Goal: Task Accomplishment & Management: Manage account settings

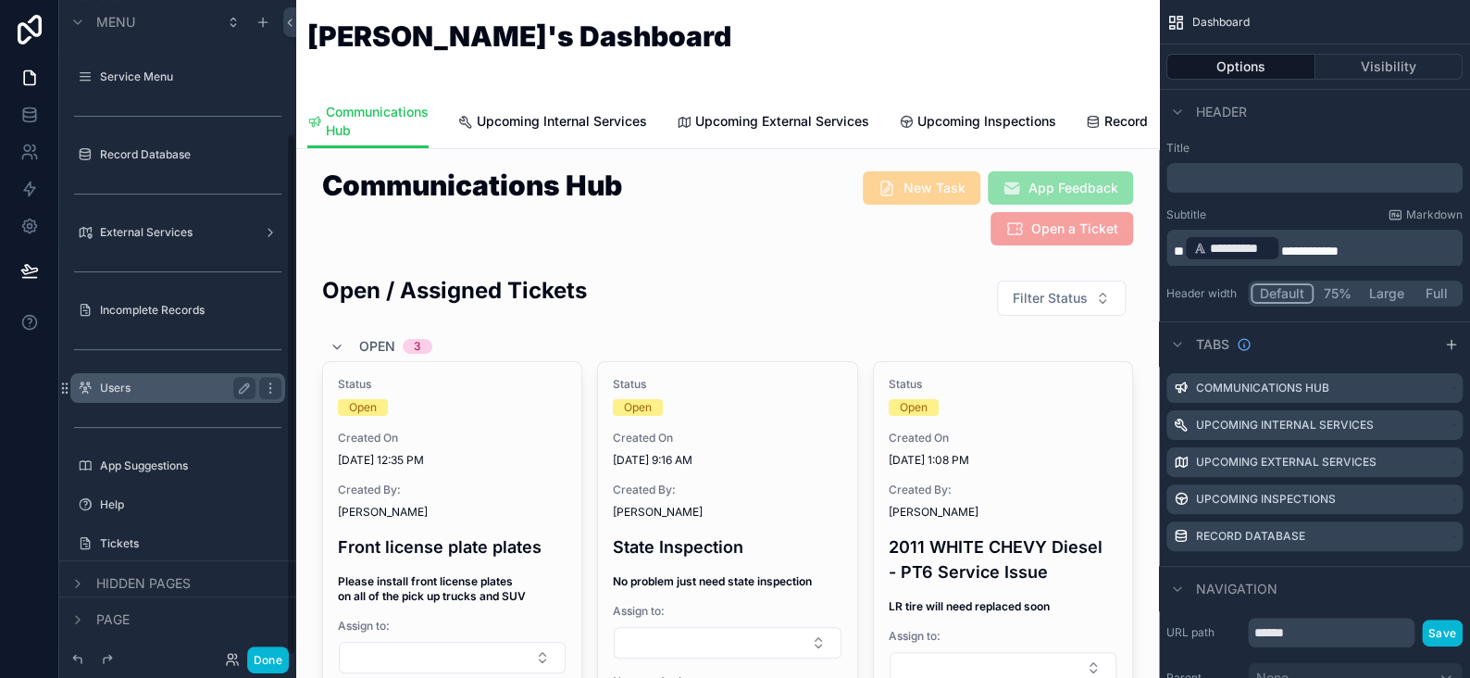
scroll to position [167, 0]
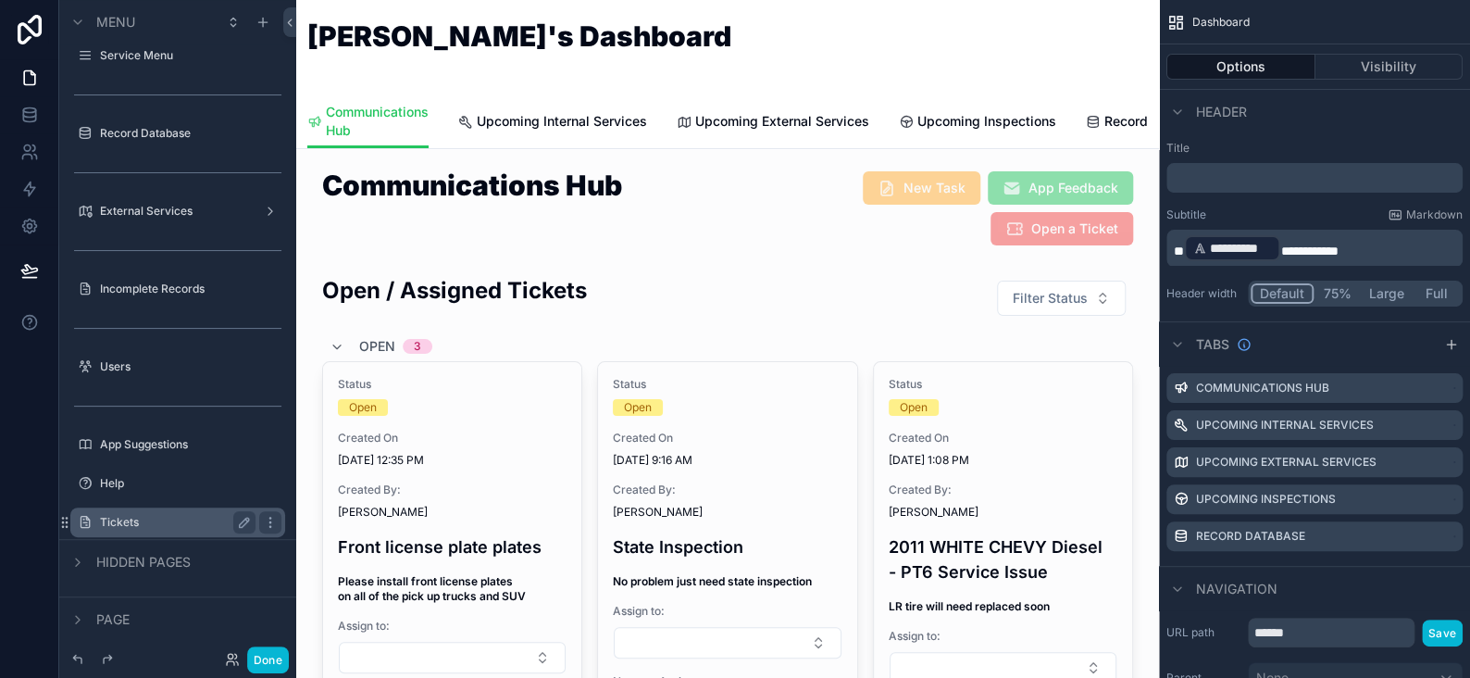
click at [119, 520] on label "Tickets" at bounding box center [174, 522] width 148 height 15
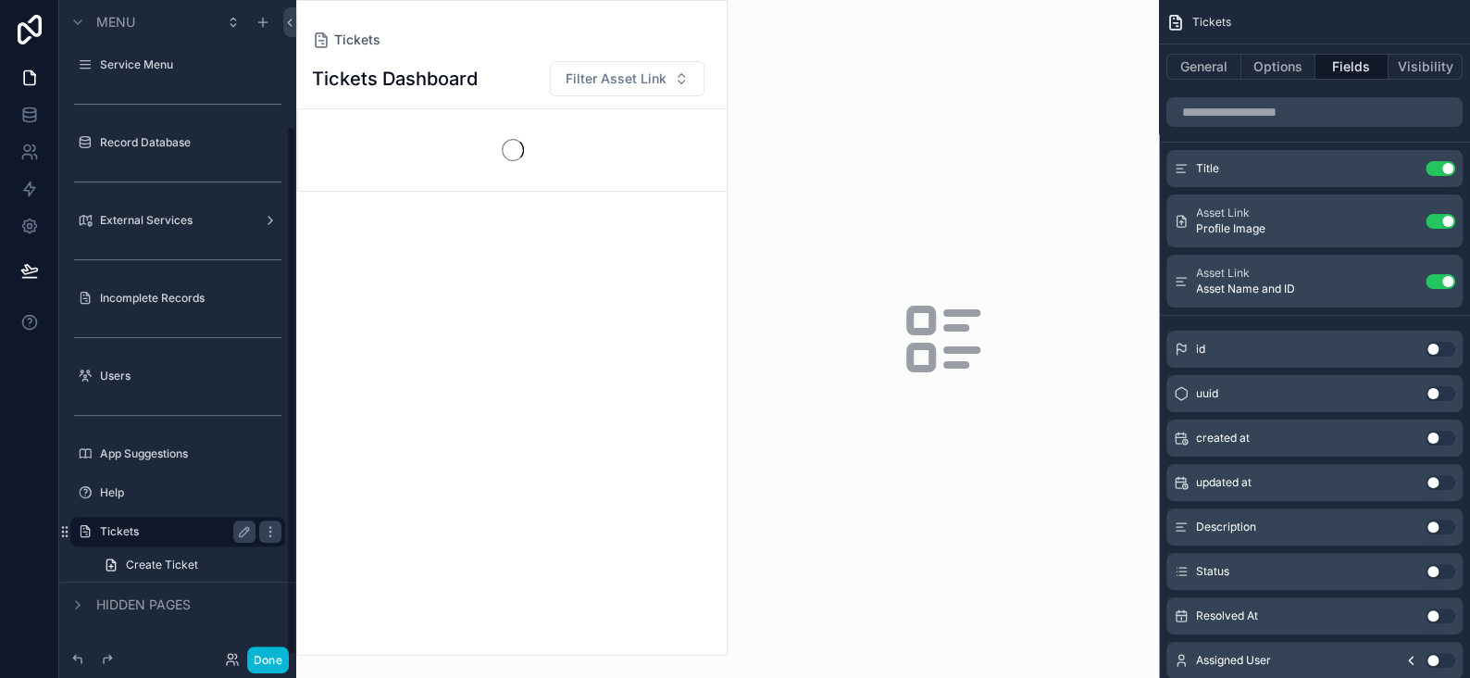
scroll to position [156, 0]
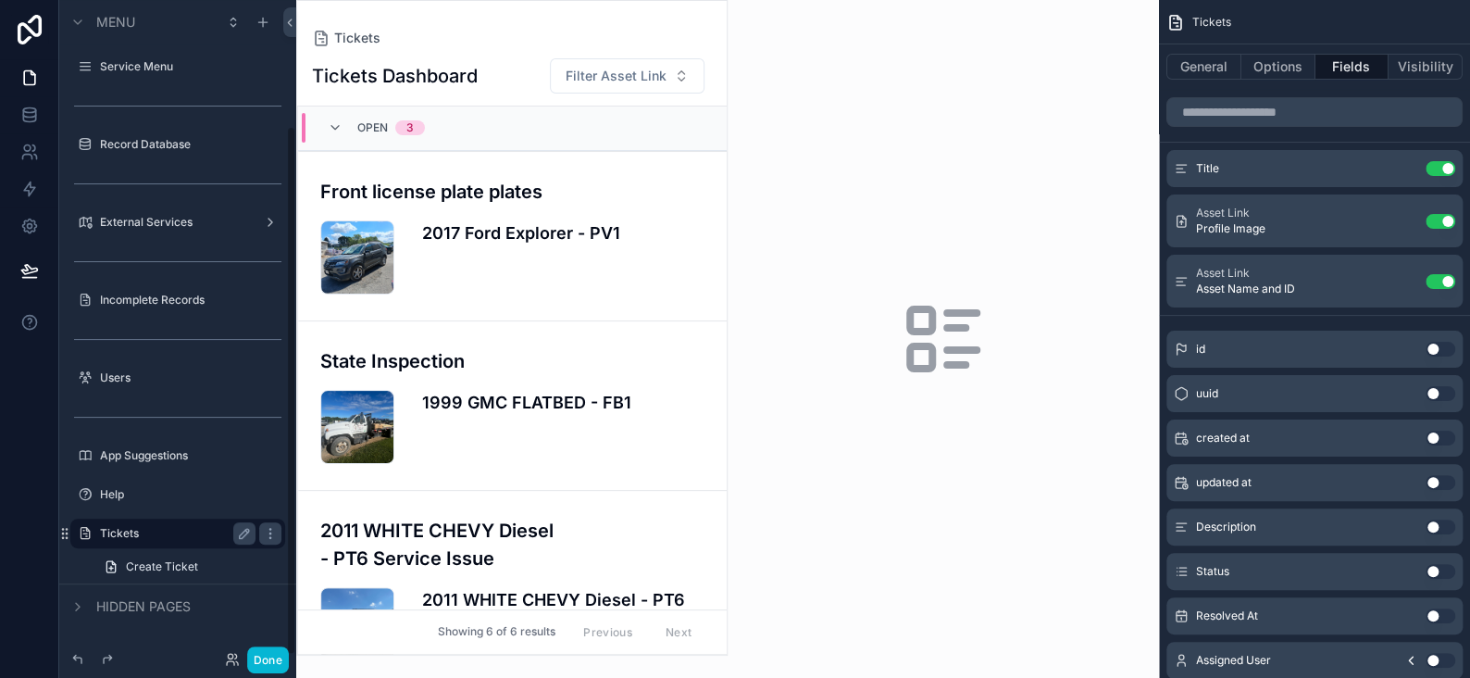
click at [475, 225] on div "scrollable content" at bounding box center [512, 328] width 430 height 654
click at [1399, 227] on icon "scrollable content" at bounding box center [1403, 221] width 15 height 15
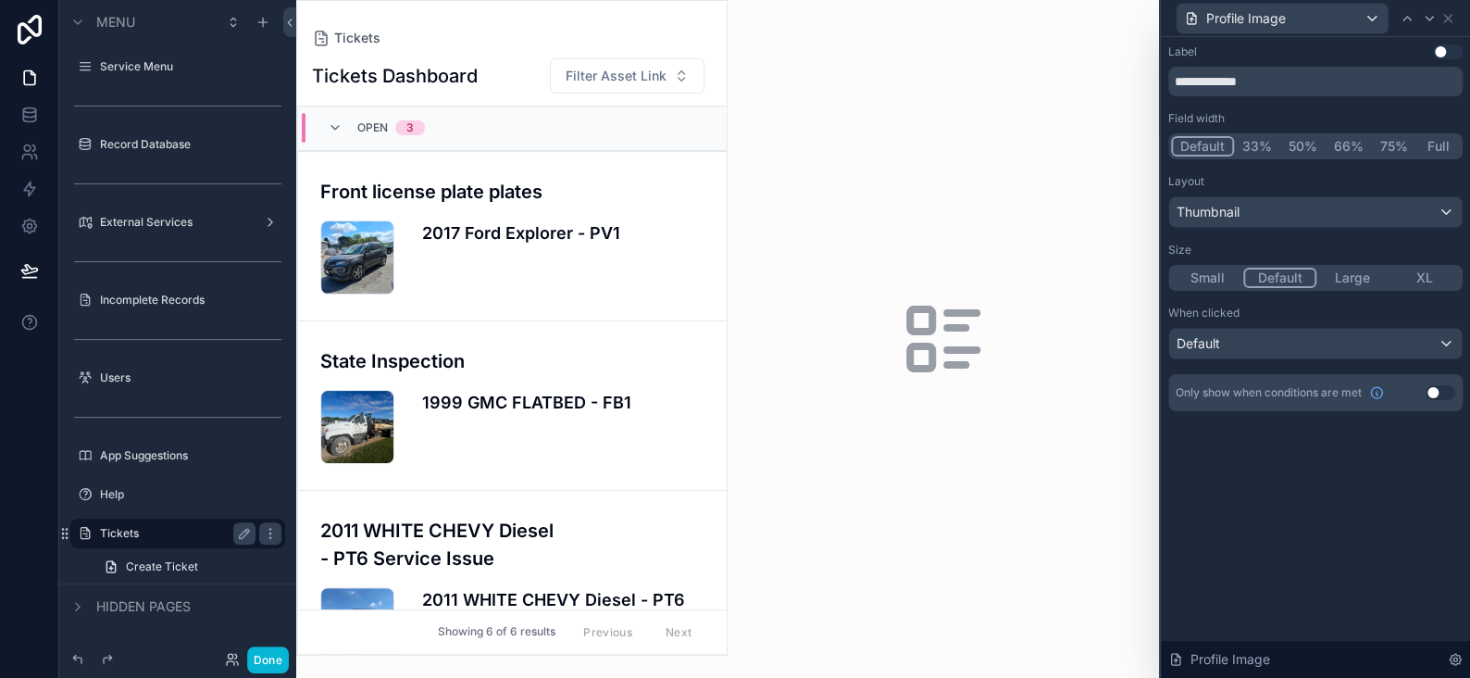
click at [1203, 278] on button "Small" at bounding box center [1207, 278] width 72 height 20
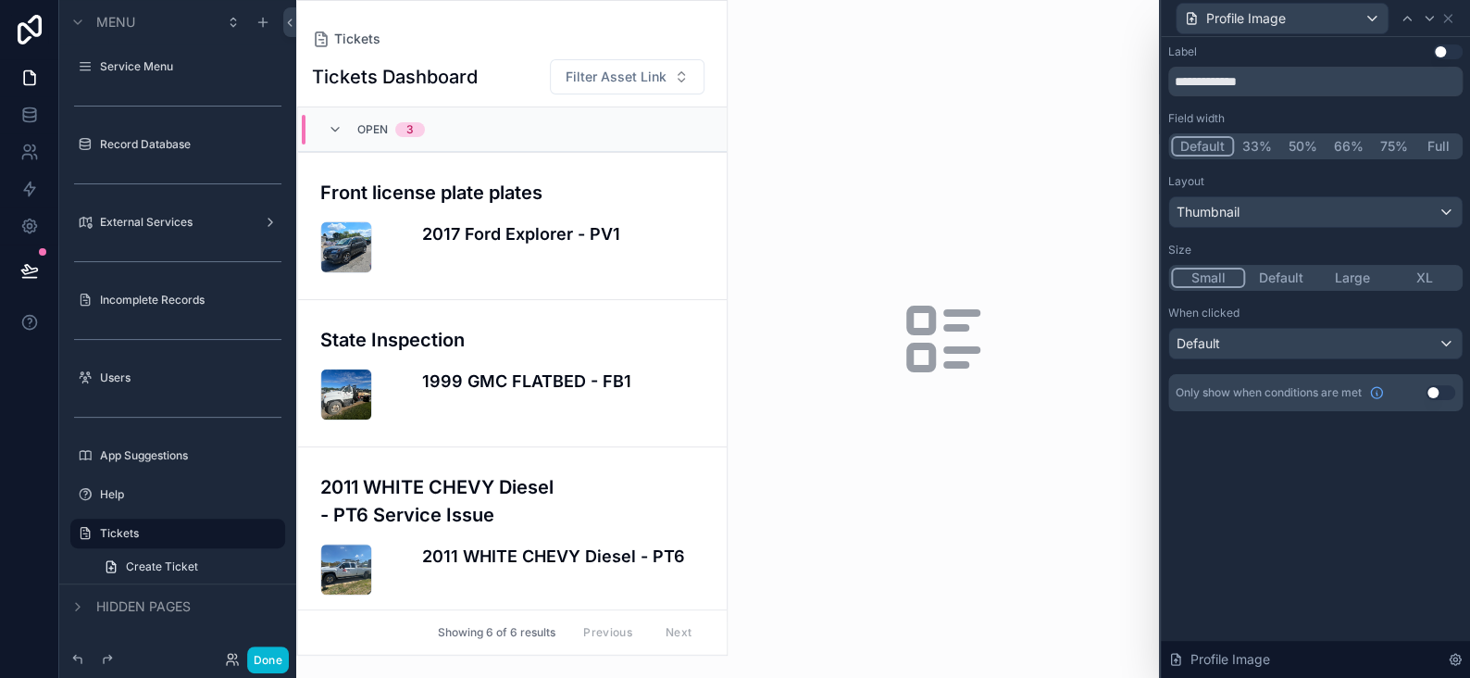
click at [1271, 276] on button "Default" at bounding box center [1281, 278] width 72 height 20
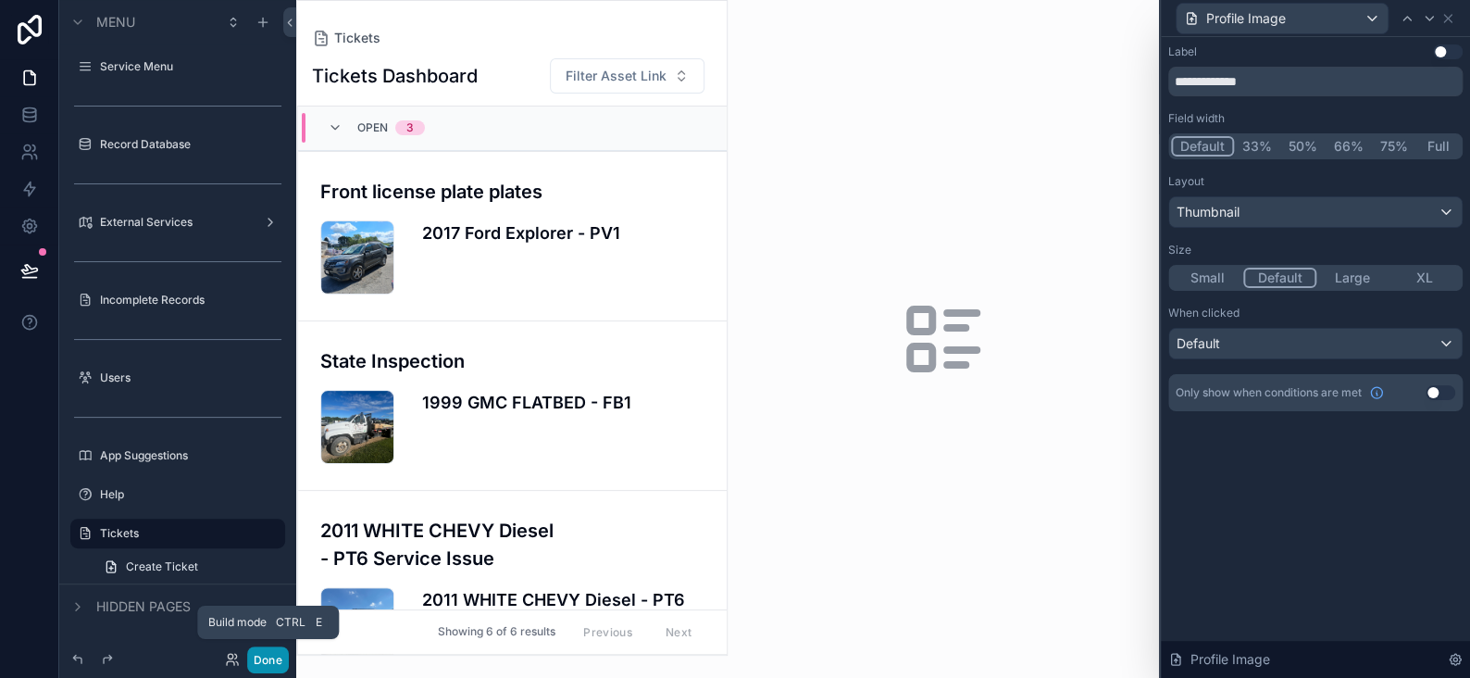
click at [269, 659] on button "Done" at bounding box center [268, 659] width 42 height 27
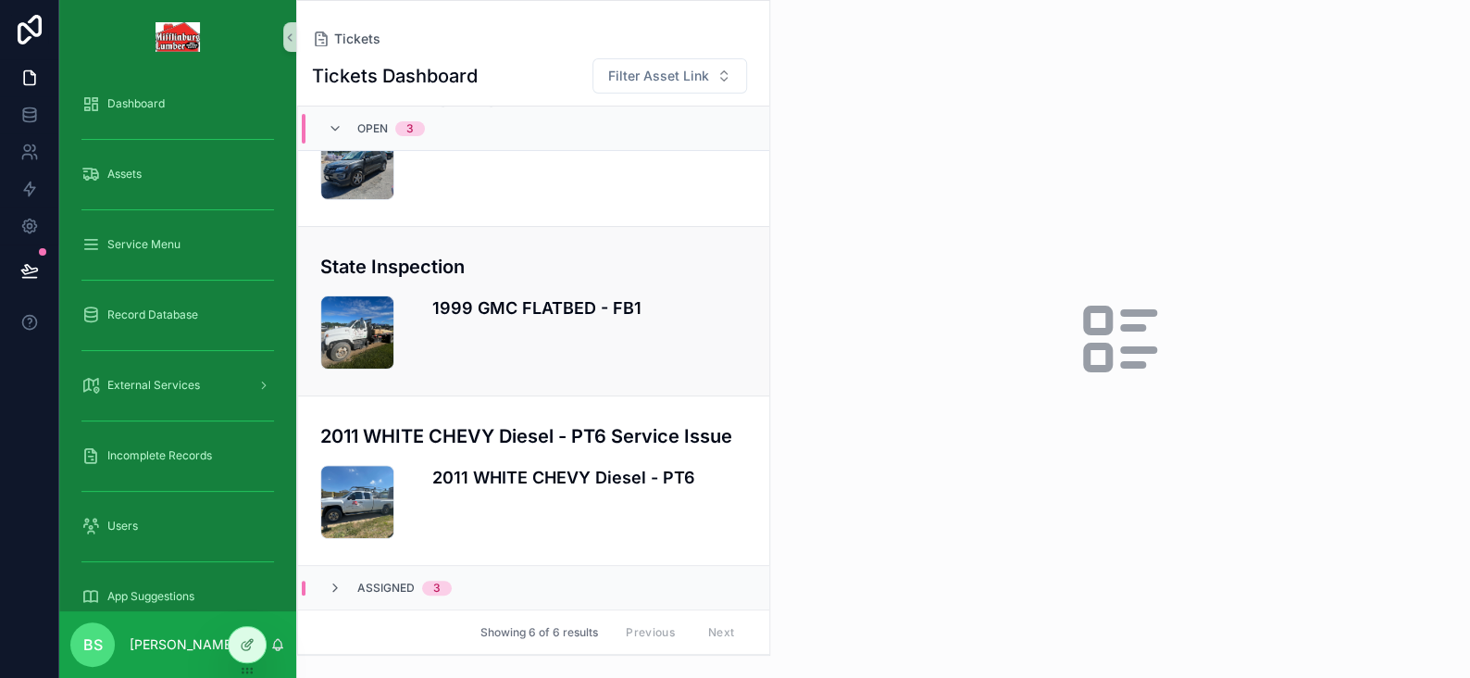
scroll to position [119, 0]
click at [245, 653] on div at bounding box center [247, 644] width 37 height 35
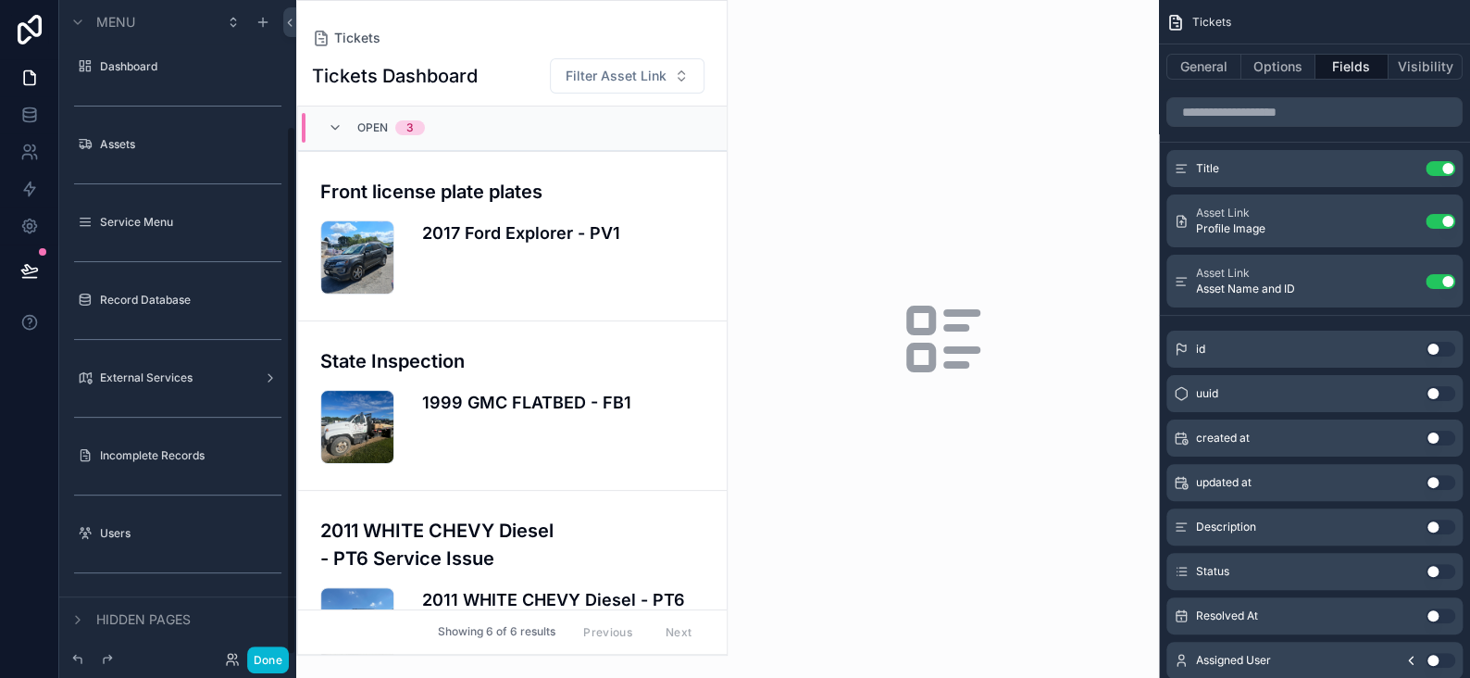
scroll to position [156, 0]
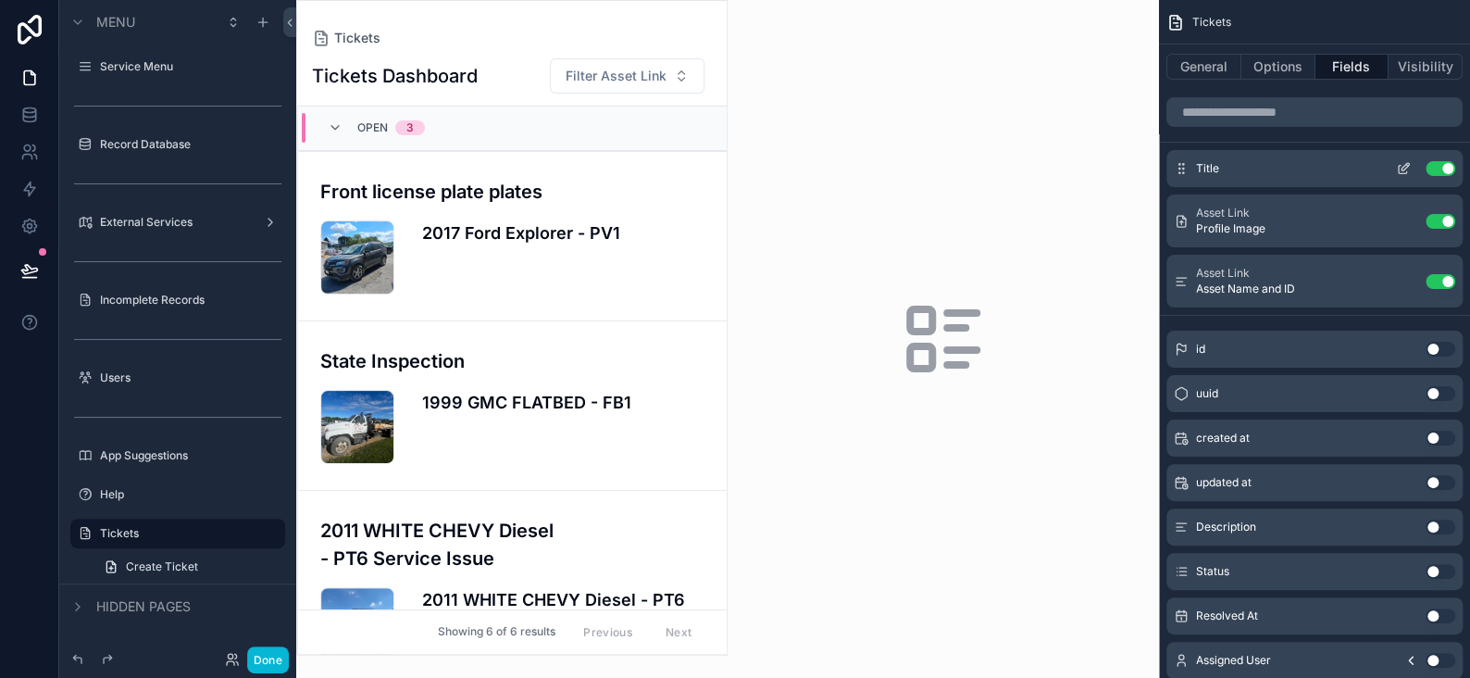
click at [1400, 168] on icon "scrollable content" at bounding box center [1403, 168] width 15 height 15
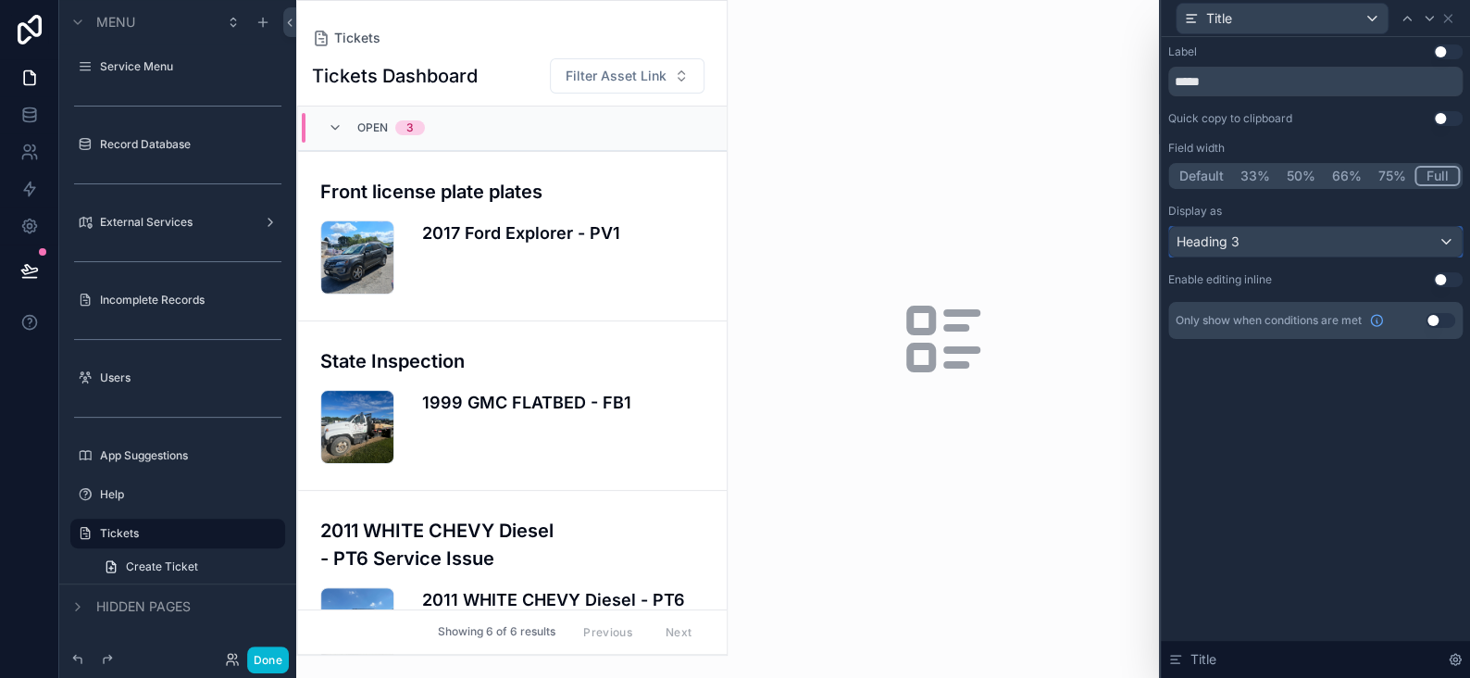
click at [1317, 247] on div "Heading 3" at bounding box center [1315, 242] width 293 height 30
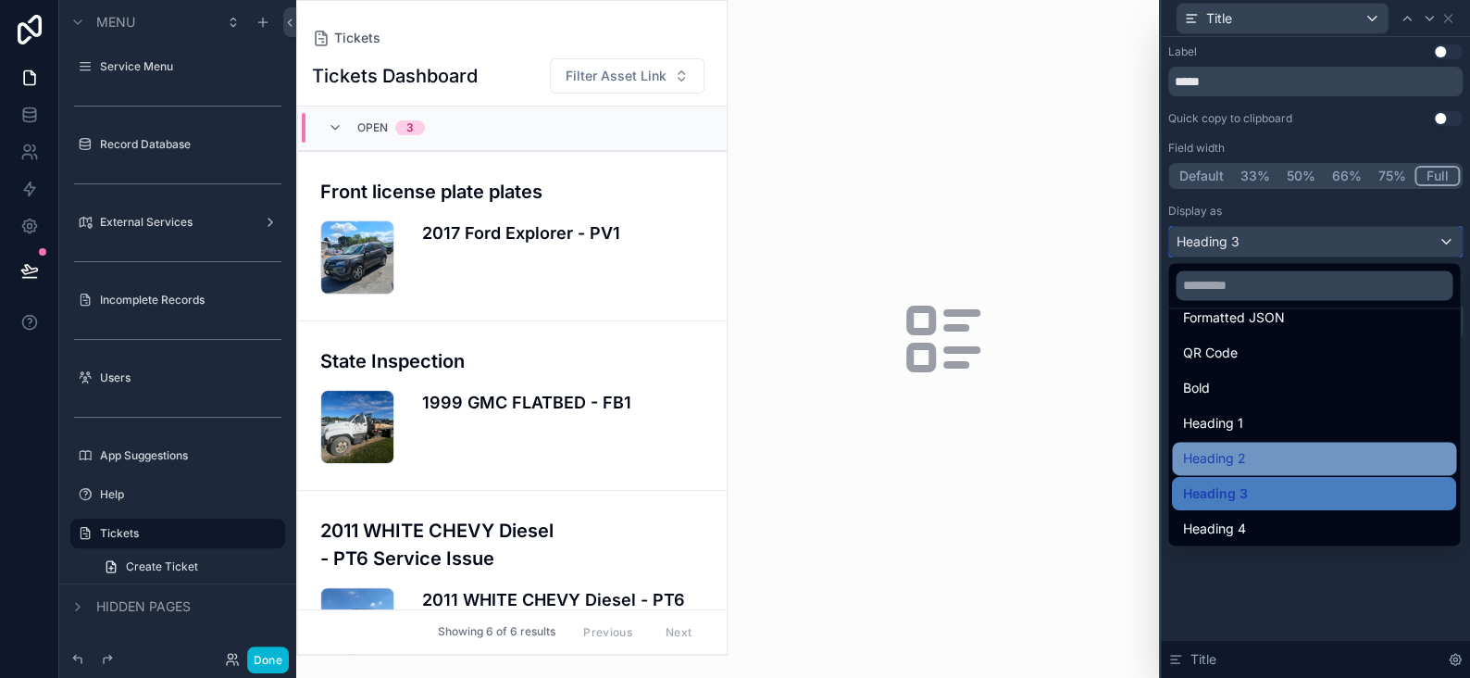
scroll to position [201, 0]
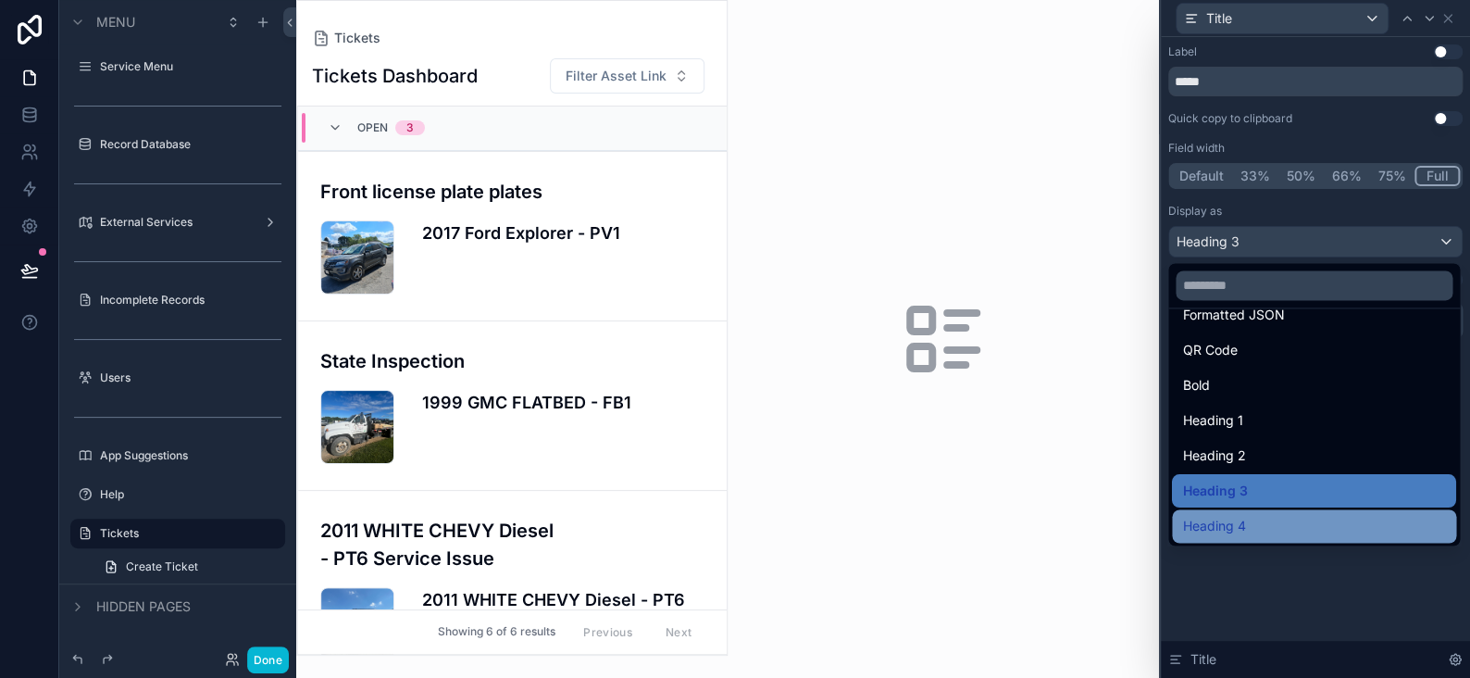
click at [1260, 515] on div "Heading 4" at bounding box center [1314, 526] width 262 height 22
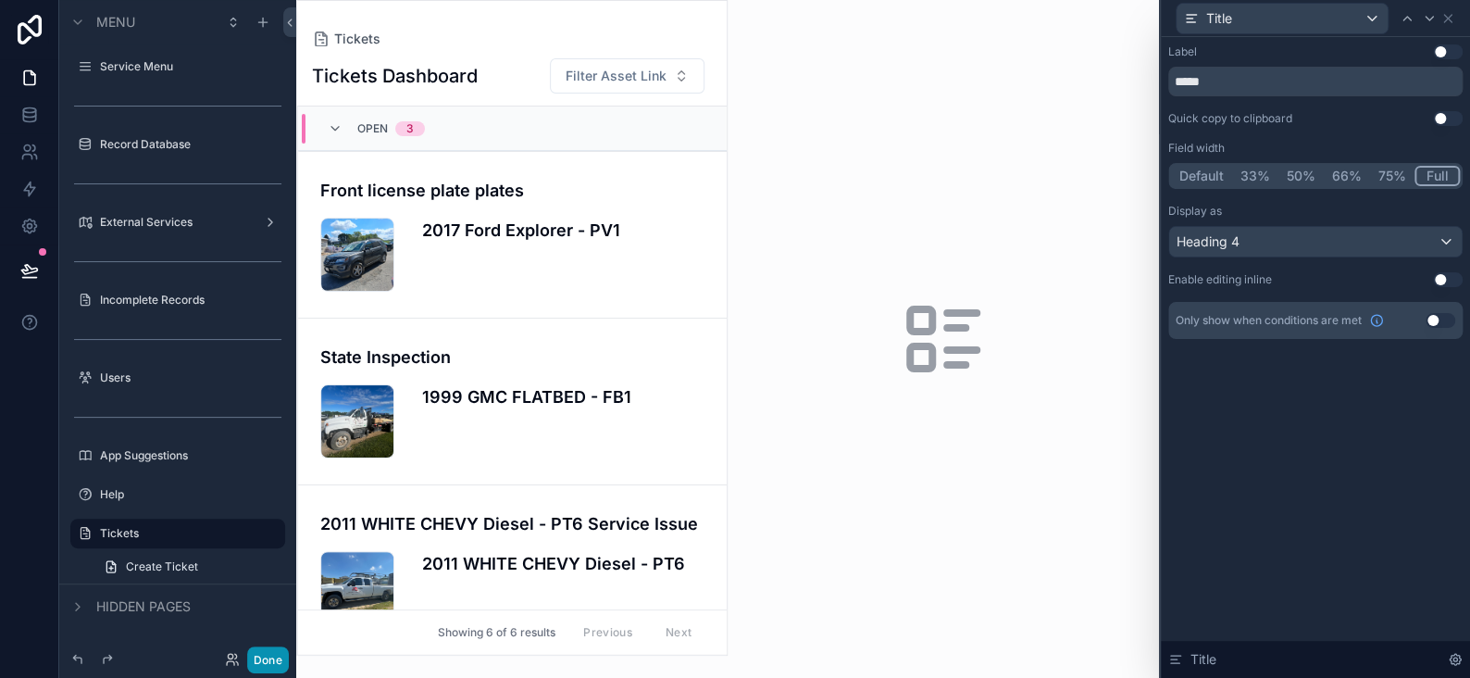
click at [280, 664] on button "Done" at bounding box center [268, 659] width 42 height 27
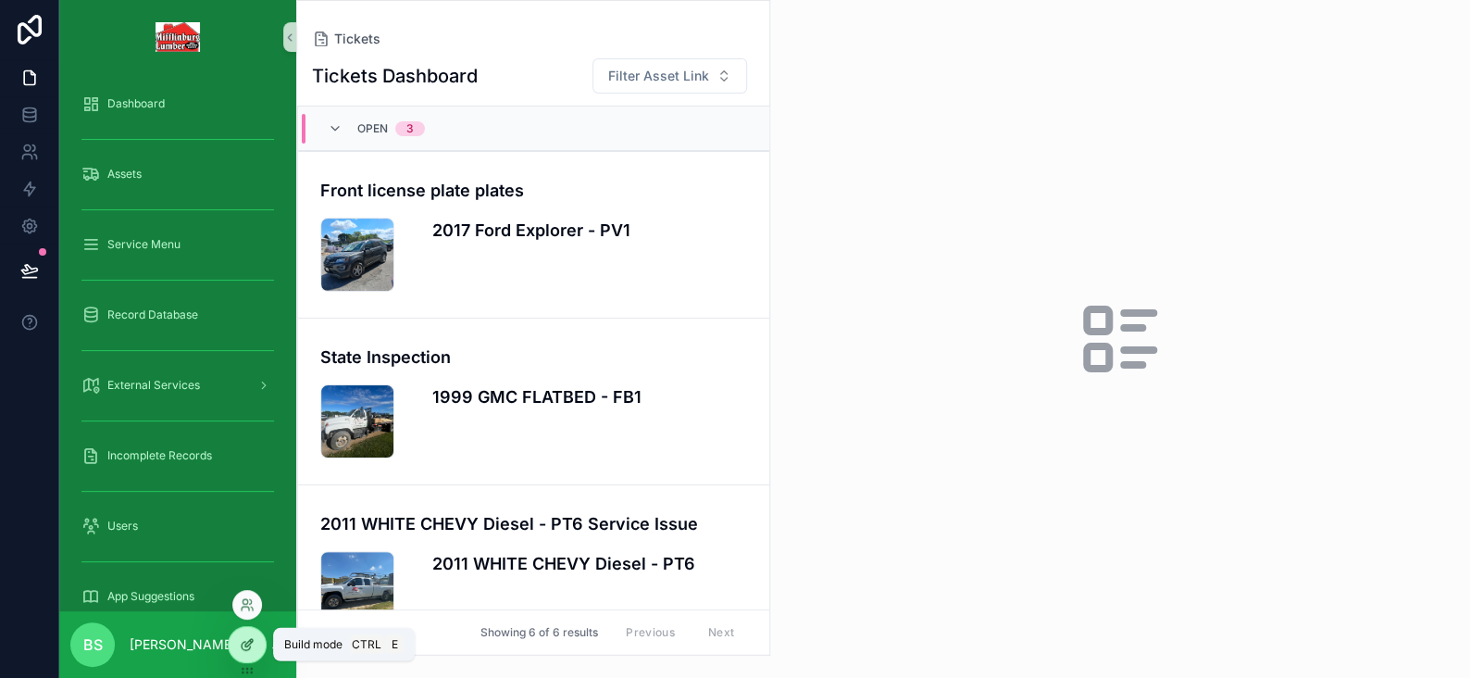
click at [253, 642] on icon at bounding box center [247, 644] width 15 height 15
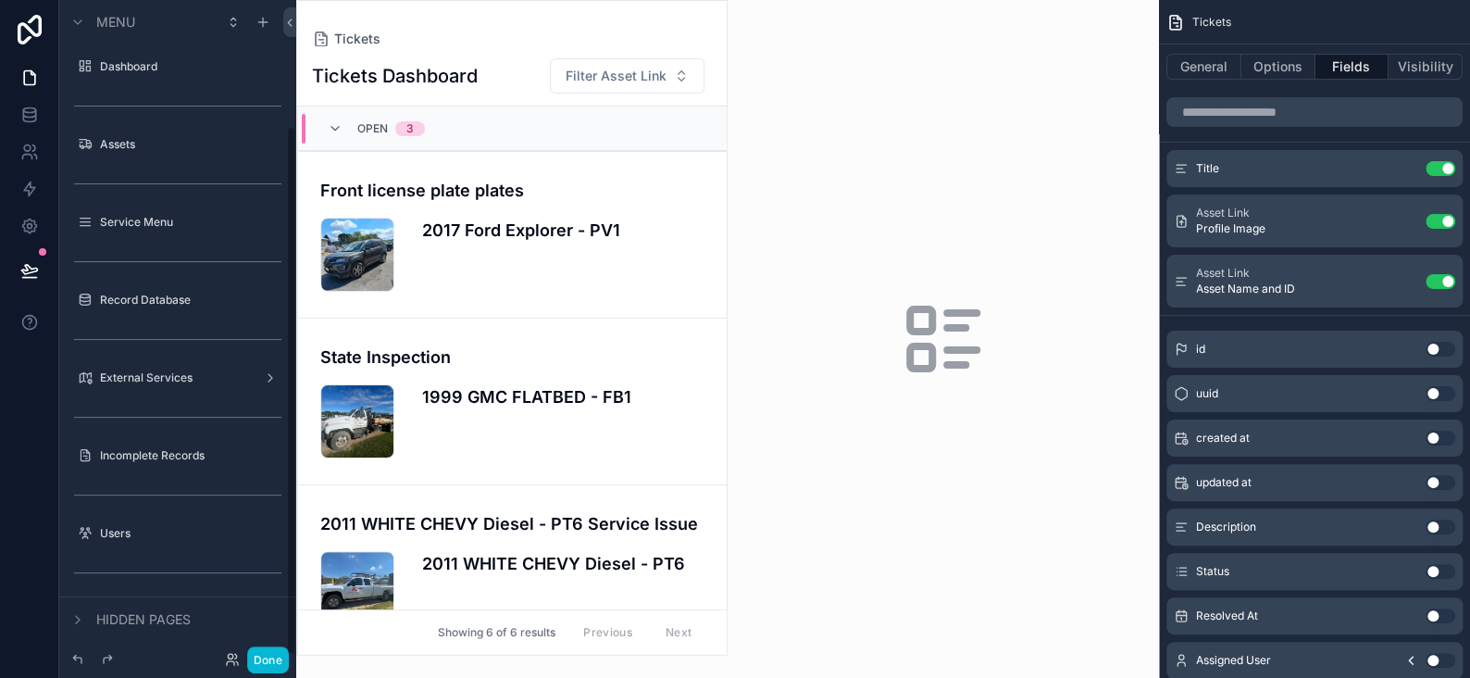
scroll to position [156, 0]
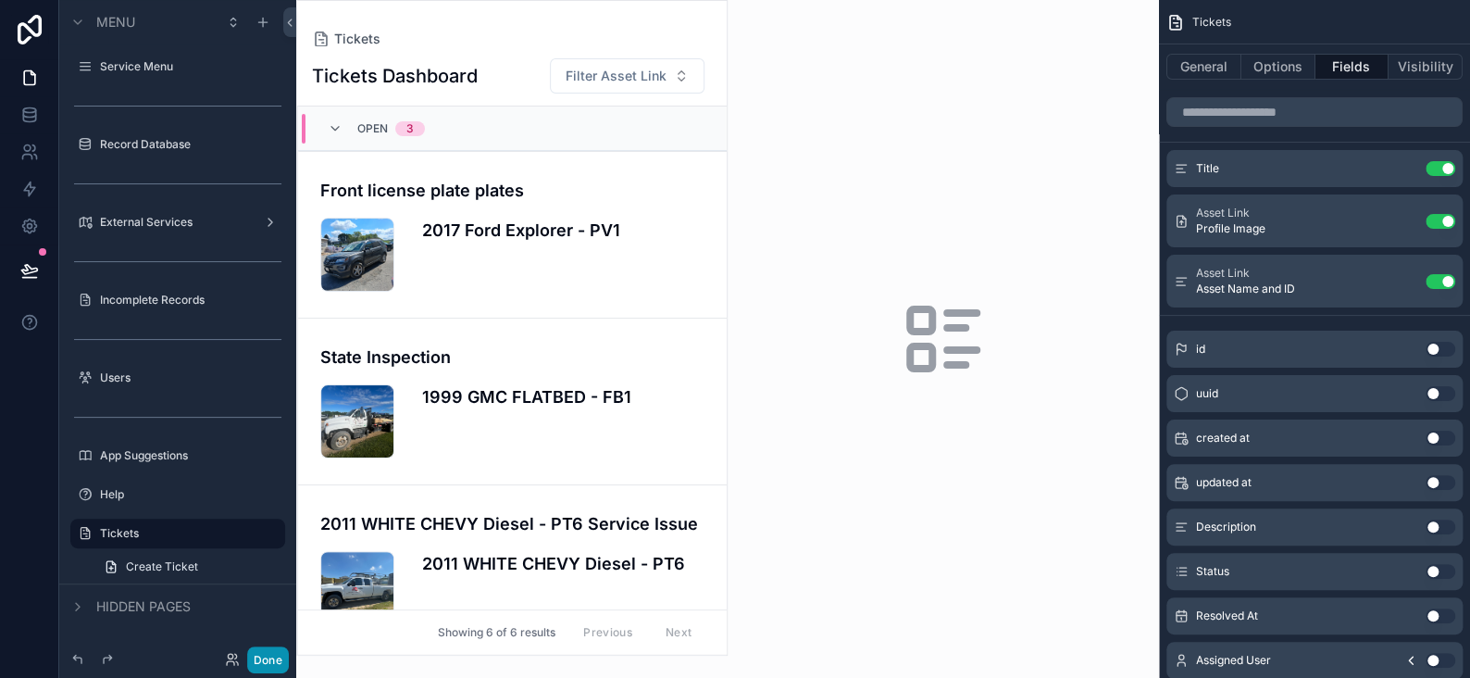
click at [276, 657] on button "Done" at bounding box center [268, 659] width 42 height 27
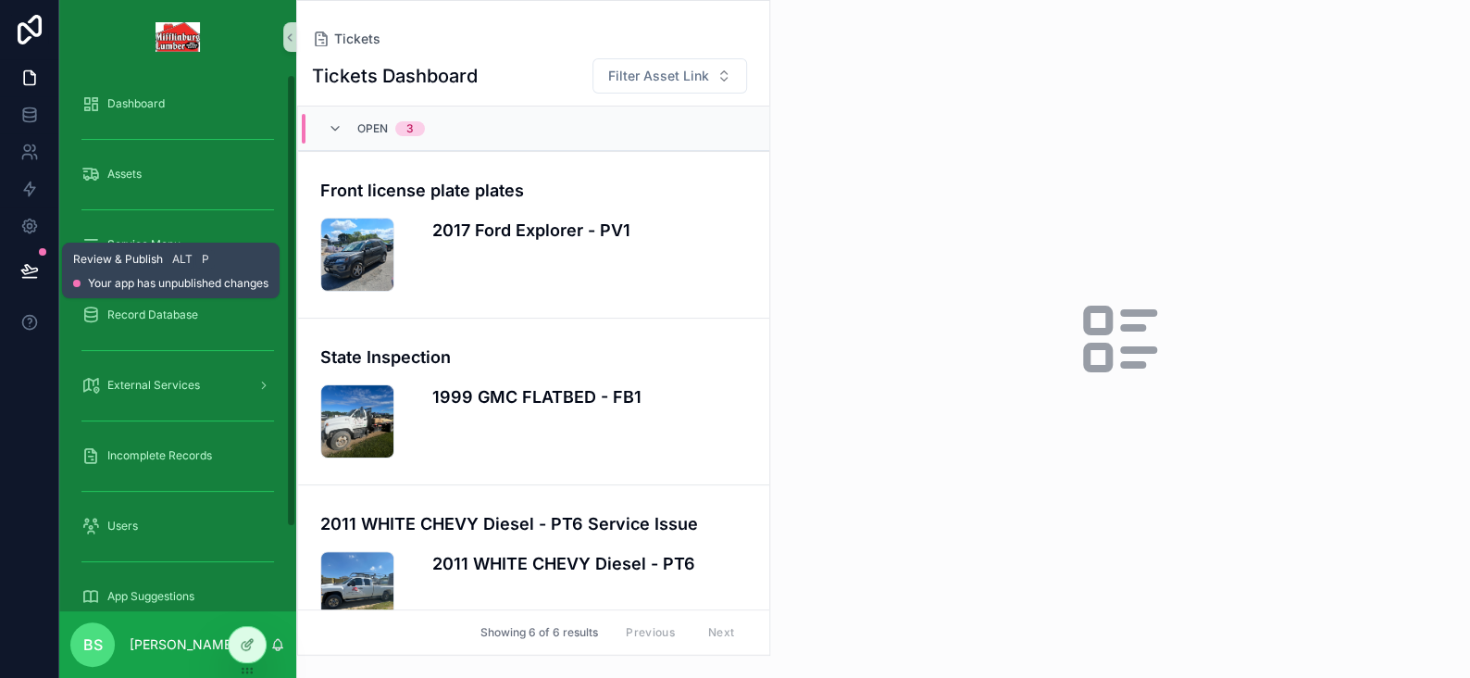
click at [31, 269] on icon at bounding box center [29, 270] width 19 height 19
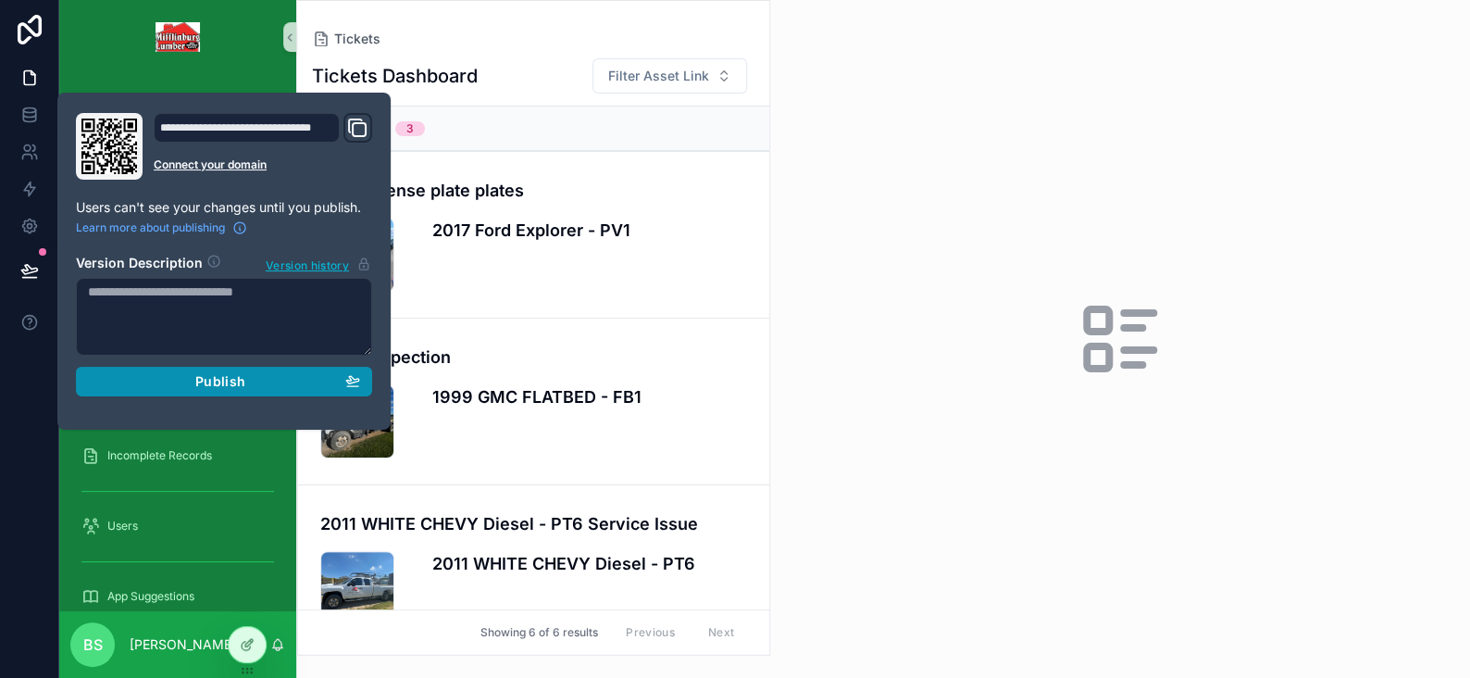
click at [242, 377] on span "Publish" at bounding box center [220, 381] width 50 height 17
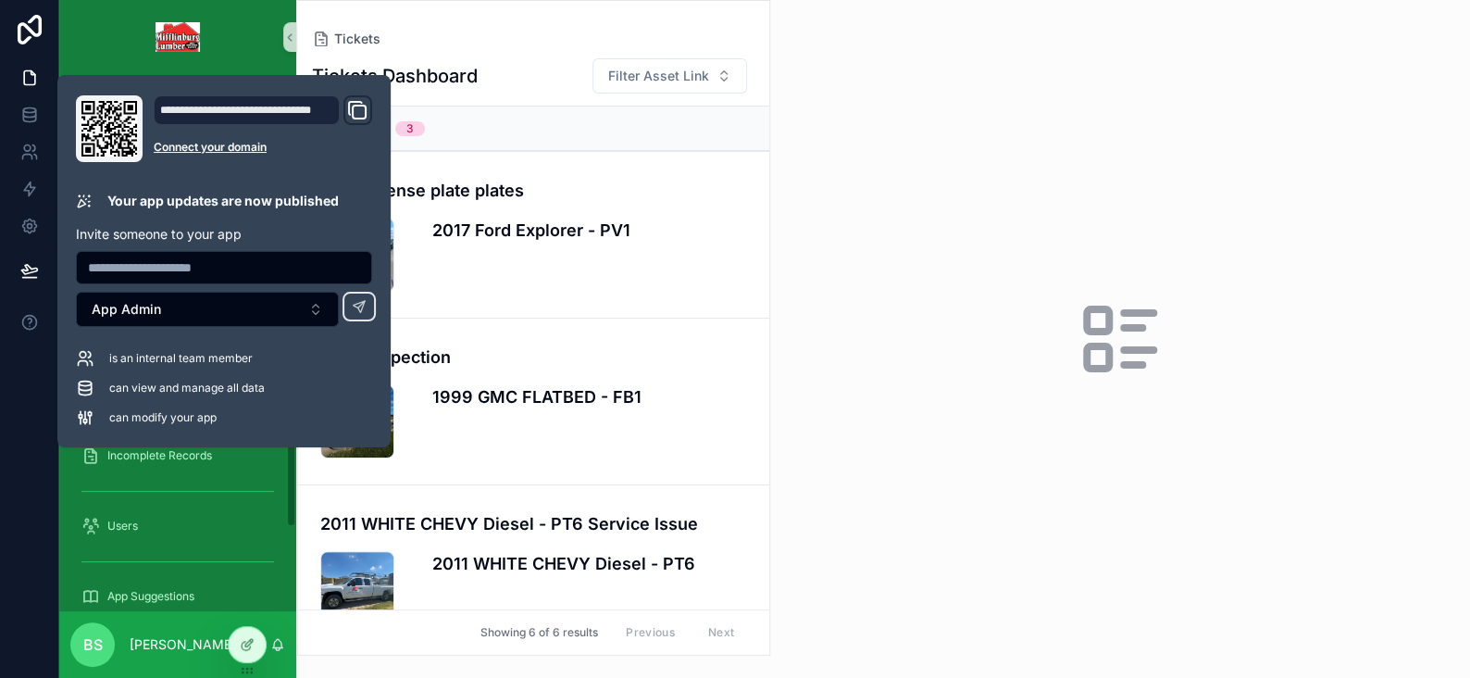
click at [1089, 192] on div "scrollable content" at bounding box center [1120, 339] width 700 height 678
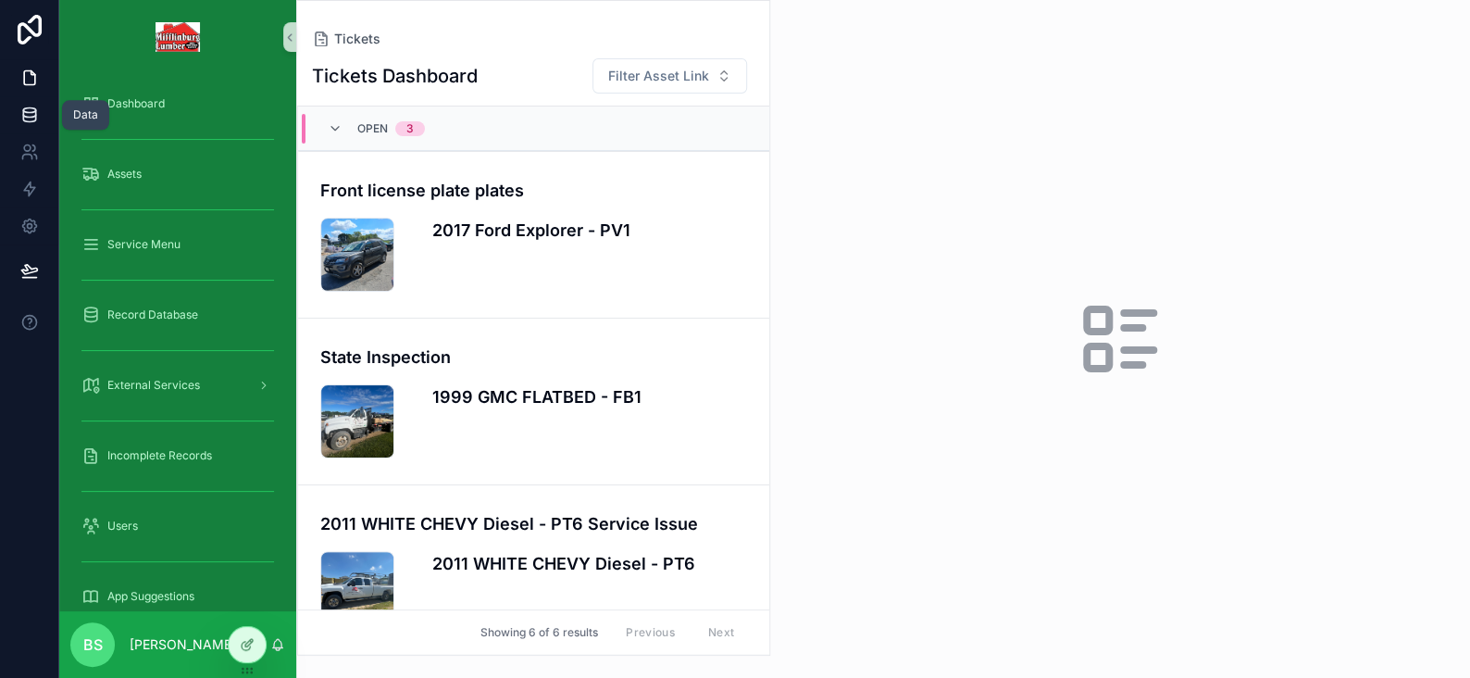
click at [28, 106] on icon at bounding box center [29, 115] width 19 height 19
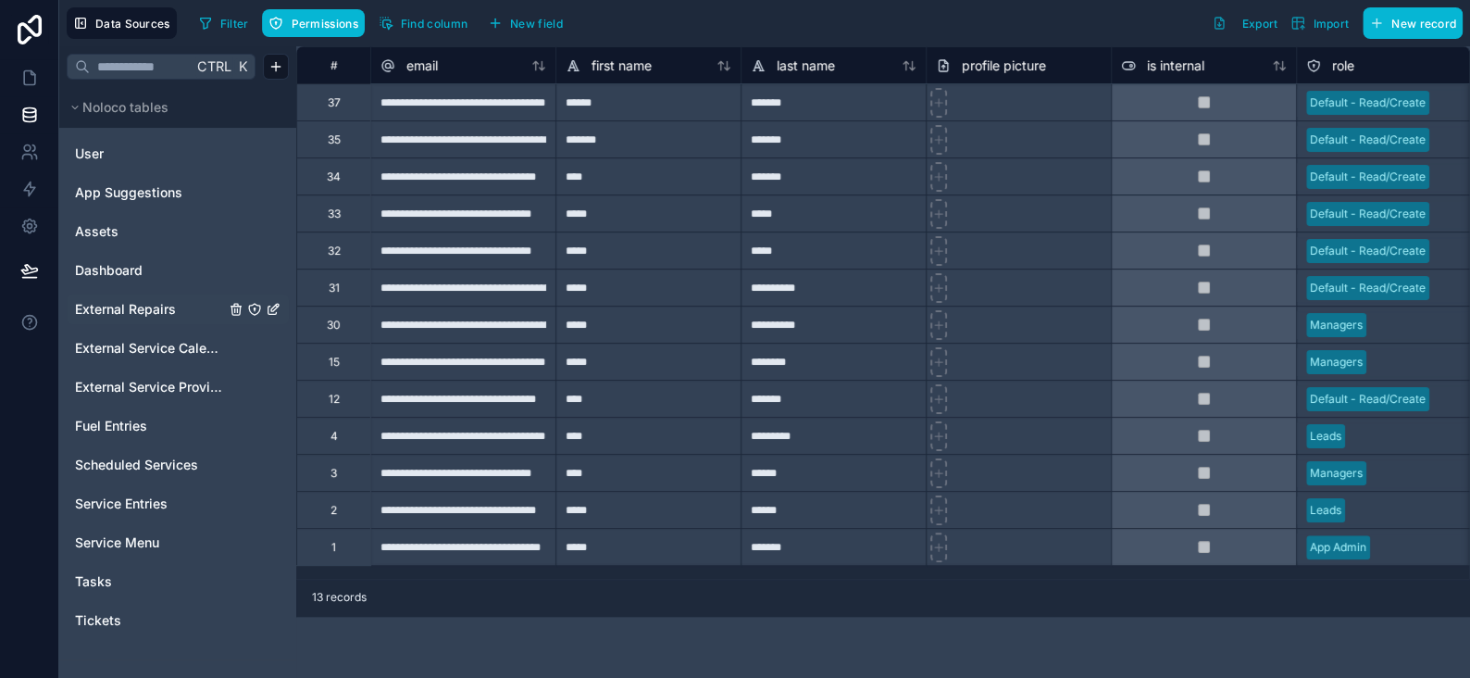
click at [131, 306] on span "External Repairs" at bounding box center [125, 309] width 101 height 19
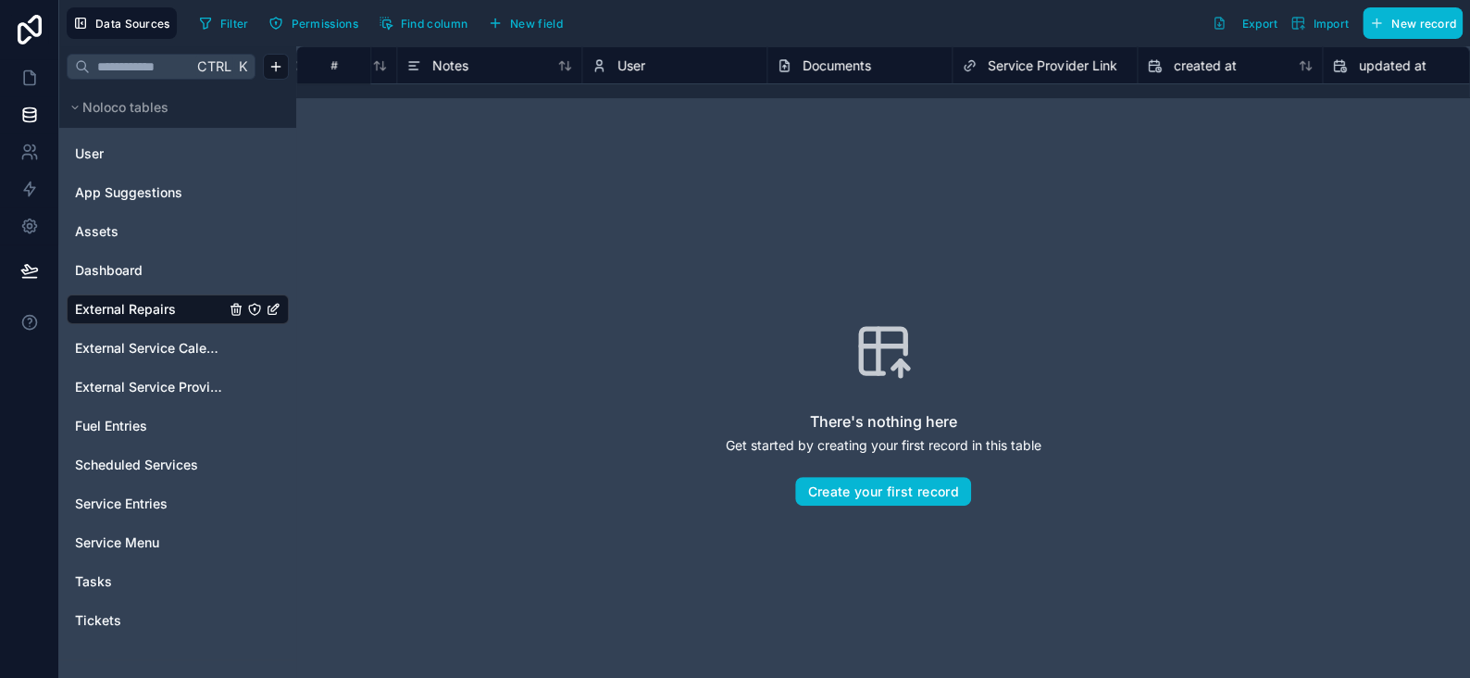
scroll to position [0, 1308]
click at [28, 83] on icon at bounding box center [29, 78] width 19 height 19
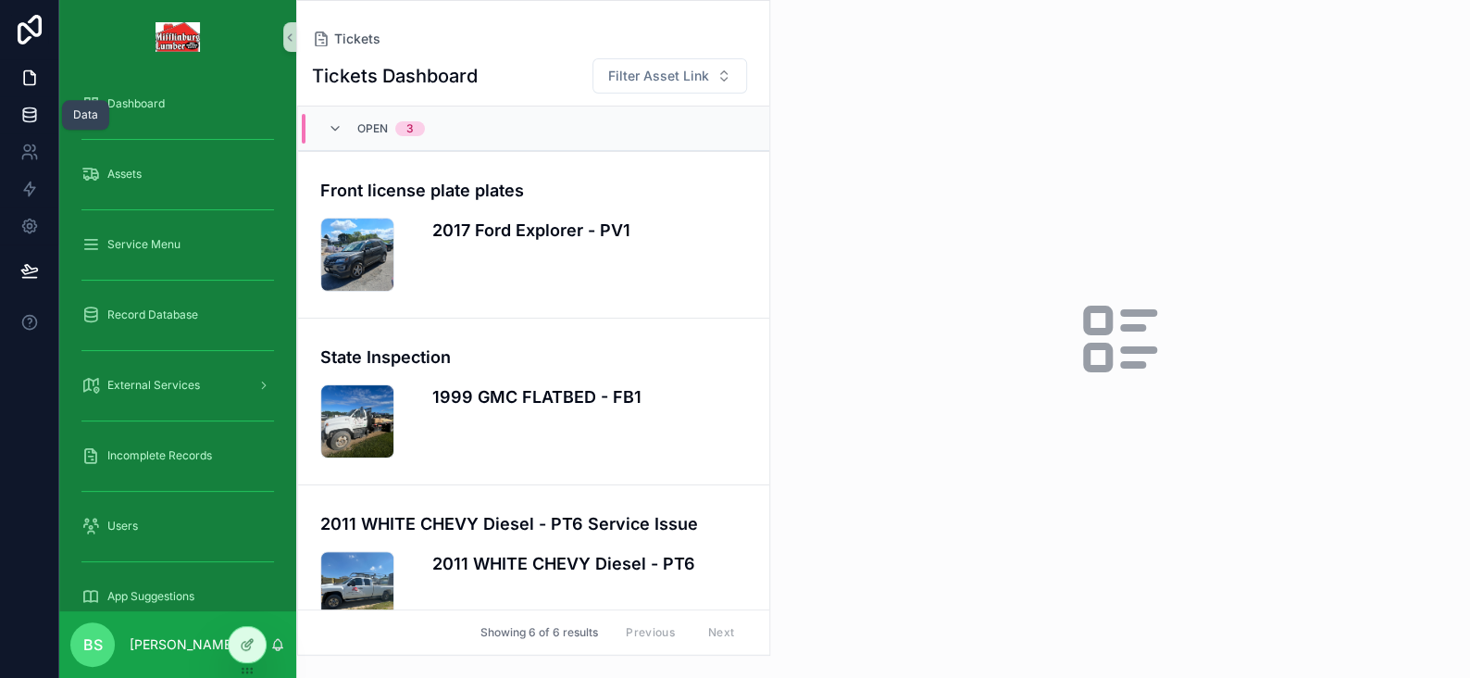
click at [26, 106] on icon at bounding box center [29, 115] width 19 height 19
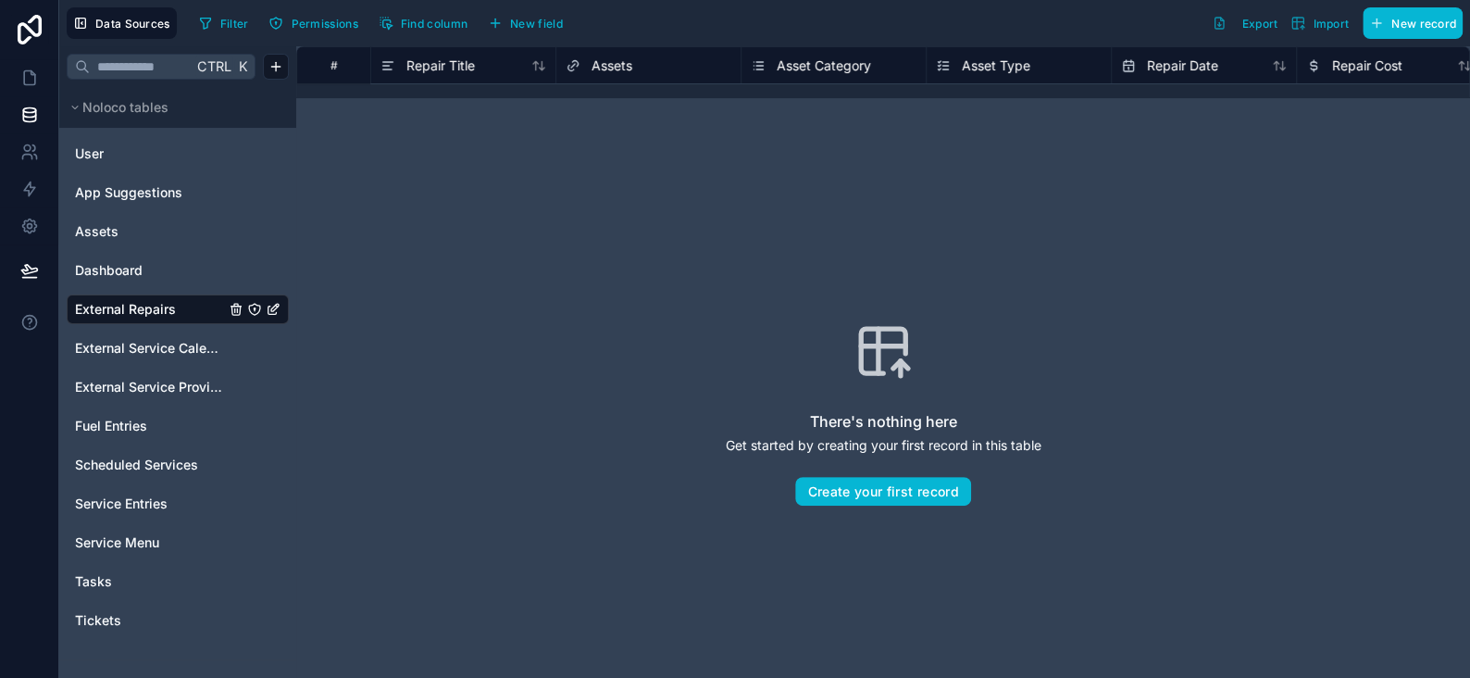
click at [271, 314] on icon "External Repairs" at bounding box center [272, 310] width 8 height 8
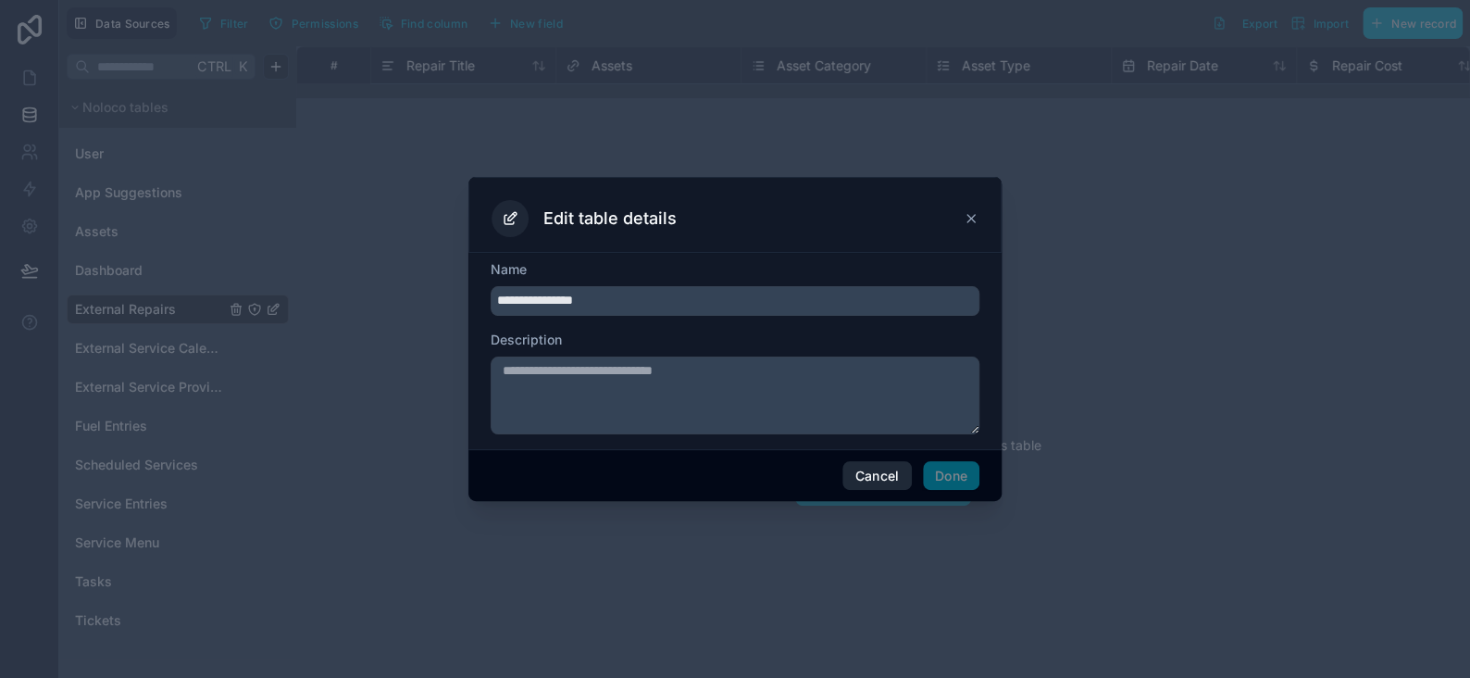
click at [888, 478] on button "Cancel" at bounding box center [876, 476] width 69 height 30
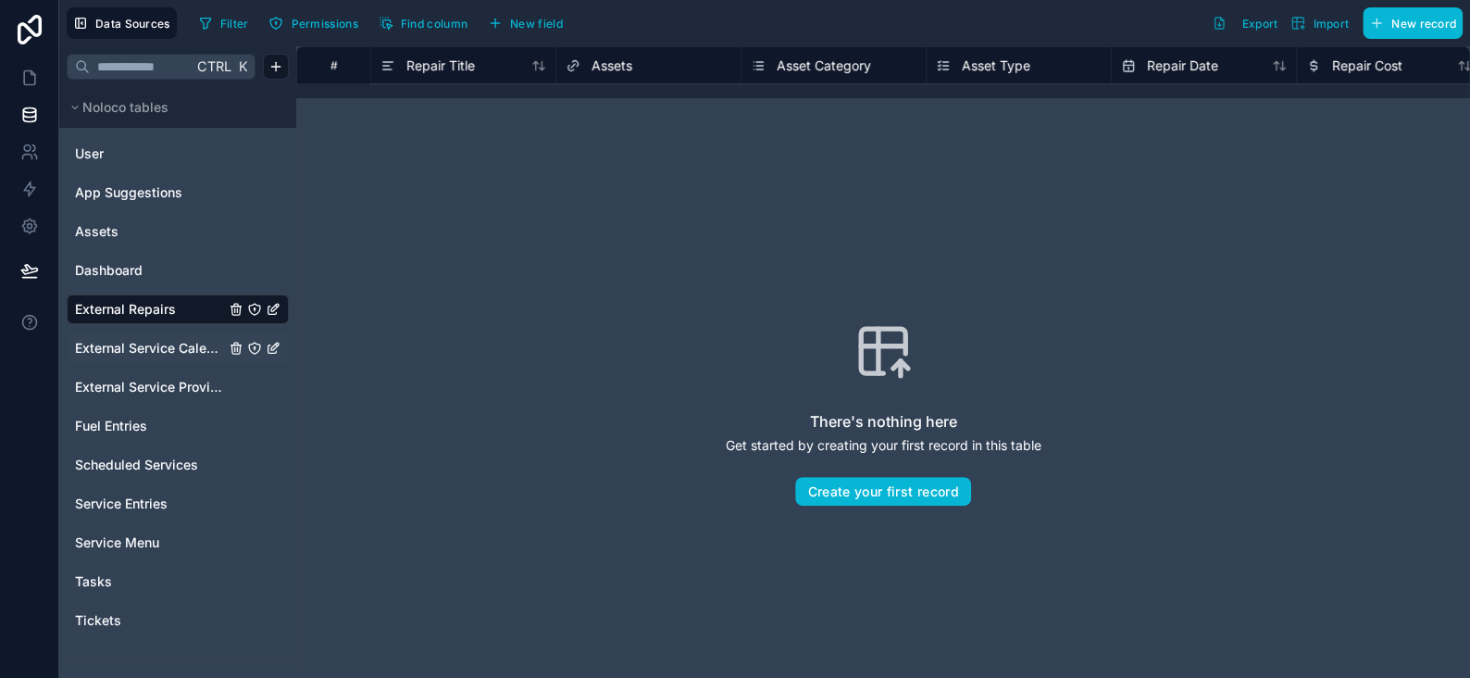
click at [169, 350] on span "External Service Calendar" at bounding box center [150, 348] width 150 height 19
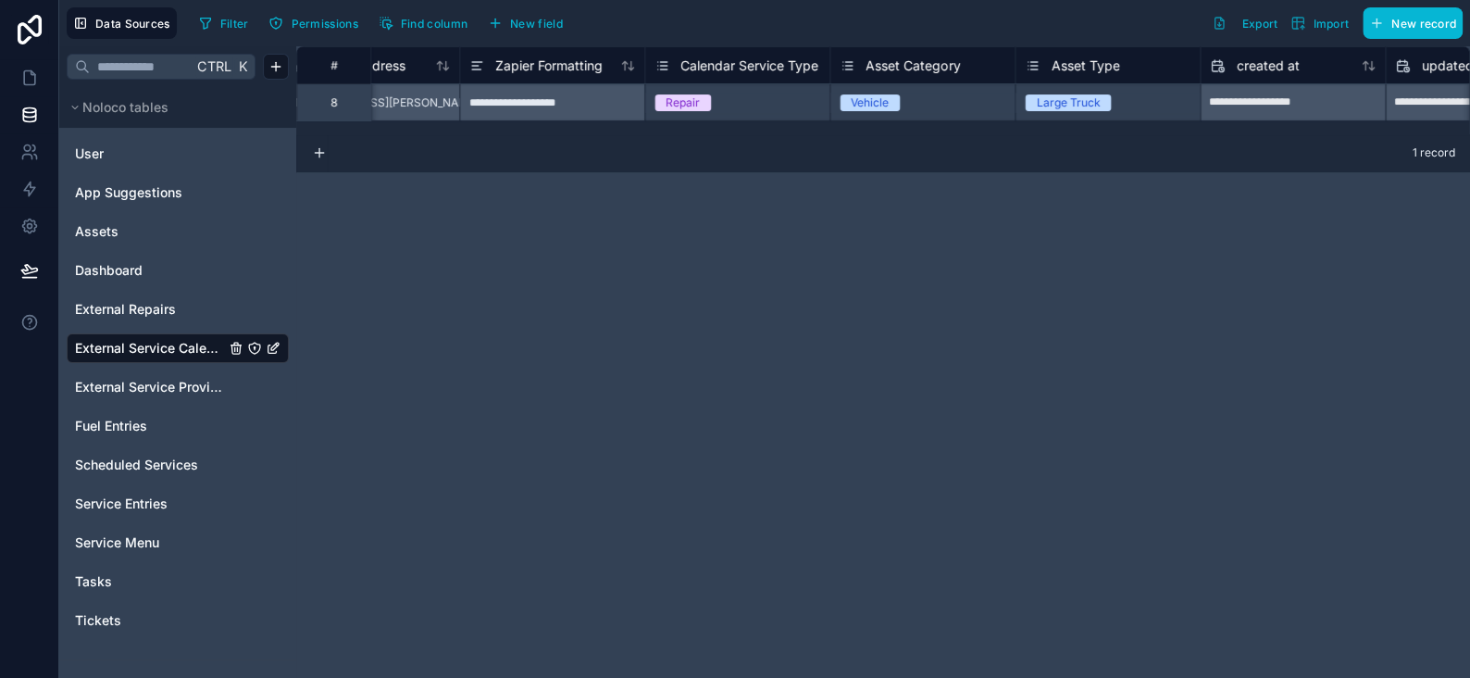
scroll to position [0, 1223]
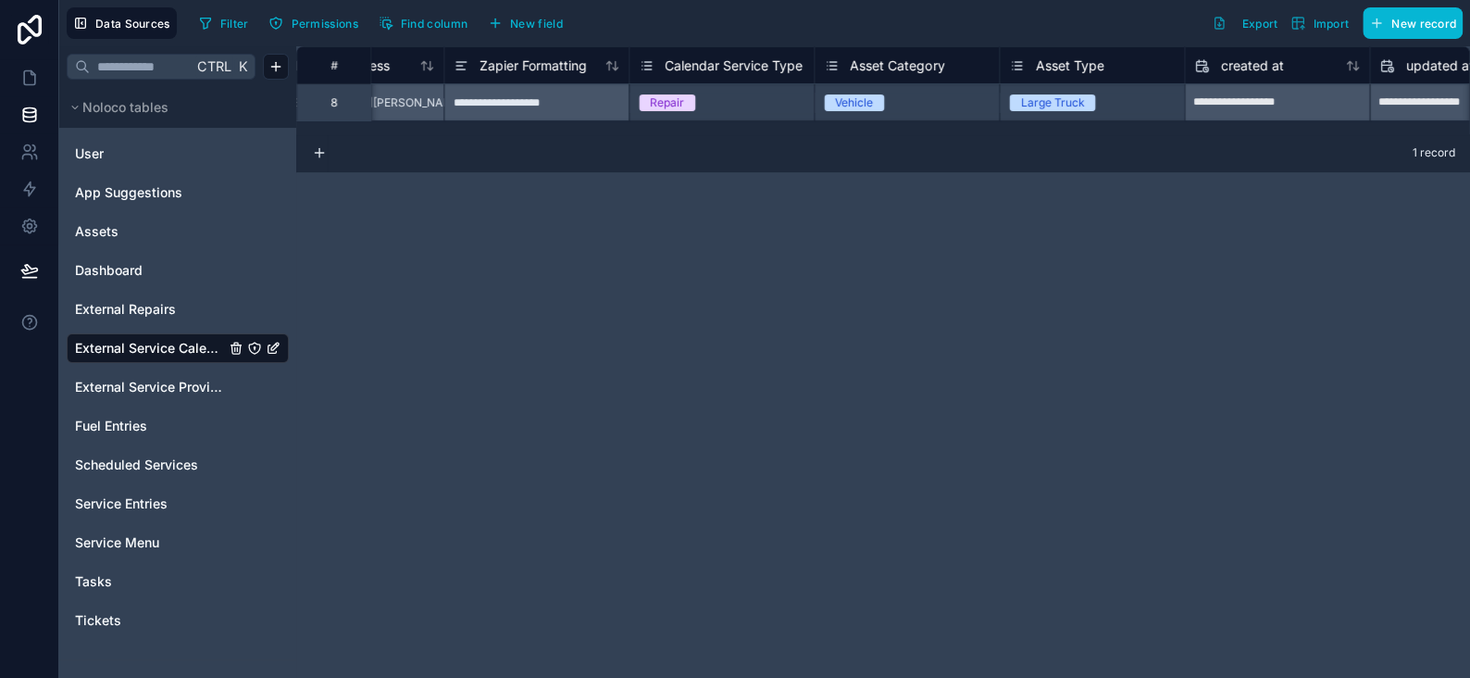
click at [1075, 57] on span "Asset Type" at bounding box center [1069, 65] width 69 height 19
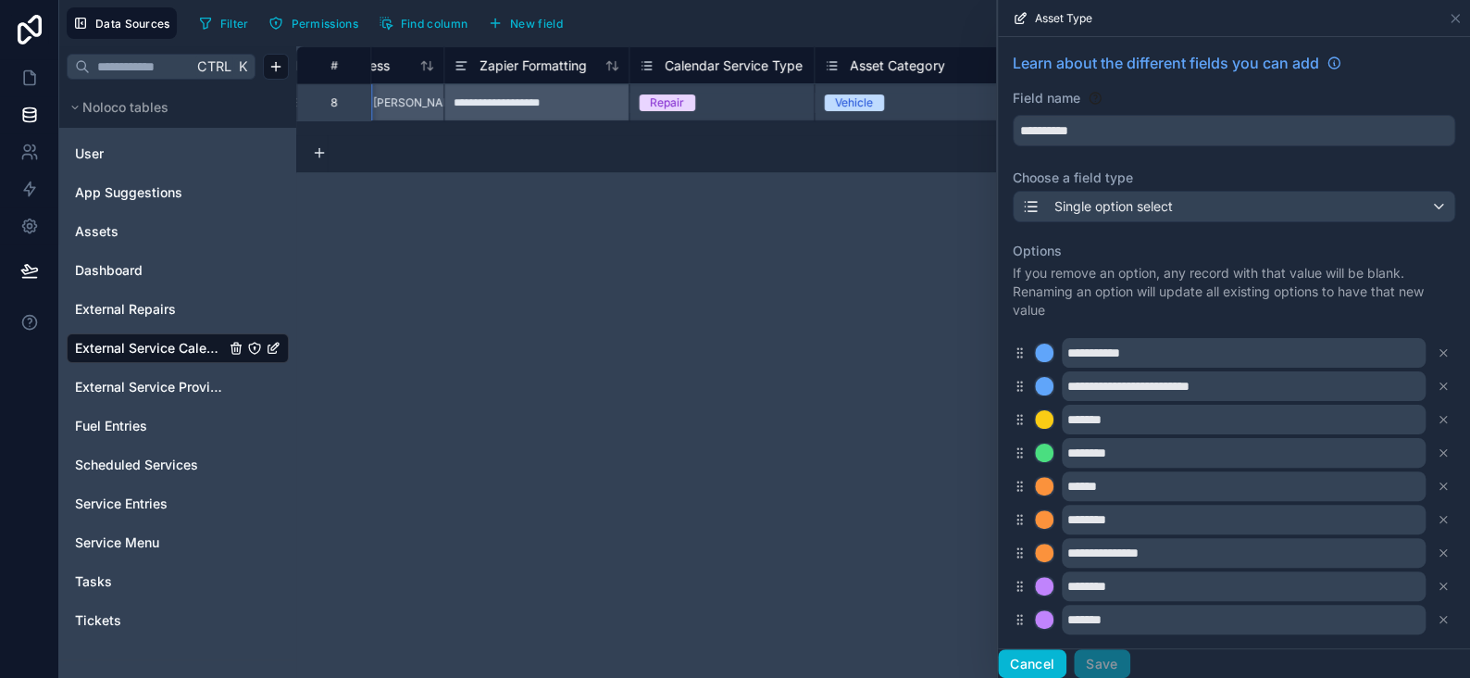
click at [1038, 656] on button "Cancel" at bounding box center [1032, 664] width 69 height 30
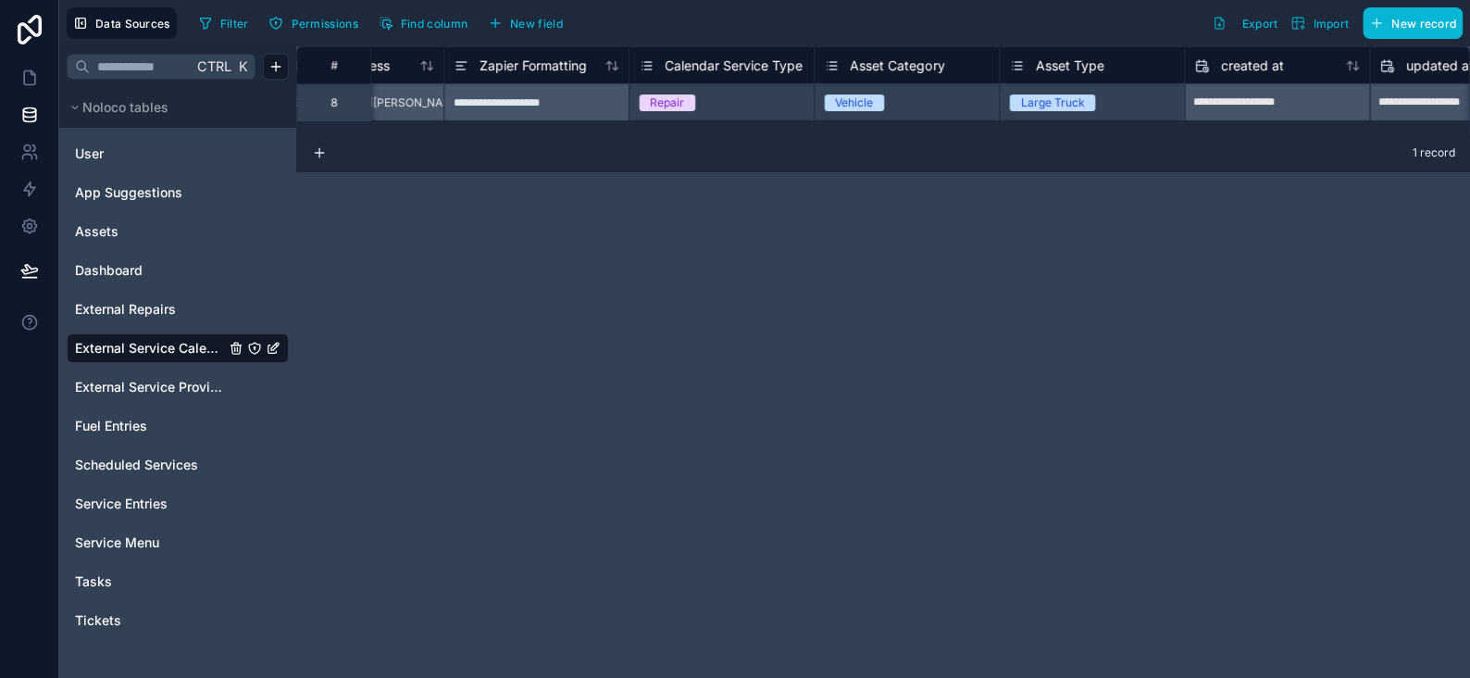
scroll to position [0, 879]
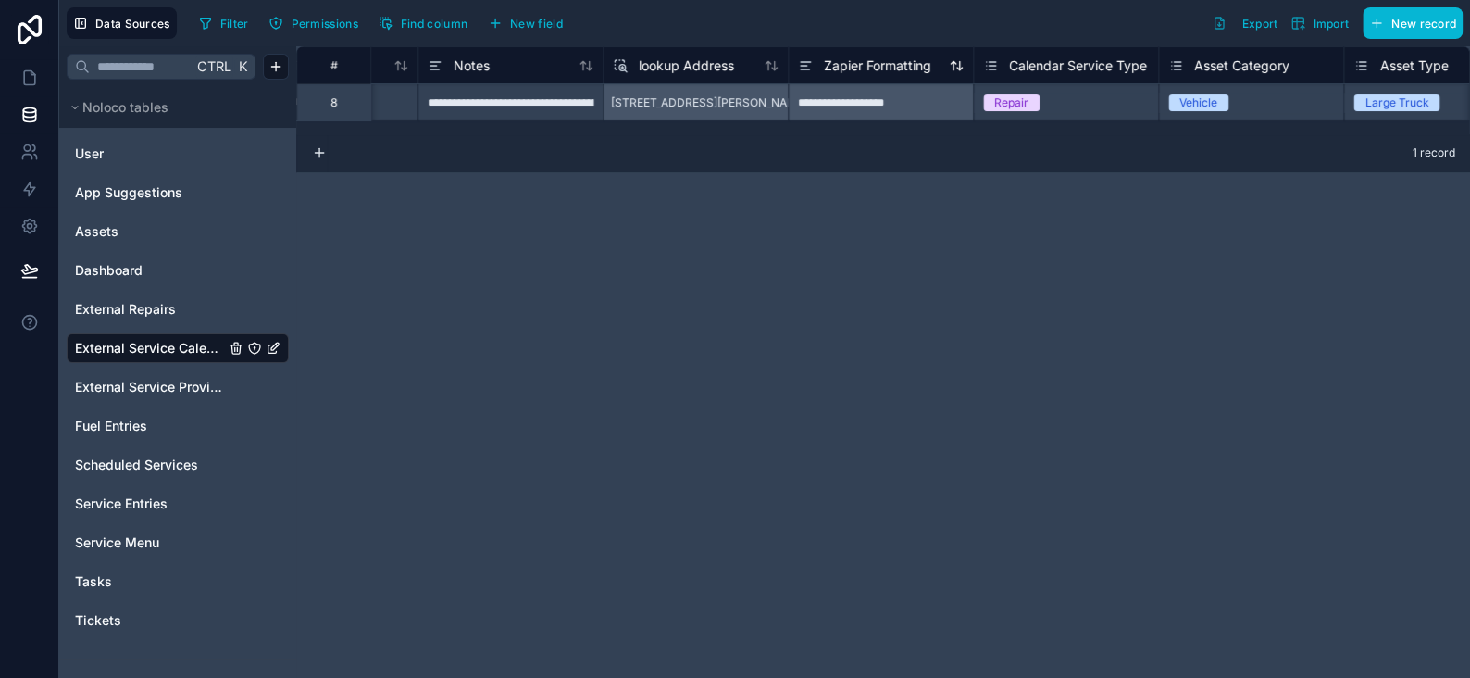
click at [842, 63] on span "Zapier Formatting" at bounding box center [877, 65] width 107 height 19
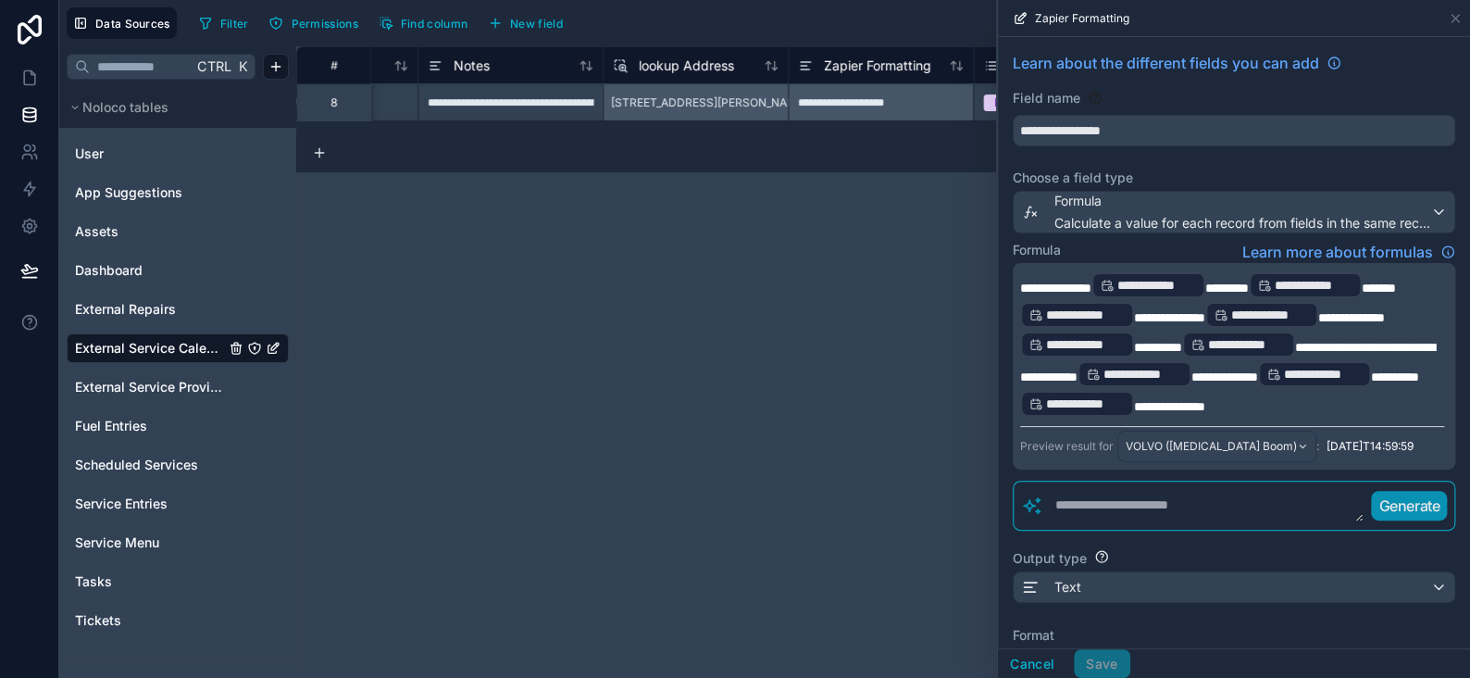
drag, startPoint x: 846, startPoint y: 368, endPoint x: 876, endPoint y: 422, distance: 62.1
click at [846, 371] on div "**********" at bounding box center [883, 361] width 1174 height 631
click at [1030, 654] on button "Cancel" at bounding box center [1032, 664] width 69 height 30
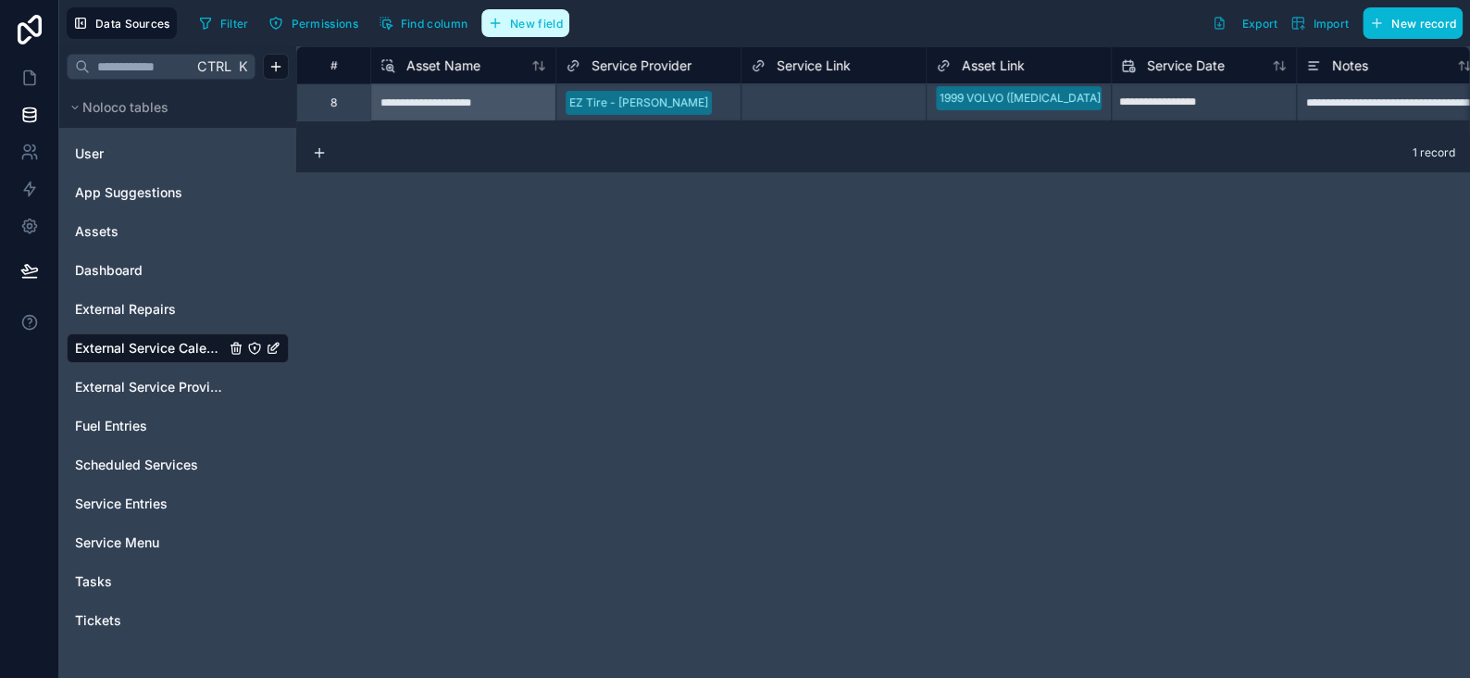
click at [539, 30] on button "New field" at bounding box center [525, 23] width 88 height 28
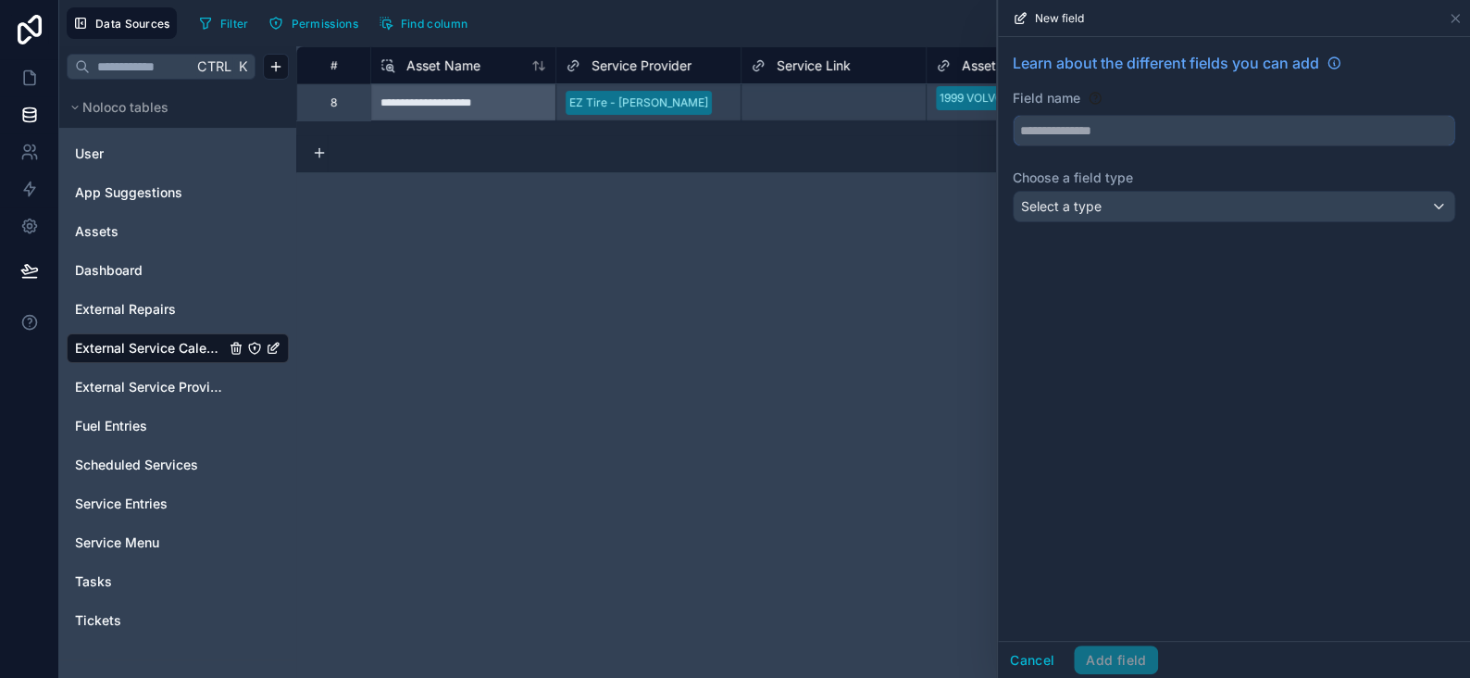
click at [1068, 126] on input "text" at bounding box center [1234, 131] width 441 height 30
click at [1013, 115] on button "*******" at bounding box center [1234, 130] width 443 height 31
type input "**********"
click at [1122, 202] on div "Select a type" at bounding box center [1234, 207] width 441 height 30
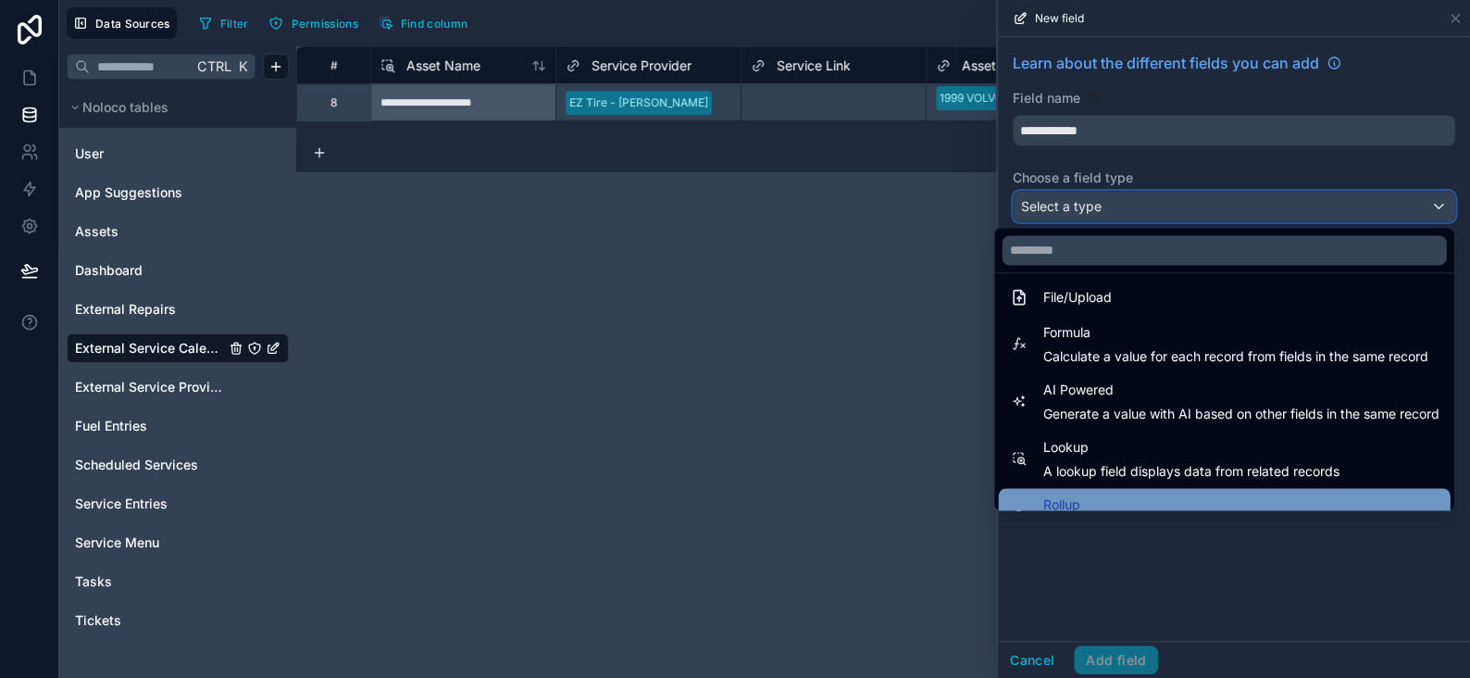
scroll to position [536, 0]
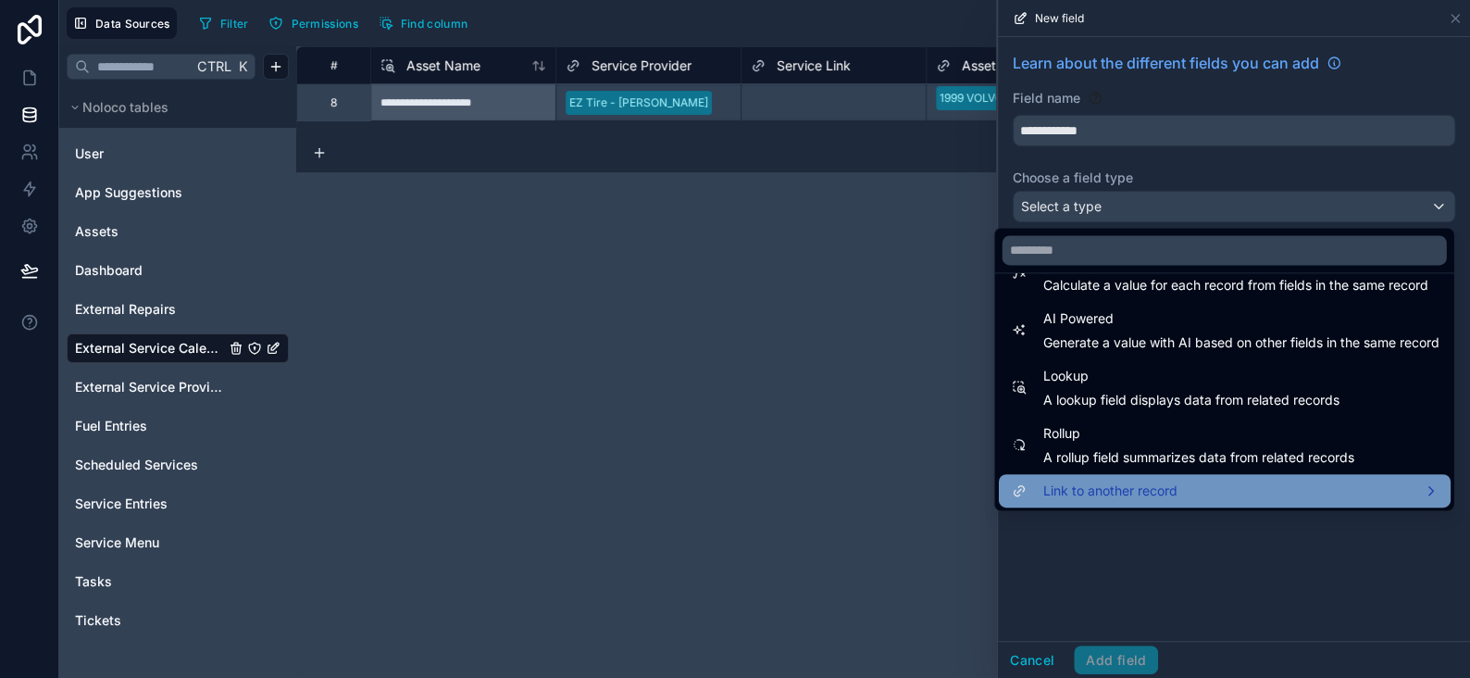
click at [1078, 487] on span "Link to another record" at bounding box center [1109, 491] width 134 height 22
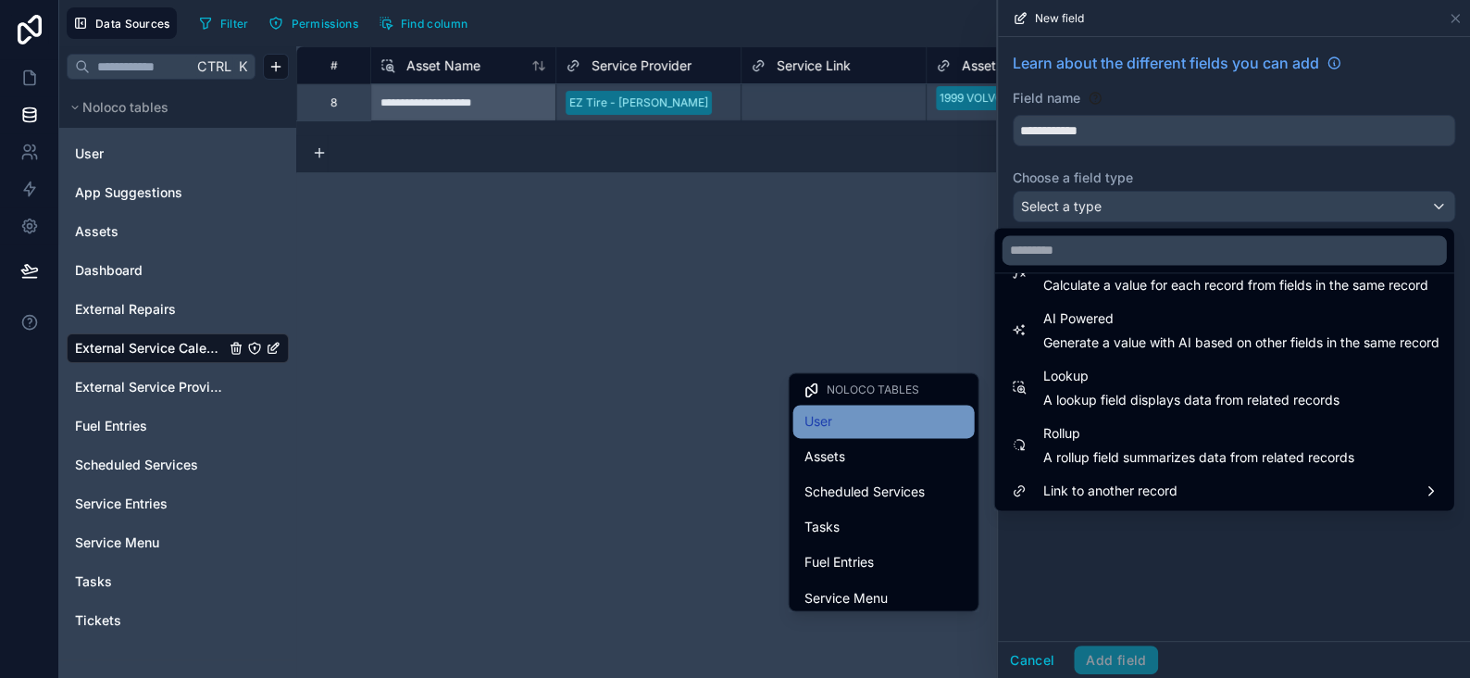
click at [895, 427] on div "User" at bounding box center [883, 421] width 159 height 22
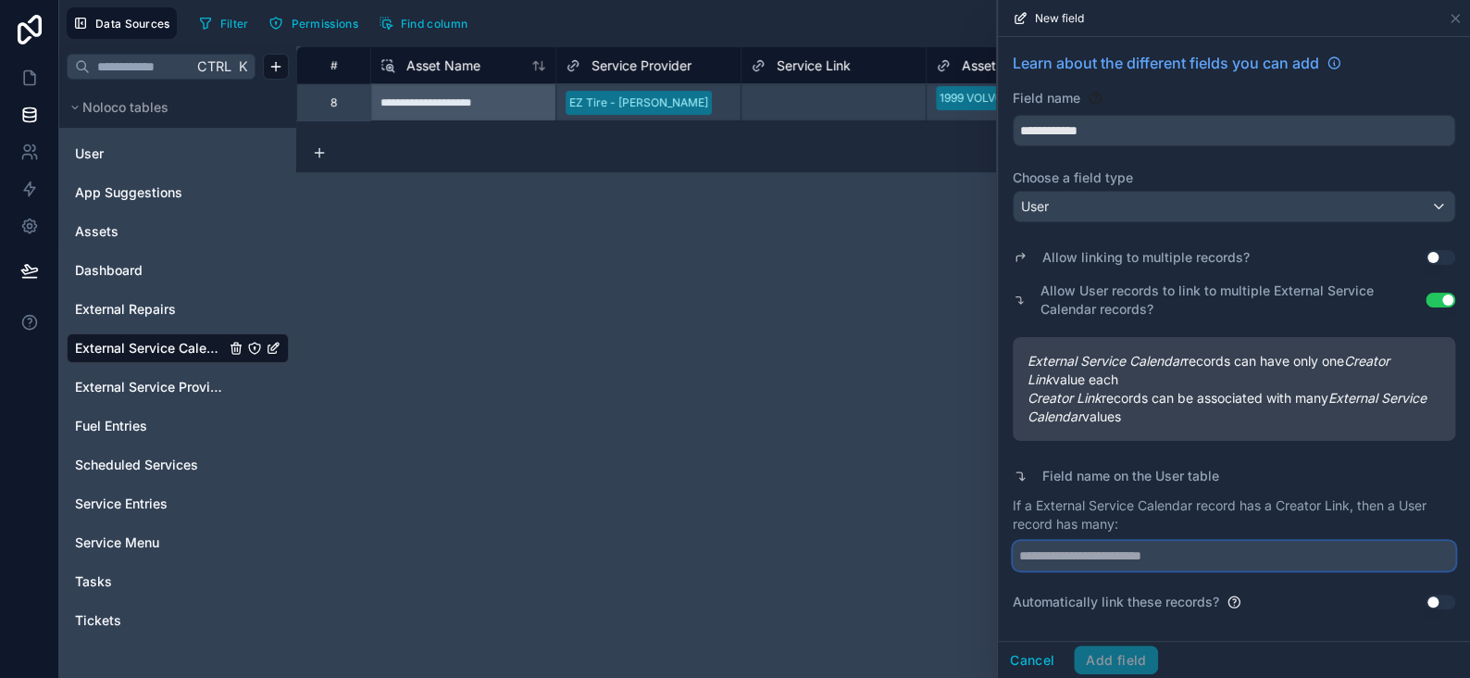
click at [1051, 559] on input "text" at bounding box center [1234, 556] width 443 height 30
type input "**********"
click at [1115, 664] on button "Add field" at bounding box center [1116, 660] width 84 height 30
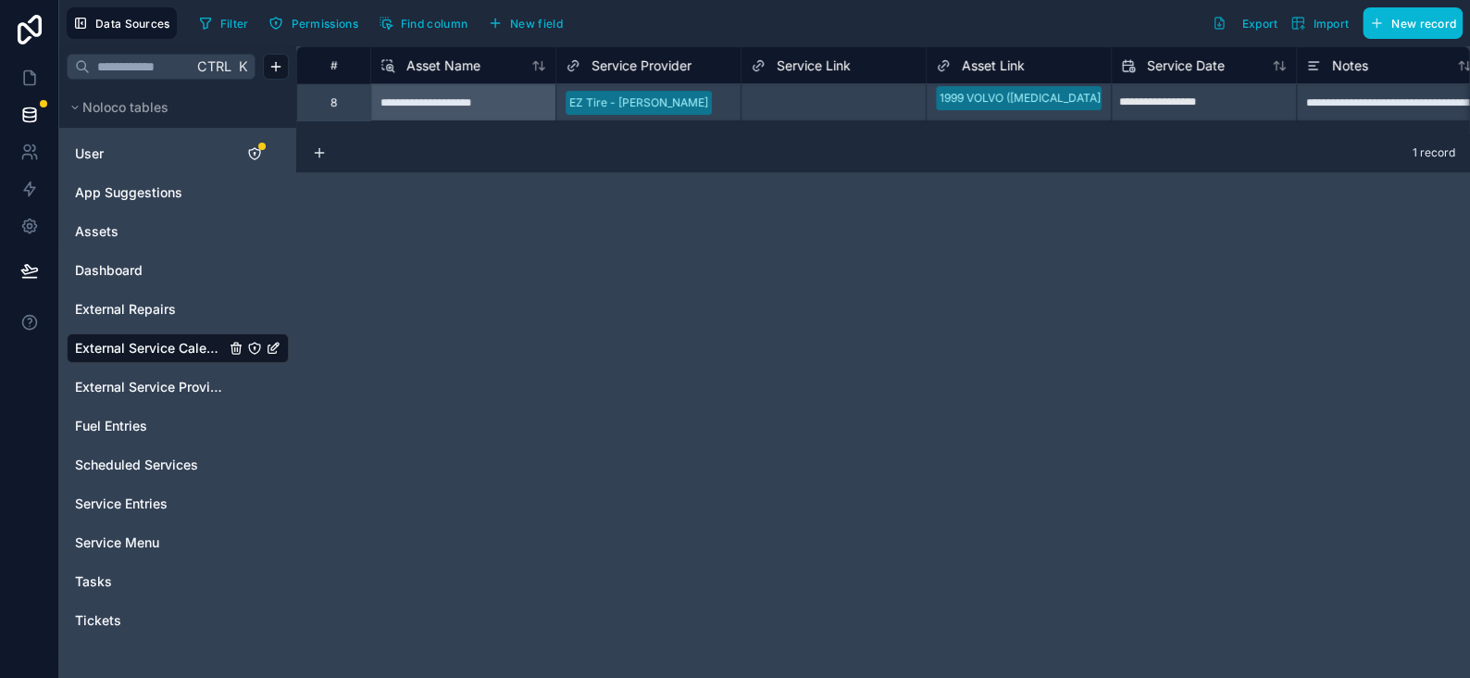
click at [275, 348] on icon "External Service Calendar" at bounding box center [273, 348] width 15 height 15
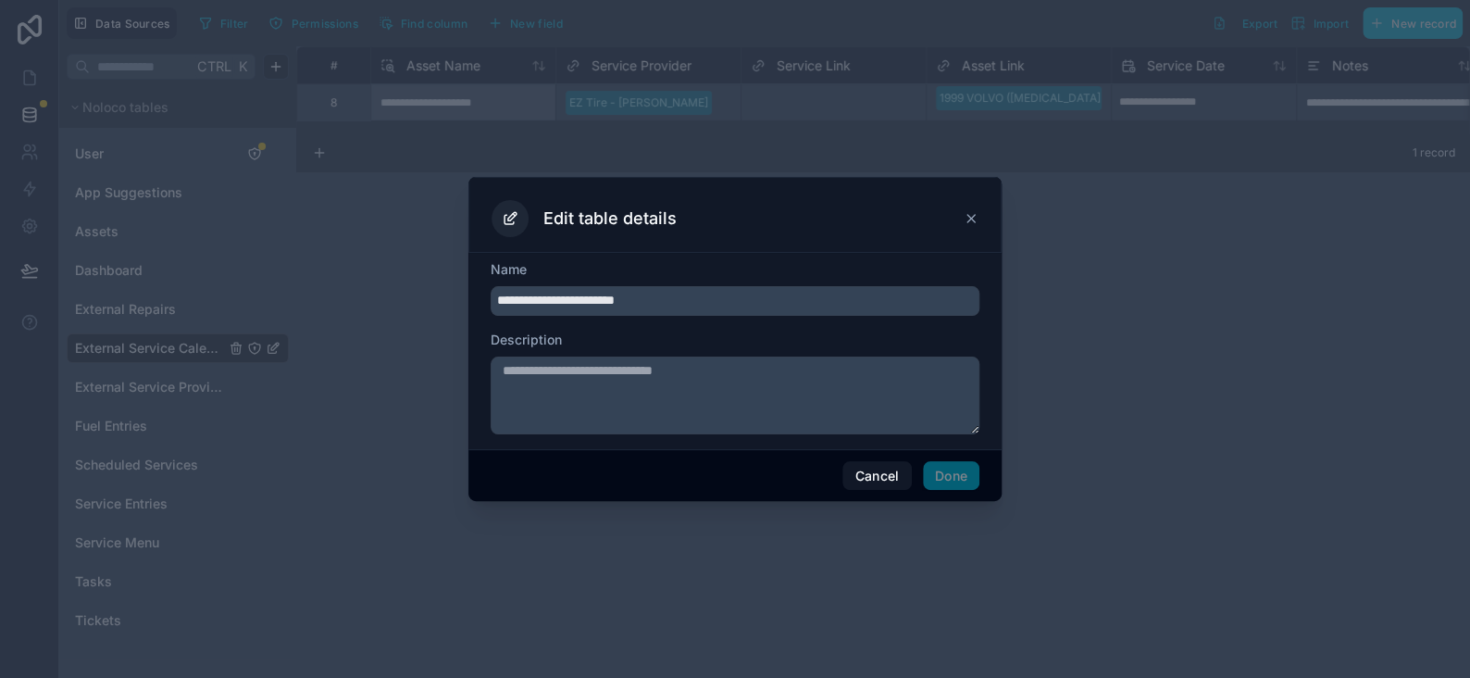
drag, startPoint x: 657, startPoint y: 299, endPoint x: 379, endPoint y: 301, distance: 278.7
click at [379, 301] on div "**********" at bounding box center [735, 339] width 1470 height 678
type input "**********"
click at [963, 484] on button "Done" at bounding box center [951, 476] width 56 height 30
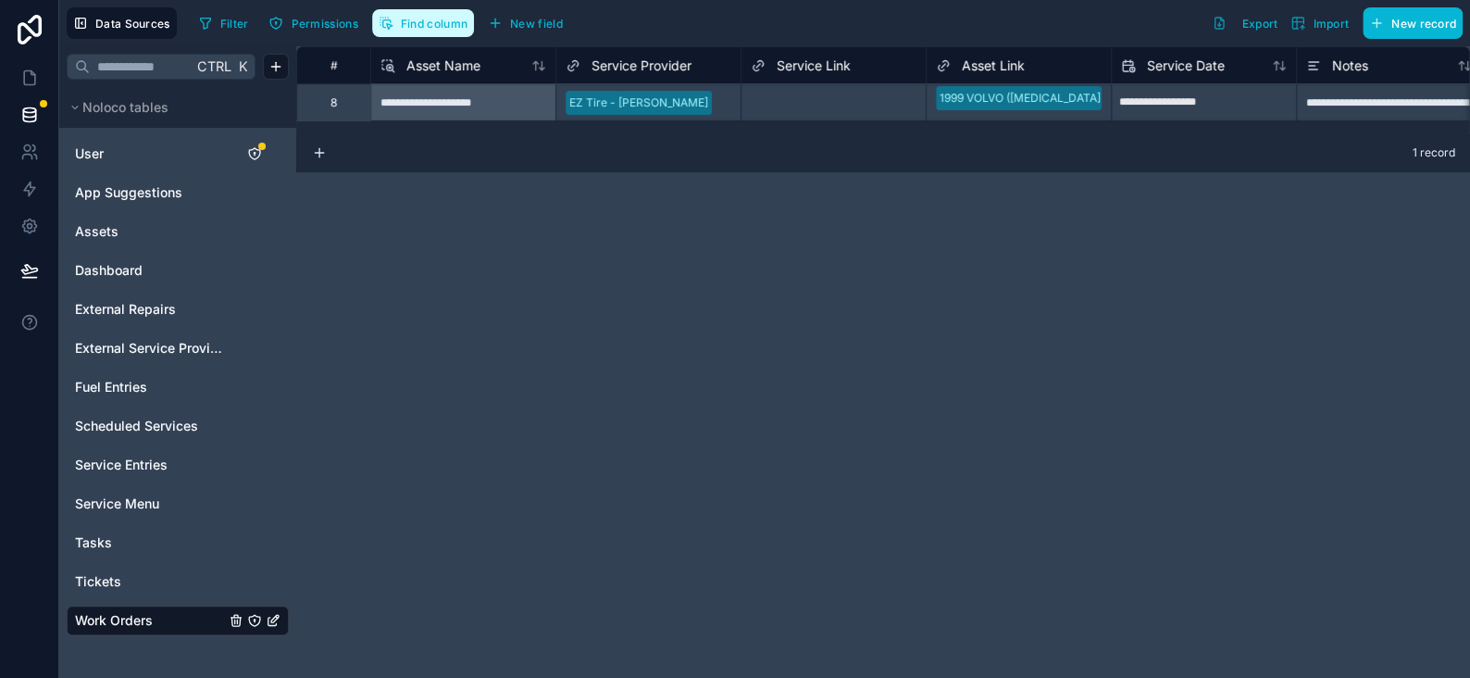
click at [450, 22] on span "Find column" at bounding box center [434, 24] width 67 height 14
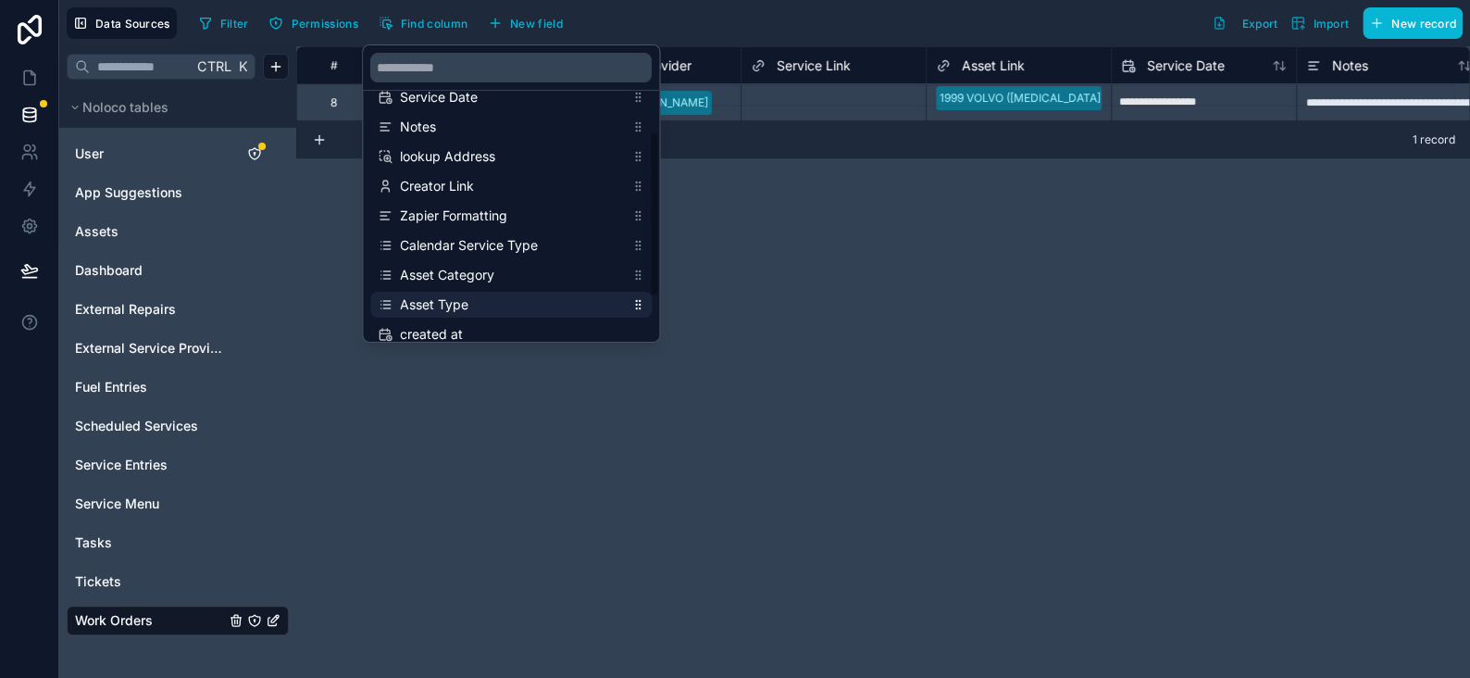
scroll to position [21, 0]
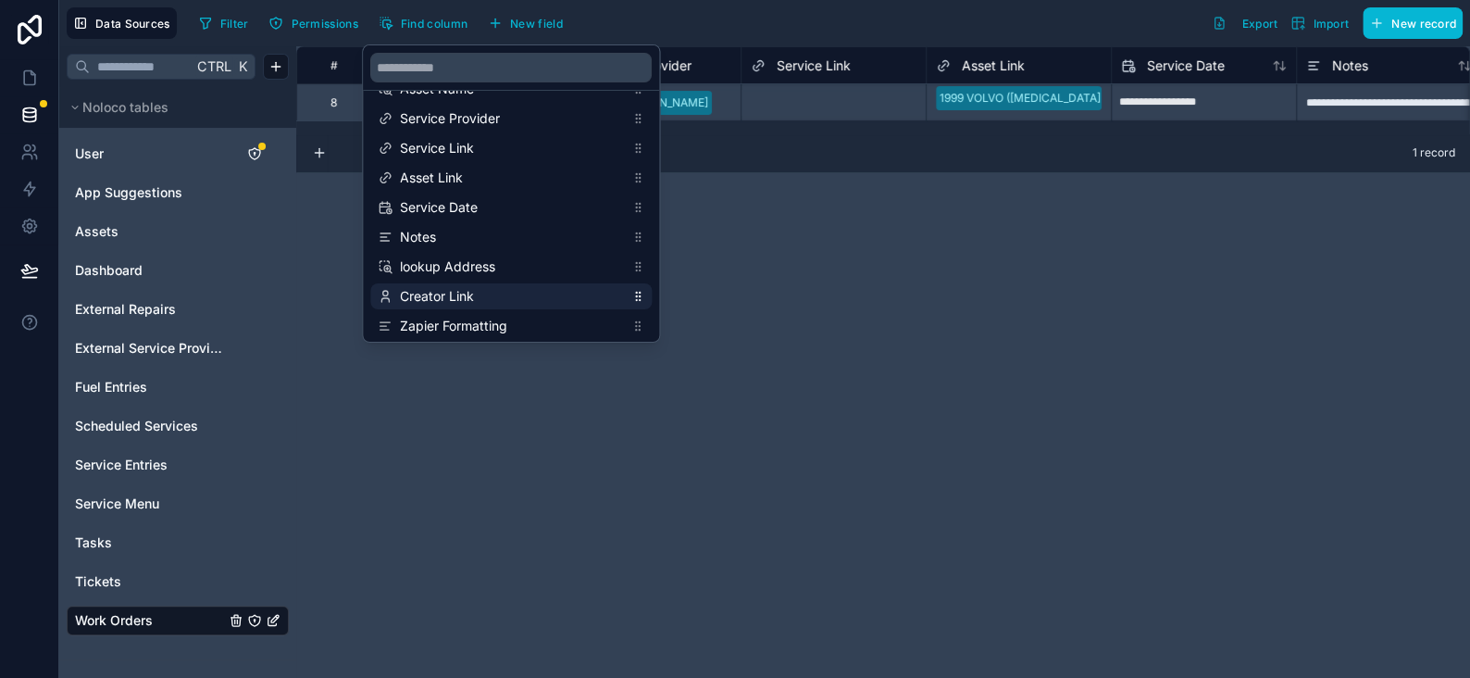
click at [429, 293] on span "Creator Link" at bounding box center [512, 296] width 224 height 19
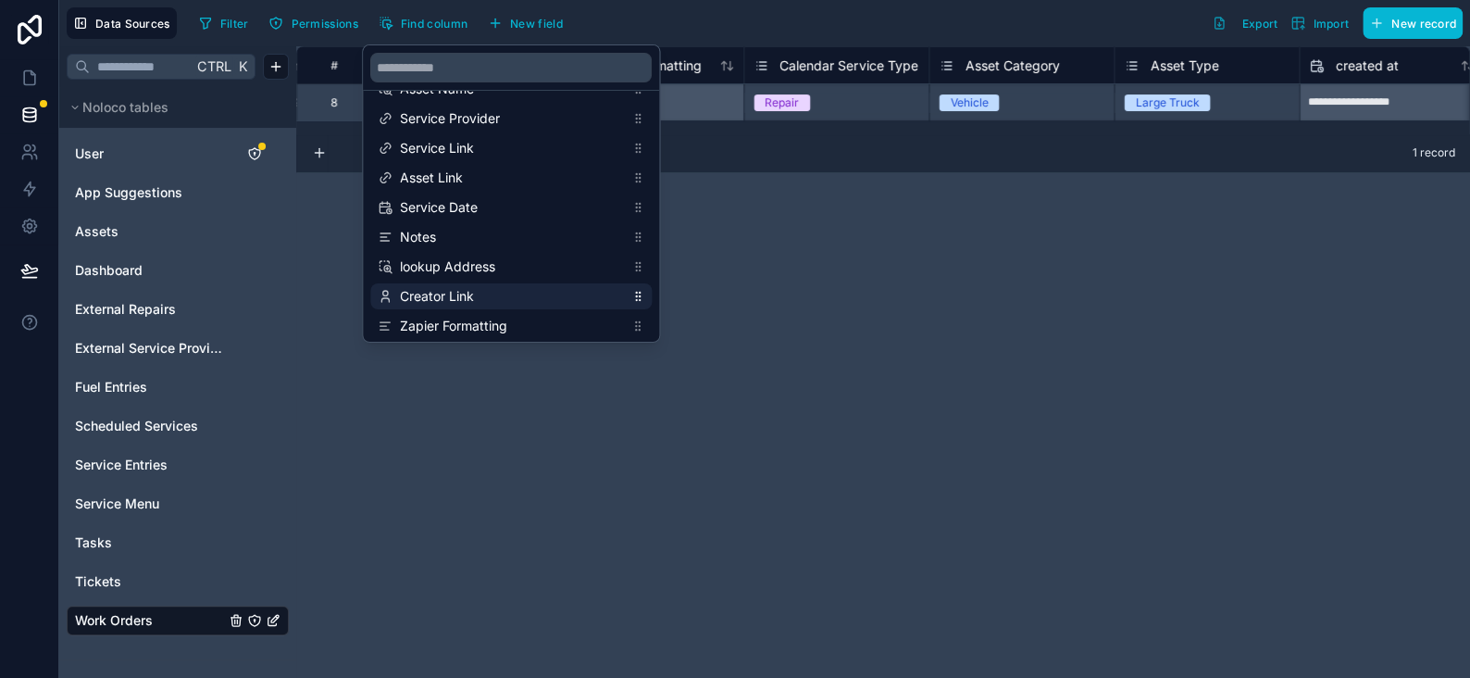
scroll to position [0, 1296]
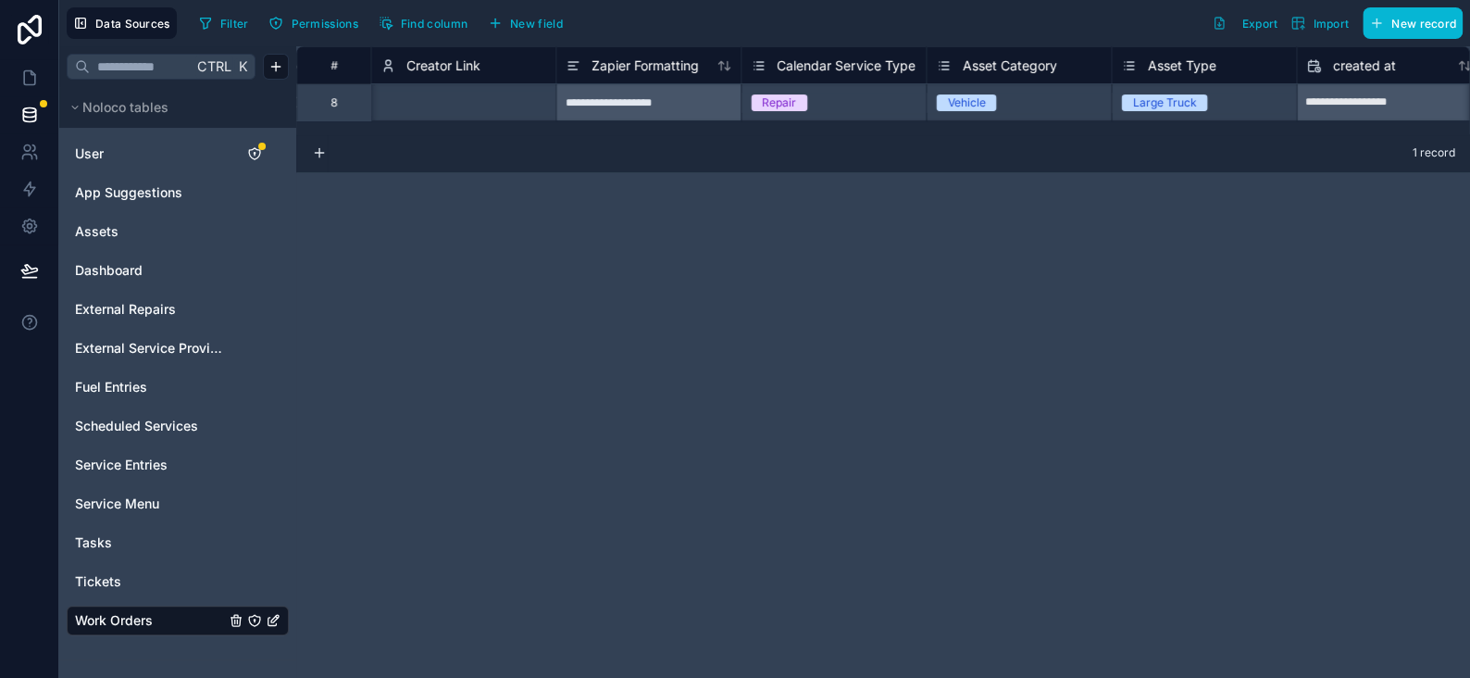
click at [832, 232] on div "**********" at bounding box center [883, 361] width 1174 height 631
click at [448, 64] on span "Creator Link" at bounding box center [443, 65] width 74 height 19
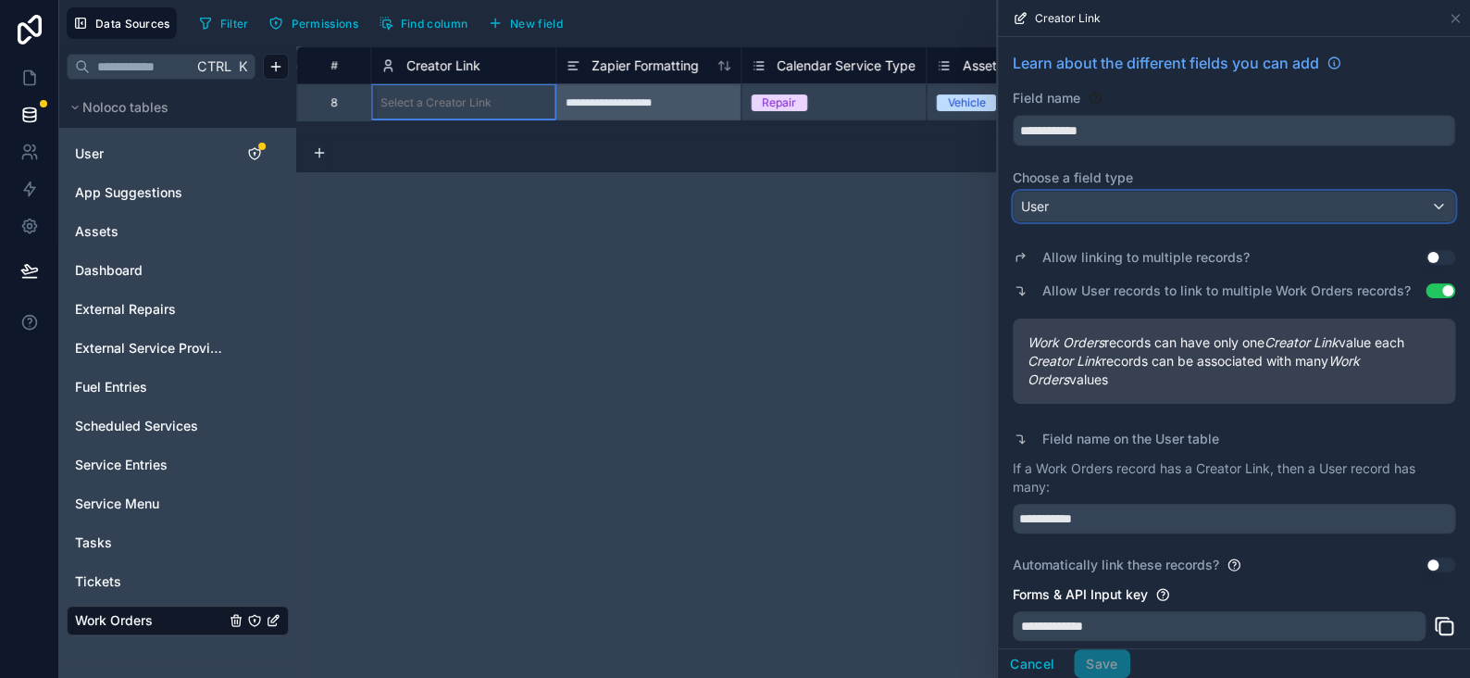
click at [1051, 208] on div "User" at bounding box center [1234, 207] width 441 height 30
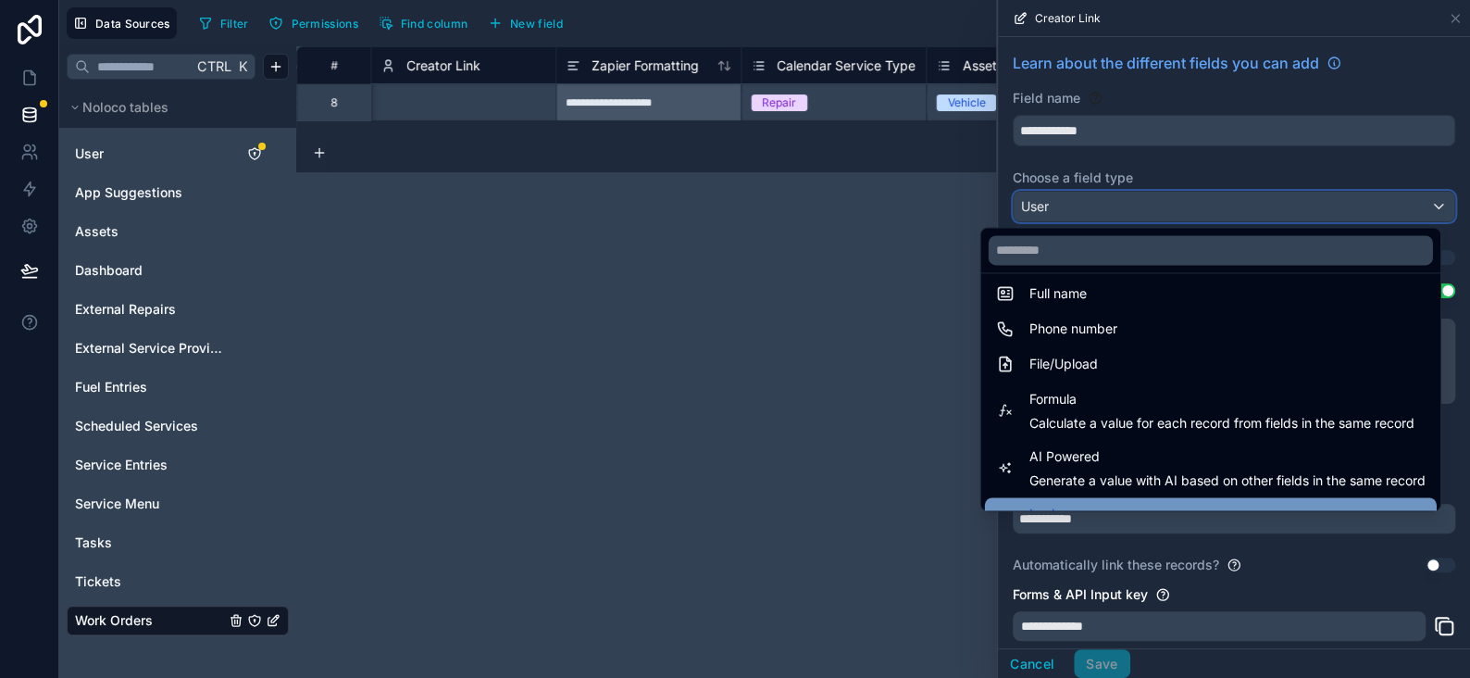
scroll to position [536, 0]
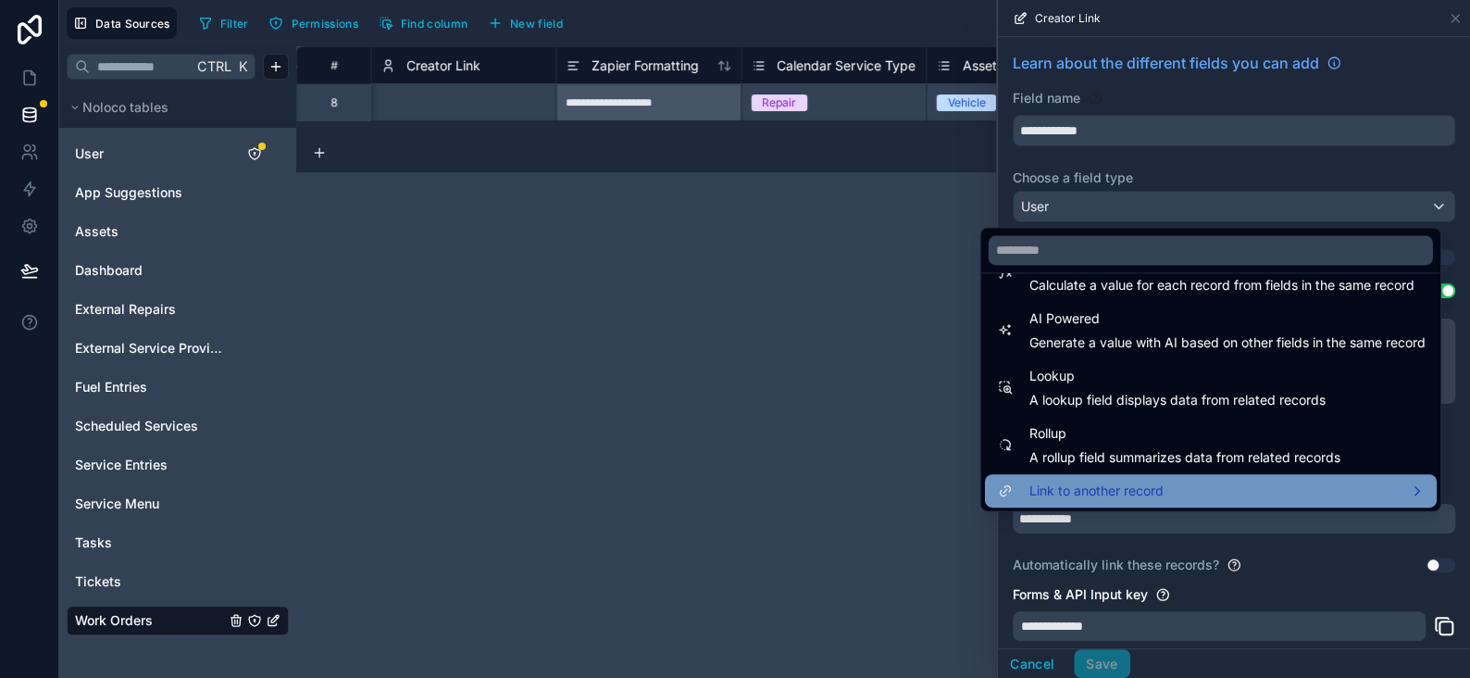
click at [1079, 482] on span "Link to another record" at bounding box center [1096, 491] width 134 height 22
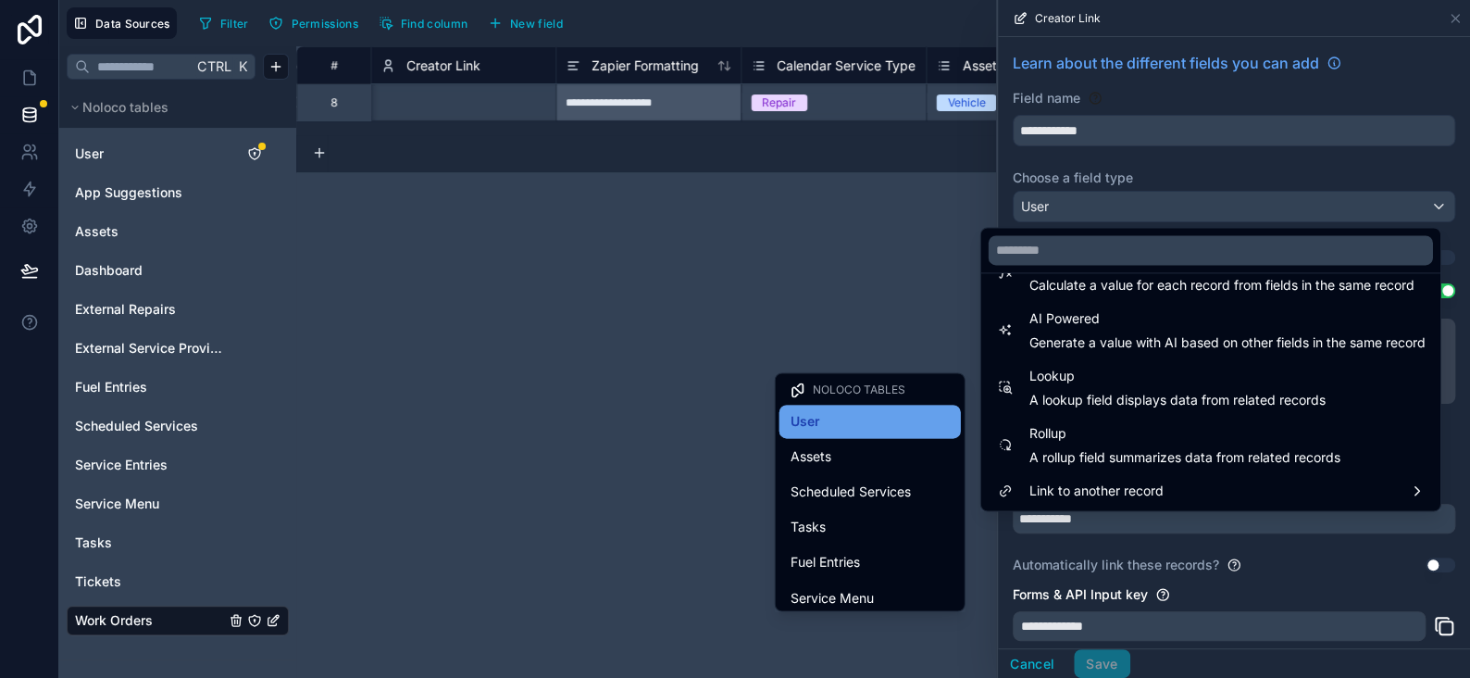
click at [875, 420] on div "User" at bounding box center [870, 421] width 159 height 22
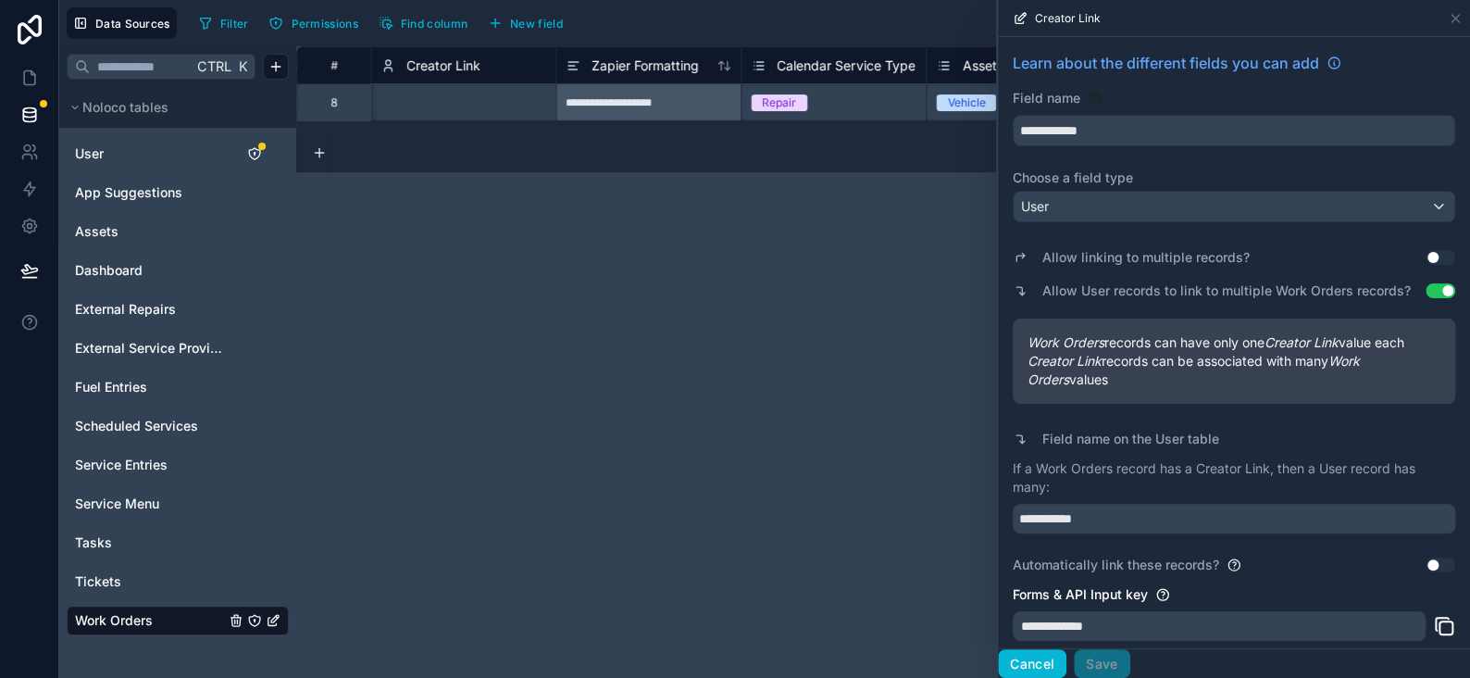
click at [1036, 654] on button "Cancel" at bounding box center [1032, 664] width 69 height 30
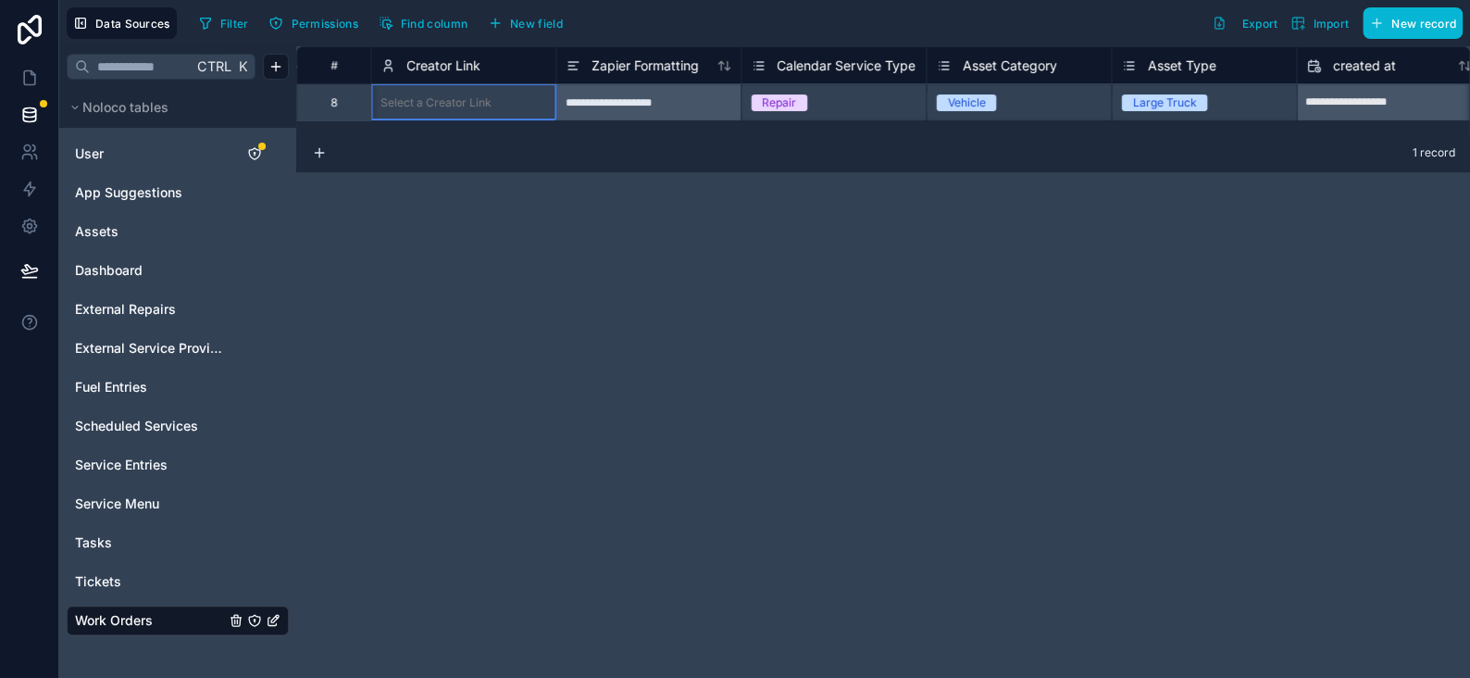
click at [460, 86] on div "Select a Creator Link" at bounding box center [463, 102] width 184 height 36
click at [462, 106] on div "Select a Creator Link" at bounding box center [435, 102] width 111 height 15
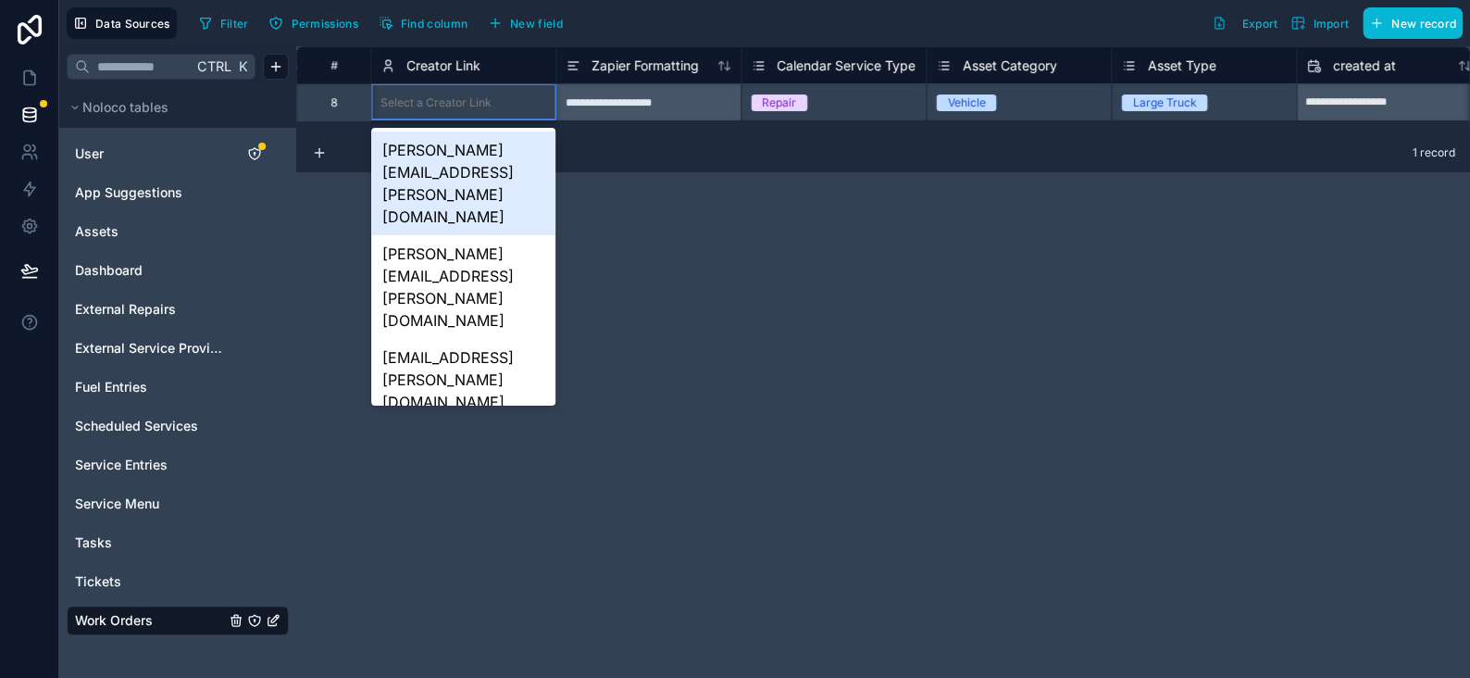
click at [824, 304] on div "**********" at bounding box center [883, 361] width 1174 height 631
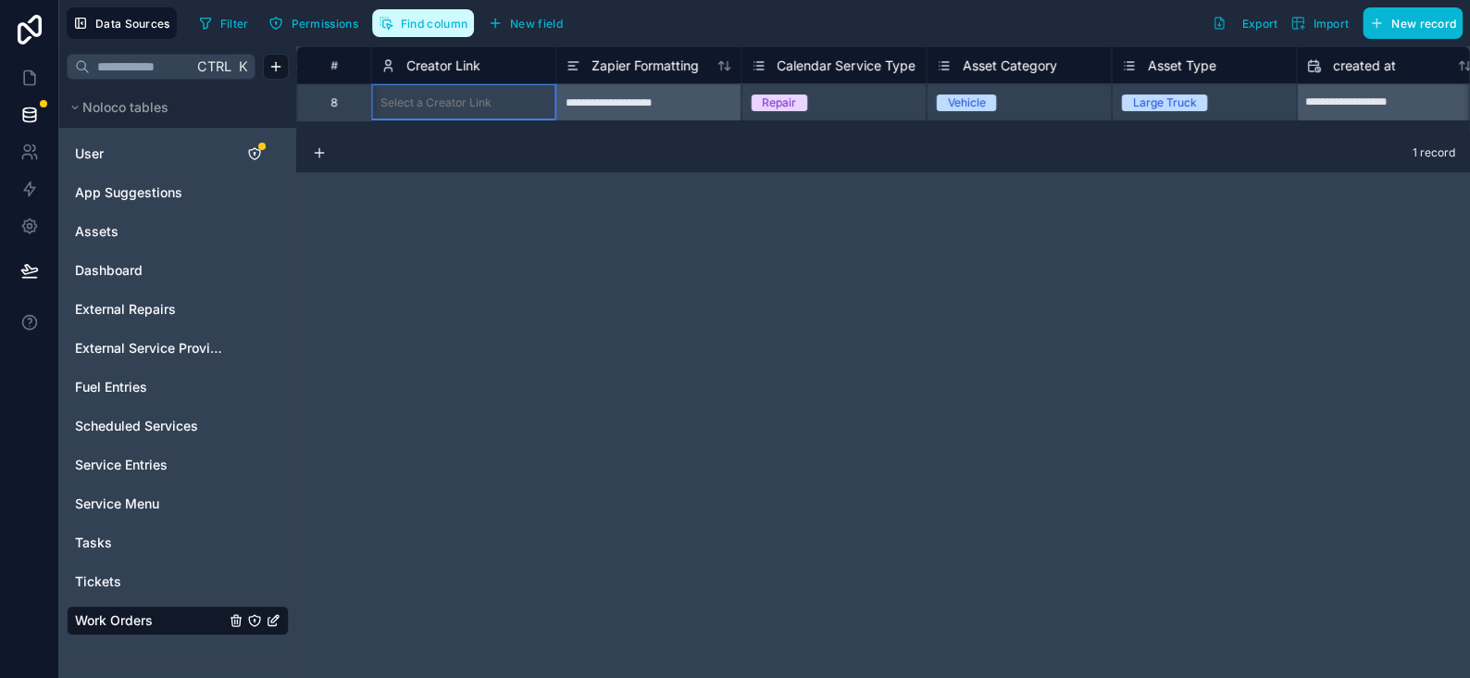
click at [448, 15] on button "Find column" at bounding box center [423, 23] width 102 height 28
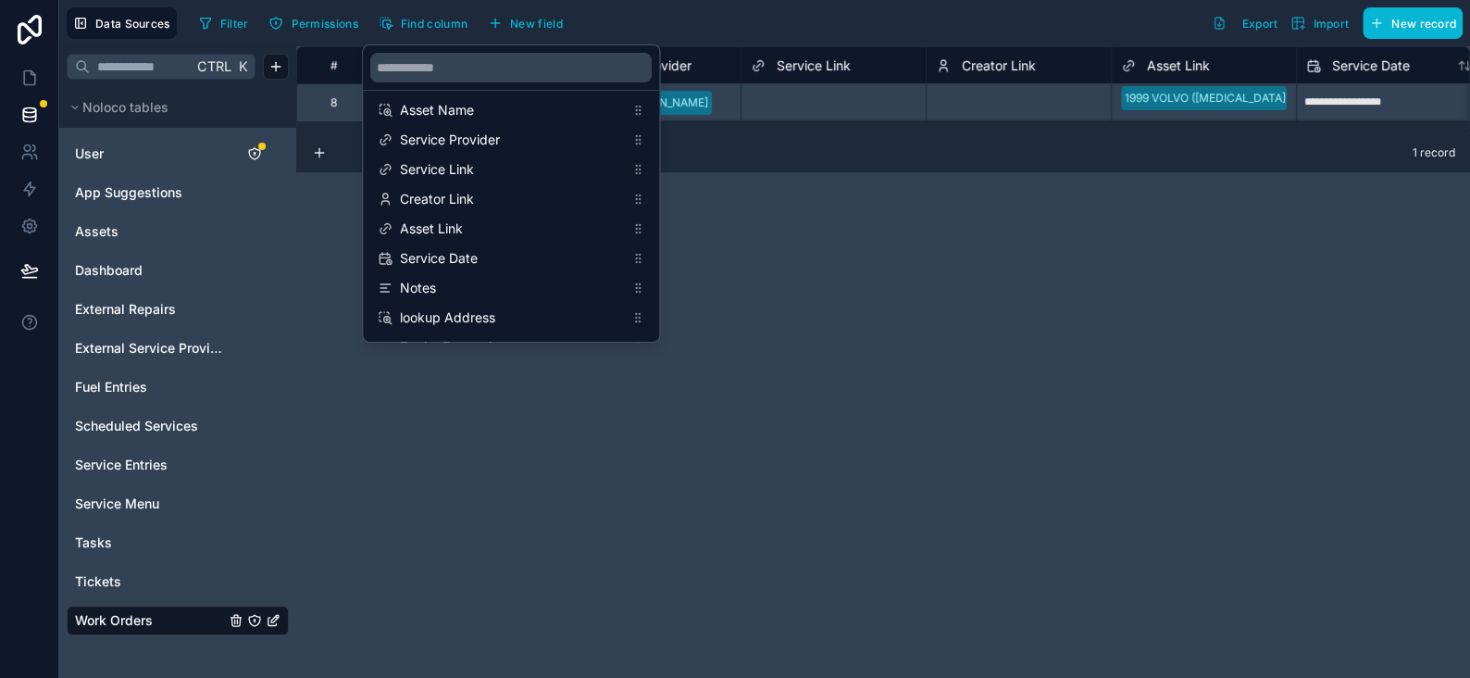
click at [822, 96] on div "Select a Service Link" at bounding box center [806, 102] width 111 height 15
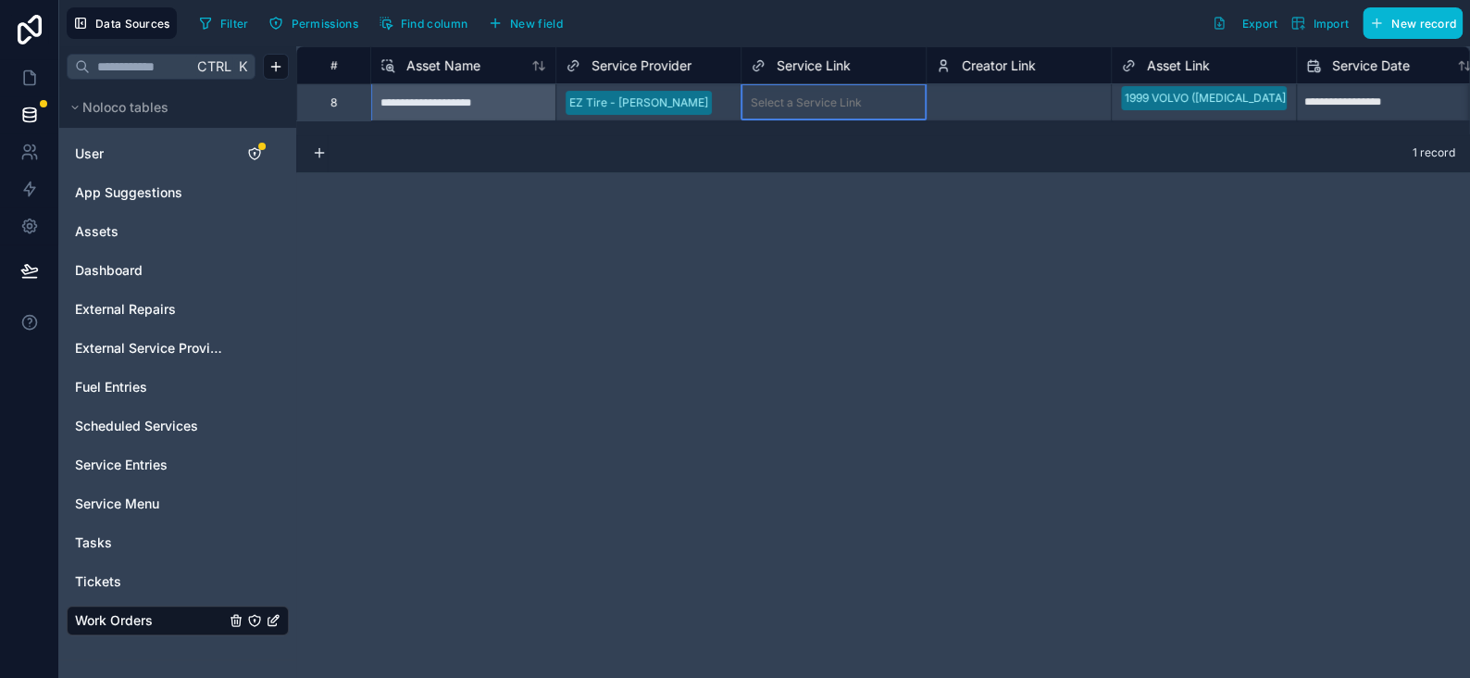
click at [822, 96] on div "Select a Service Link" at bounding box center [806, 102] width 111 height 15
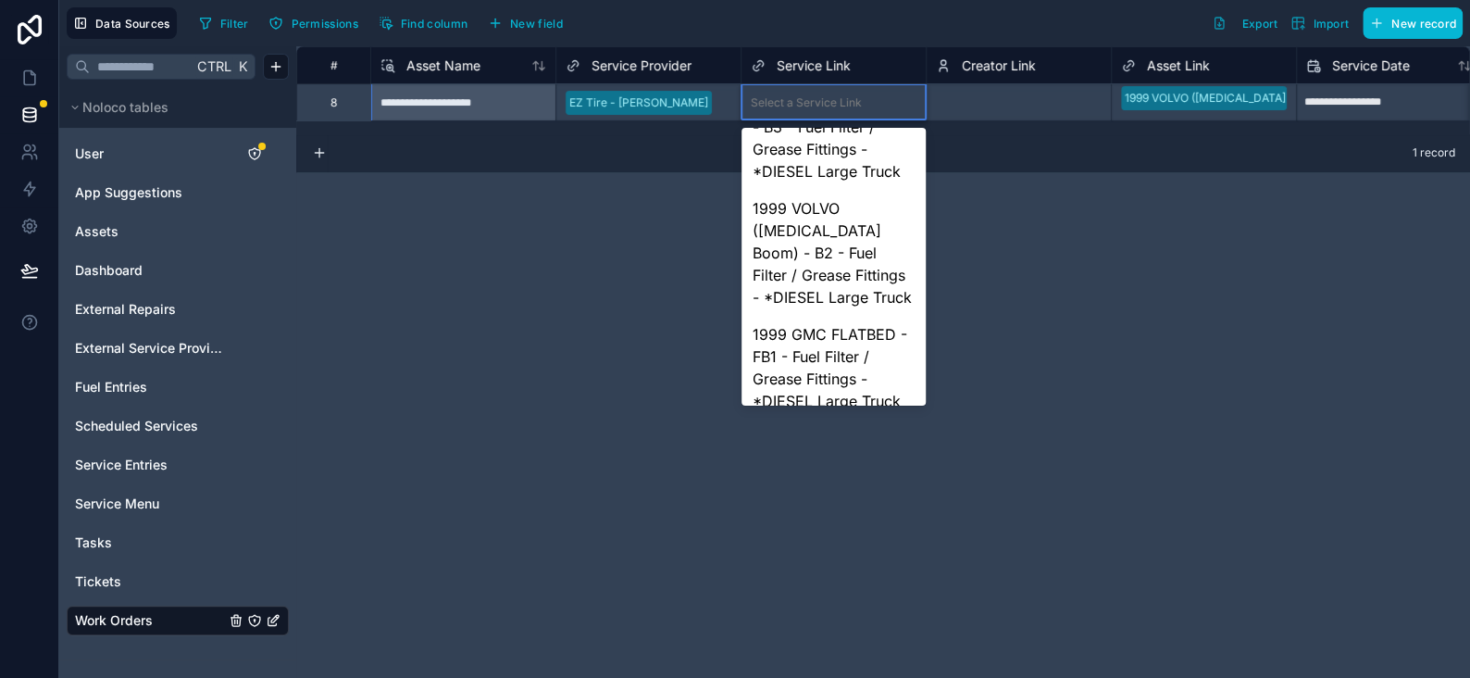
scroll to position [1296, 0]
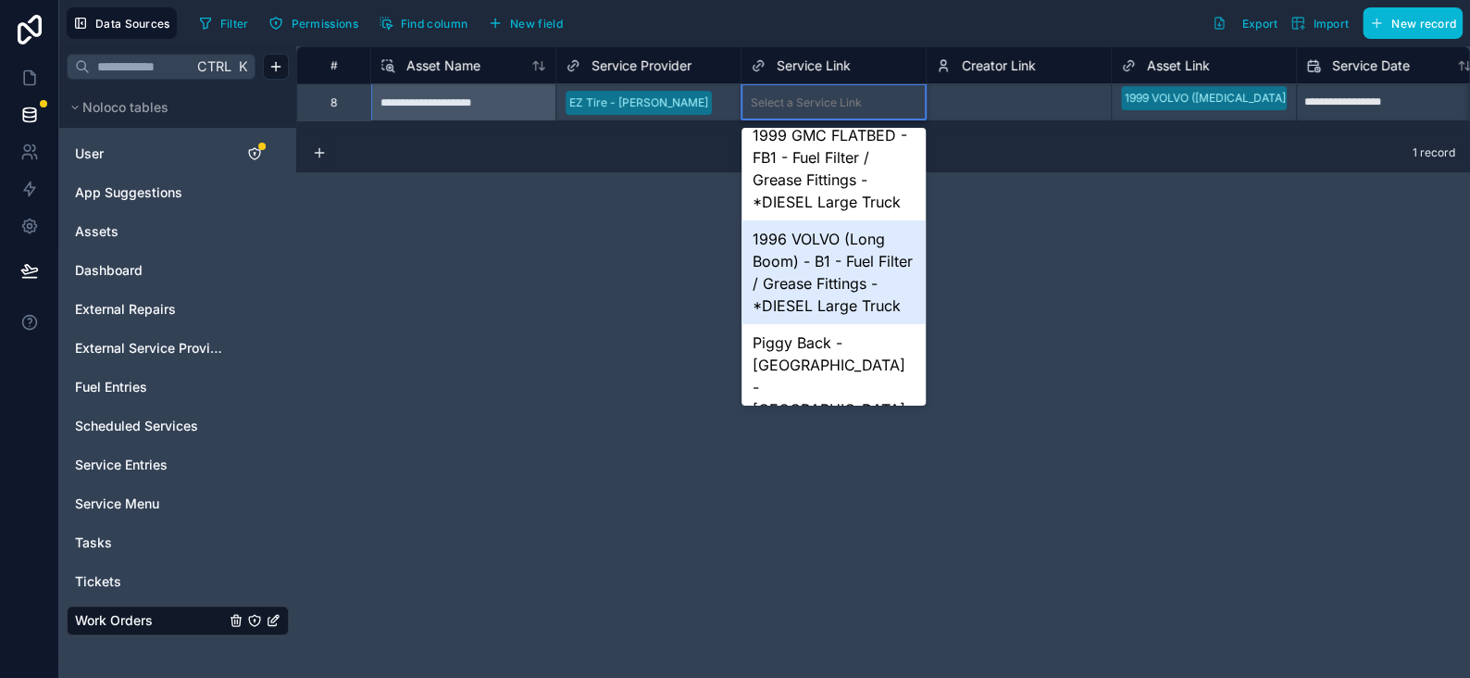
click at [1089, 332] on div "**********" at bounding box center [883, 361] width 1174 height 631
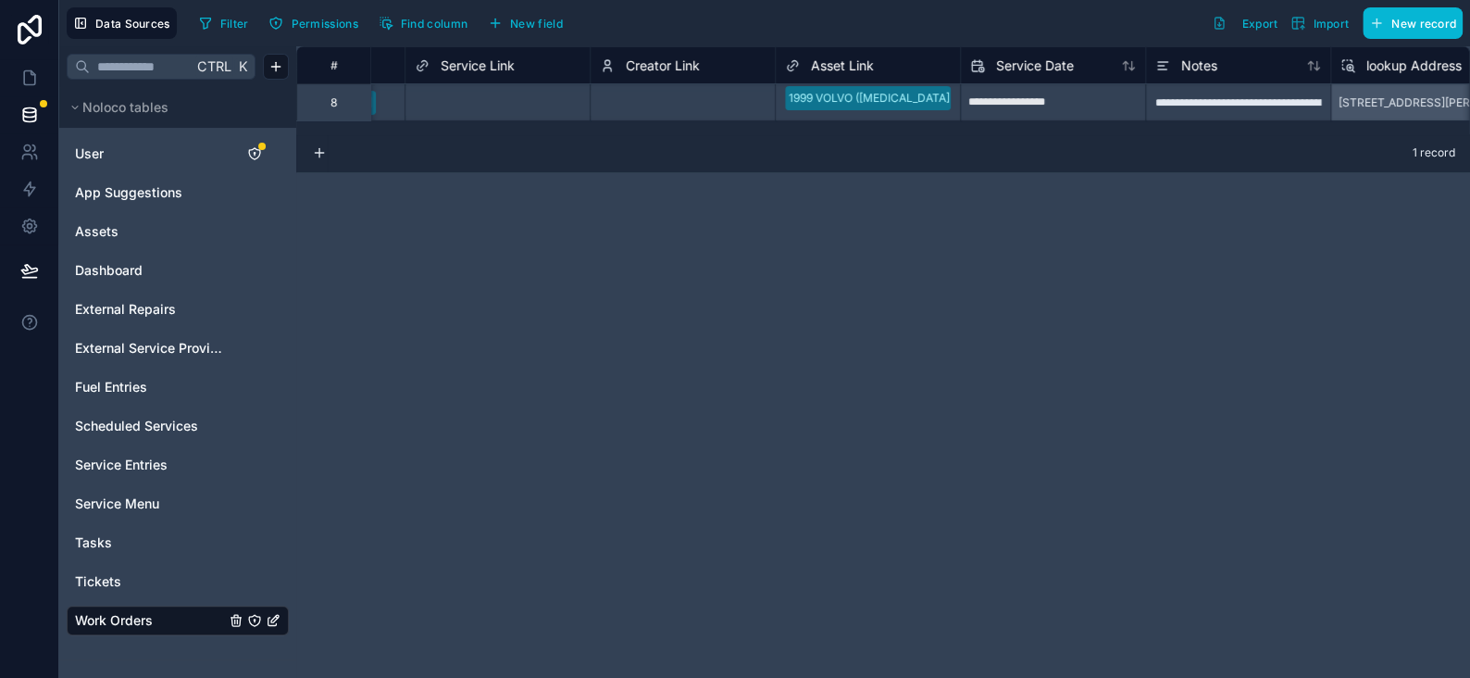
scroll to position [0, 0]
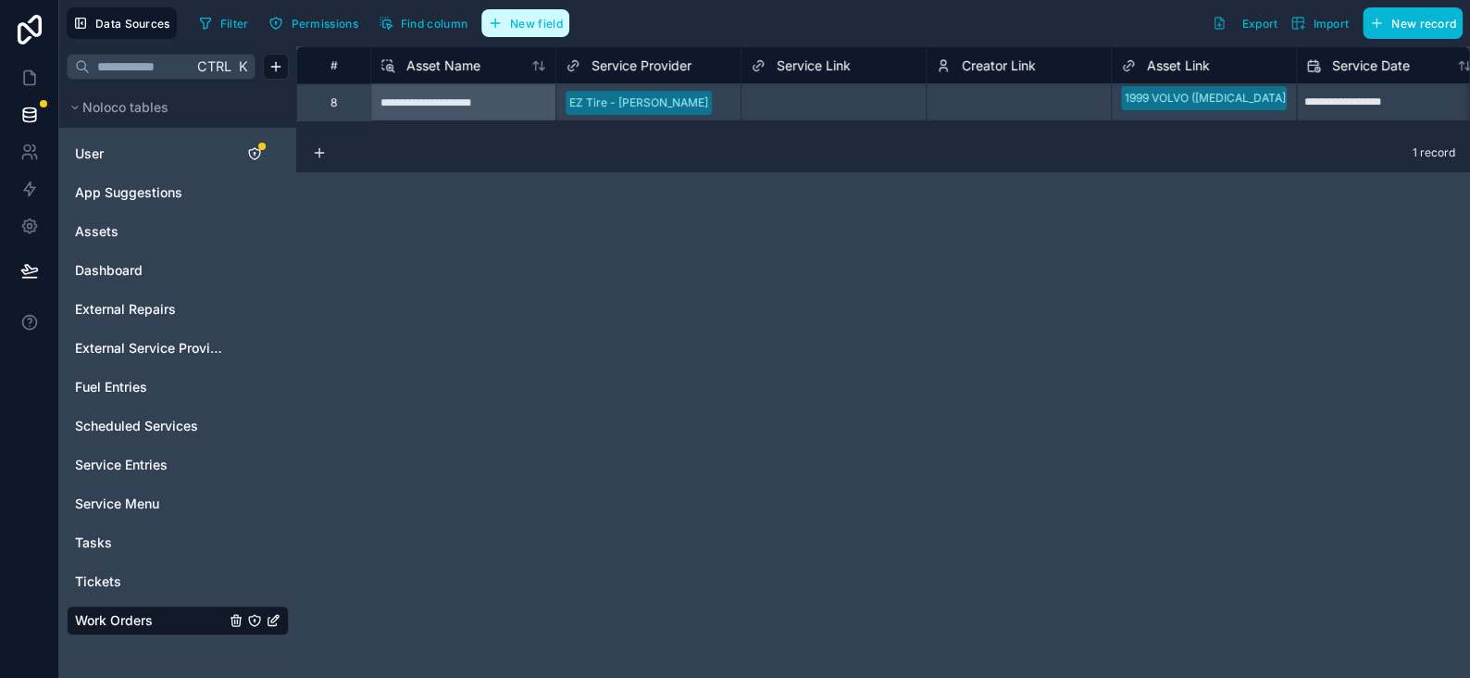
click at [512, 17] on span "New field" at bounding box center [536, 24] width 53 height 14
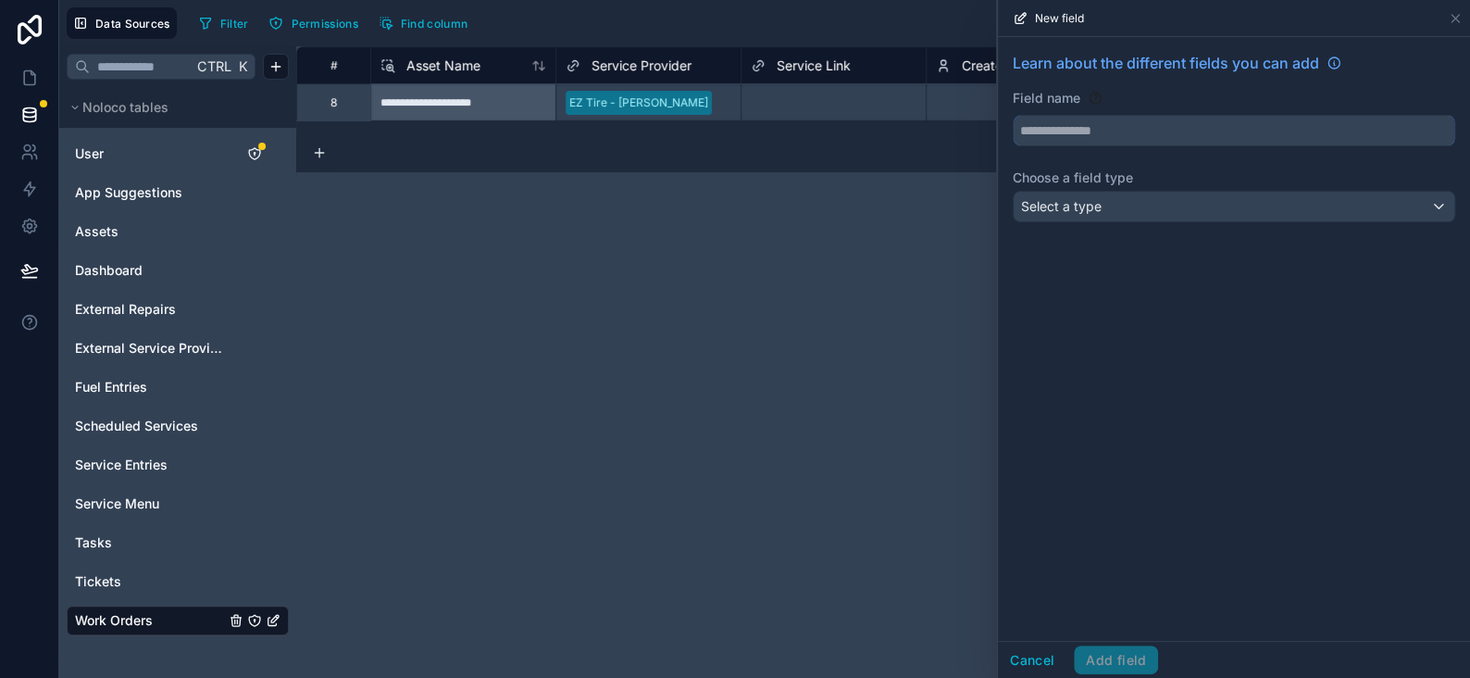
click at [1169, 137] on input "text" at bounding box center [1234, 131] width 441 height 30
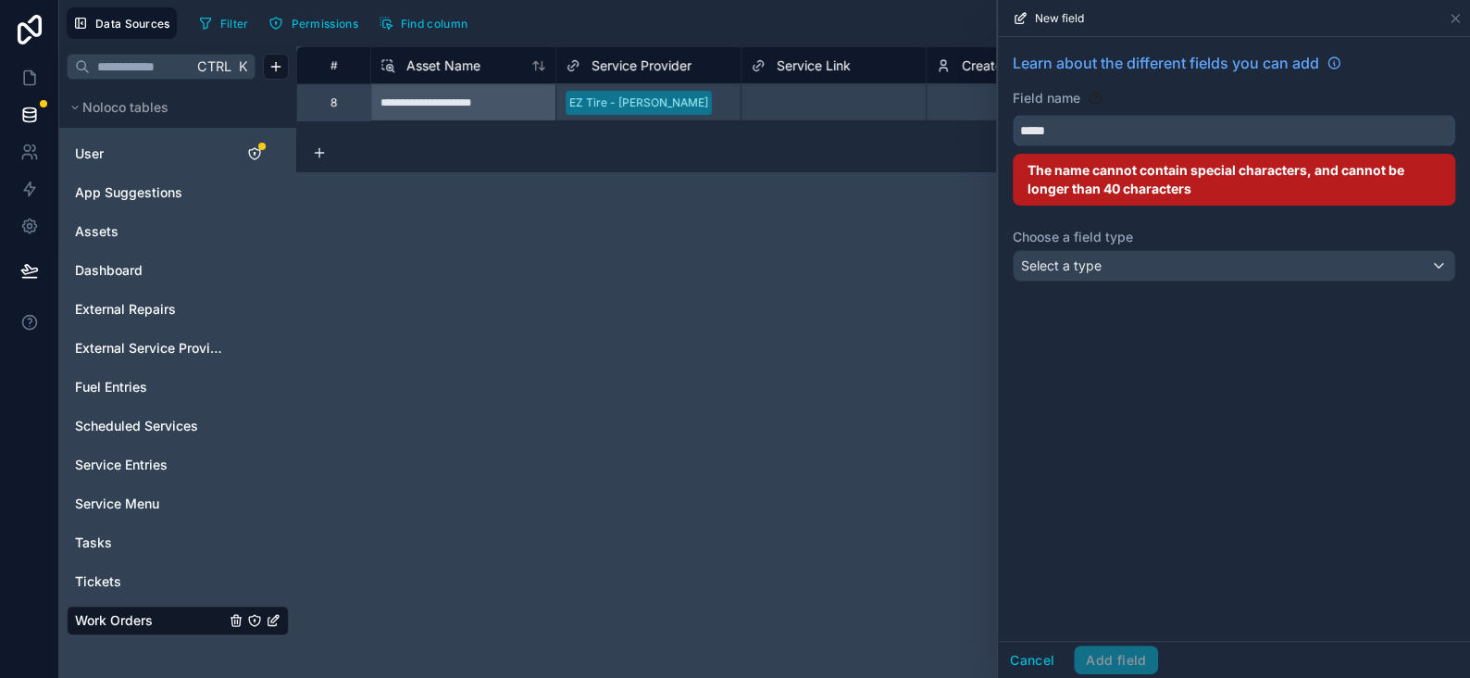
click at [1013, 115] on button "****" at bounding box center [1234, 130] width 443 height 31
type input "*"
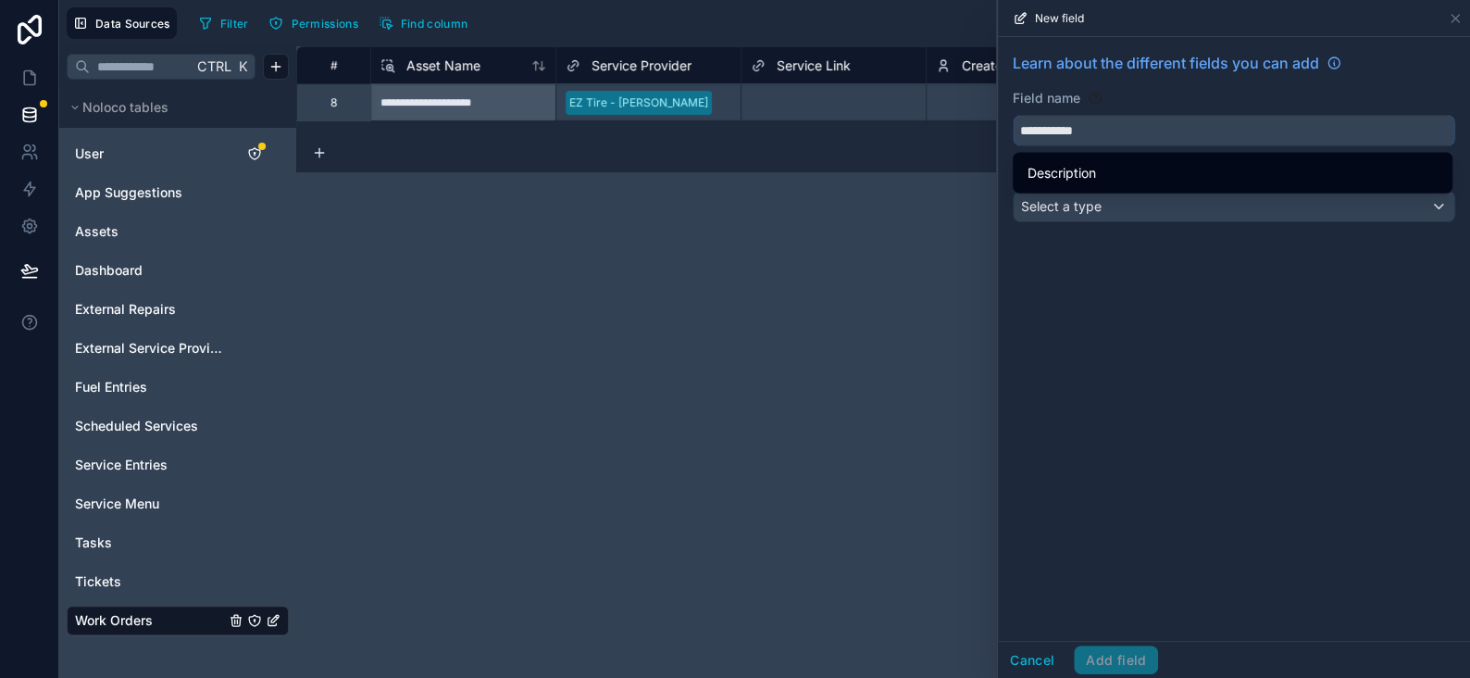
type input "**********"
click at [1110, 207] on div "Select a type" at bounding box center [1234, 207] width 441 height 30
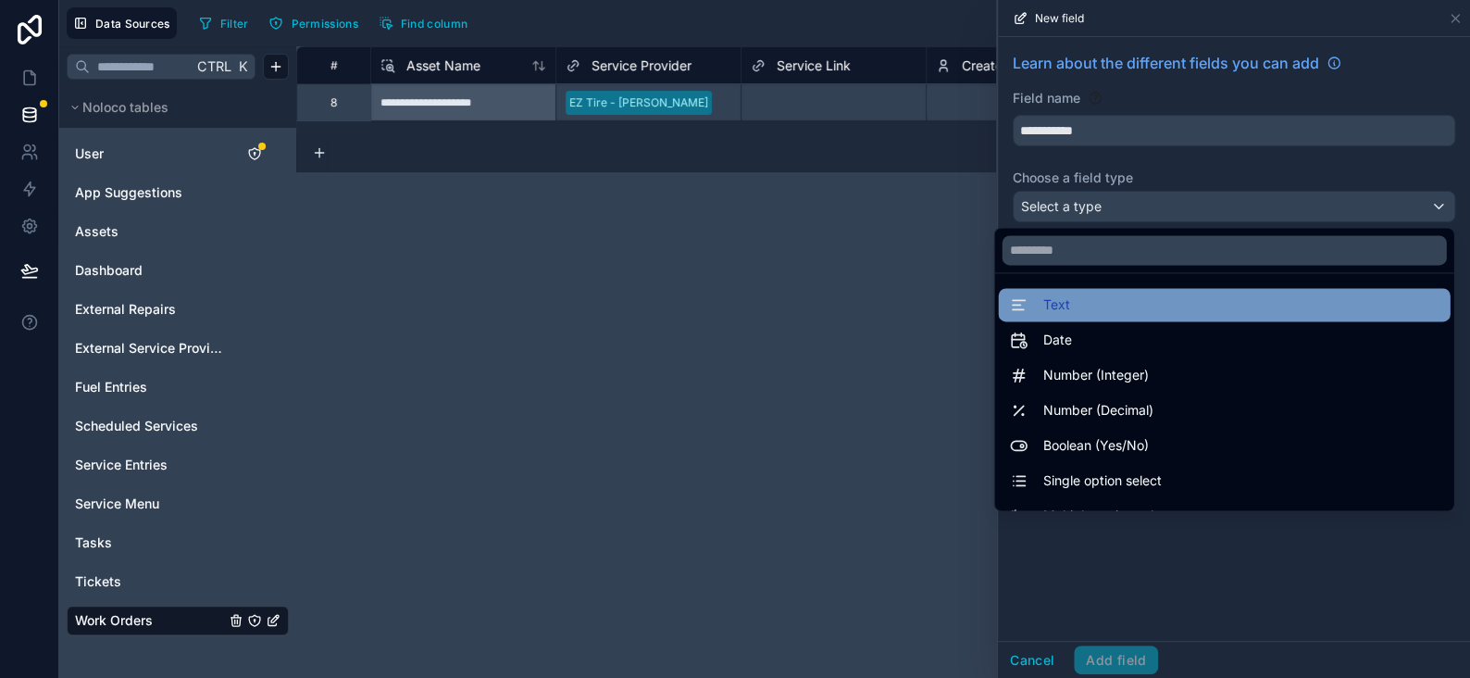
click at [1075, 295] on div "Text" at bounding box center [1224, 304] width 430 height 22
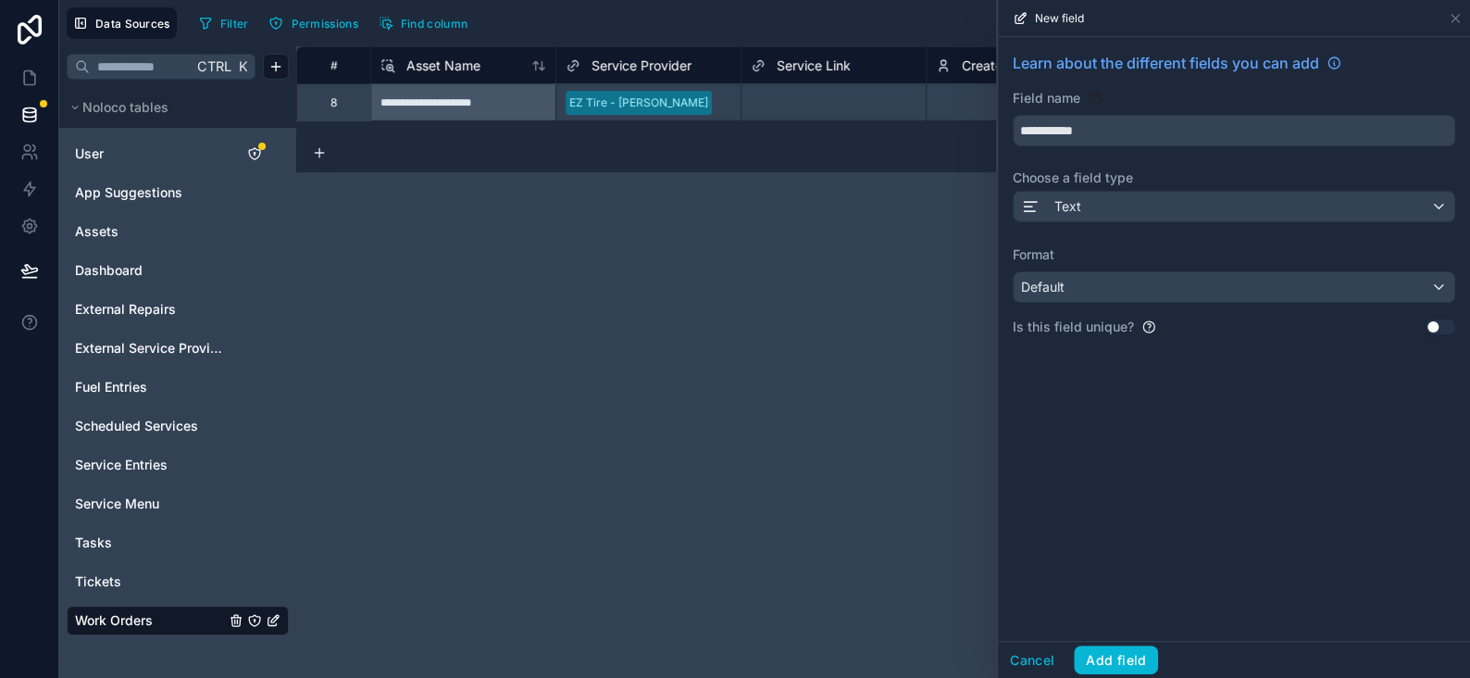
click at [1111, 303] on div "**********" at bounding box center [1234, 201] width 472 height 329
click at [1111, 300] on div "Default" at bounding box center [1234, 287] width 441 height 30
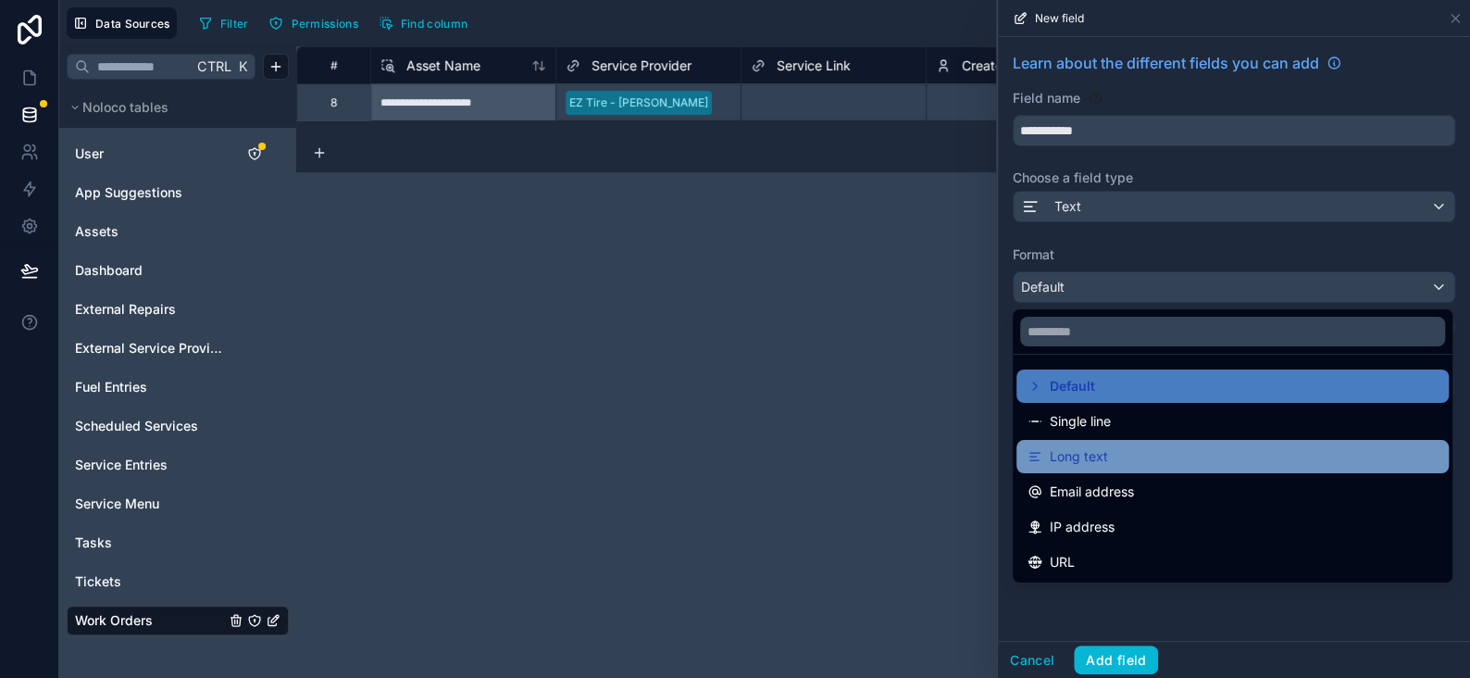
click at [1087, 451] on span "Long text" at bounding box center [1079, 456] width 58 height 22
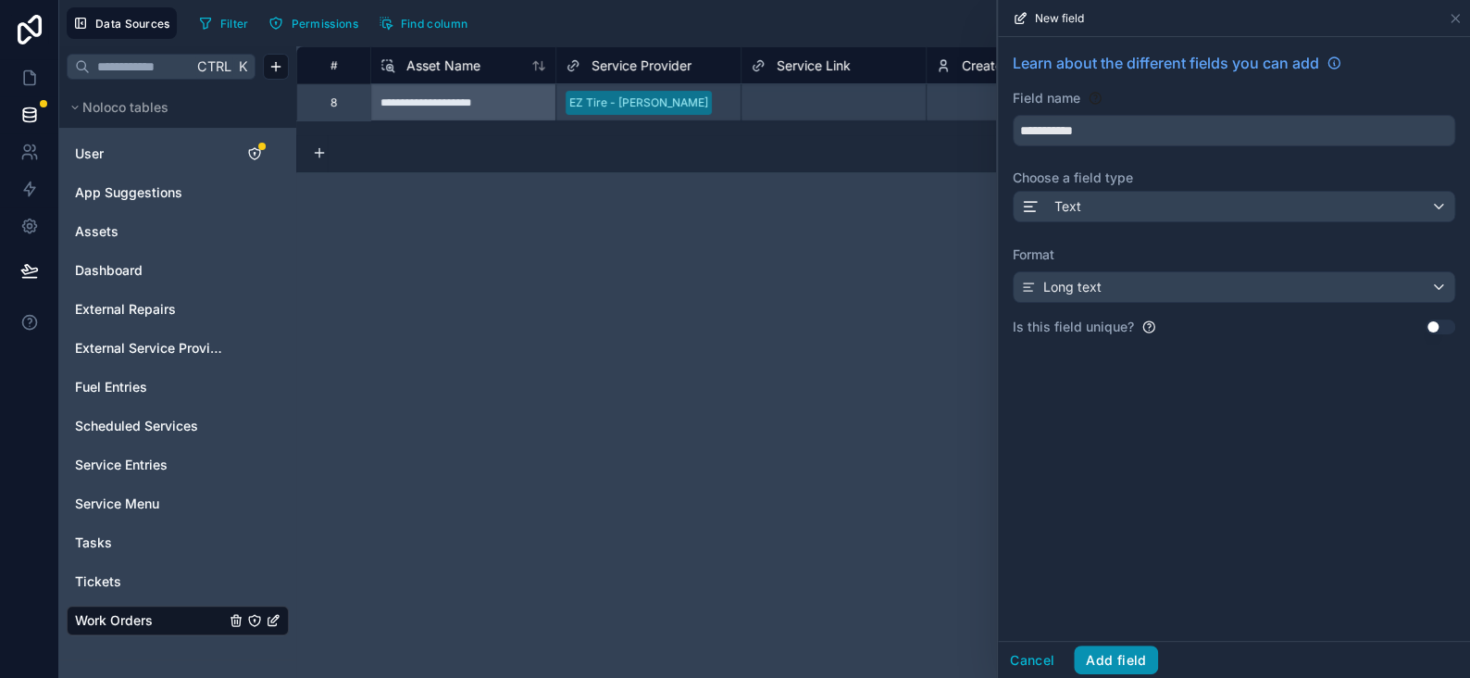
click at [1127, 666] on button "Add field" at bounding box center [1116, 660] width 84 height 30
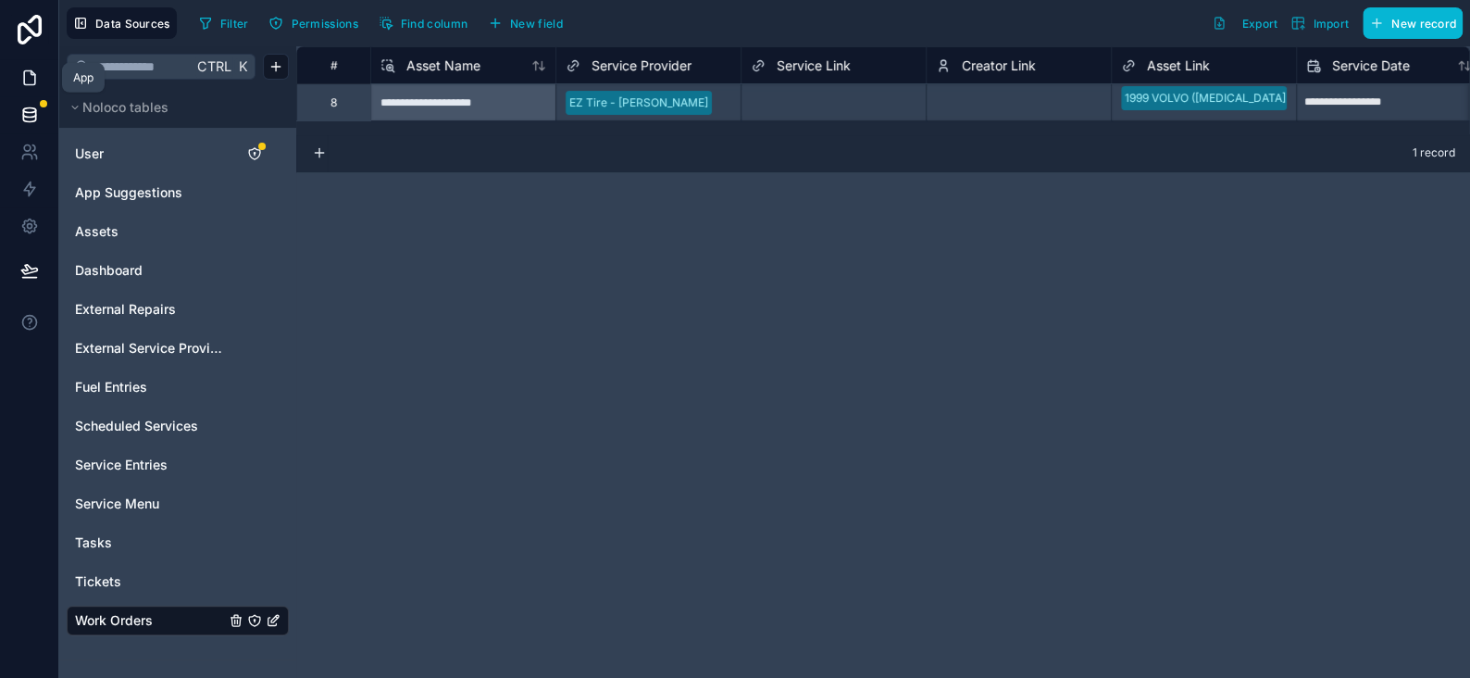
click at [21, 72] on icon at bounding box center [29, 78] width 19 height 19
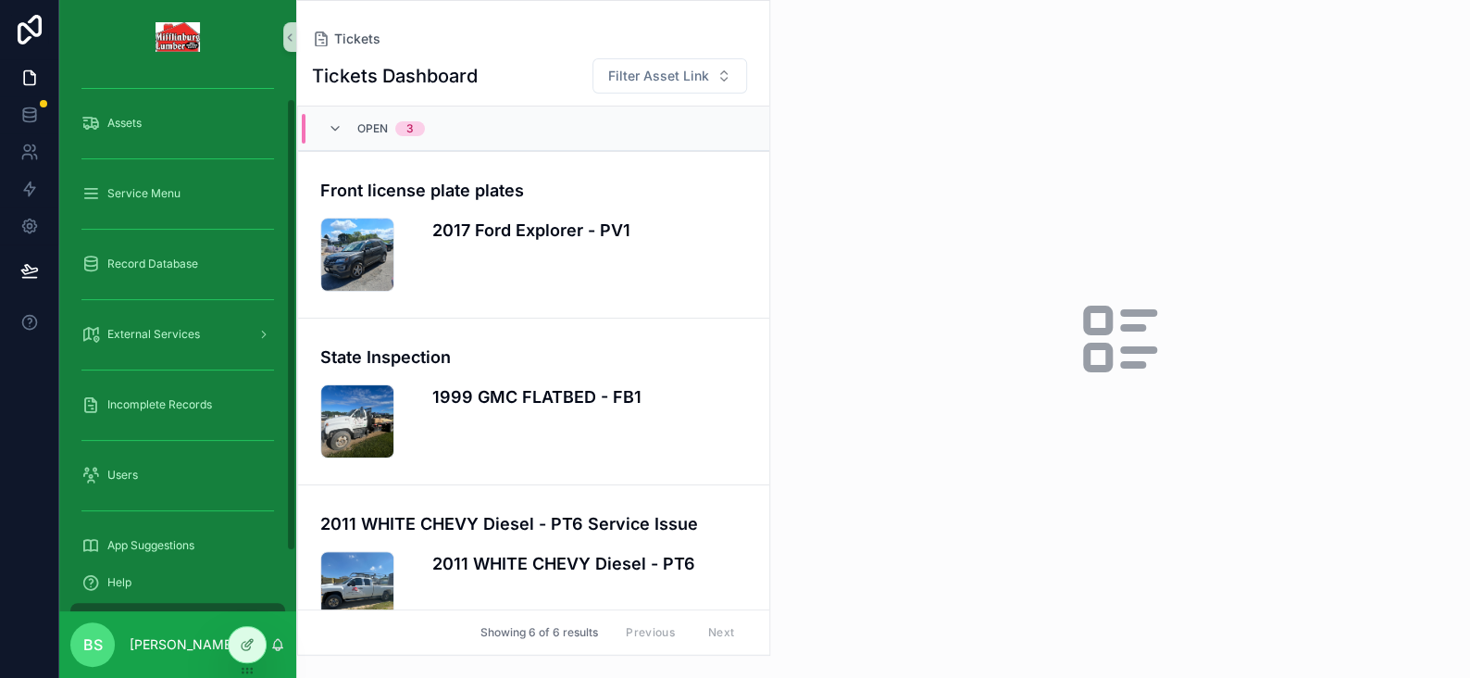
scroll to position [98, 0]
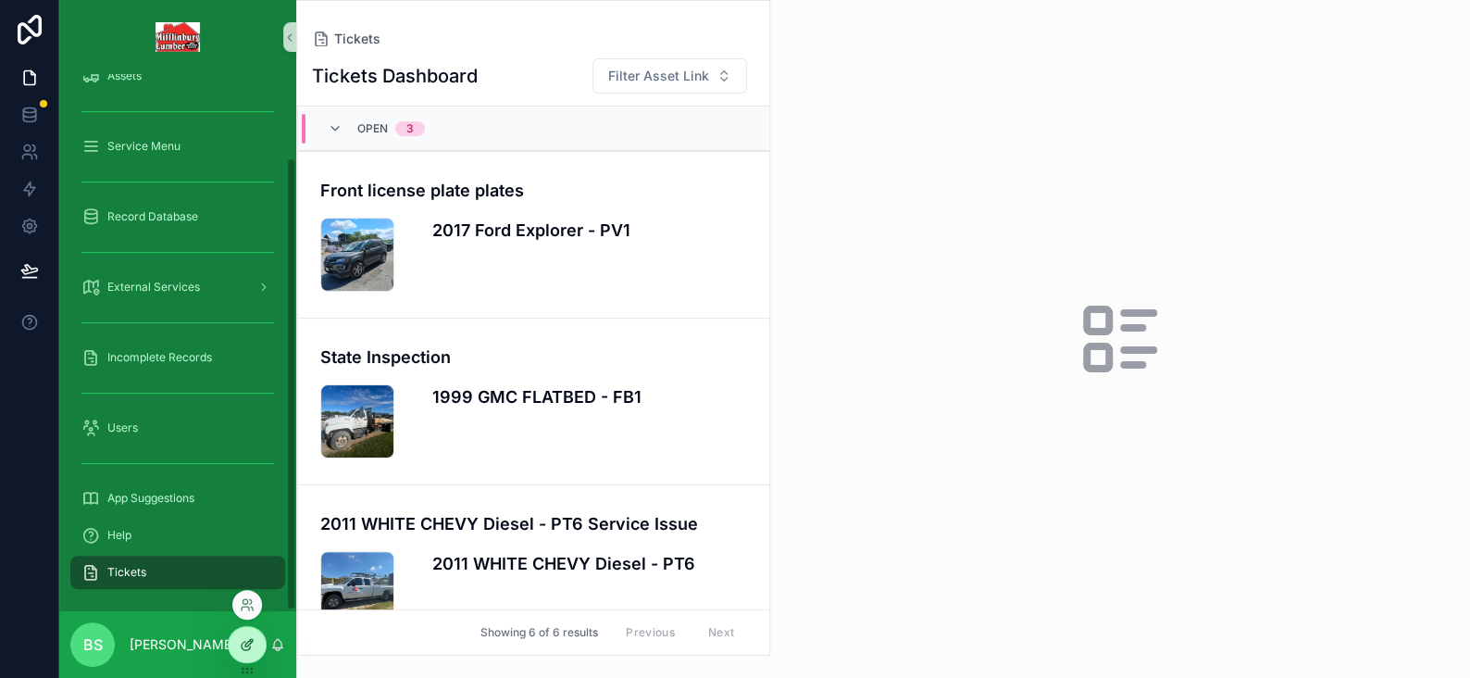
click at [241, 646] on icon at bounding box center [247, 644] width 15 height 15
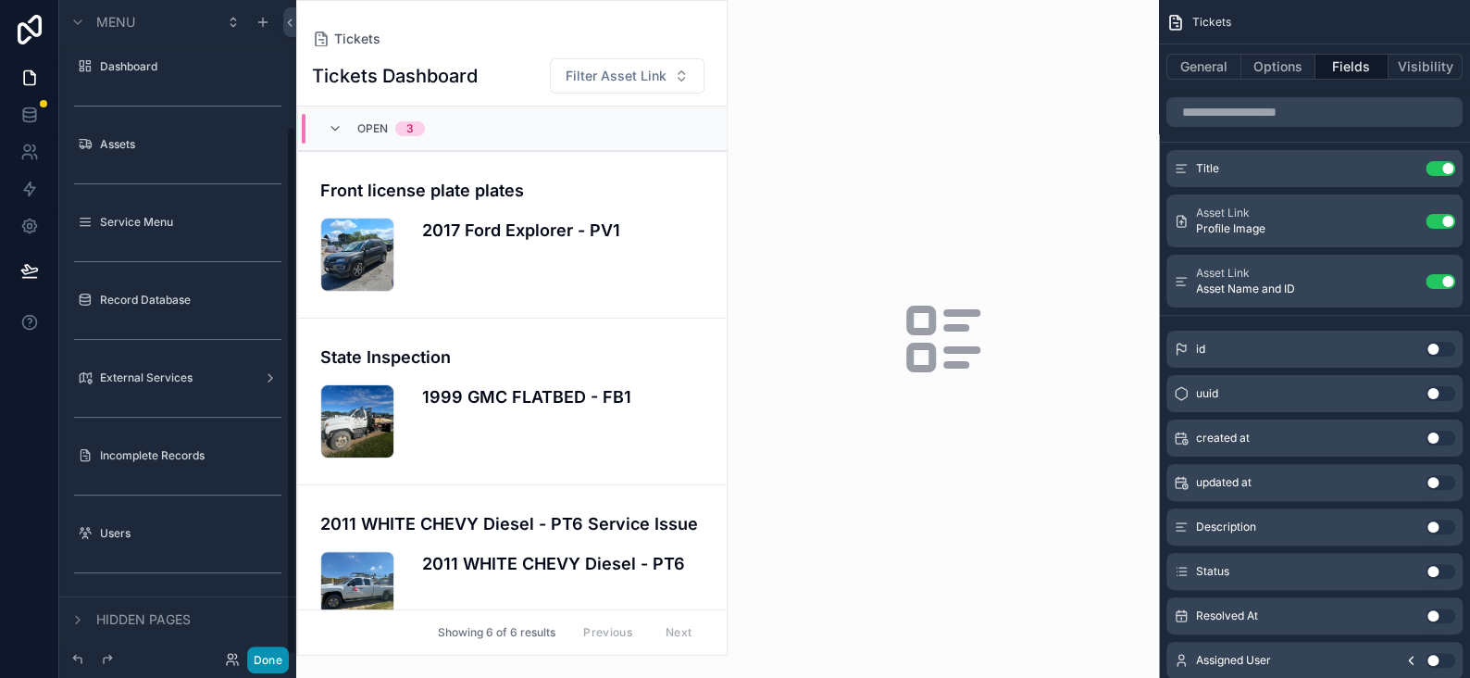
scroll to position [156, 0]
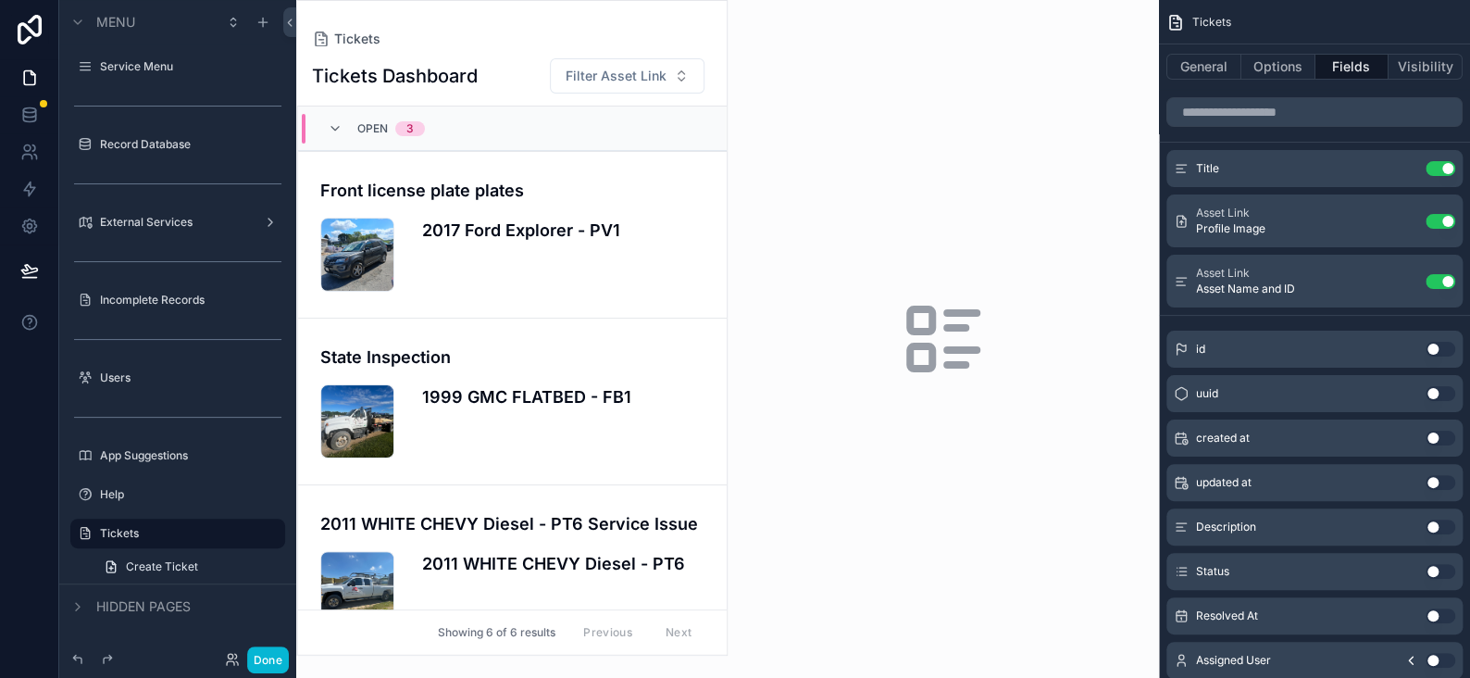
click at [90, 606] on div "Hidden pages" at bounding box center [129, 606] width 124 height 22
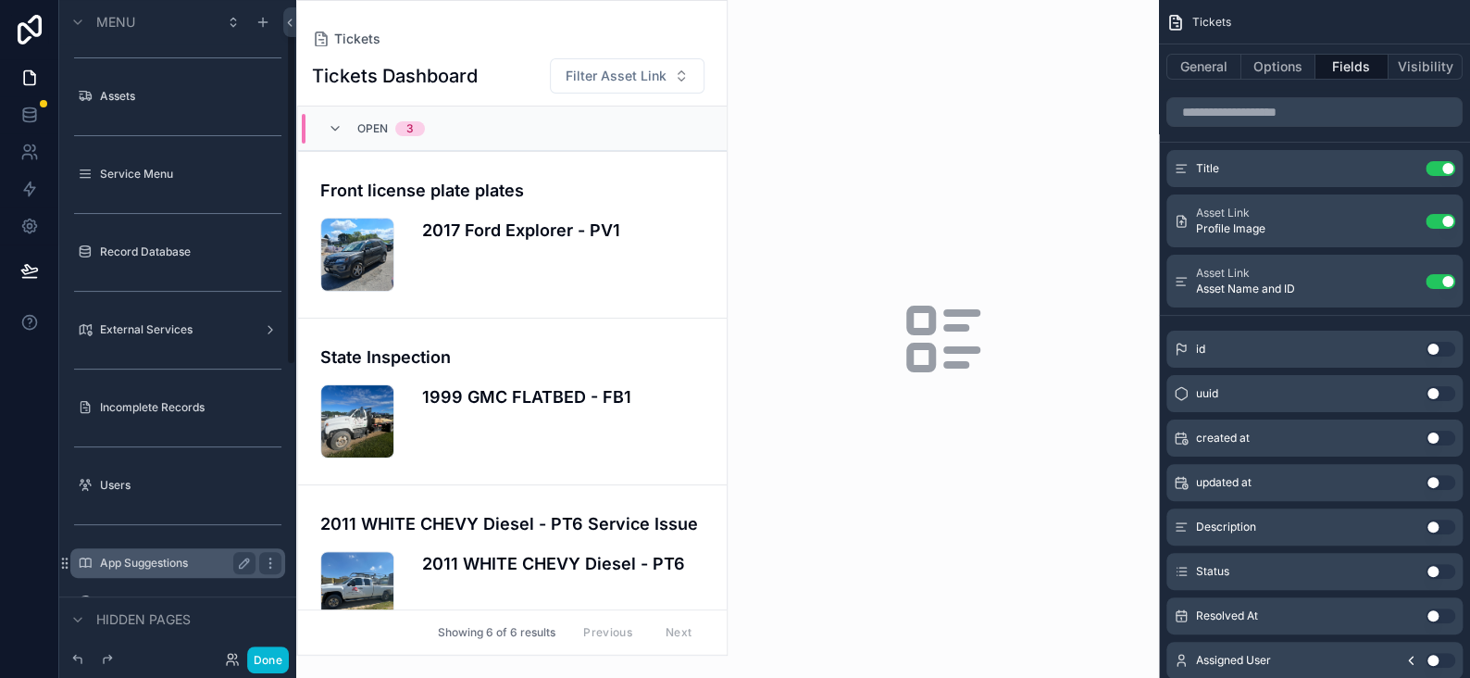
scroll to position [44, 0]
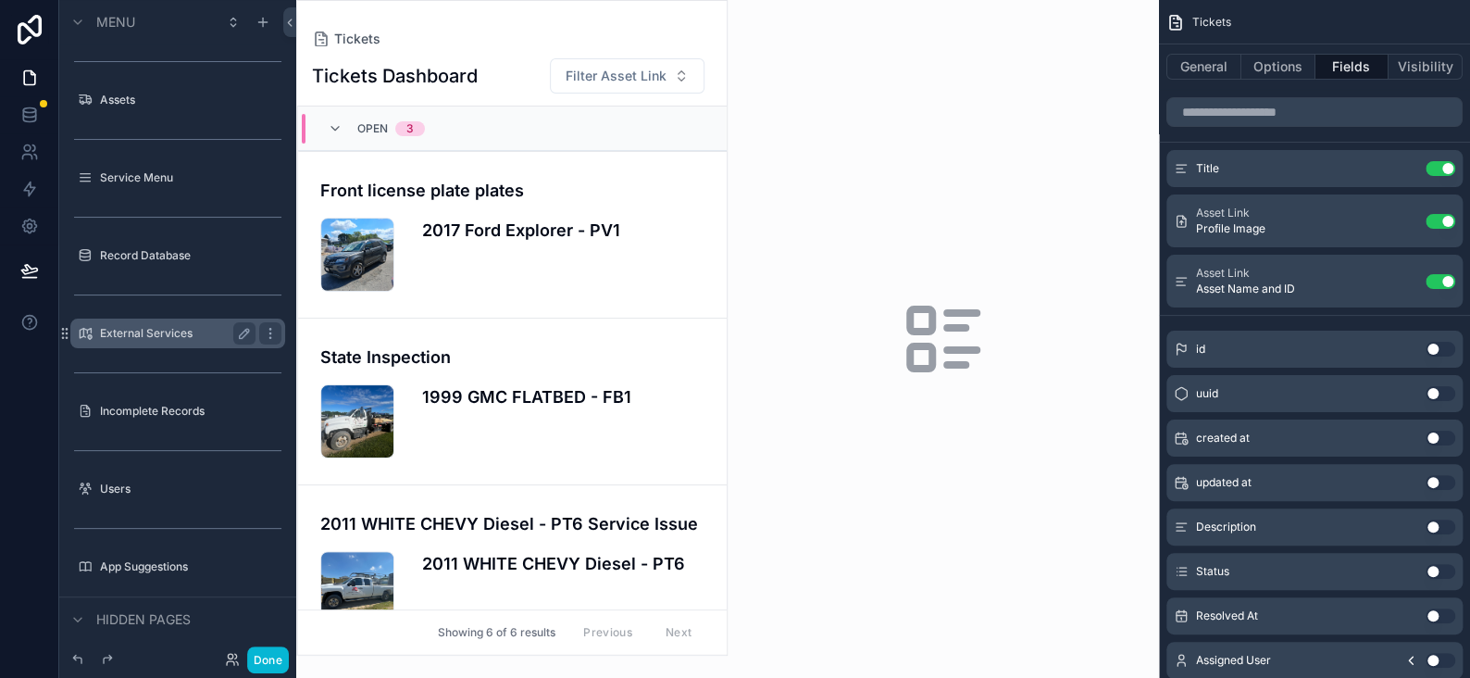
click at [147, 337] on label "External Services" at bounding box center [174, 333] width 148 height 15
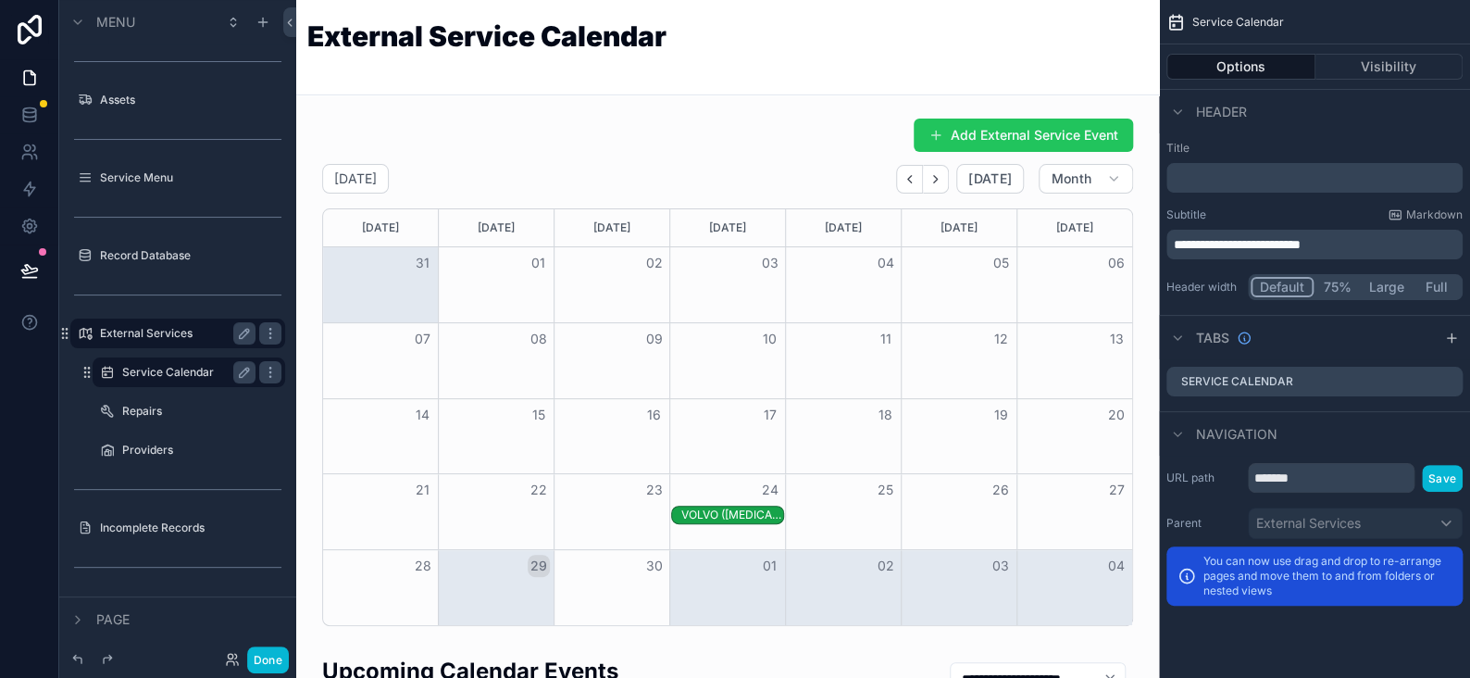
click at [154, 368] on label "Service Calendar" at bounding box center [185, 372] width 126 height 15
click at [1213, 65] on button "Options" at bounding box center [1240, 67] width 149 height 26
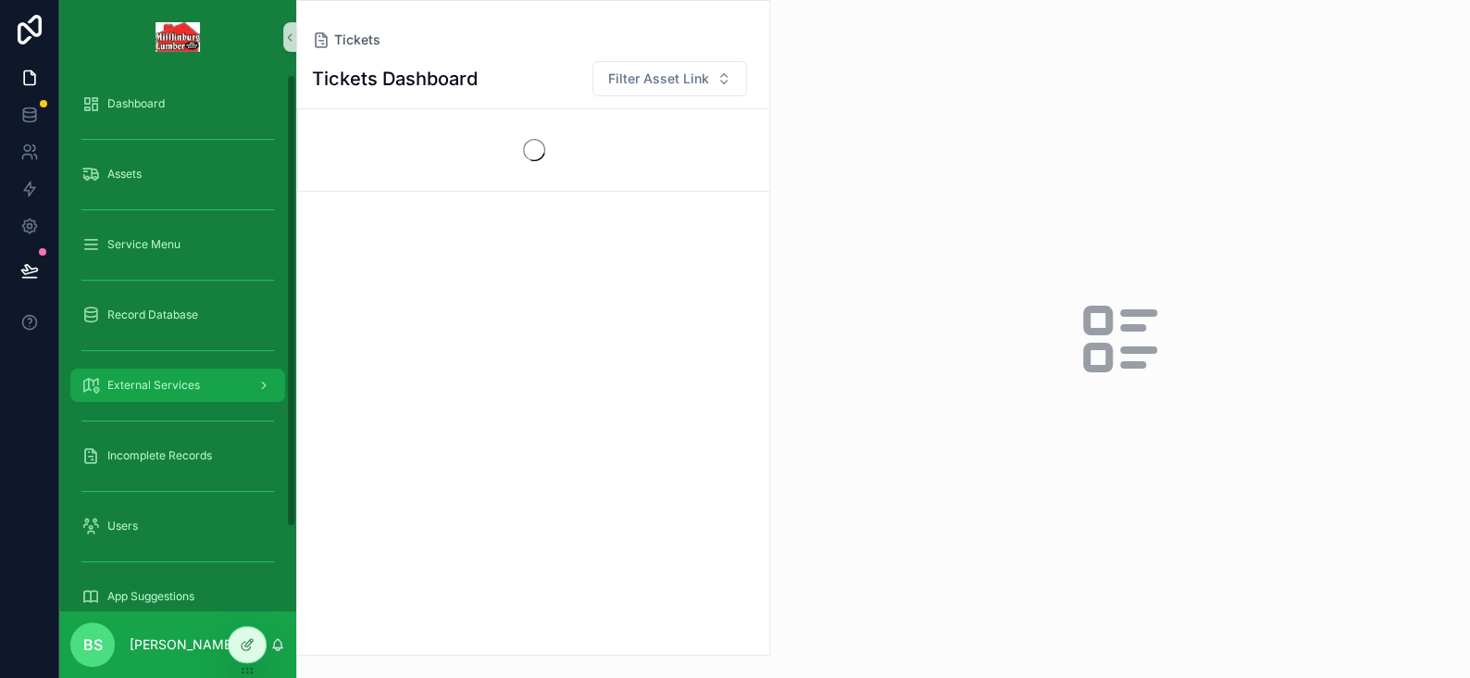
click at [149, 382] on span "External Services" at bounding box center [153, 385] width 93 height 15
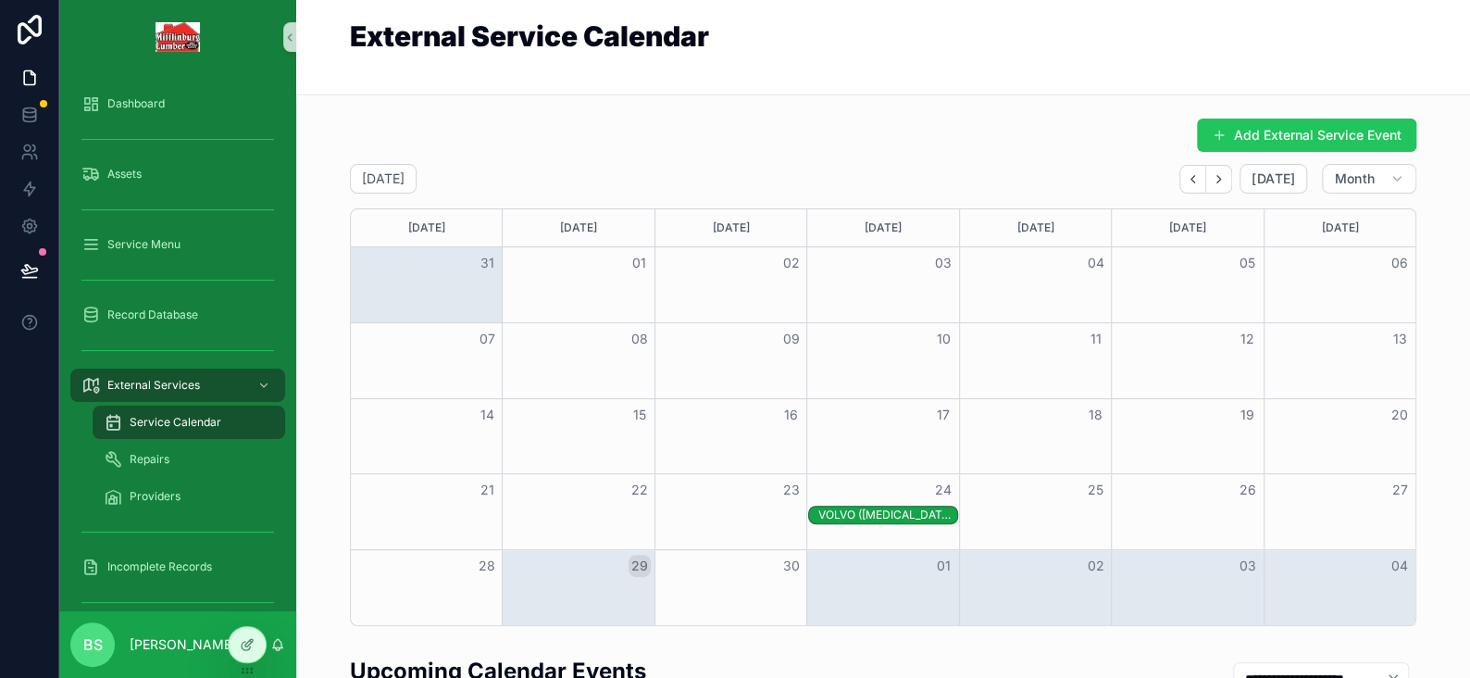
click at [168, 422] on span "Service Calendar" at bounding box center [176, 422] width 92 height 15
click at [198, 422] on span "Service Calendar" at bounding box center [176, 422] width 92 height 15
click at [243, 656] on div at bounding box center [247, 644] width 37 height 35
click at [1225, 128] on button "Add External Service Event" at bounding box center [1306, 134] width 219 height 33
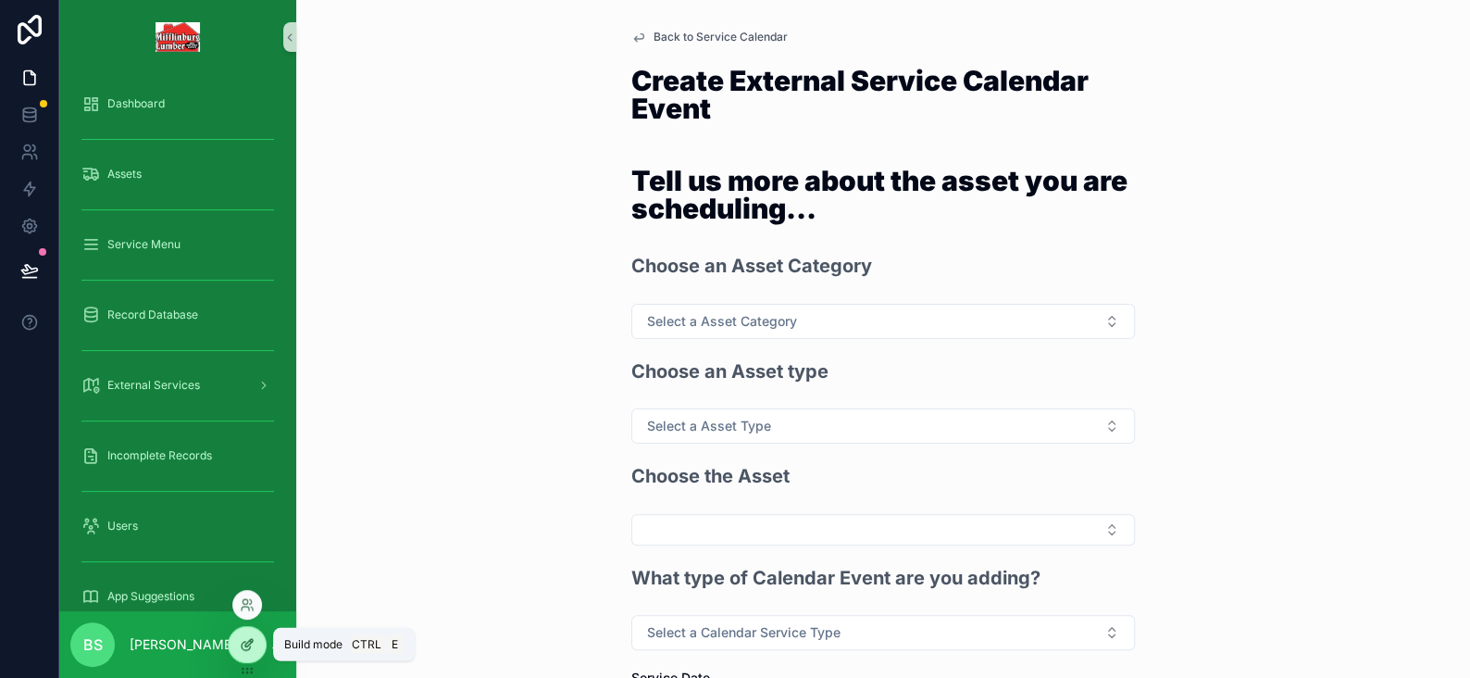
click at [252, 639] on icon at bounding box center [248, 642] width 7 height 7
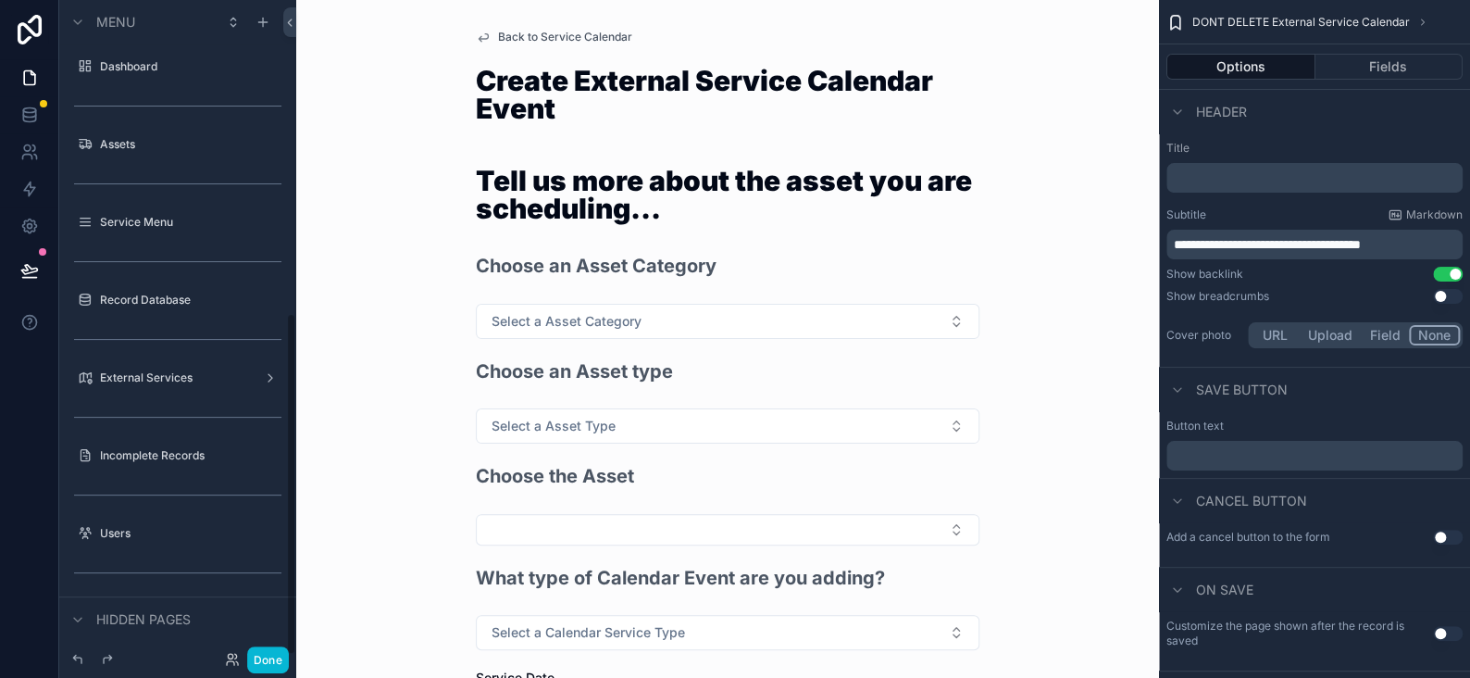
scroll to position [600, 0]
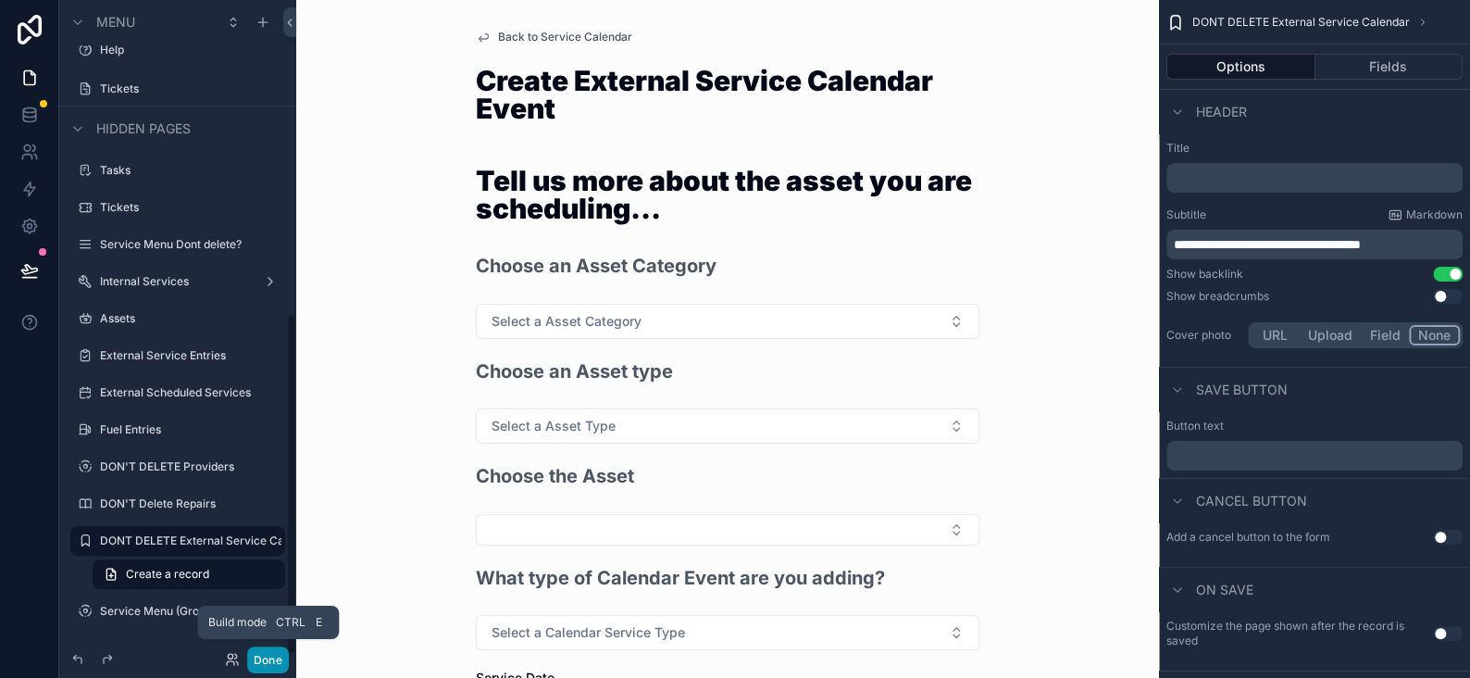
click at [284, 667] on button "Done" at bounding box center [268, 659] width 42 height 27
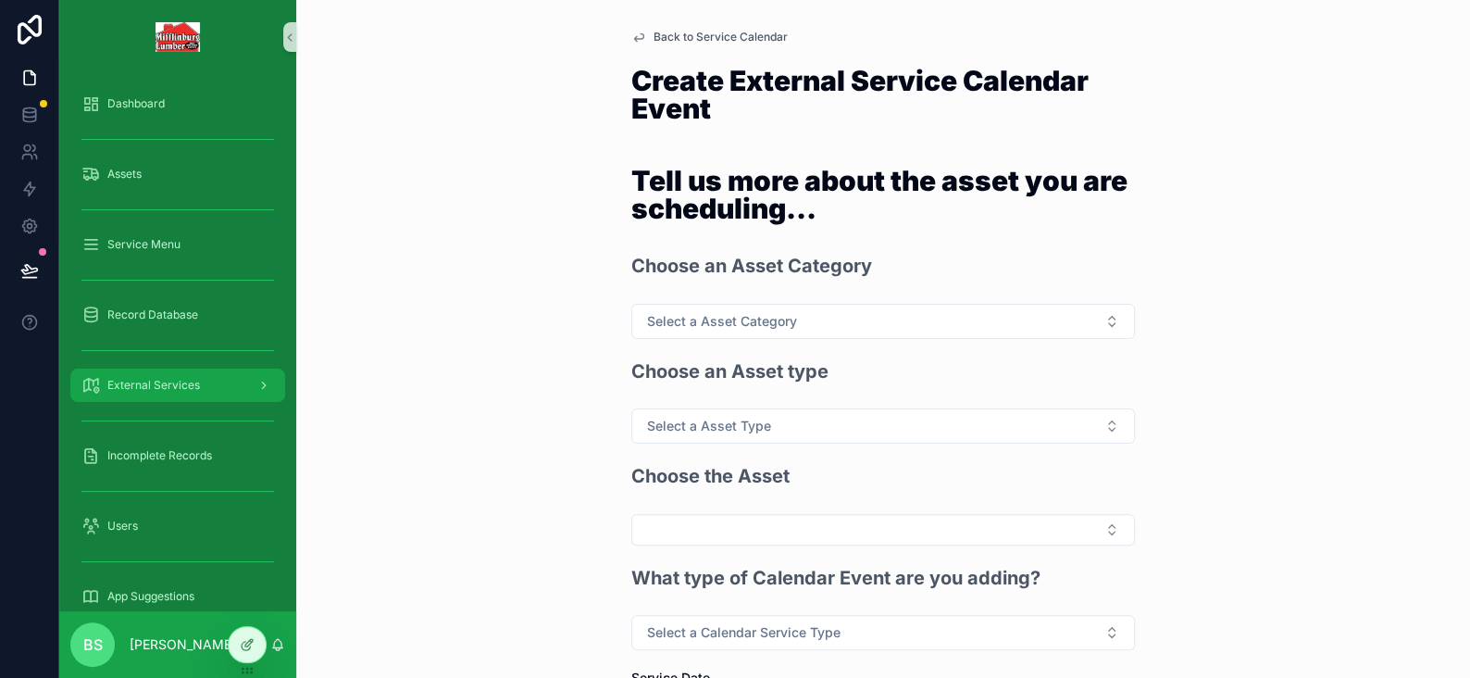
click at [146, 388] on span "External Services" at bounding box center [153, 385] width 93 height 15
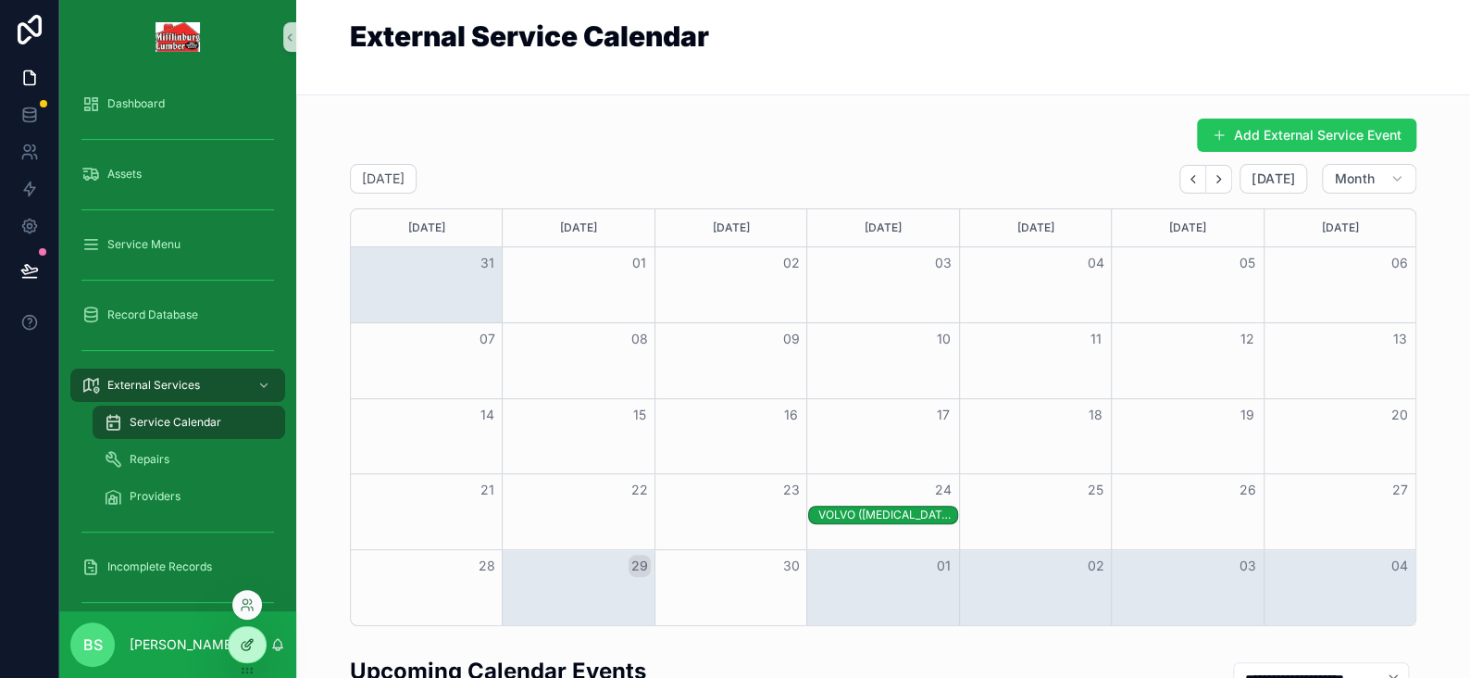
click at [248, 638] on icon at bounding box center [247, 644] width 15 height 15
click at [141, 419] on span "Service Calendar" at bounding box center [176, 422] width 92 height 15
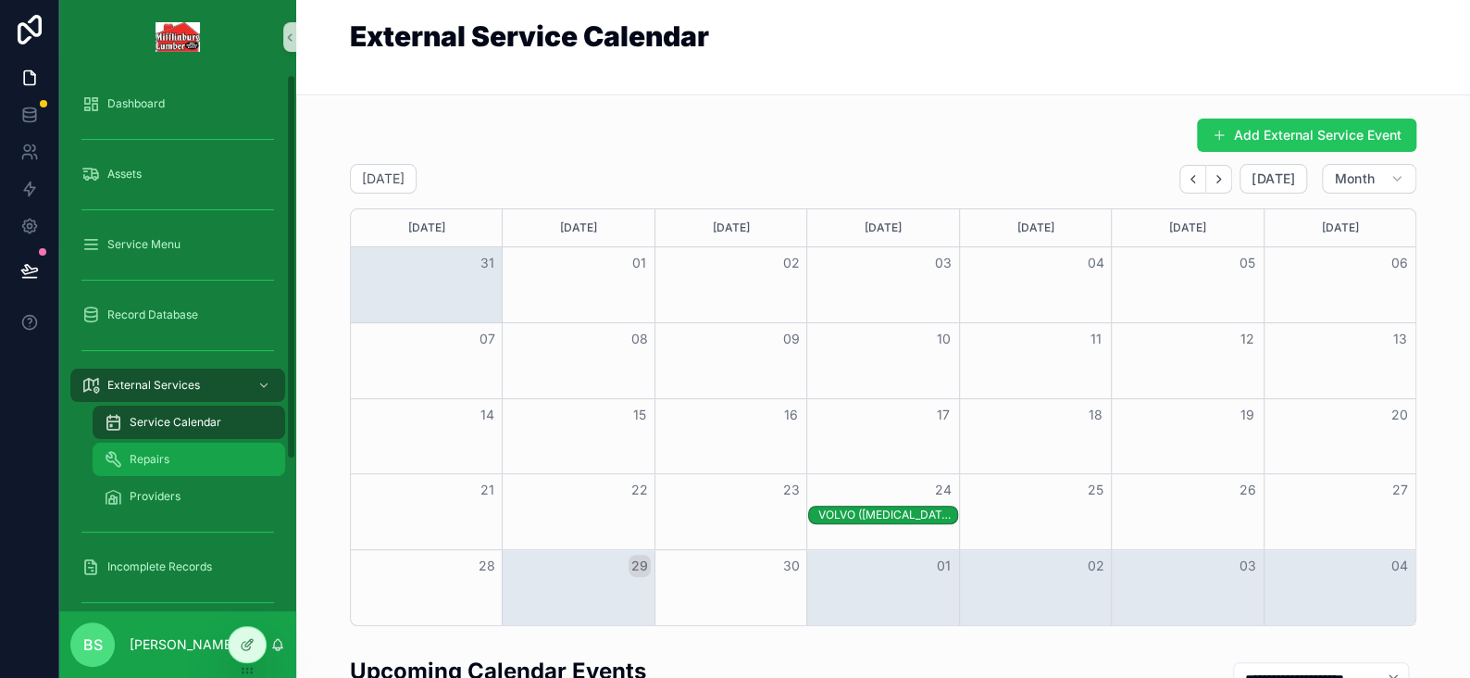
click at [136, 464] on span "Repairs" at bounding box center [150, 459] width 40 height 15
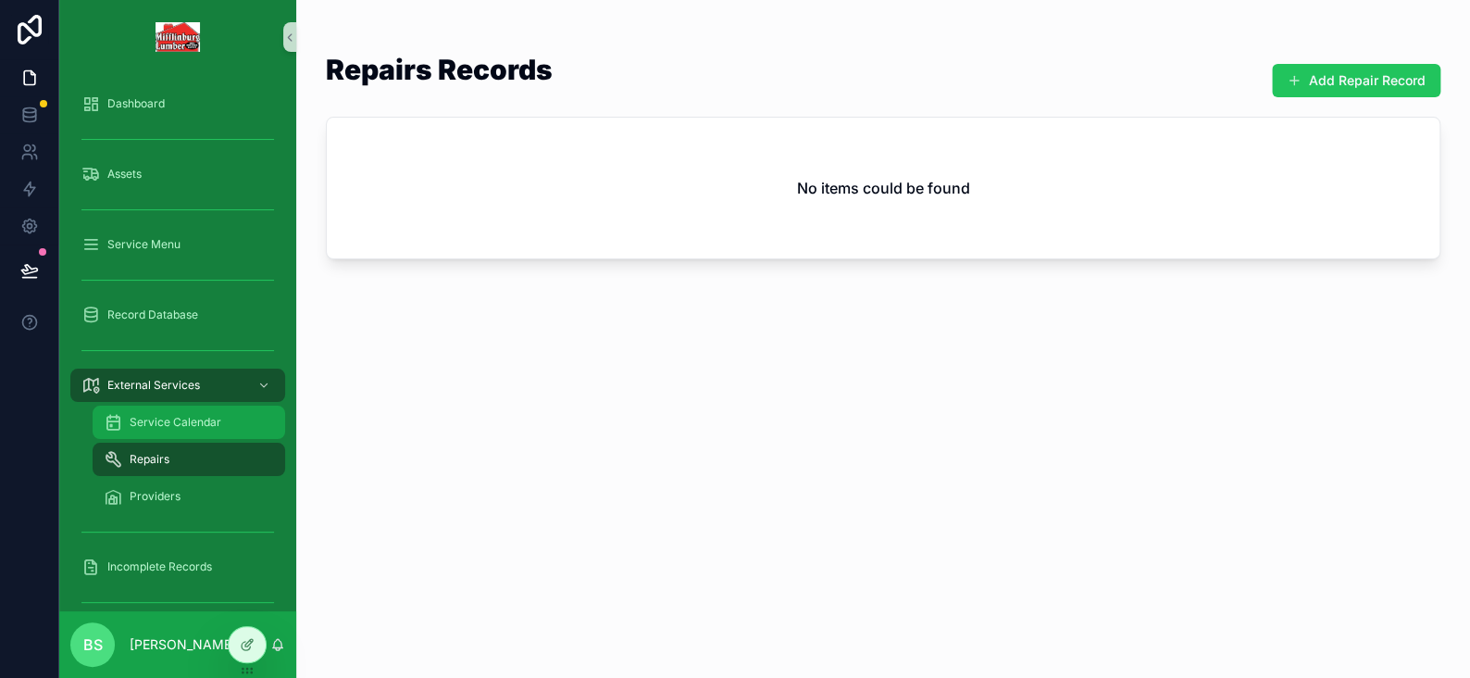
click at [166, 420] on span "Service Calendar" at bounding box center [176, 422] width 92 height 15
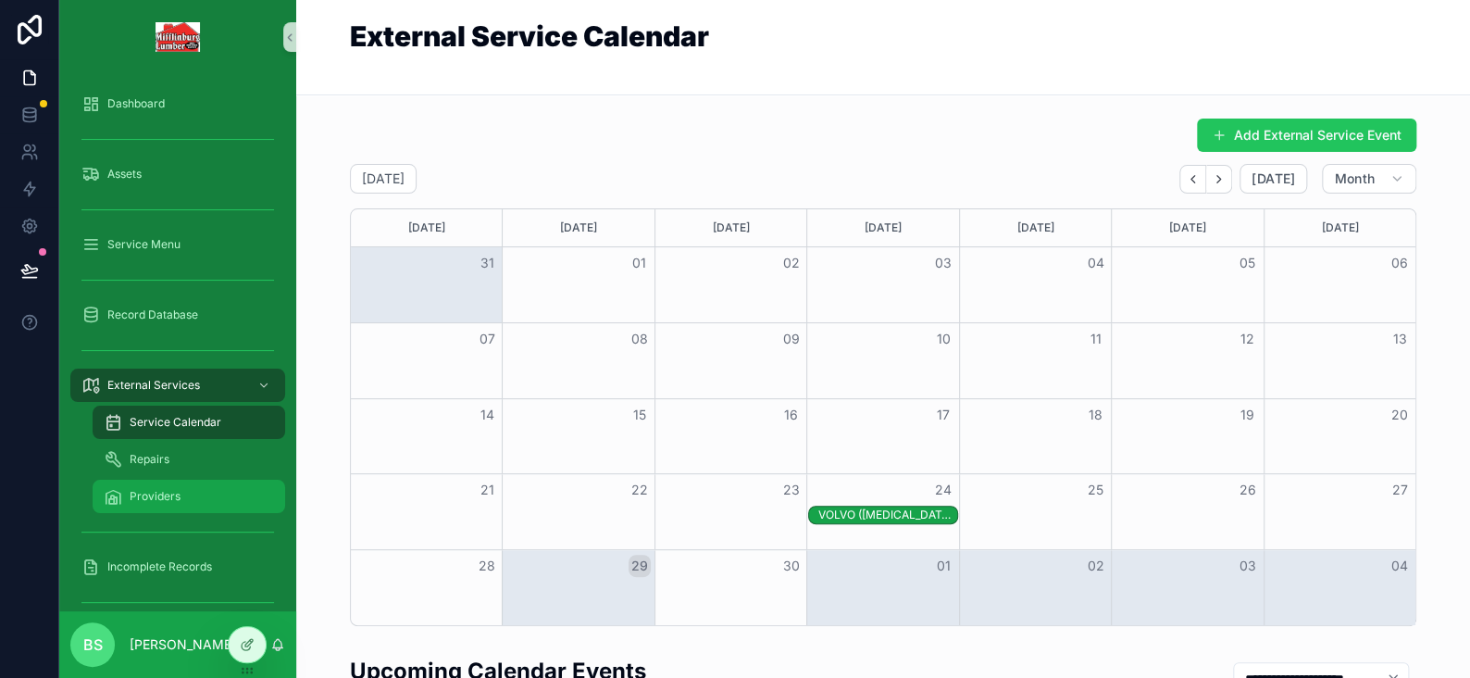
click at [158, 492] on span "Providers" at bounding box center [155, 496] width 51 height 15
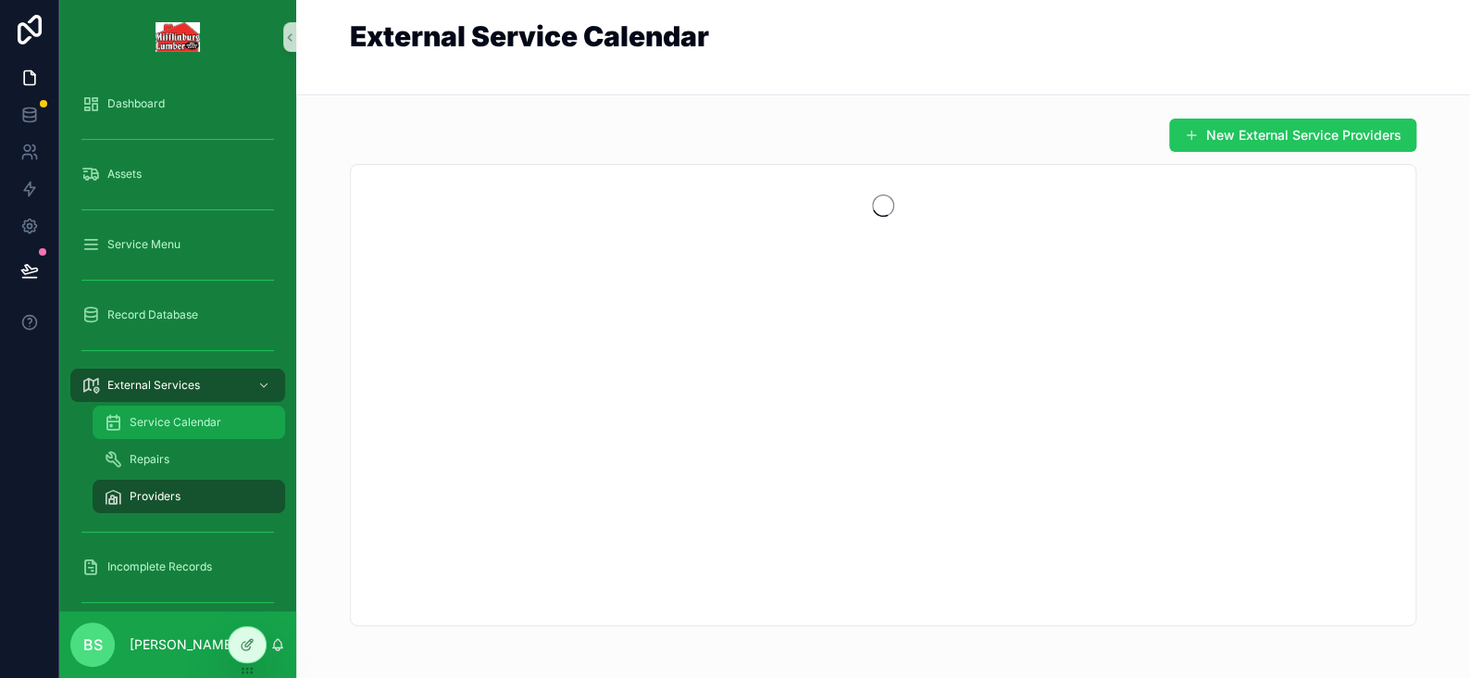
click at [167, 428] on span "Service Calendar" at bounding box center [176, 422] width 92 height 15
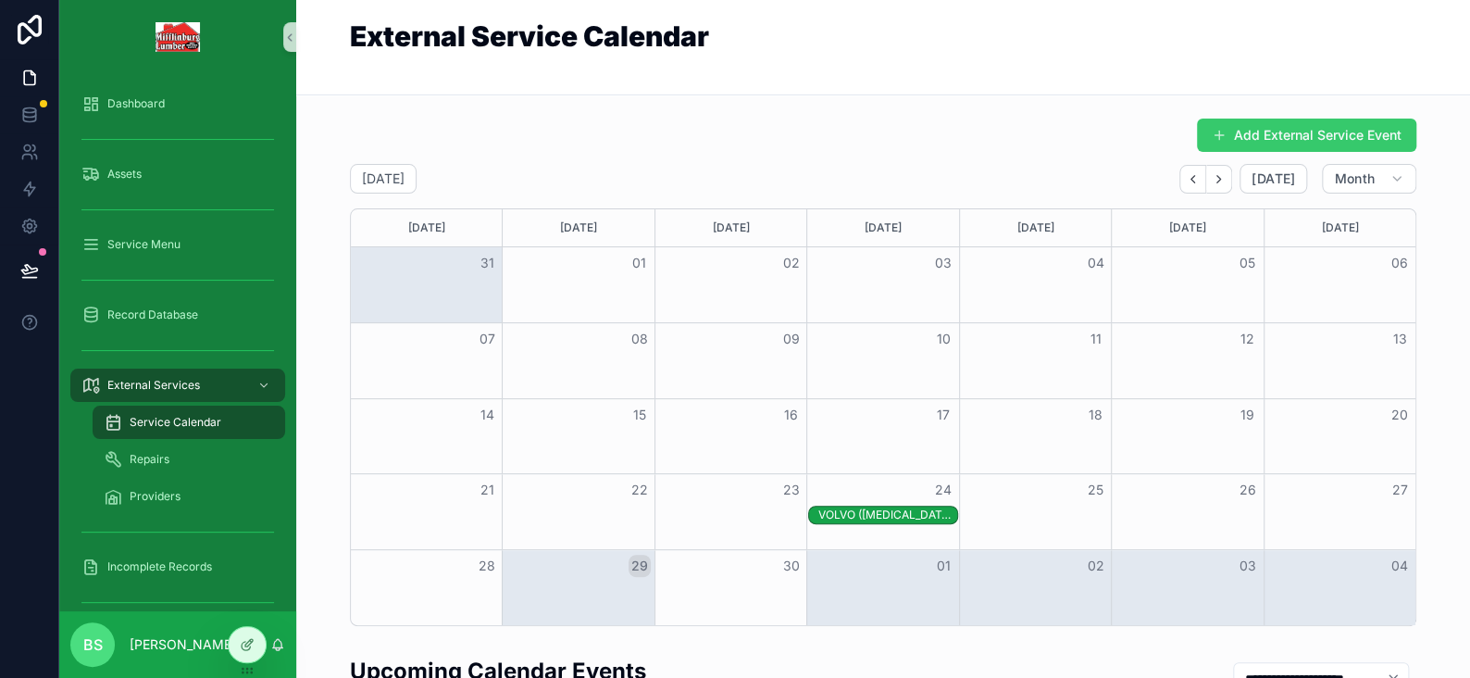
click at [1300, 144] on button "Add External Service Event" at bounding box center [1306, 134] width 219 height 33
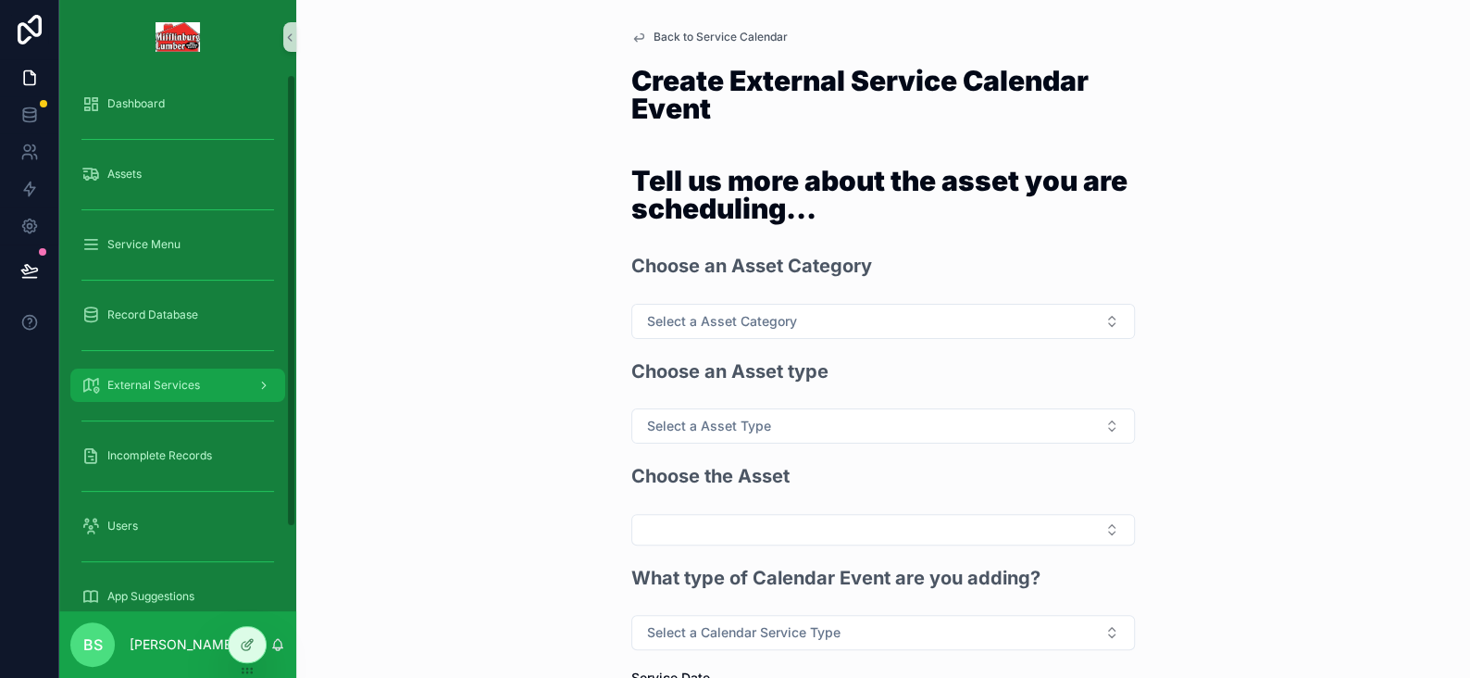
click at [185, 393] on div "External Services" at bounding box center [177, 385] width 193 height 30
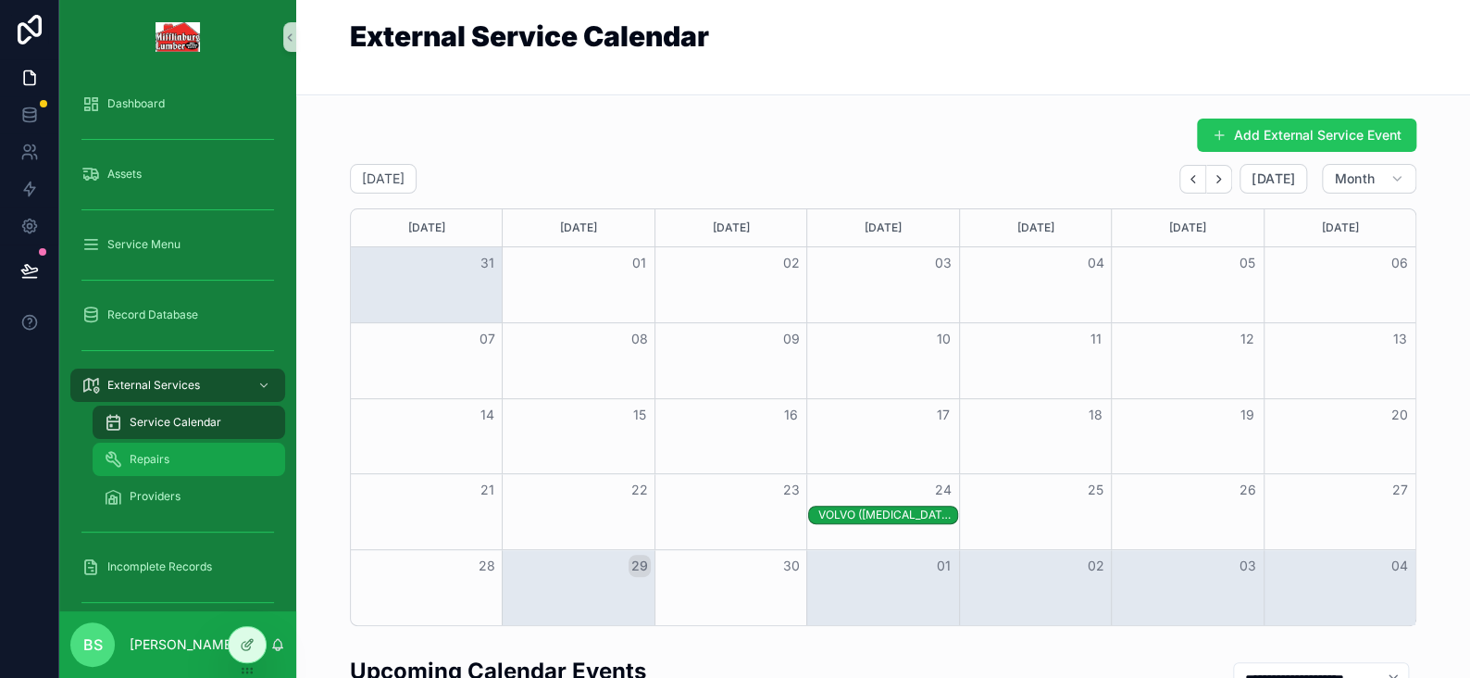
click at [158, 447] on div "Repairs" at bounding box center [189, 459] width 170 height 30
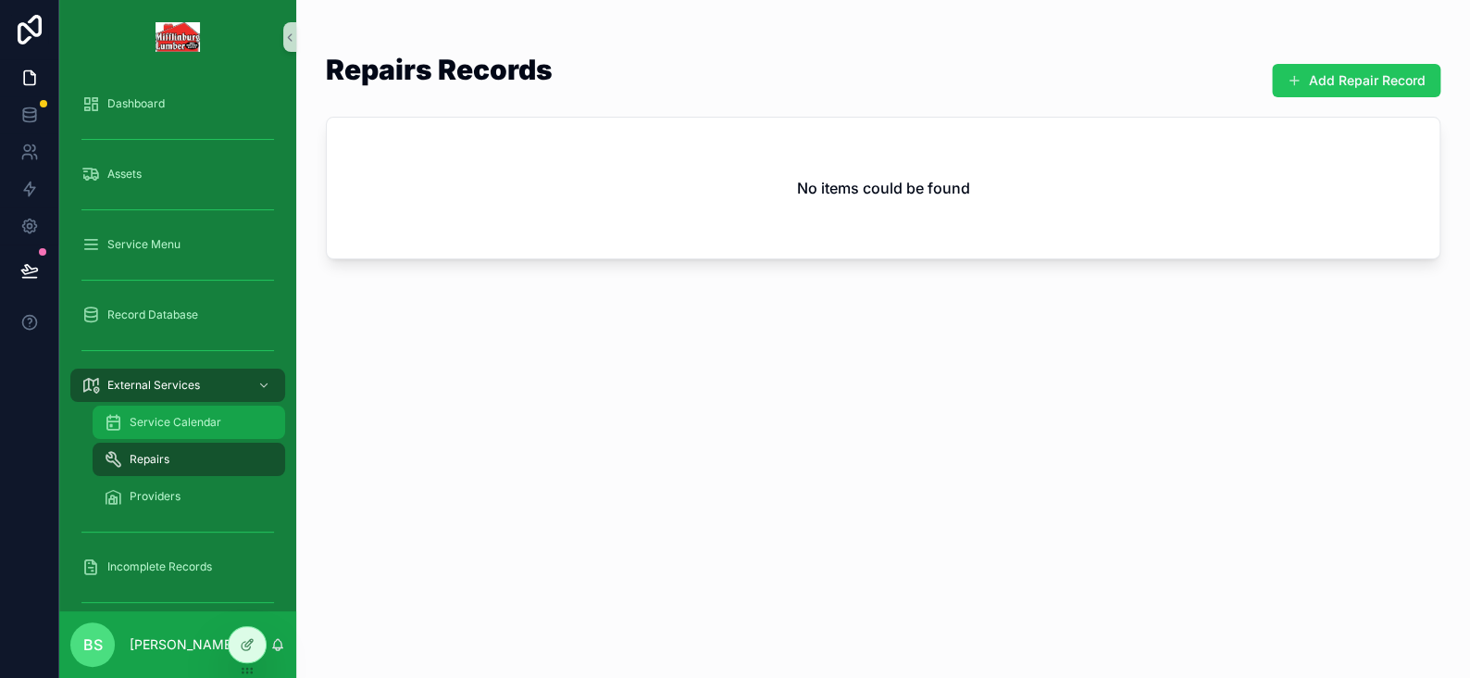
click at [155, 418] on span "Service Calendar" at bounding box center [176, 422] width 92 height 15
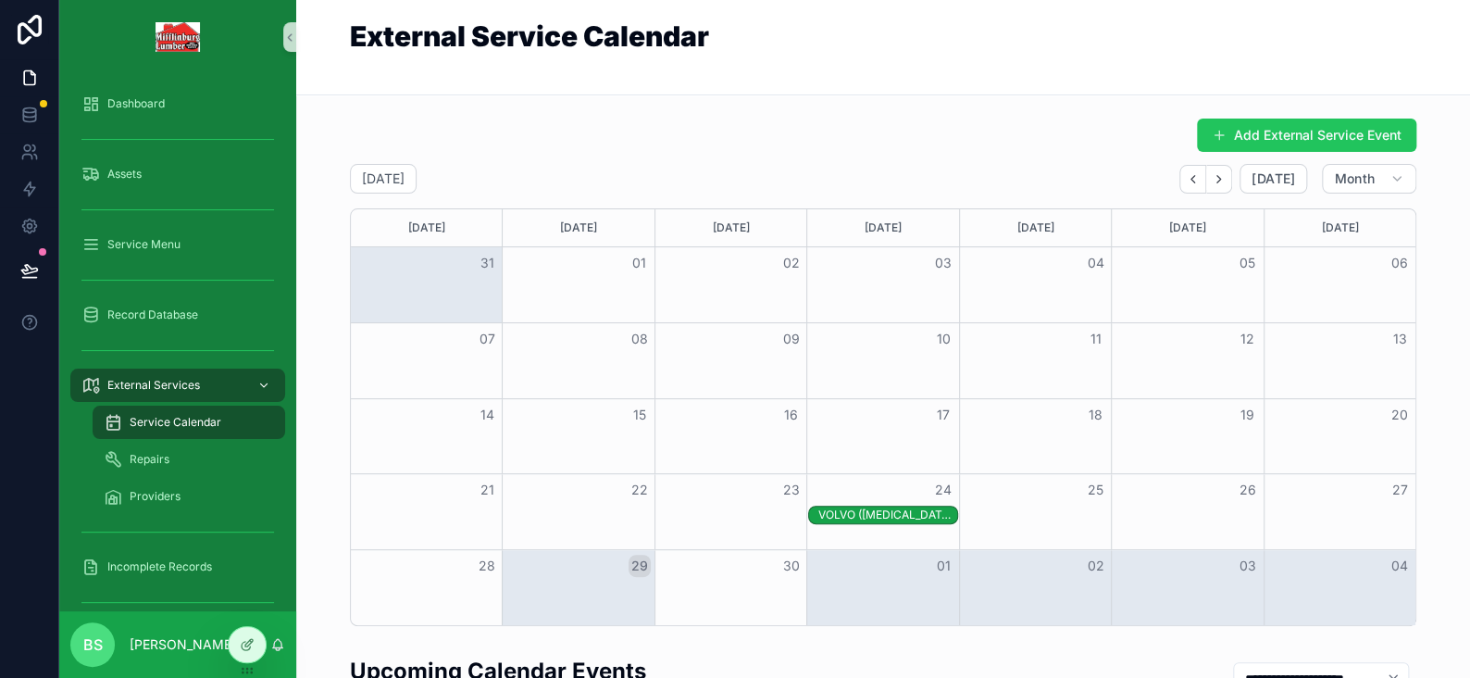
click span "External Services"
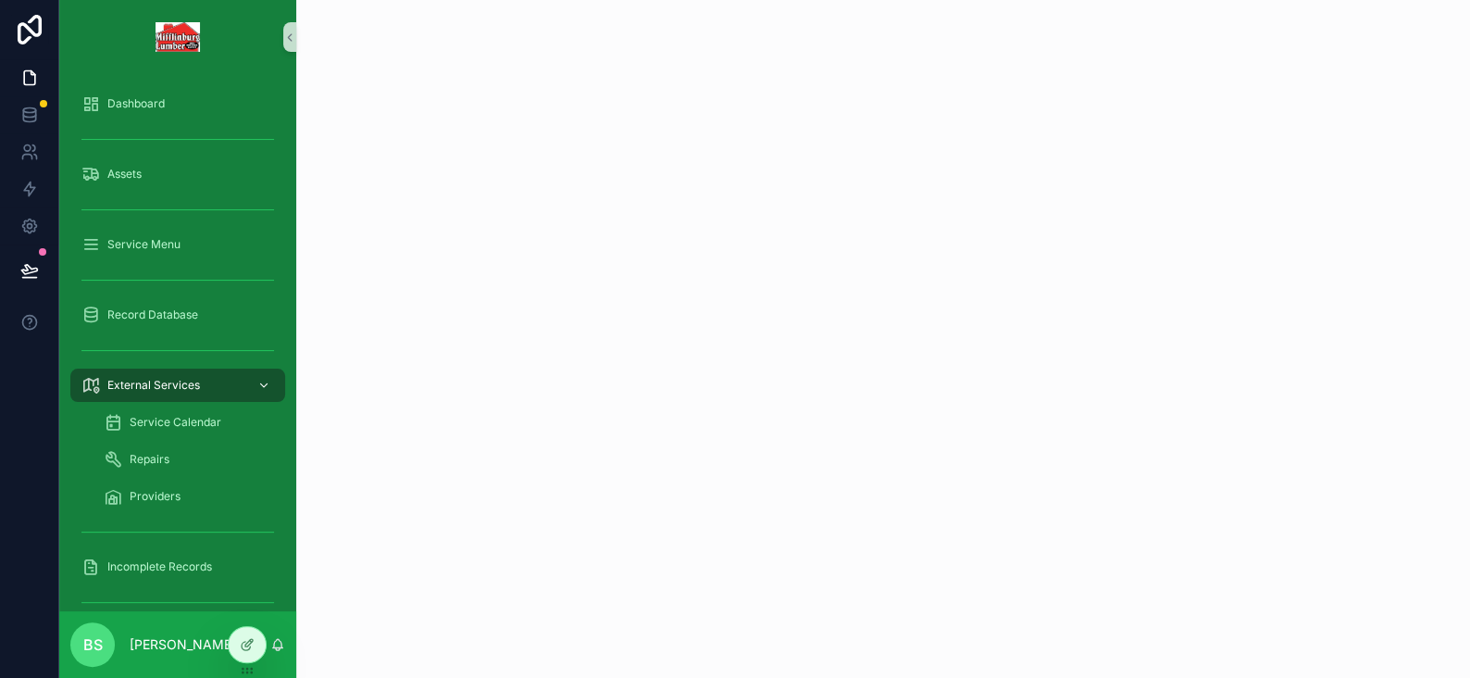
click span "External Services"
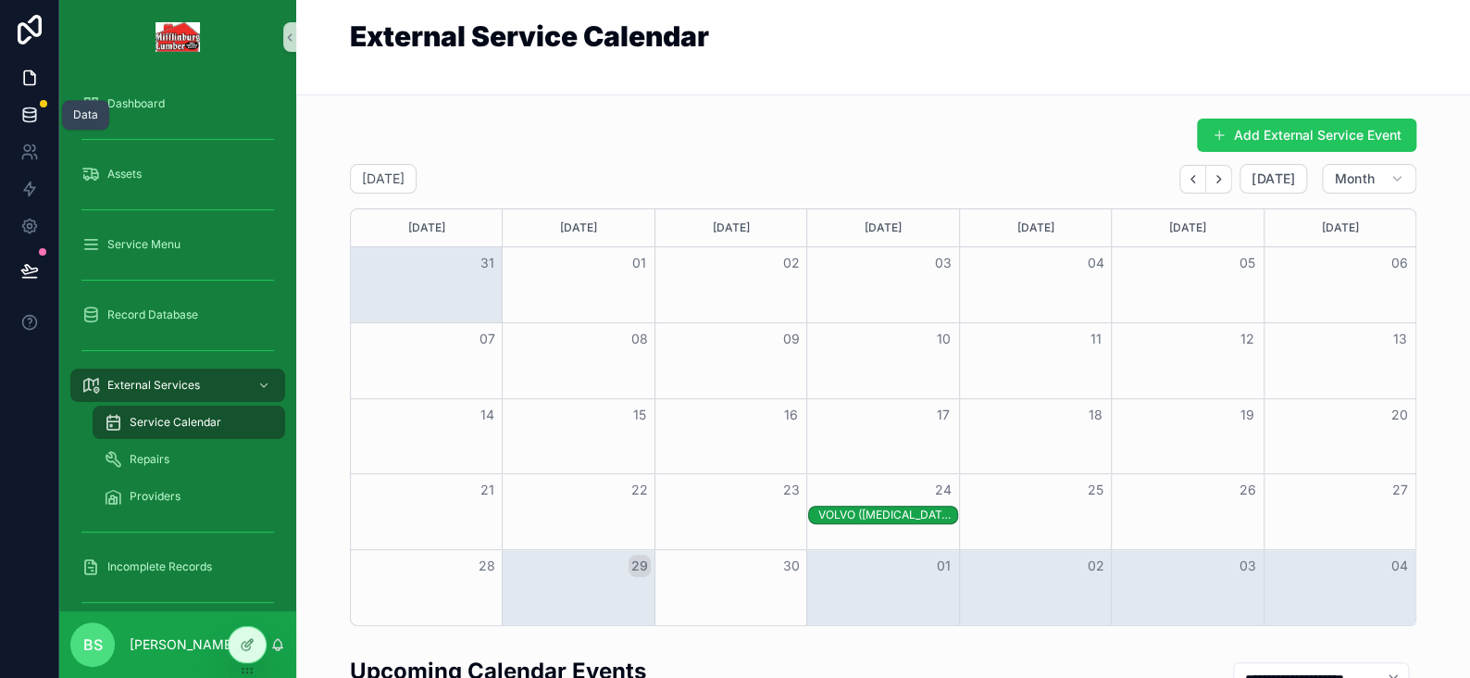
click icon
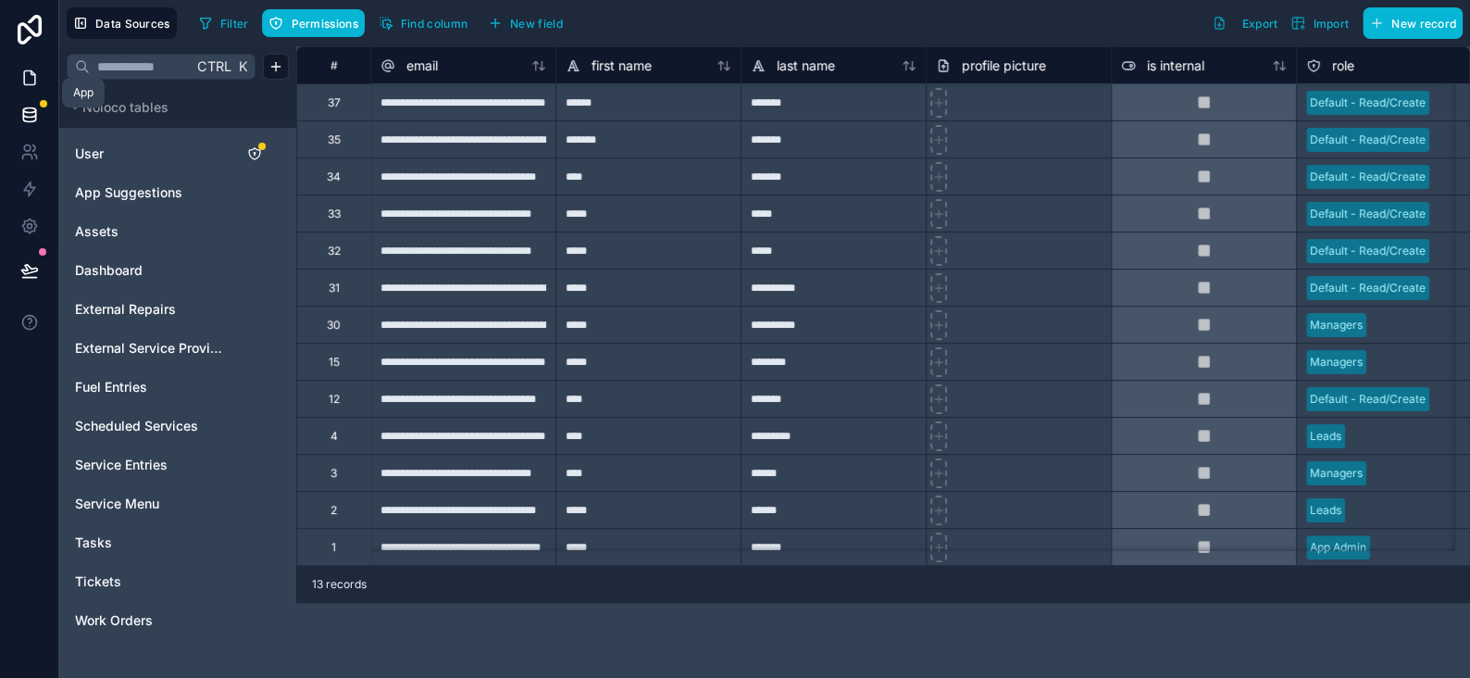
click link
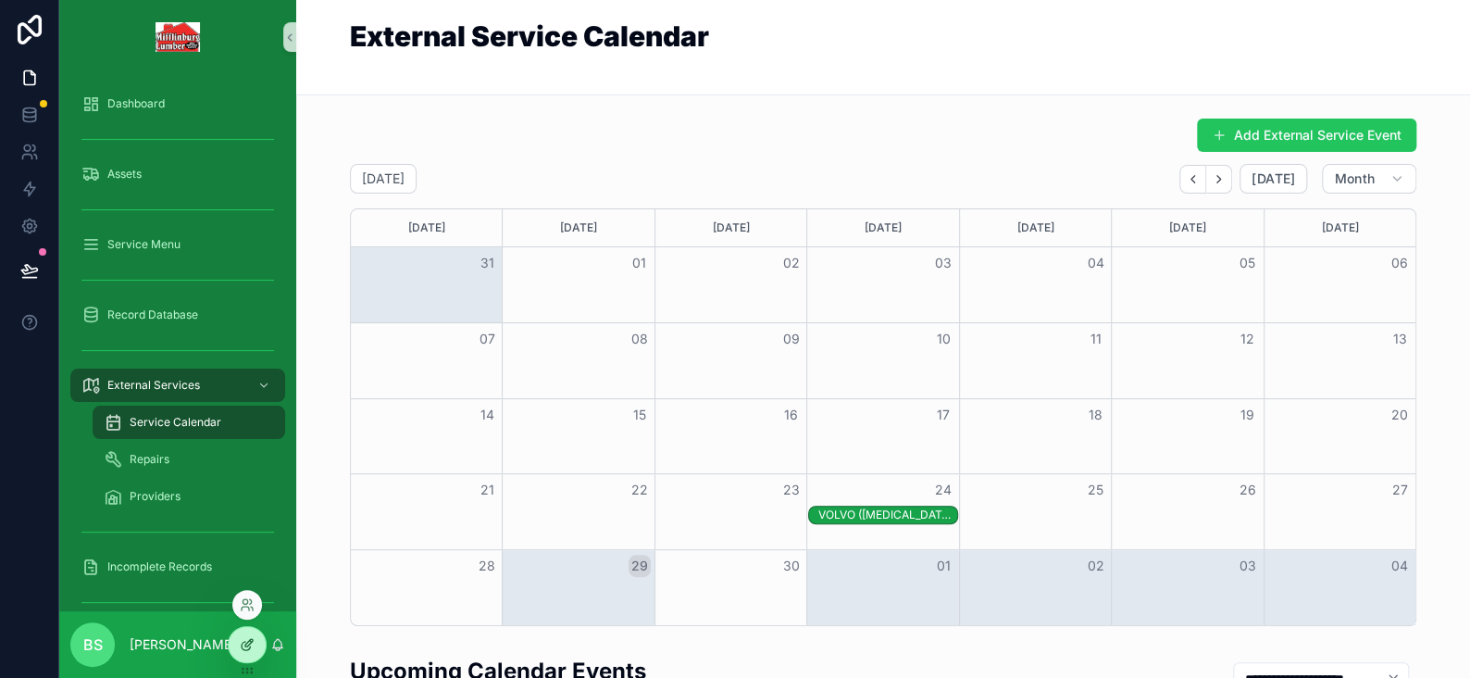
click icon
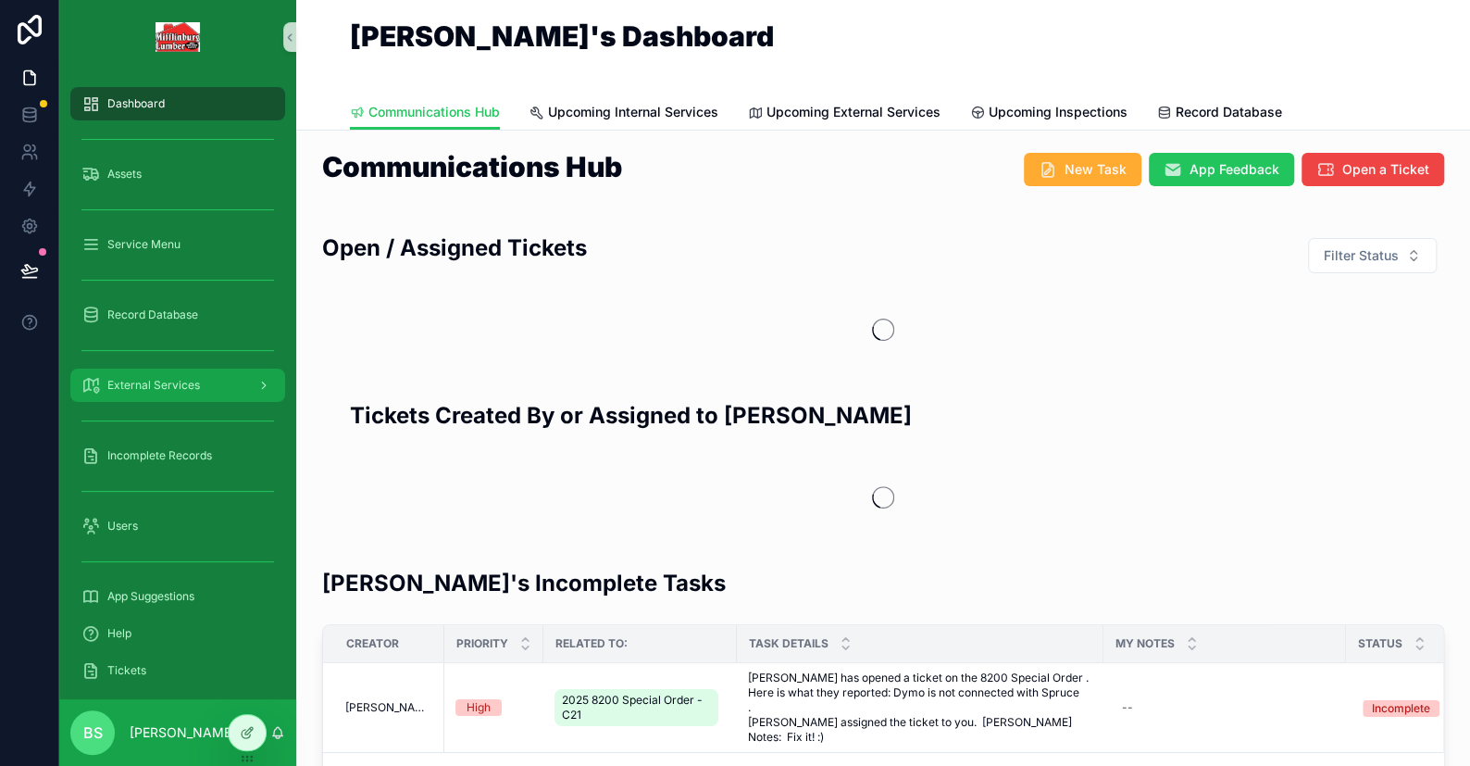
click at [146, 393] on div "External Services" at bounding box center [177, 385] width 193 height 30
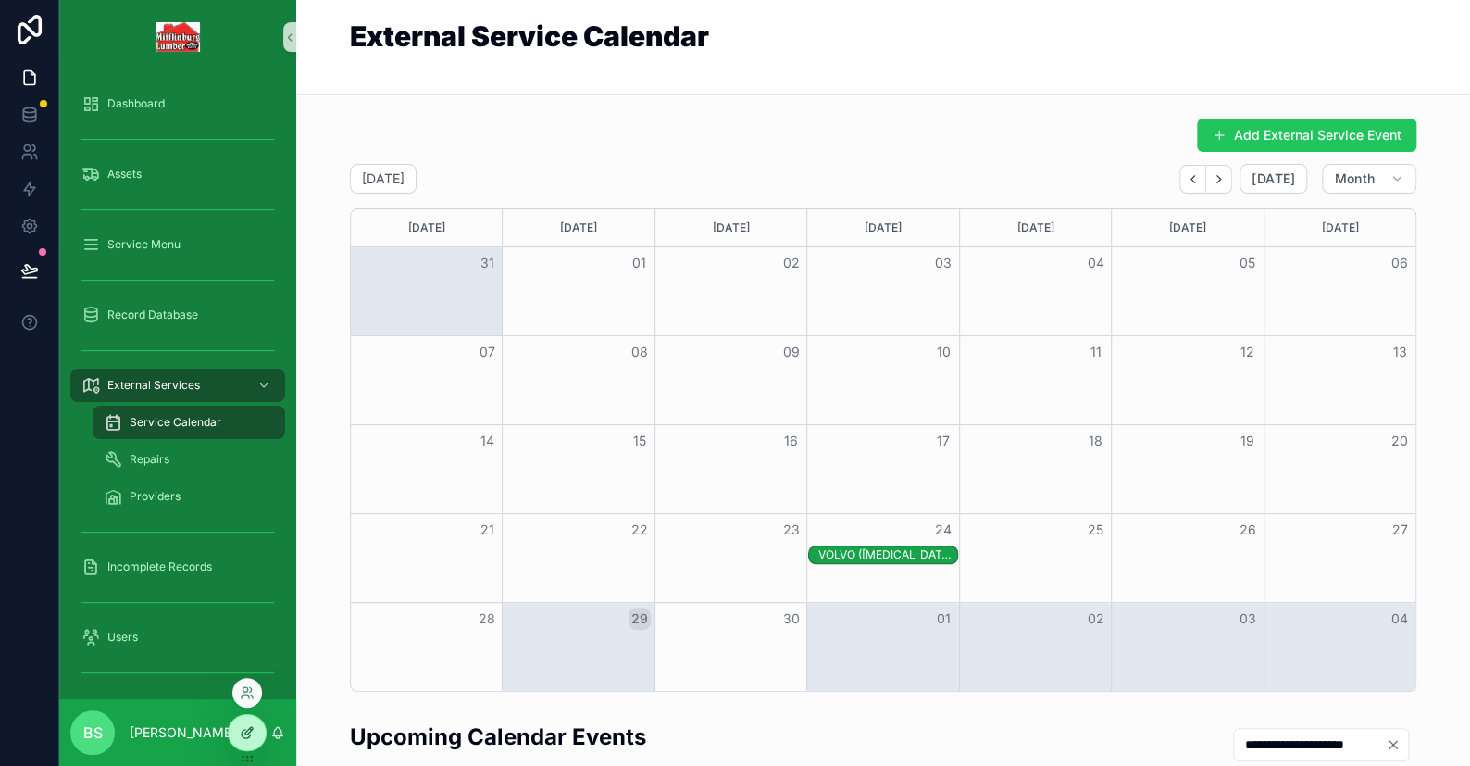
click at [235, 733] on div at bounding box center [247, 732] width 37 height 35
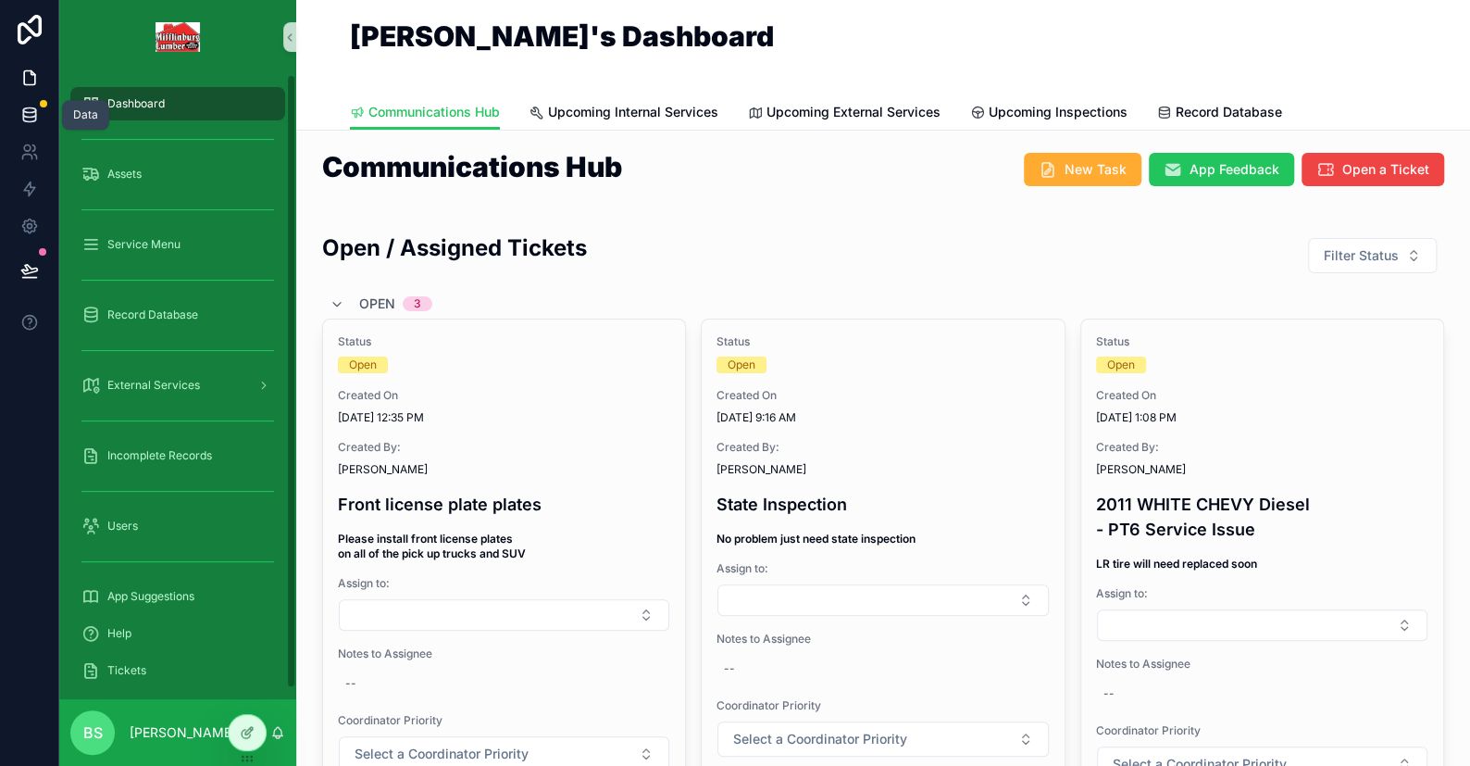
click at [32, 109] on icon at bounding box center [29, 115] width 19 height 19
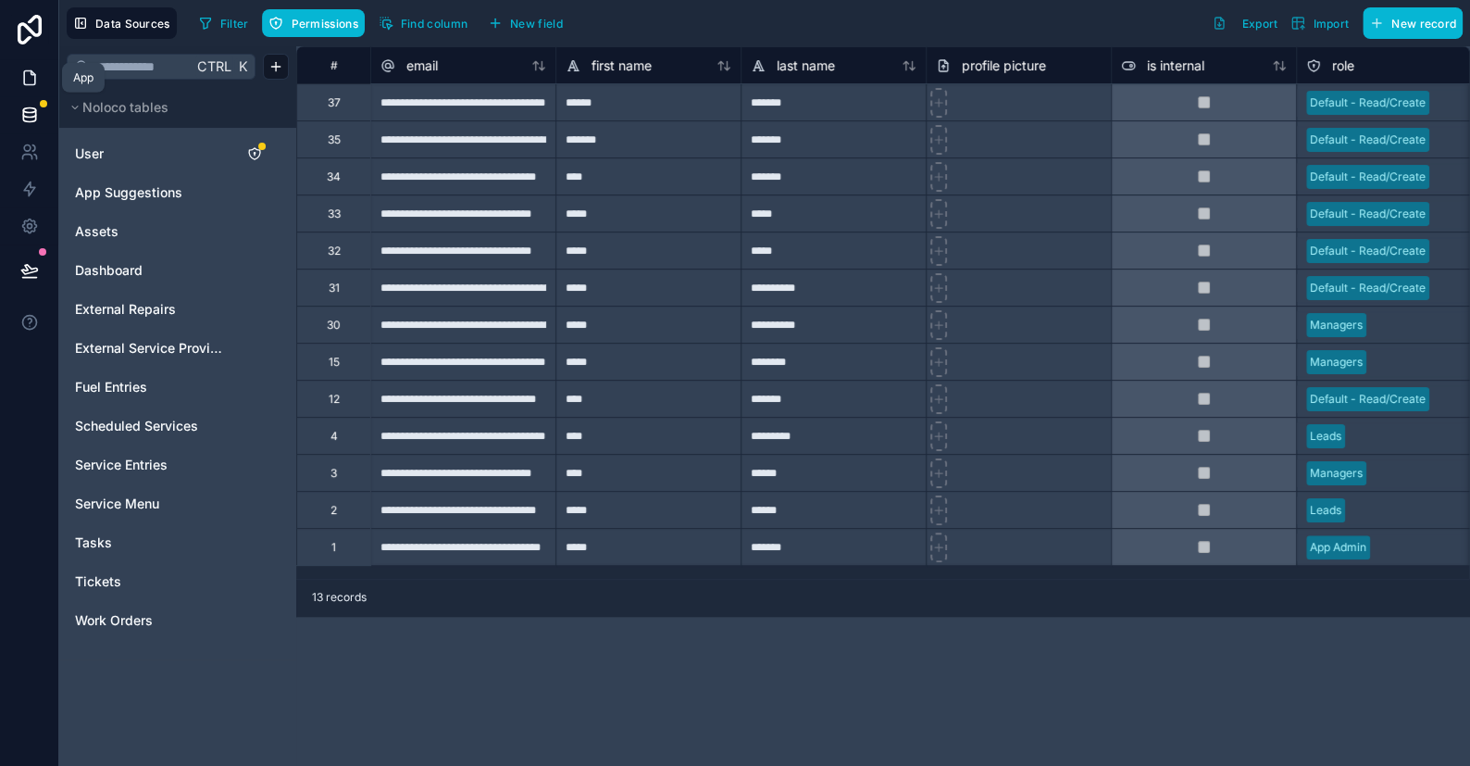
click at [32, 77] on icon at bounding box center [29, 78] width 19 height 19
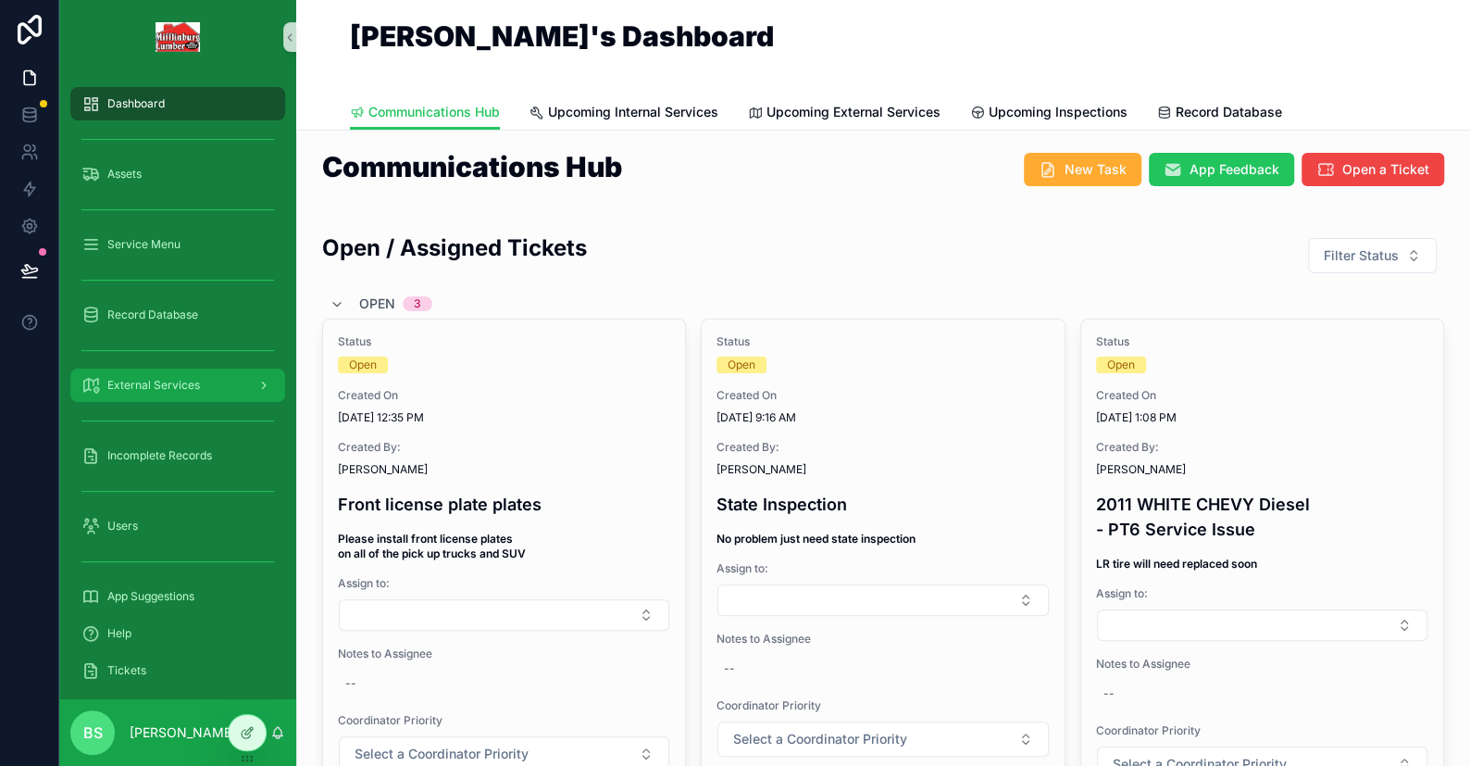
click at [167, 378] on span "External Services" at bounding box center [153, 385] width 93 height 15
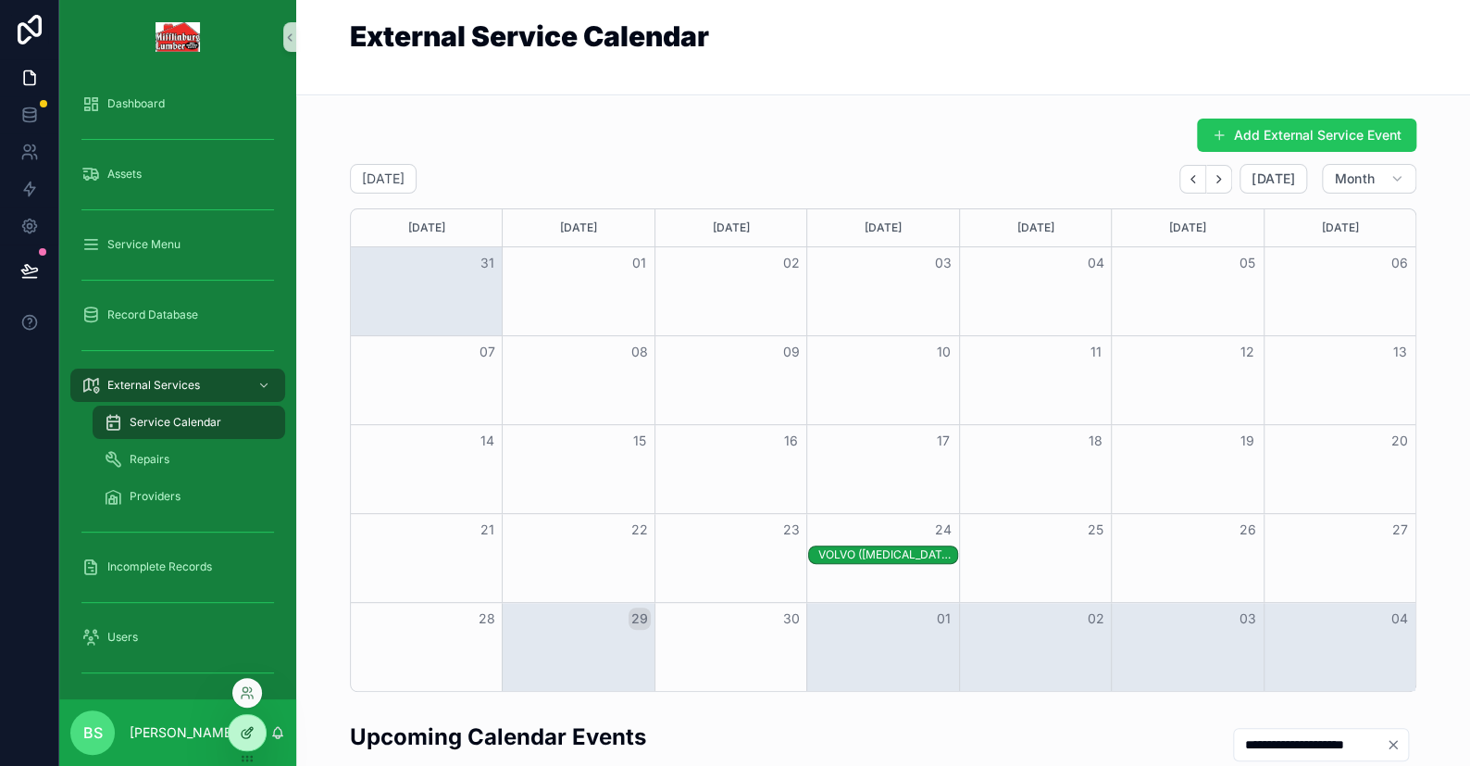
click at [240, 734] on icon at bounding box center [247, 732] width 15 height 15
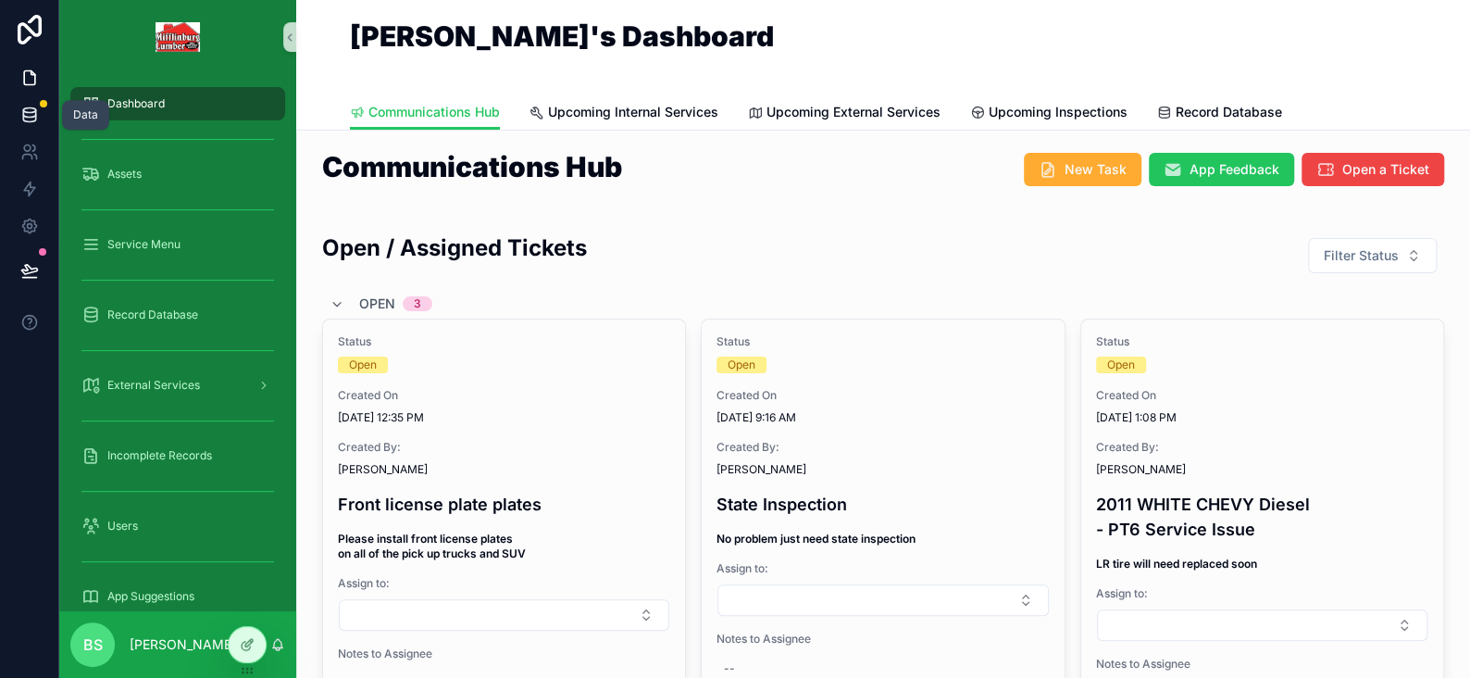
click at [28, 110] on icon at bounding box center [29, 115] width 19 height 19
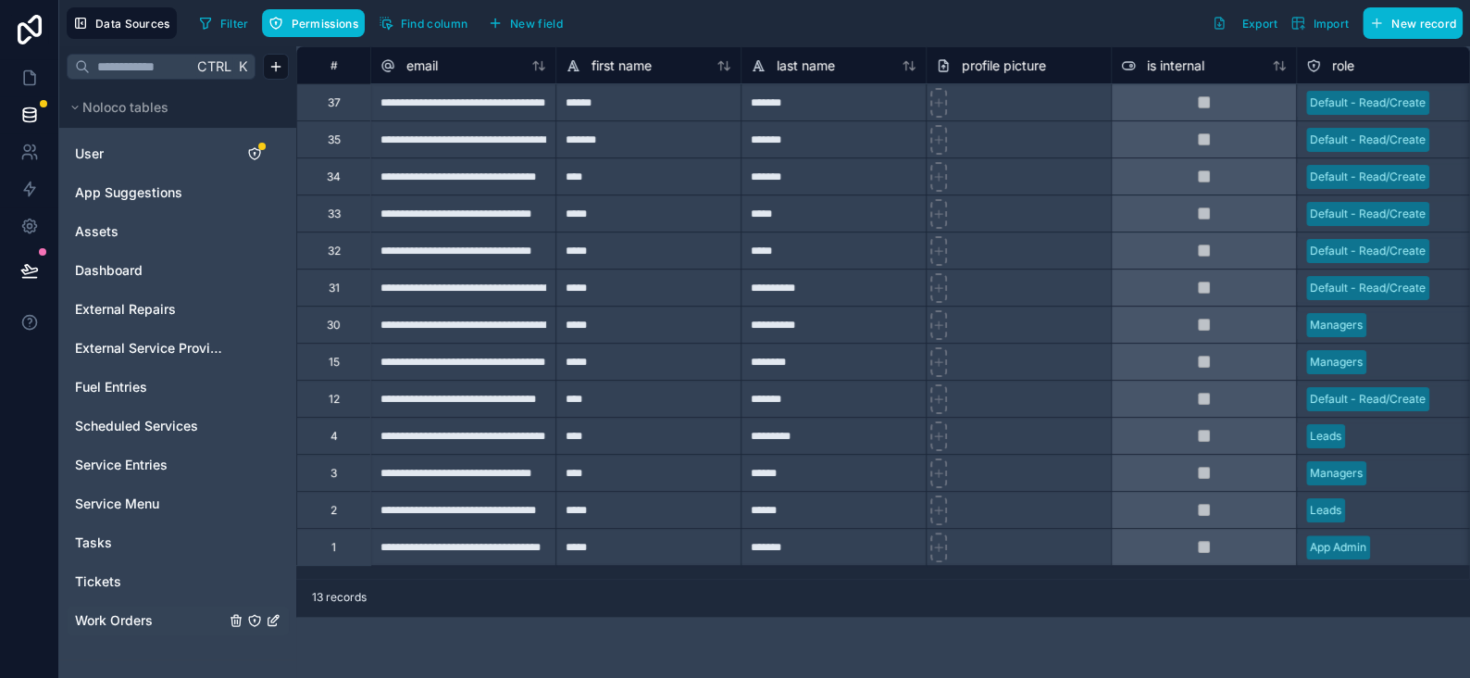
click at [181, 621] on link "Work Orders" at bounding box center [150, 620] width 150 height 19
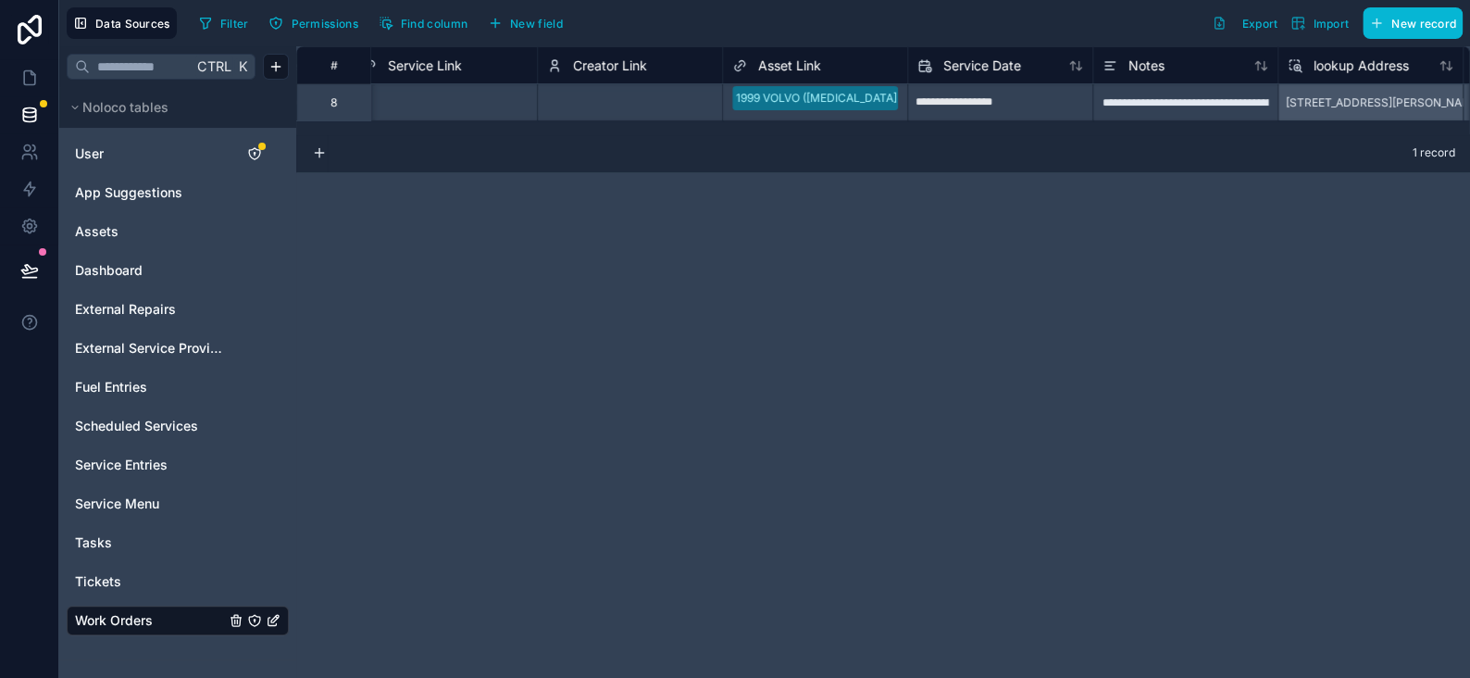
scroll to position [0, 401]
click at [30, 77] on icon at bounding box center [29, 78] width 19 height 19
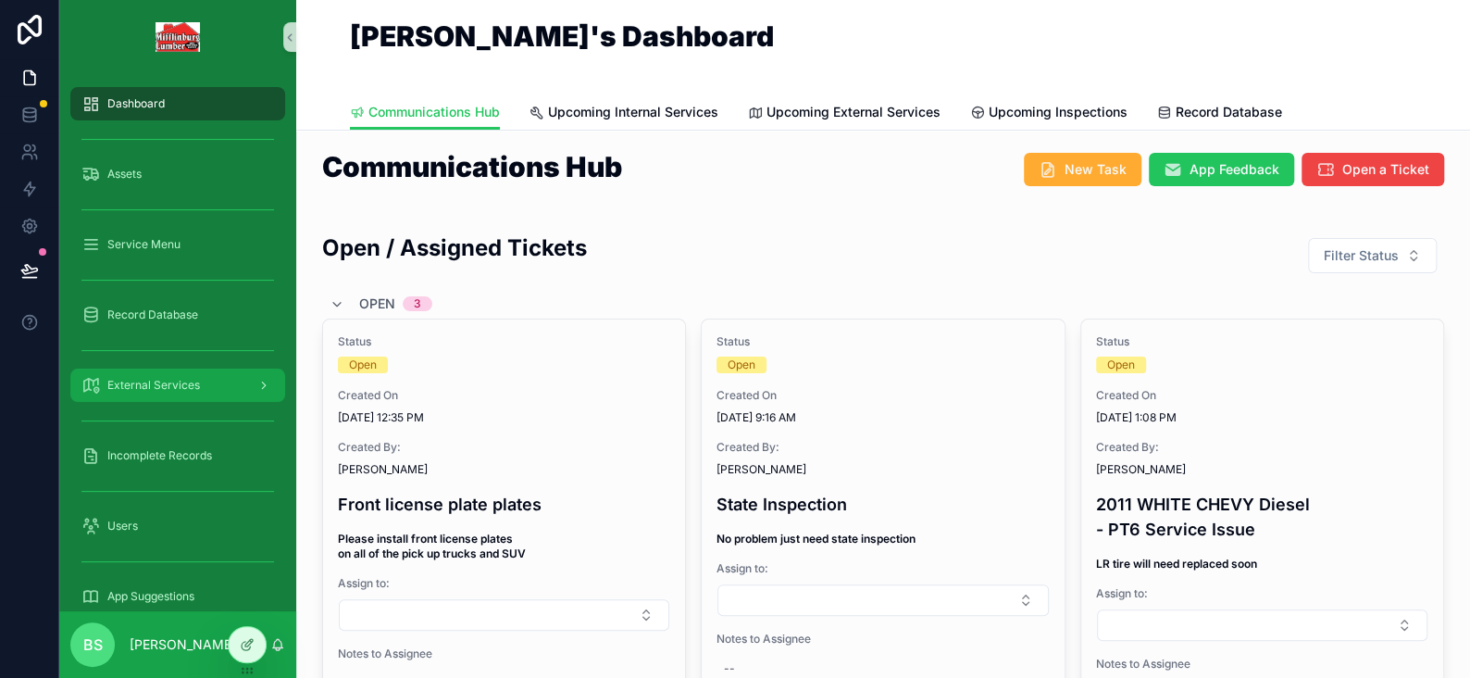
click at [193, 386] on span "External Services" at bounding box center [153, 385] width 93 height 15
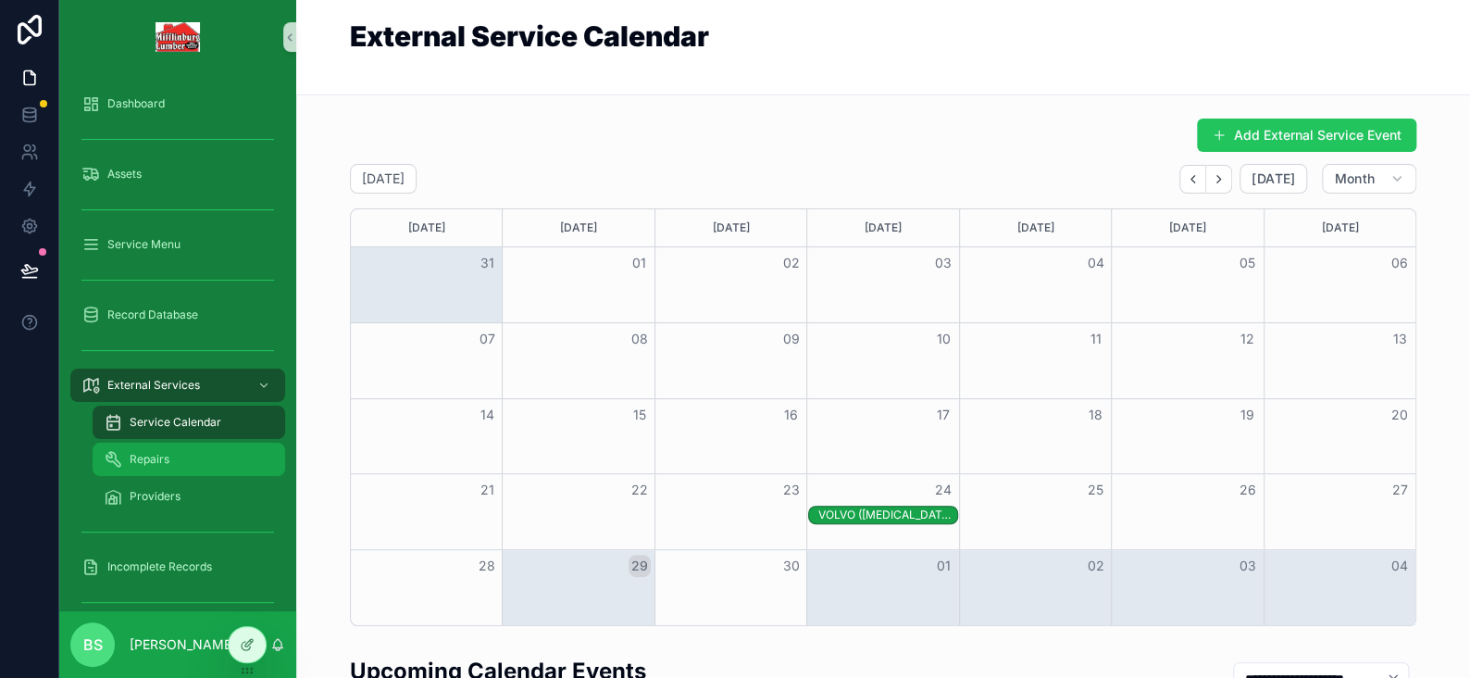
click at [145, 461] on span "Repairs" at bounding box center [150, 459] width 40 height 15
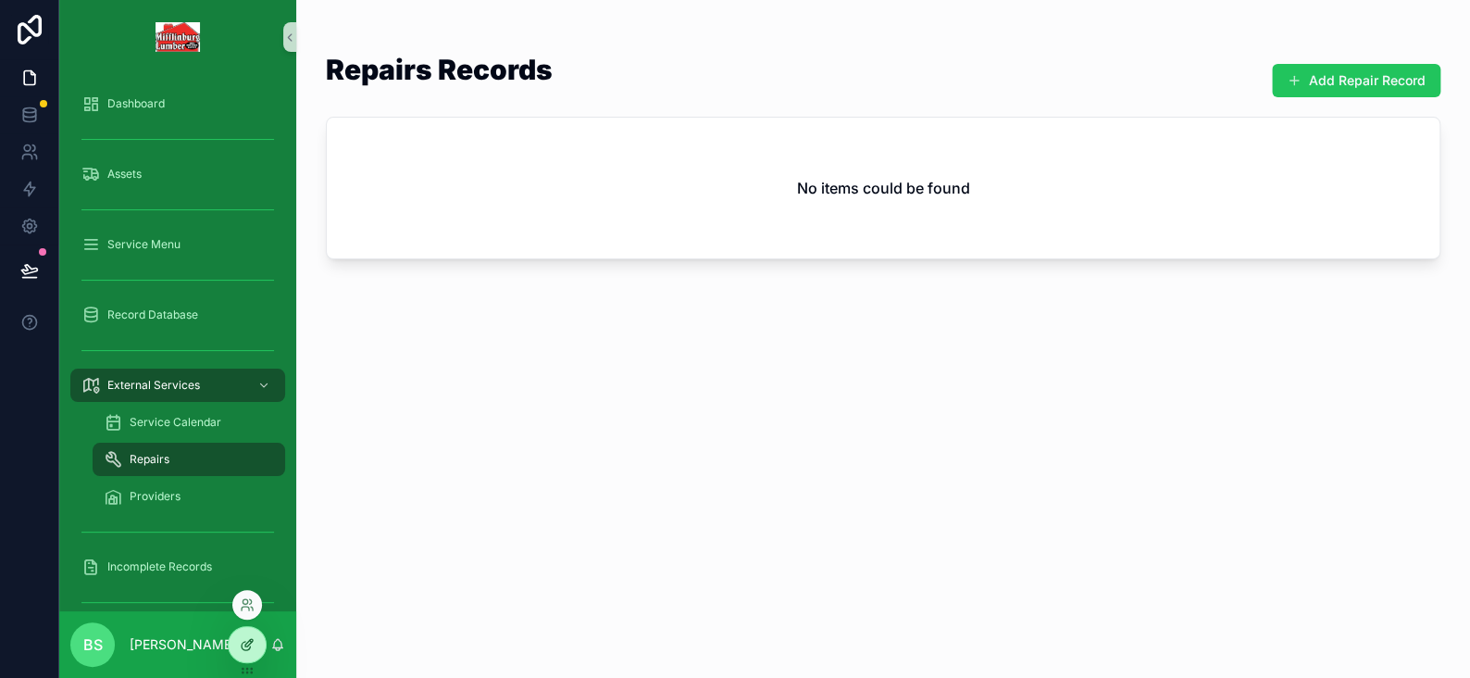
click at [251, 650] on icon at bounding box center [247, 644] width 15 height 15
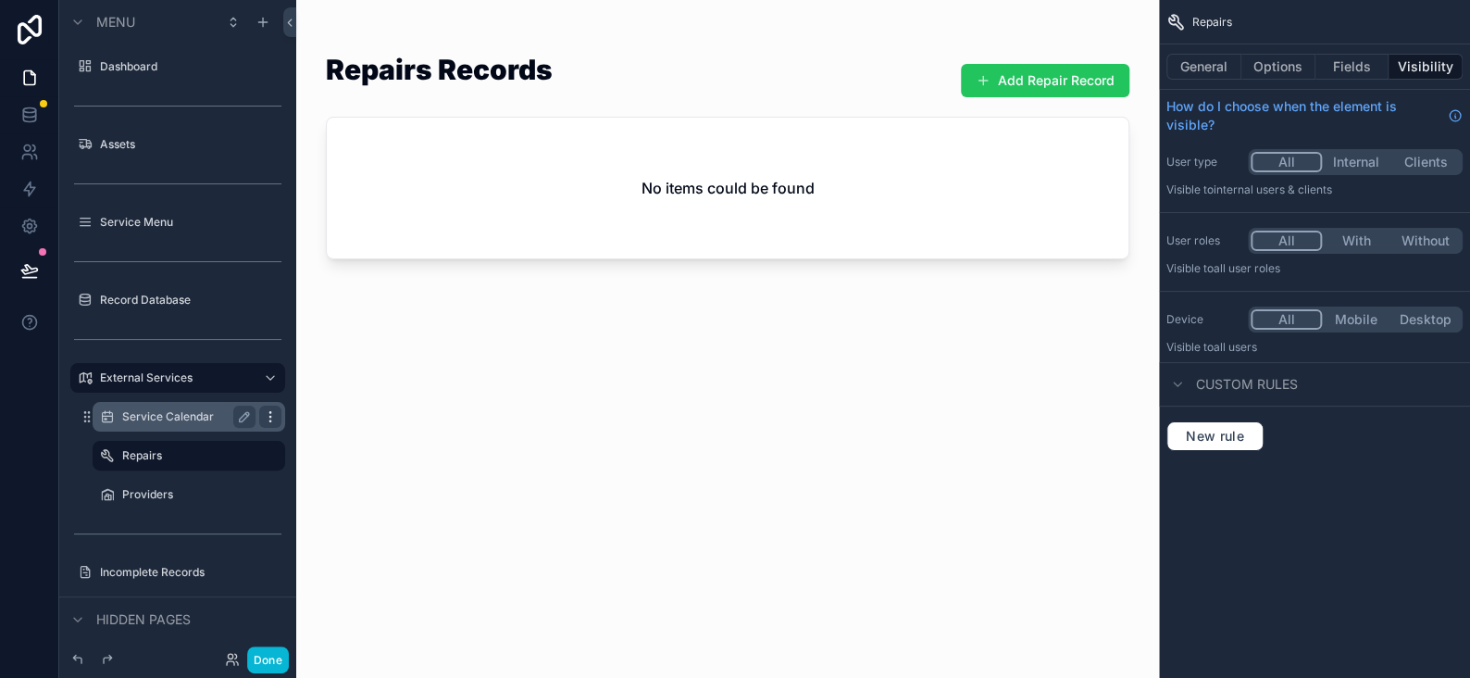
click at [274, 414] on icon "scrollable content" at bounding box center [270, 416] width 15 height 15
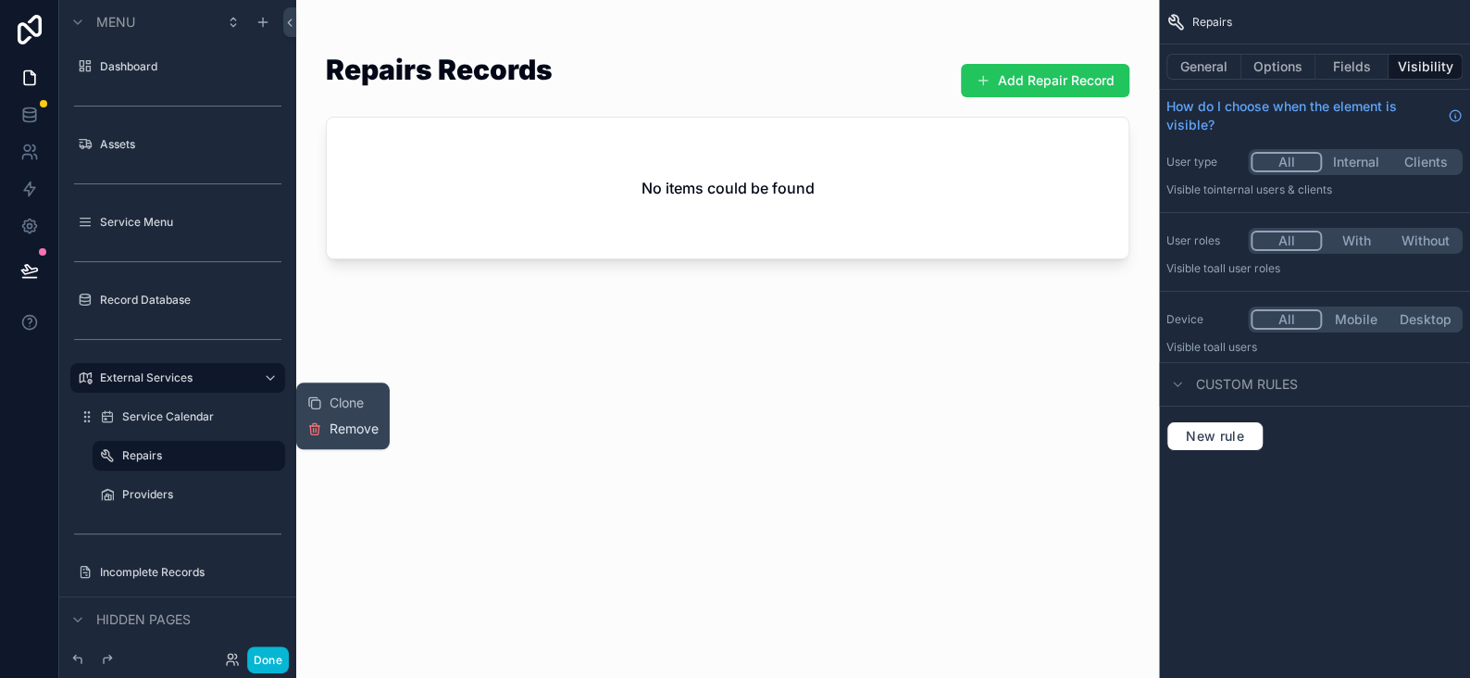
click at [356, 425] on span "Remove" at bounding box center [354, 428] width 49 height 19
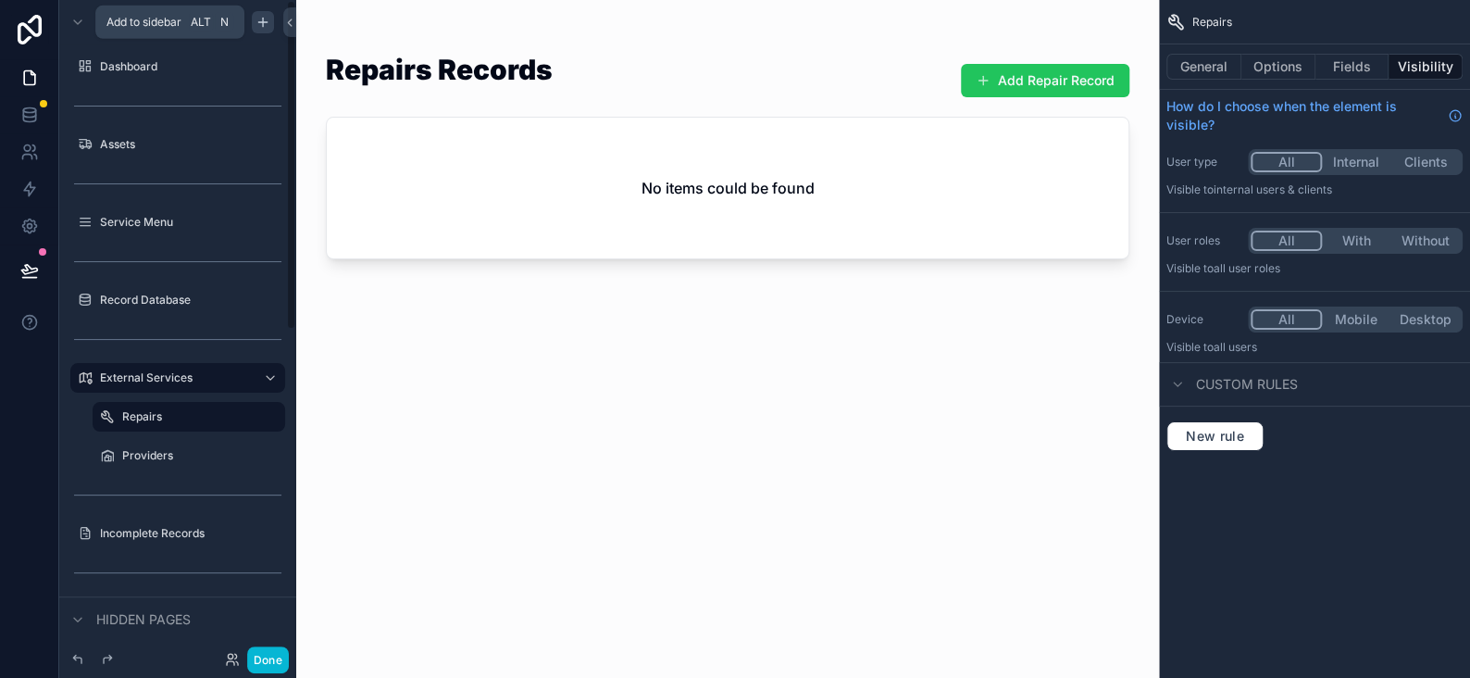
click at [260, 17] on icon "scrollable content" at bounding box center [263, 22] width 15 height 15
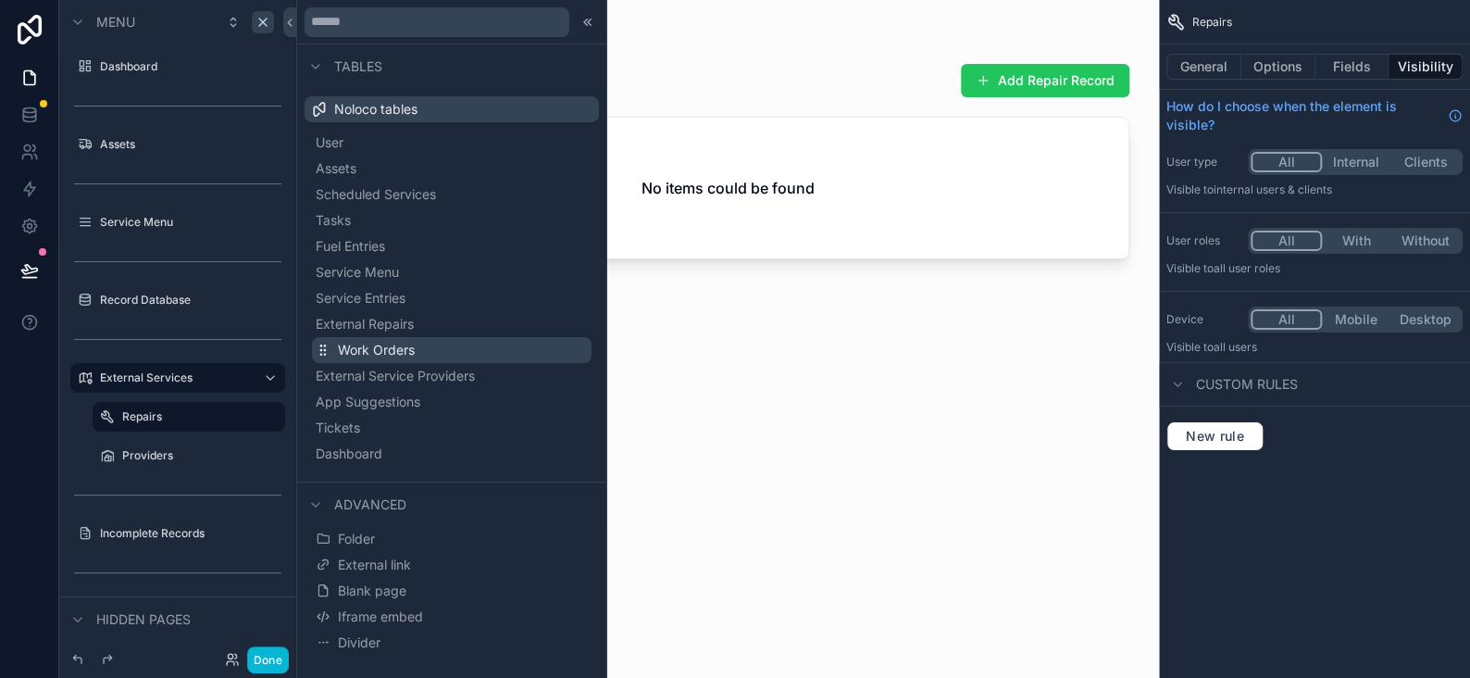
click at [376, 351] on span "Work Orders" at bounding box center [376, 350] width 77 height 19
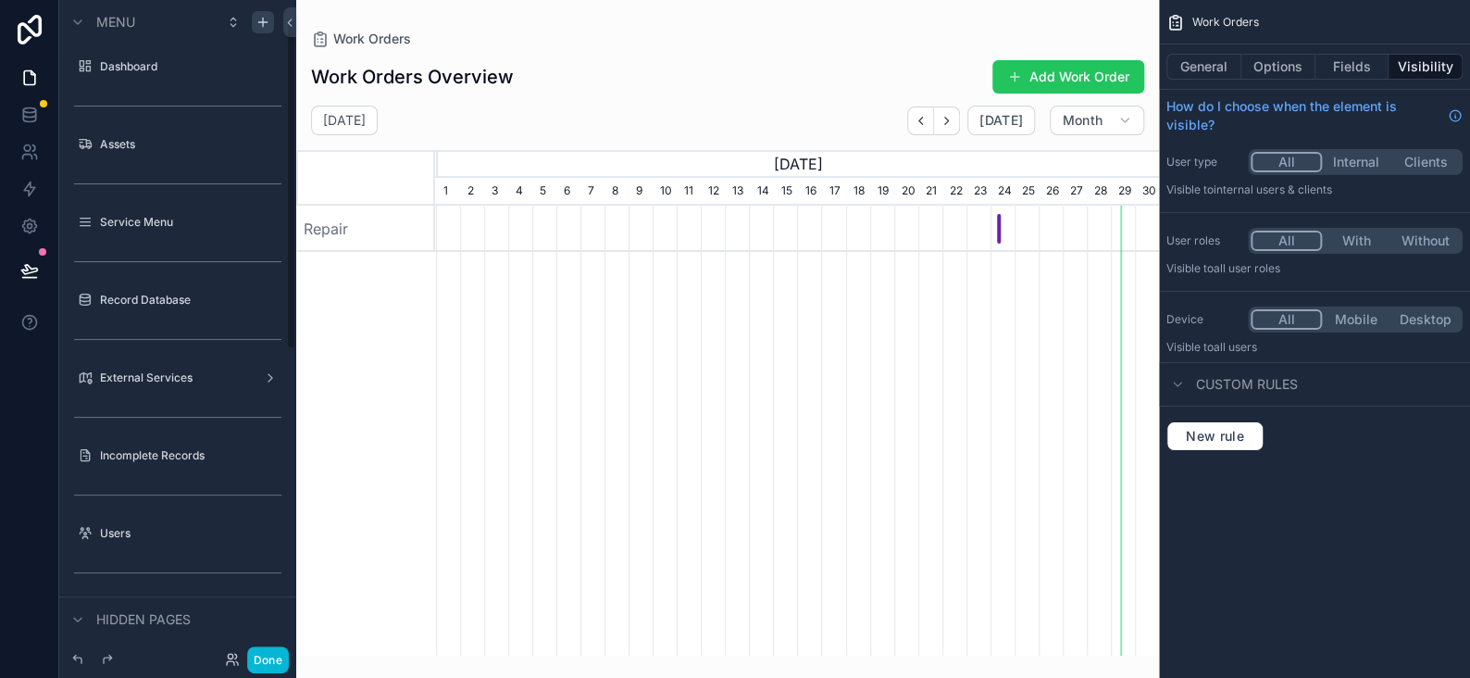
scroll to position [185, 0]
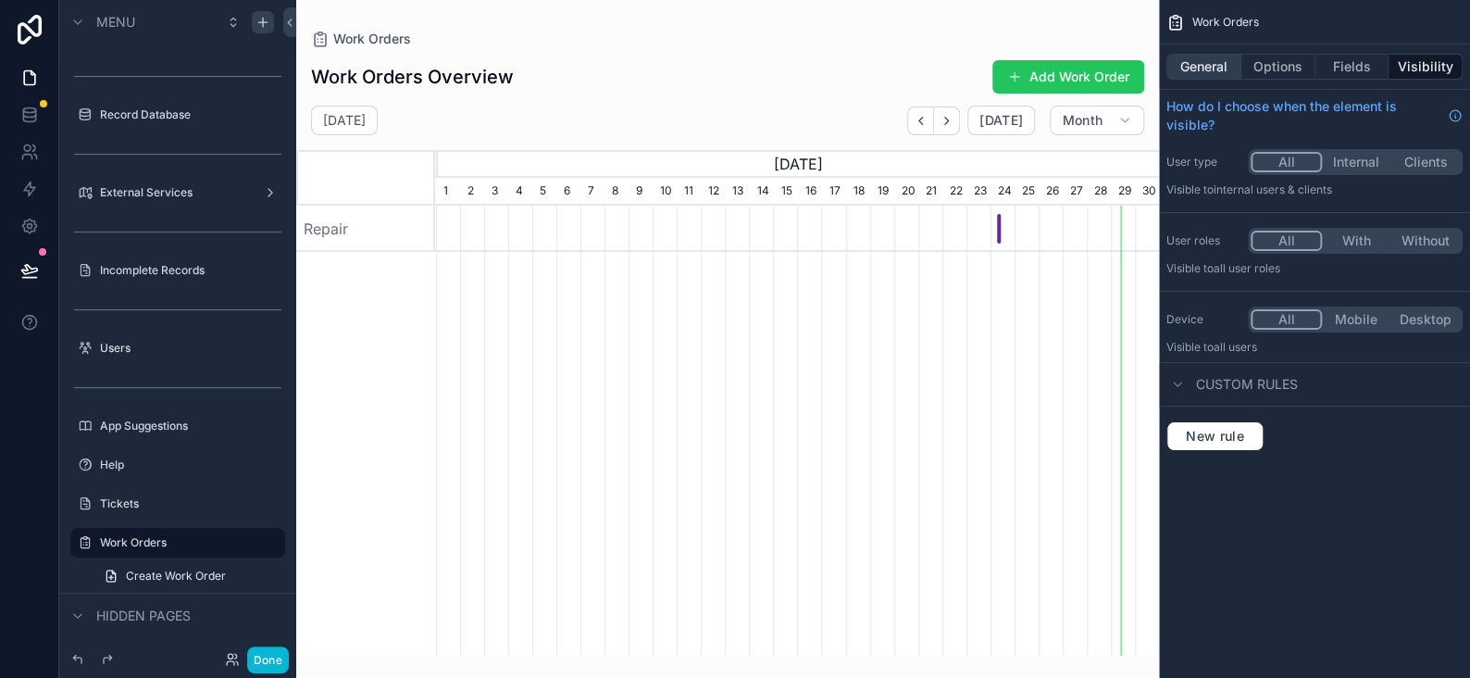
click at [1189, 64] on button "General" at bounding box center [1203, 67] width 75 height 26
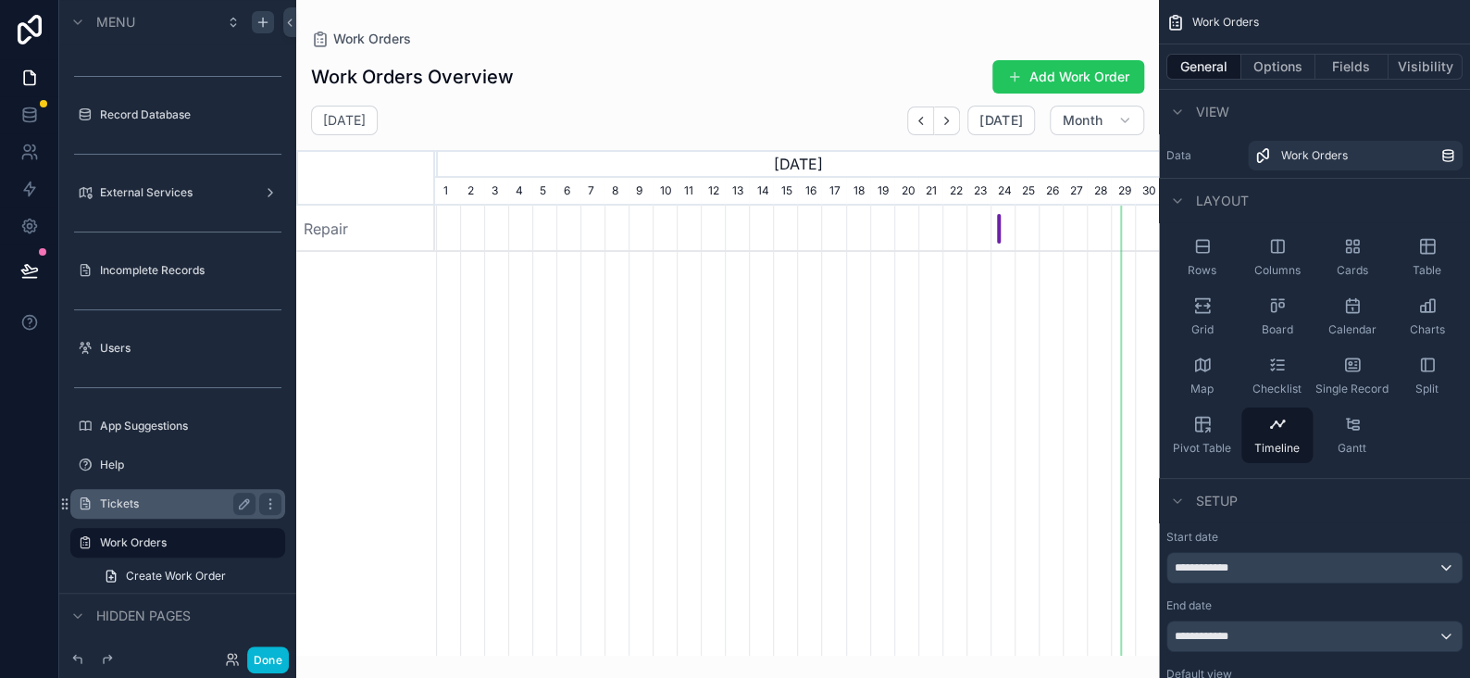
click at [128, 496] on label "Tickets" at bounding box center [174, 503] width 148 height 15
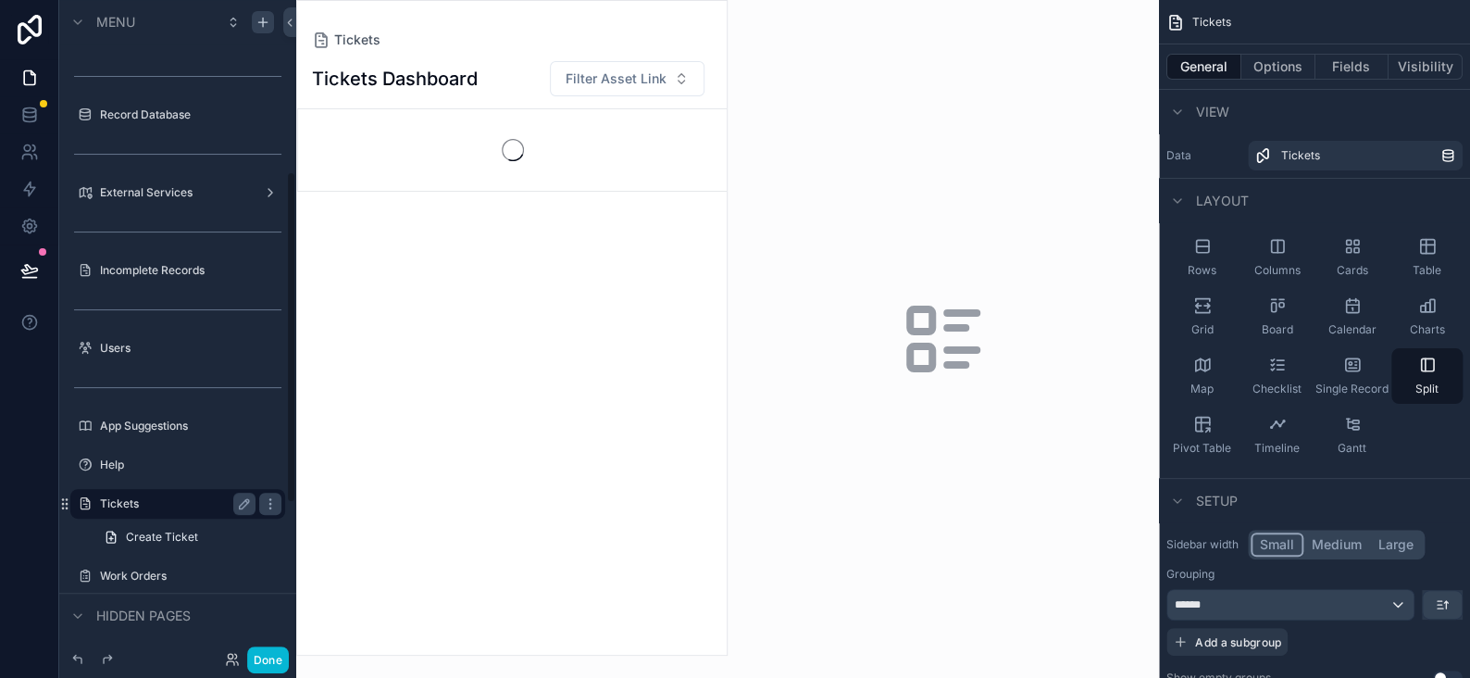
scroll to position [339, 0]
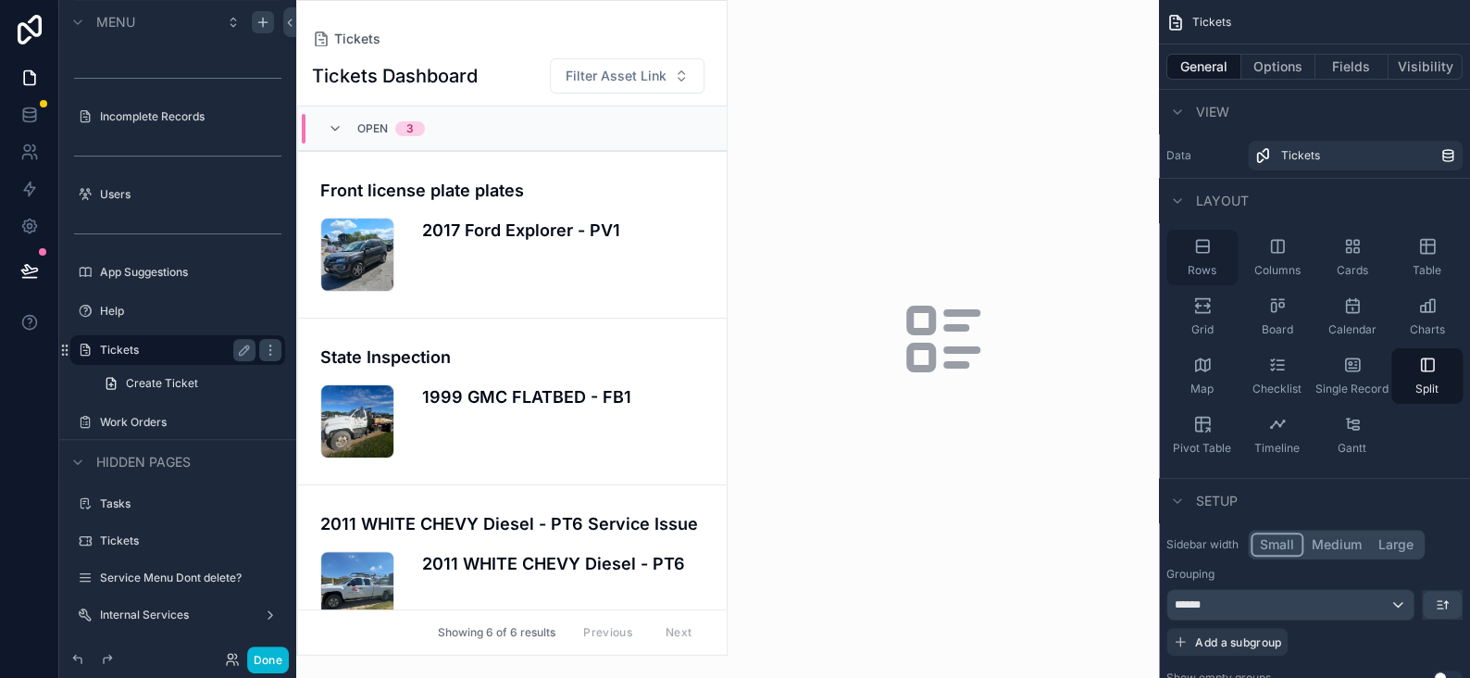
click at [1202, 249] on icon "scrollable content" at bounding box center [1202, 246] width 19 height 19
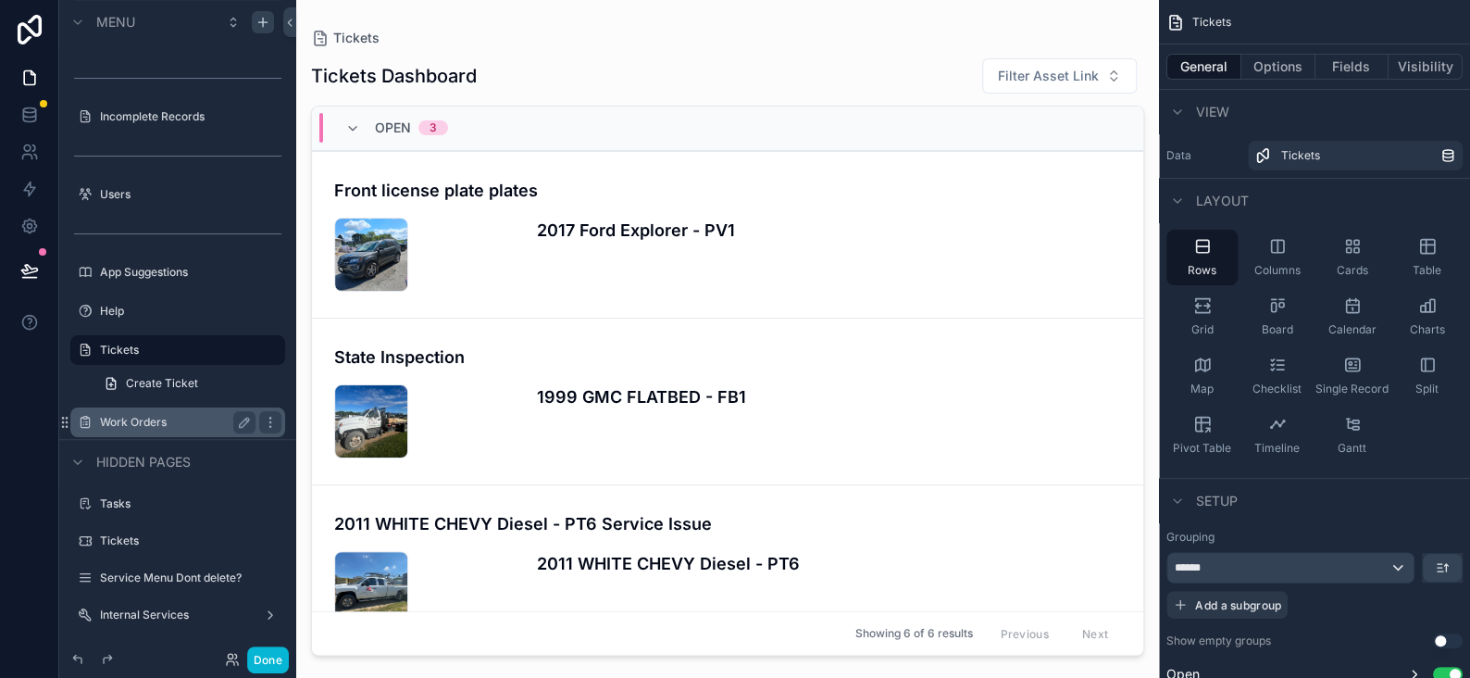
click at [135, 417] on label "Work Orders" at bounding box center [174, 422] width 148 height 15
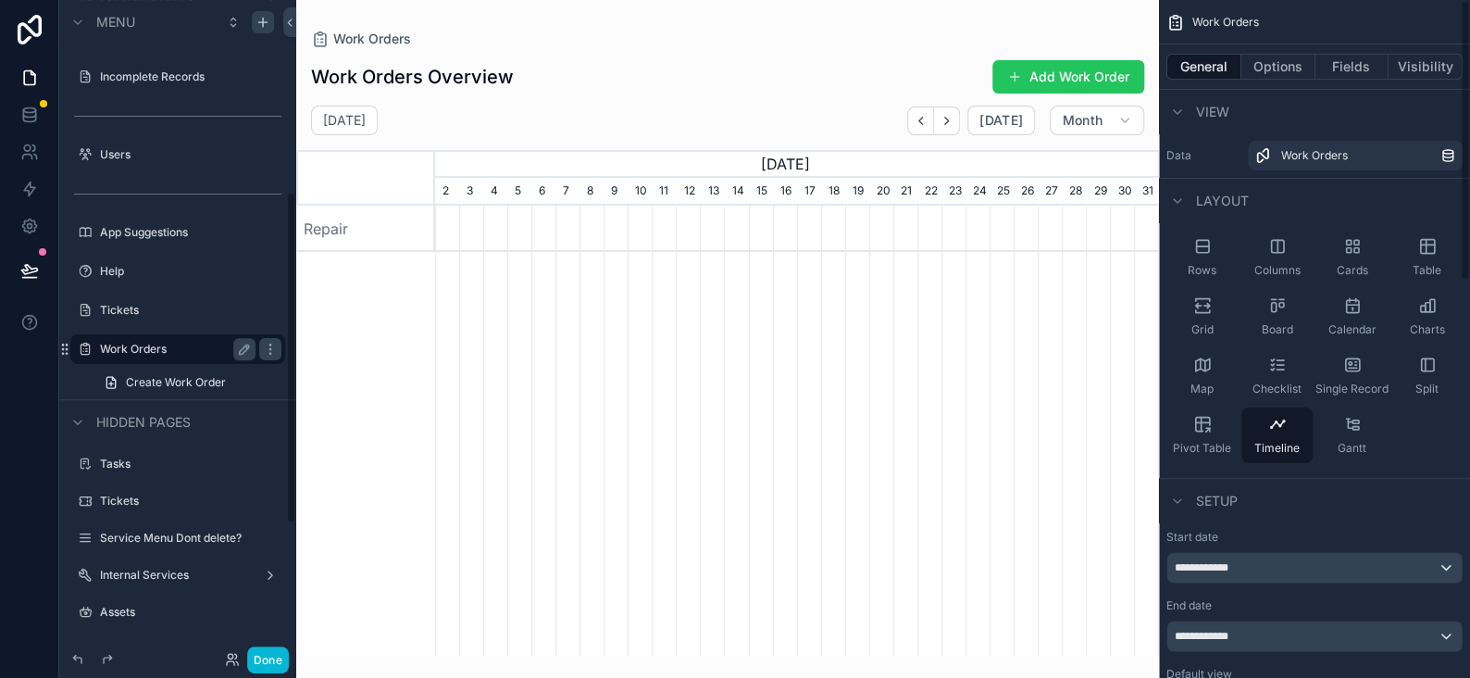
scroll to position [0, 723]
click at [1212, 254] on div "Rows" at bounding box center [1201, 258] width 71 height 56
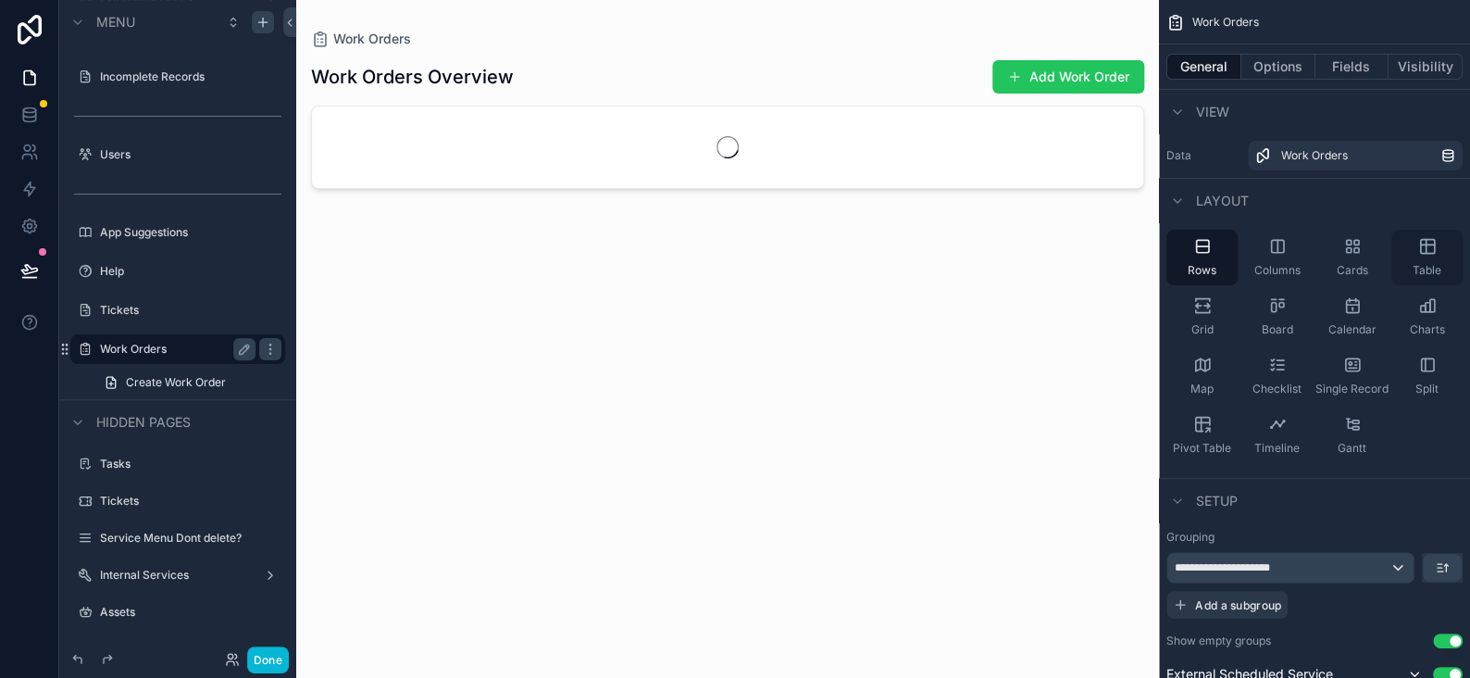
click at [1440, 252] on div "Table" at bounding box center [1426, 258] width 71 height 56
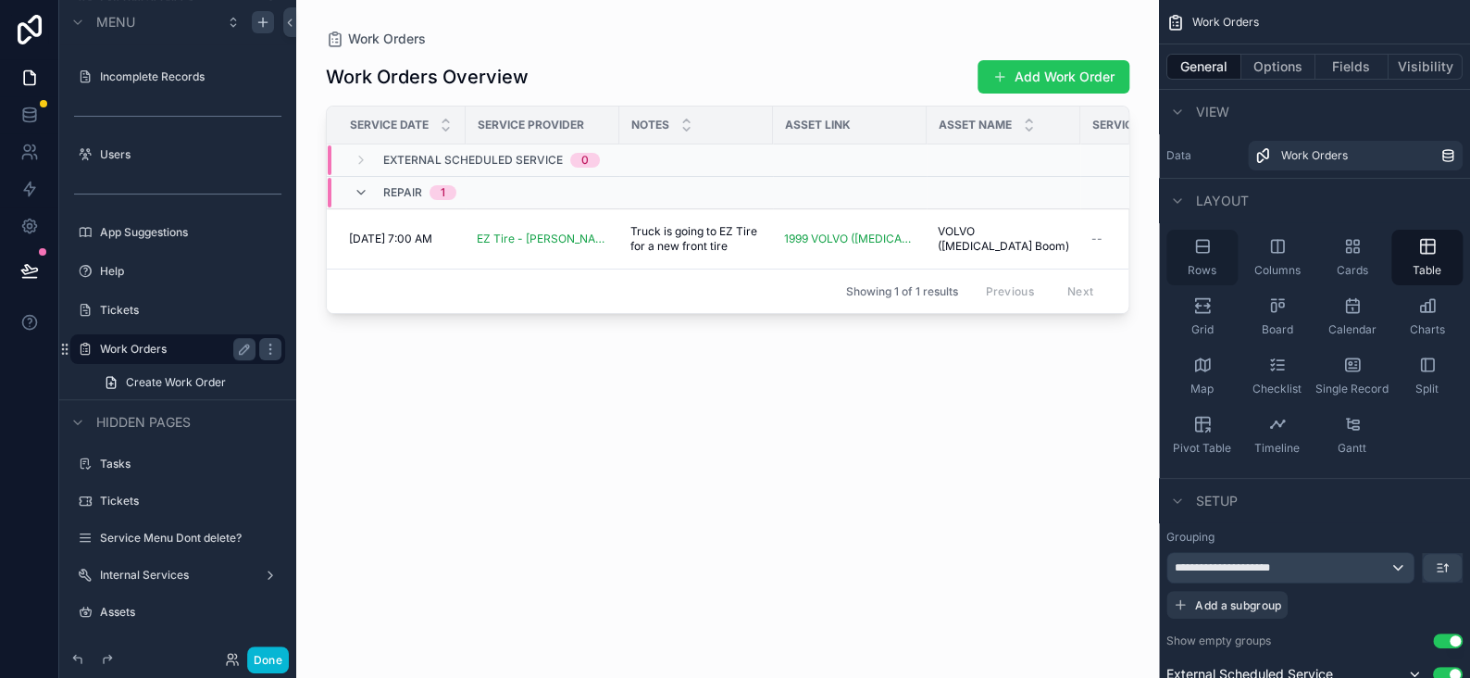
click at [1204, 246] on icon "scrollable content" at bounding box center [1202, 246] width 12 height 0
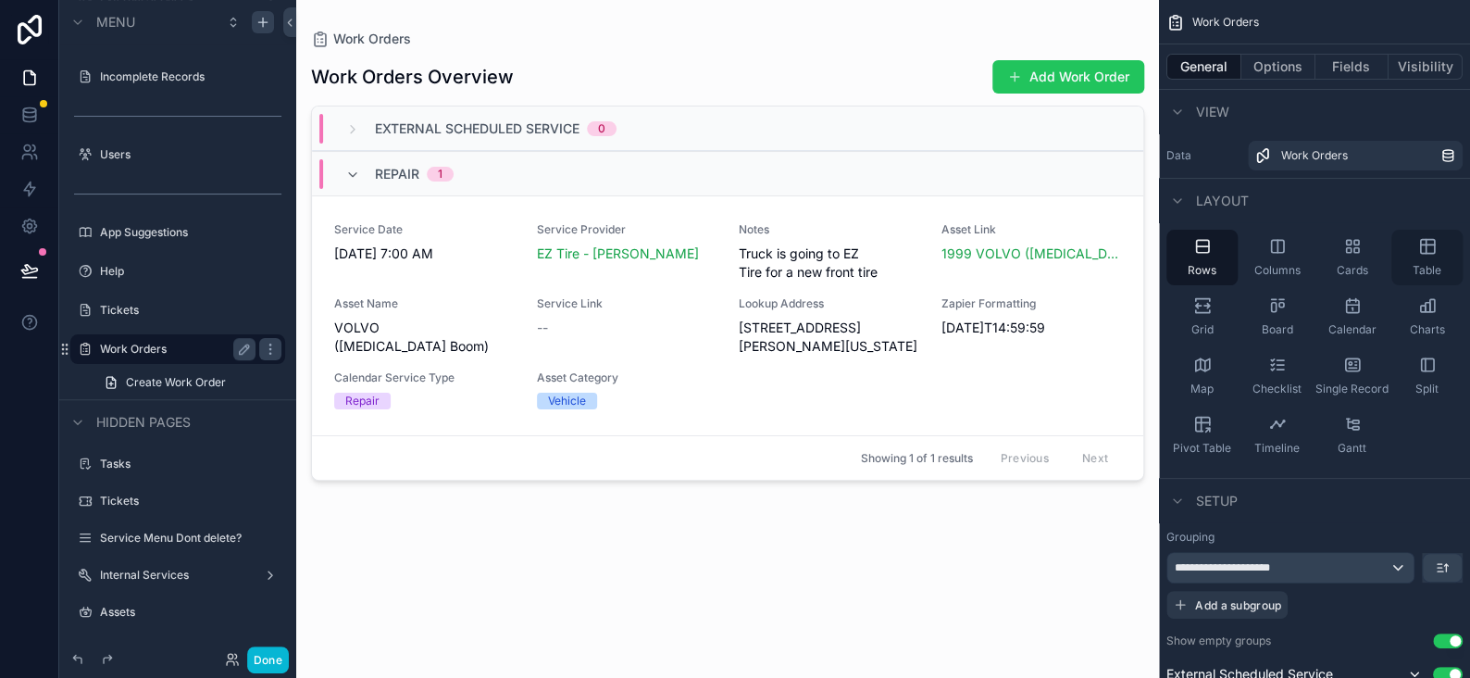
click at [1432, 246] on icon "scrollable content" at bounding box center [1427, 246] width 19 height 19
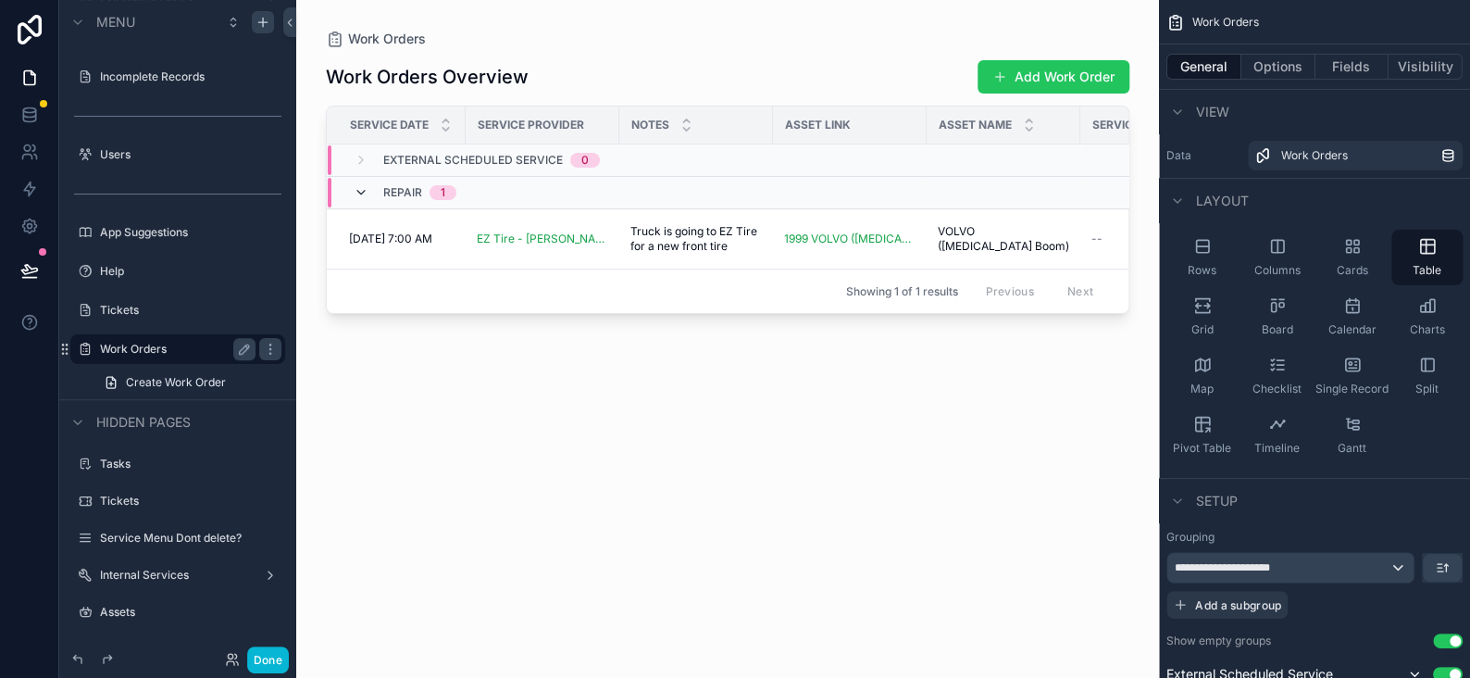
click at [365, 193] on icon "scrollable content" at bounding box center [361, 192] width 15 height 15
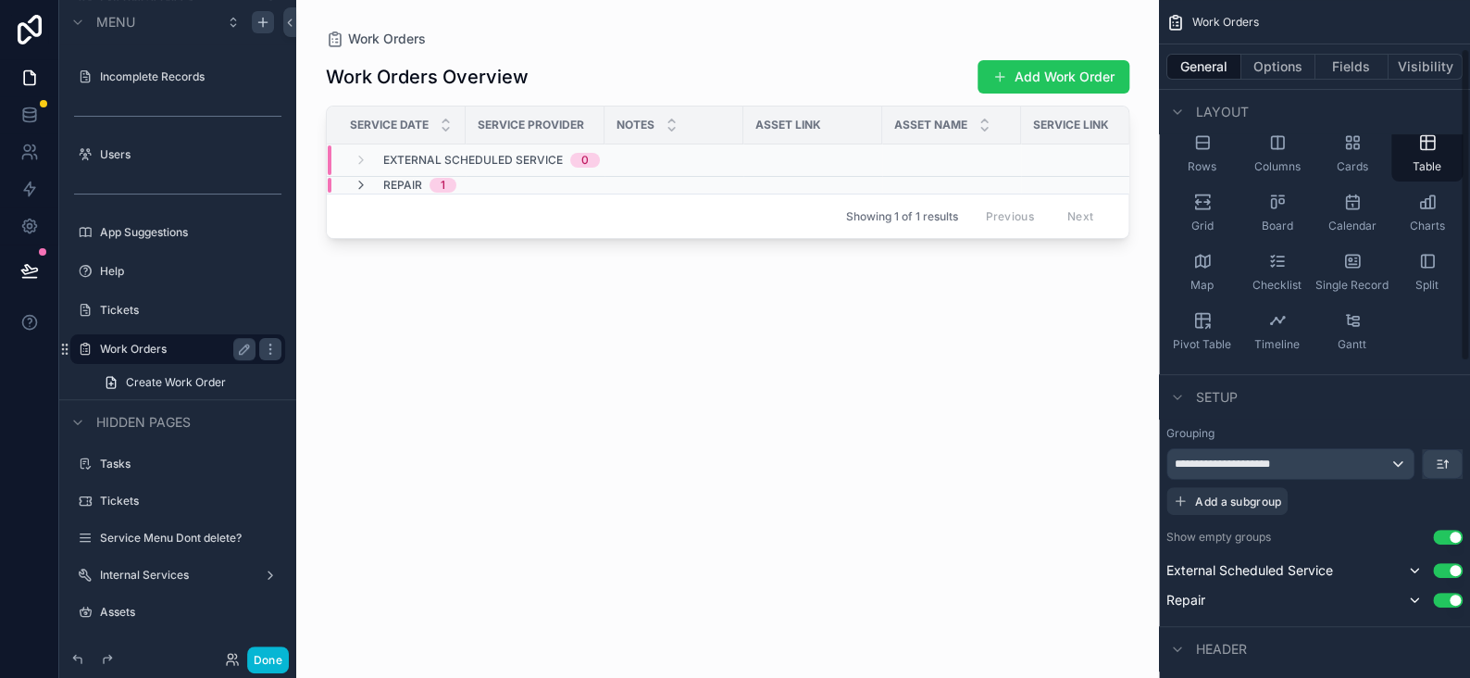
scroll to position [185, 0]
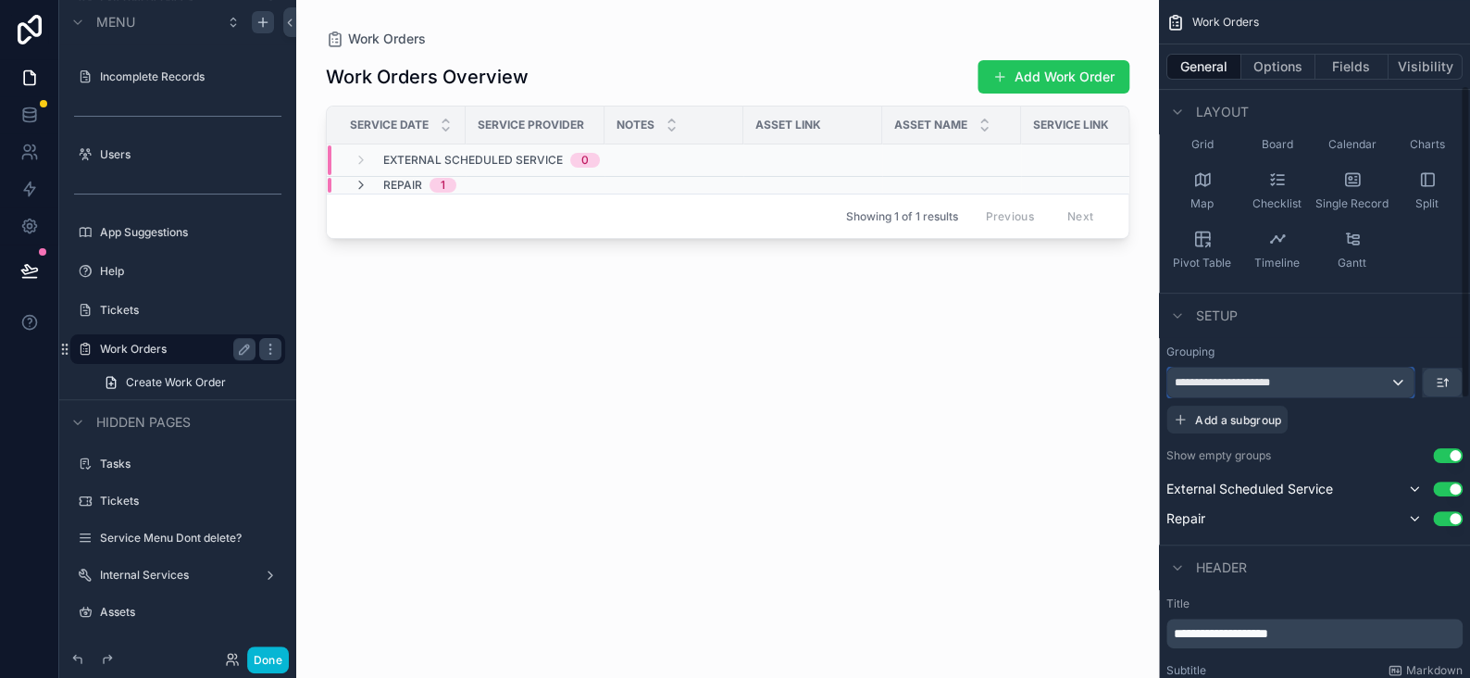
click at [1397, 384] on div "**********" at bounding box center [1290, 383] width 246 height 30
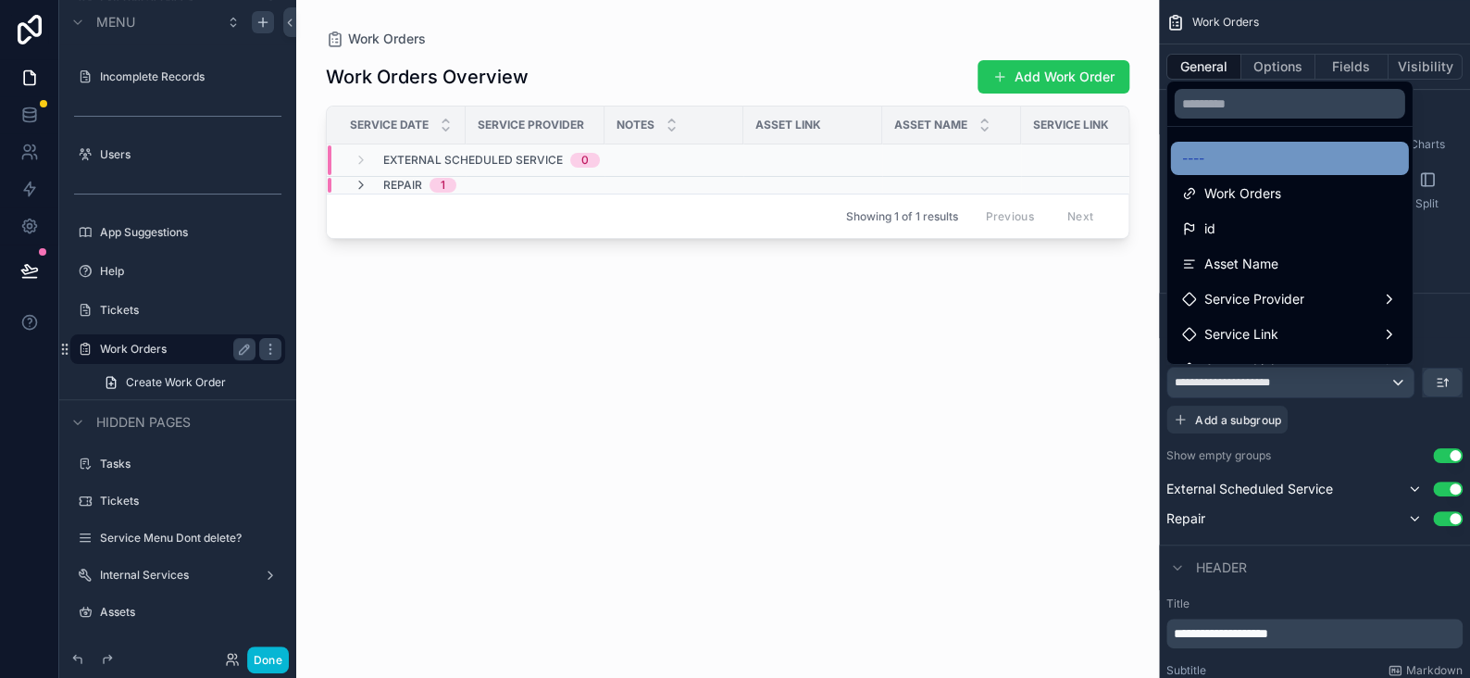
click at [1223, 161] on div "----" at bounding box center [1290, 158] width 216 height 22
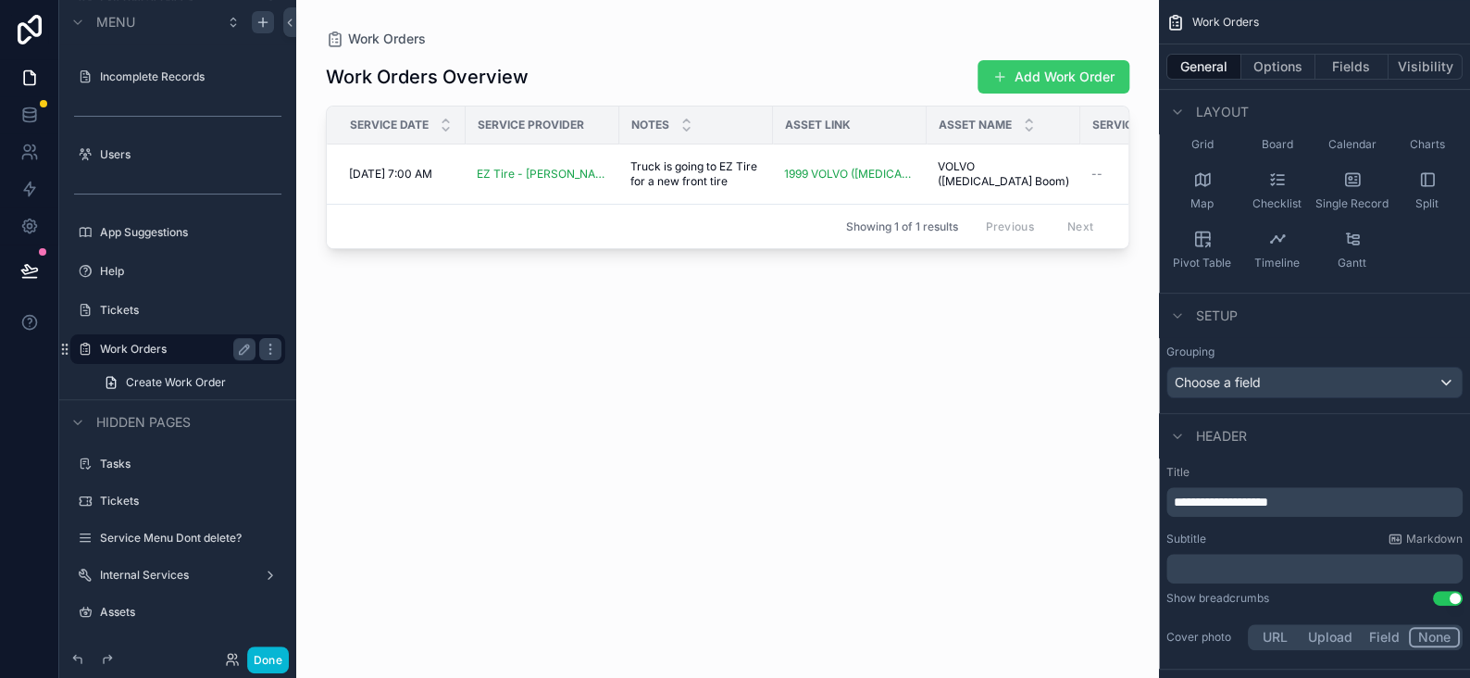
click at [1046, 69] on button "Add Work Order" at bounding box center [1054, 76] width 152 height 33
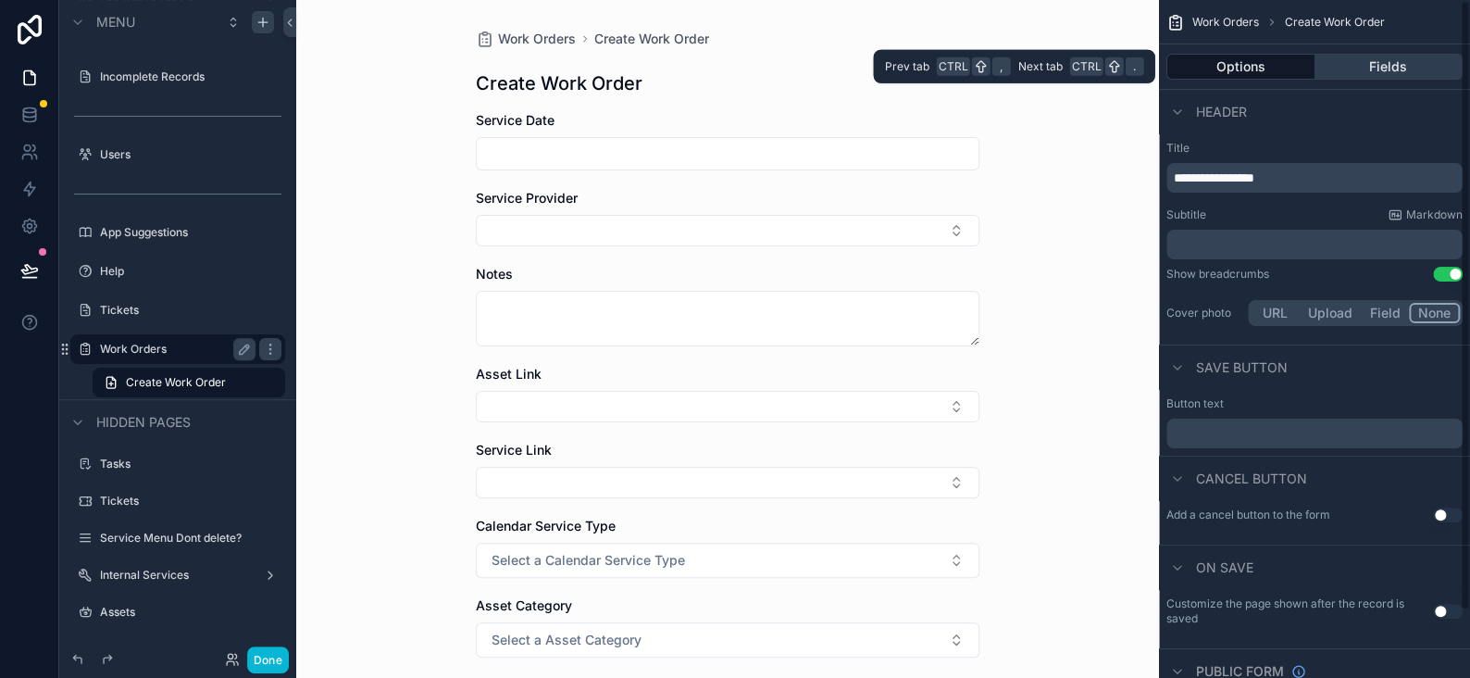
click at [1374, 64] on button "Fields" at bounding box center [1390, 67] width 148 height 26
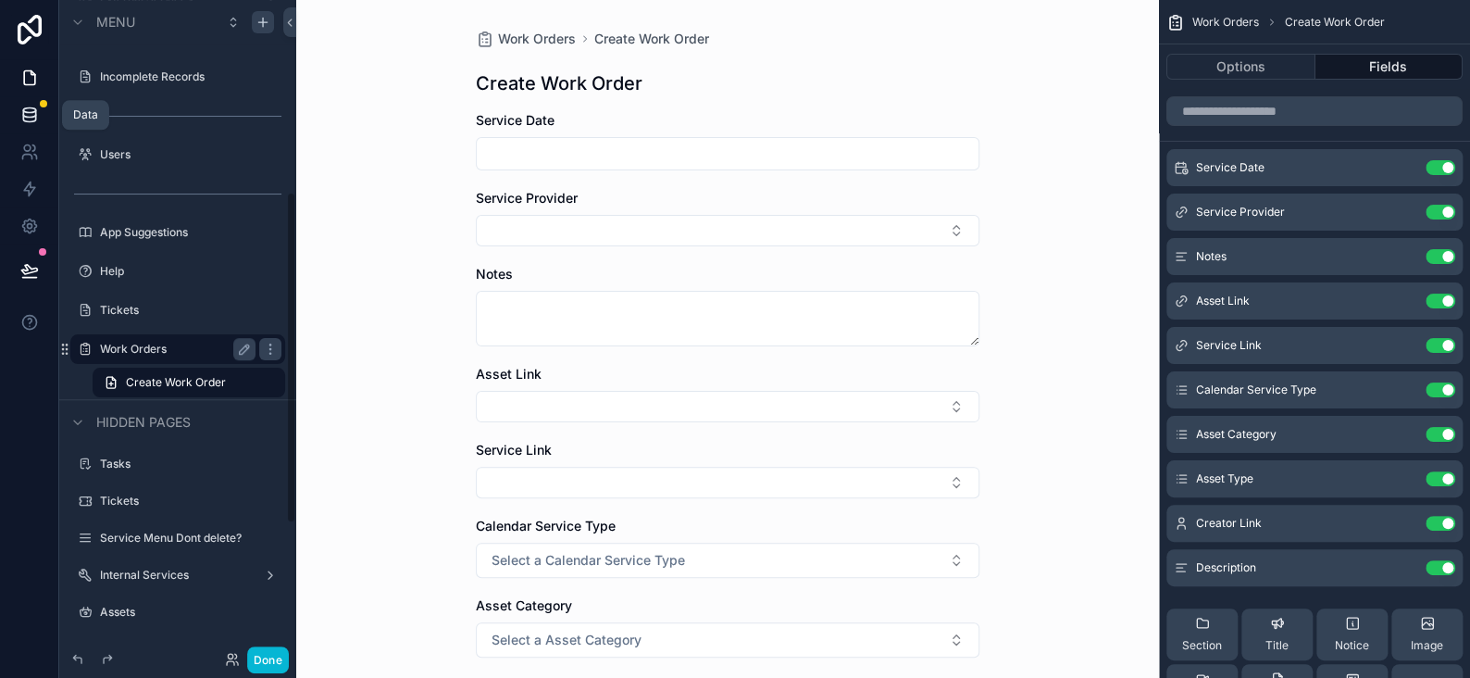
click at [35, 130] on link at bounding box center [29, 114] width 58 height 37
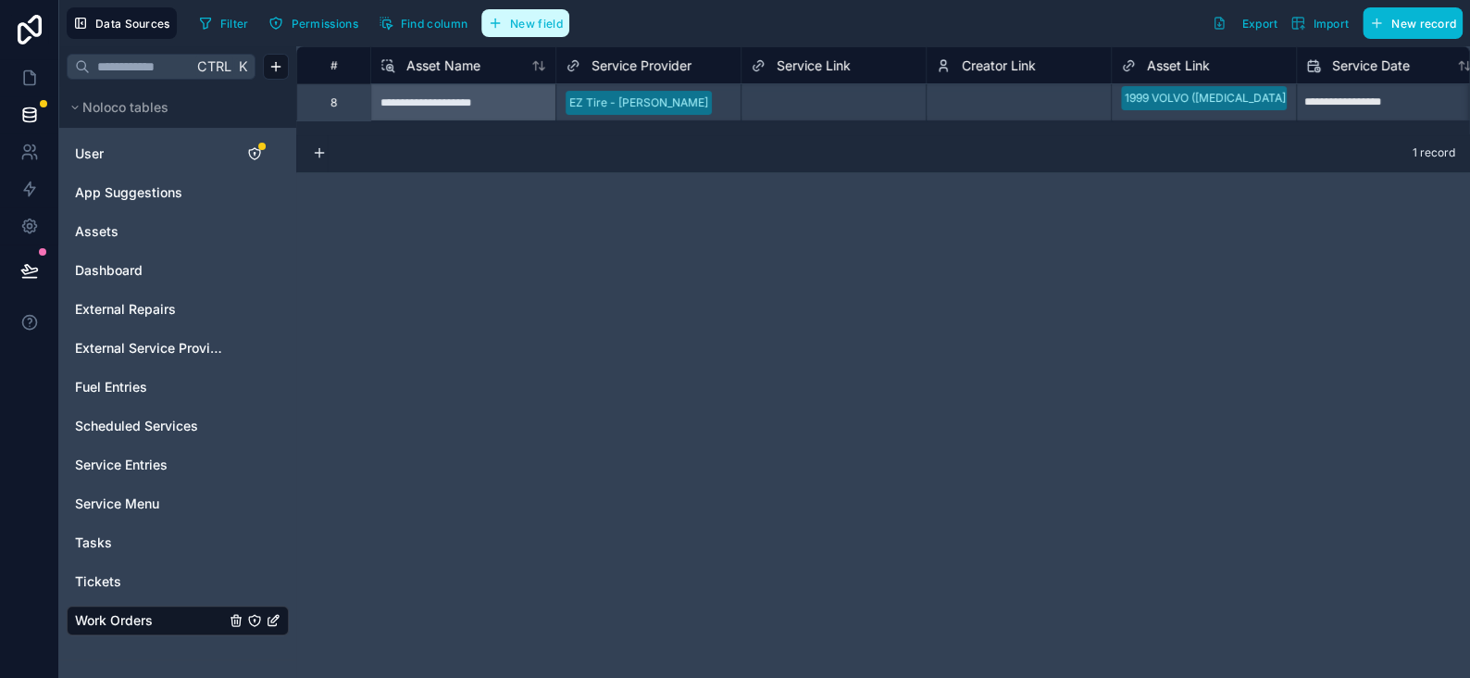
click at [524, 19] on span "New field" at bounding box center [536, 24] width 53 height 14
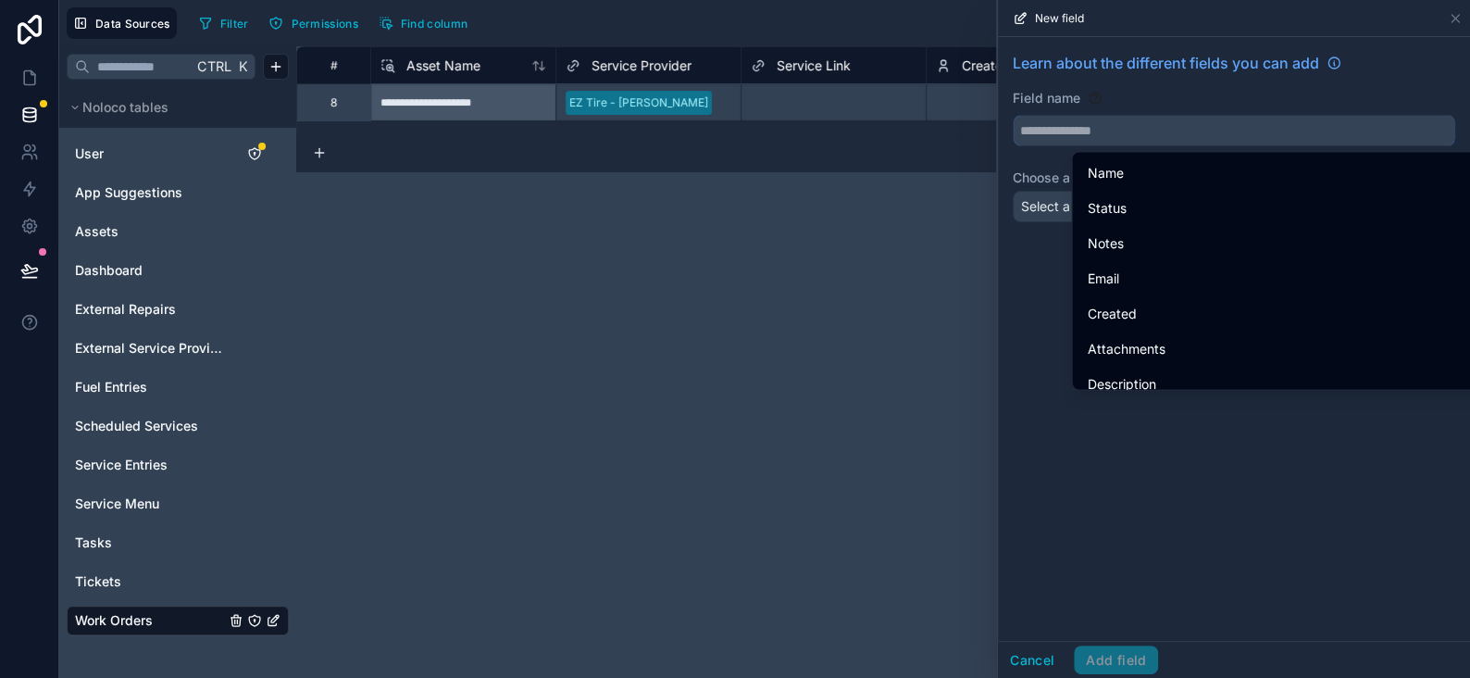
click at [1097, 121] on input "text" at bounding box center [1234, 131] width 441 height 30
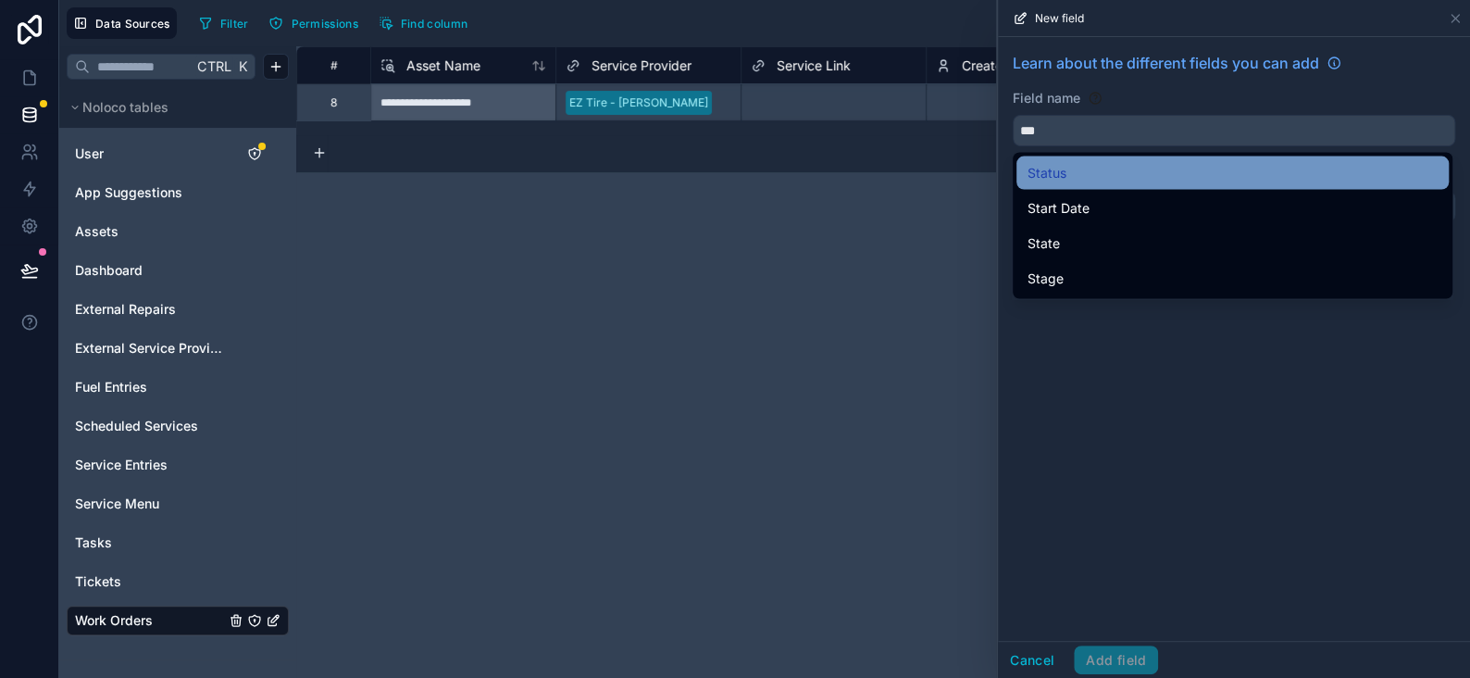
click at [1052, 174] on span "Status" at bounding box center [1047, 173] width 39 height 22
type input "******"
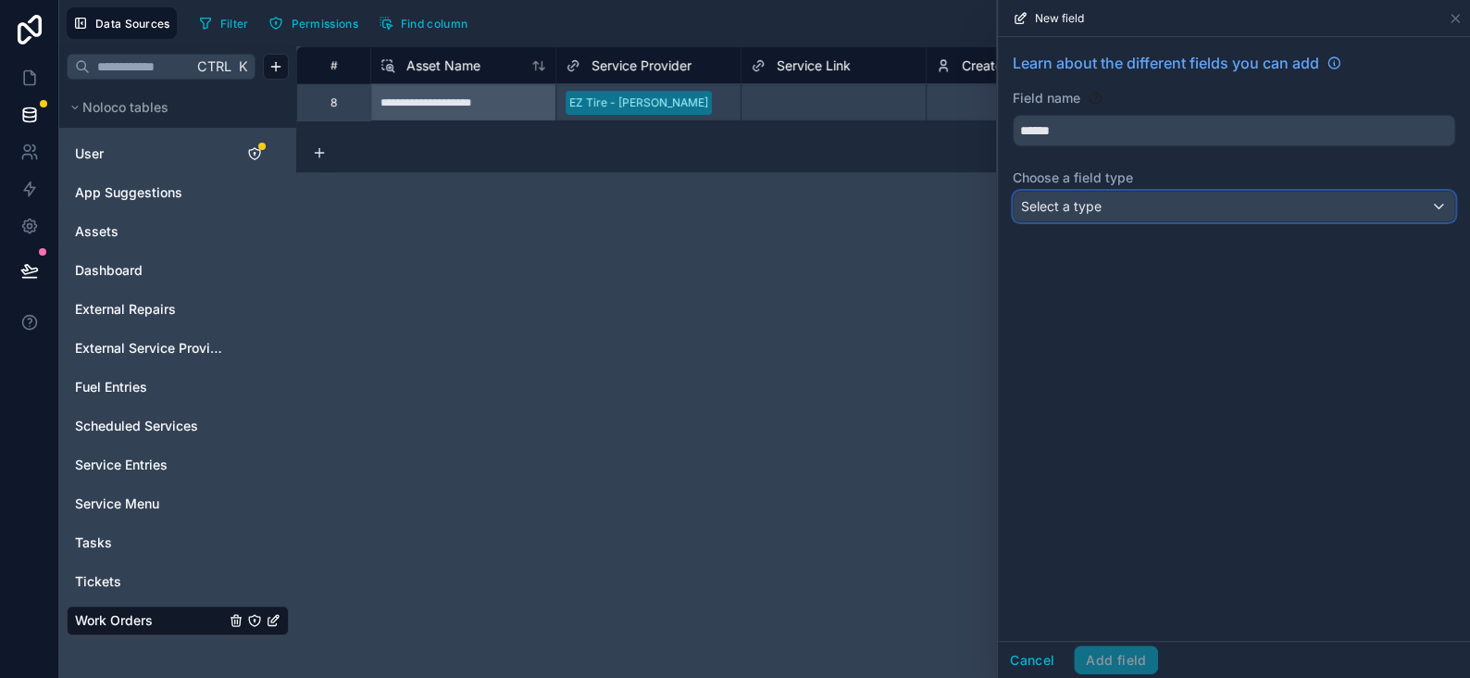
click at [1141, 194] on div "Select a type" at bounding box center [1234, 207] width 441 height 30
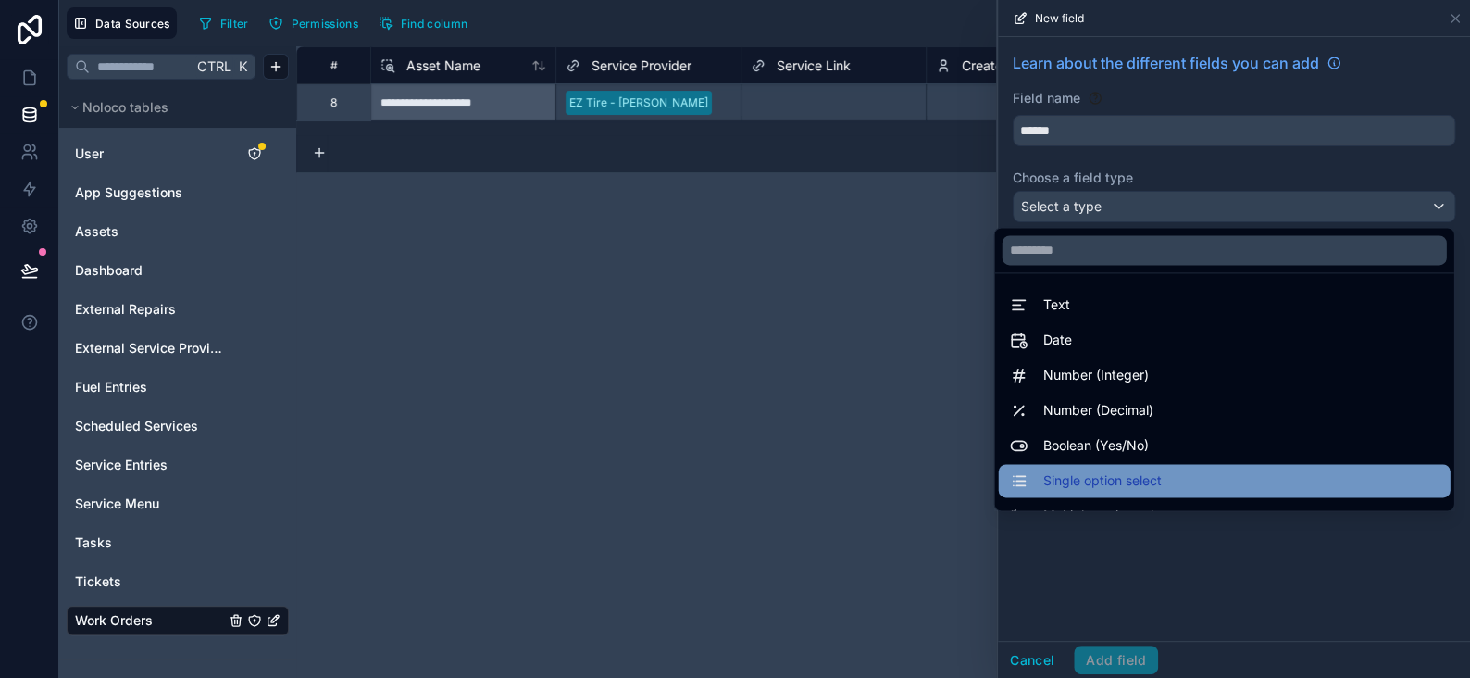
click at [1066, 480] on span "Single option select" at bounding box center [1101, 480] width 118 height 22
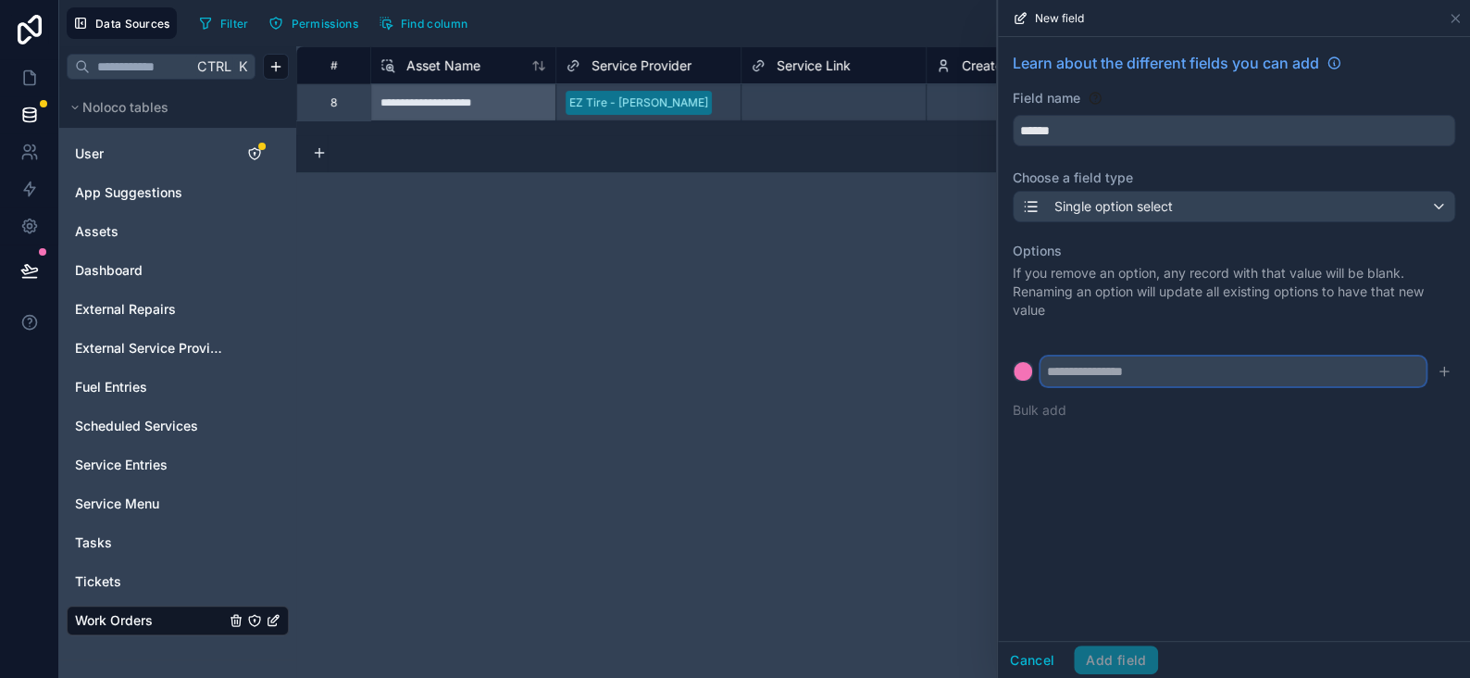
click at [1089, 365] on input "text" at bounding box center [1233, 371] width 385 height 30
type input "****"
click at [1017, 372] on div at bounding box center [1023, 371] width 19 height 19
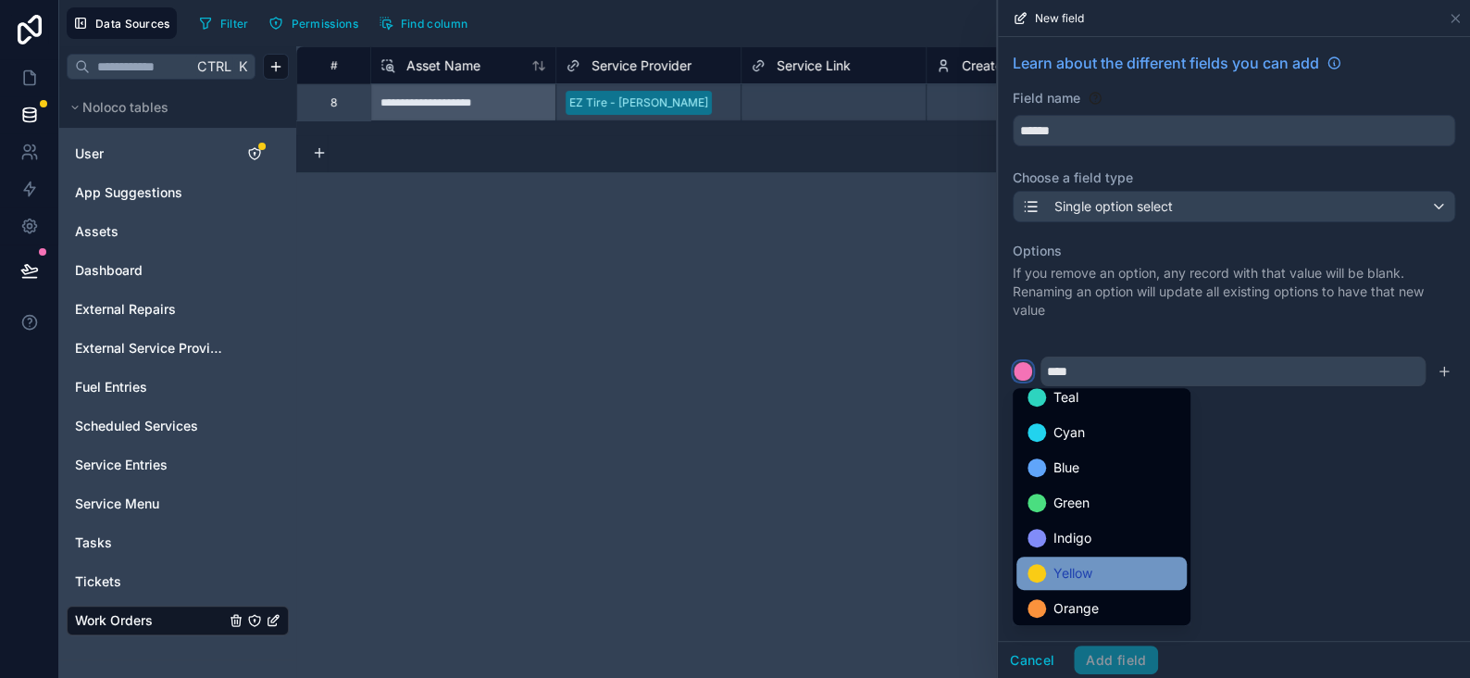
scroll to position [155, 0]
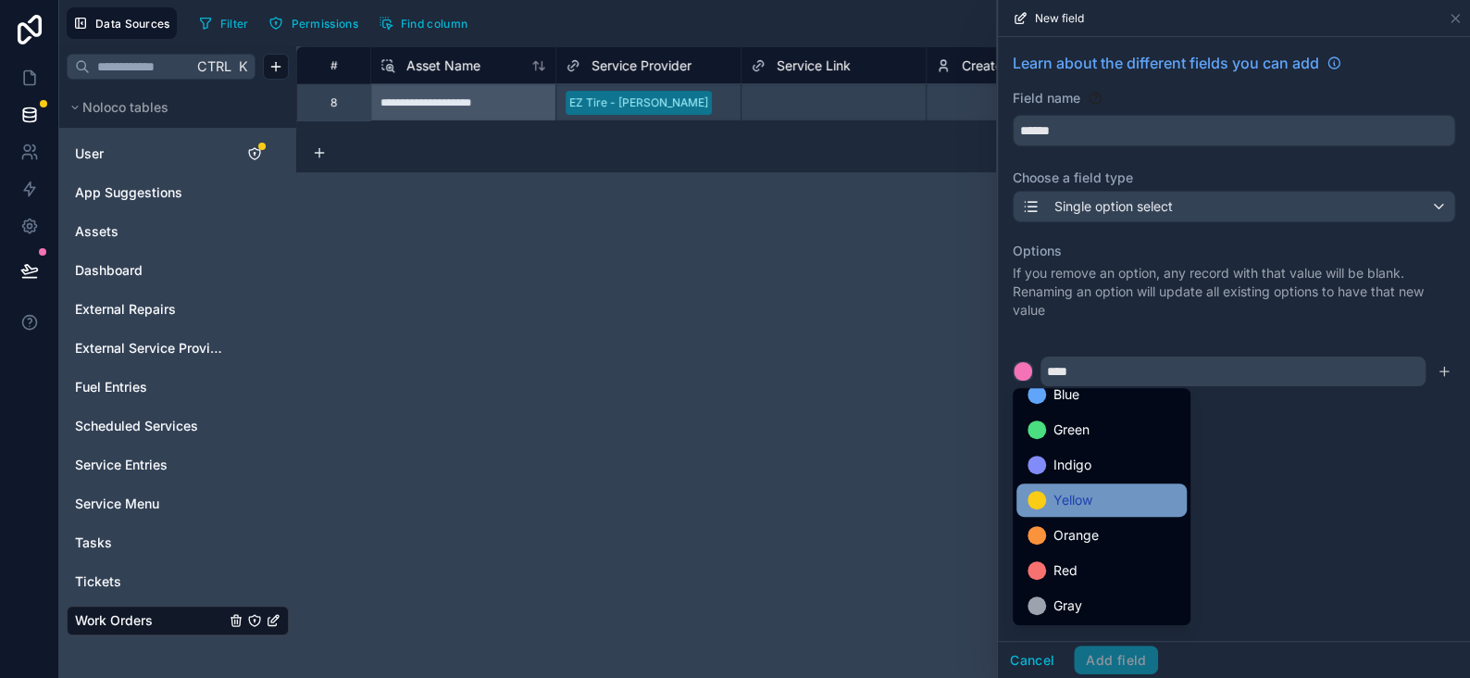
click at [1035, 496] on div at bounding box center [1037, 500] width 19 height 19
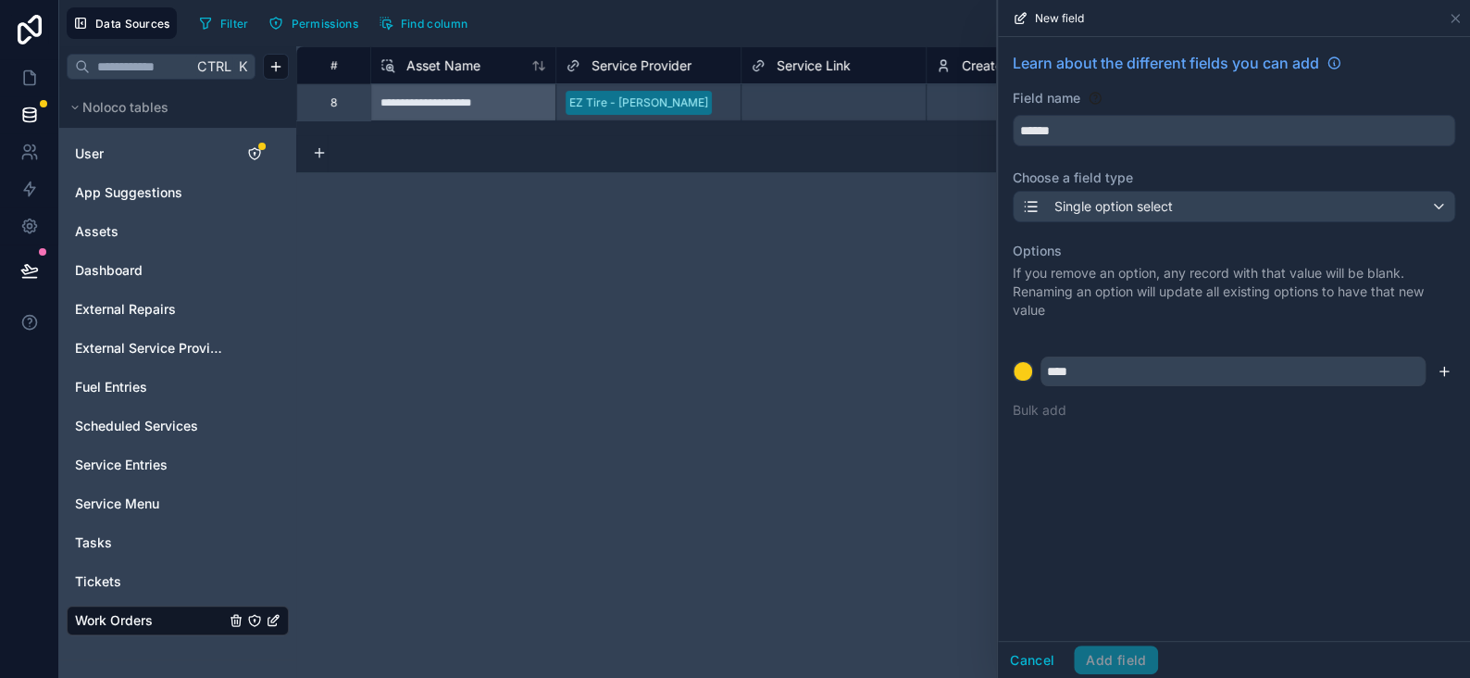
click at [1445, 367] on icon "submit" at bounding box center [1444, 371] width 15 height 15
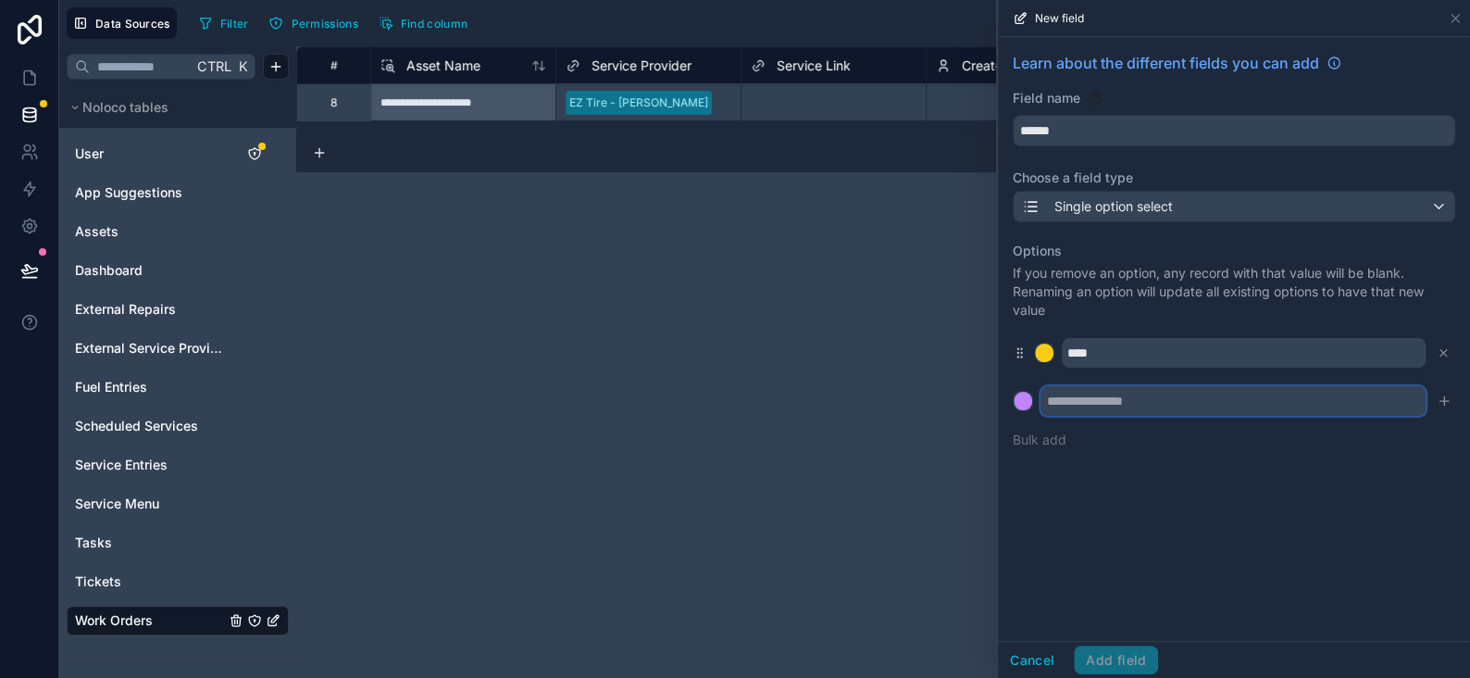
click at [1103, 412] on input "text" at bounding box center [1233, 401] width 385 height 30
type input "********"
click at [1442, 404] on icon "submit" at bounding box center [1444, 400] width 15 height 15
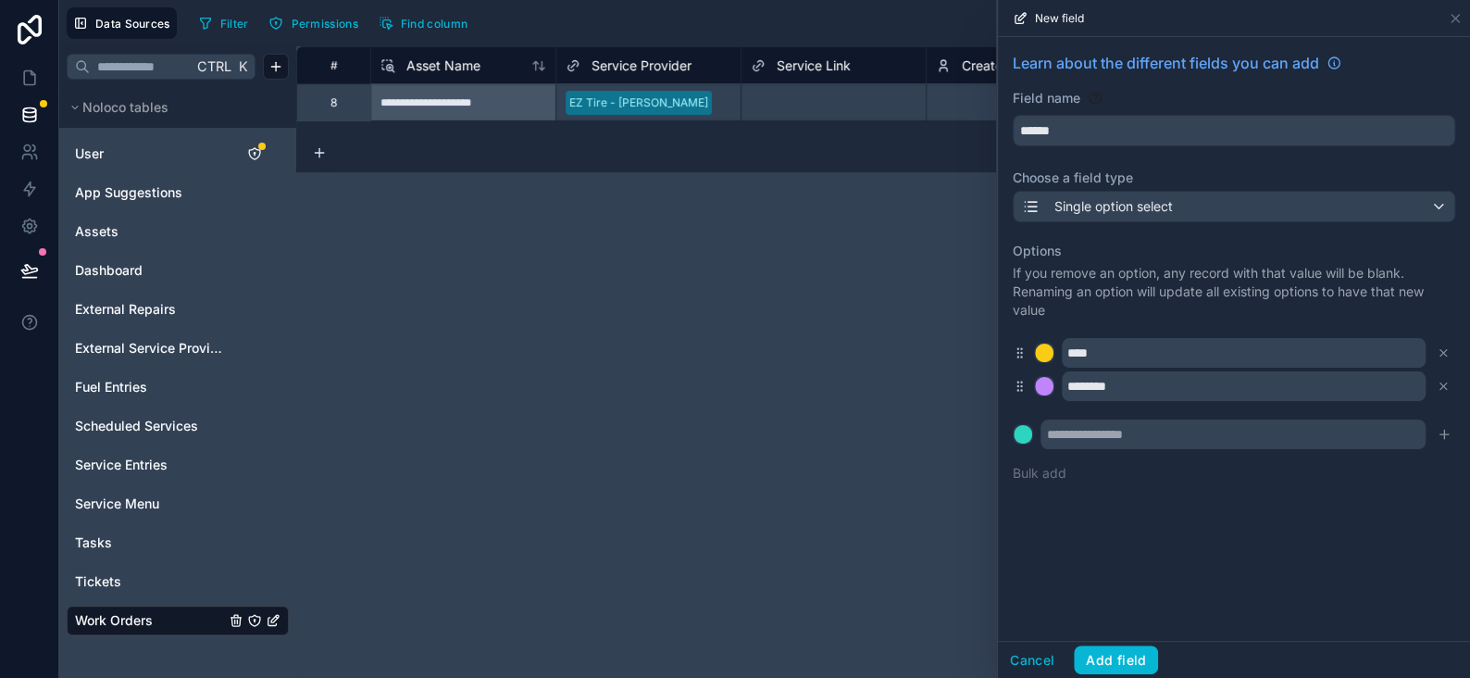
click at [1142, 455] on div "Options If you remove an option, any record with that value will be blank. Rena…" at bounding box center [1234, 362] width 443 height 263
click at [1130, 439] on input "text" at bounding box center [1233, 434] width 385 height 30
type input "**********"
click at [1013, 424] on button at bounding box center [1023, 434] width 20 height 20
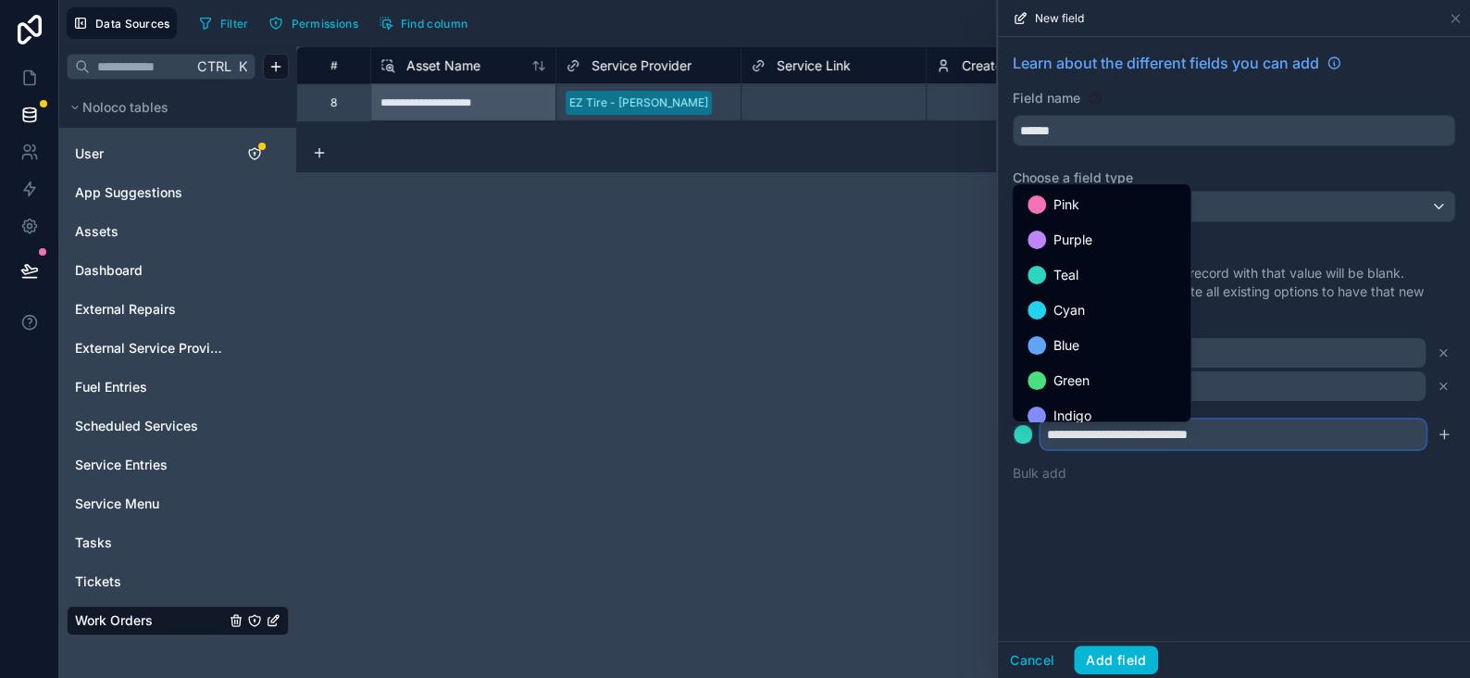
click at [1013, 424] on button at bounding box center [1023, 434] width 20 height 20
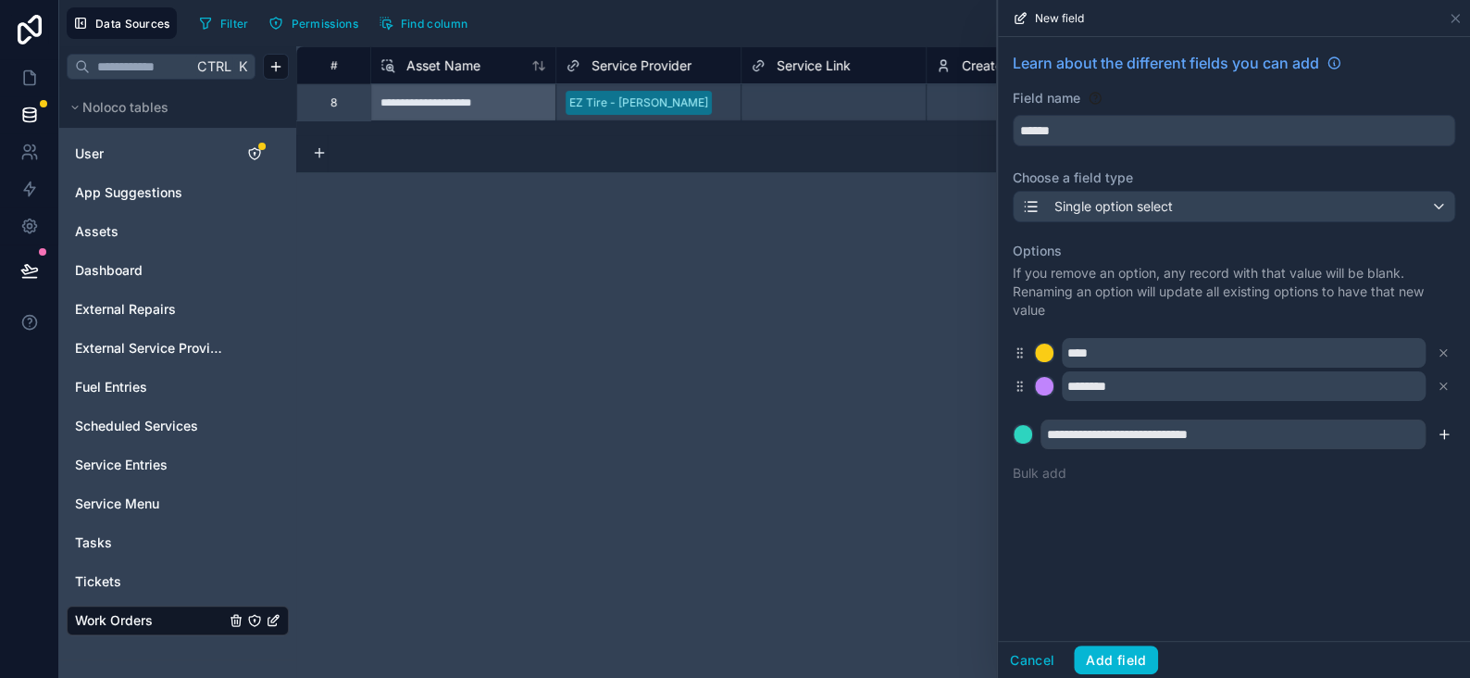
click at [1450, 434] on icon "submit" at bounding box center [1444, 434] width 15 height 15
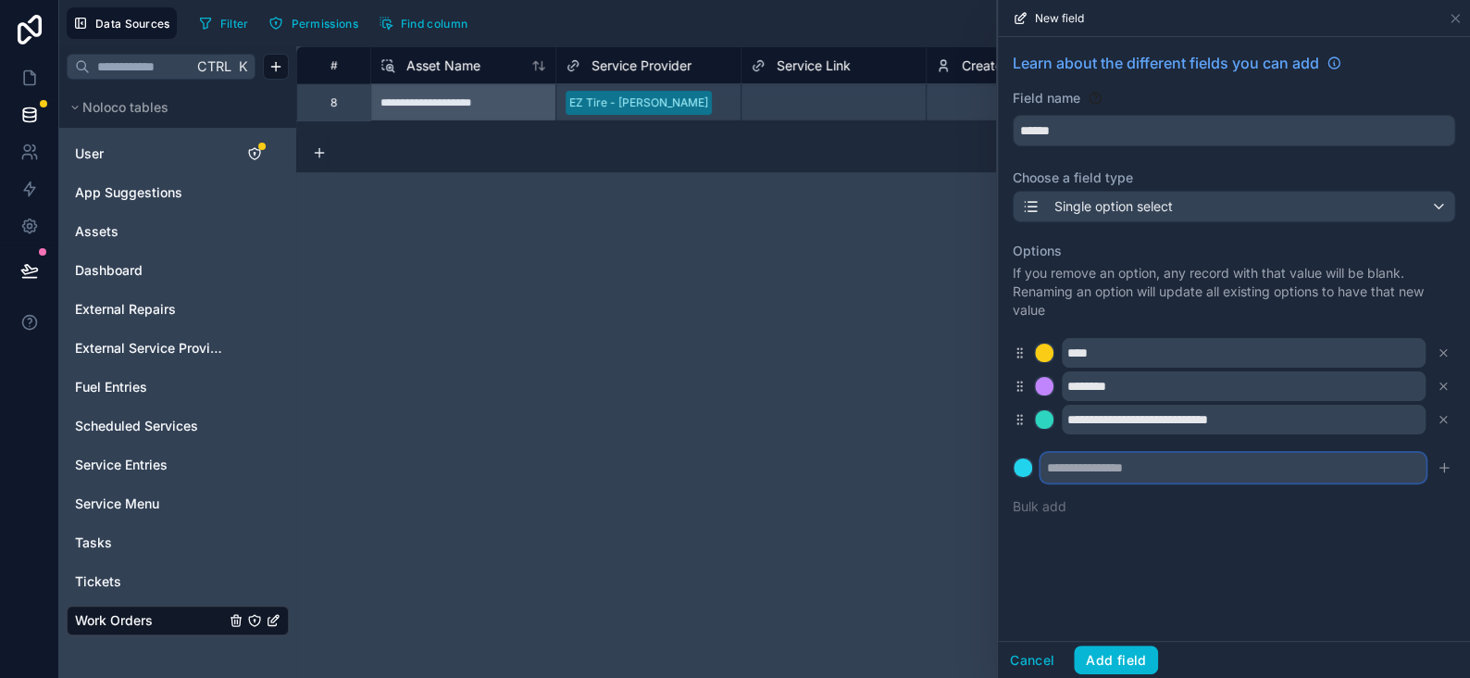
click at [1086, 466] on input "text" at bounding box center [1233, 468] width 385 height 30
click at [1061, 469] on input "********" at bounding box center [1233, 468] width 385 height 30
type input "********"
click at [1029, 466] on div at bounding box center [1023, 467] width 19 height 19
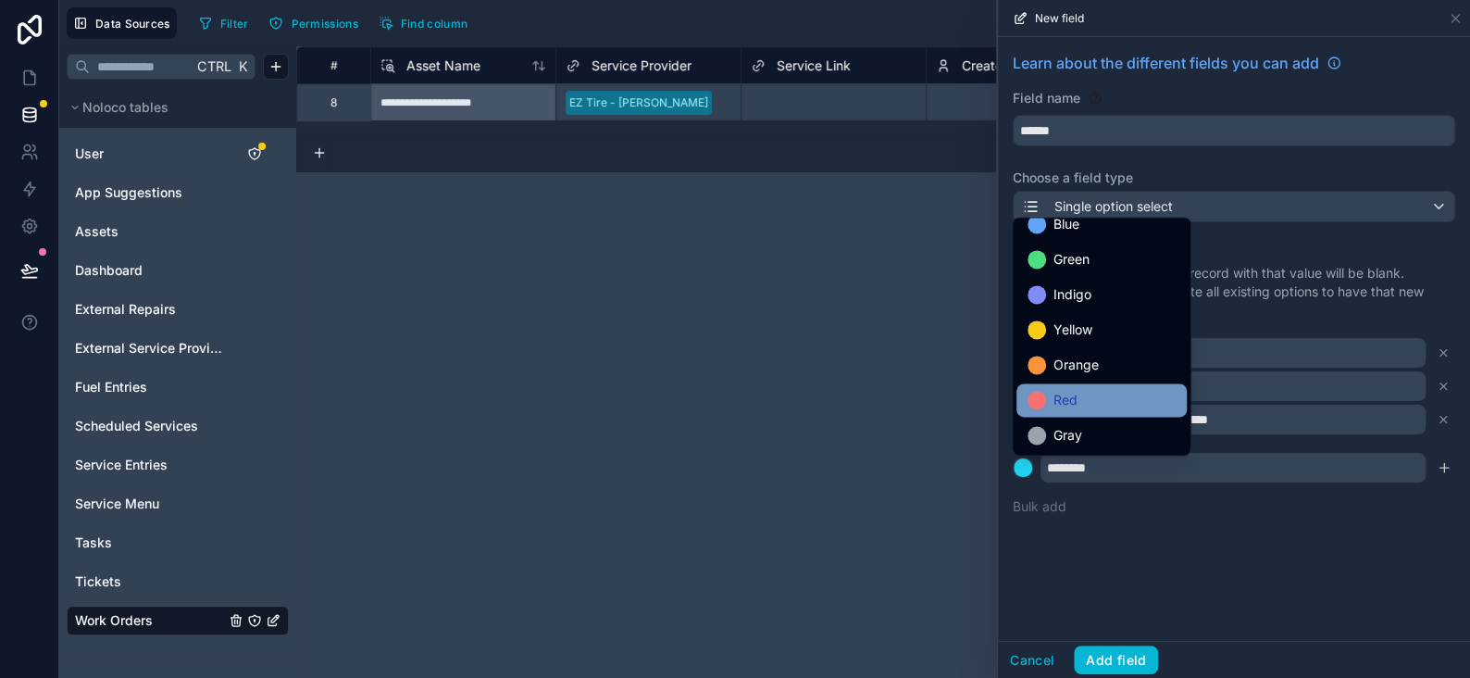
click at [1045, 405] on div "Red" at bounding box center [1102, 400] width 148 height 22
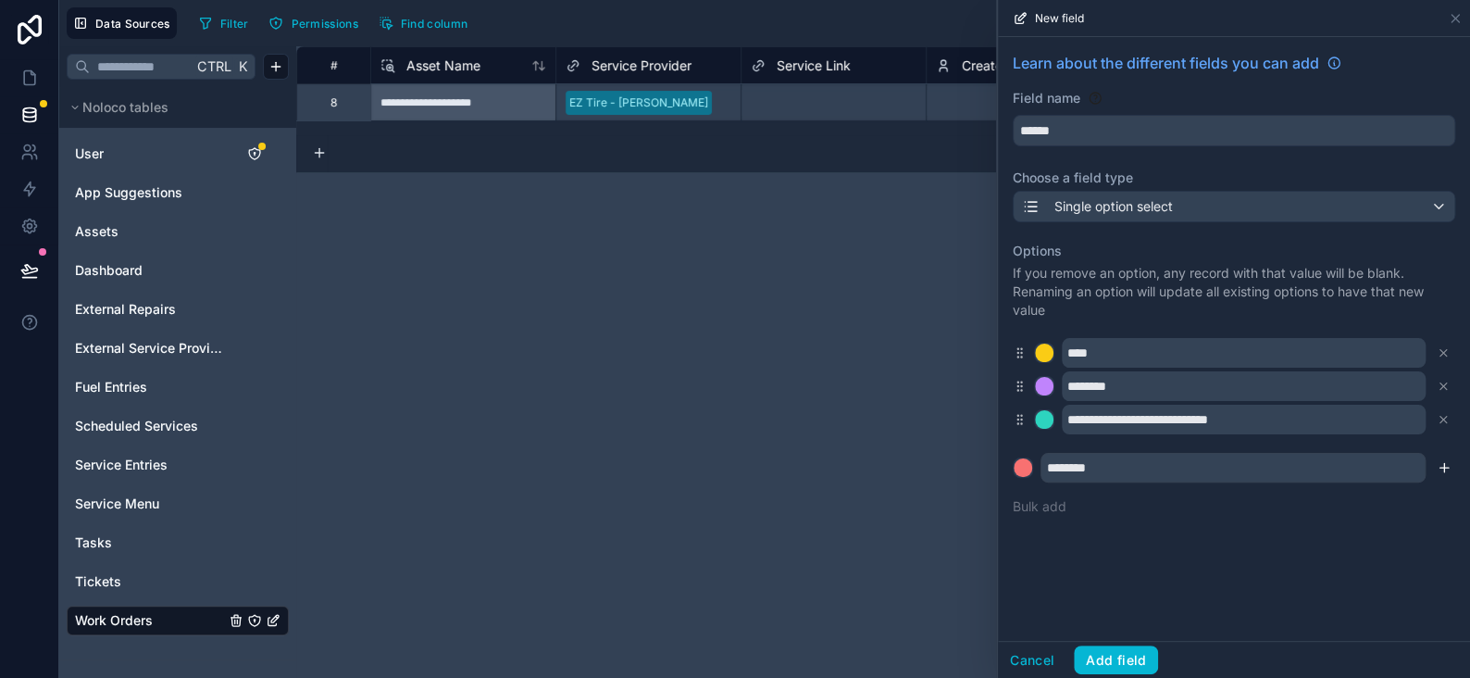
click at [1445, 466] on icon "submit" at bounding box center [1444, 467] width 15 height 15
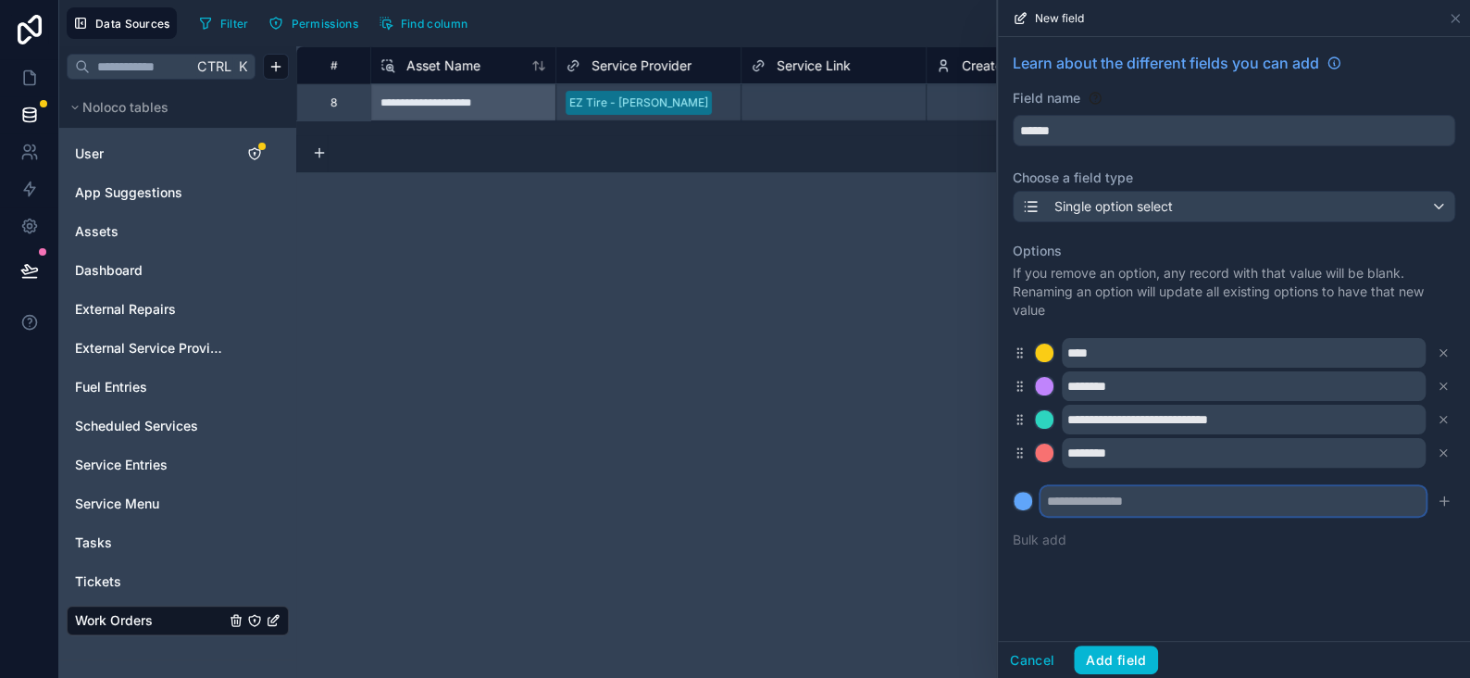
click at [1076, 505] on input "text" at bounding box center [1233, 501] width 385 height 30
type input "********"
click at [1016, 505] on div at bounding box center [1023, 501] width 19 height 19
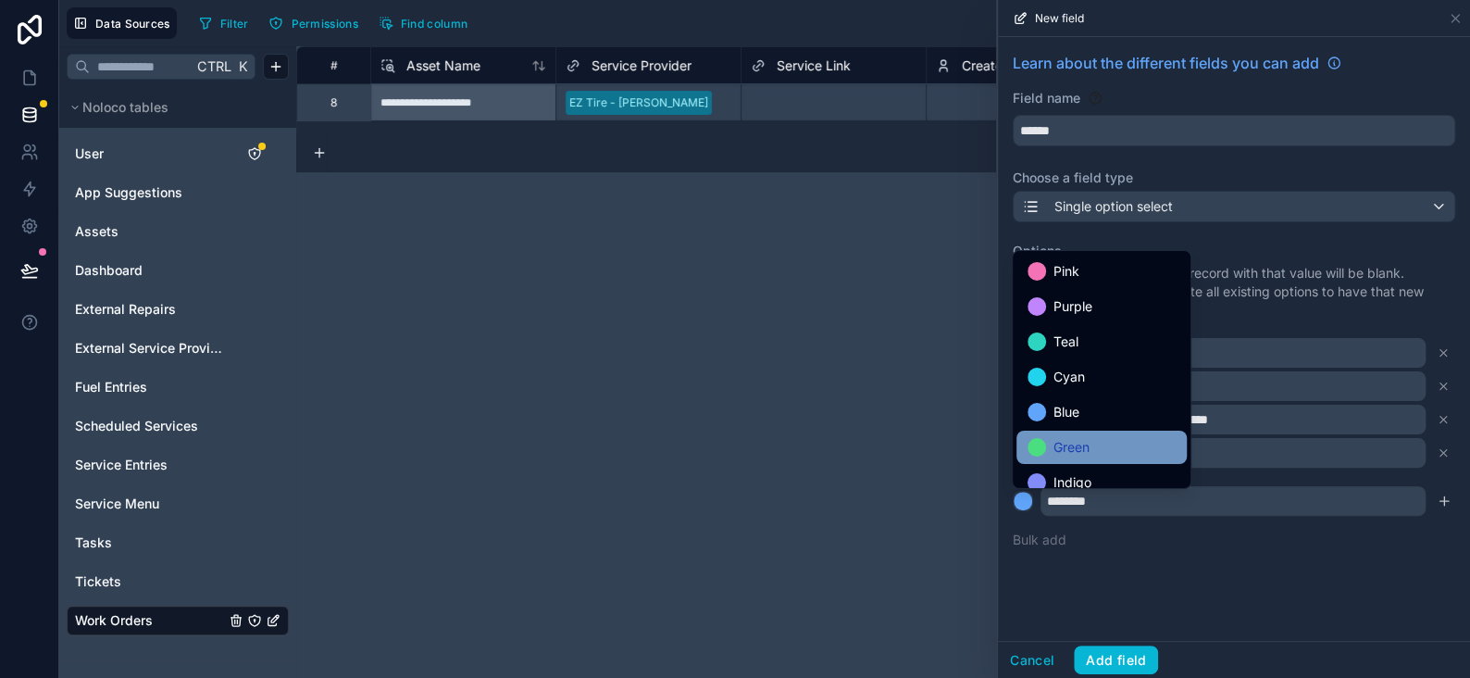
click at [1063, 449] on span "Green" at bounding box center [1072, 447] width 36 height 22
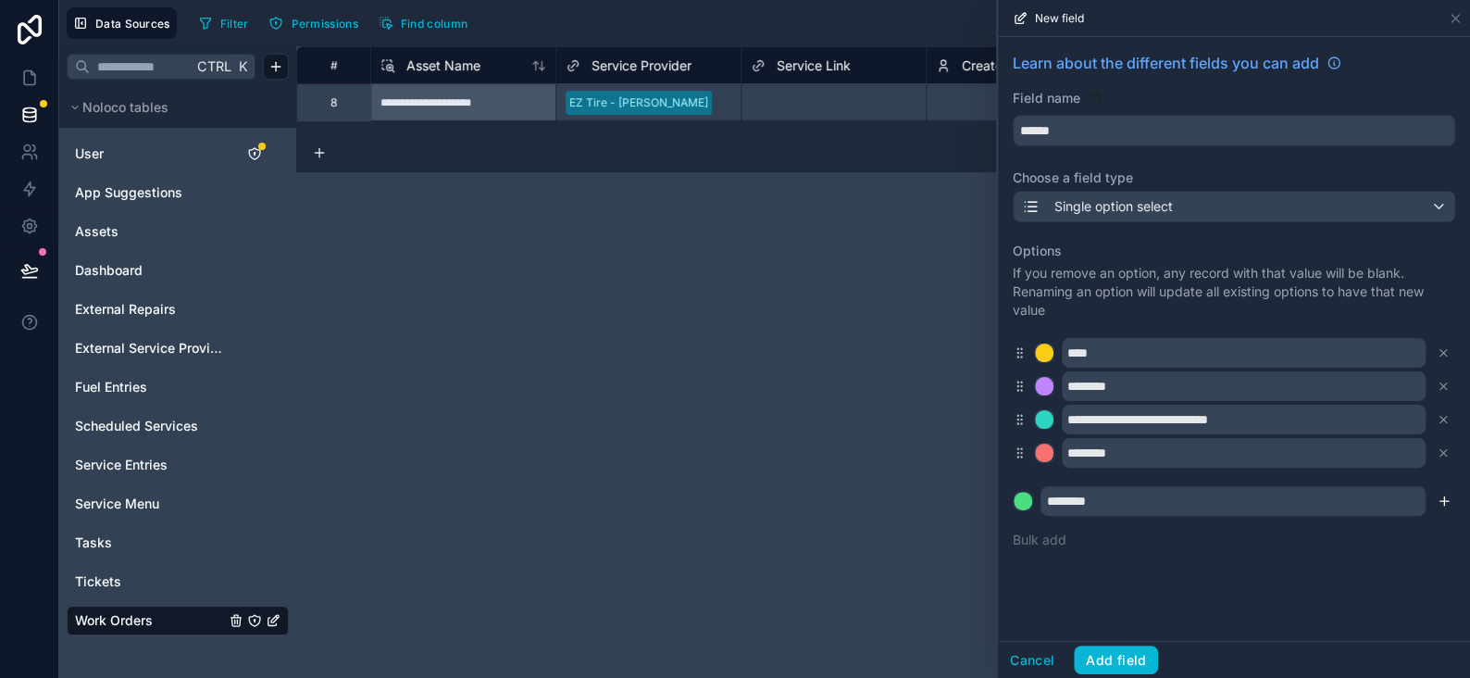
click at [1438, 503] on icon "submit" at bounding box center [1444, 500] width 15 height 15
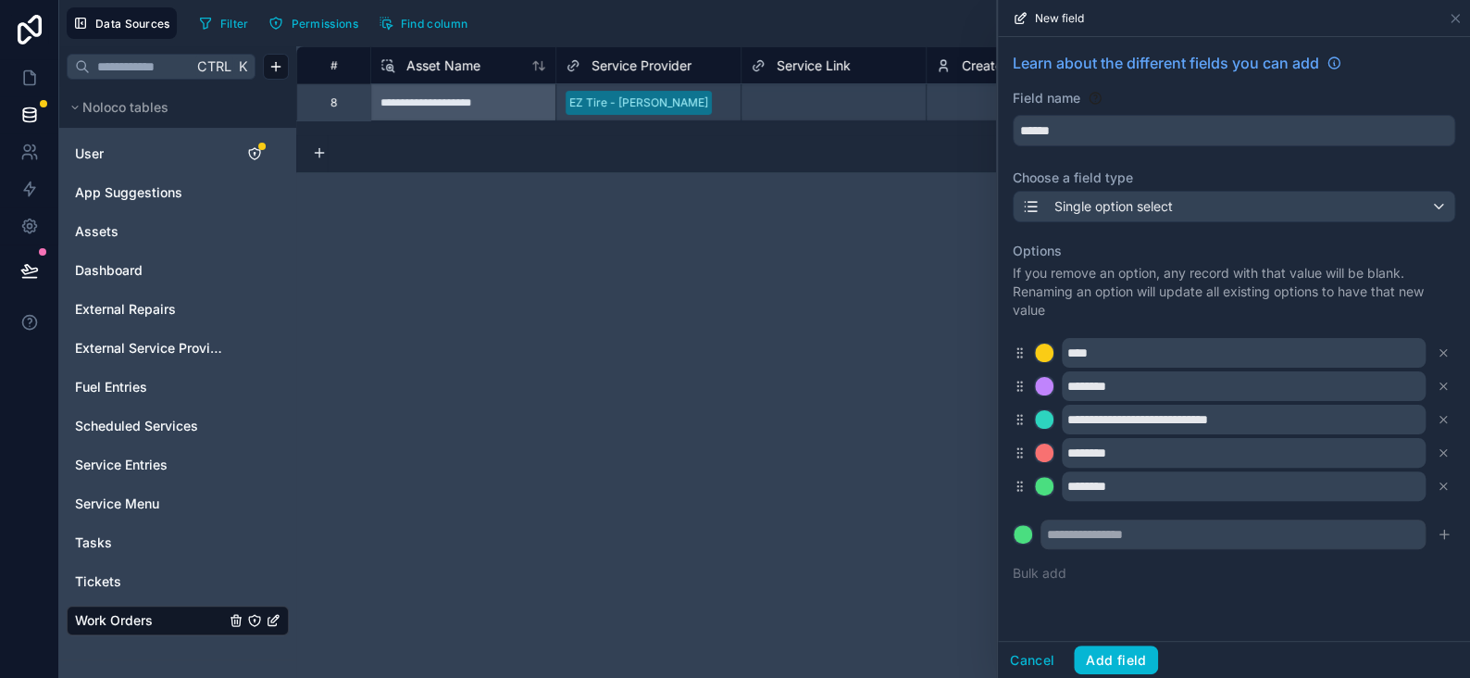
click at [1021, 453] on icon at bounding box center [1021, 452] width 1 height 1
click at [1147, 659] on button "Add field" at bounding box center [1116, 660] width 84 height 30
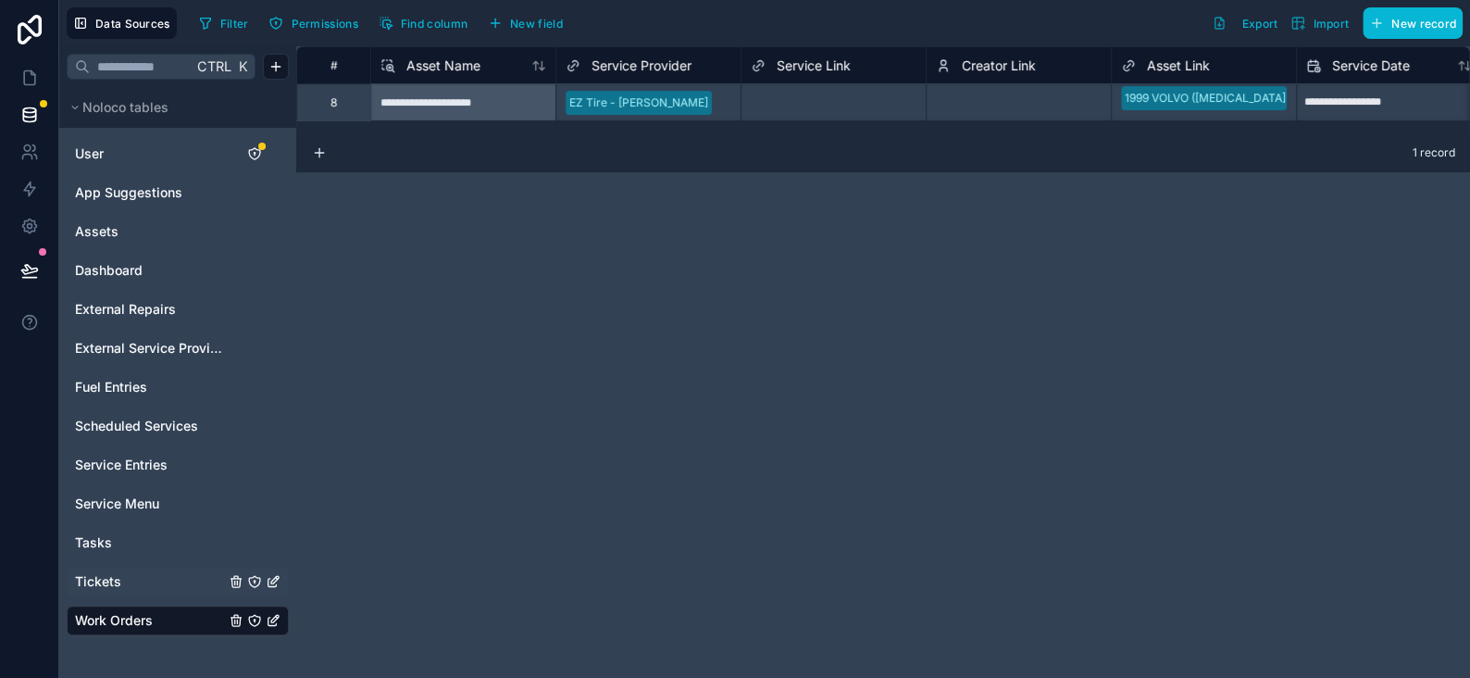
click at [107, 582] on span "Tickets" at bounding box center [98, 581] width 46 height 19
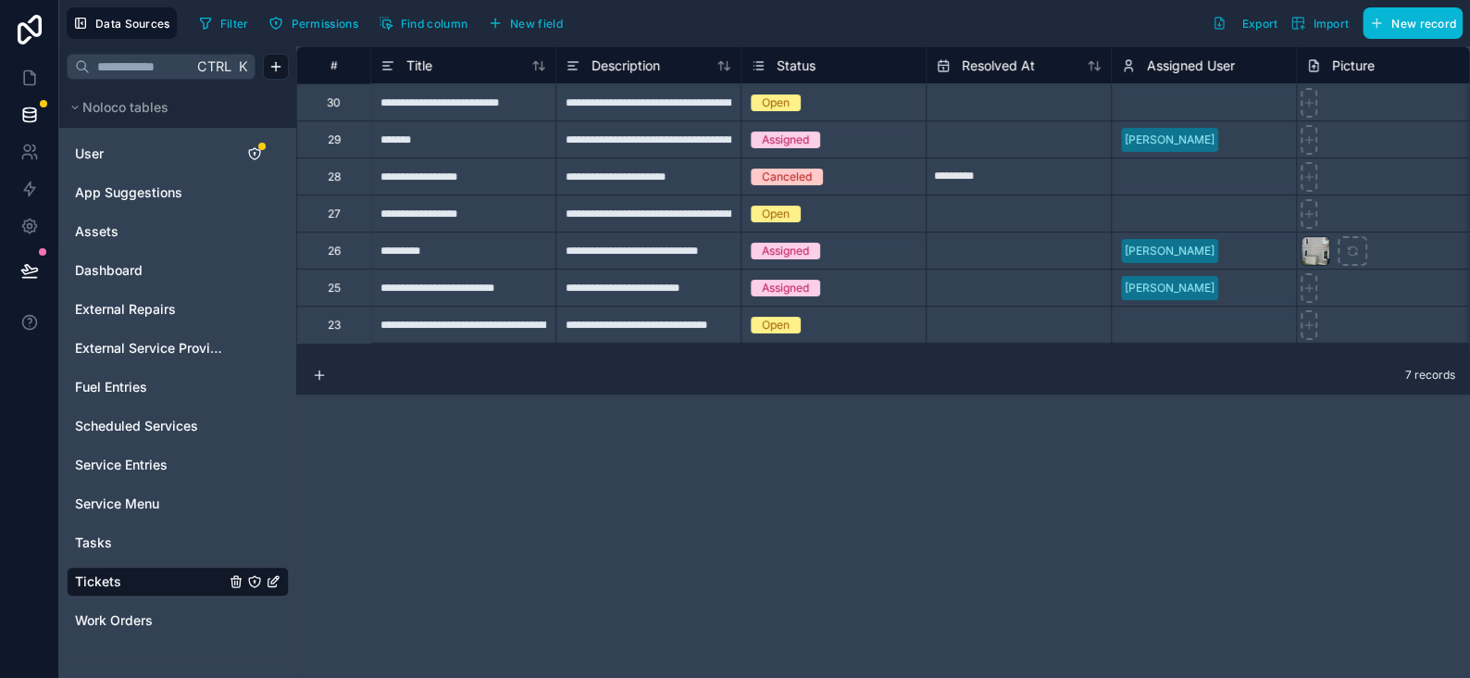
click at [794, 68] on span "Status" at bounding box center [796, 65] width 39 height 19
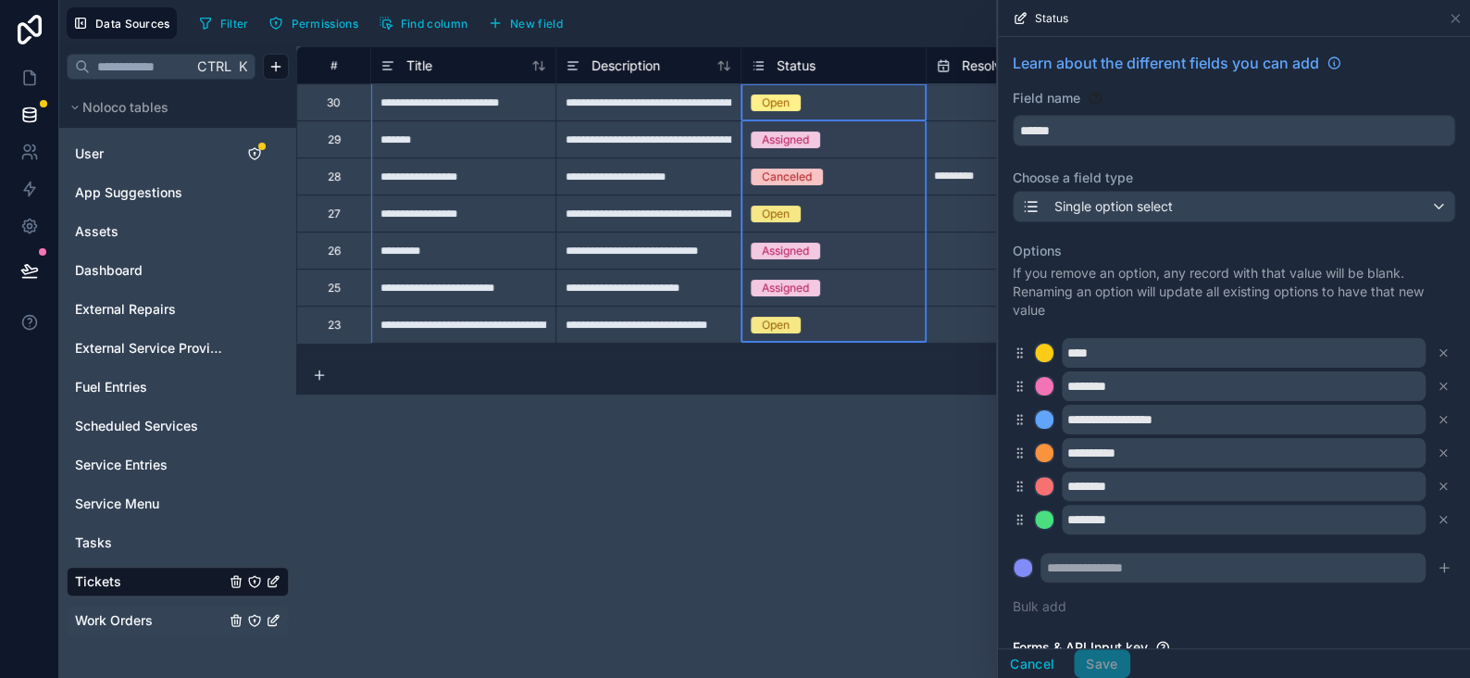
click at [108, 617] on span "Work Orders" at bounding box center [114, 620] width 78 height 19
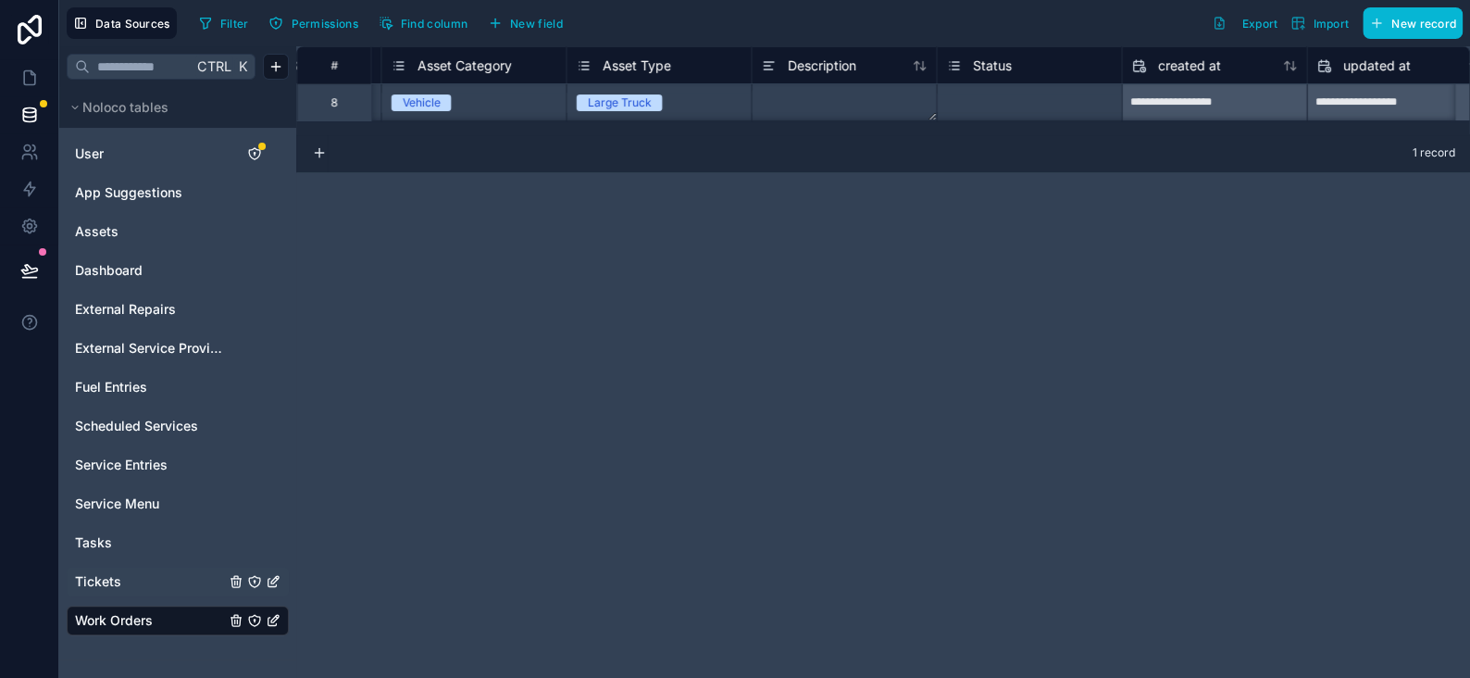
scroll to position [0, 2063]
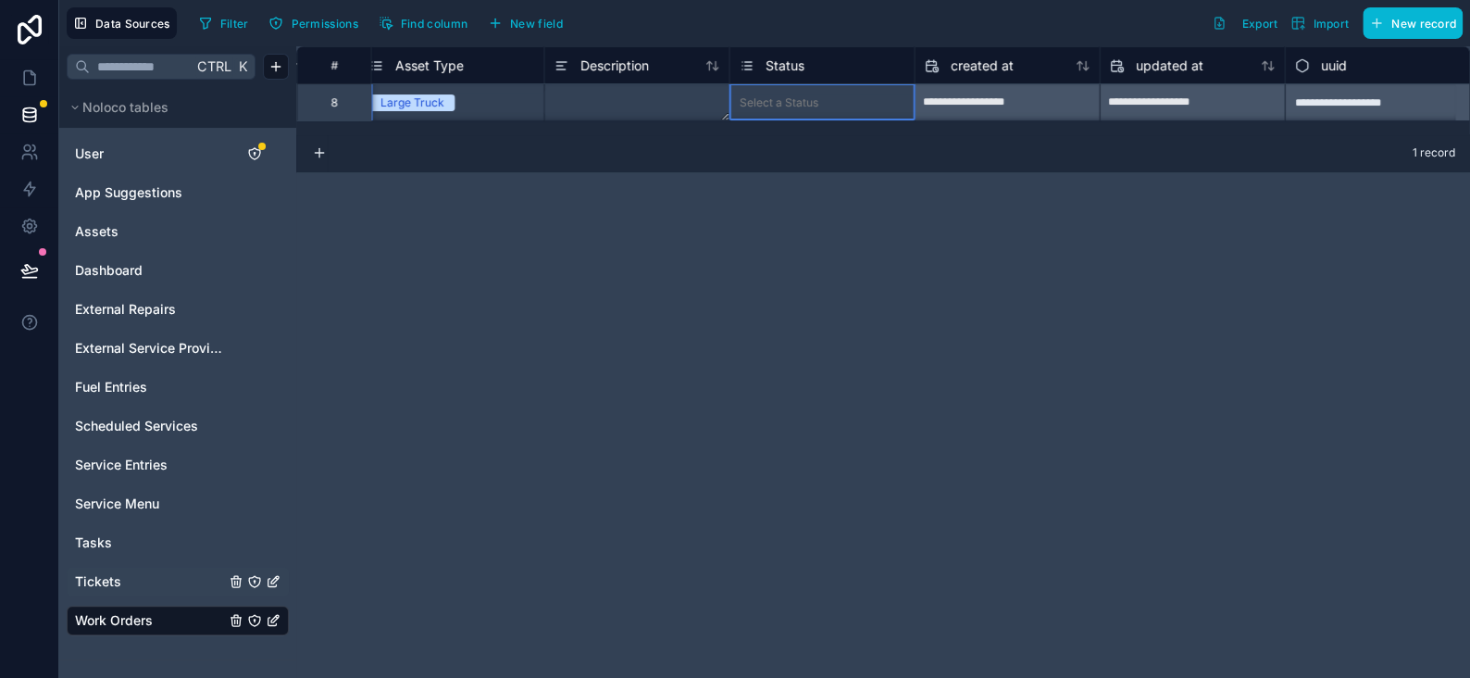
click at [774, 65] on span "Status" at bounding box center [784, 65] width 39 height 19
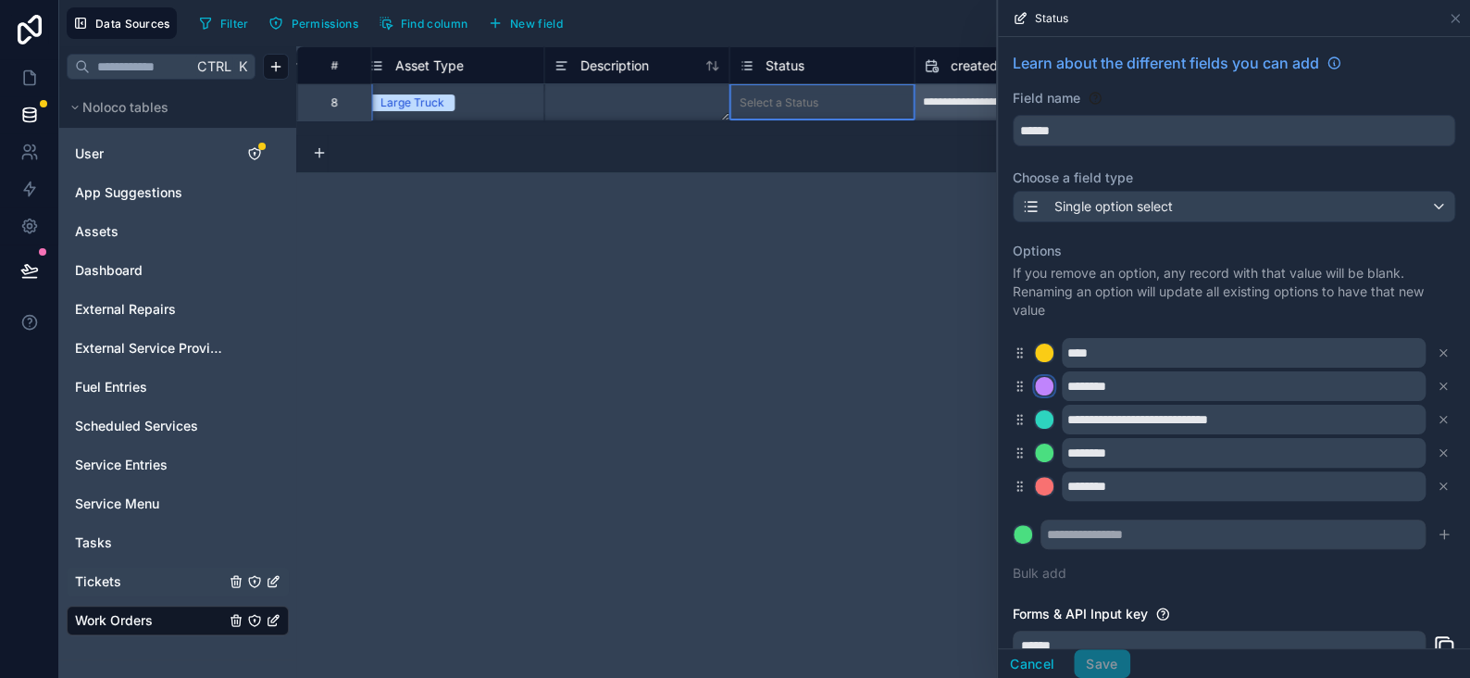
click at [1040, 390] on div at bounding box center [1044, 386] width 19 height 19
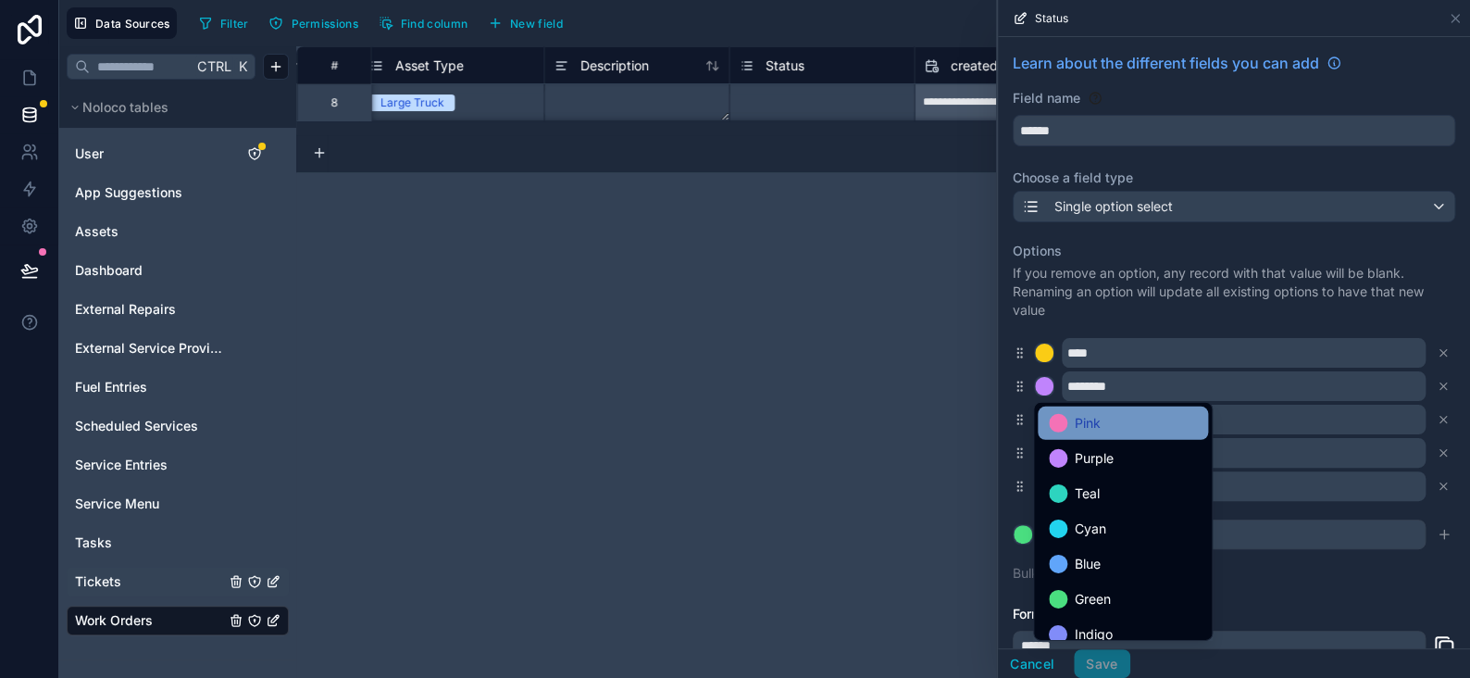
click at [1079, 425] on span "Pink" at bounding box center [1088, 423] width 26 height 22
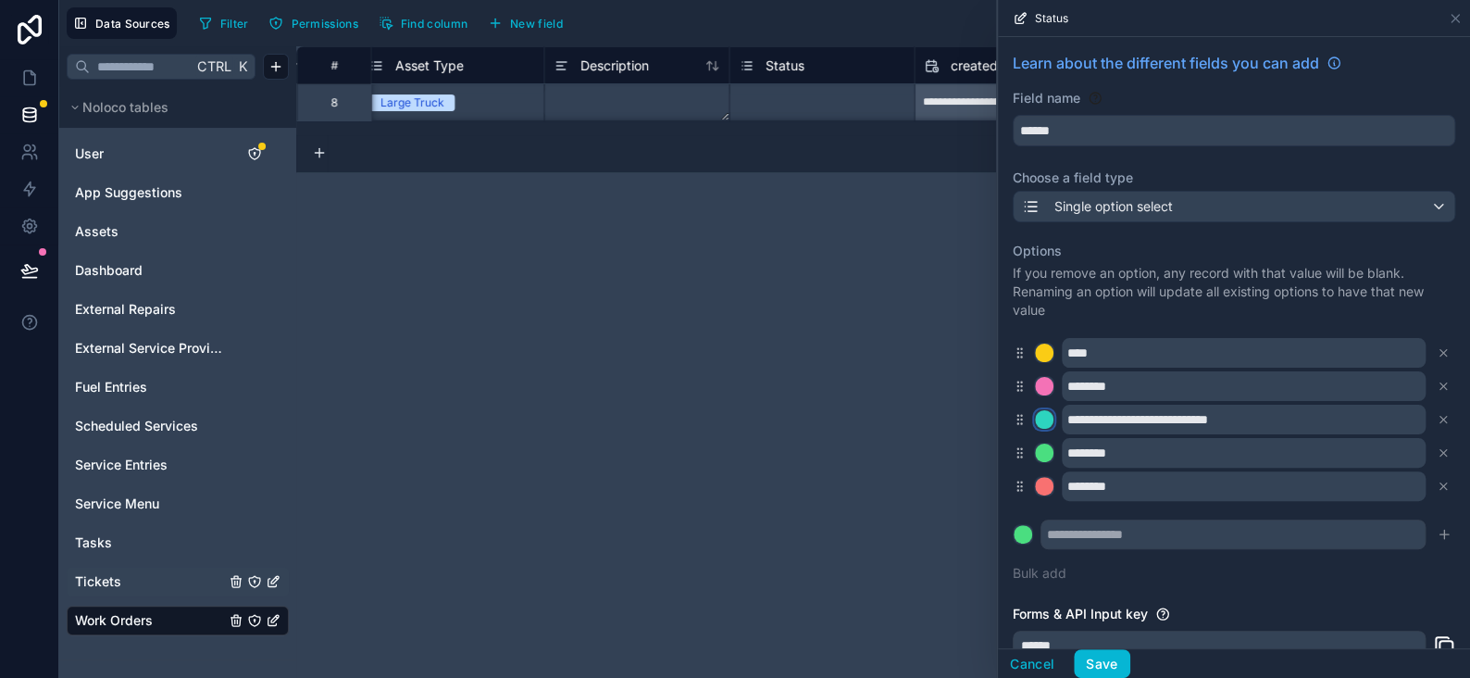
click at [1047, 417] on div at bounding box center [1044, 419] width 19 height 19
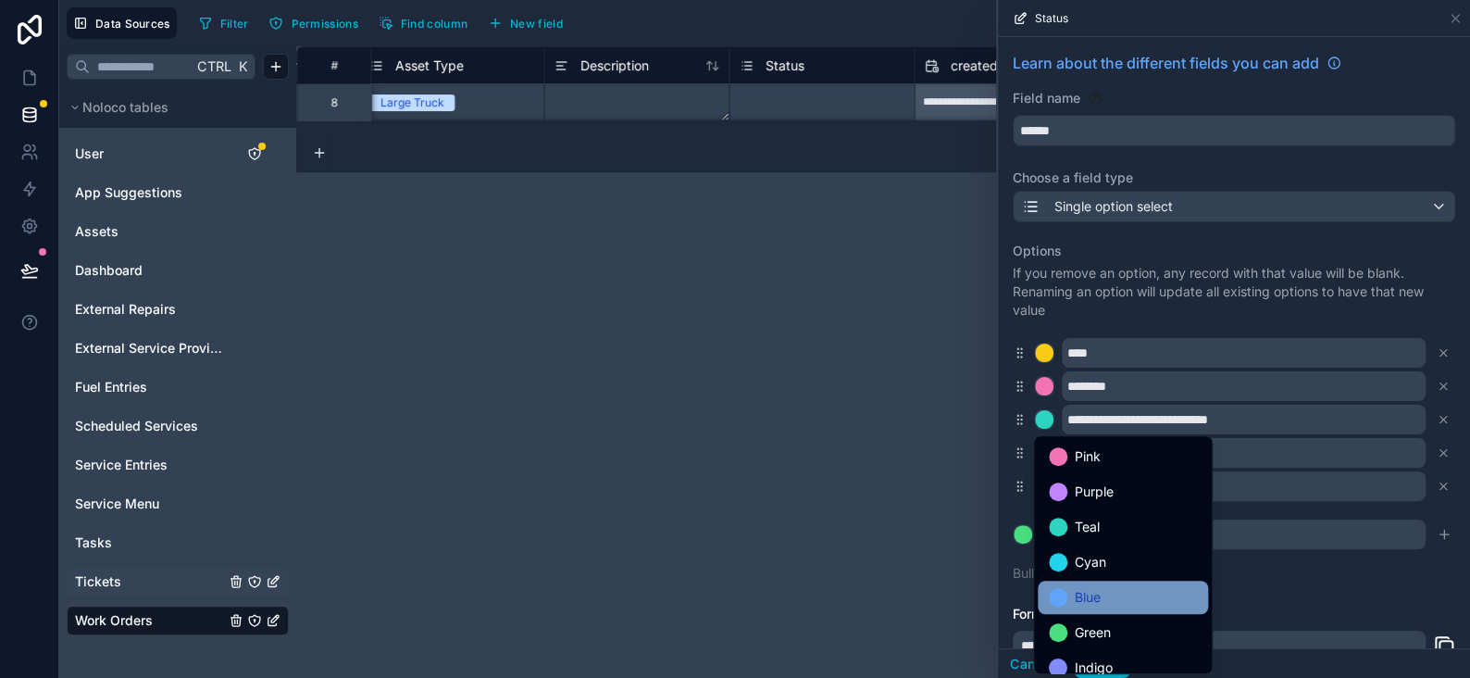
click at [1076, 590] on span "Blue" at bounding box center [1088, 597] width 26 height 22
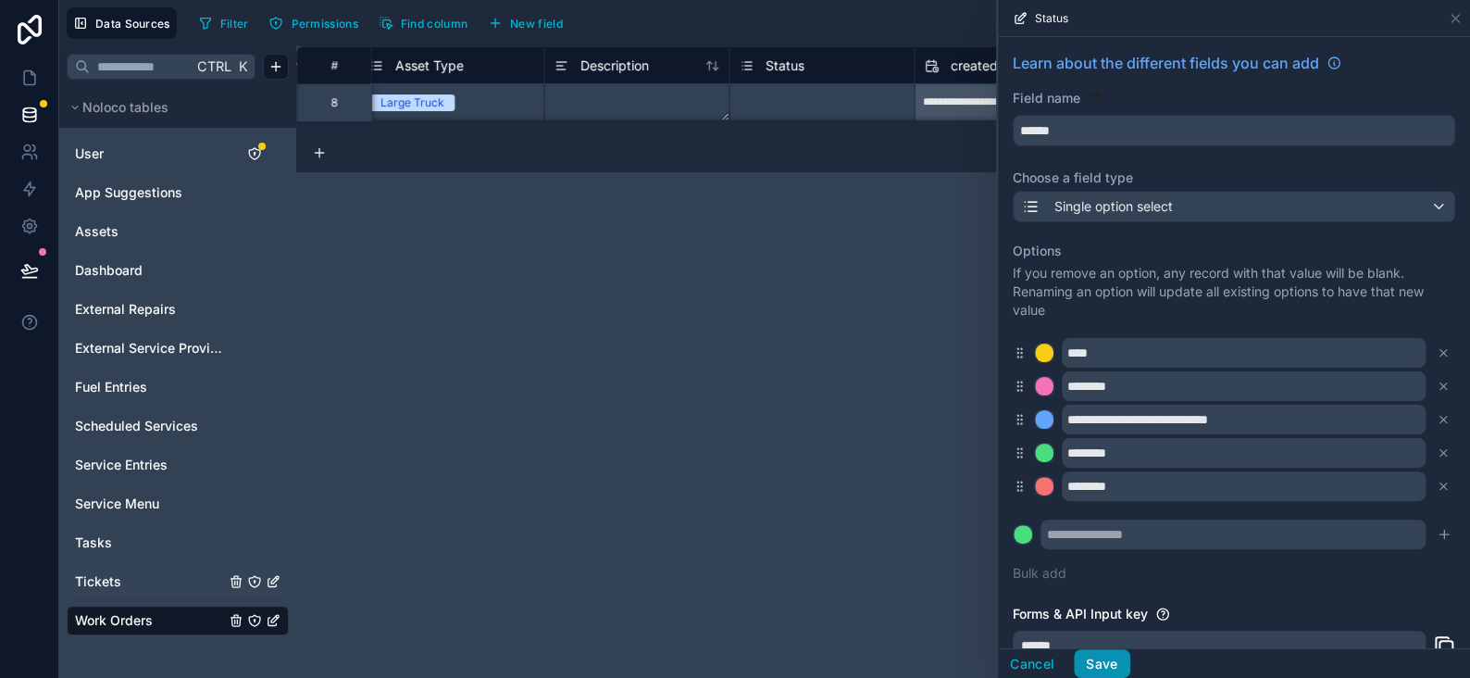
click at [1096, 655] on button "Save" at bounding box center [1102, 664] width 56 height 30
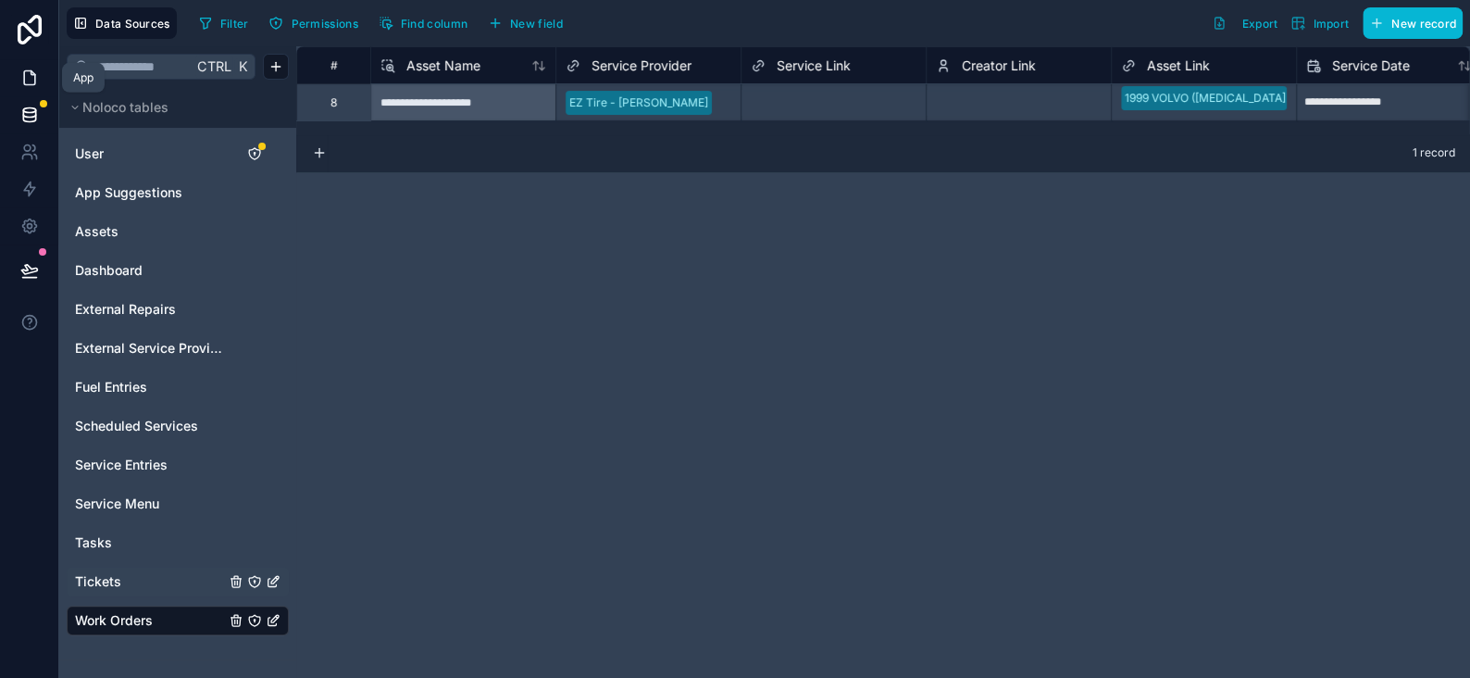
click at [30, 74] on icon at bounding box center [29, 78] width 19 height 19
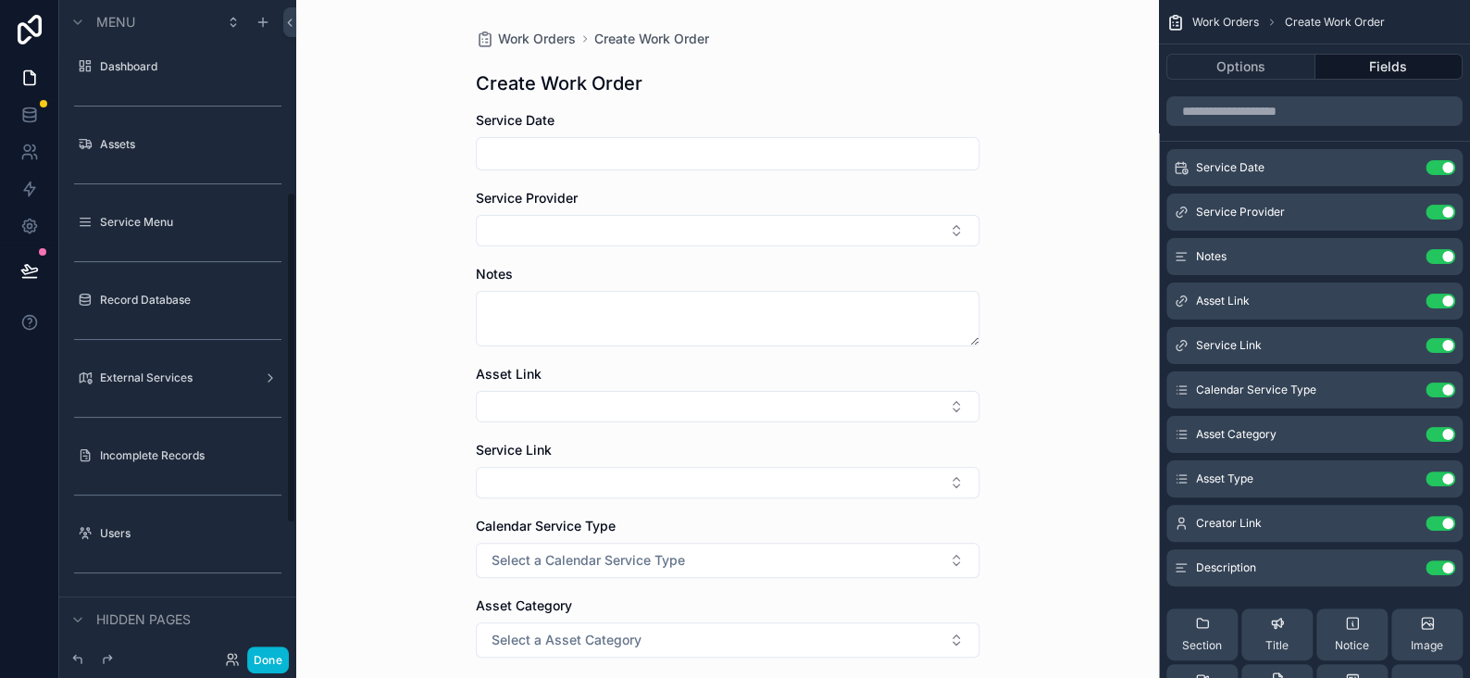
scroll to position [379, 0]
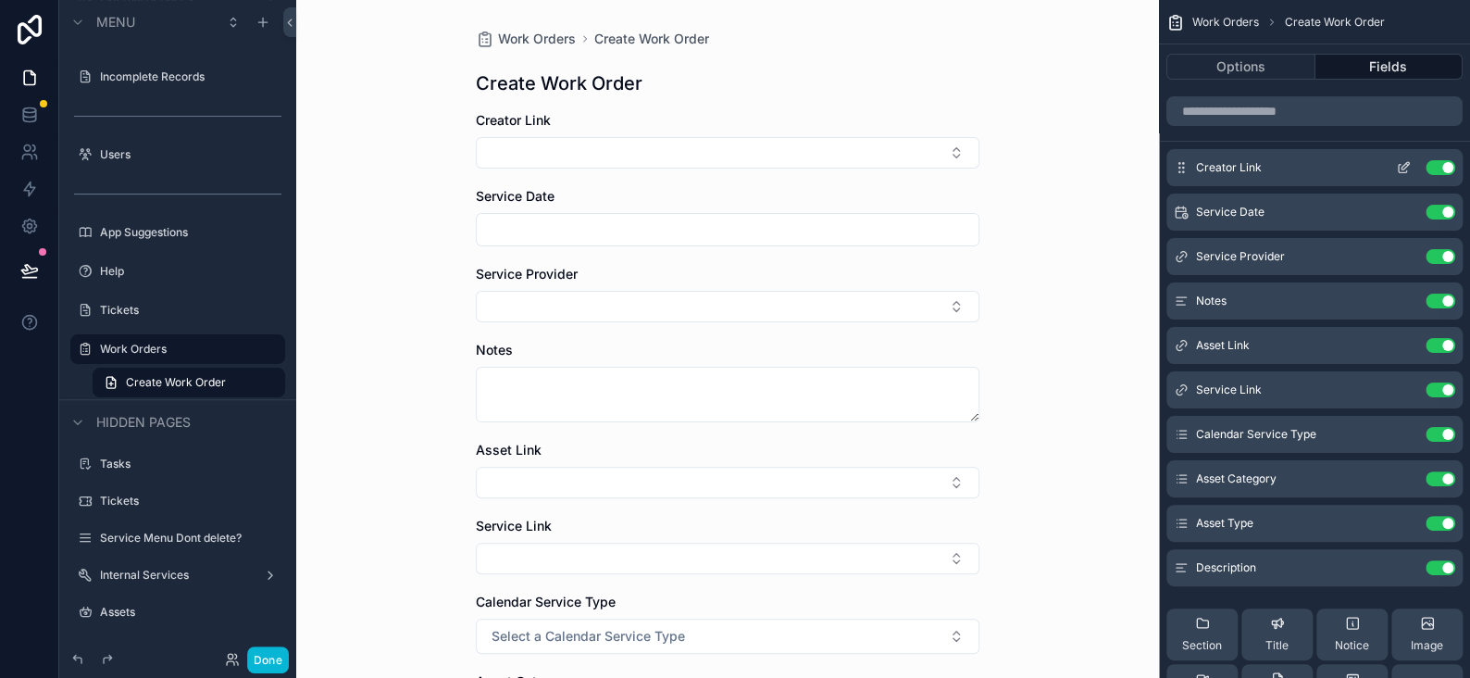
click at [1414, 169] on button "scrollable content" at bounding box center [1404, 167] width 30 height 15
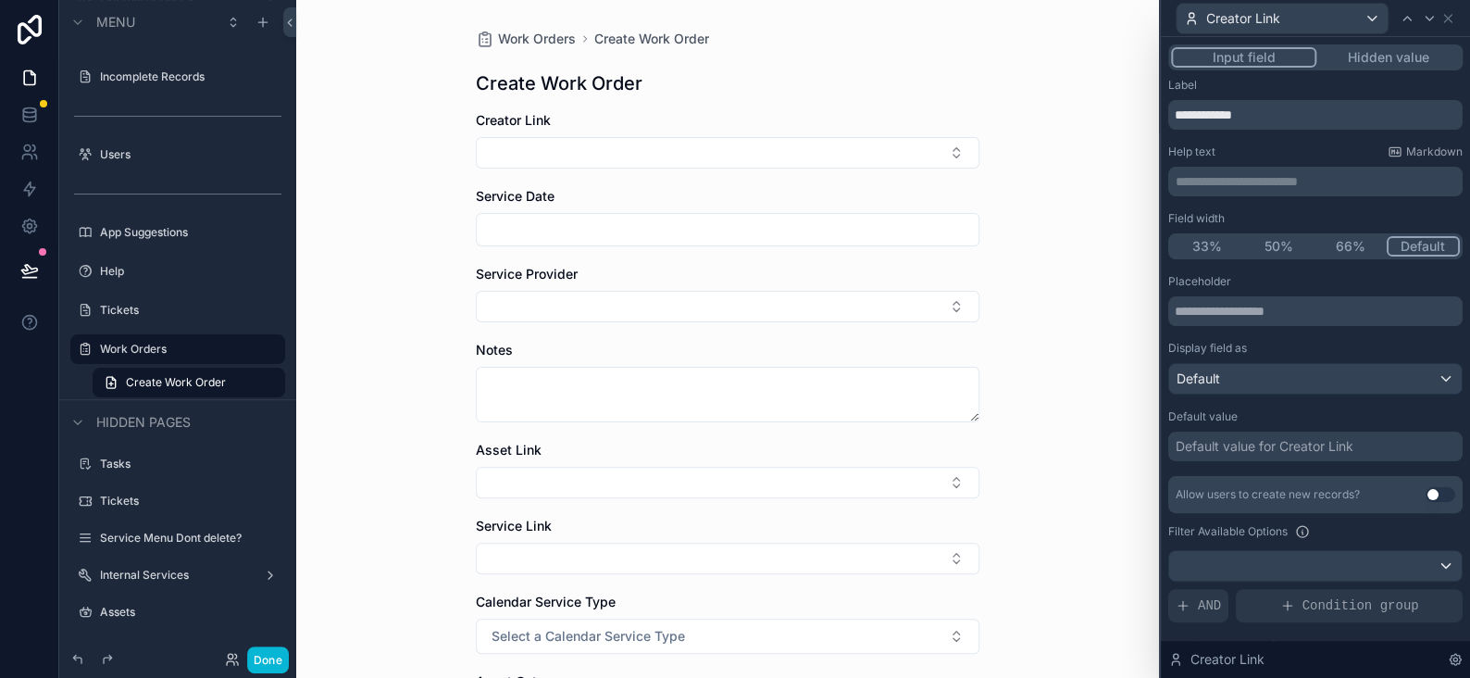
click at [1353, 44] on div "**********" at bounding box center [1315, 454] width 309 height 835
click at [1352, 53] on button "Hidden value" at bounding box center [1387, 57] width 143 height 20
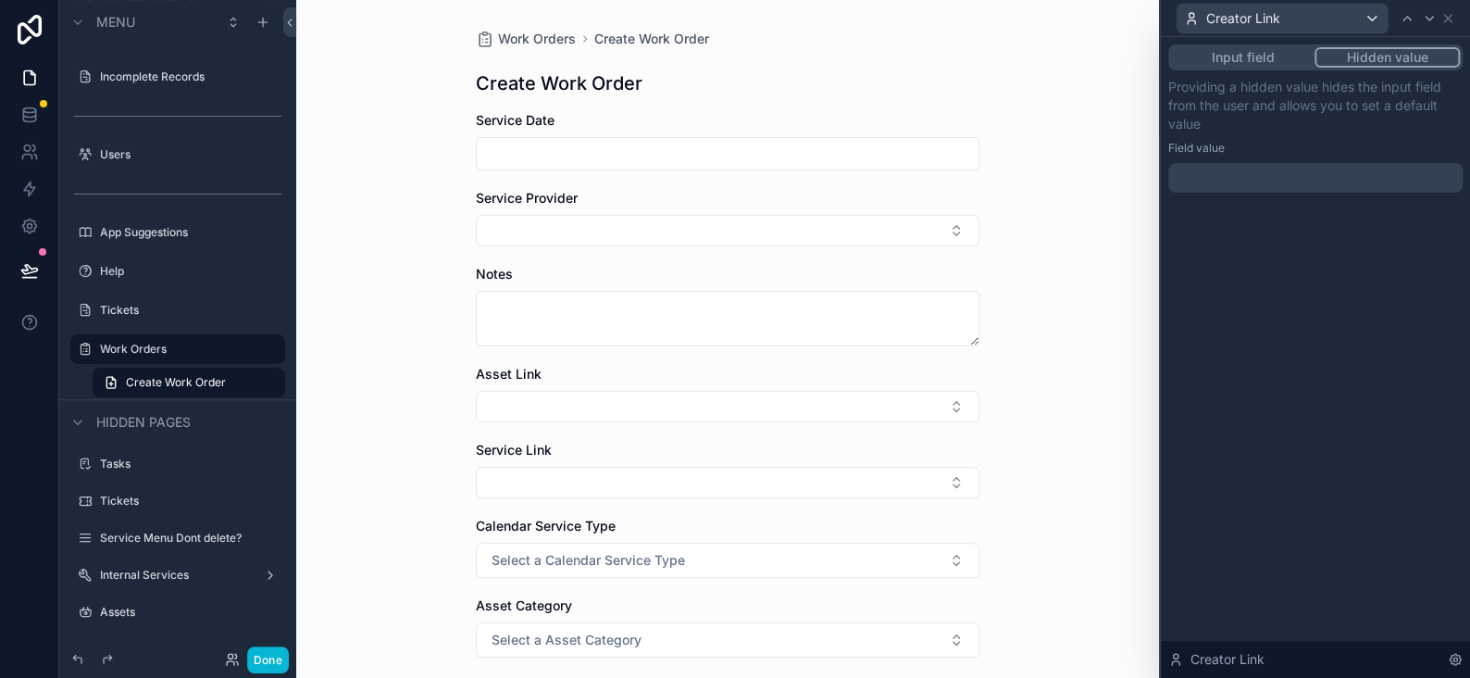
click at [1193, 174] on div at bounding box center [1315, 178] width 294 height 30
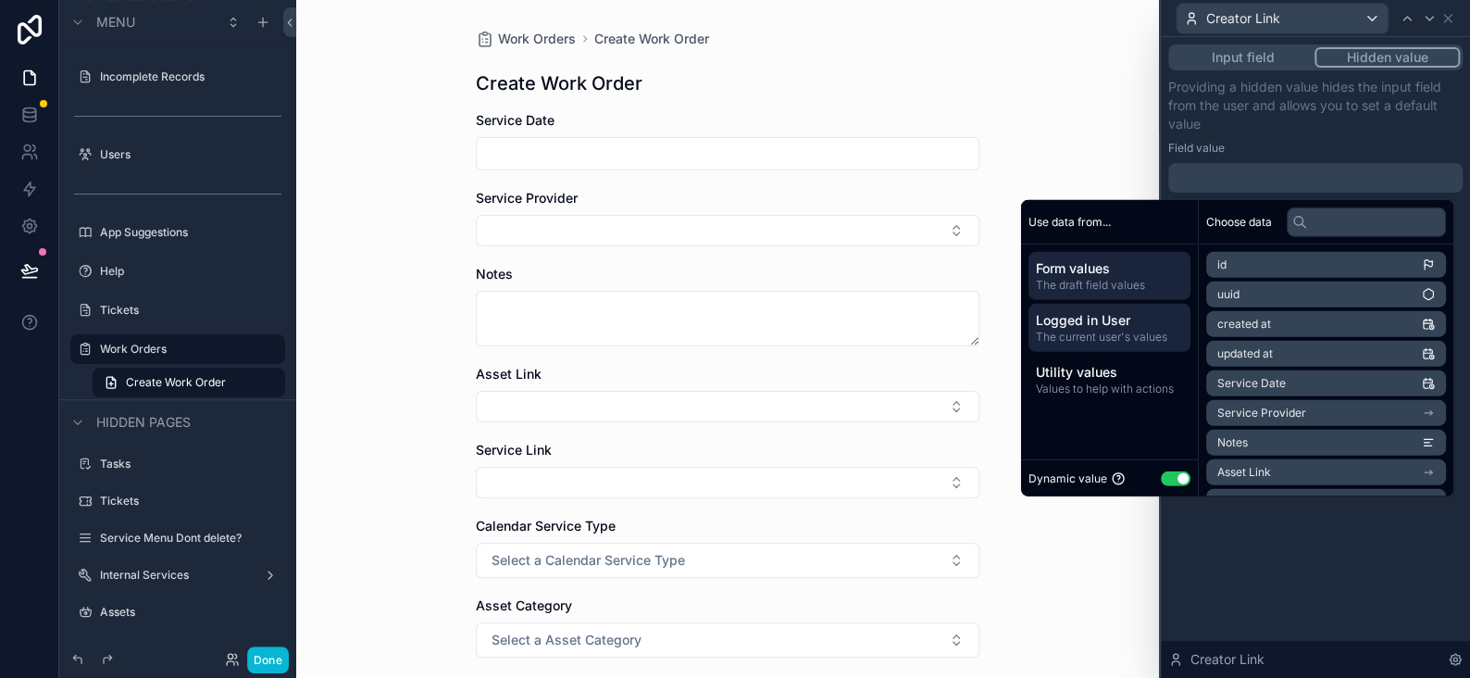
click at [1112, 304] on div "Logged in User The current user's values" at bounding box center [1110, 328] width 162 height 48
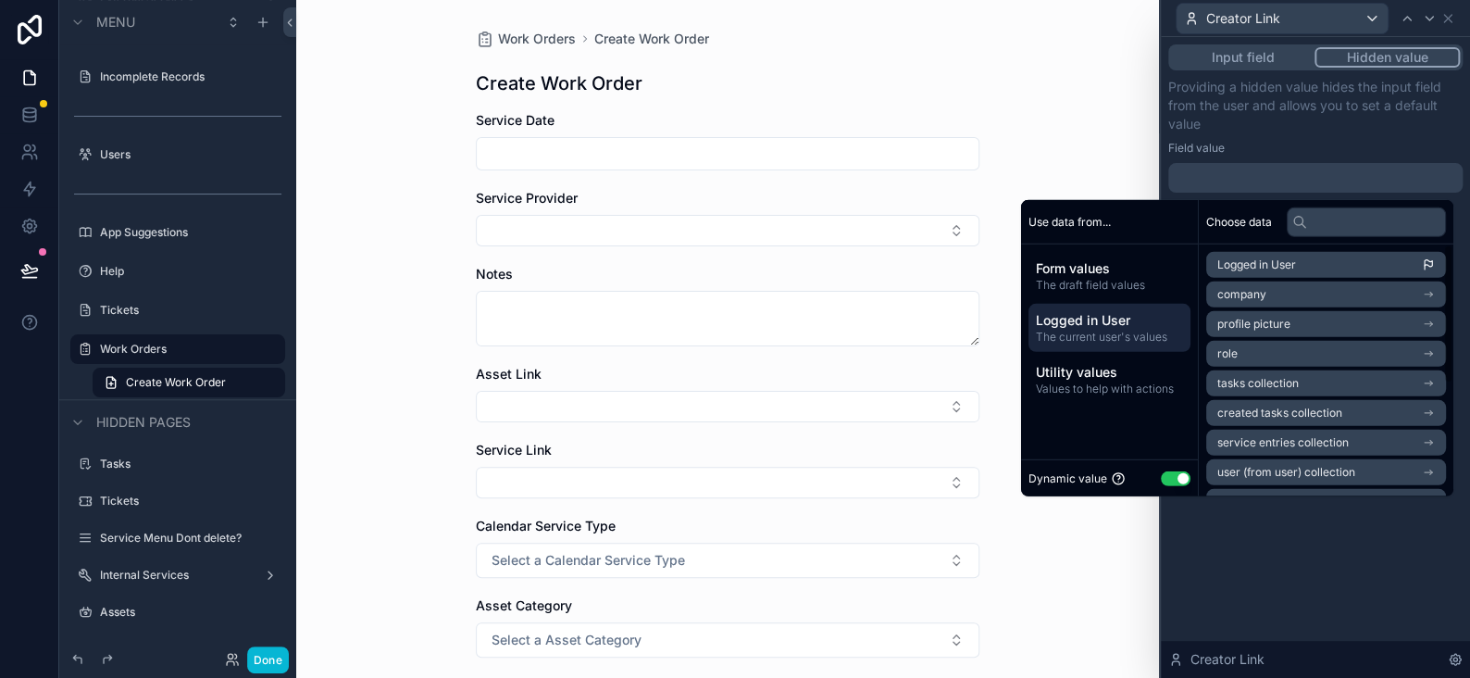
click at [1241, 264] on span "Logged in User" at bounding box center [1256, 264] width 79 height 15
click at [1262, 548] on div "**********" at bounding box center [1315, 357] width 309 height 641
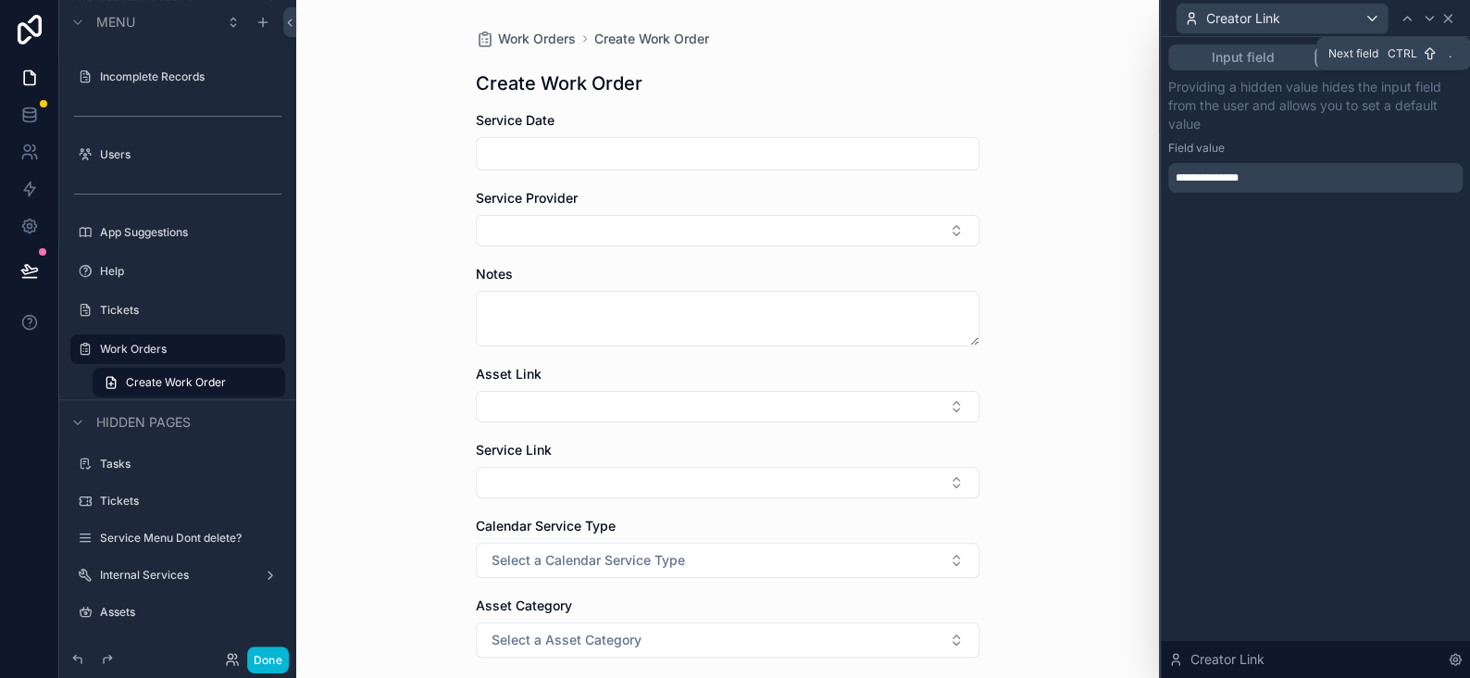
click at [1444, 13] on icon at bounding box center [1447, 18] width 15 height 15
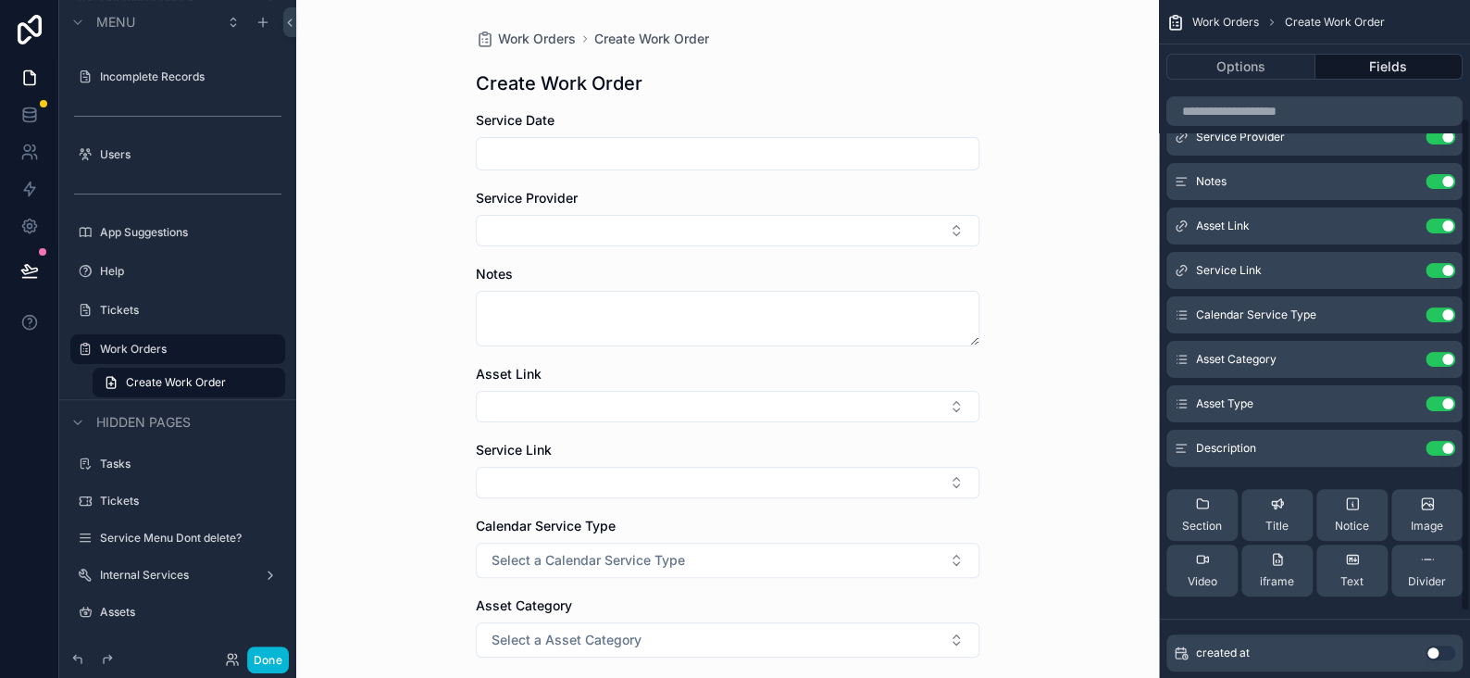
scroll to position [252, 0]
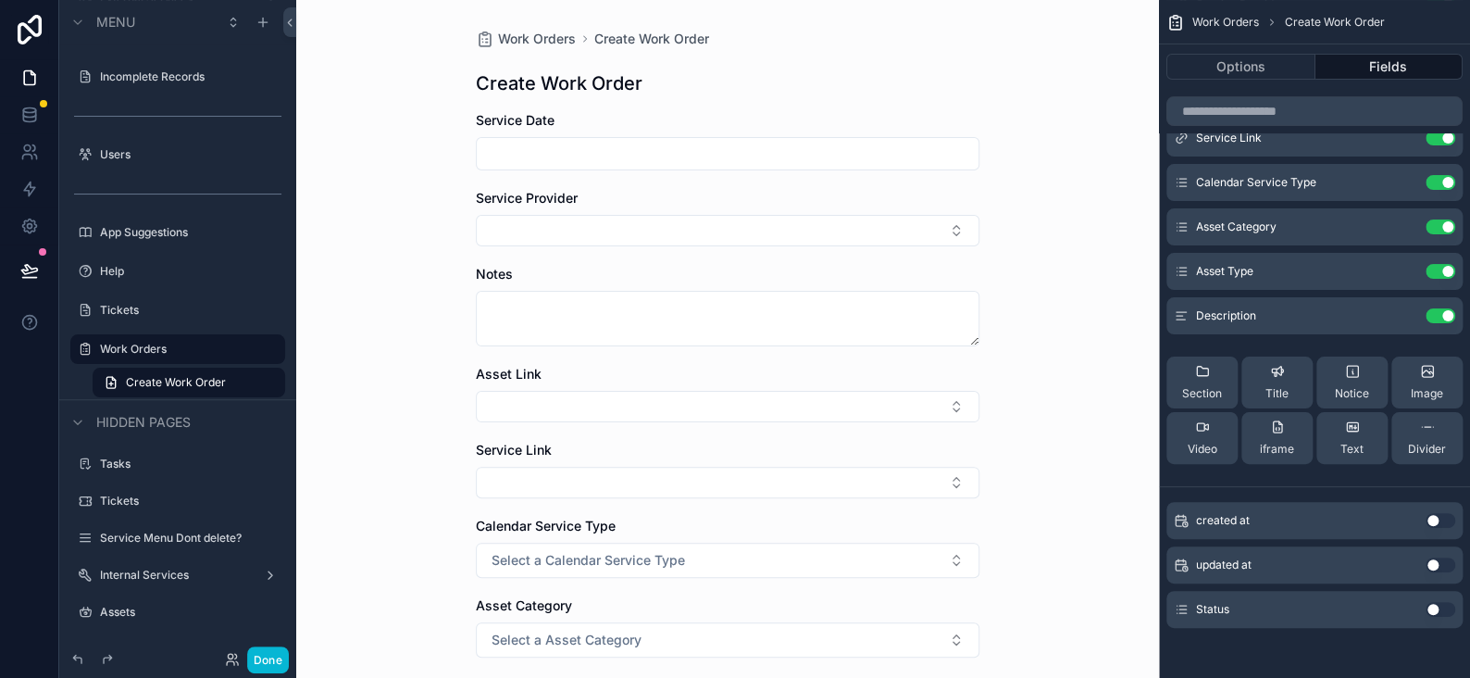
click at [1437, 612] on button "Use setting" at bounding box center [1441, 609] width 30 height 15
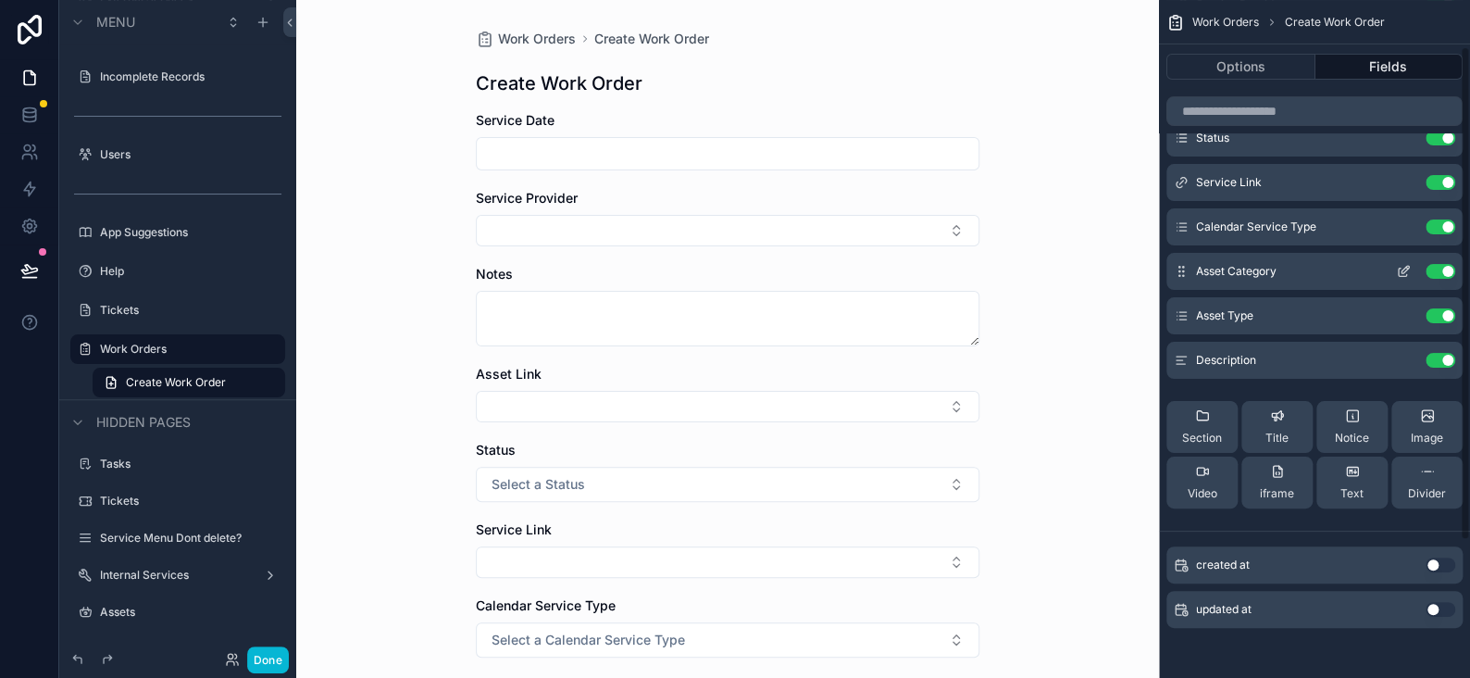
scroll to position [0, 0]
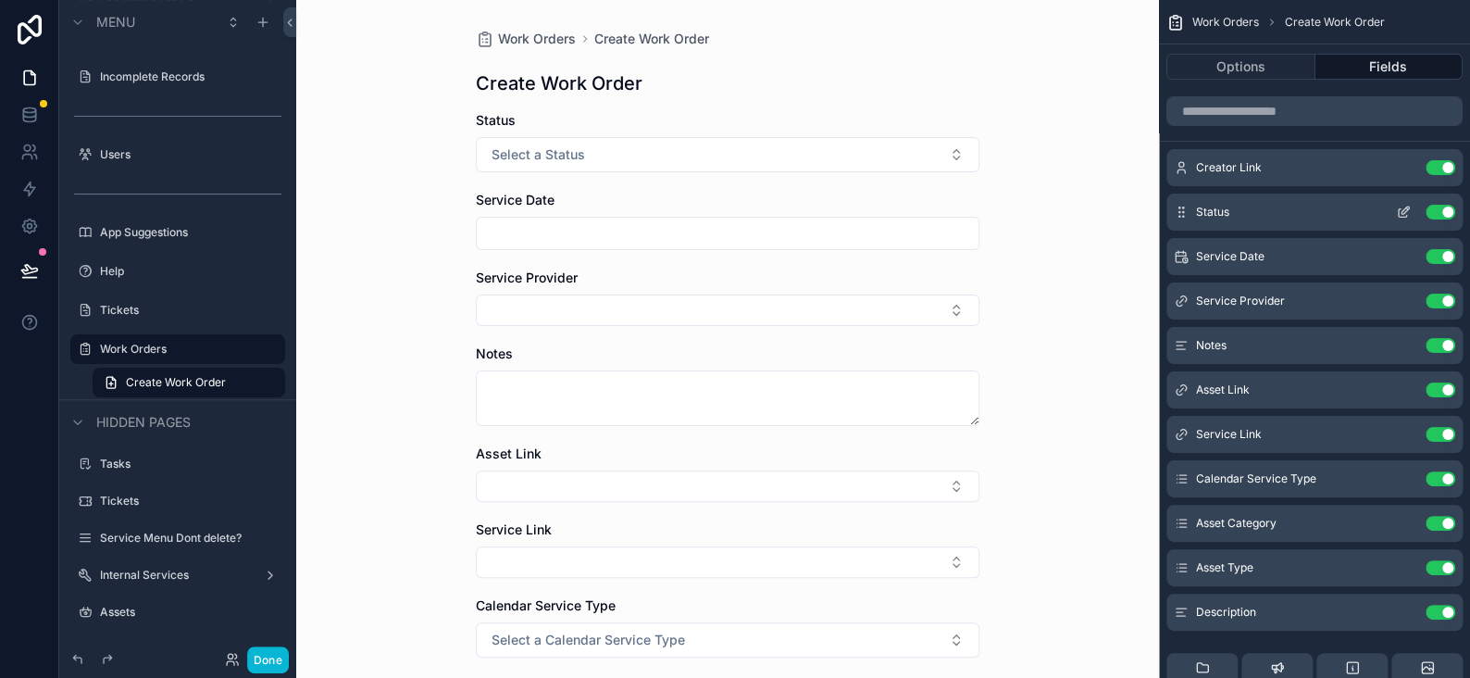
click at [1406, 208] on icon "scrollable content" at bounding box center [1407, 208] width 2 height 2
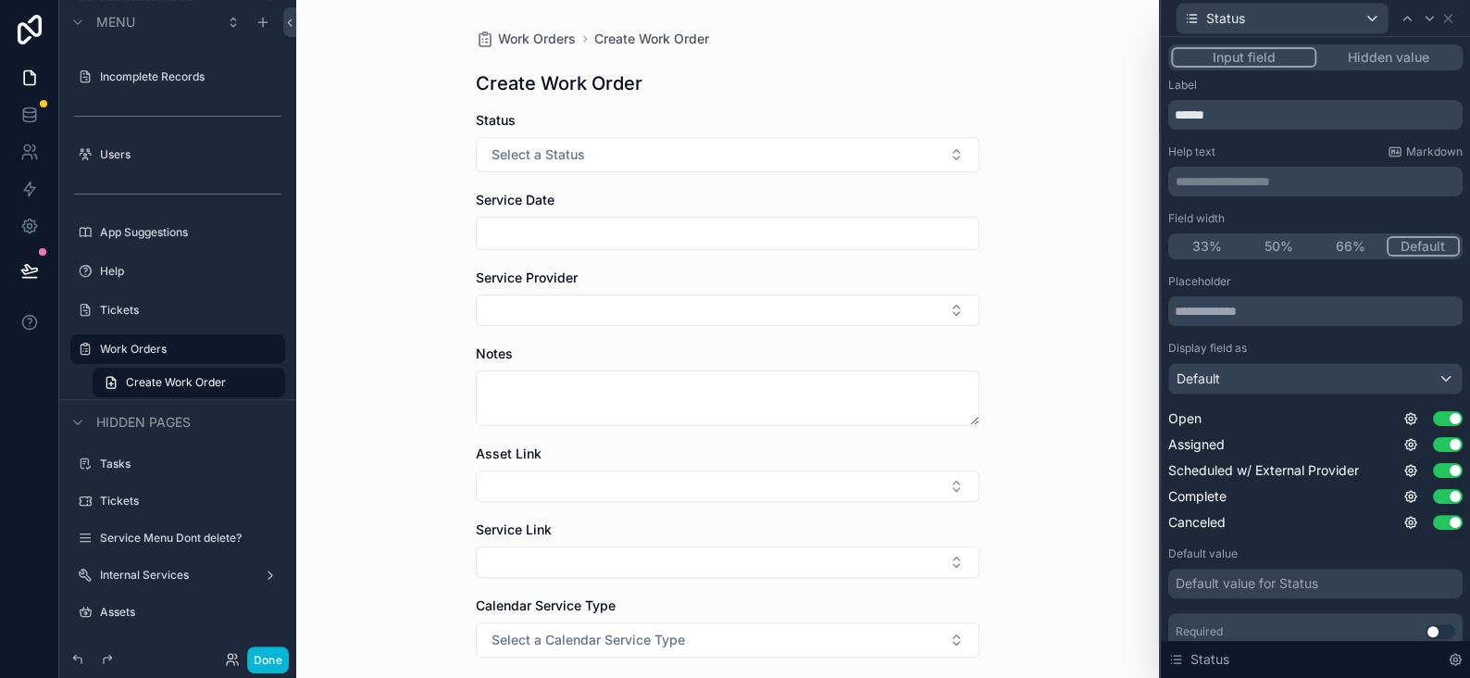
click at [1414, 50] on button "Hidden value" at bounding box center [1387, 57] width 143 height 20
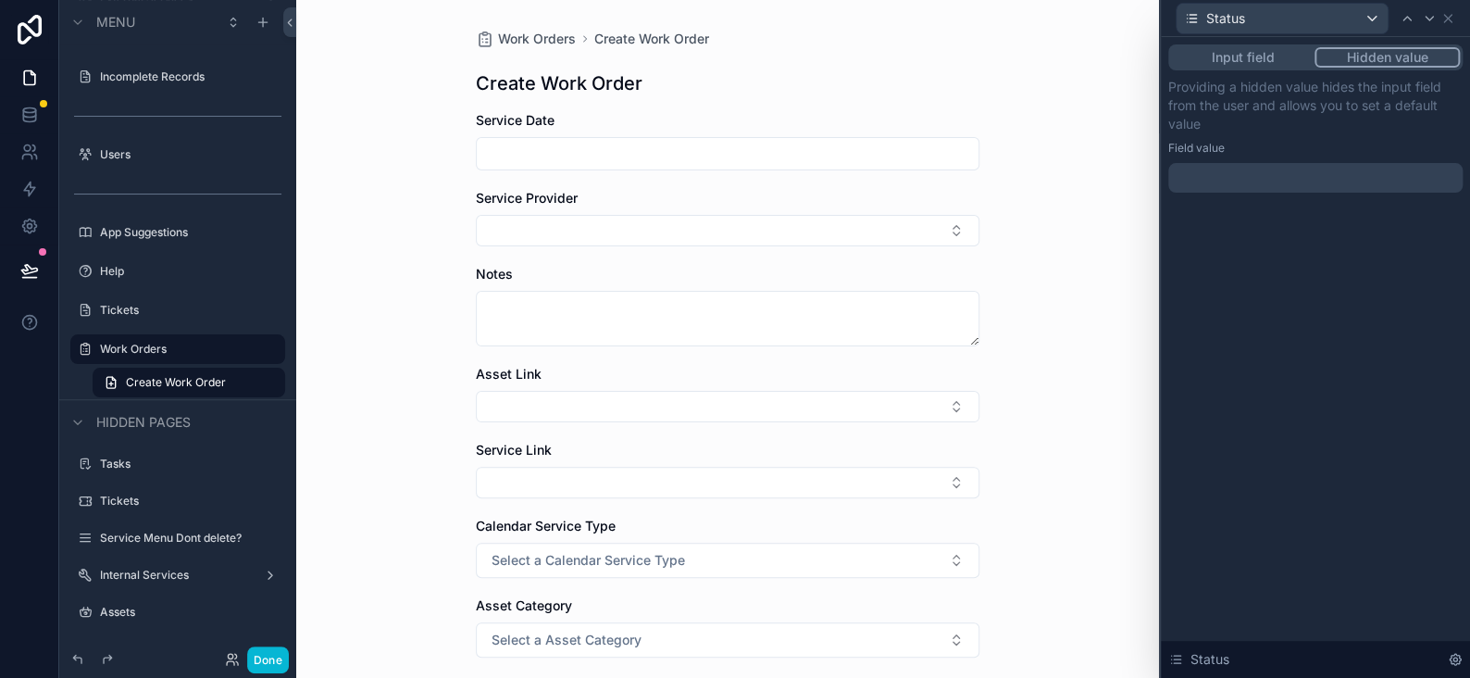
click at [1200, 182] on div at bounding box center [1315, 178] width 294 height 30
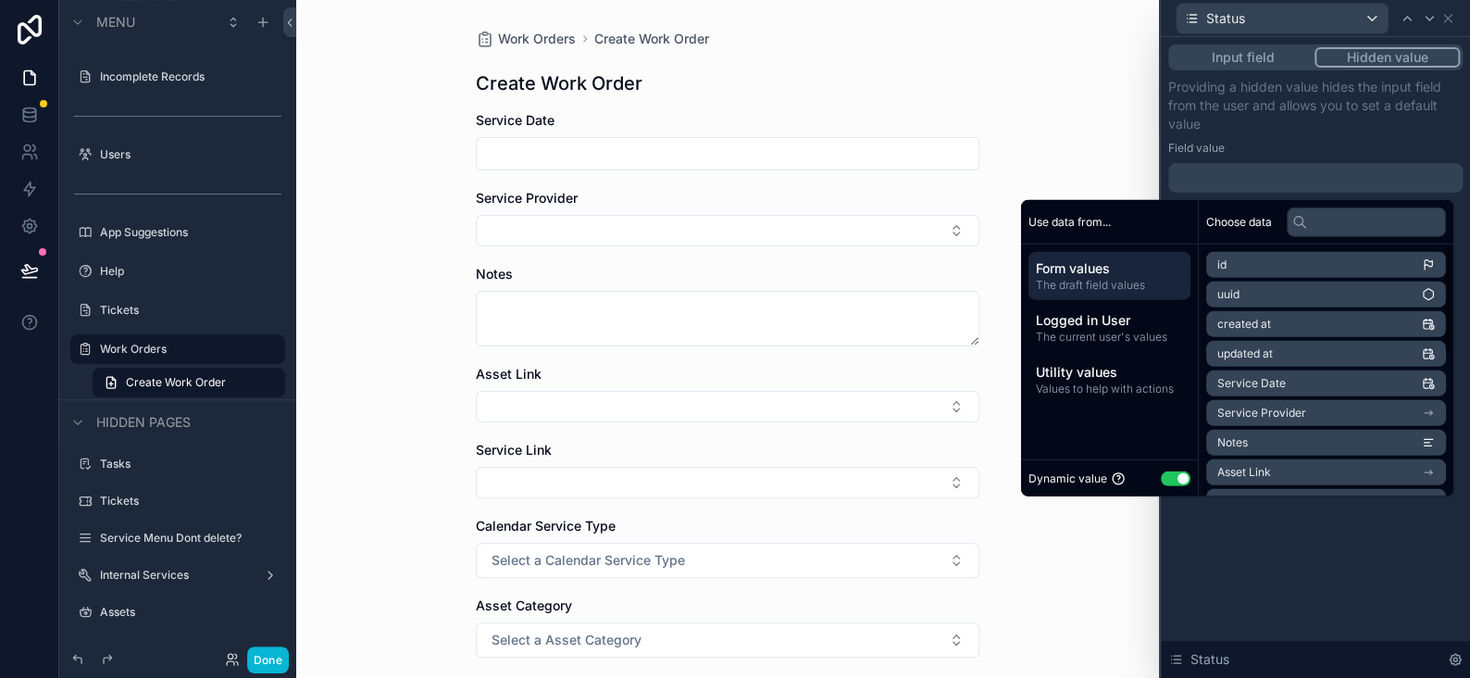
click at [1166, 481] on button "Use setting" at bounding box center [1176, 477] width 30 height 15
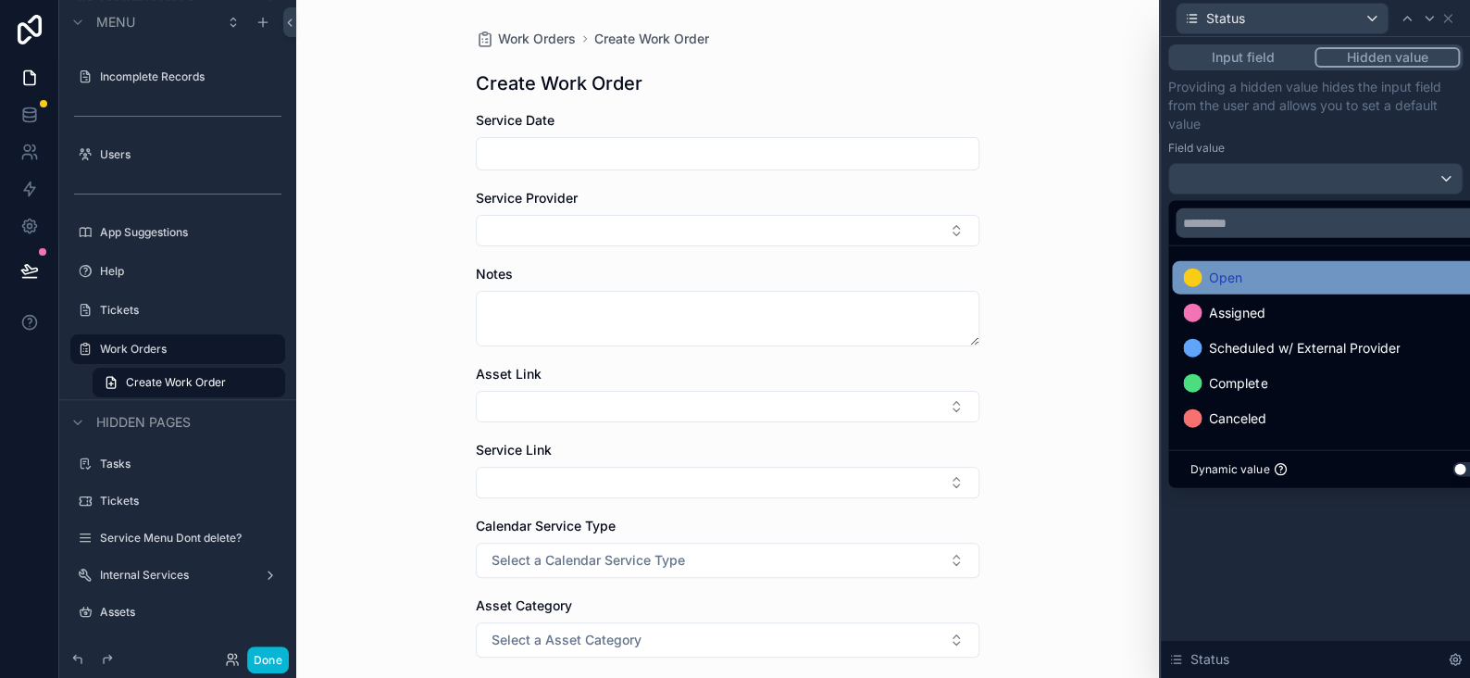
click at [1209, 281] on span "Open" at bounding box center [1225, 278] width 33 height 22
click at [1272, 558] on div "Input field Hidden value Providing a hidden value hides the input field from th…" at bounding box center [1315, 357] width 309 height 641
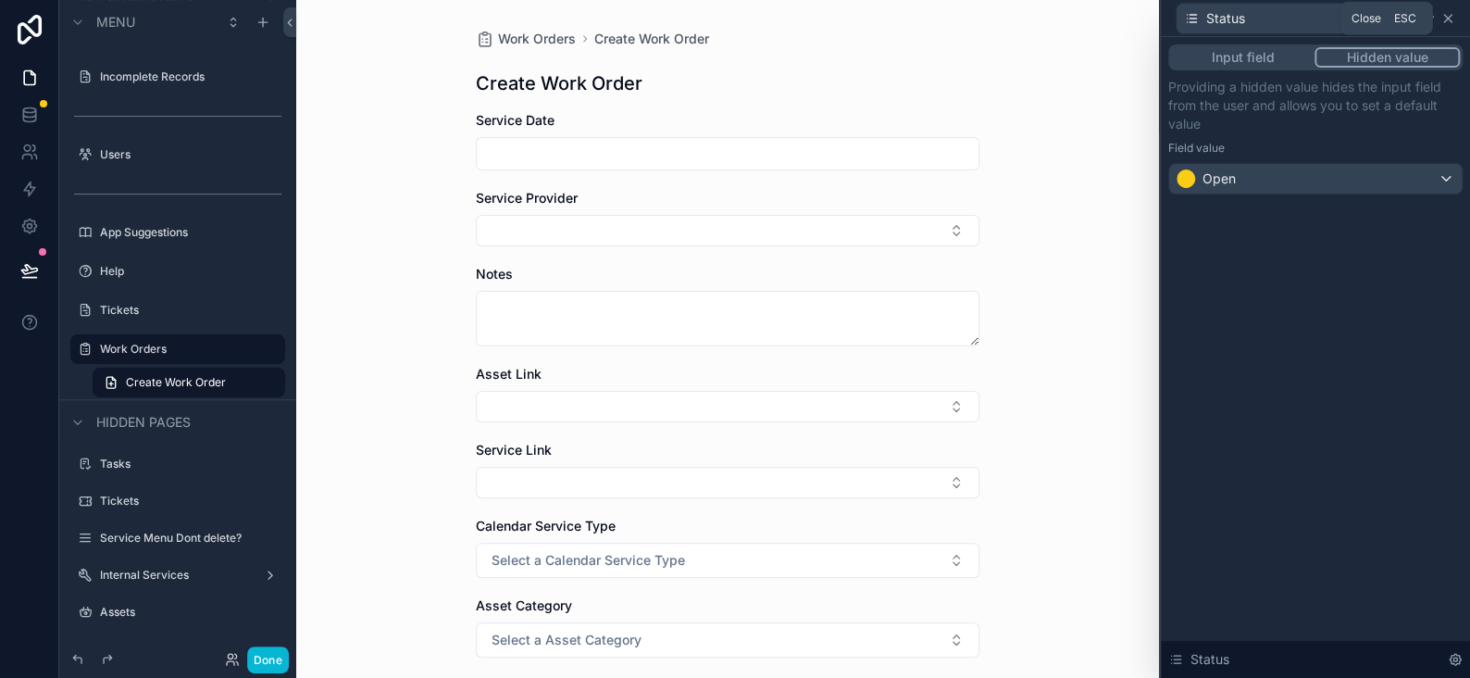
click at [1454, 12] on icon at bounding box center [1447, 18] width 15 height 15
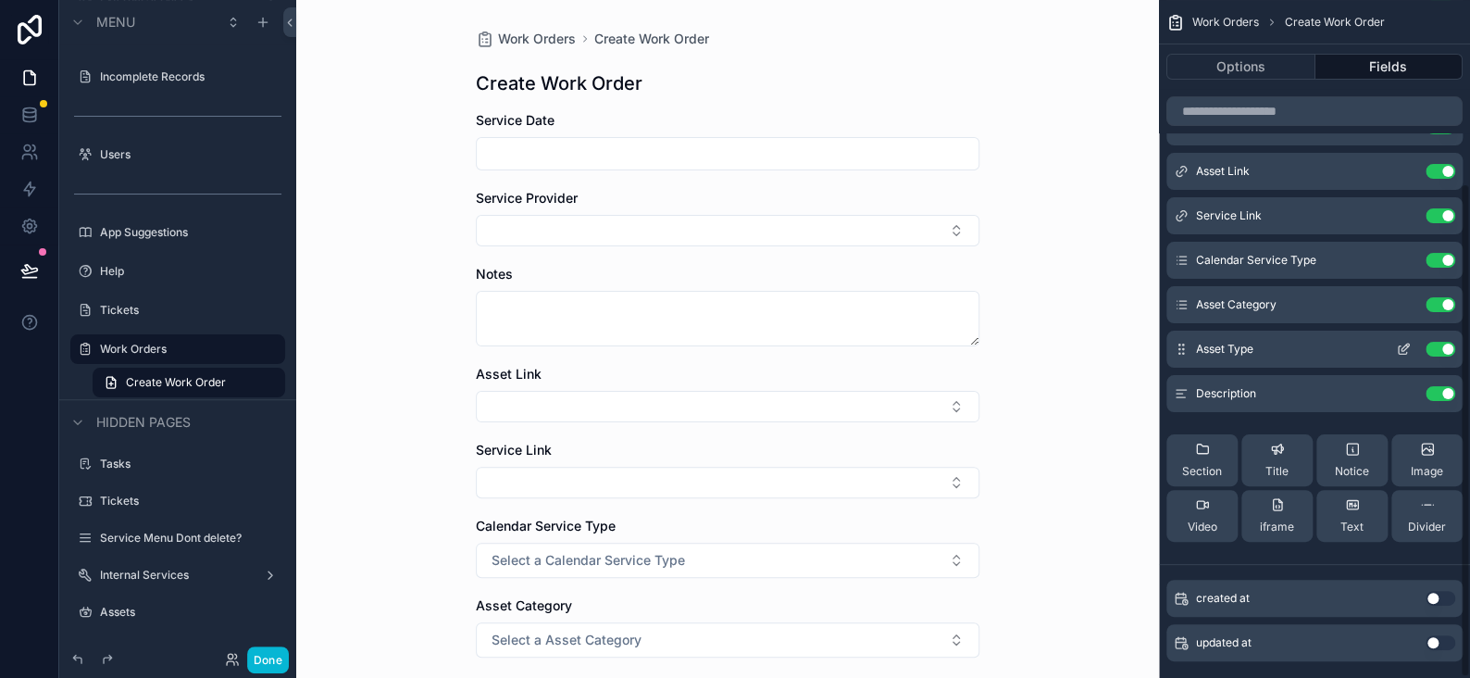
scroll to position [252, 0]
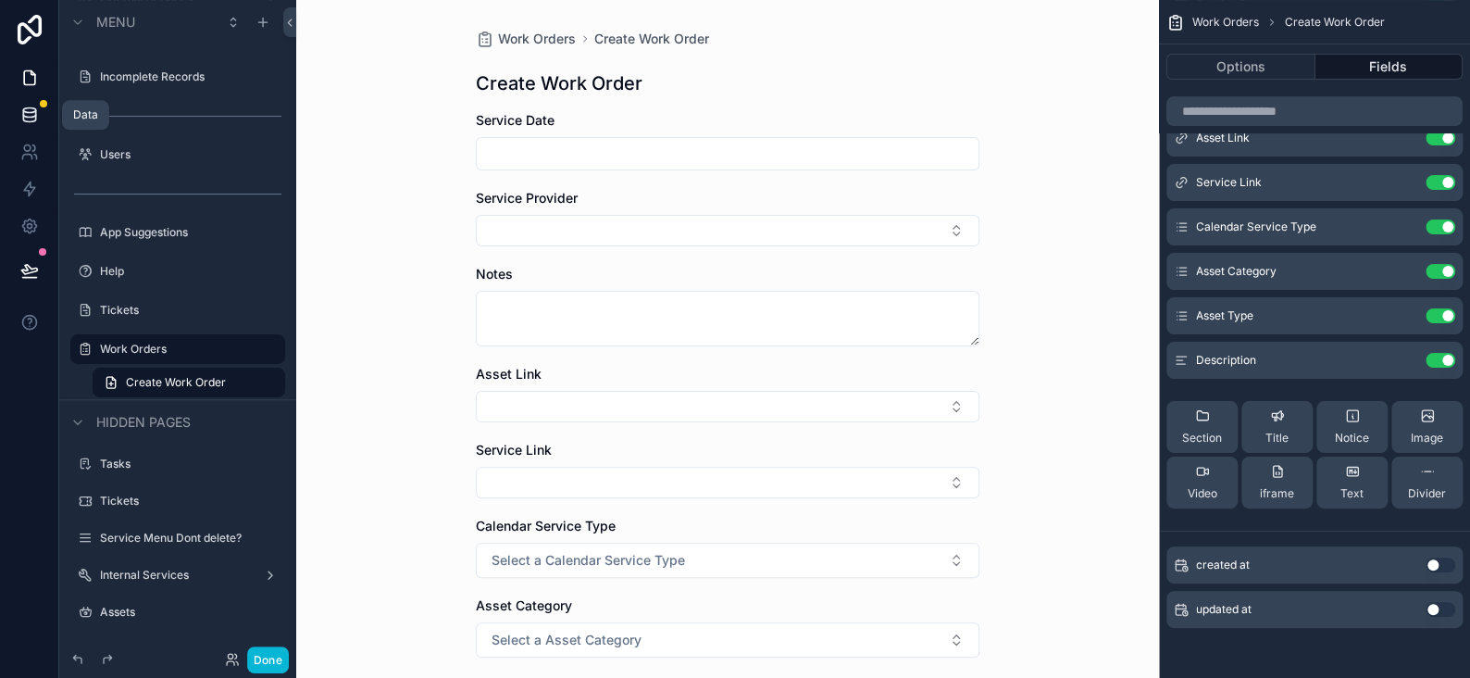
click at [39, 119] on link at bounding box center [29, 114] width 58 height 37
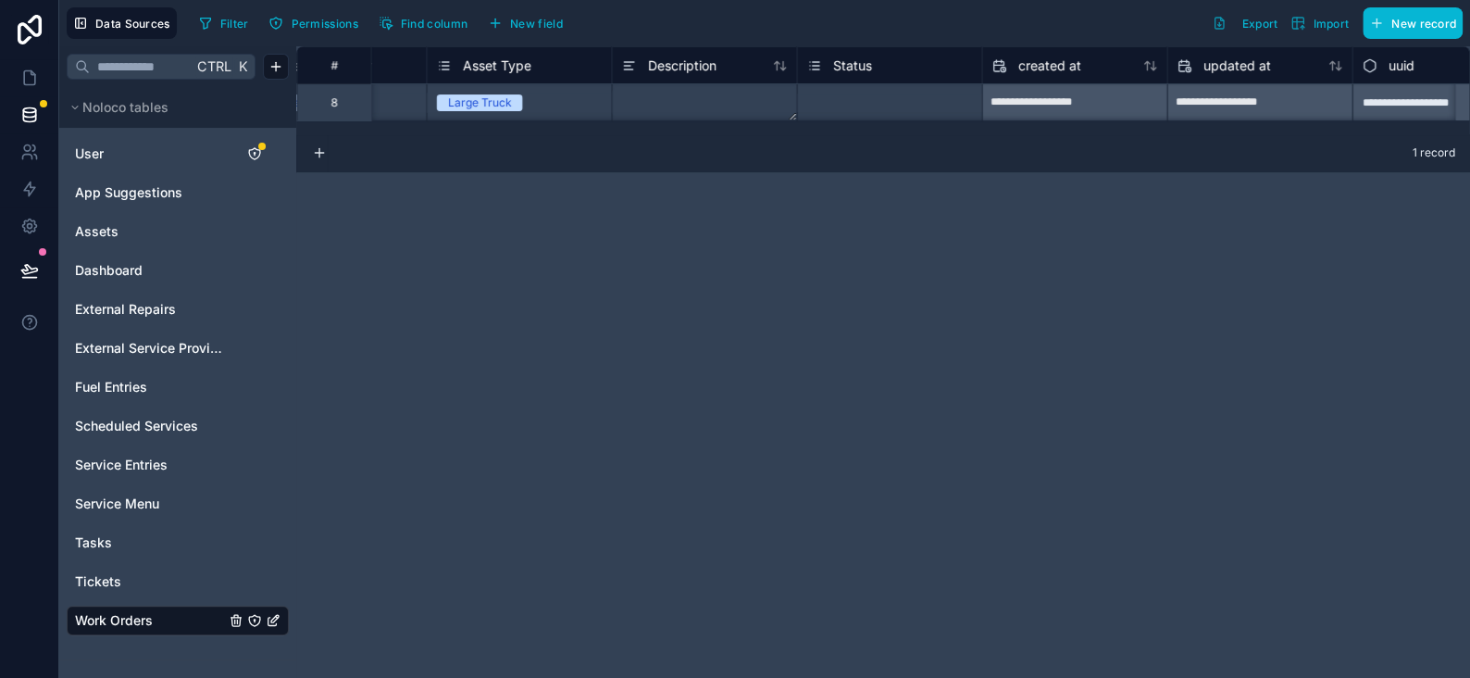
scroll to position [0, 2063]
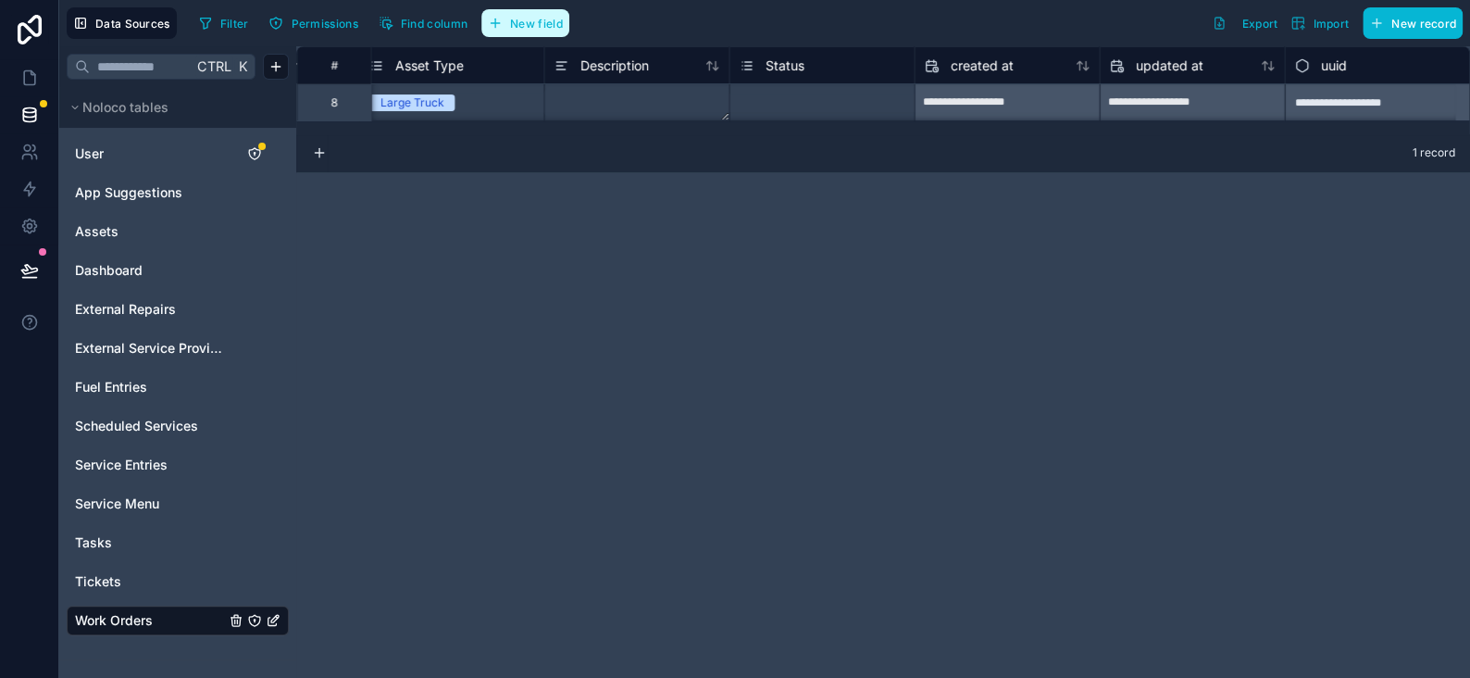
click at [536, 18] on span "New field" at bounding box center [536, 24] width 53 height 14
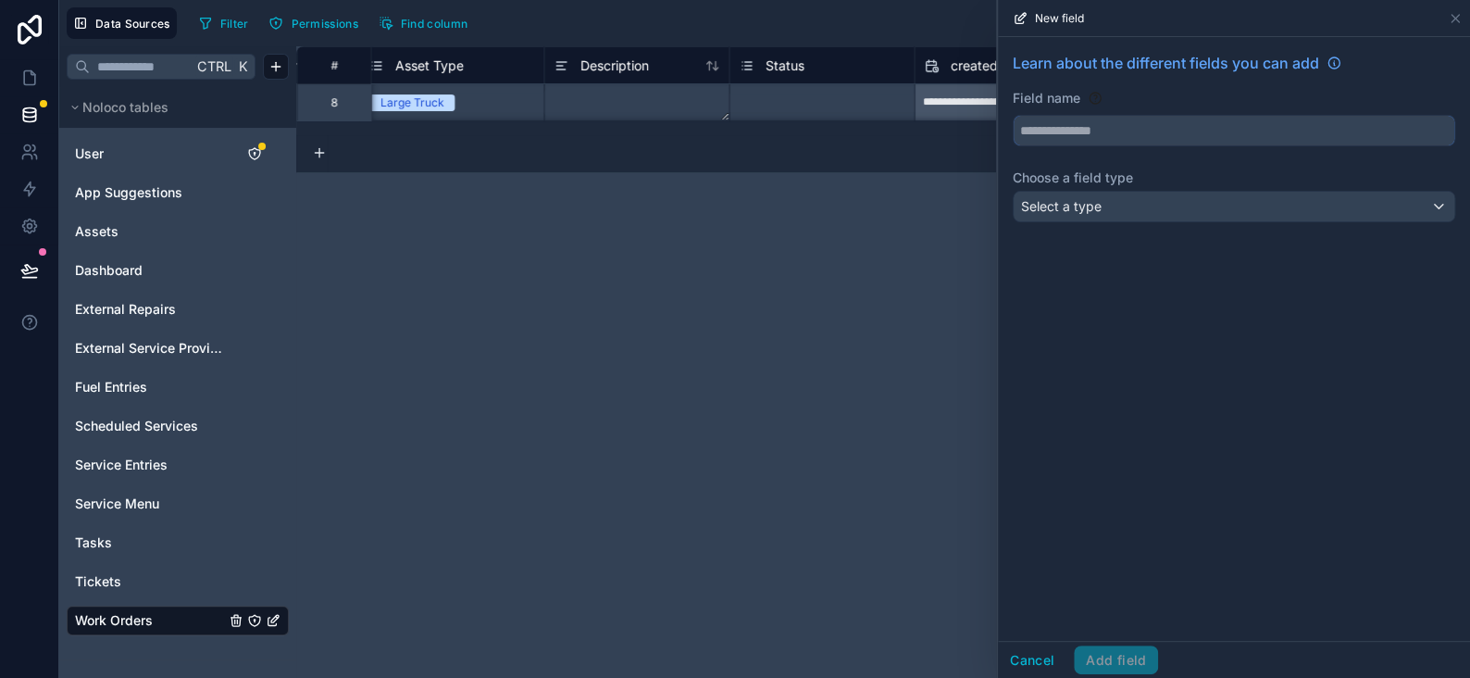
click at [1059, 127] on input "text" at bounding box center [1234, 131] width 441 height 30
click at [1013, 115] on button "****" at bounding box center [1234, 130] width 443 height 31
click at [1013, 115] on button "**********" at bounding box center [1234, 130] width 443 height 31
type input "**********"
click at [1063, 208] on span "Select a type" at bounding box center [1061, 206] width 81 height 16
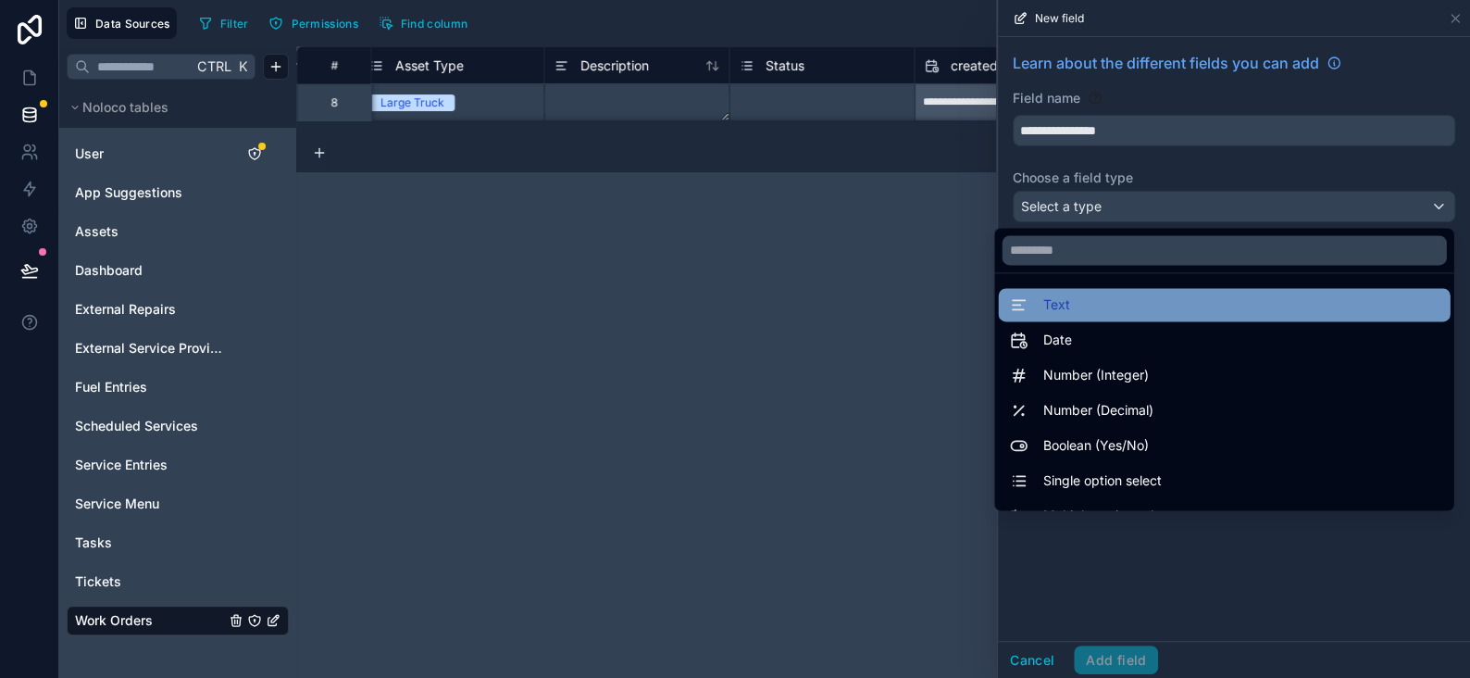
click at [1044, 311] on span "Text" at bounding box center [1055, 304] width 27 height 22
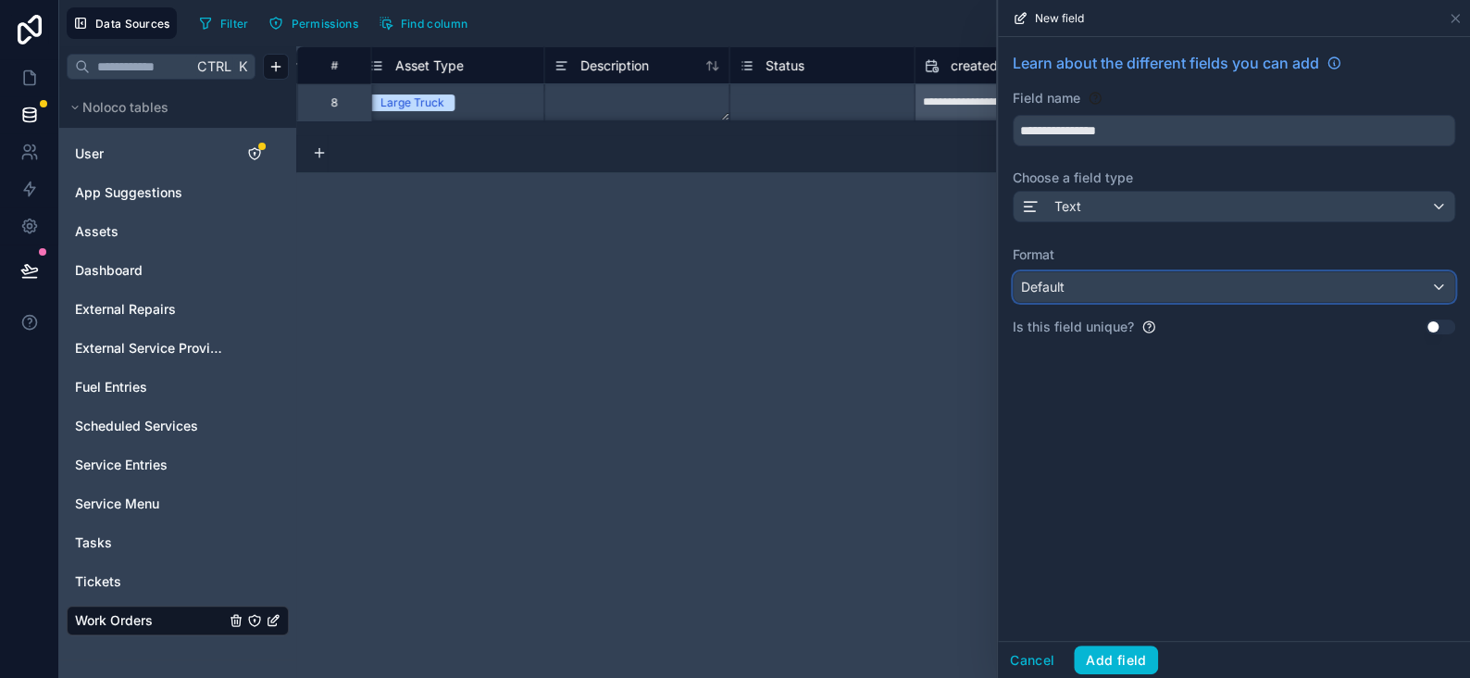
click at [1064, 286] on span "Default" at bounding box center [1043, 287] width 44 height 16
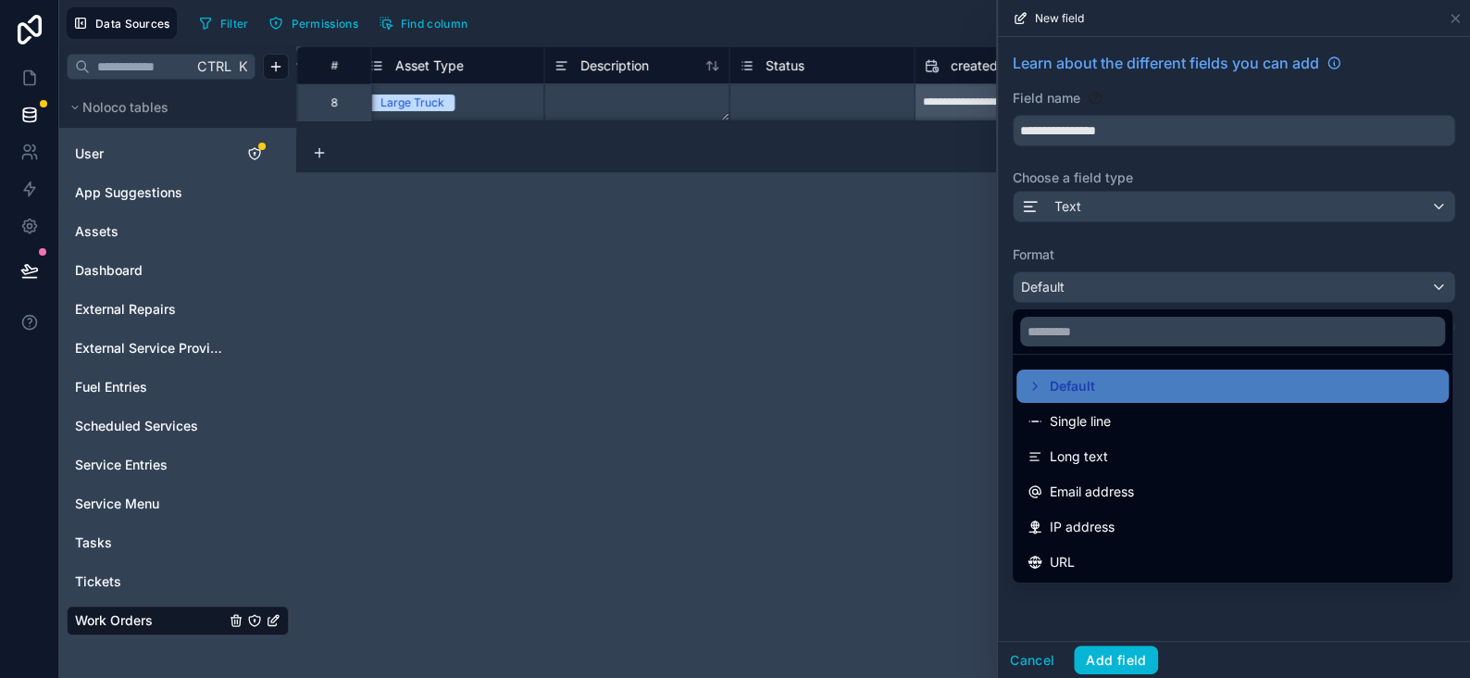
click at [1066, 416] on span "Single line" at bounding box center [1080, 421] width 61 height 22
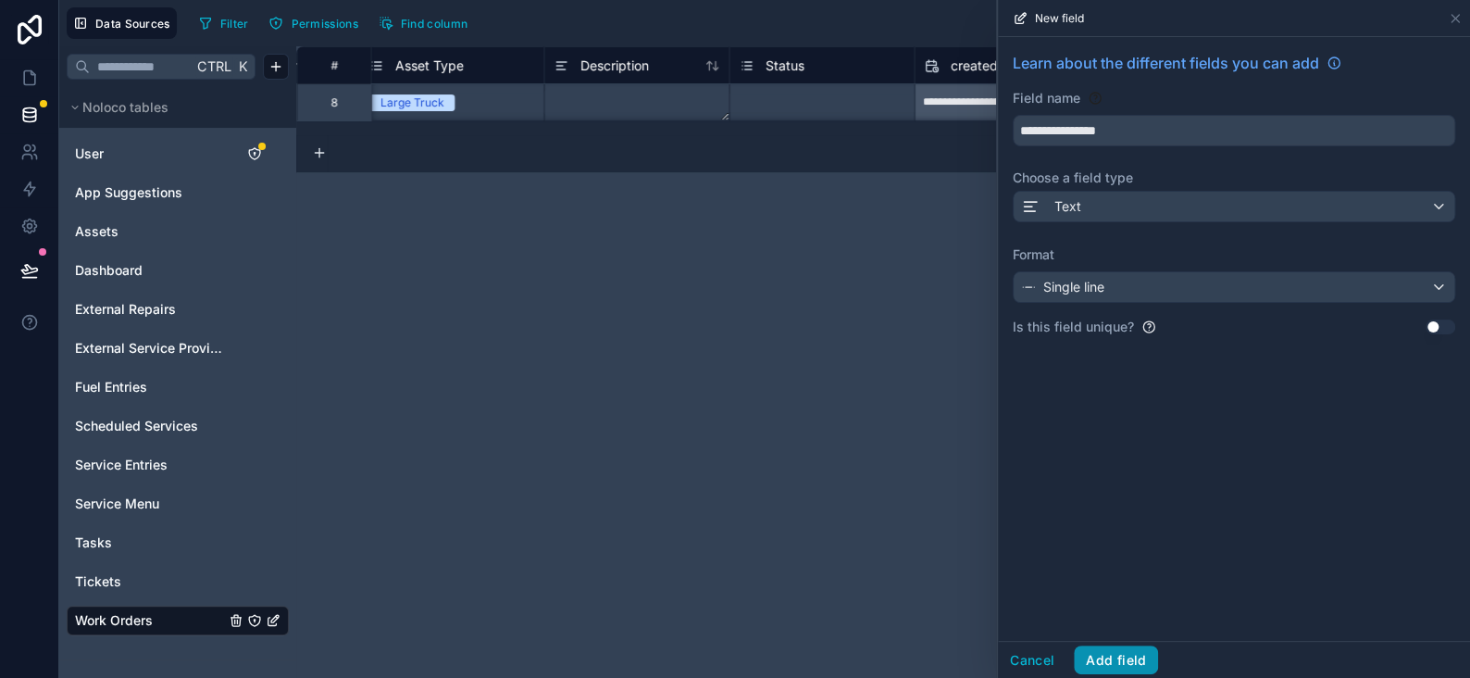
click at [1110, 659] on button "Add field" at bounding box center [1116, 660] width 84 height 30
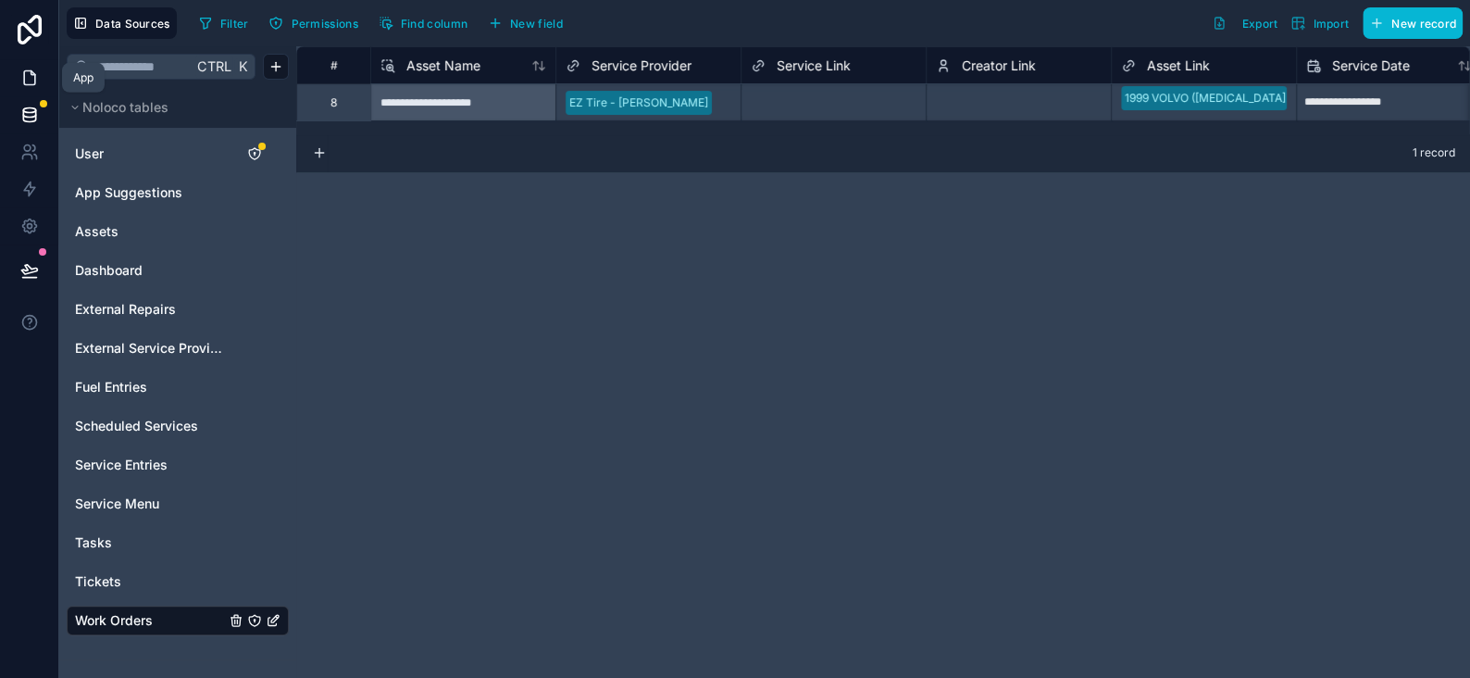
click at [32, 77] on icon at bounding box center [29, 78] width 19 height 19
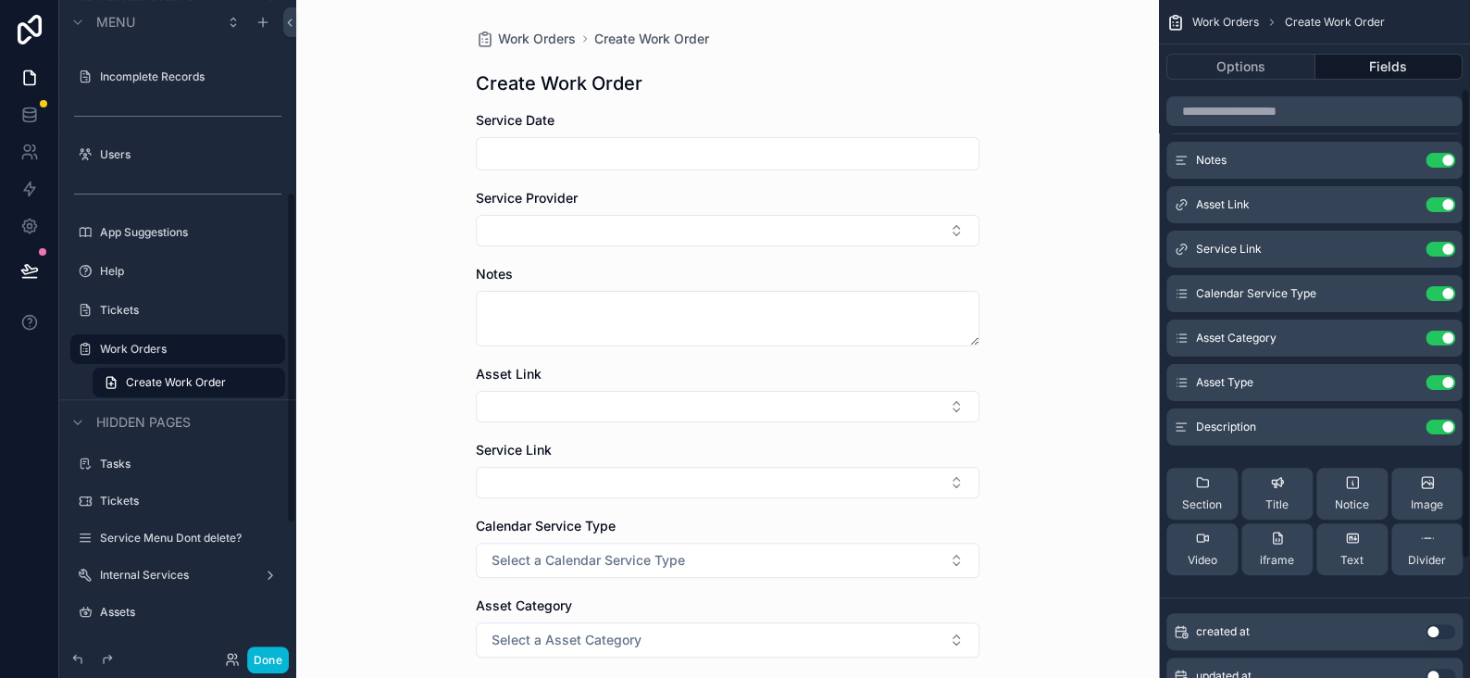
scroll to position [297, 0]
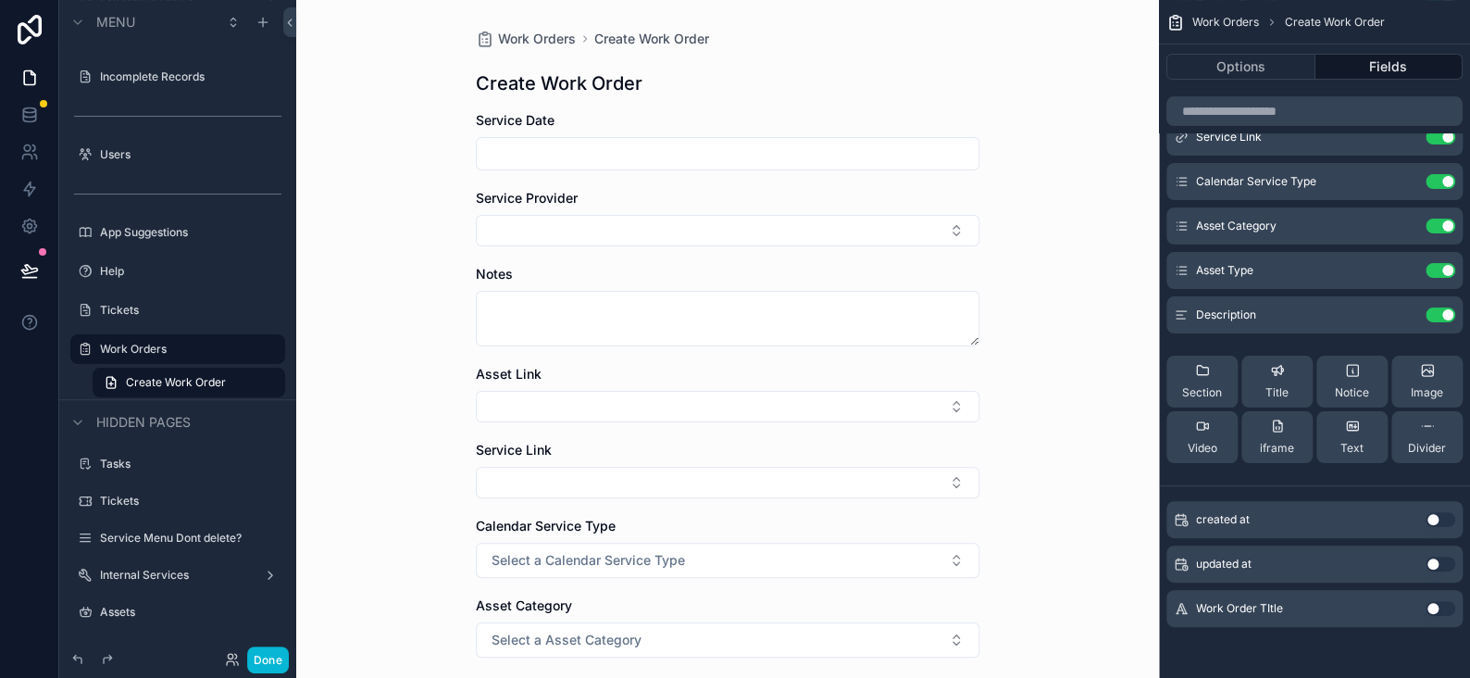
drag, startPoint x: 1436, startPoint y: 607, endPoint x: 1388, endPoint y: 583, distance: 53.8
click at [1436, 608] on button "Use setting" at bounding box center [1441, 608] width 30 height 15
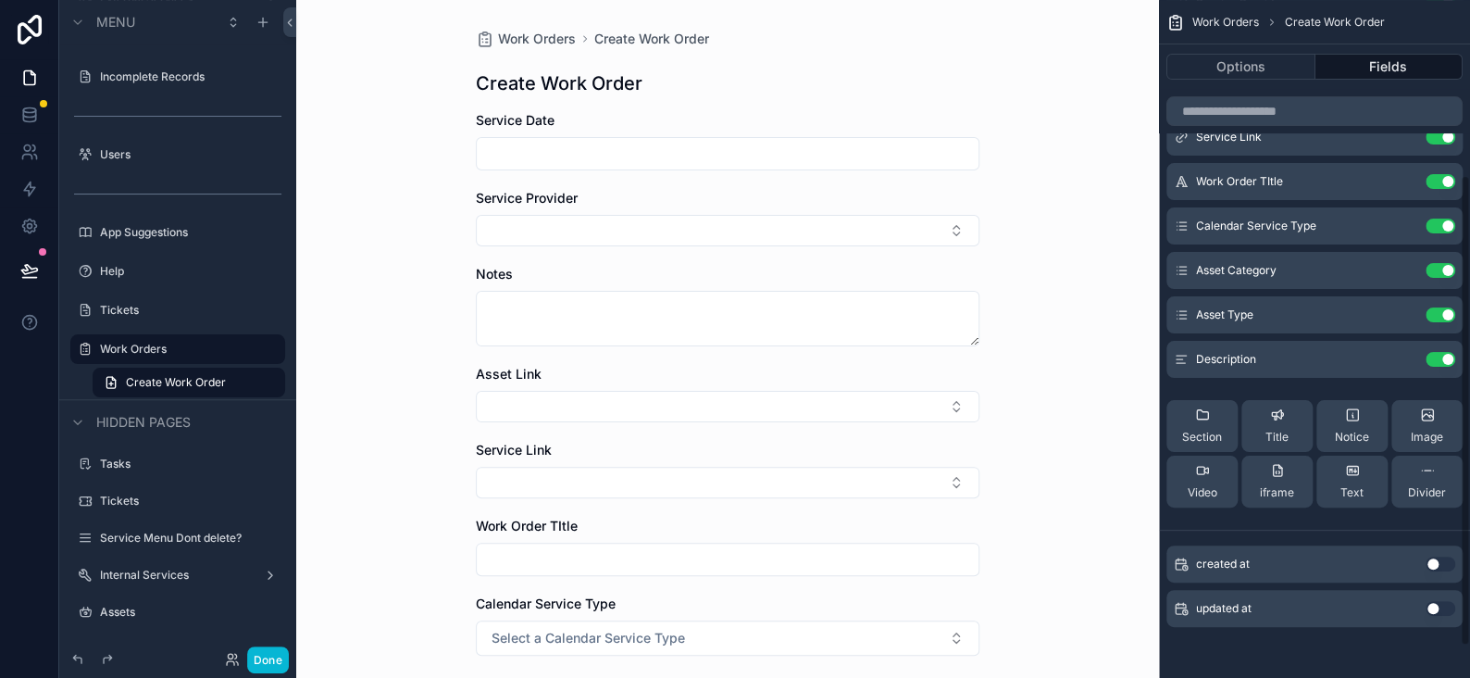
scroll to position [0, 0]
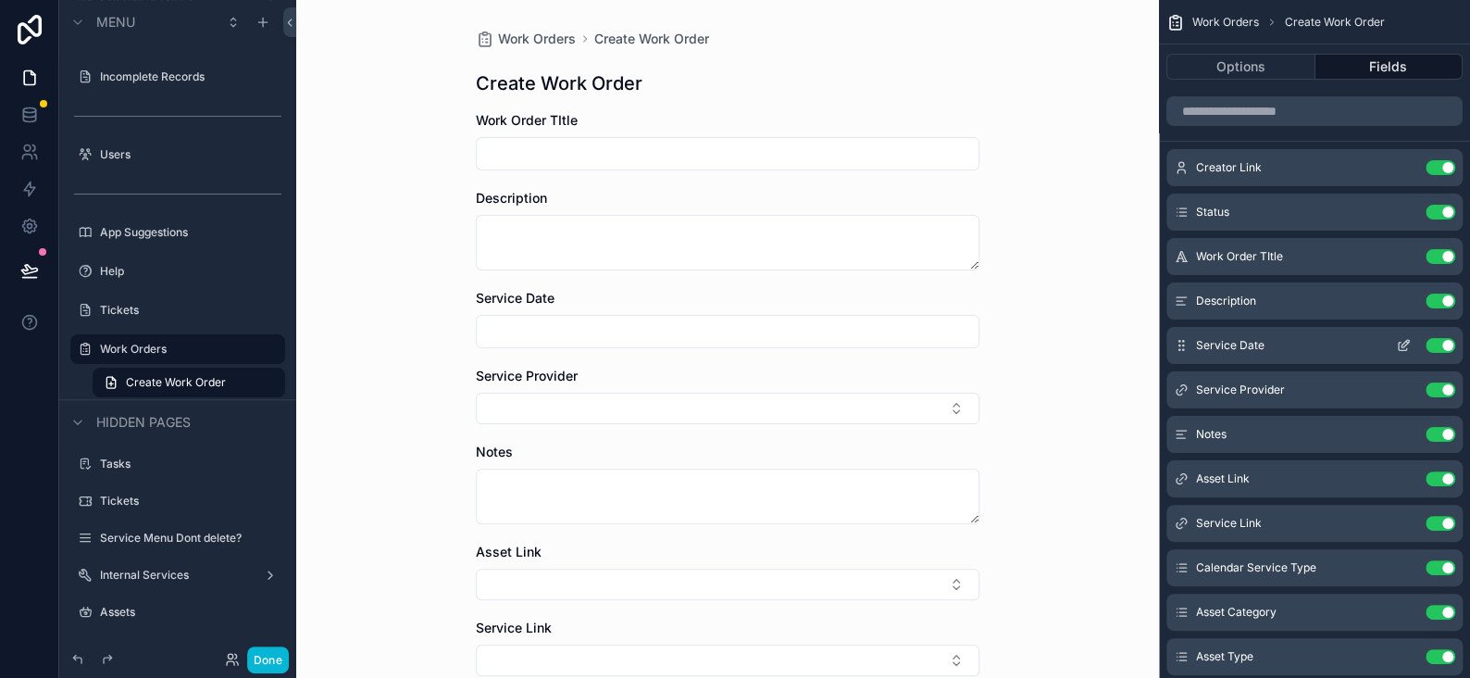
click at [1449, 342] on button "Use setting" at bounding box center [1441, 345] width 30 height 15
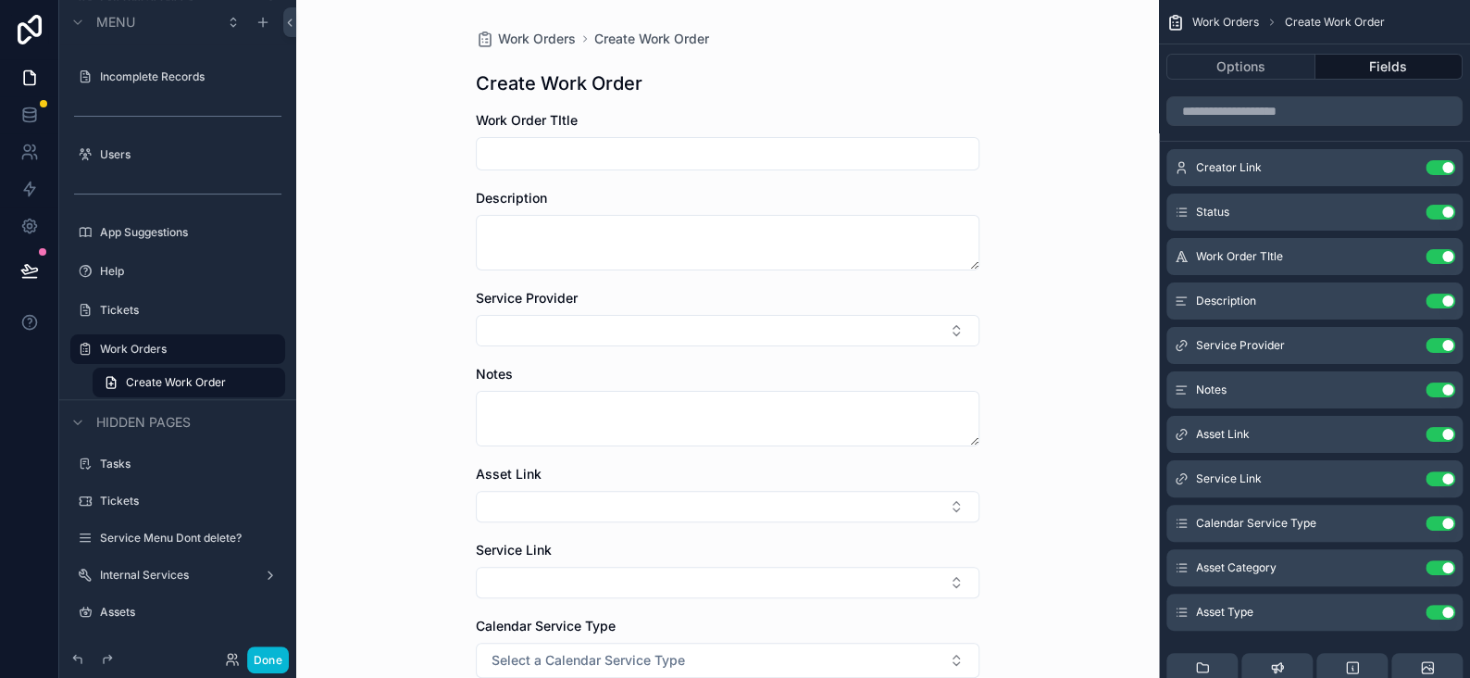
click at [1449, 342] on button "Use setting" at bounding box center [1441, 345] width 30 height 15
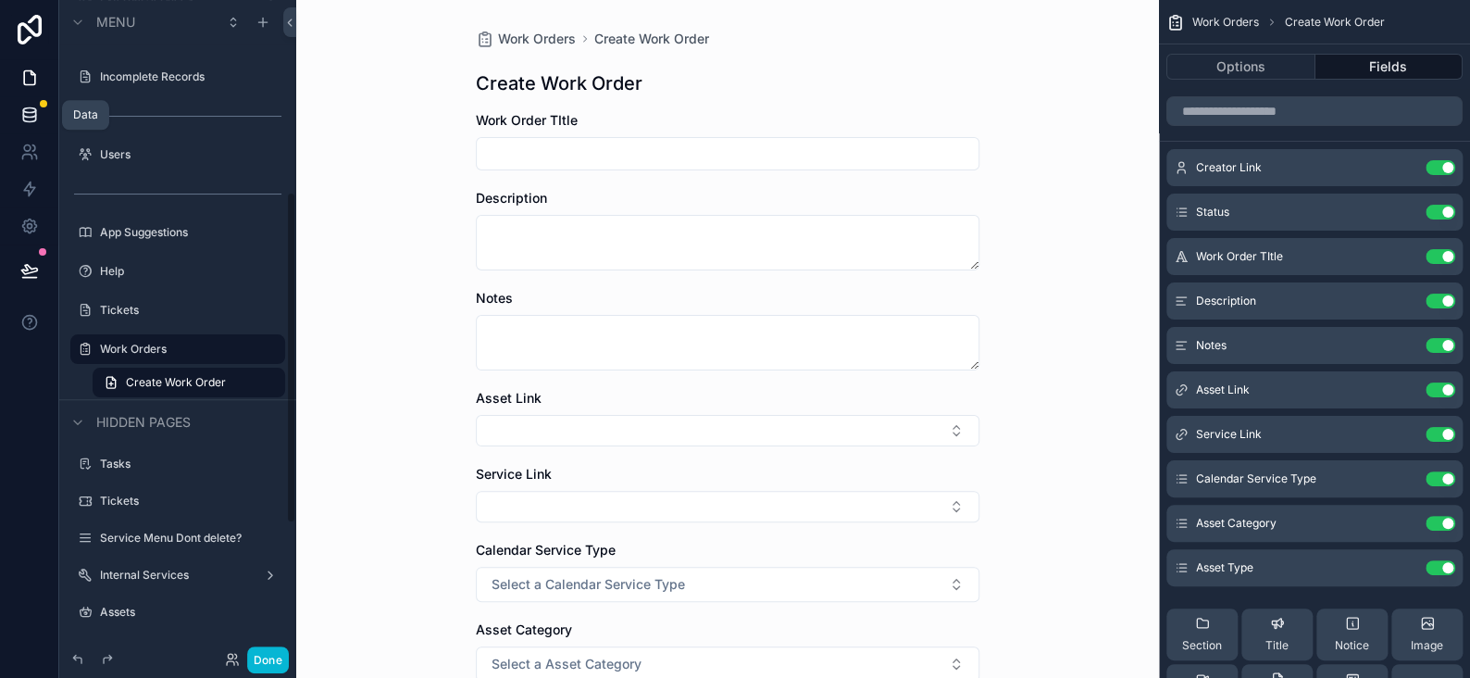
click at [25, 112] on icon at bounding box center [29, 115] width 19 height 19
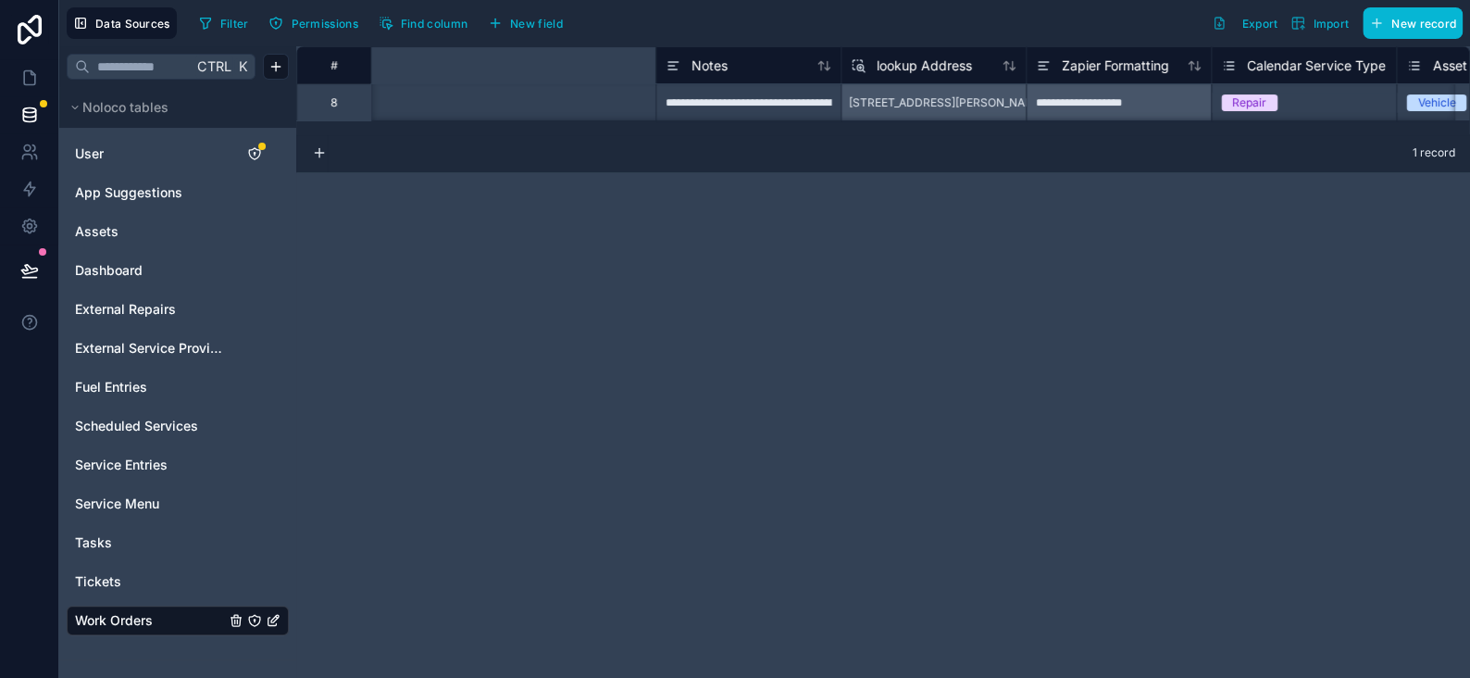
scroll to position [0, 659]
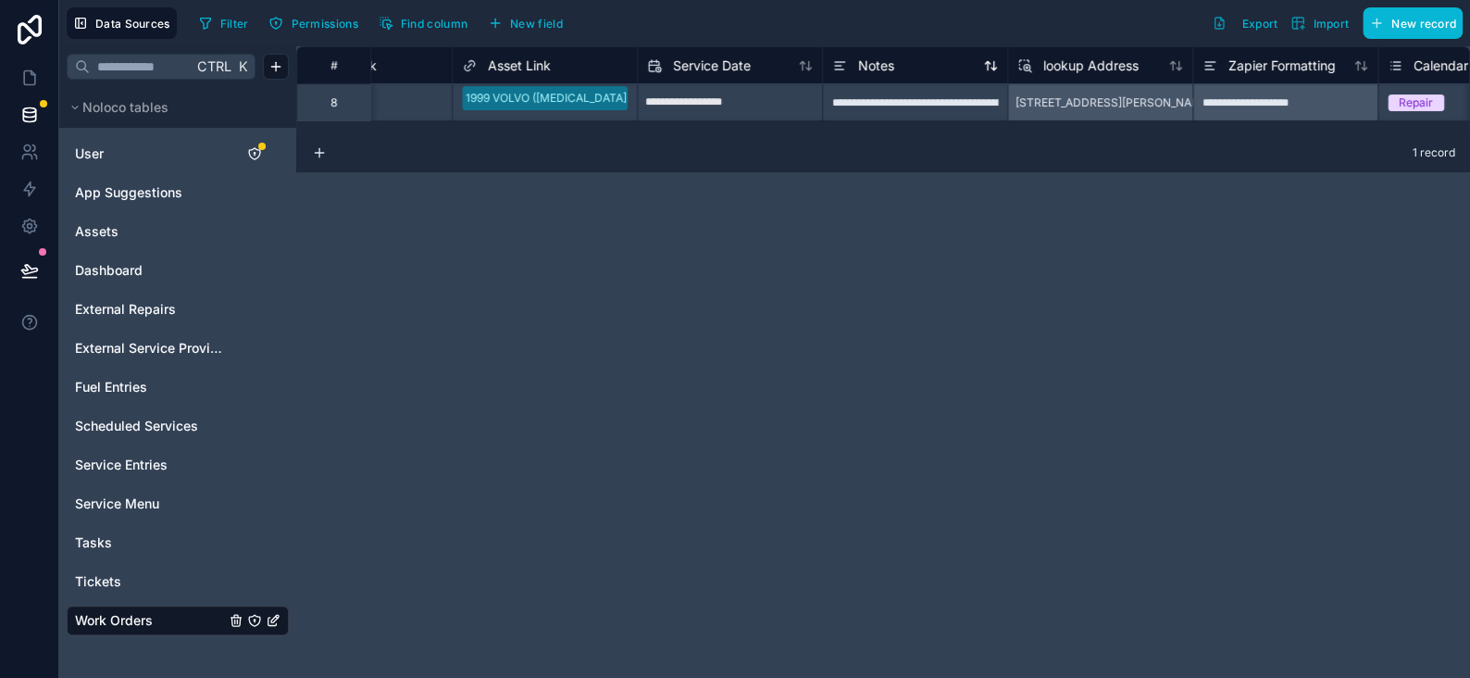
click at [865, 63] on span "Notes" at bounding box center [876, 65] width 36 height 19
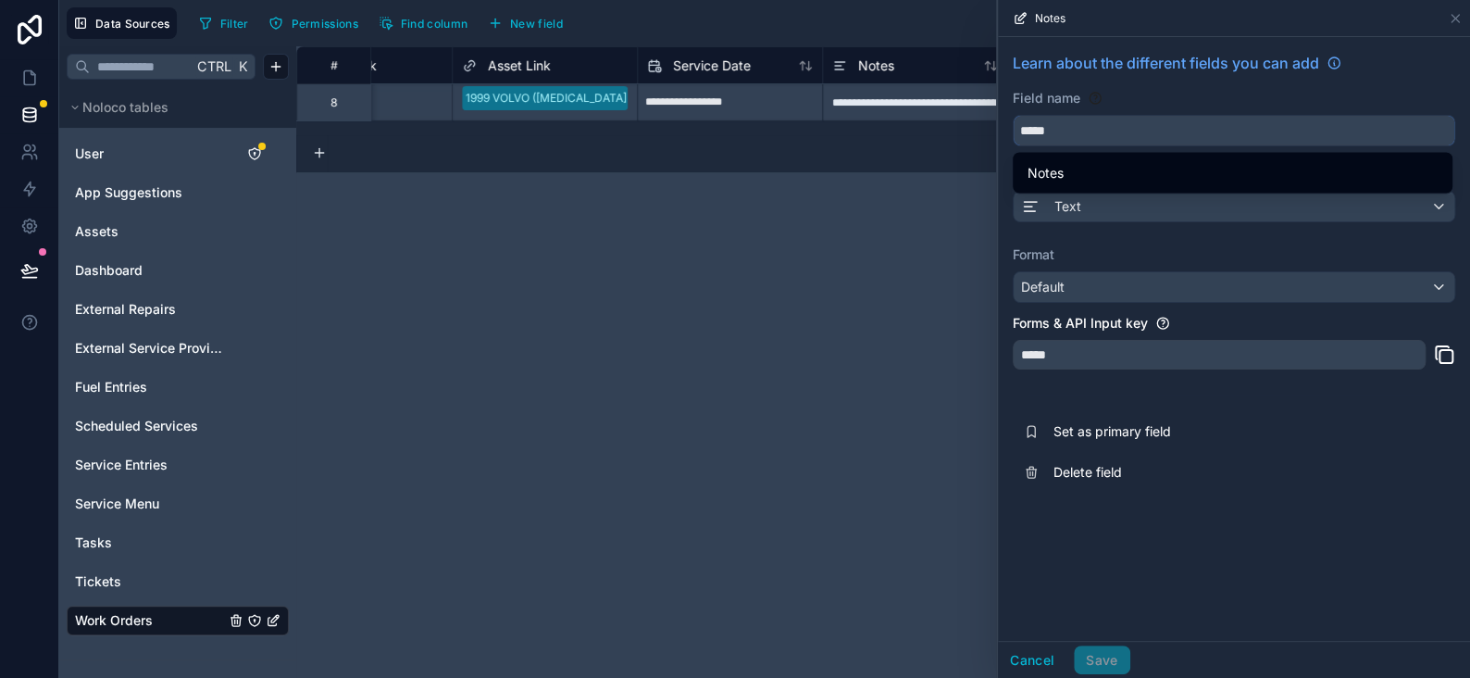
drag, startPoint x: 1071, startPoint y: 122, endPoint x: 934, endPoint y: 124, distance: 137.0
click at [934, 124] on div "**********" at bounding box center [764, 339] width 1411 height 678
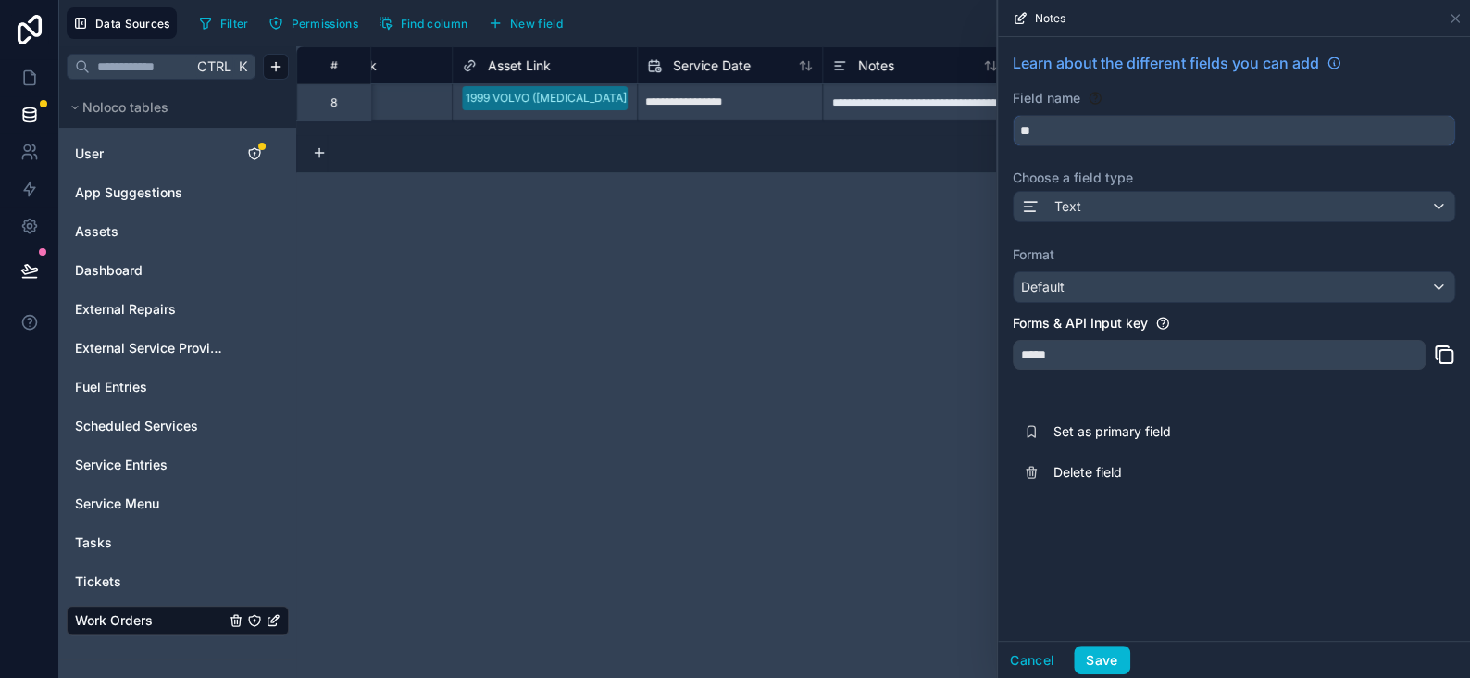
type input "*"
click at [1013, 115] on button "****" at bounding box center [1234, 130] width 443 height 31
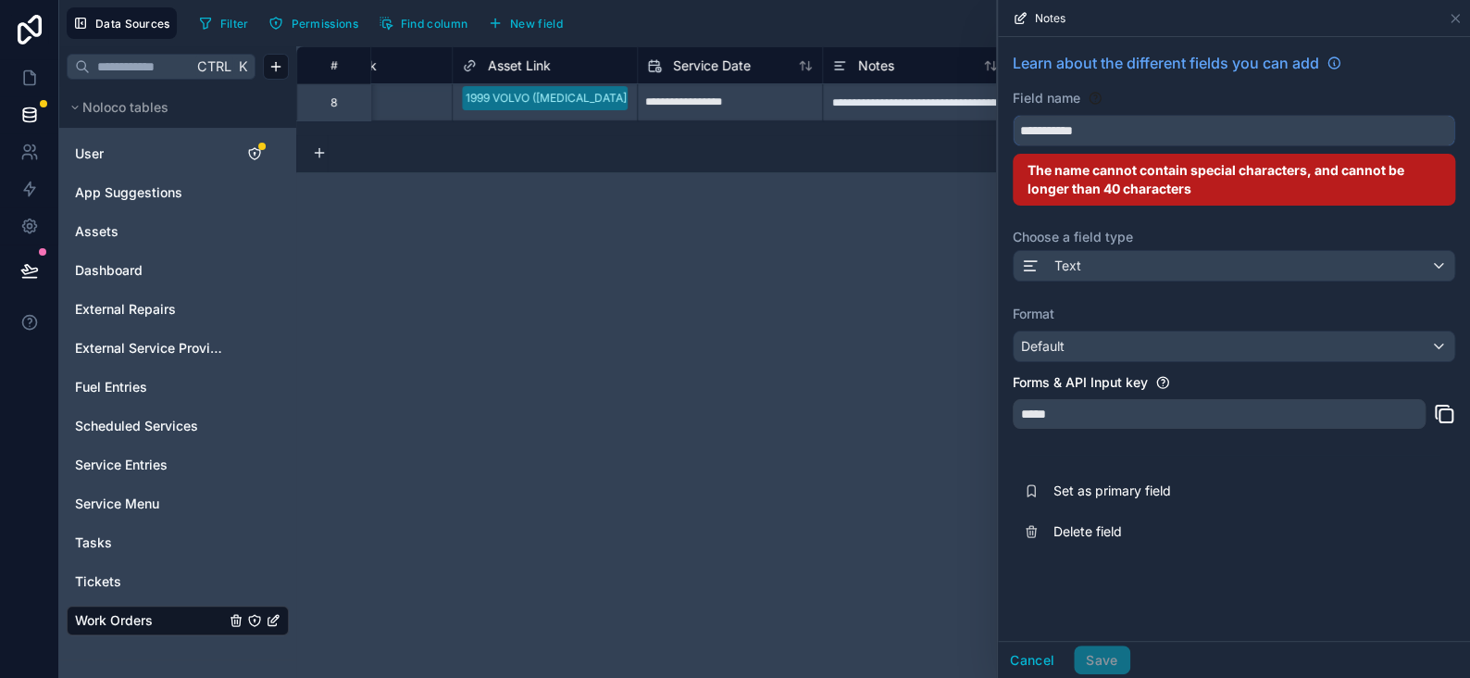
click at [1013, 115] on button "**********" at bounding box center [1234, 130] width 443 height 31
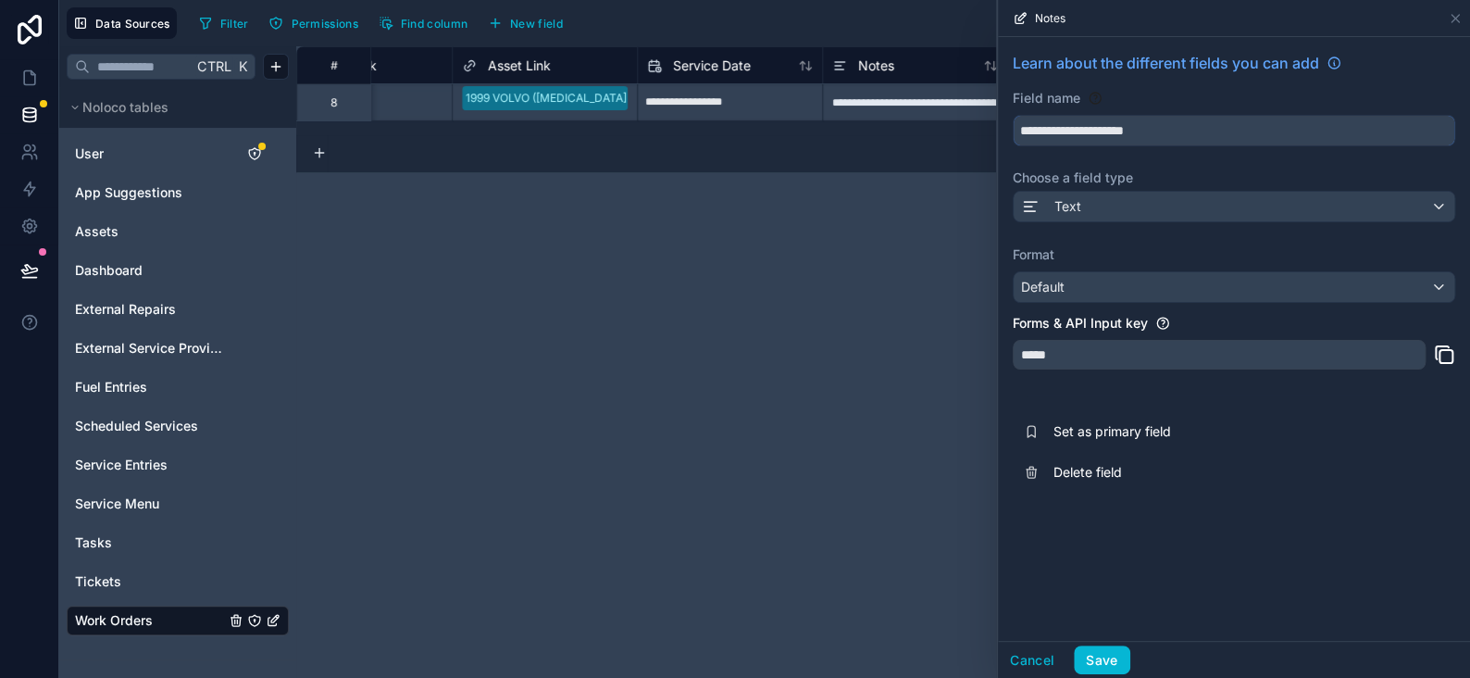
type input "**********"
click at [1092, 659] on button "Save" at bounding box center [1102, 660] width 56 height 30
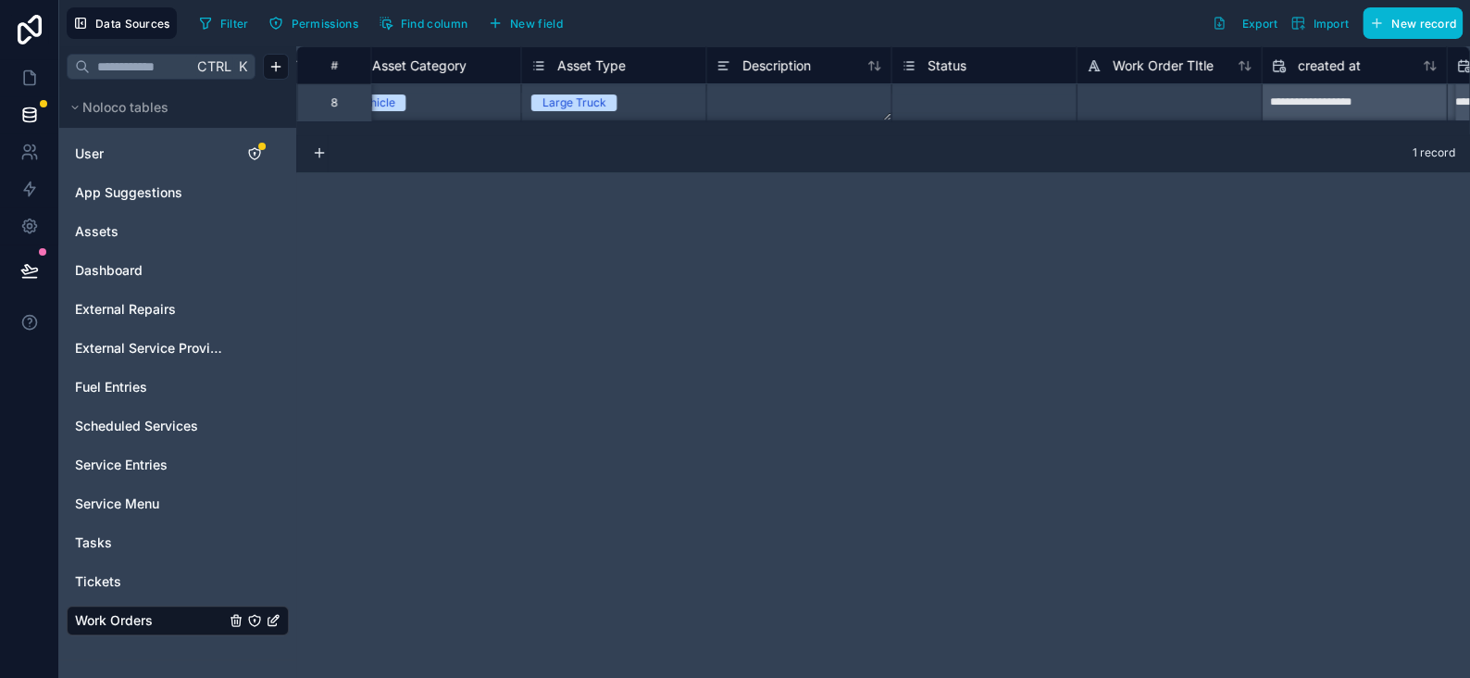
scroll to position [0, 2018]
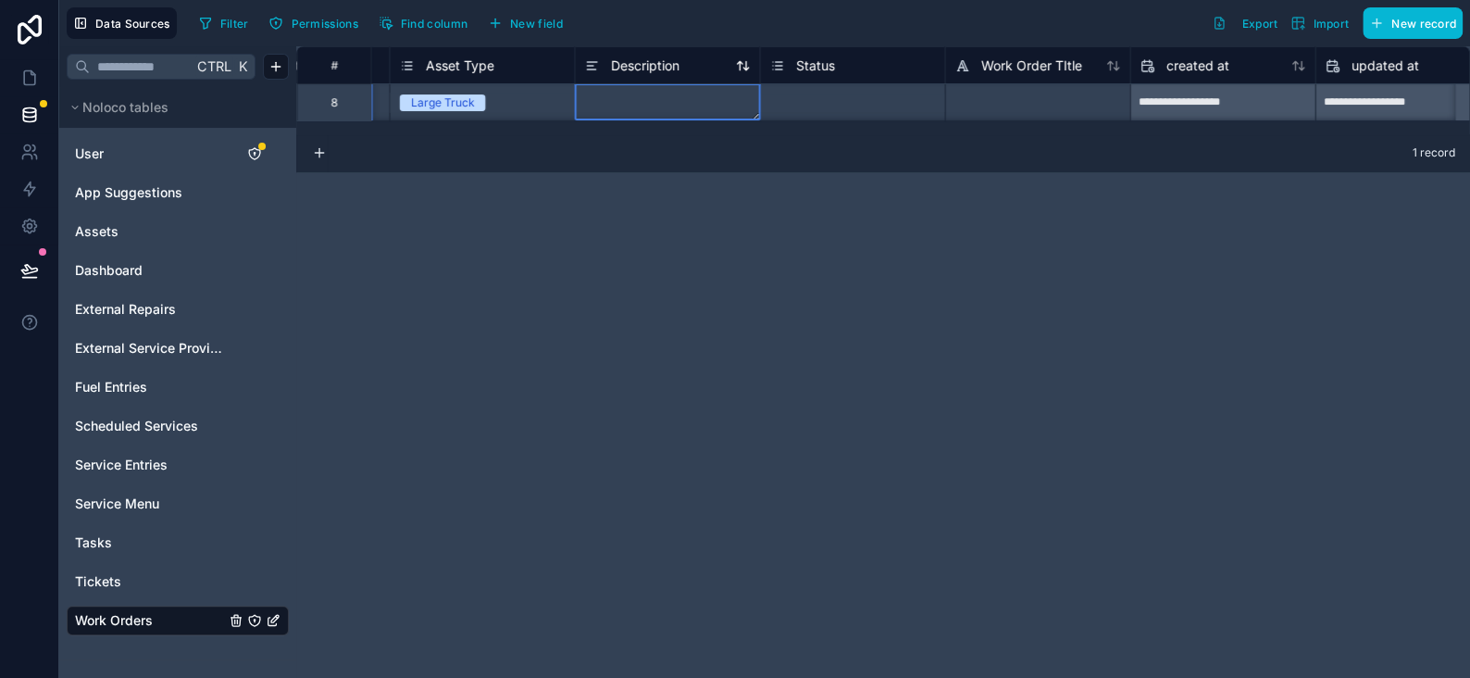
click at [634, 69] on span "Description" at bounding box center [644, 65] width 69 height 19
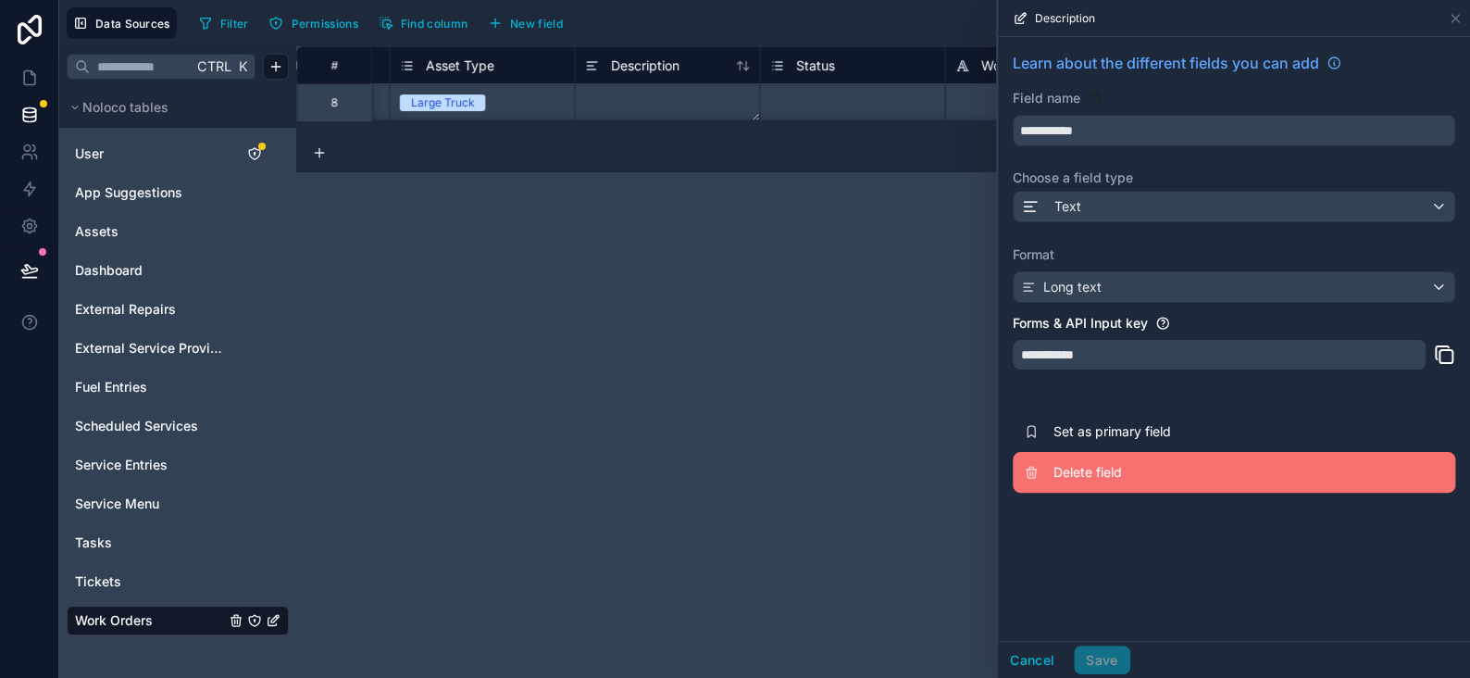
click at [1095, 473] on span "Delete field" at bounding box center [1187, 472] width 267 height 19
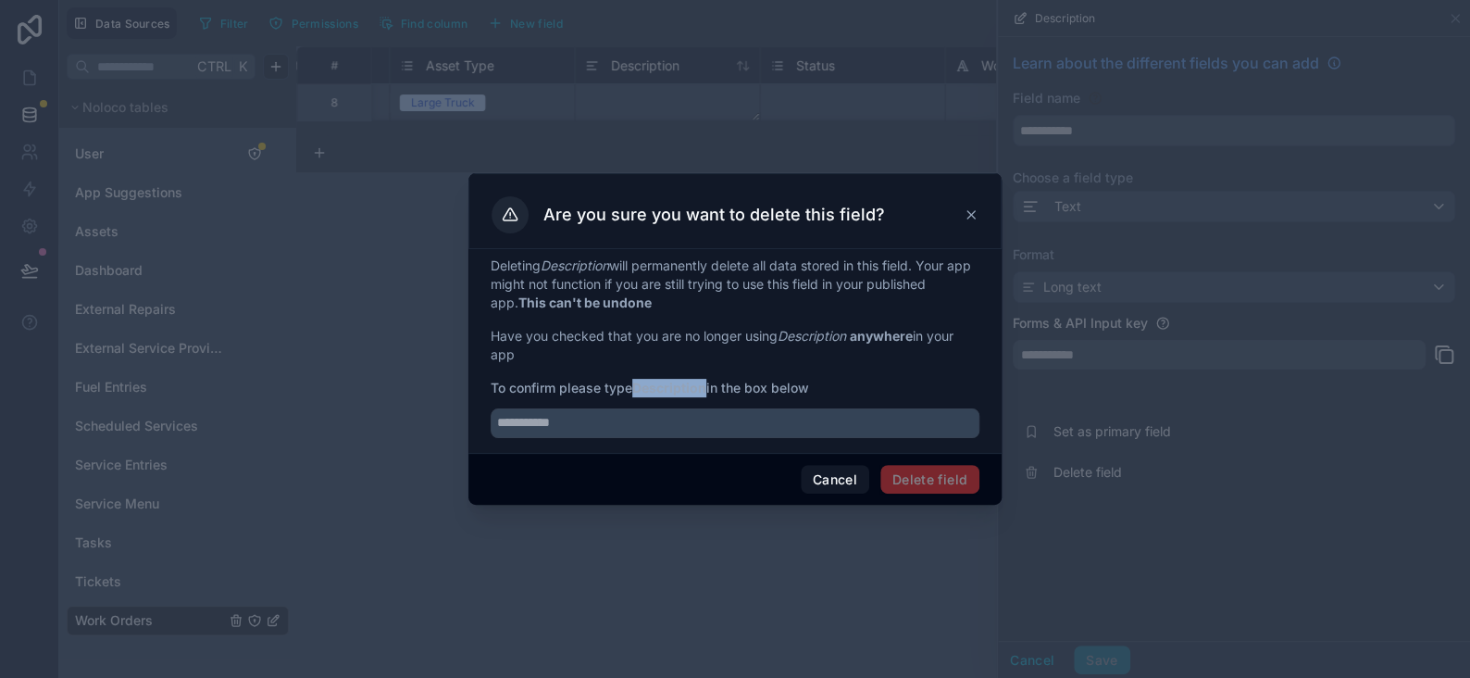
drag, startPoint x: 636, startPoint y: 384, endPoint x: 705, endPoint y: 392, distance: 69.8
click at [705, 392] on strong "Description" at bounding box center [669, 388] width 74 height 16
copy strong "Description"
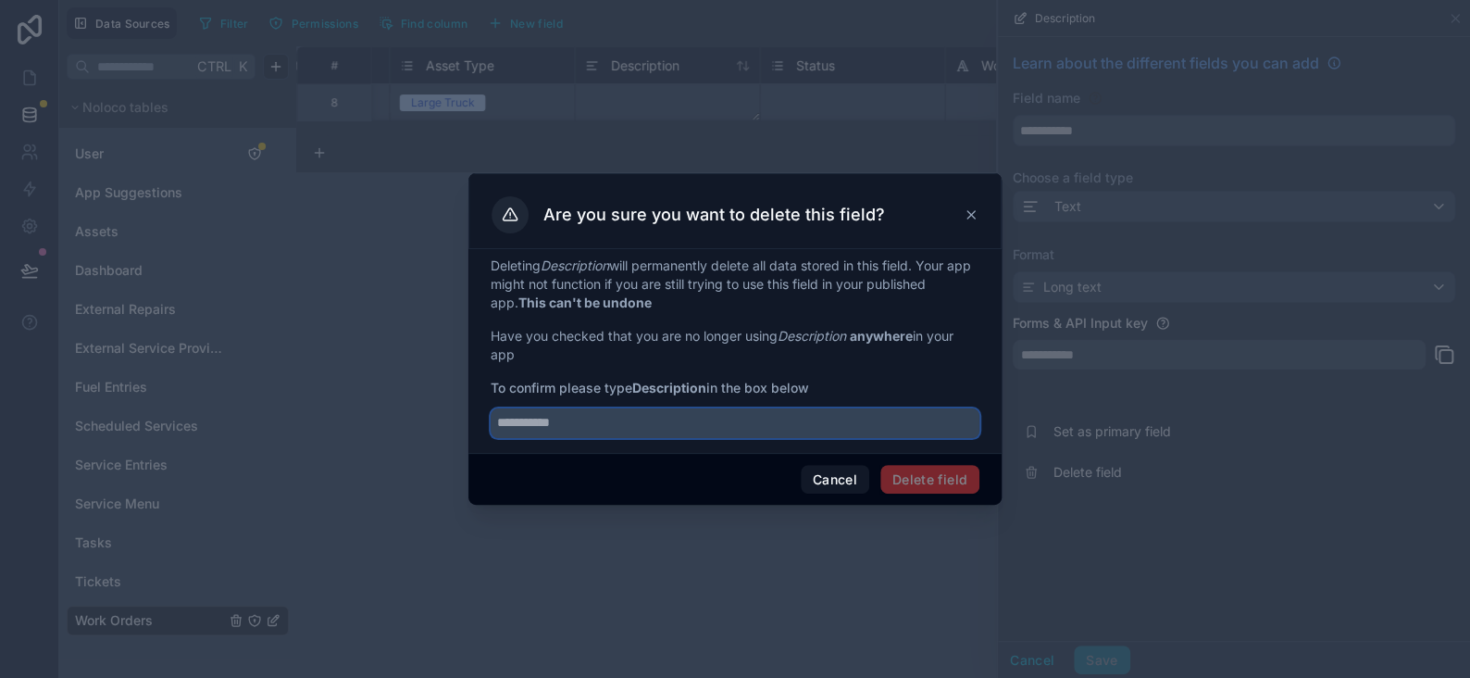
click at [702, 419] on input "text" at bounding box center [735, 423] width 489 height 30
paste input "**********"
type input "**********"
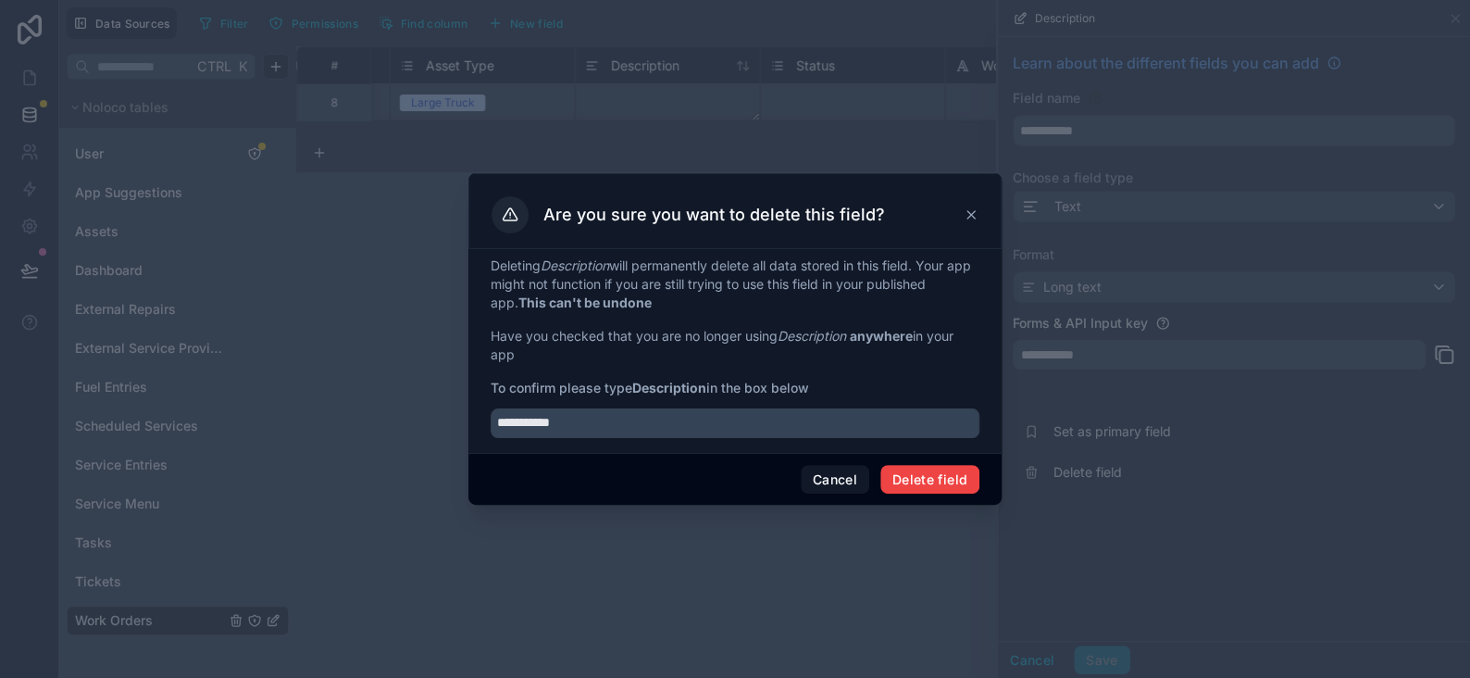
click at [954, 500] on div "Cancel Delete field" at bounding box center [734, 479] width 533 height 53
click at [953, 479] on button "Delete field" at bounding box center [929, 480] width 99 height 30
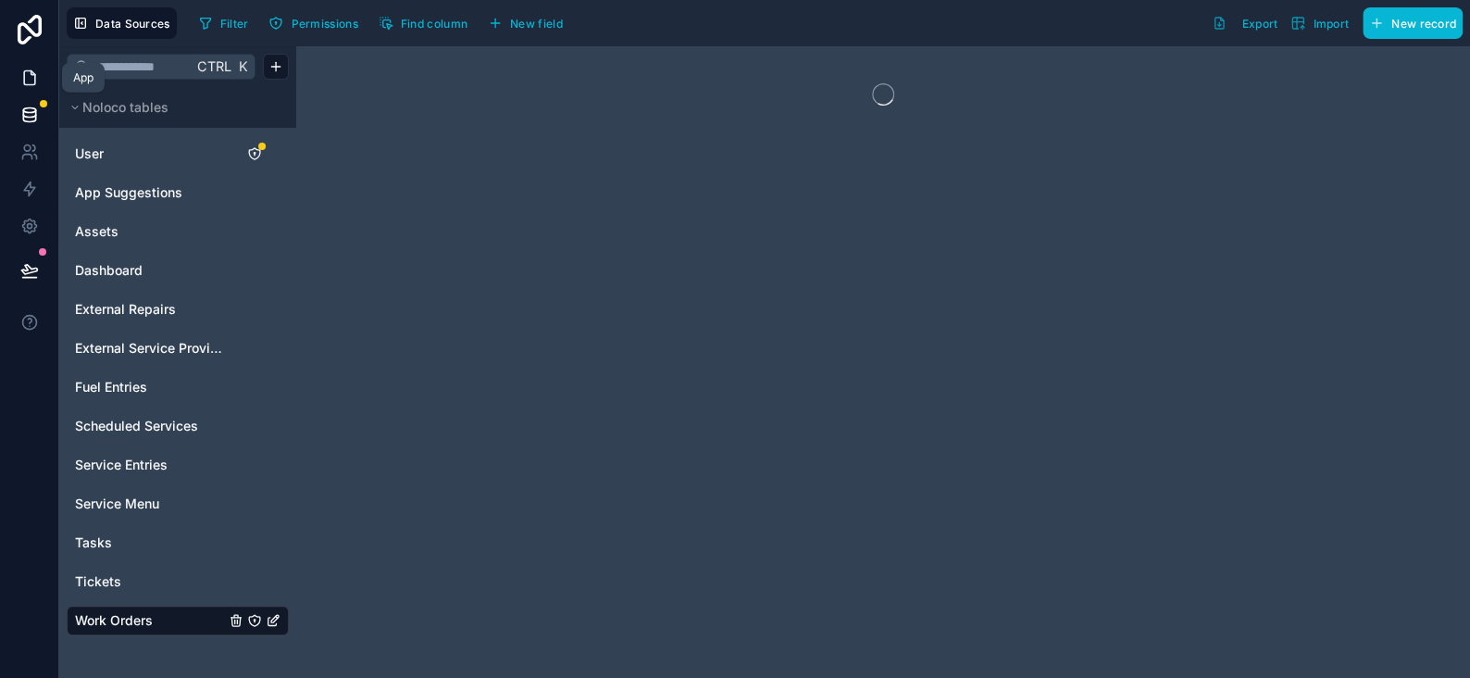
click at [8, 80] on link at bounding box center [29, 77] width 58 height 37
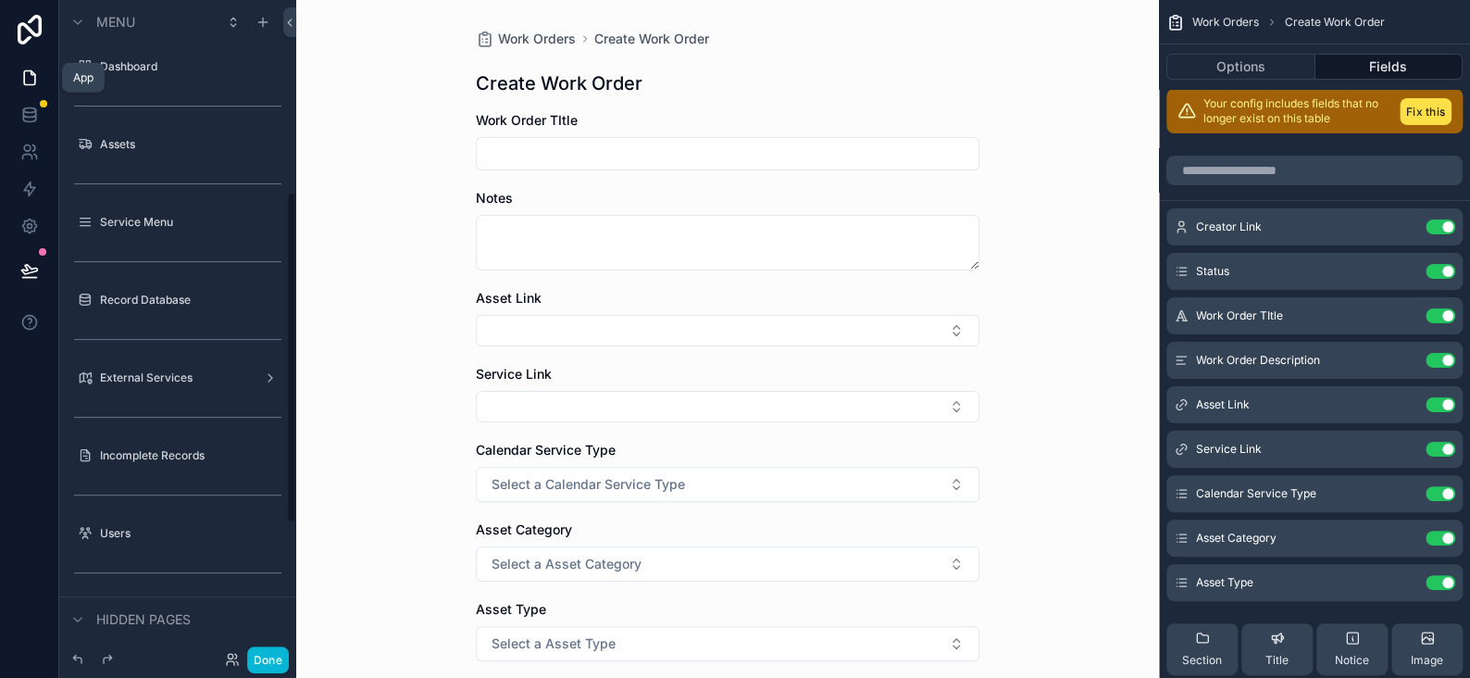
click at [20, 80] on icon at bounding box center [29, 78] width 19 height 19
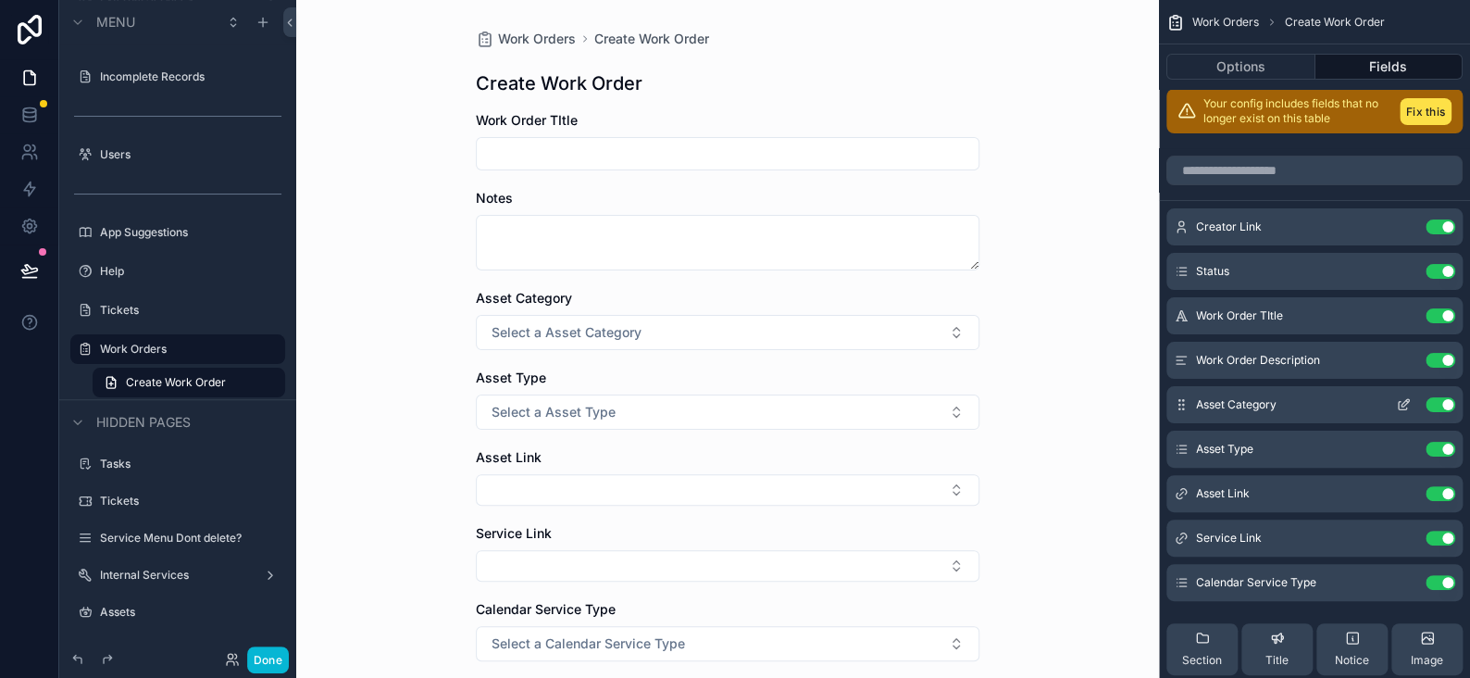
click at [1432, 403] on button "Use setting" at bounding box center [1441, 404] width 30 height 15
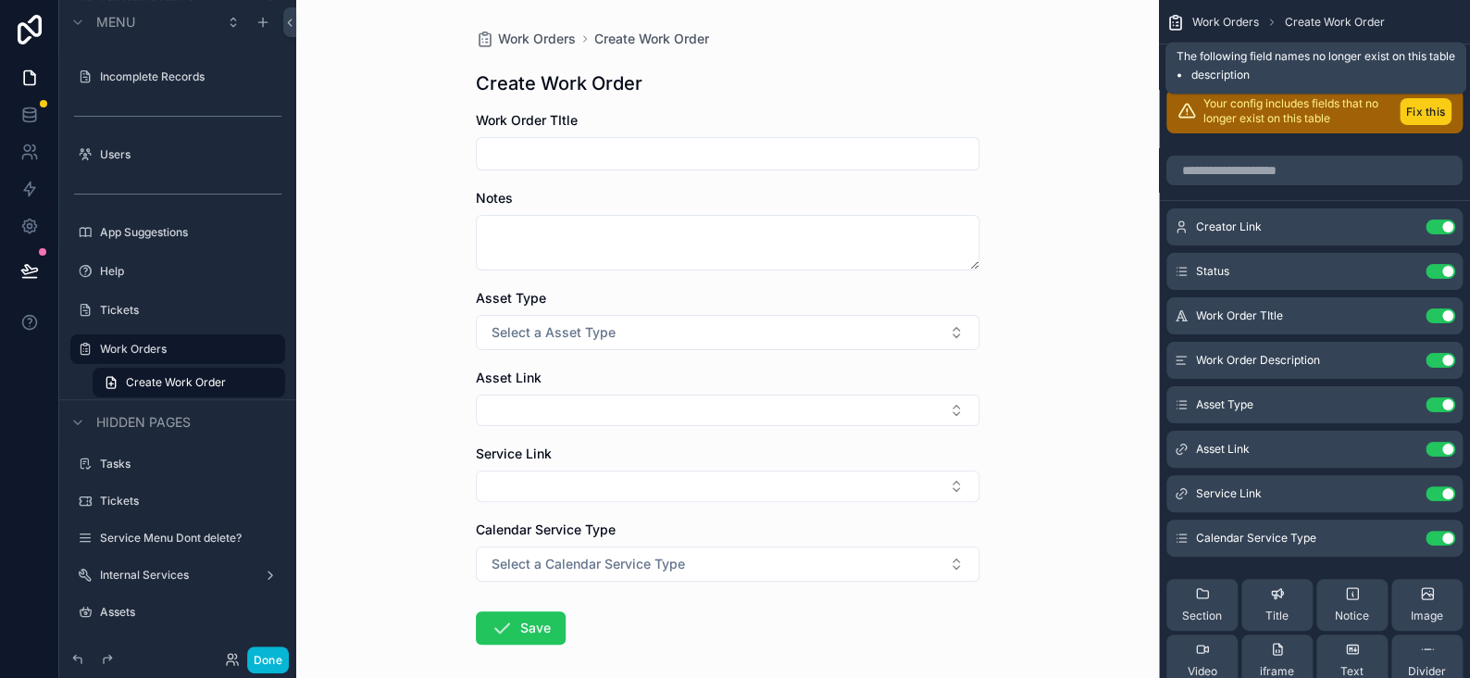
click at [1422, 108] on button "Fix this" at bounding box center [1426, 111] width 52 height 27
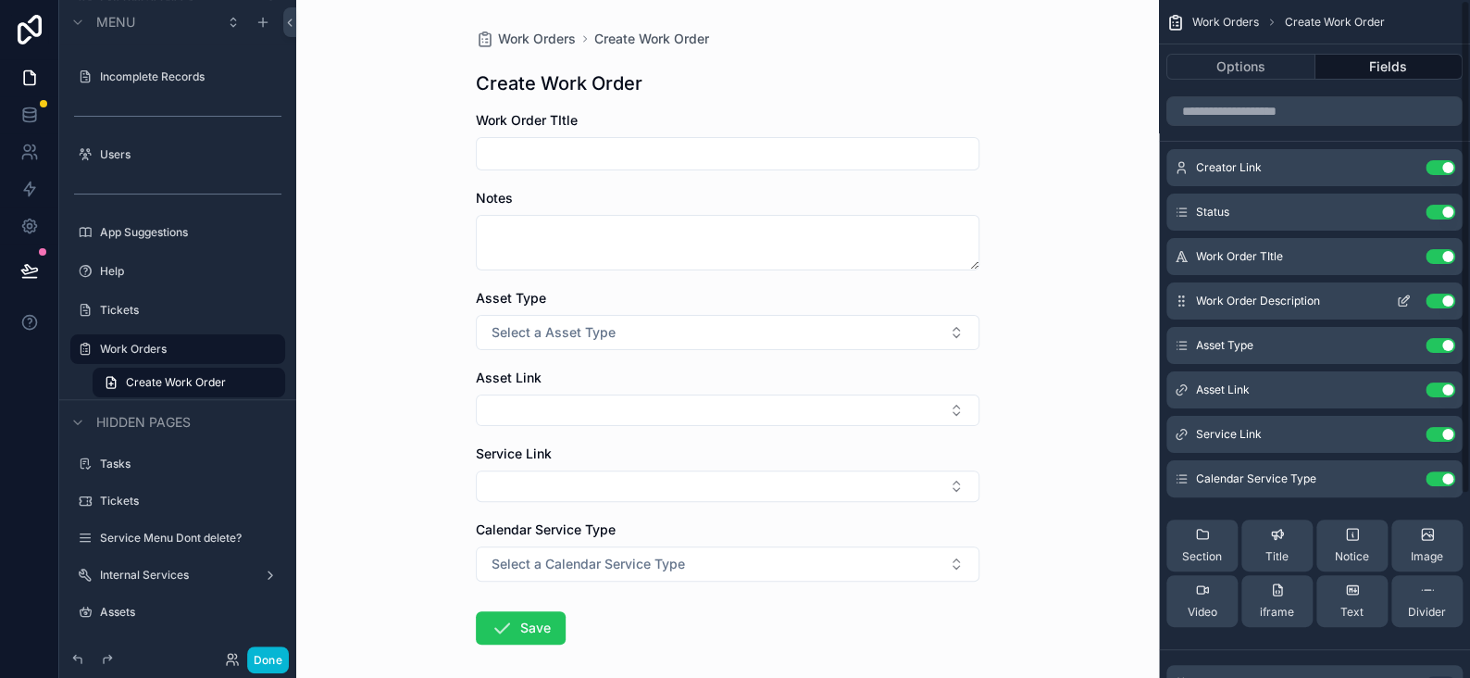
click at [1400, 298] on icon "scrollable content" at bounding box center [1403, 302] width 8 height 8
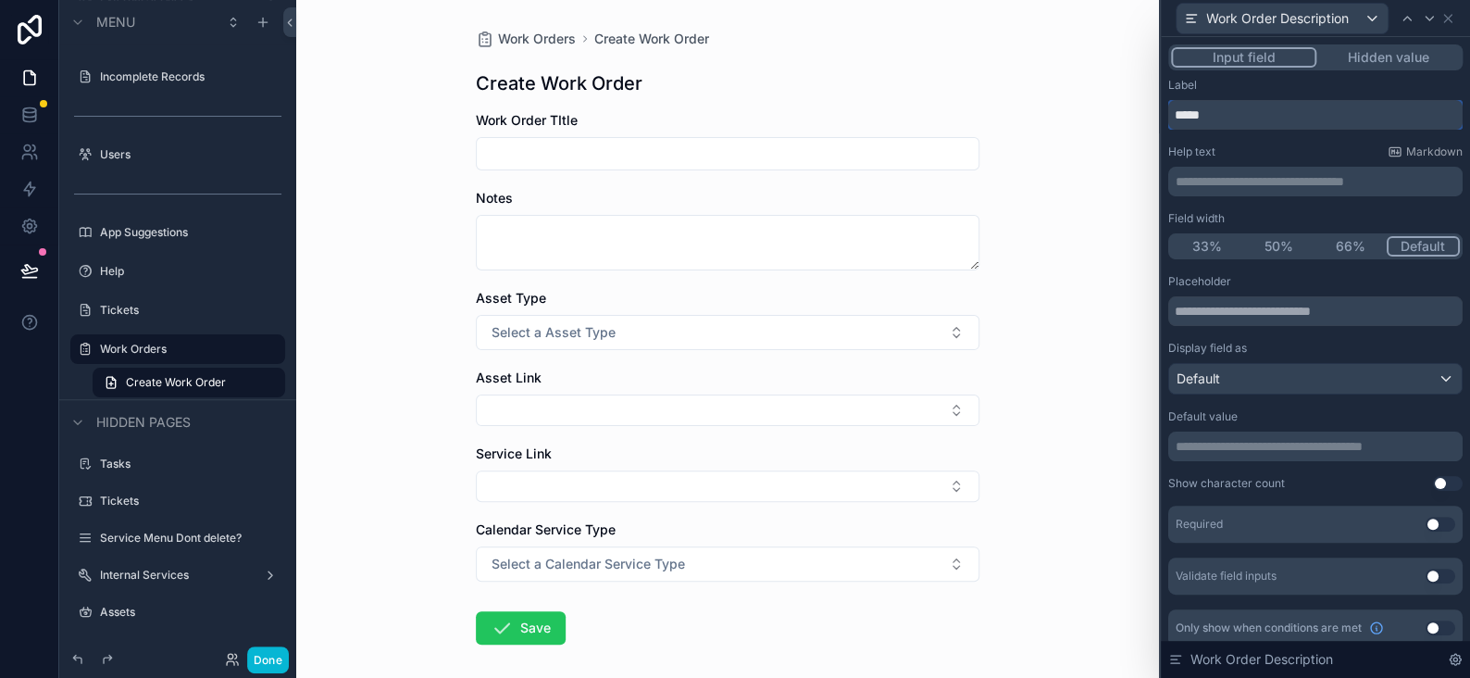
drag, startPoint x: 1216, startPoint y: 114, endPoint x: 1106, endPoint y: 107, distance: 110.4
click at [1108, 108] on div "**********" at bounding box center [735, 339] width 1470 height 678
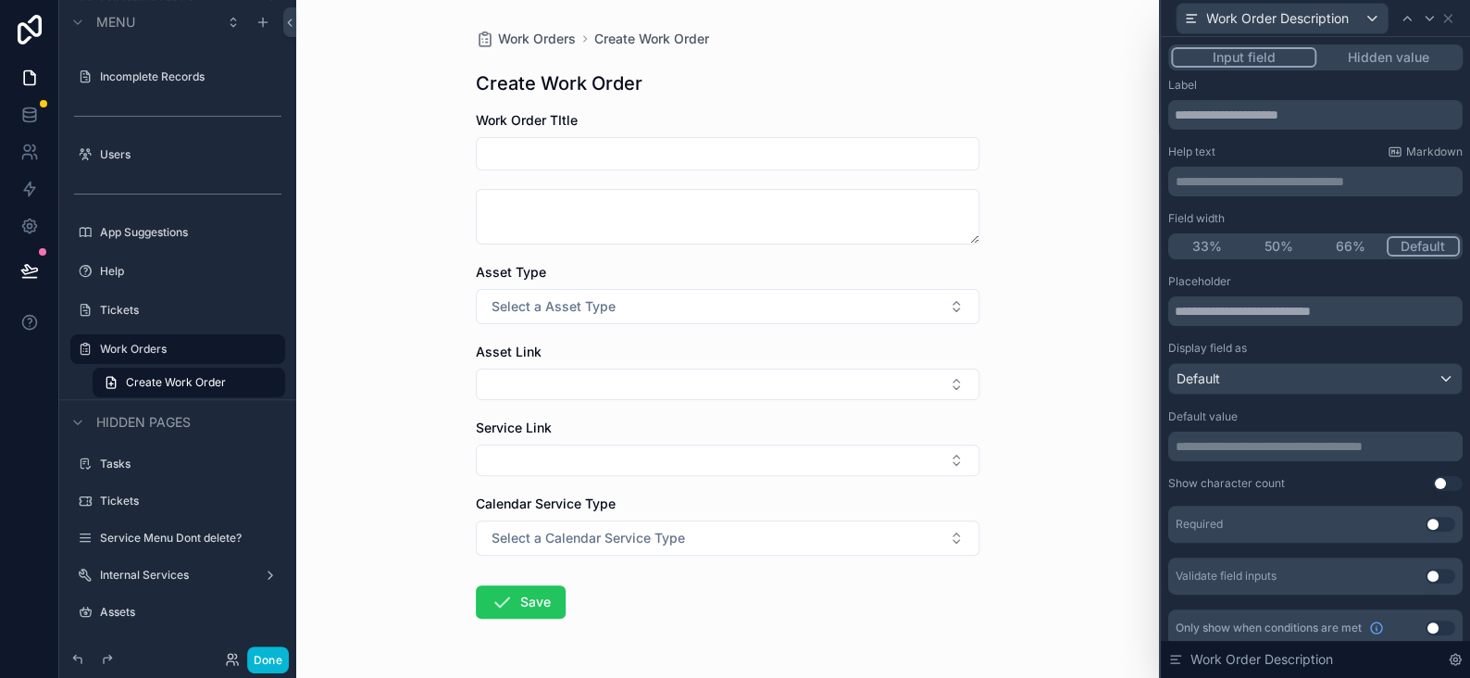
click at [1201, 188] on p "**********" at bounding box center [1317, 181] width 283 height 19
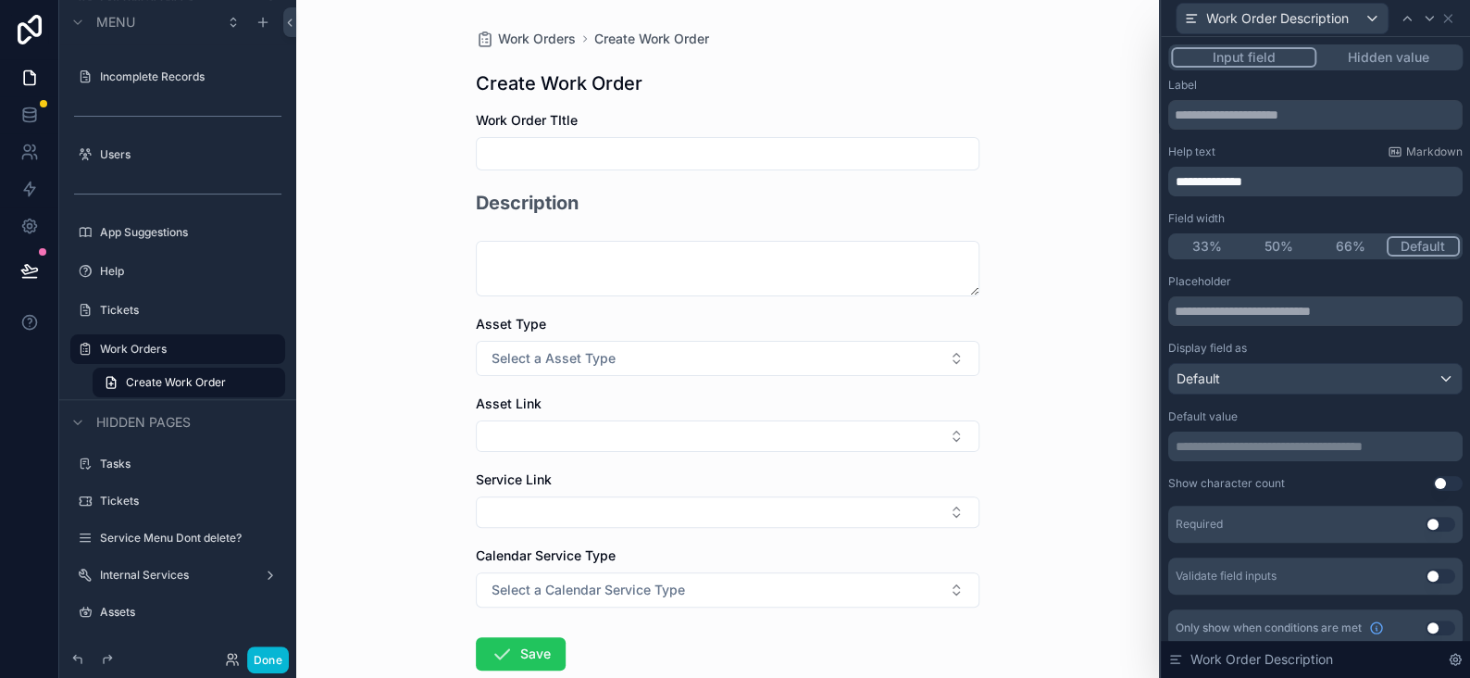
click at [1201, 188] on span "**********" at bounding box center [1209, 181] width 67 height 13
drag, startPoint x: 1278, startPoint y: 178, endPoint x: 1197, endPoint y: 179, distance: 80.5
click at [1197, 179] on p "**********" at bounding box center [1317, 181] width 283 height 19
click at [1137, 599] on div "Work Orders Create Work Order Create Work Order Work Order TItle Work Order Det…" at bounding box center [727, 339] width 863 height 678
click at [37, 121] on icon at bounding box center [29, 115] width 19 height 19
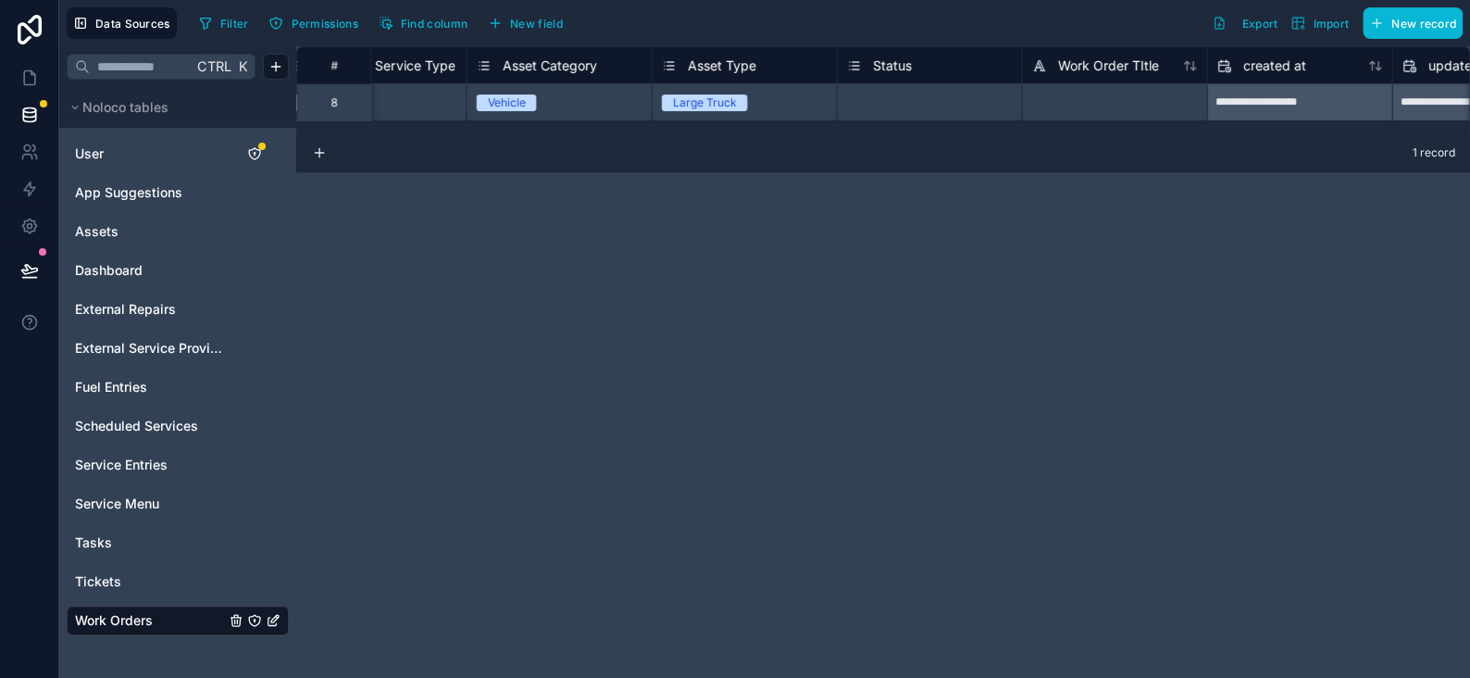
scroll to position [0, 1763]
click at [1043, 85] on div at bounding box center [1107, 101] width 185 height 37
click at [890, 380] on div "**********" at bounding box center [883, 361] width 1174 height 631
click at [27, 76] on icon at bounding box center [29, 78] width 19 height 19
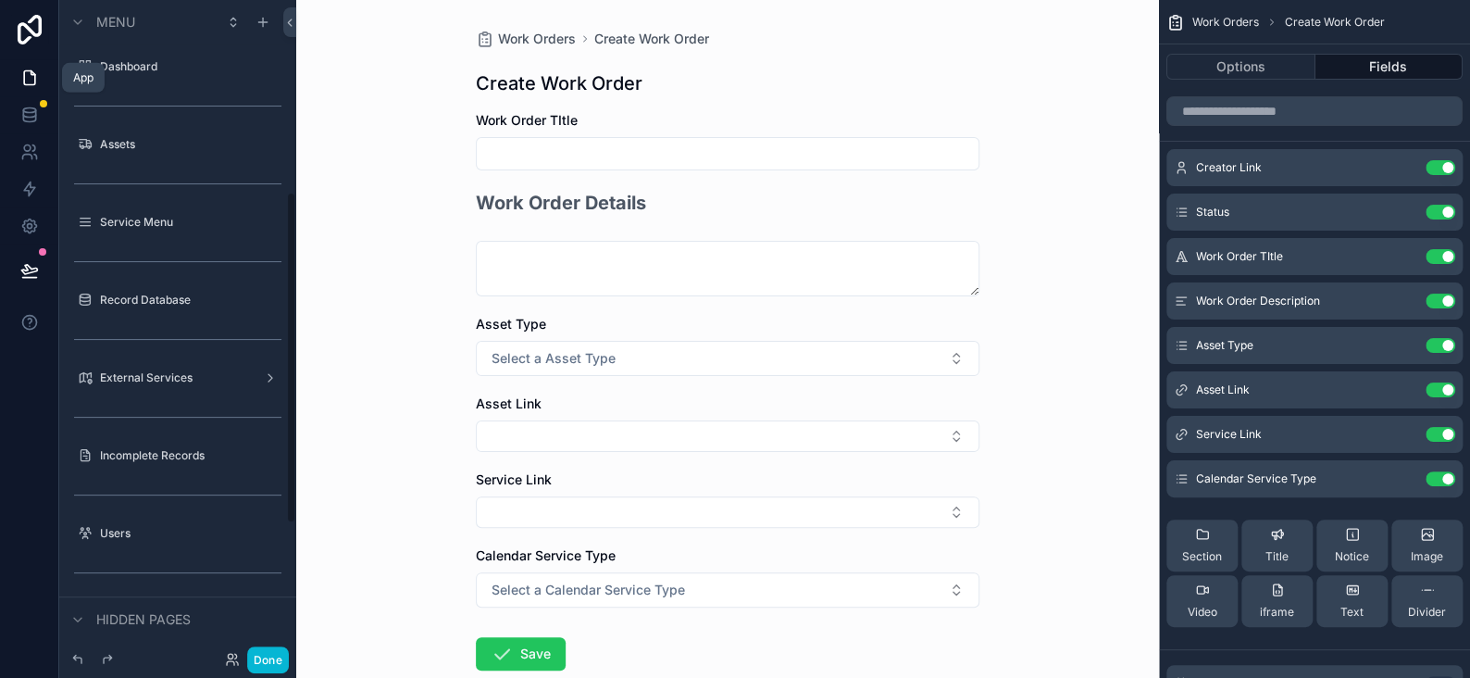
scroll to position [379, 0]
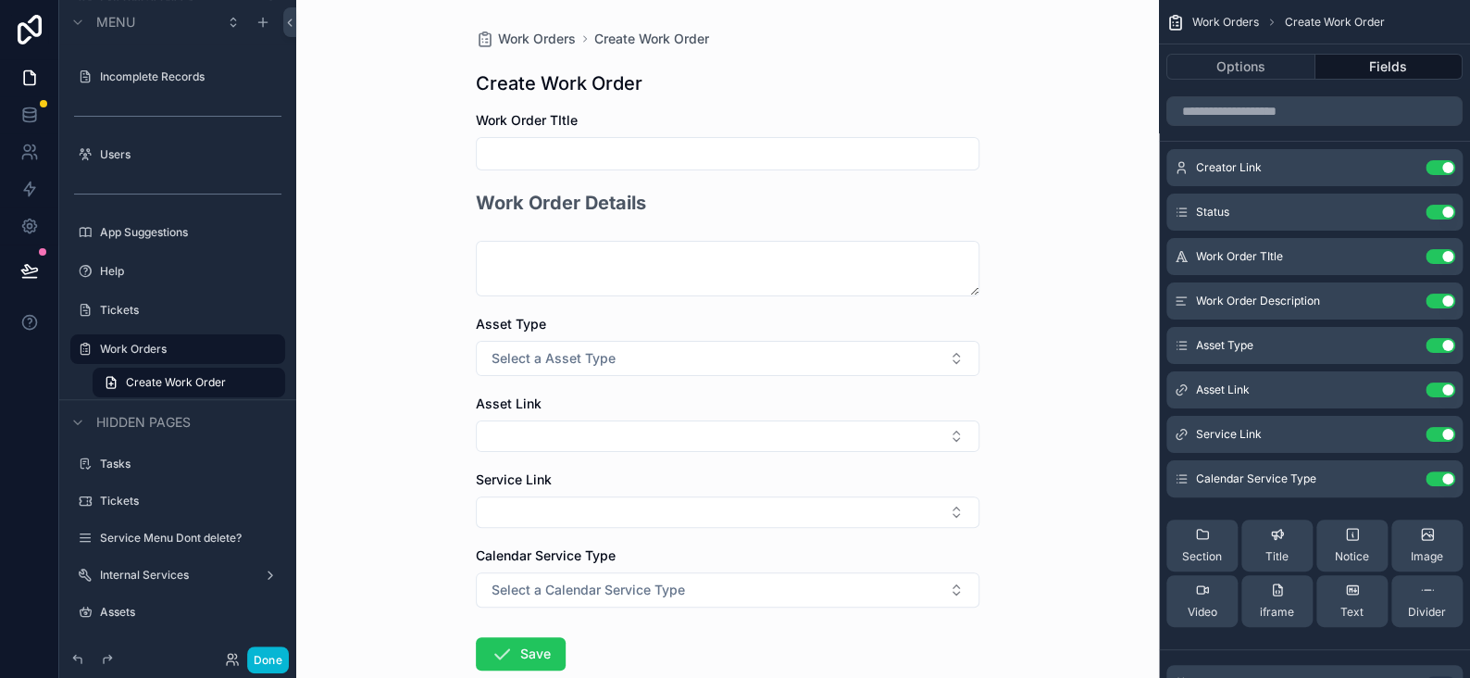
click at [555, 122] on span "Work Order TItle" at bounding box center [527, 120] width 102 height 16
click at [21, 116] on icon at bounding box center [29, 115] width 19 height 19
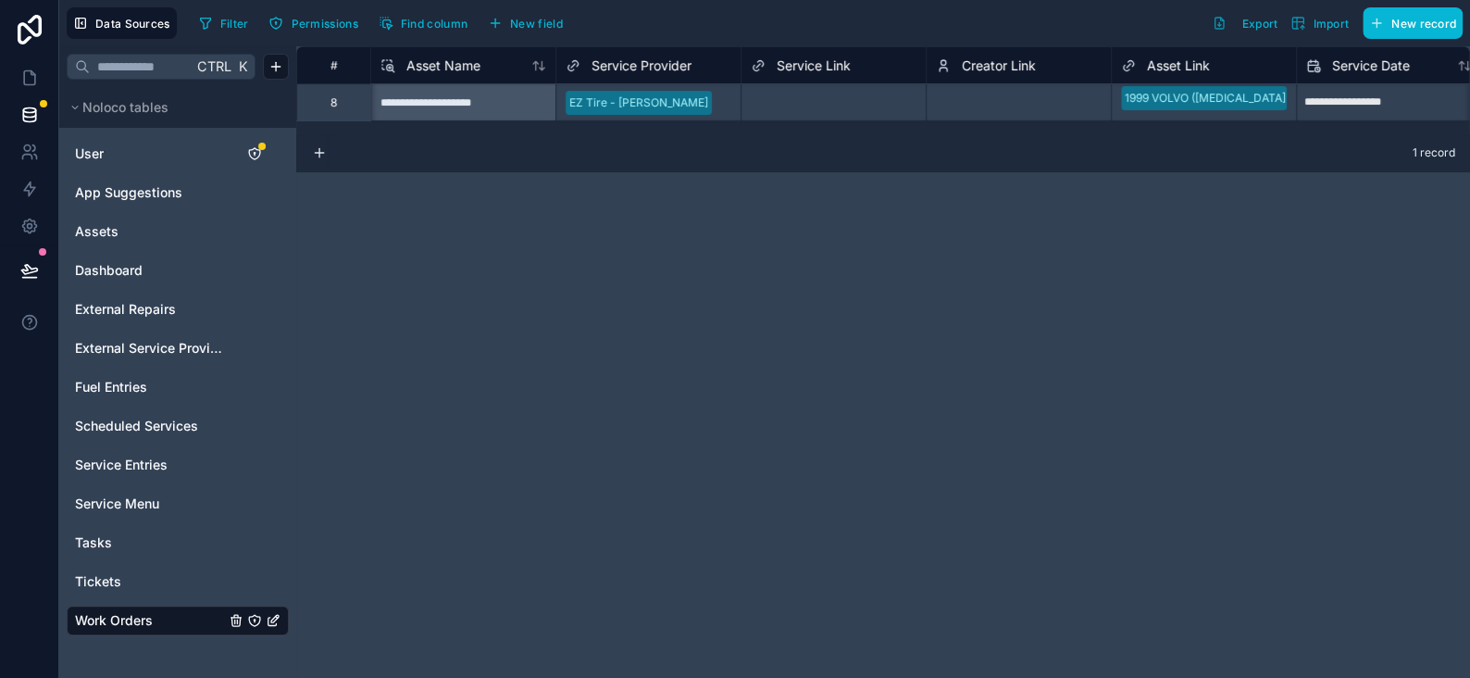
scroll to position [0, 1652]
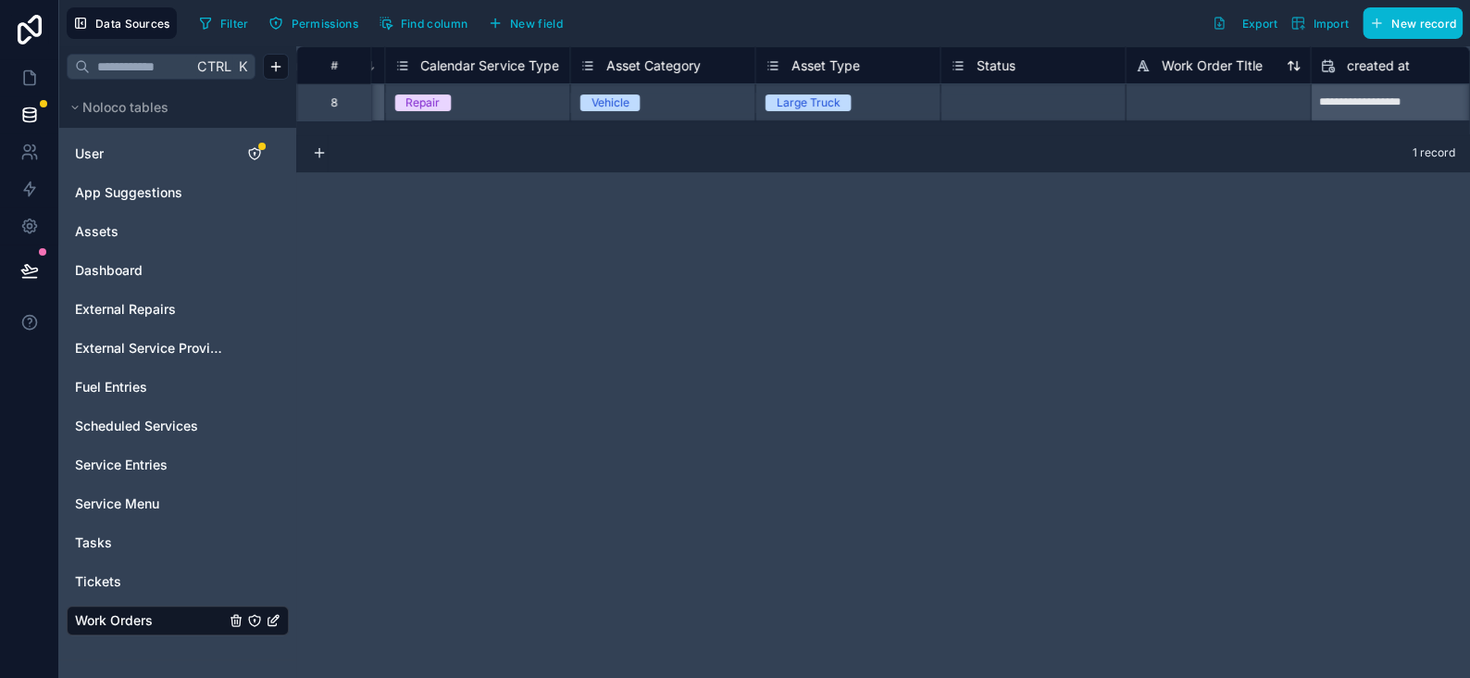
click at [1225, 70] on span "Work Order TItle" at bounding box center [1211, 65] width 101 height 19
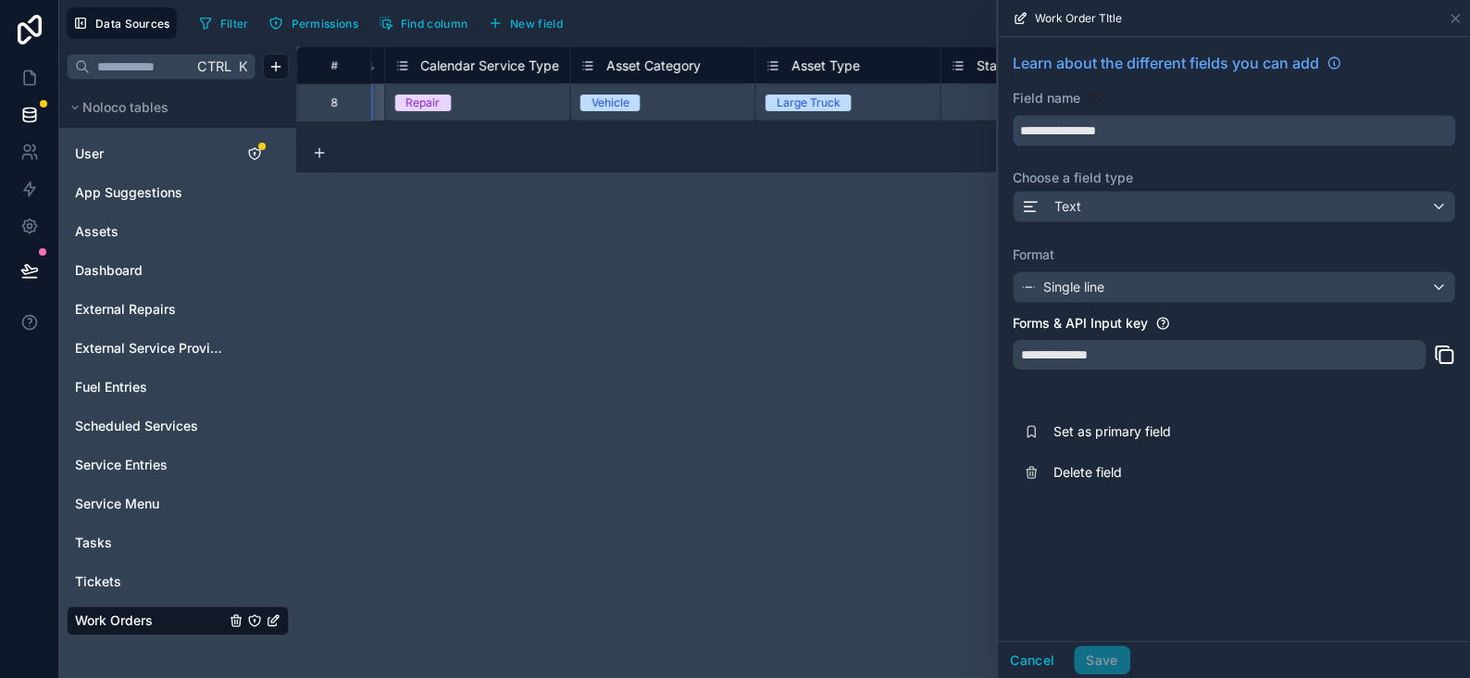
click at [1108, 132] on input "**********" at bounding box center [1234, 131] width 441 height 30
type input "**********"
click at [1108, 660] on button "Save" at bounding box center [1102, 660] width 56 height 30
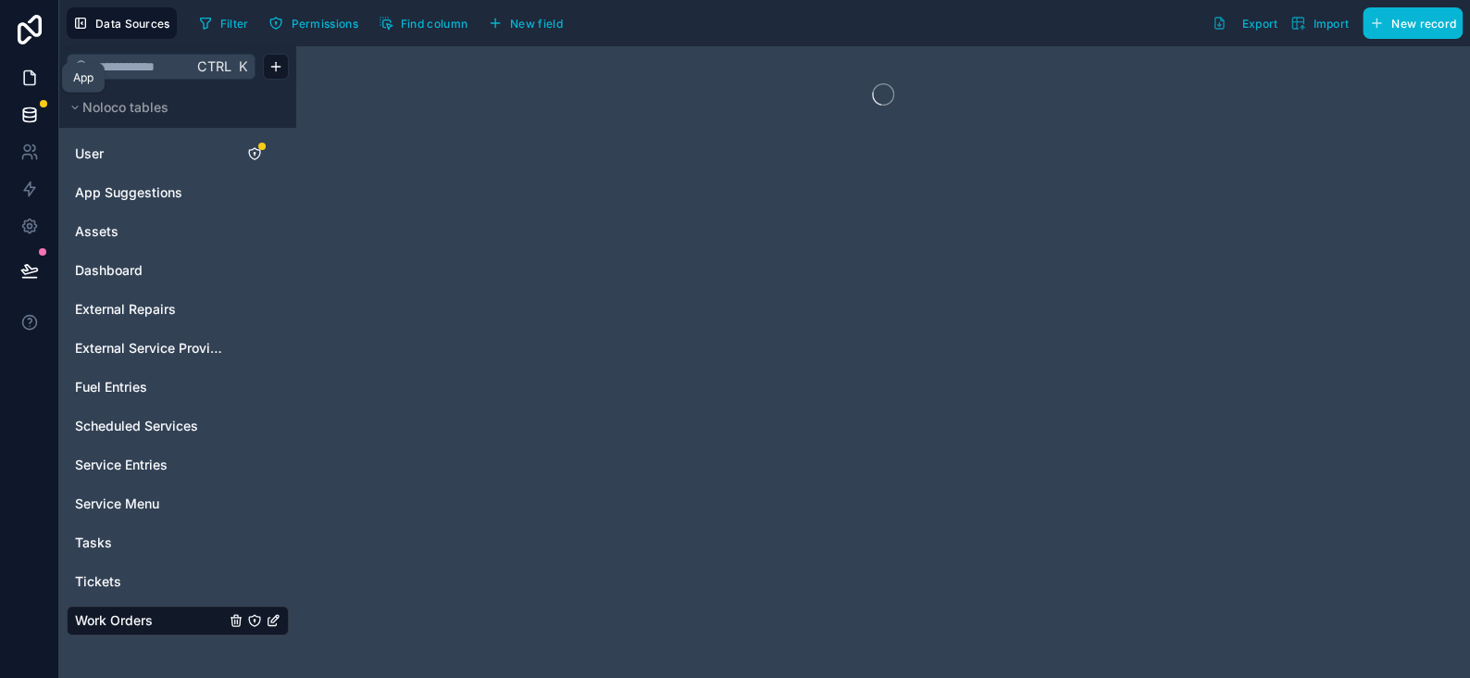
click at [36, 81] on icon at bounding box center [29, 78] width 19 height 19
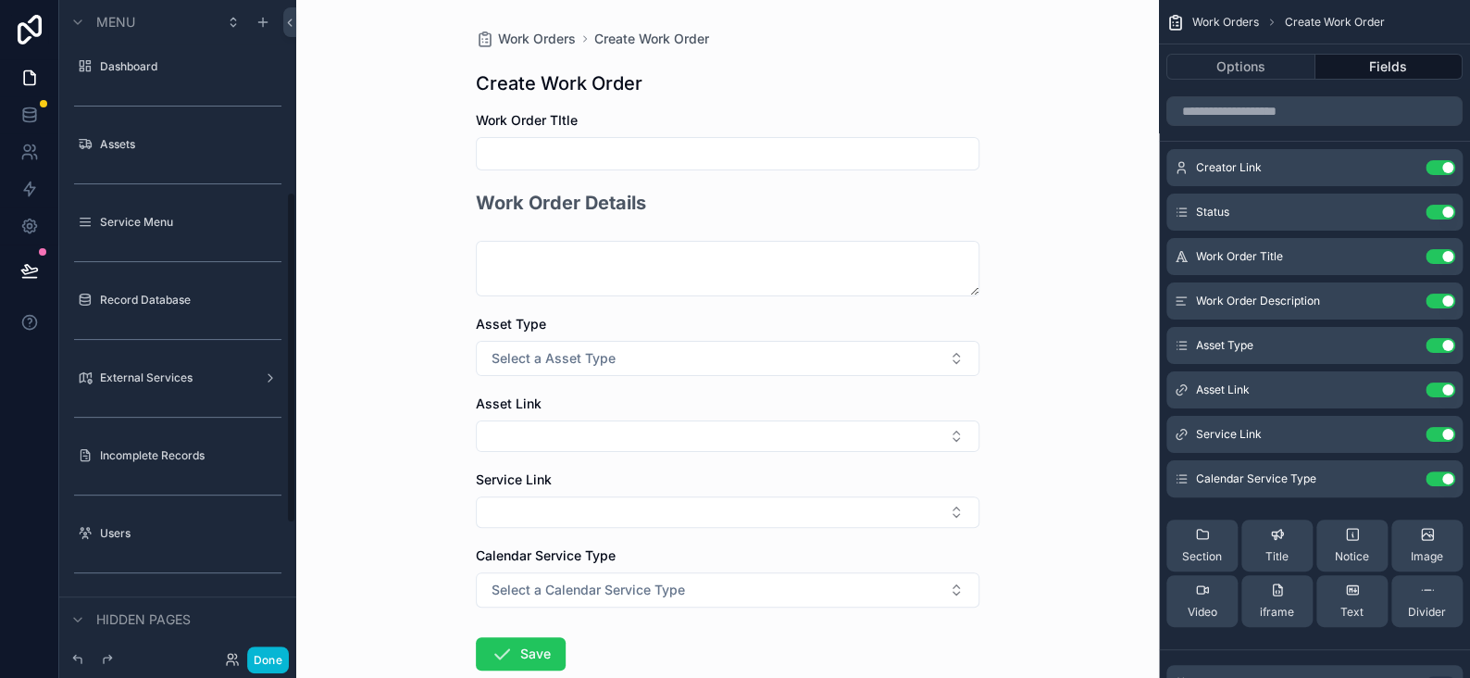
scroll to position [379, 0]
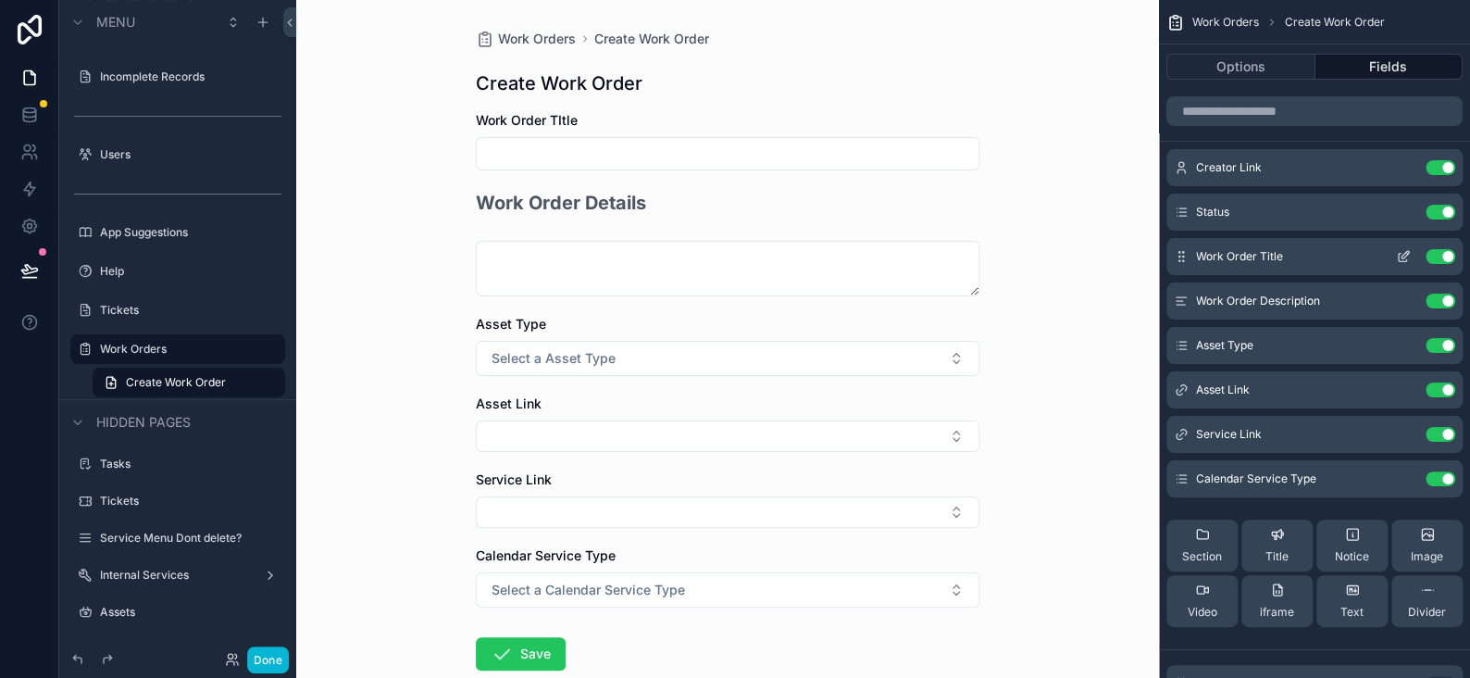
click at [1398, 252] on icon "scrollable content" at bounding box center [1403, 256] width 15 height 15
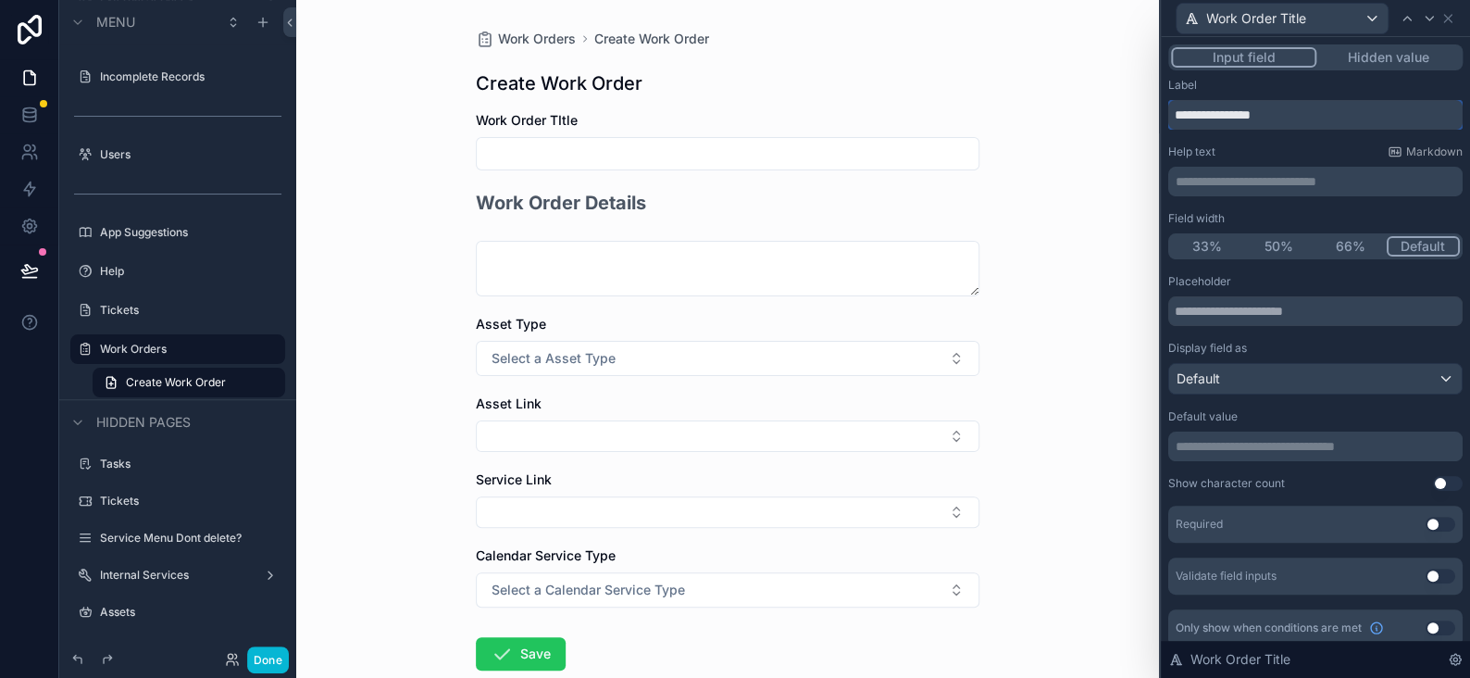
click at [1259, 117] on input "**********" at bounding box center [1315, 115] width 294 height 30
click at [1296, 119] on input "**********" at bounding box center [1315, 115] width 294 height 30
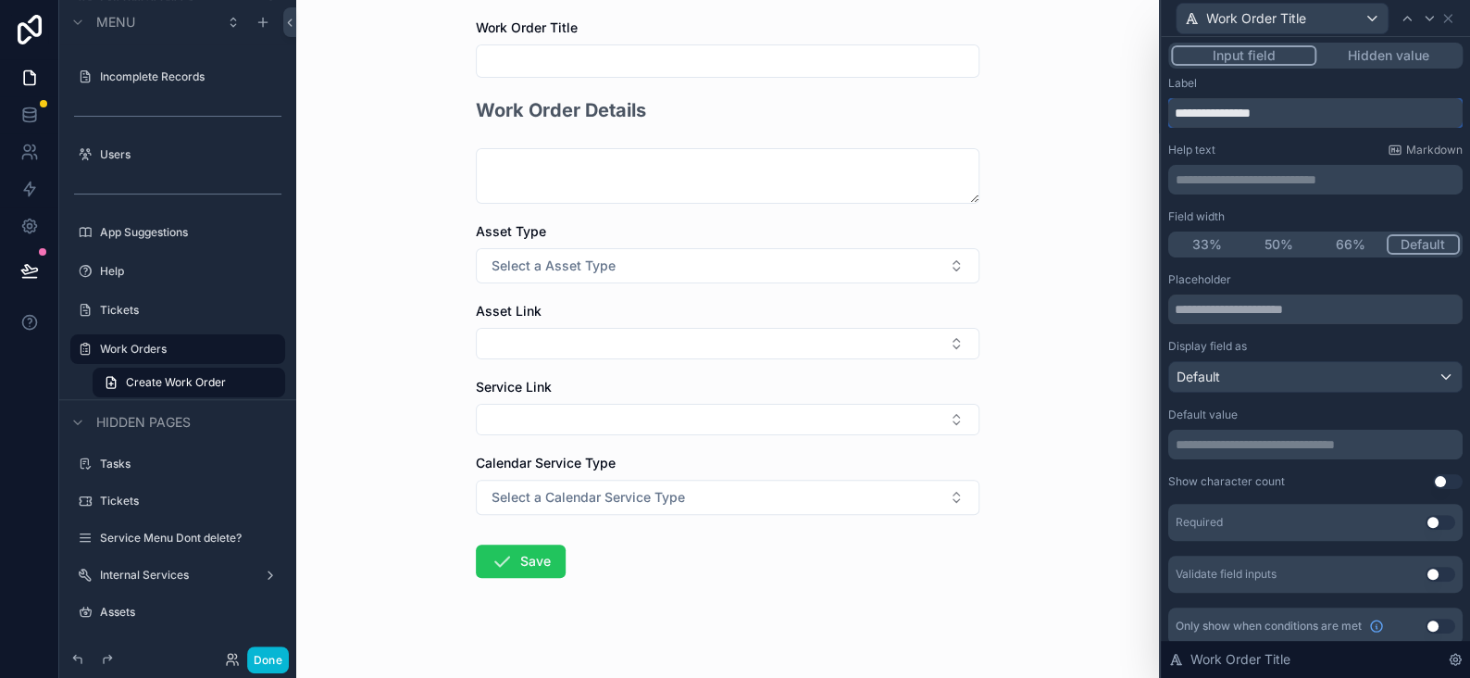
scroll to position [0, 0]
type input "**********"
click at [1451, 9] on div "Work Order Title" at bounding box center [1315, 18] width 294 height 36
click at [1449, 17] on icon at bounding box center [1447, 18] width 7 height 7
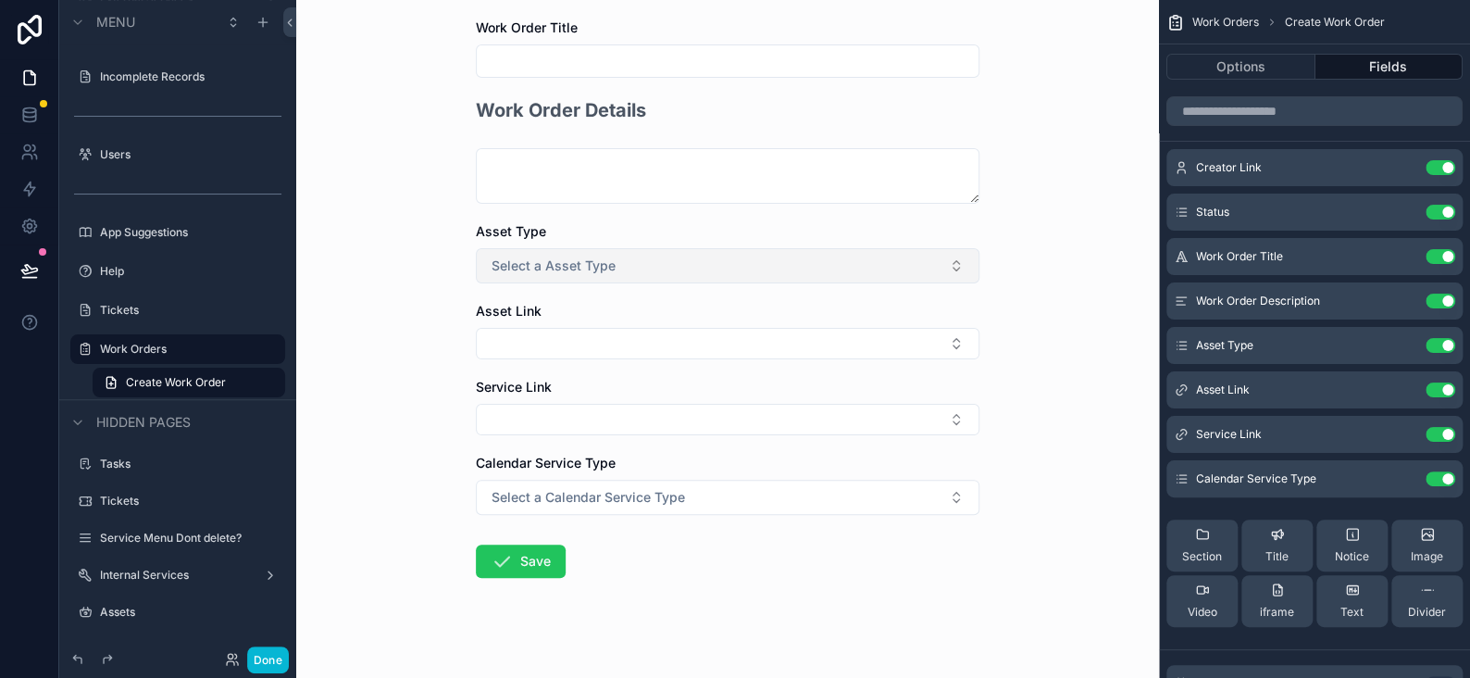
click at [635, 271] on button "Select a Asset Type" at bounding box center [728, 265] width 504 height 35
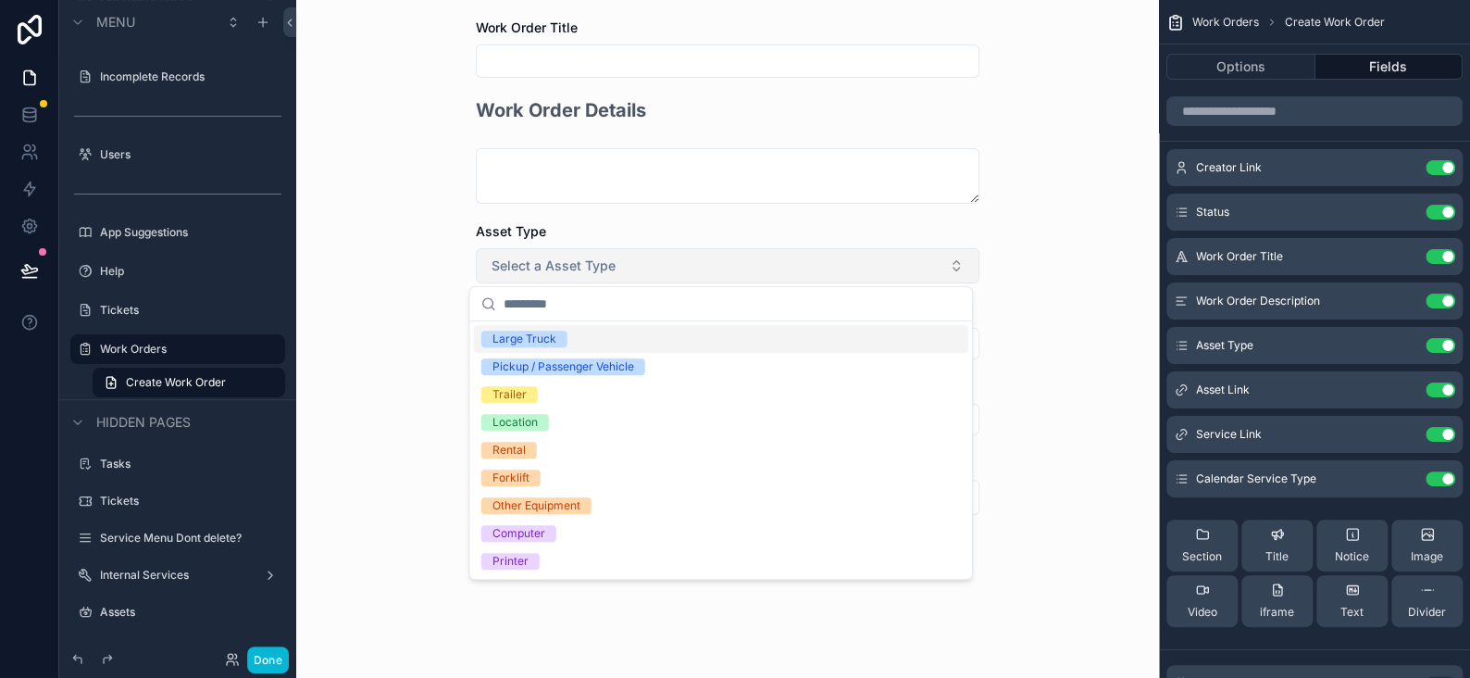
click at [635, 271] on button "Select a Asset Type" at bounding box center [728, 265] width 504 height 35
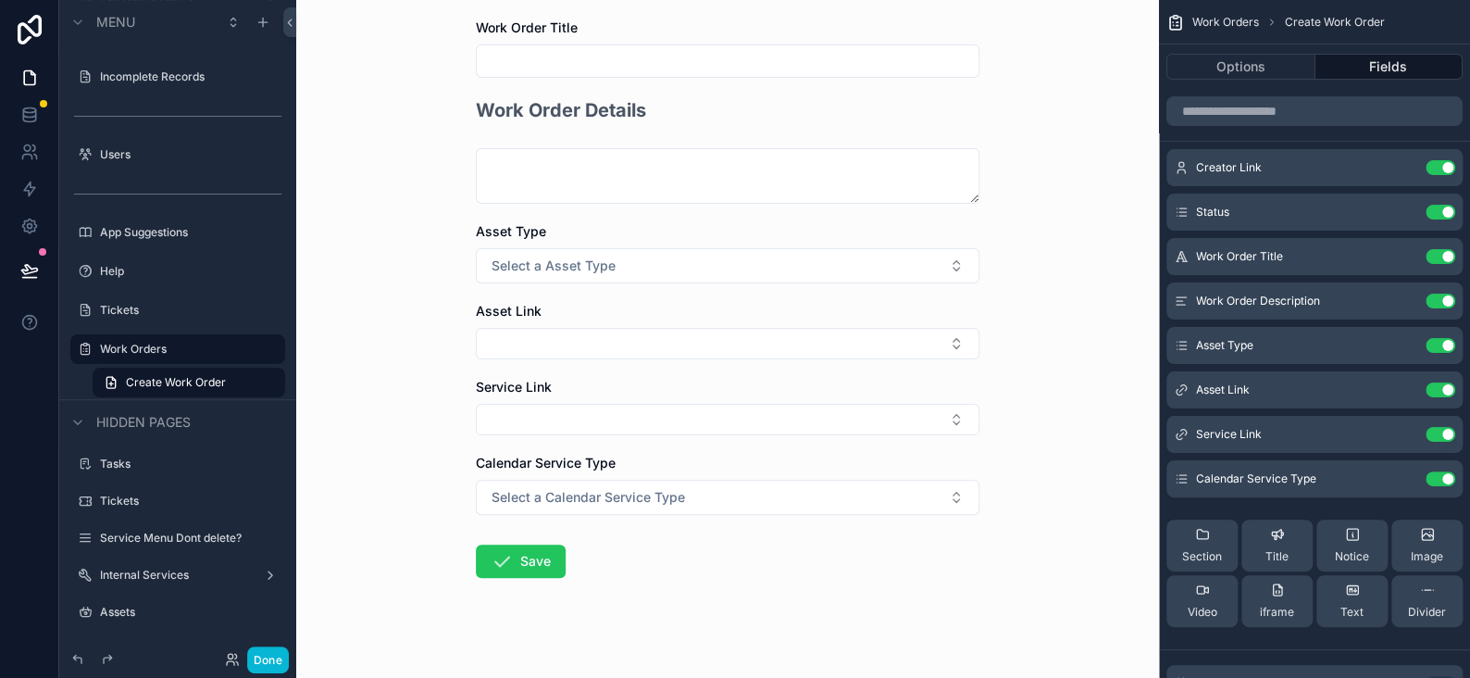
click at [974, 245] on div "Work Orders Create Work Order Create Work Order Work Order Title Work Order Det…" at bounding box center [727, 301] width 533 height 789
click at [1010, 244] on div "Work Orders Create Work Order Create Work Order Work Order Title Work Order Det…" at bounding box center [727, 246] width 863 height 678
click at [1404, 259] on icon "scrollable content" at bounding box center [1403, 256] width 15 height 15
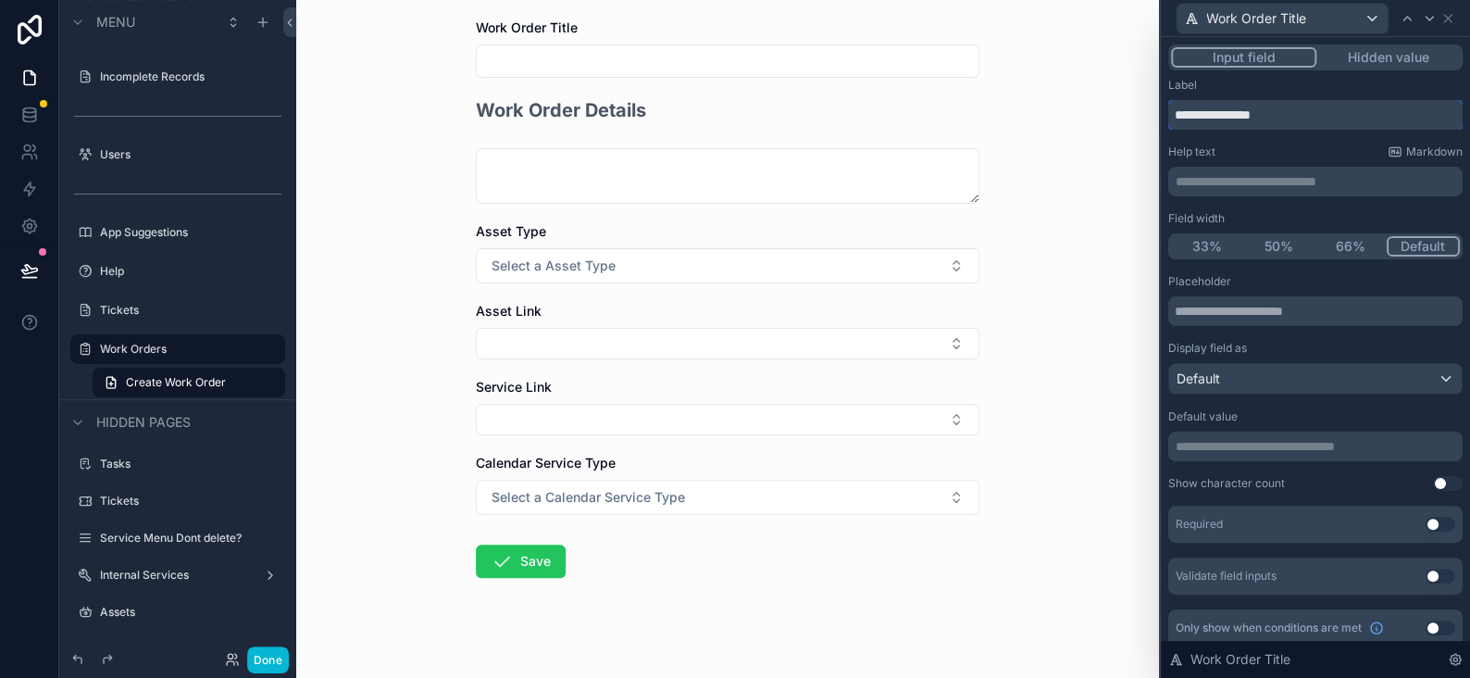
drag, startPoint x: 1293, startPoint y: 118, endPoint x: 1091, endPoint y: 107, distance: 203.0
click at [1091, 107] on div "**********" at bounding box center [735, 339] width 1470 height 678
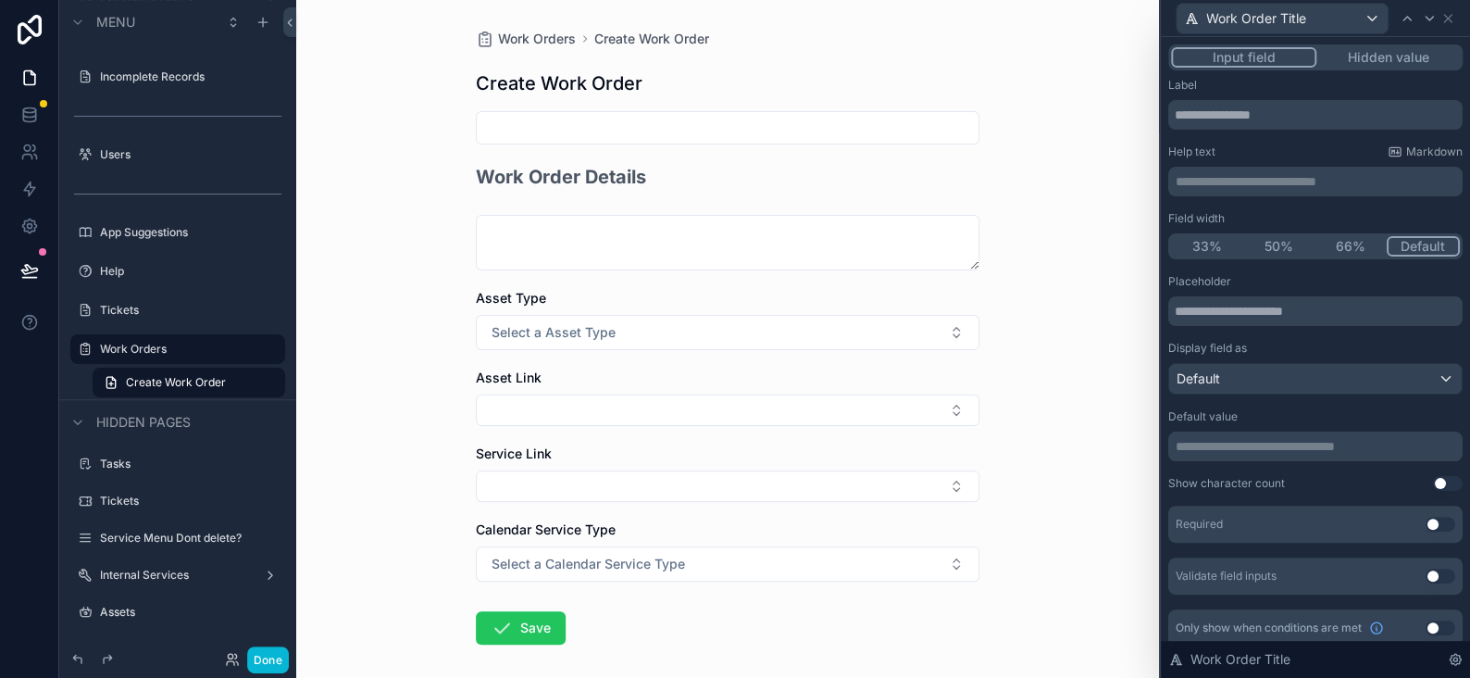
click at [1207, 181] on p "**********" at bounding box center [1317, 181] width 283 height 19
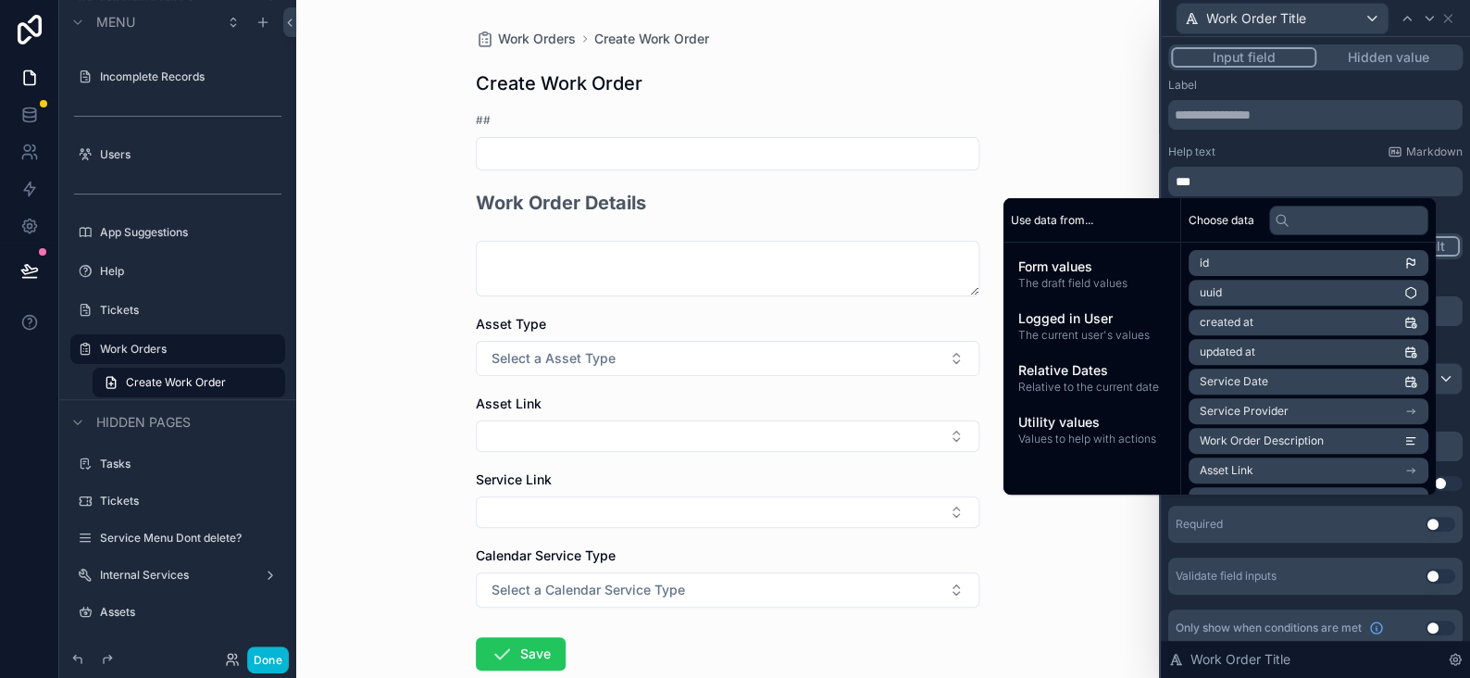
click at [1099, 115] on div "Work Orders Create Work Order Create Work Order ## Work Order Details Asset Typ…" at bounding box center [727, 339] width 863 height 678
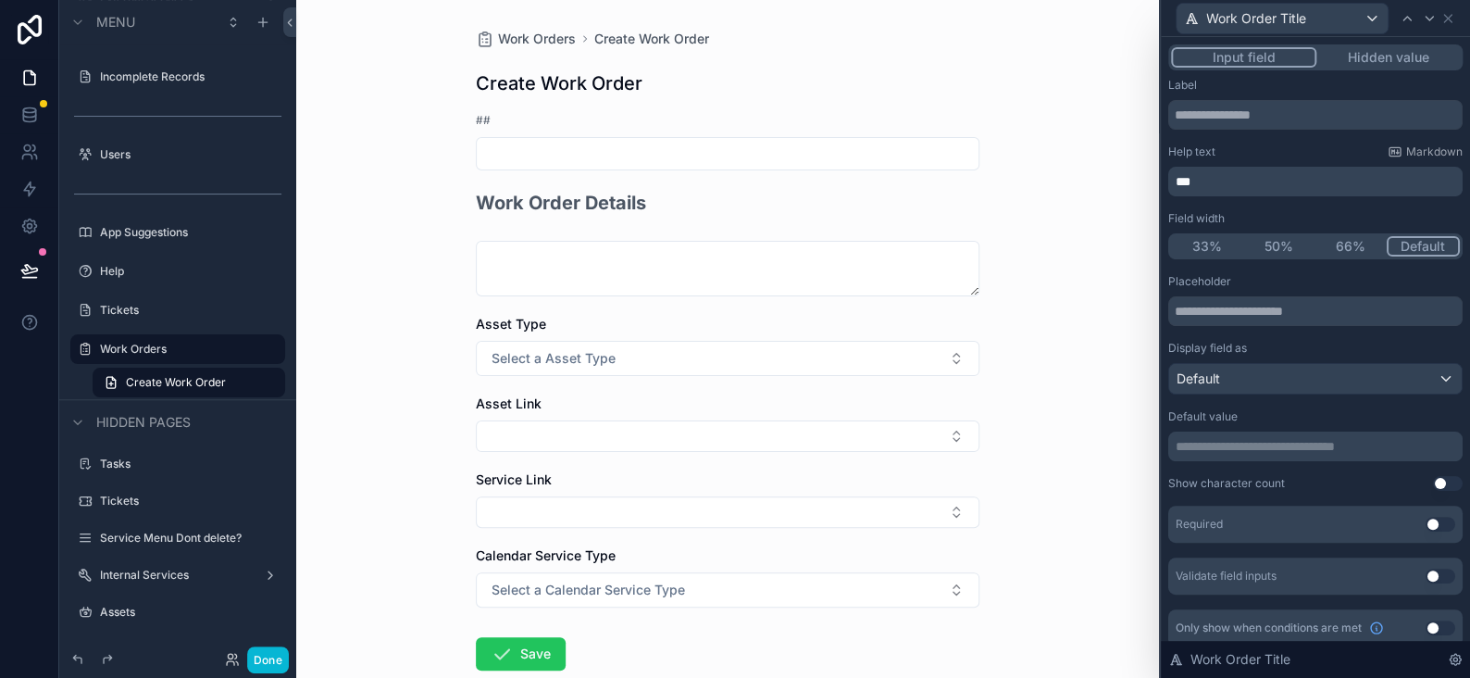
click at [1240, 180] on p "**" at bounding box center [1317, 181] width 283 height 19
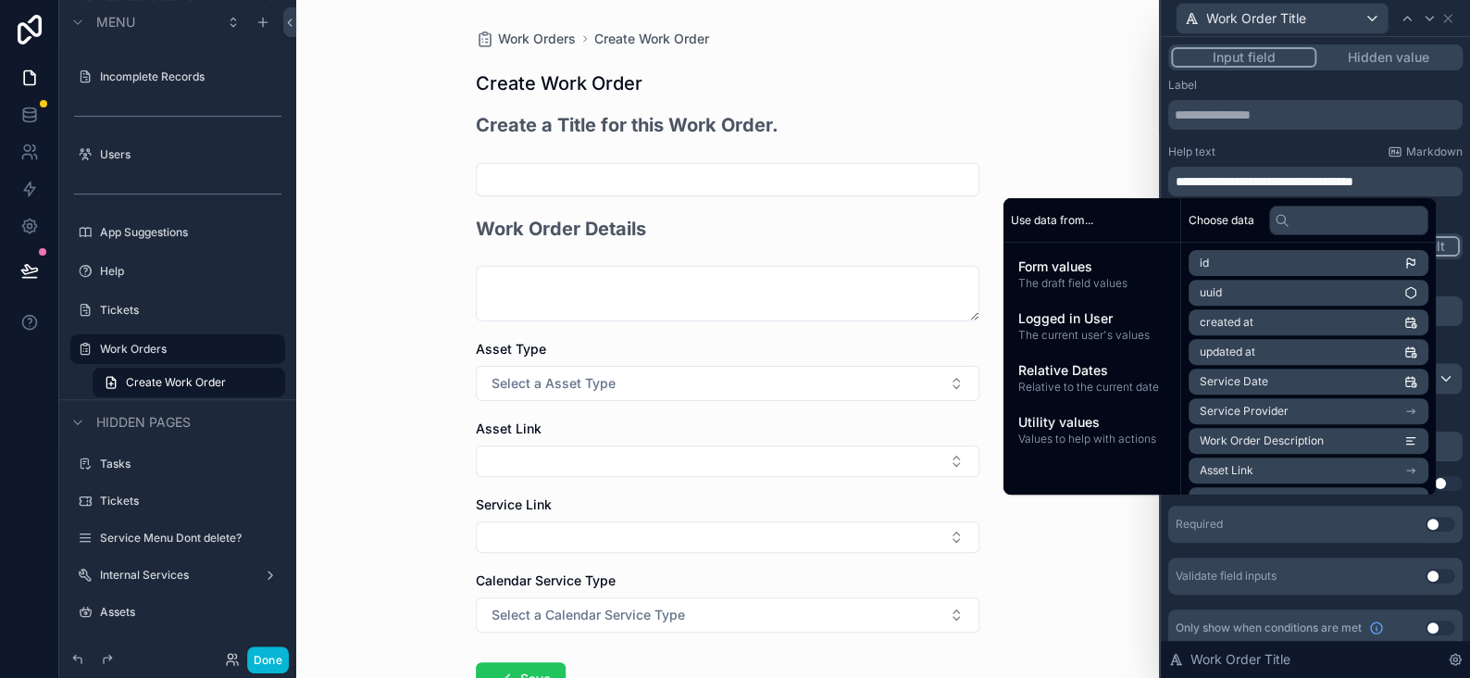
click at [1046, 121] on div "Work Orders Create Work Order Create Work Order Create a Title for this Work Or…" at bounding box center [727, 339] width 863 height 678
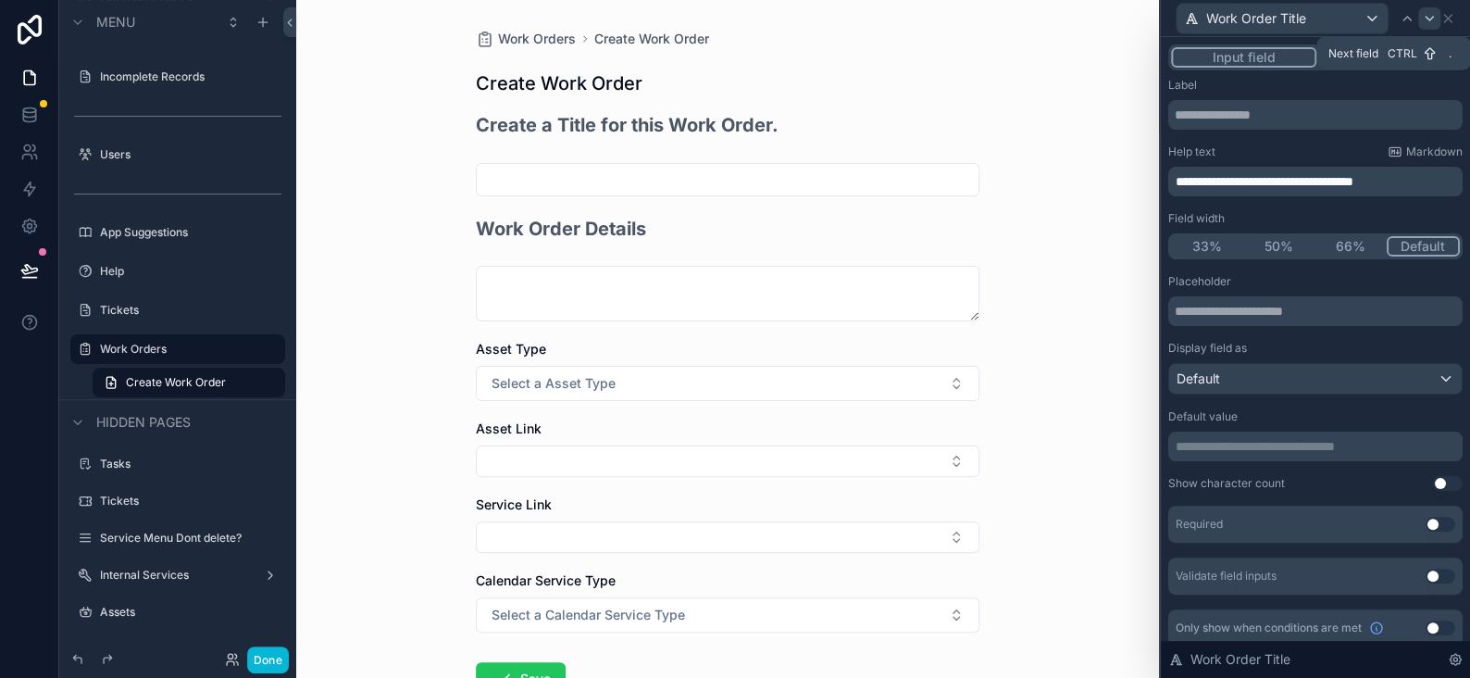
click at [1428, 9] on div at bounding box center [1429, 18] width 22 height 22
click at [1454, 11] on div "Work Order Description" at bounding box center [1315, 18] width 294 height 36
click at [1442, 19] on icon at bounding box center [1447, 18] width 15 height 15
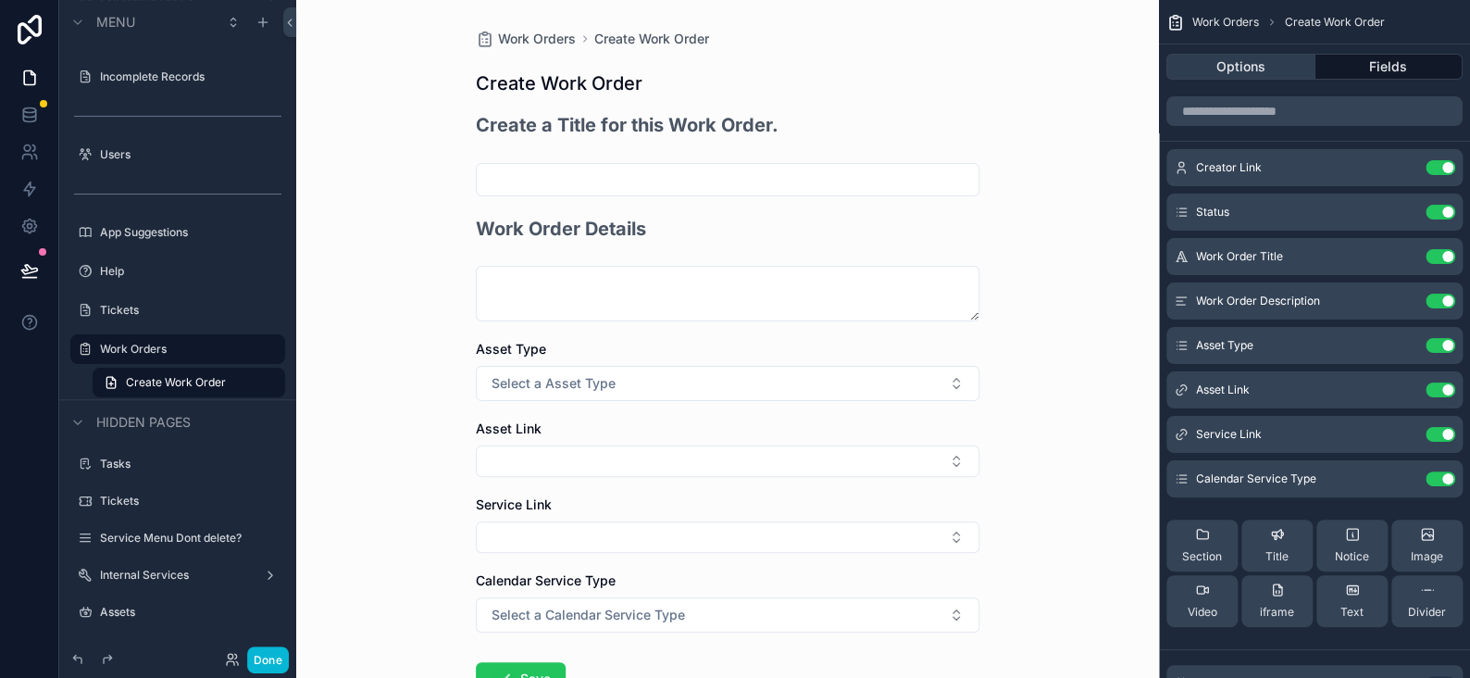
click at [1263, 61] on button "Options" at bounding box center [1240, 67] width 149 height 26
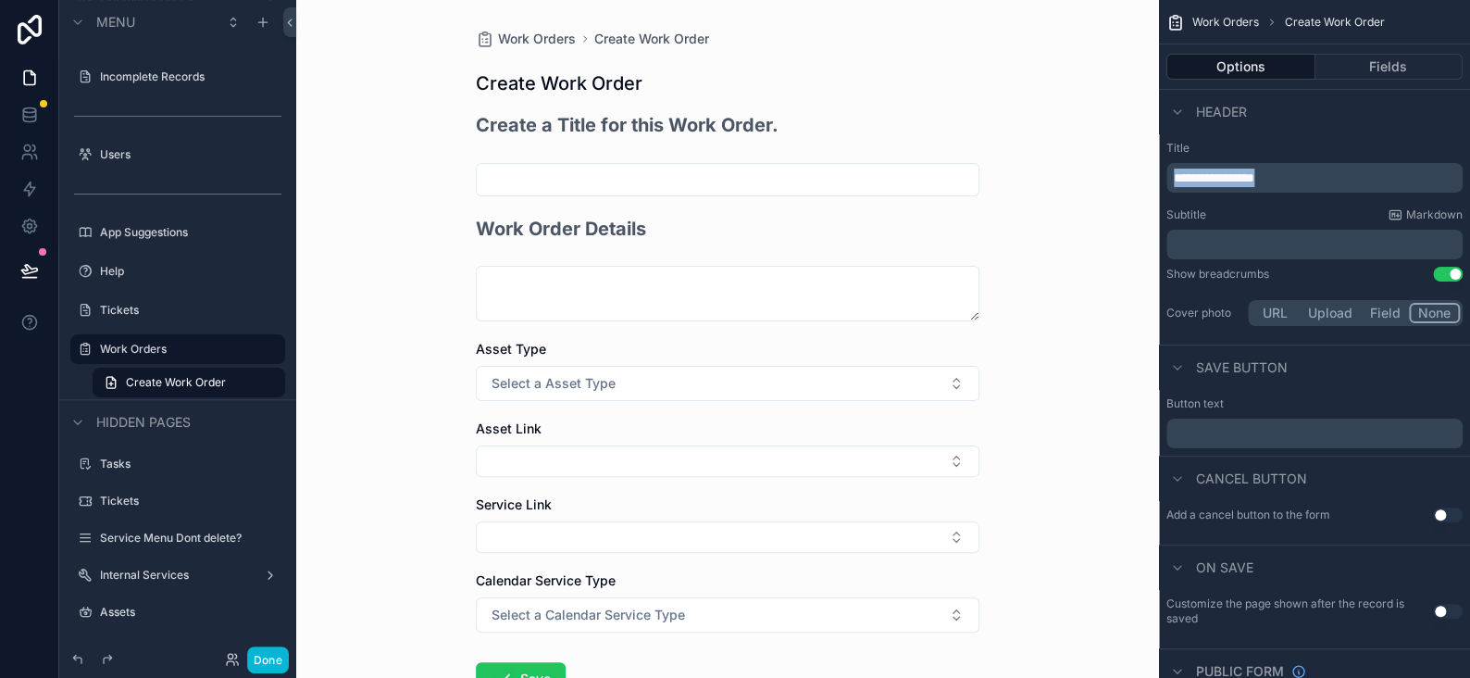
drag, startPoint x: 1309, startPoint y: 171, endPoint x: 1092, endPoint y: 178, distance: 216.7
click at [1093, 178] on div "**********" at bounding box center [883, 339] width 1174 height 678
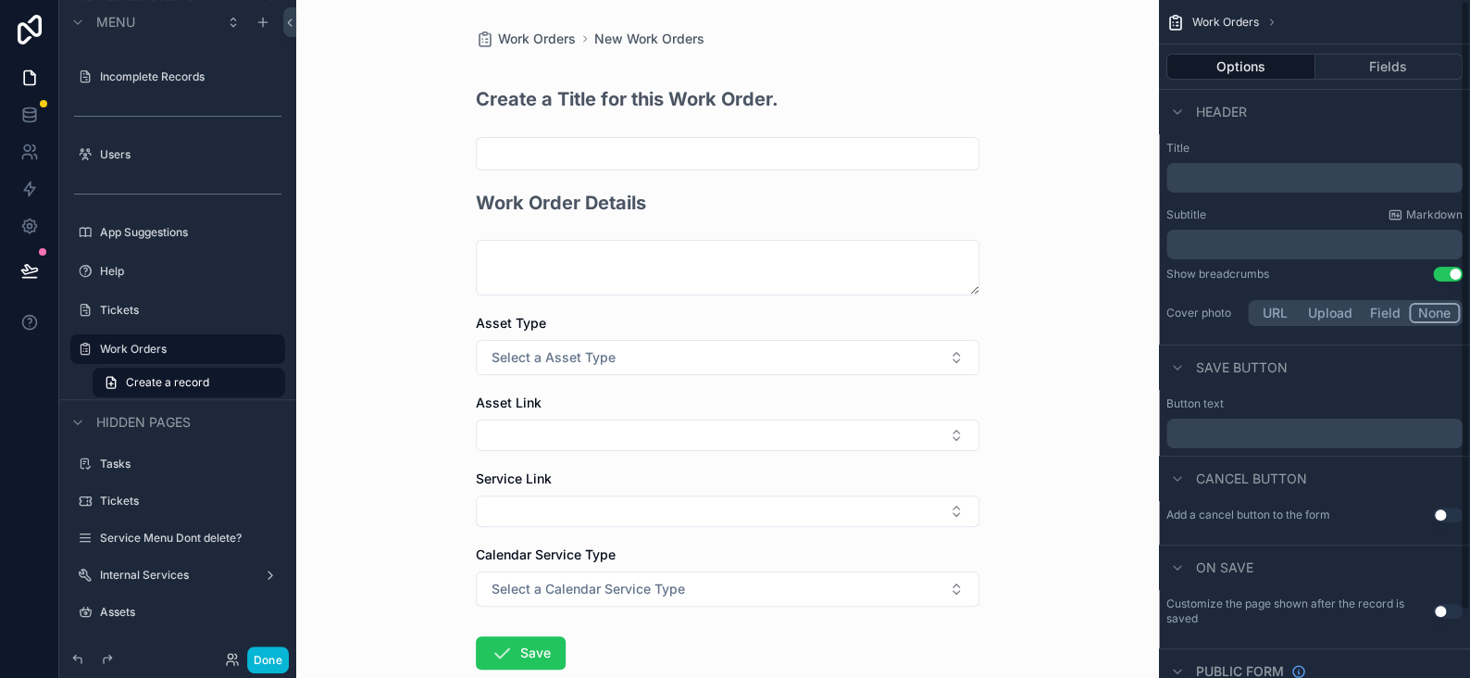
click at [1191, 243] on p "﻿" at bounding box center [1316, 244] width 285 height 19
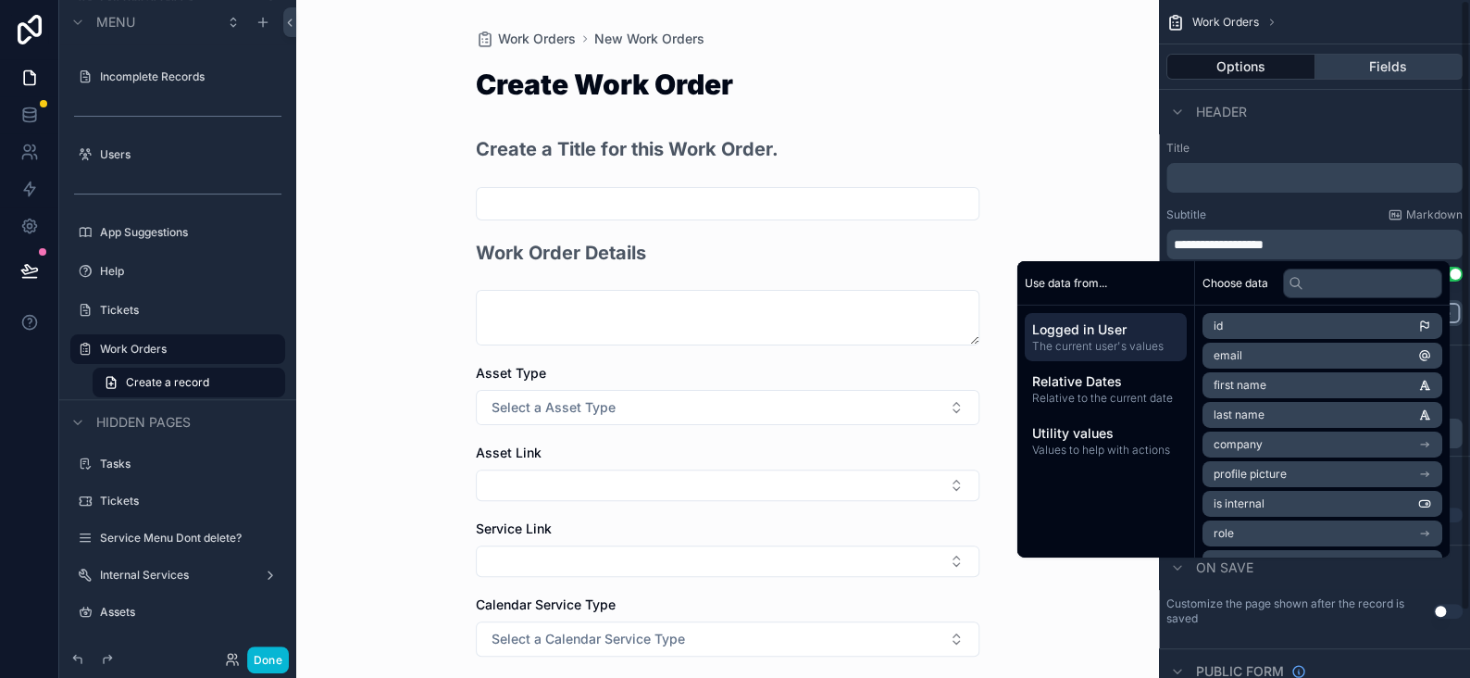
drag, startPoint x: 1393, startPoint y: 56, endPoint x: 1385, endPoint y: 66, distance: 13.2
click at [1394, 56] on button "Fields" at bounding box center [1390, 67] width 148 height 26
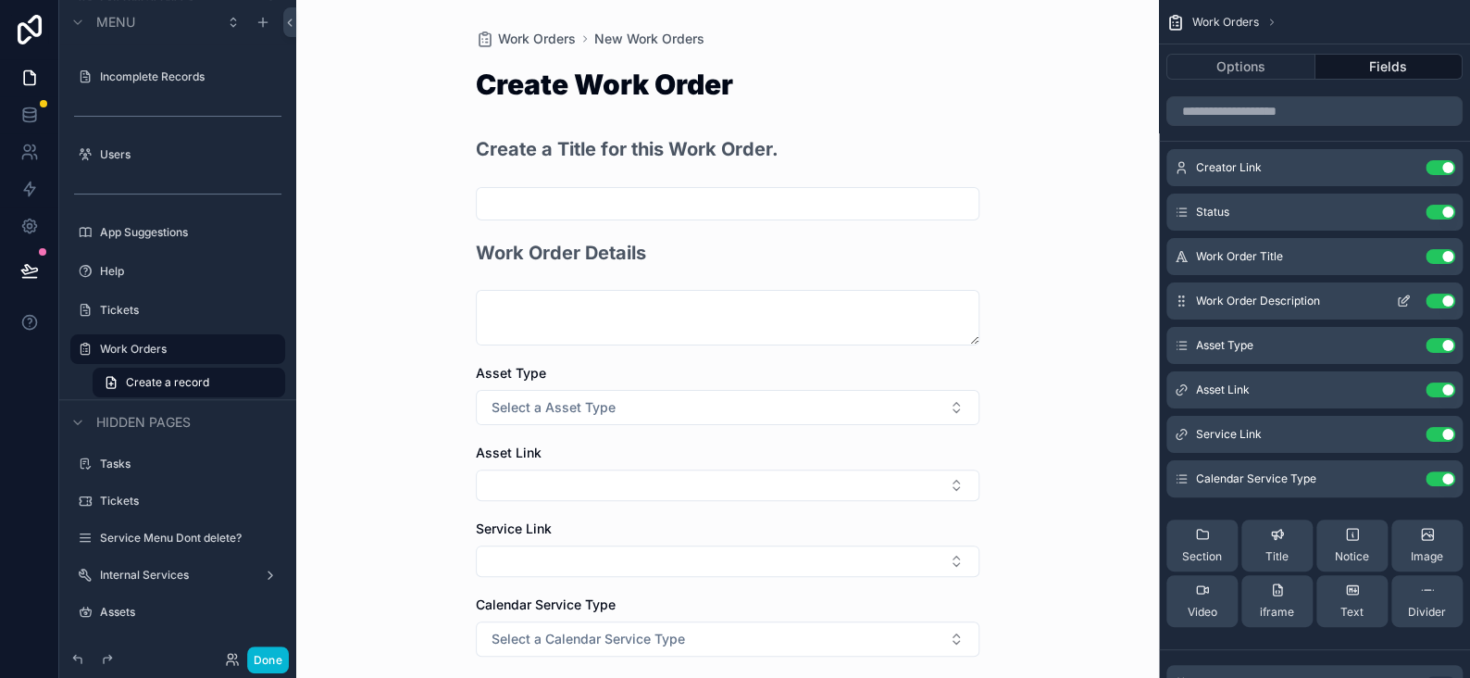
click at [1406, 304] on icon "scrollable content" at bounding box center [1403, 300] width 15 height 15
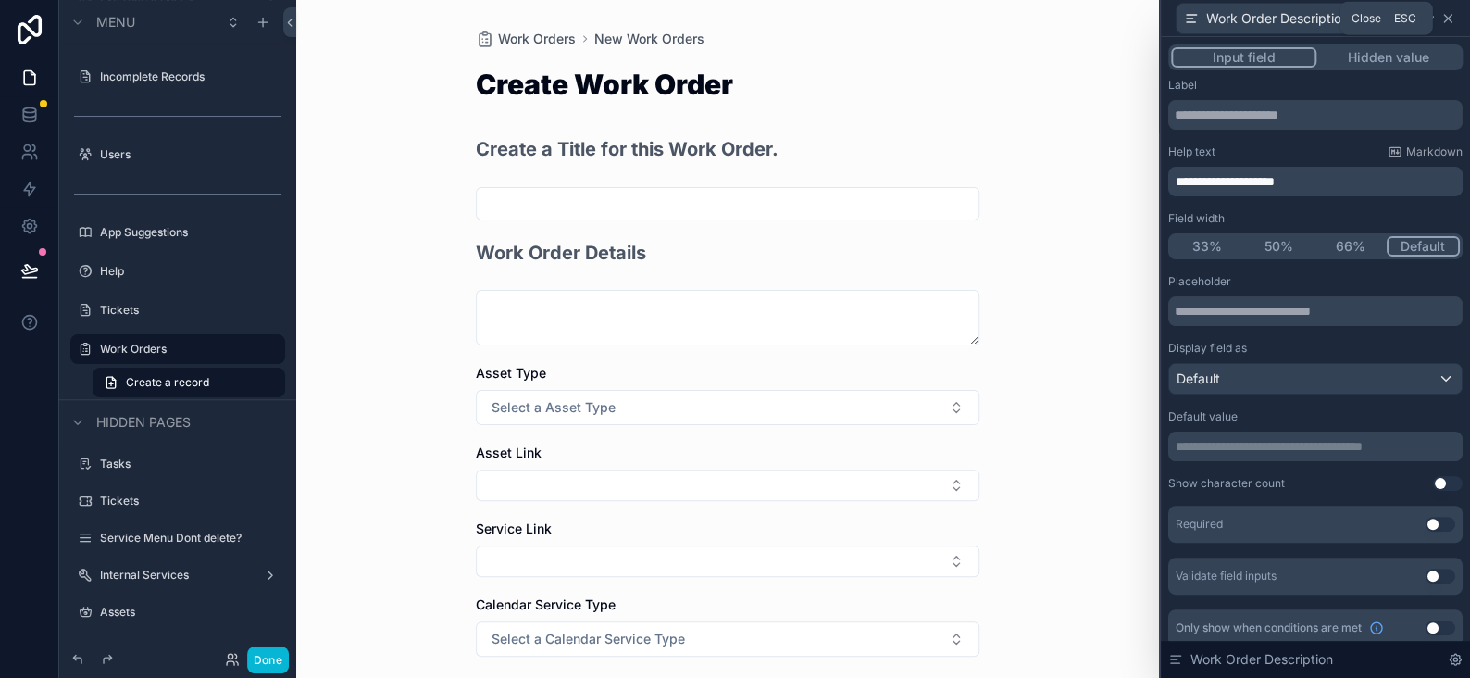
click at [1445, 21] on icon at bounding box center [1447, 18] width 15 height 15
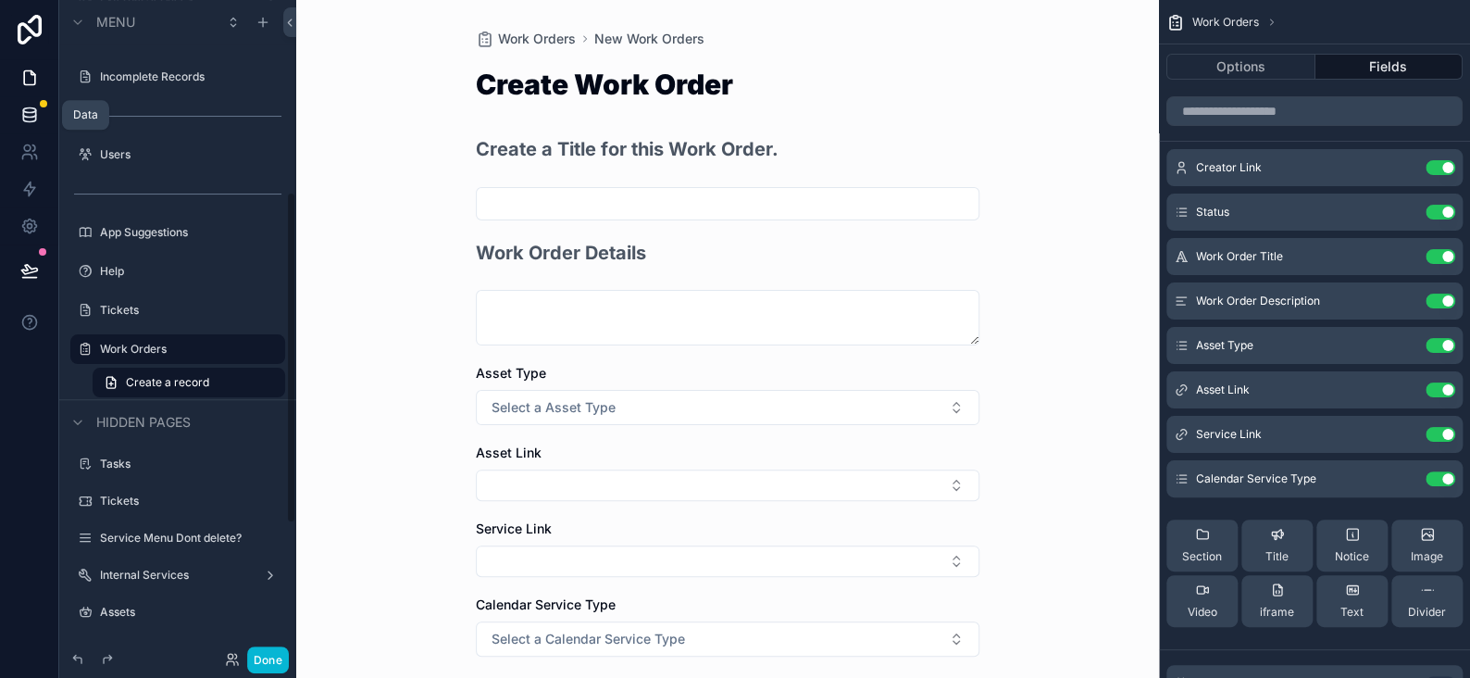
drag, startPoint x: 42, startPoint y: 118, endPoint x: 51, endPoint y: 121, distance: 10.0
click at [42, 118] on link at bounding box center [29, 114] width 58 height 37
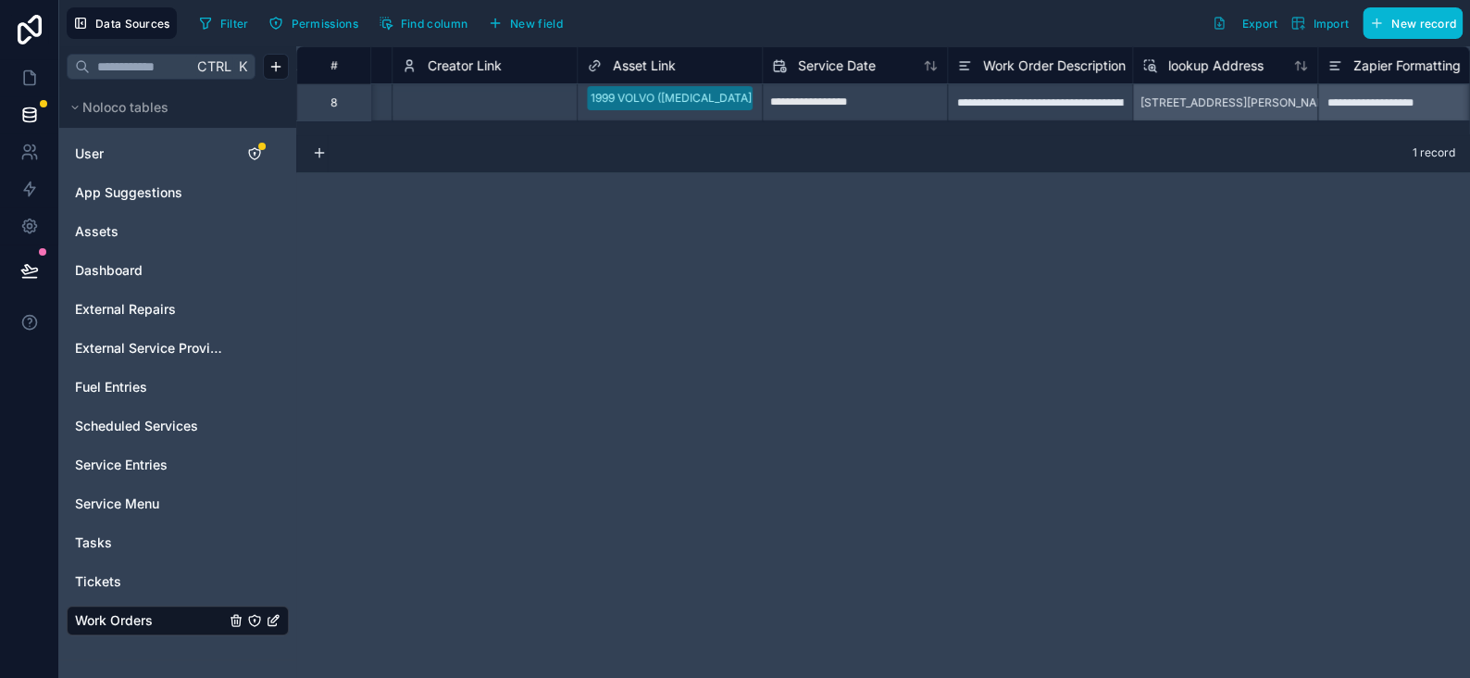
scroll to position [0, 559]
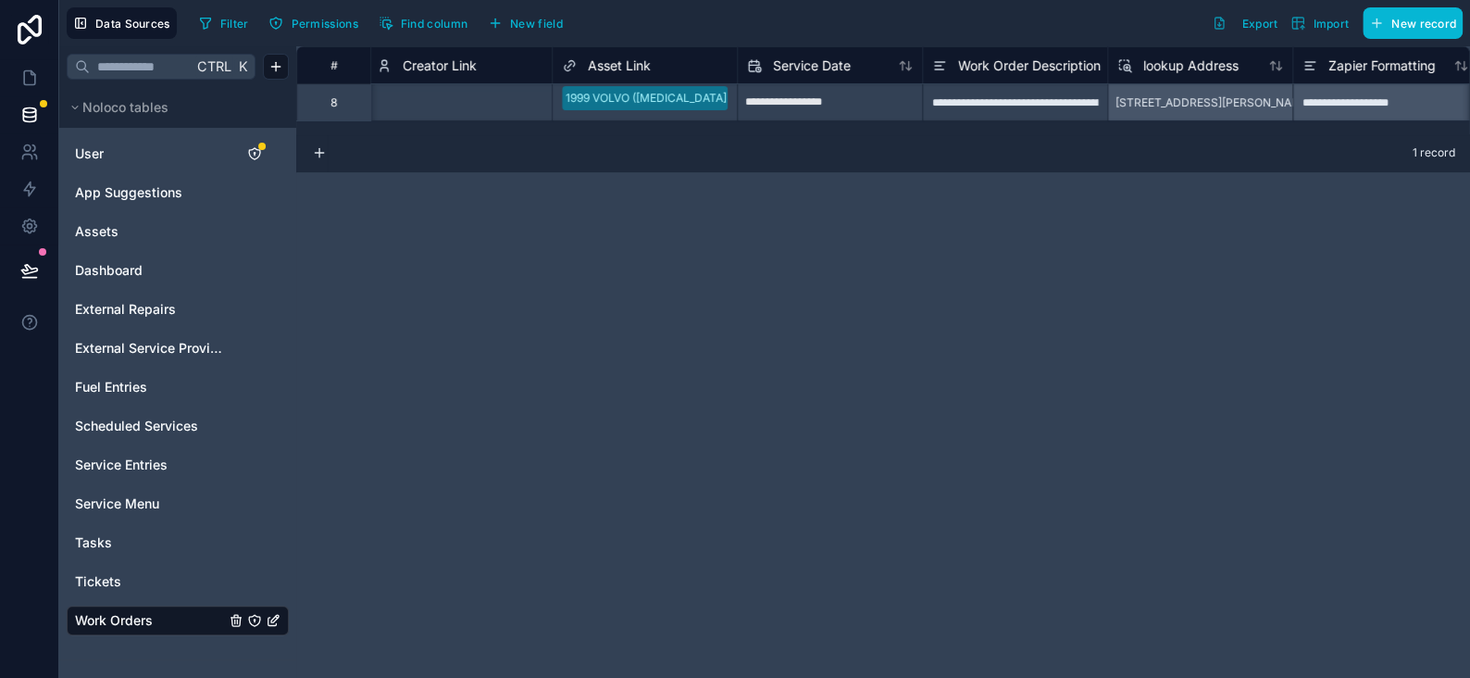
click at [1030, 61] on span "Work Order Description" at bounding box center [1029, 65] width 143 height 19
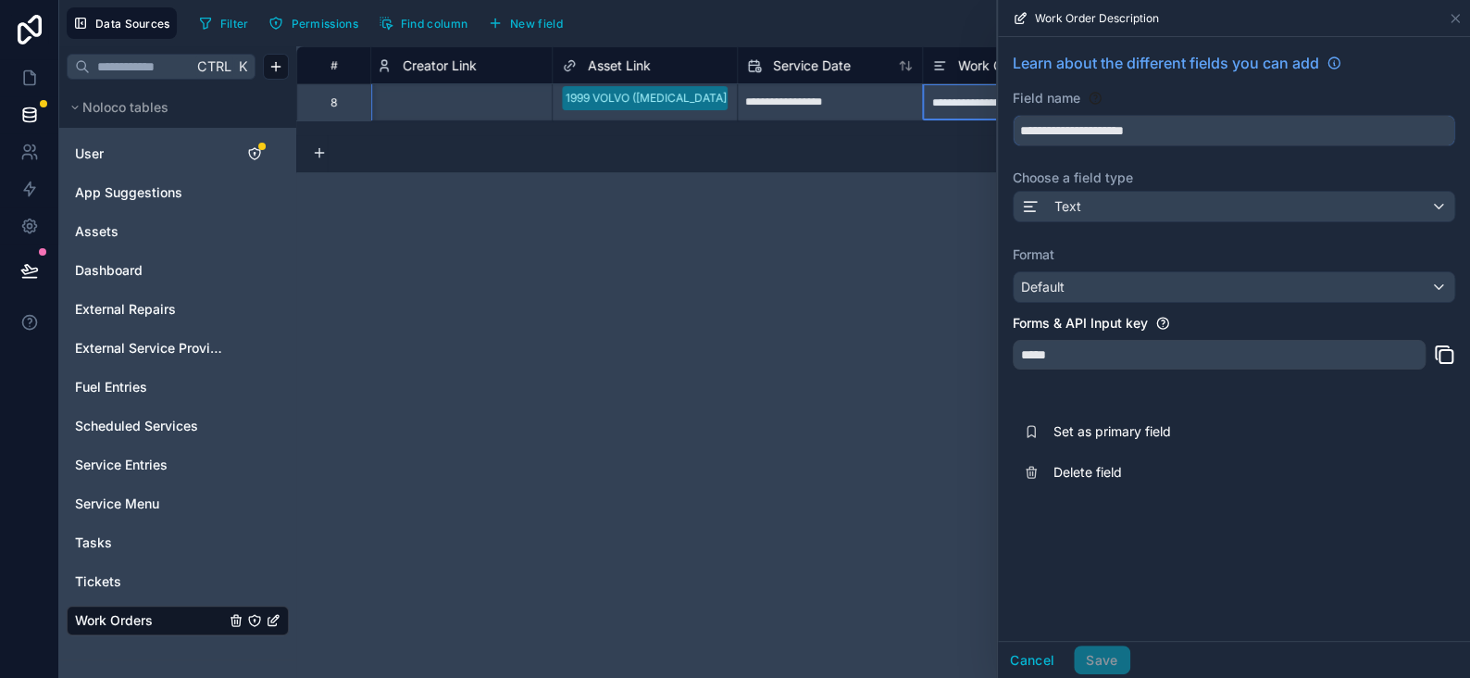
click at [1193, 119] on input "**********" at bounding box center [1234, 131] width 441 height 30
type input "**********"
click at [1097, 669] on button "Save" at bounding box center [1102, 660] width 56 height 30
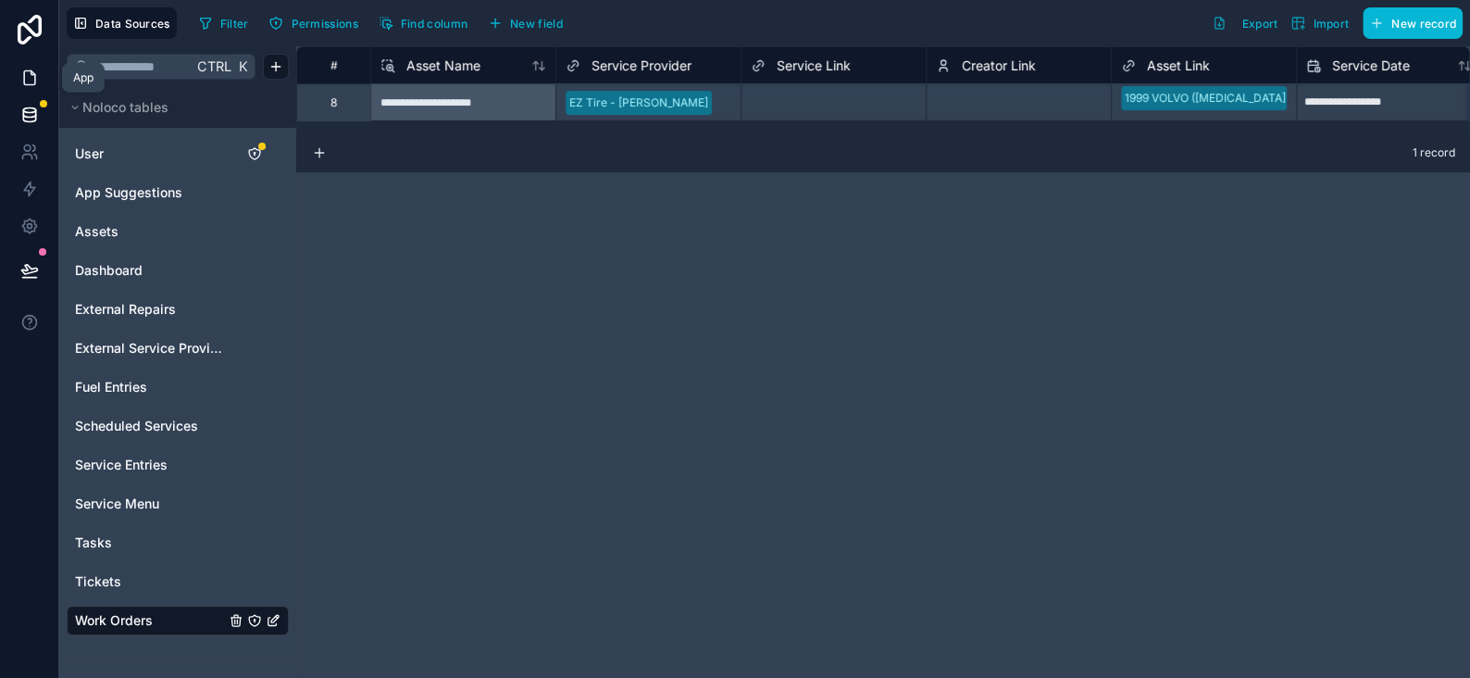
click at [28, 77] on icon at bounding box center [29, 78] width 19 height 19
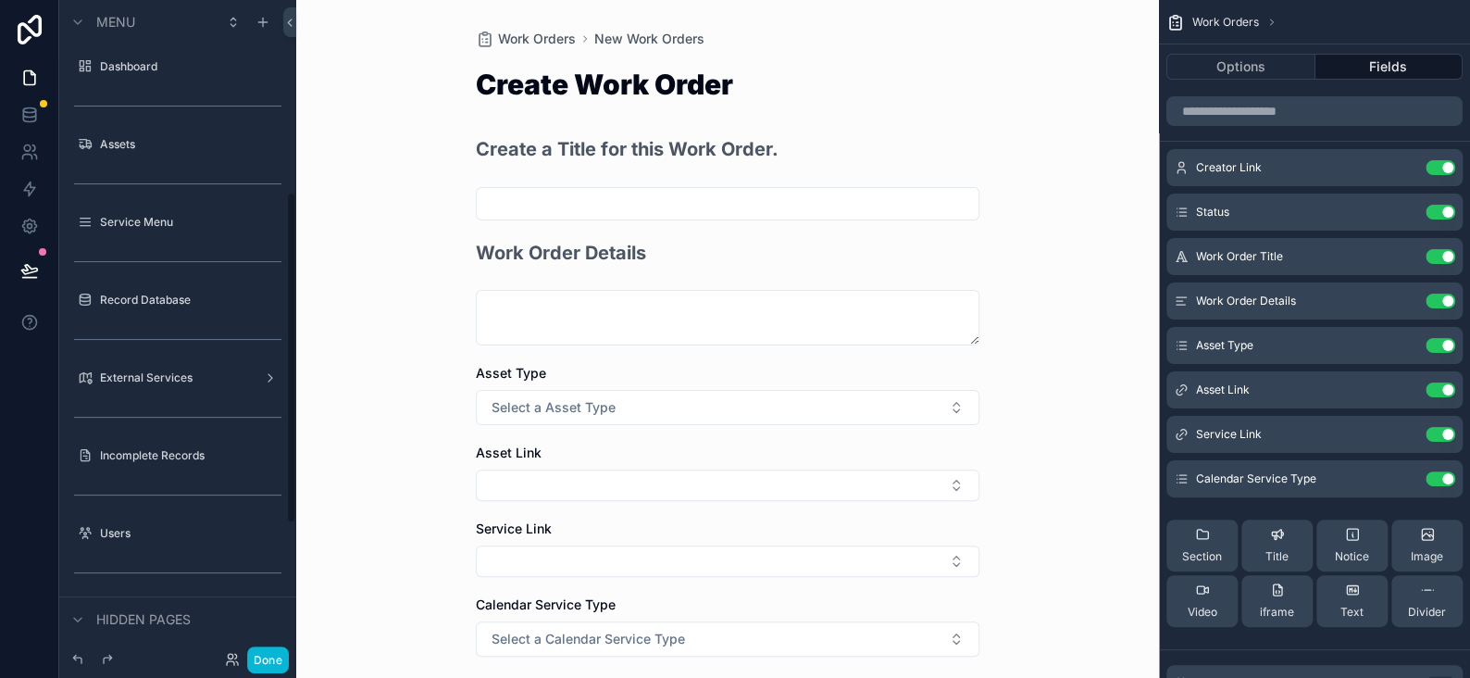
scroll to position [379, 0]
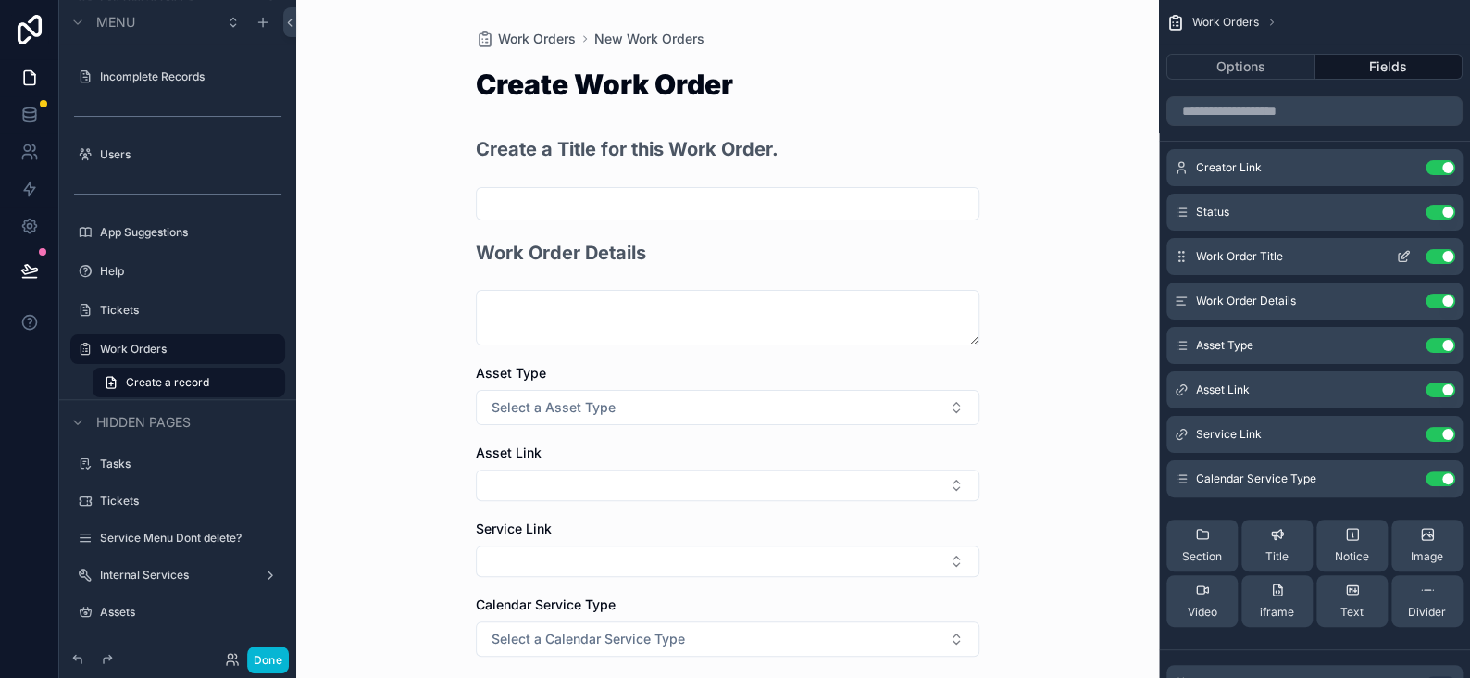
click at [1400, 257] on icon "scrollable content" at bounding box center [1403, 256] width 15 height 15
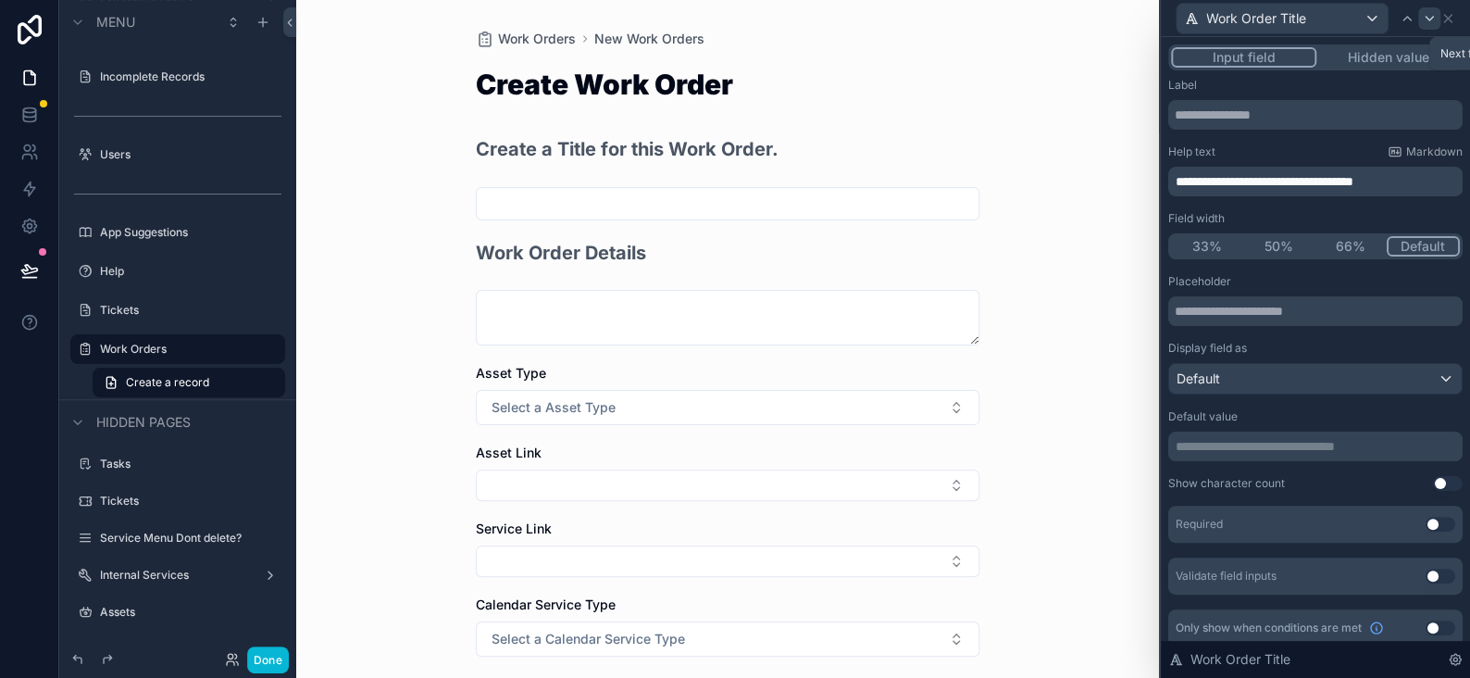
click at [1429, 23] on icon at bounding box center [1429, 18] width 15 height 15
click at [1444, 16] on icon at bounding box center [1447, 18] width 7 height 7
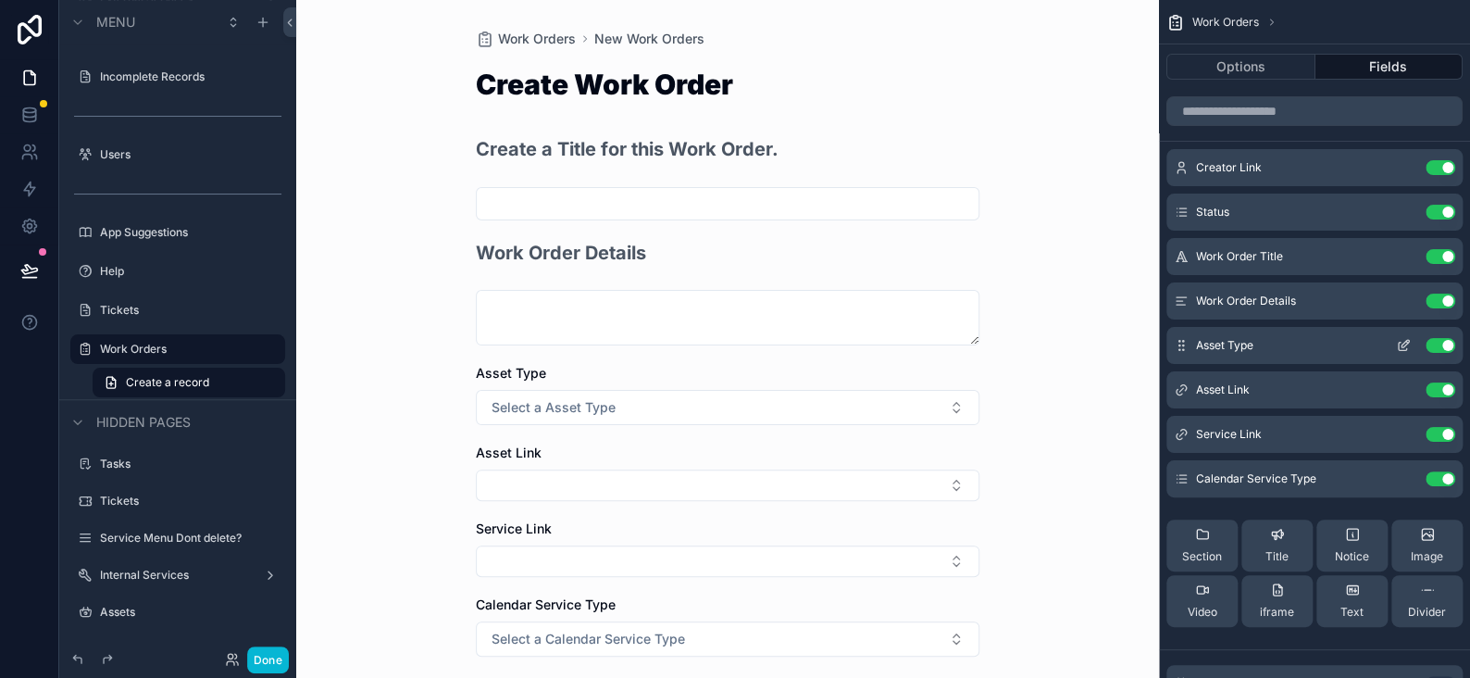
click at [1406, 343] on icon "scrollable content" at bounding box center [1403, 345] width 15 height 15
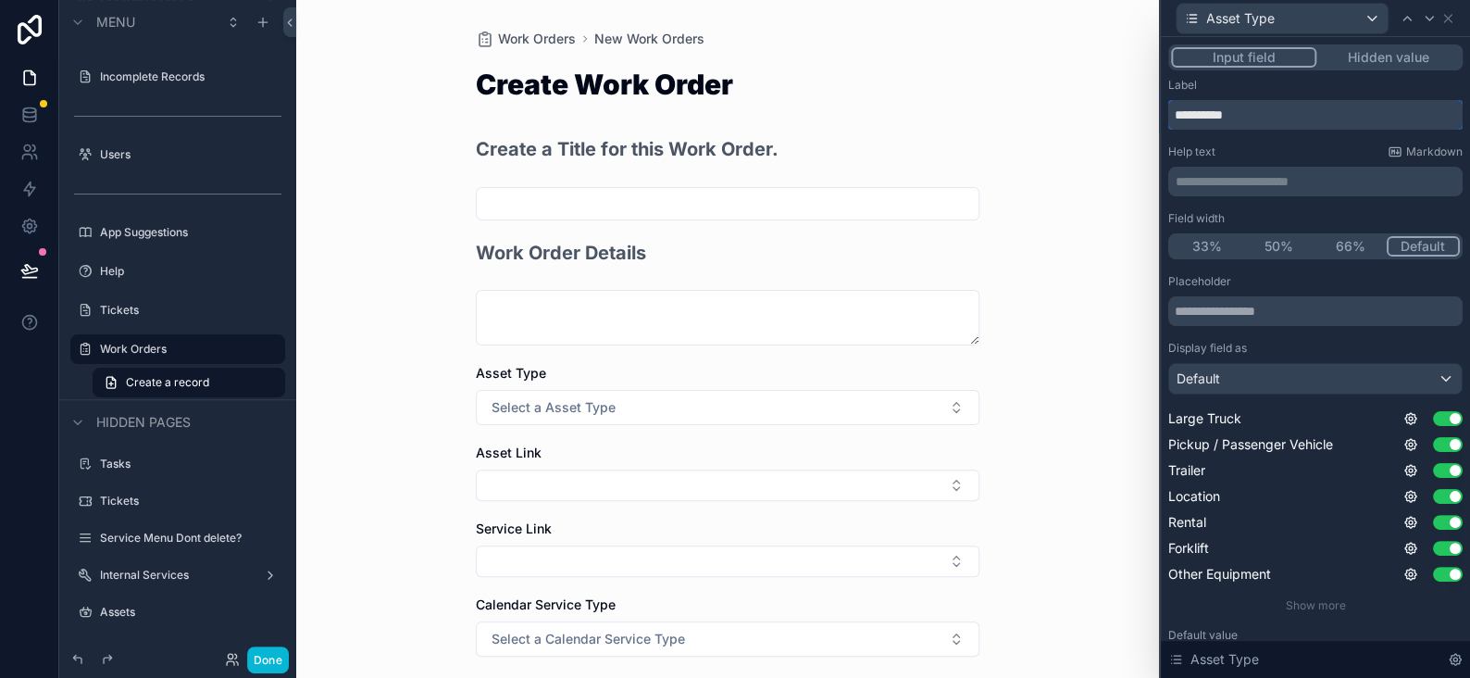
drag, startPoint x: 1255, startPoint y: 110, endPoint x: 1145, endPoint y: 116, distance: 110.3
click at [1145, 116] on div "**********" at bounding box center [735, 339] width 1470 height 678
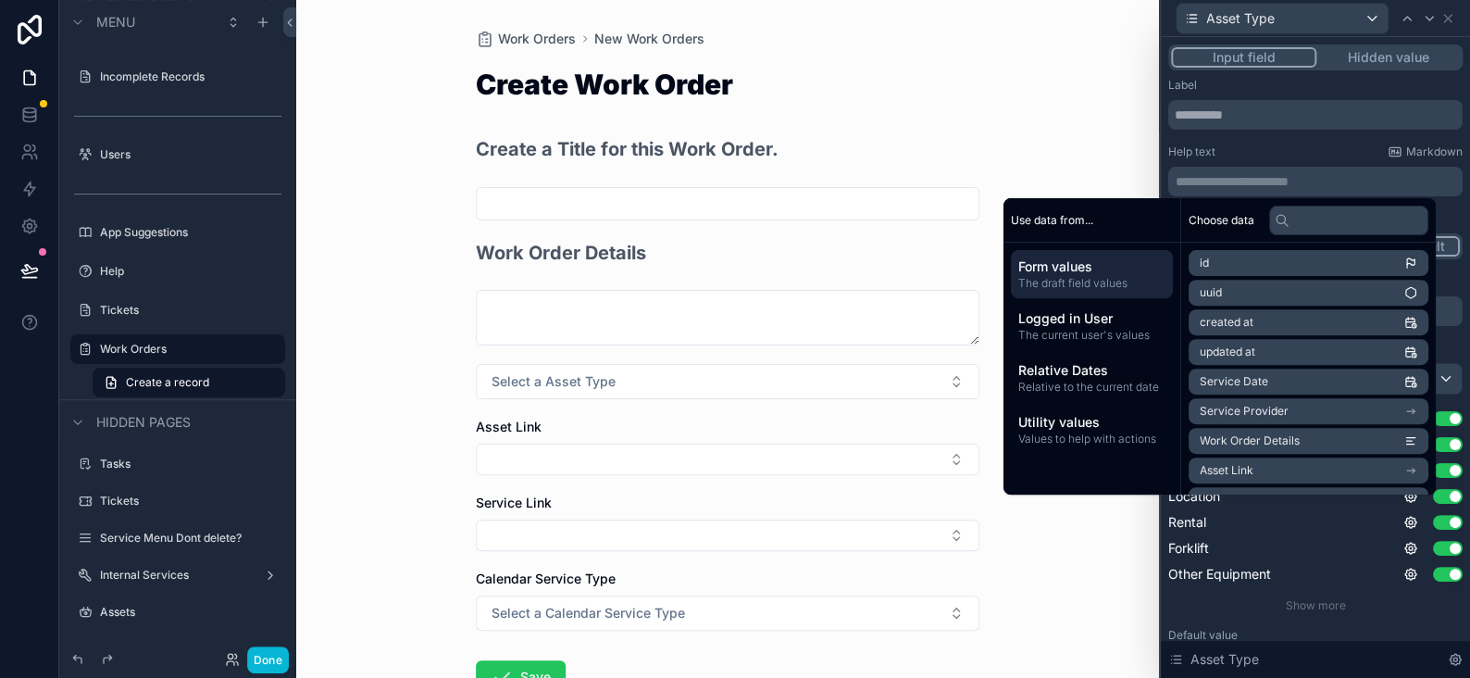
click at [1246, 180] on p "**********" at bounding box center [1317, 181] width 283 height 19
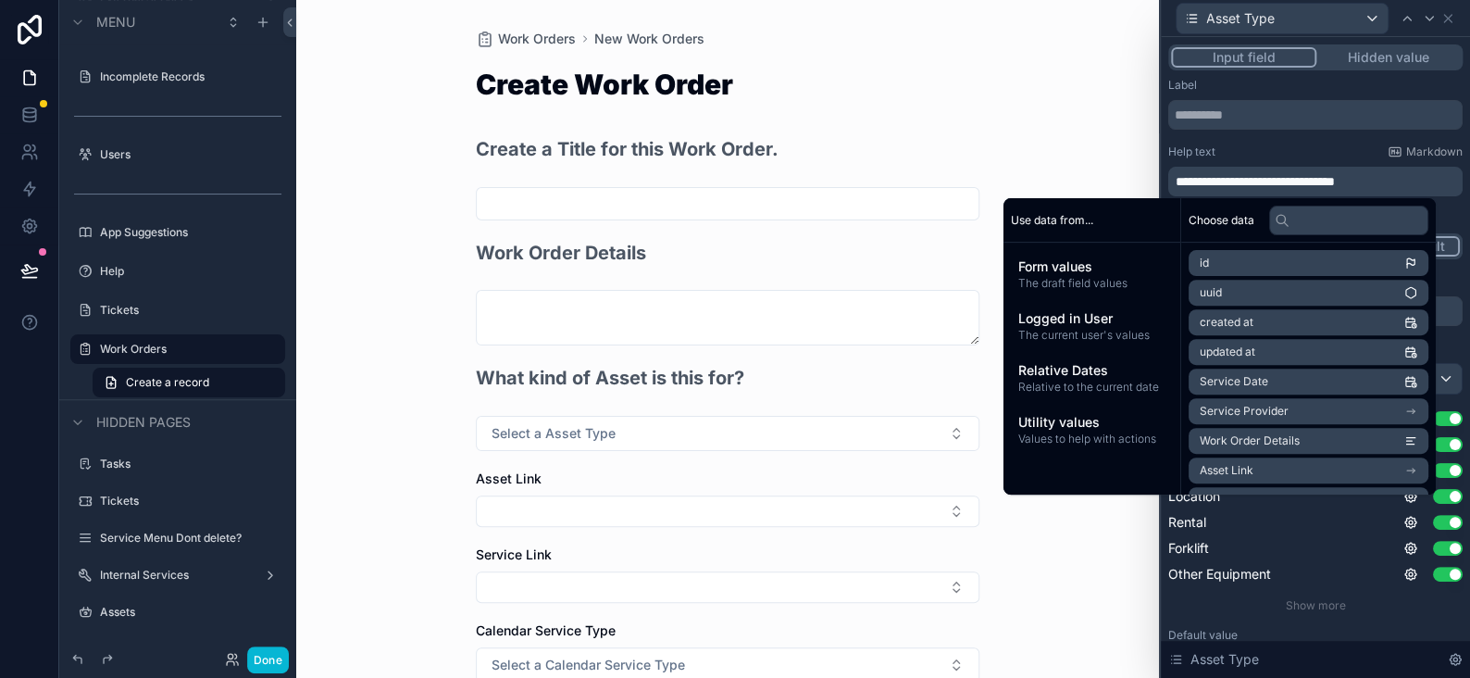
click at [1335, 179] on span "**********" at bounding box center [1255, 181] width 159 height 13
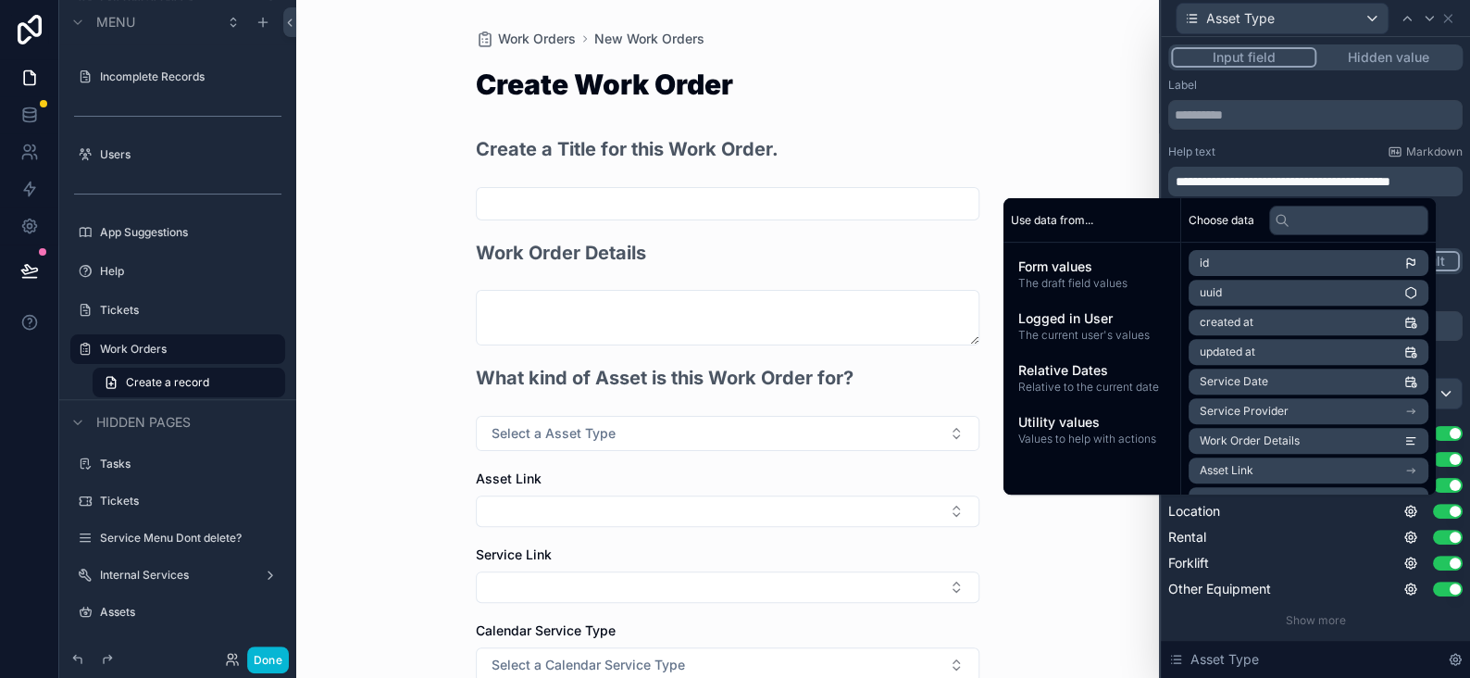
click at [1120, 119] on div "Work Orders New Work Orders Create Work Order Create a Title for this Work Orde…" at bounding box center [727, 339] width 863 height 678
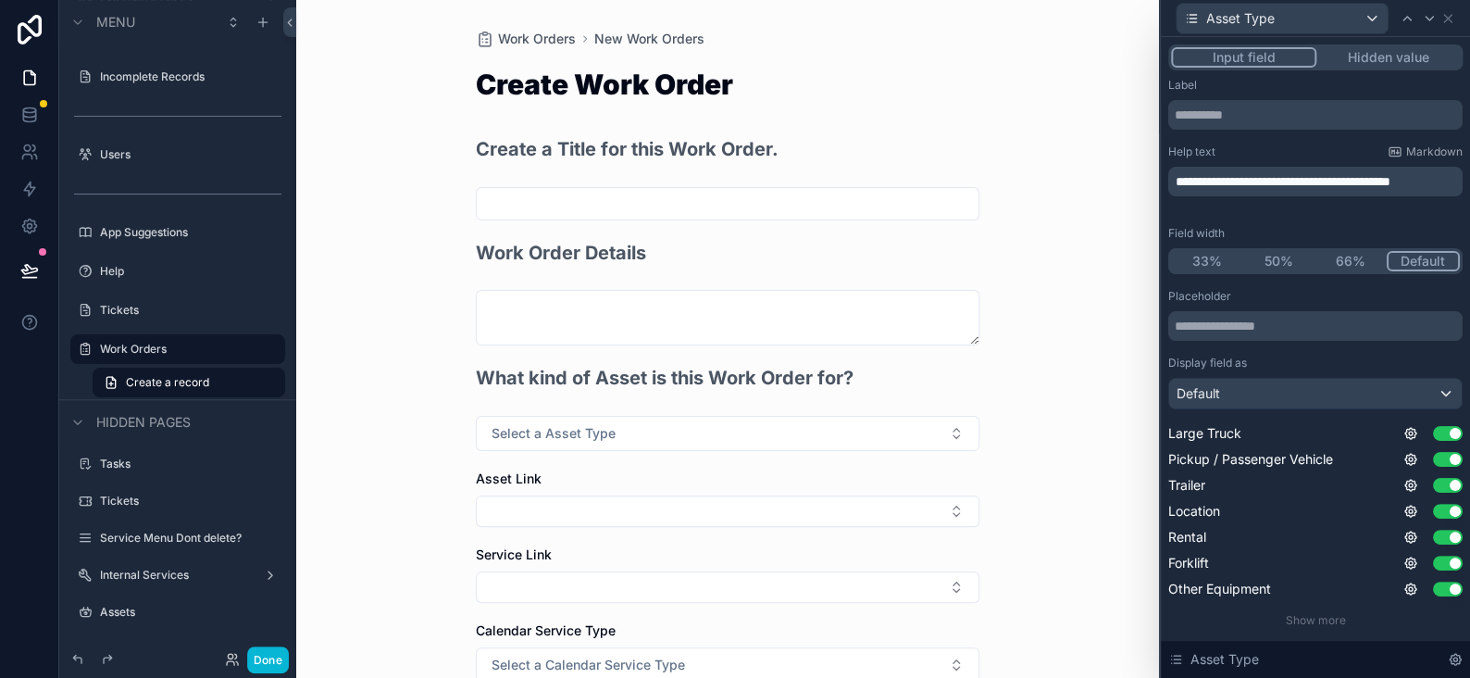
click at [1250, 183] on span "**********" at bounding box center [1283, 181] width 215 height 13
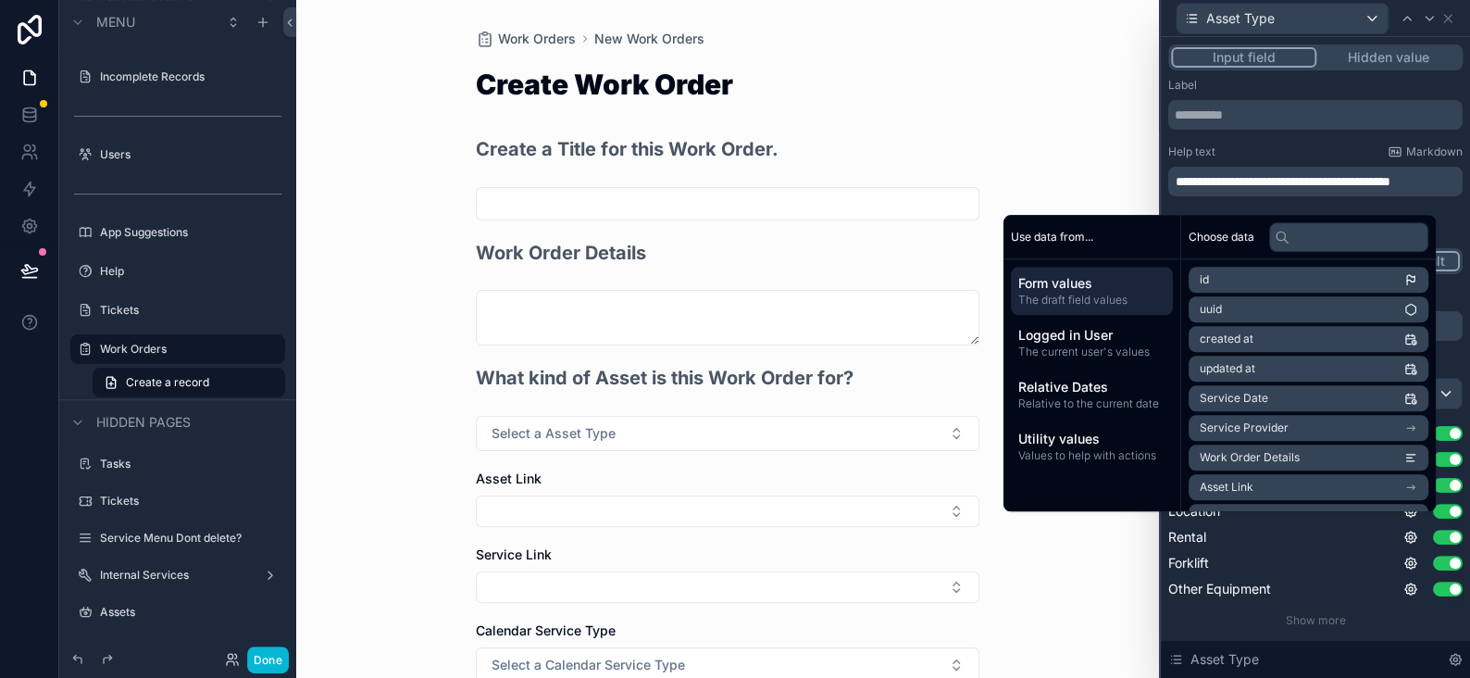
click at [1254, 184] on span "**********" at bounding box center [1283, 181] width 215 height 13
click at [1044, 118] on div "Work Orders New Work Orders Create Work Order Create a Title for this Work Orde…" at bounding box center [727, 339] width 863 height 678
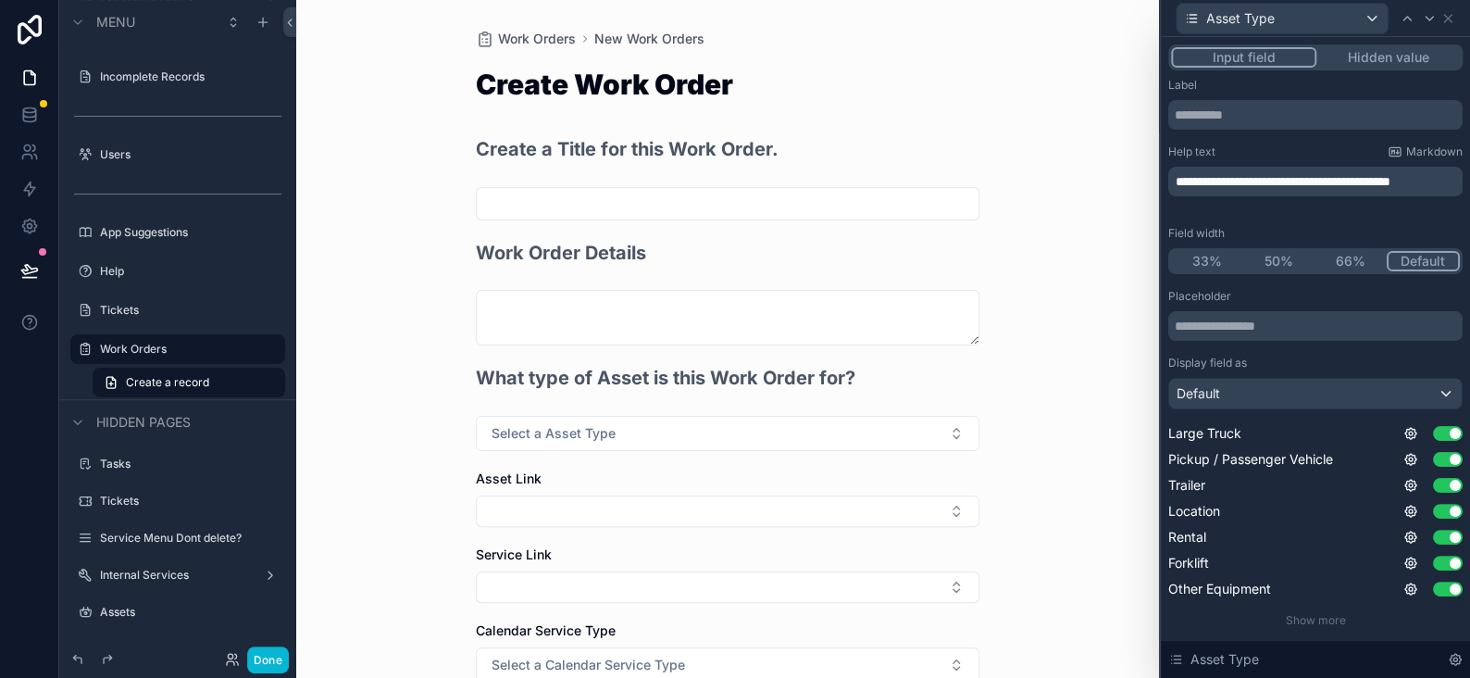
click at [1238, 184] on span "**********" at bounding box center [1283, 181] width 215 height 13
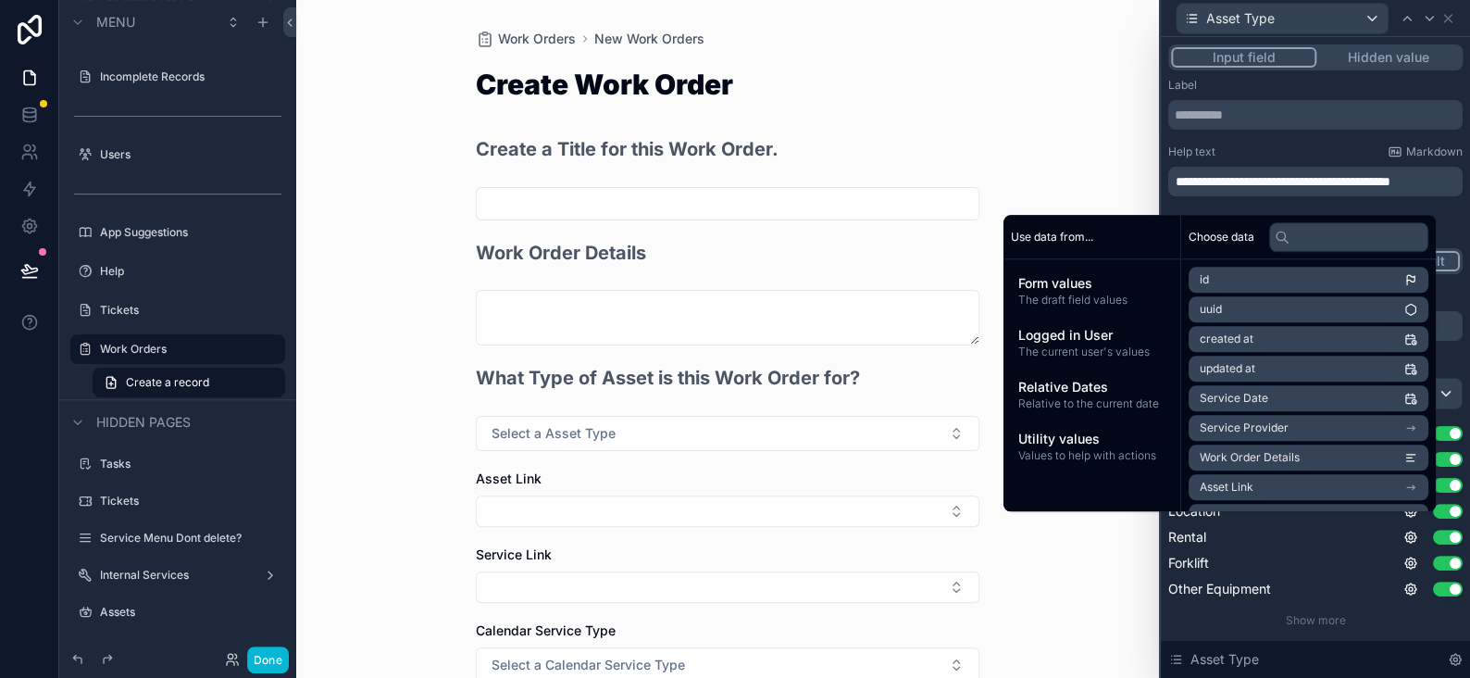
click at [989, 71] on div "Work Orders New Work Orders Create Work Order Create a Title for this Work Orde…" at bounding box center [727, 339] width 863 height 678
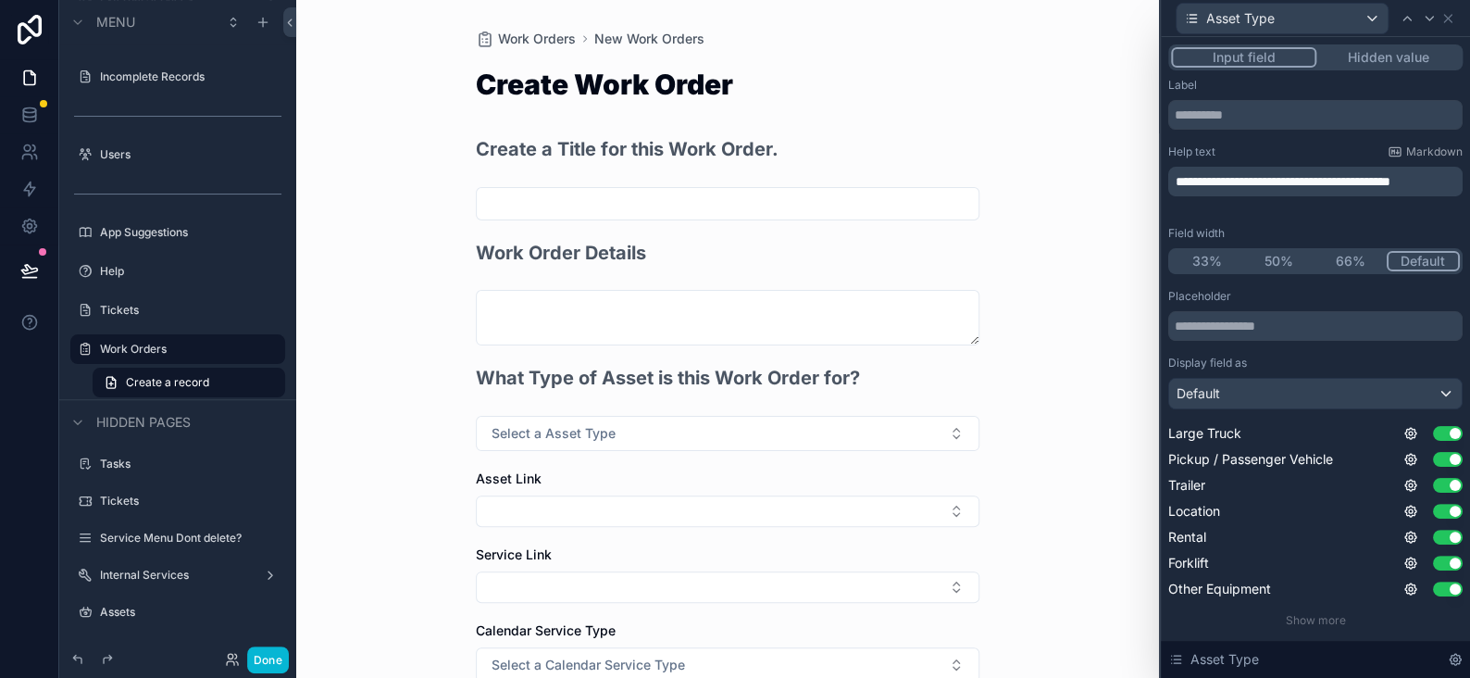
scroll to position [93, 0]
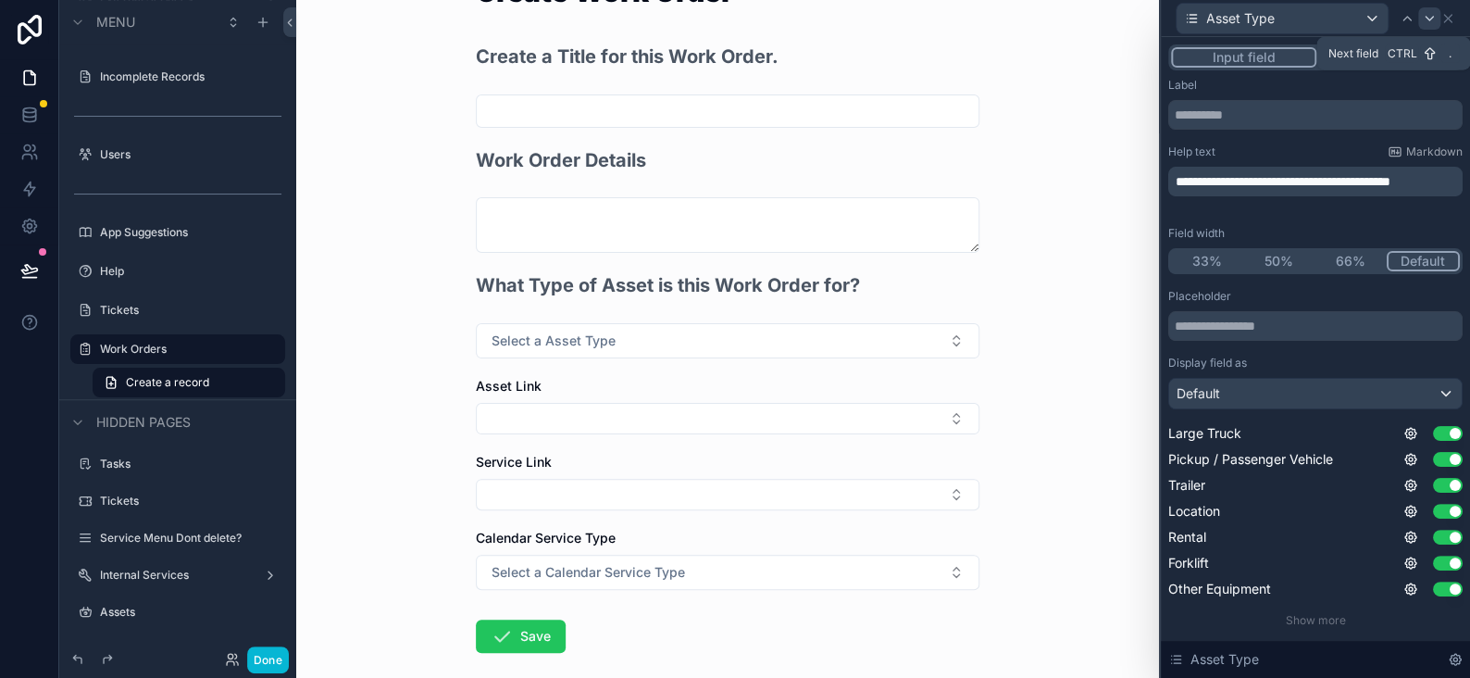
click at [1428, 19] on icon at bounding box center [1429, 19] width 7 height 4
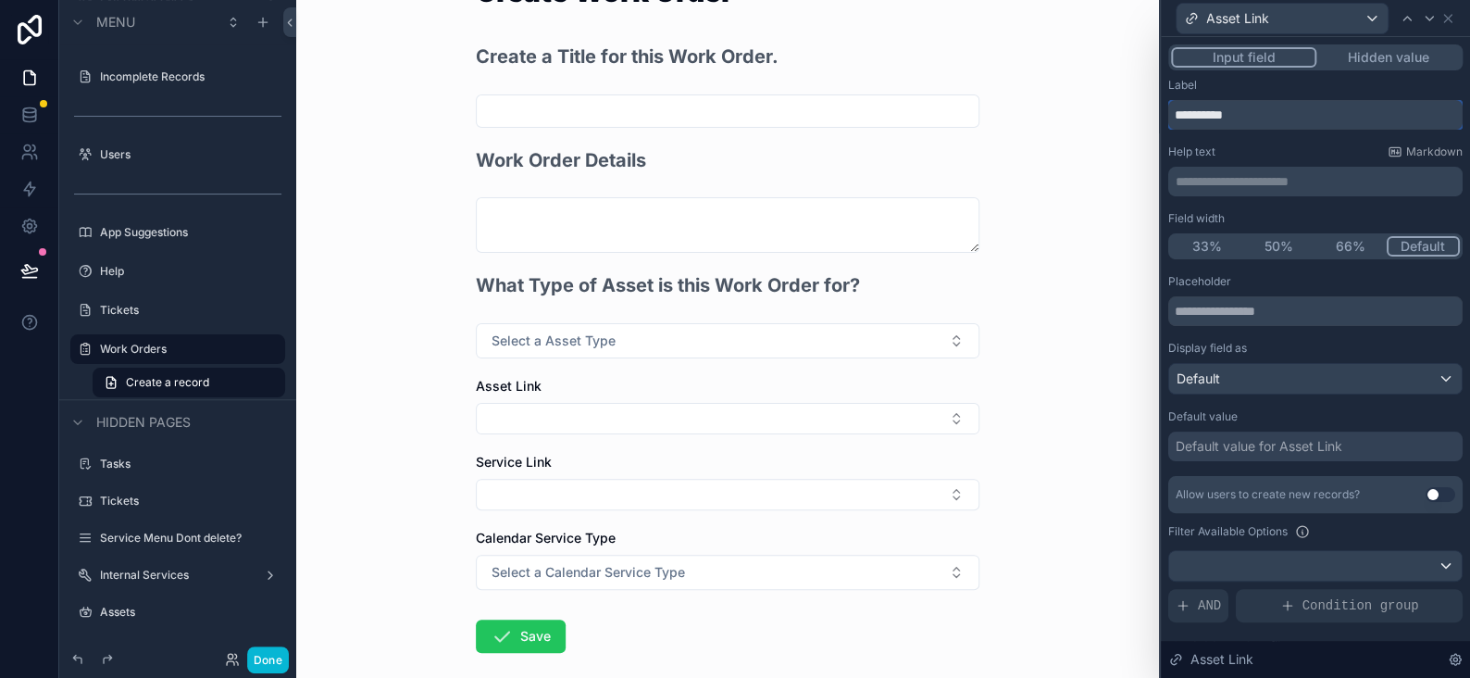
drag, startPoint x: 1247, startPoint y: 112, endPoint x: 1127, endPoint y: 108, distance: 120.4
click at [1127, 108] on div "**********" at bounding box center [735, 339] width 1470 height 678
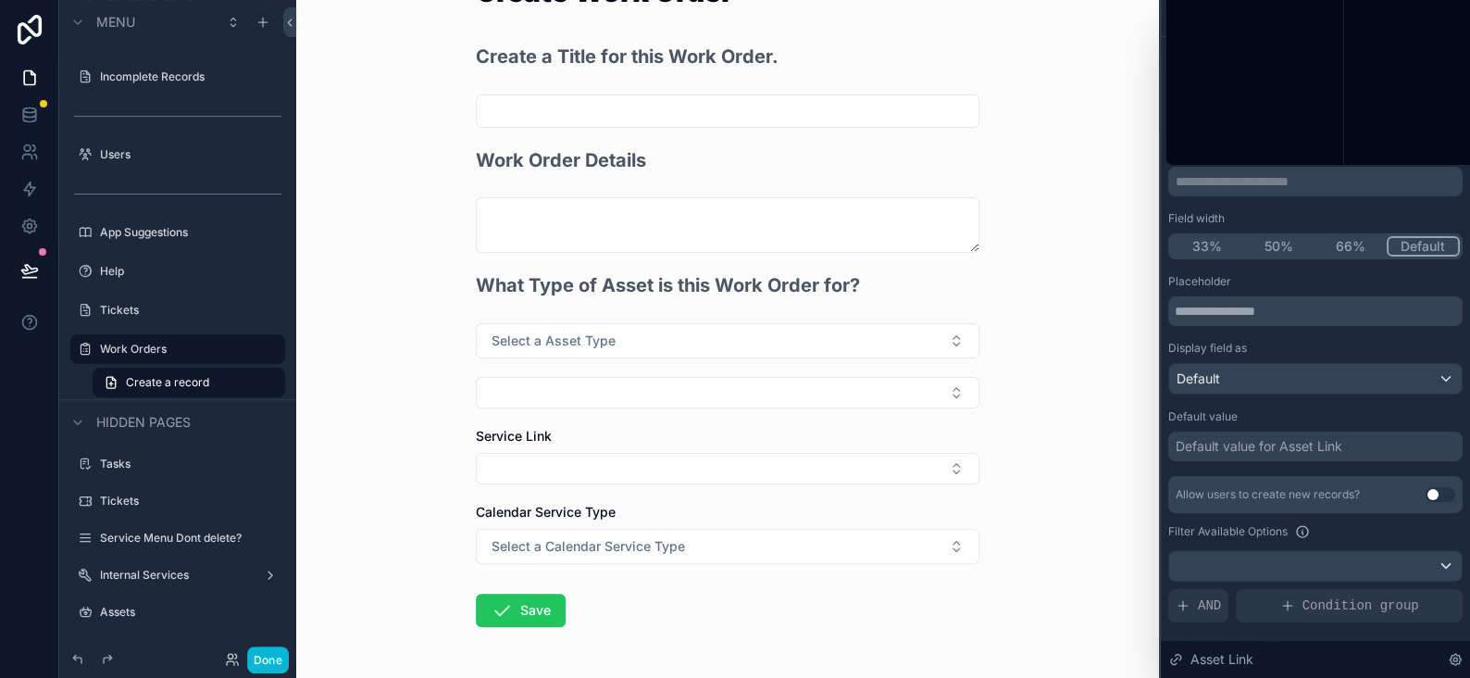
scroll to position [0, 0]
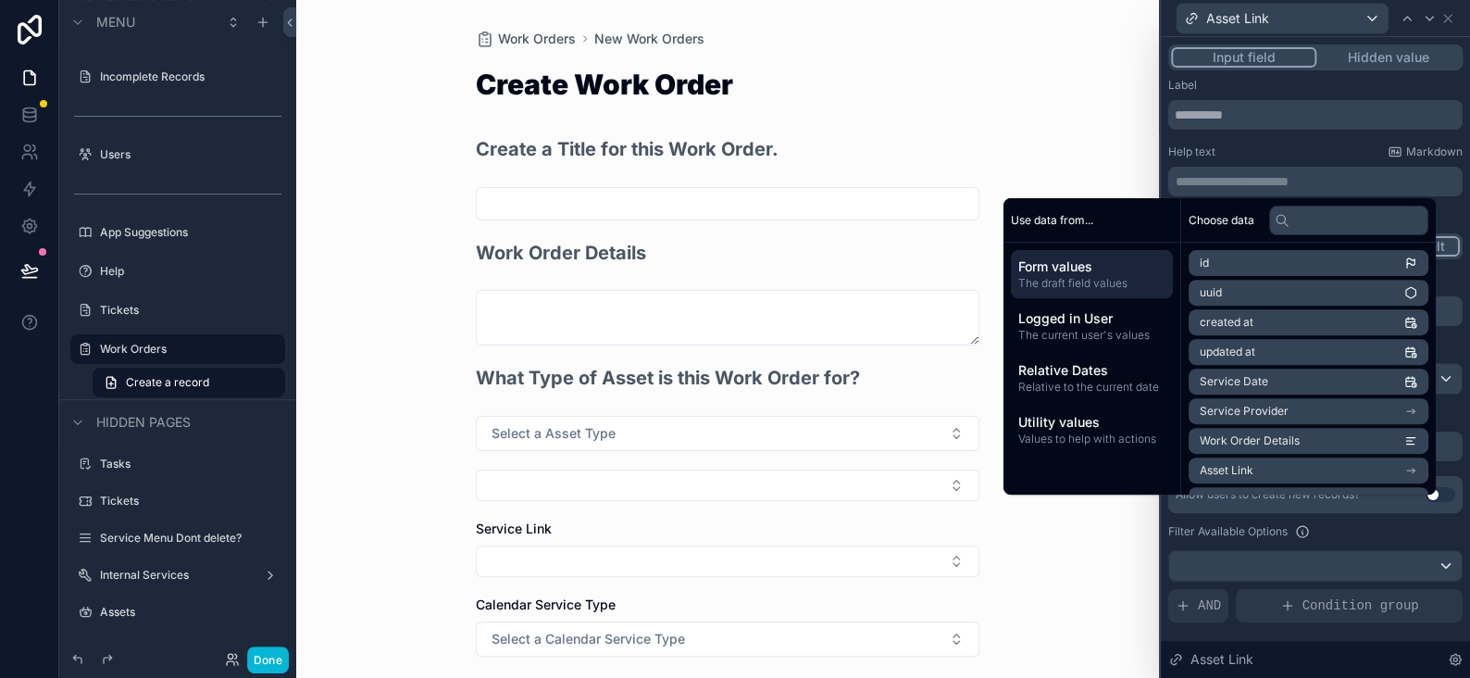
click at [1188, 179] on p "**********" at bounding box center [1317, 181] width 283 height 19
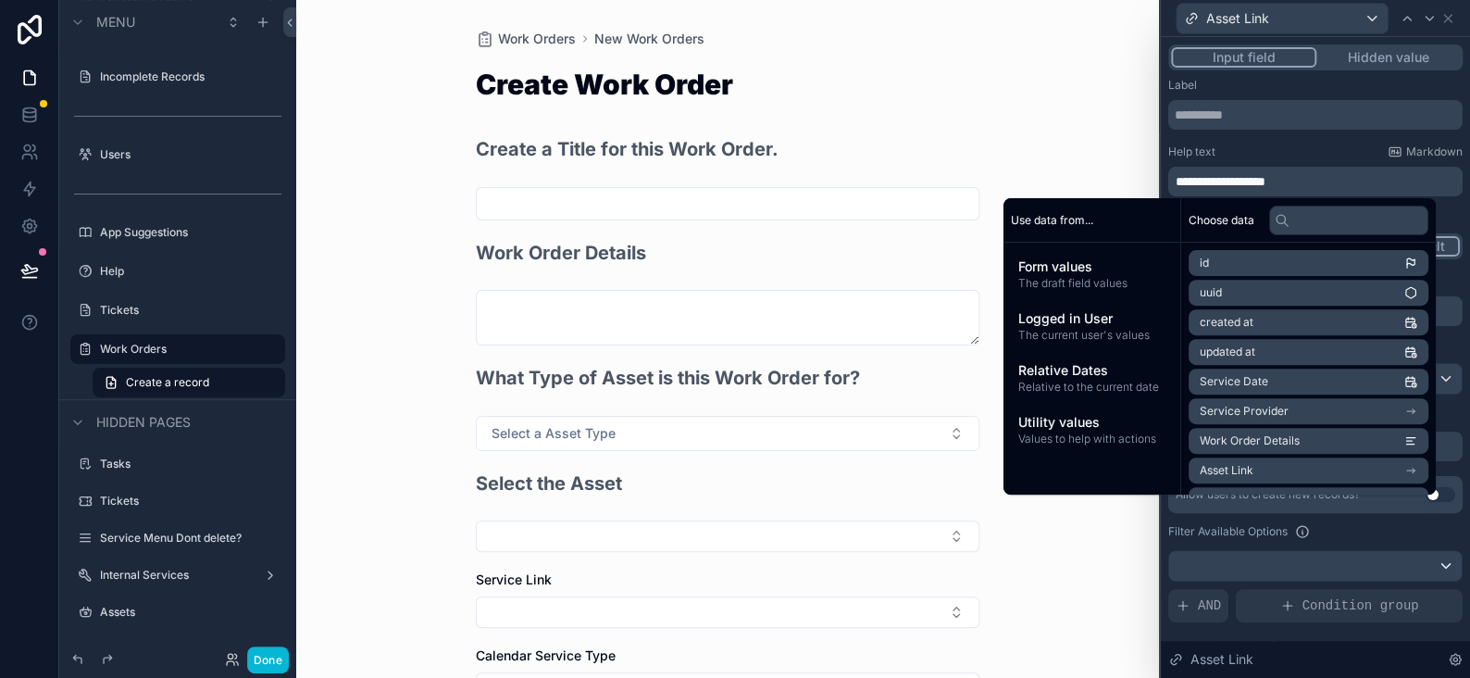
click at [1054, 115] on div "Work Orders New Work Orders Create Work Order Create a Title for this Work Orde…" at bounding box center [727, 339] width 863 height 678
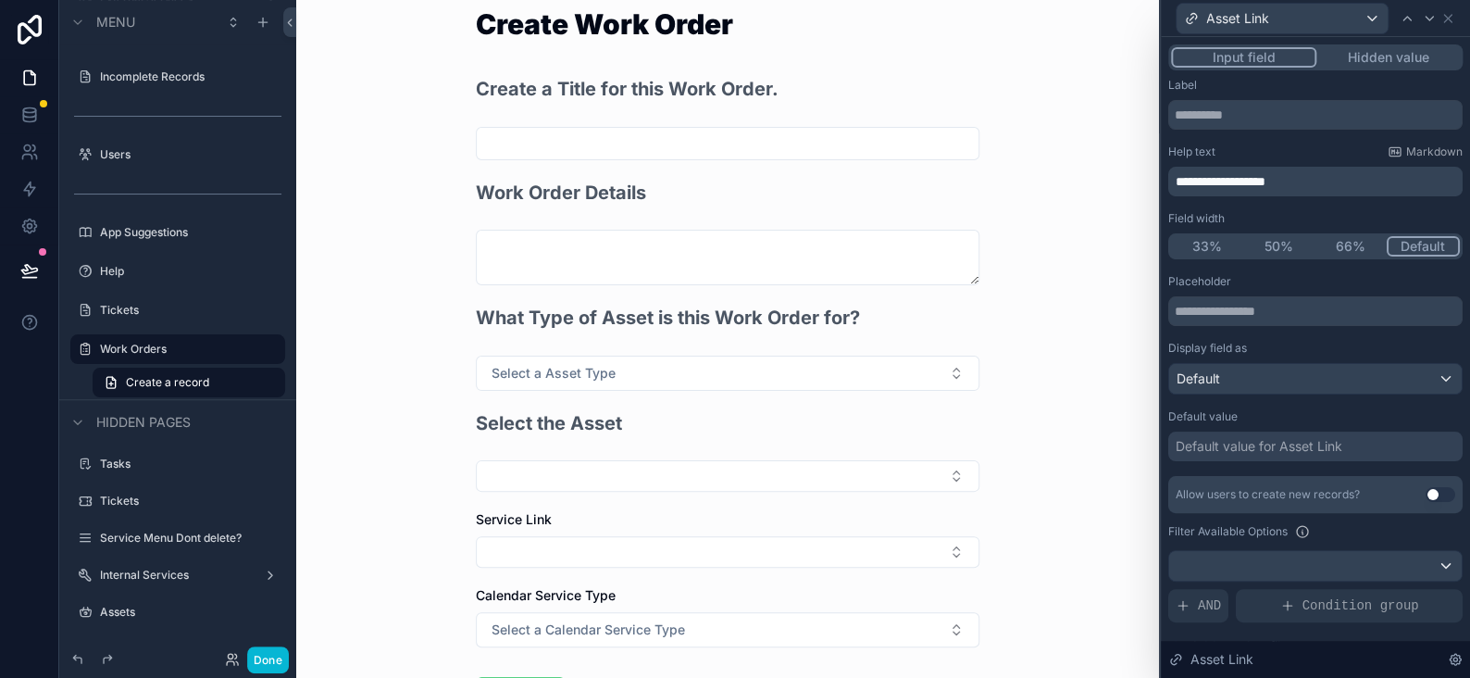
scroll to position [93, 0]
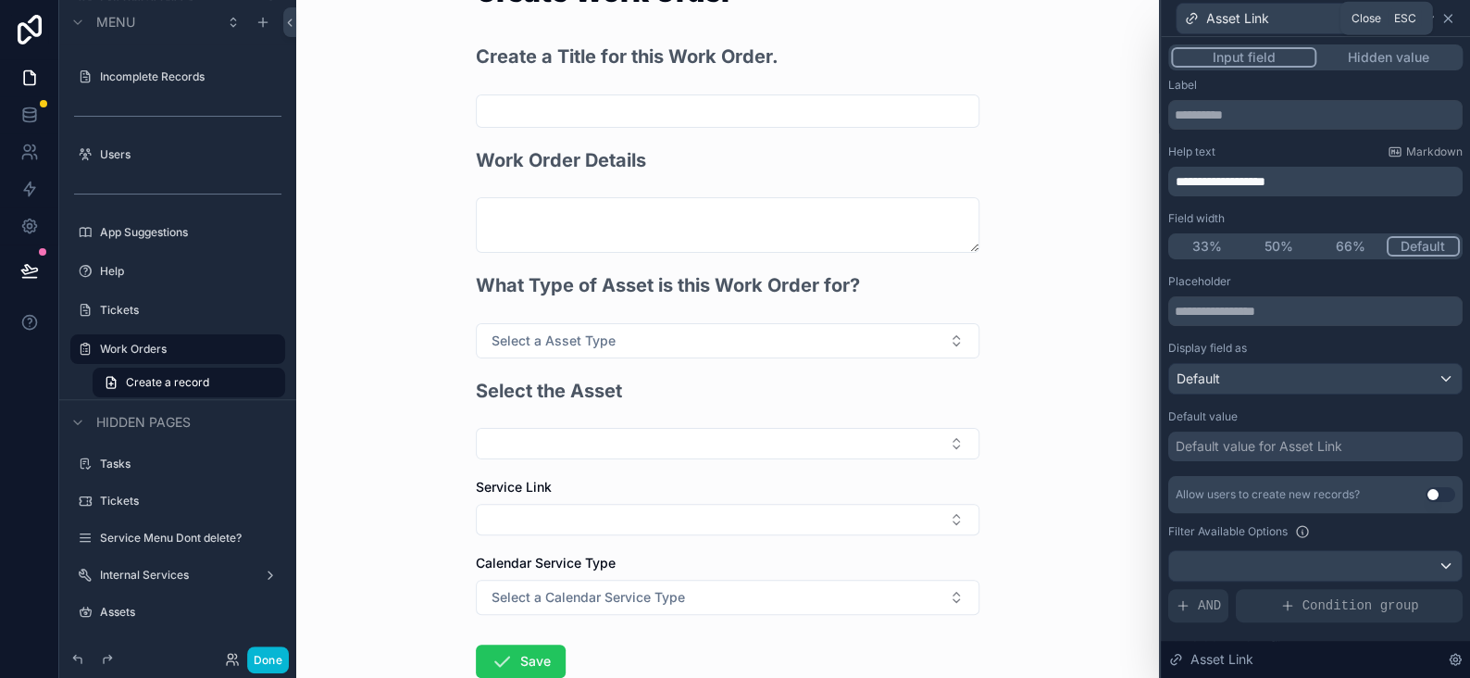
click at [1441, 14] on icon at bounding box center [1447, 18] width 15 height 15
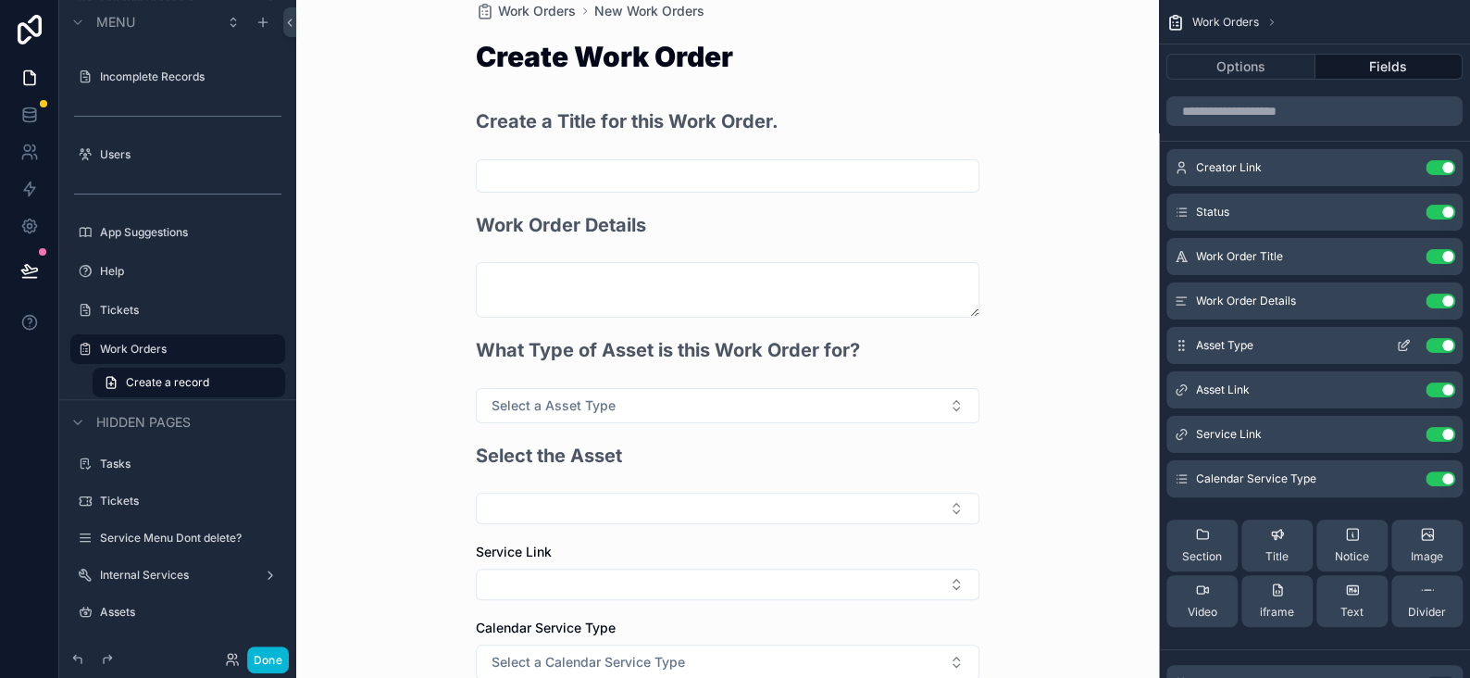
scroll to position [0, 0]
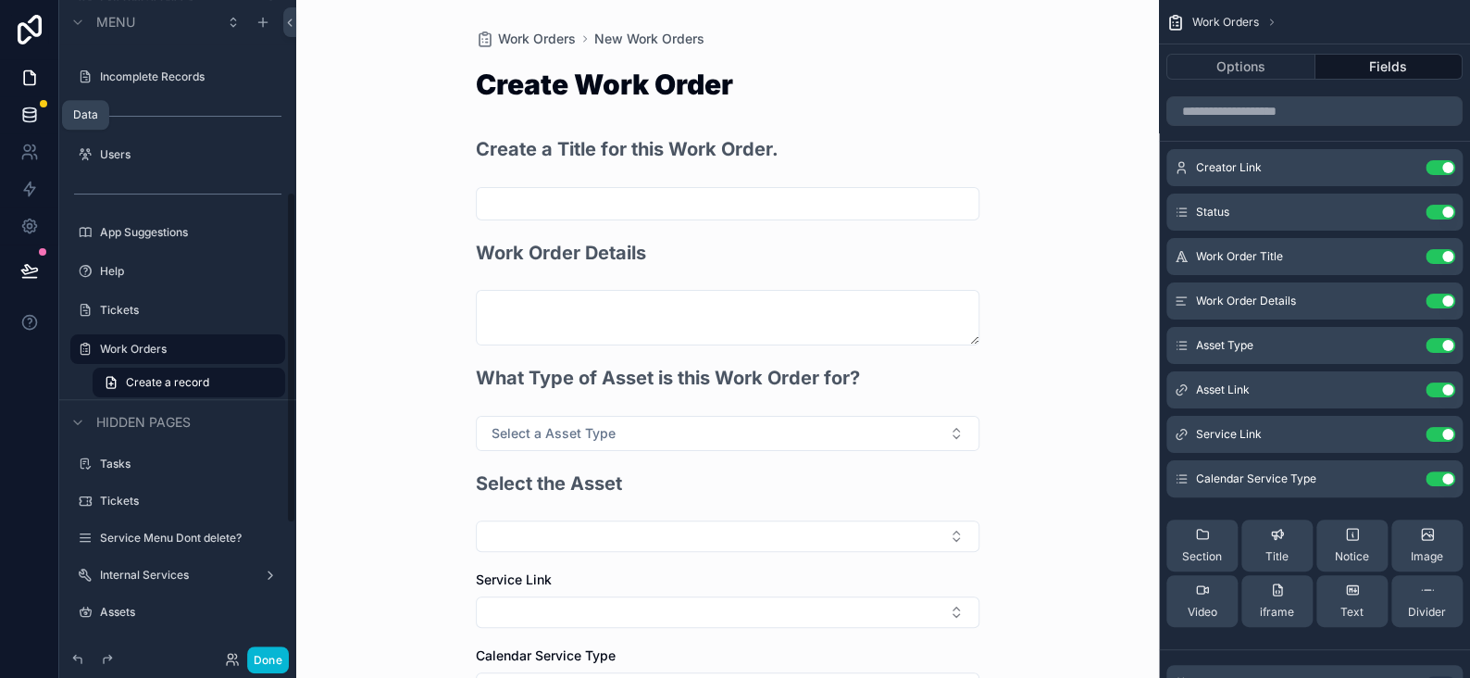
click at [31, 109] on icon at bounding box center [29, 115] width 19 height 19
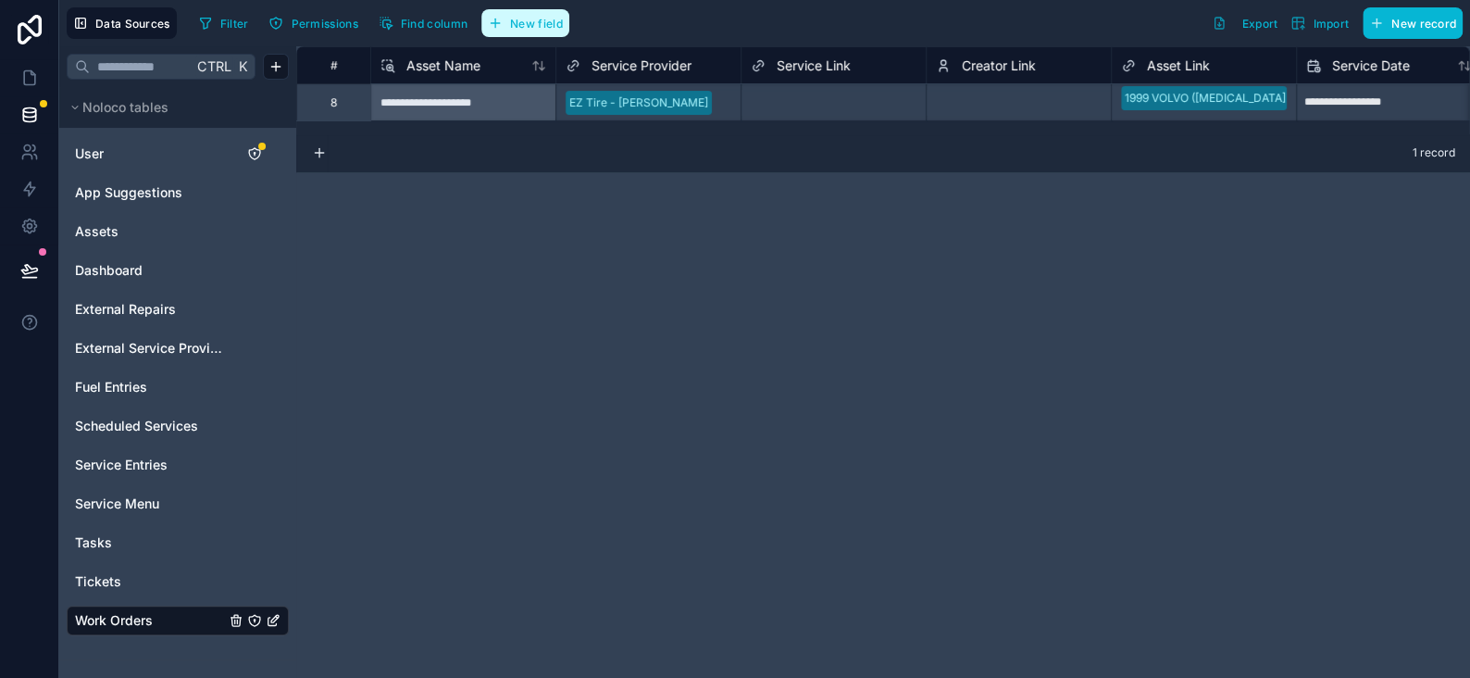
click at [514, 24] on span "New field" at bounding box center [536, 24] width 53 height 14
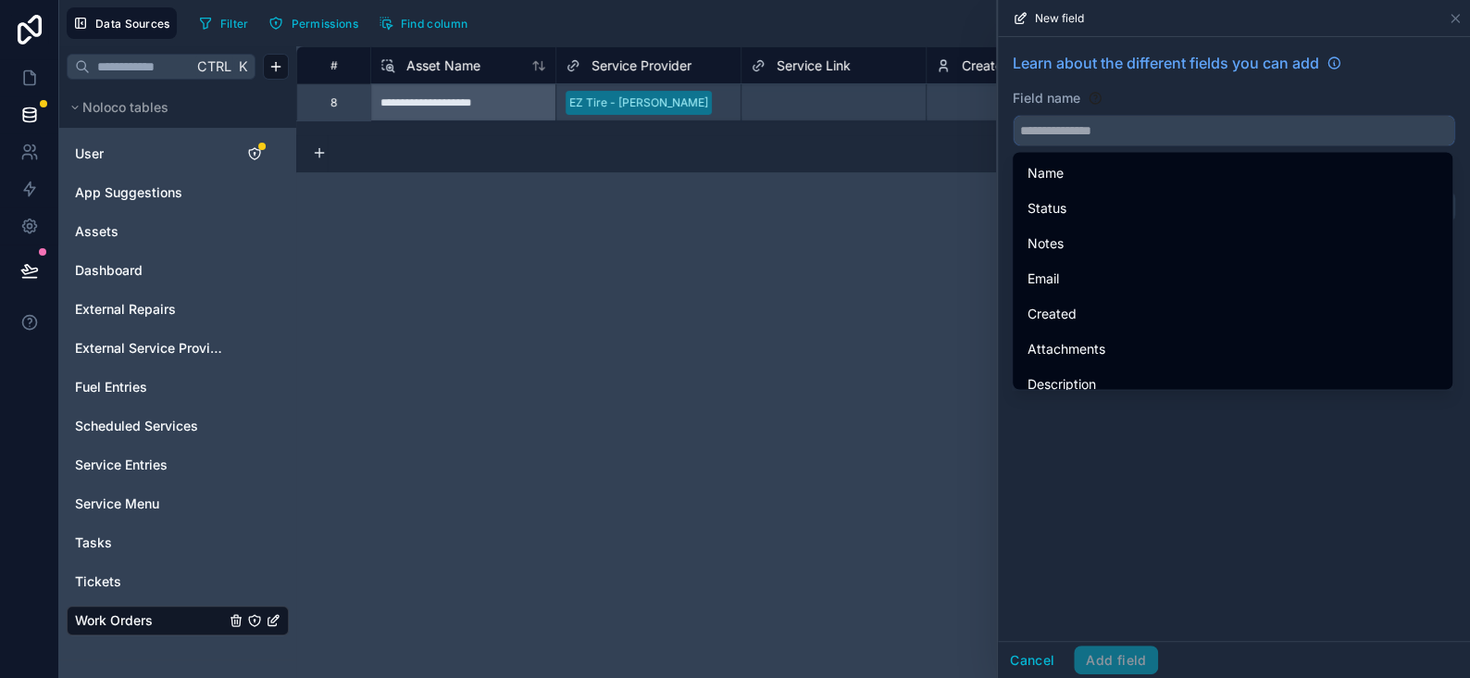
click at [1022, 118] on input "text" at bounding box center [1234, 131] width 441 height 30
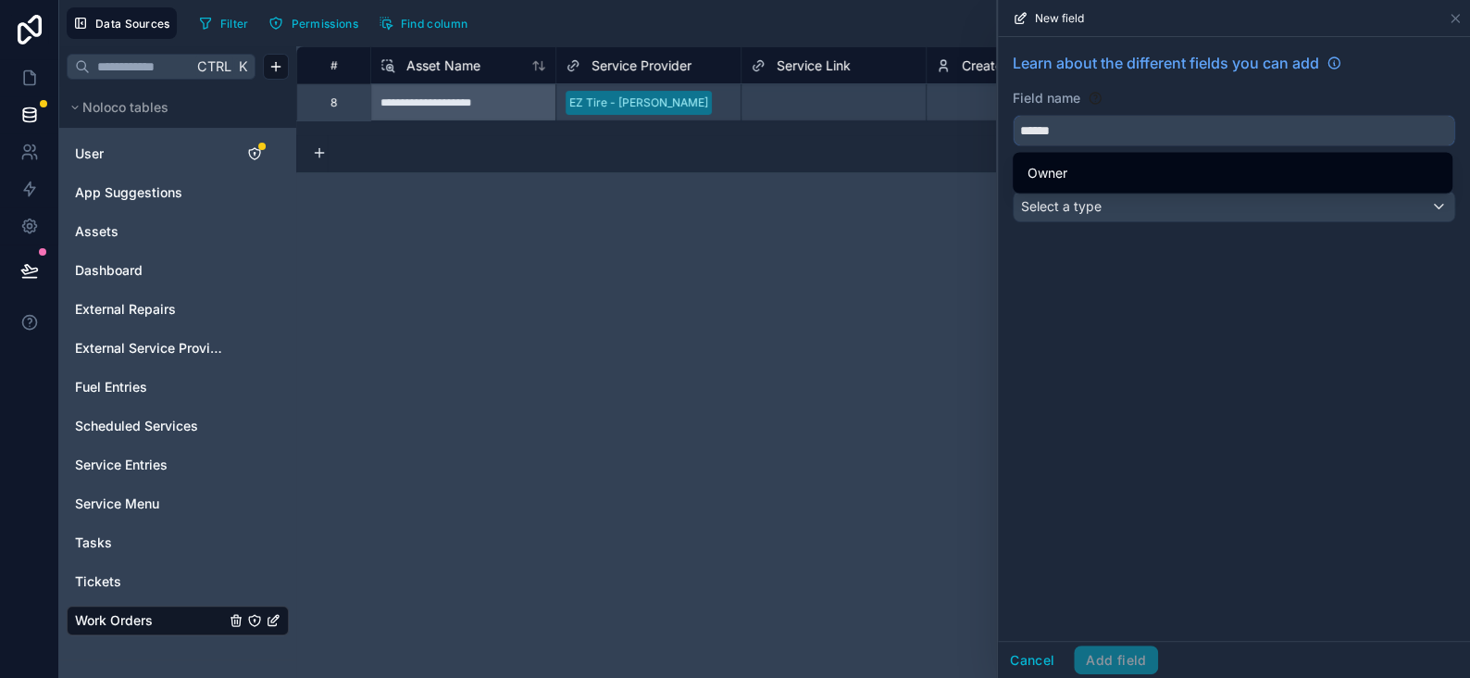
click at [1013, 115] on button "*****" at bounding box center [1234, 130] width 443 height 31
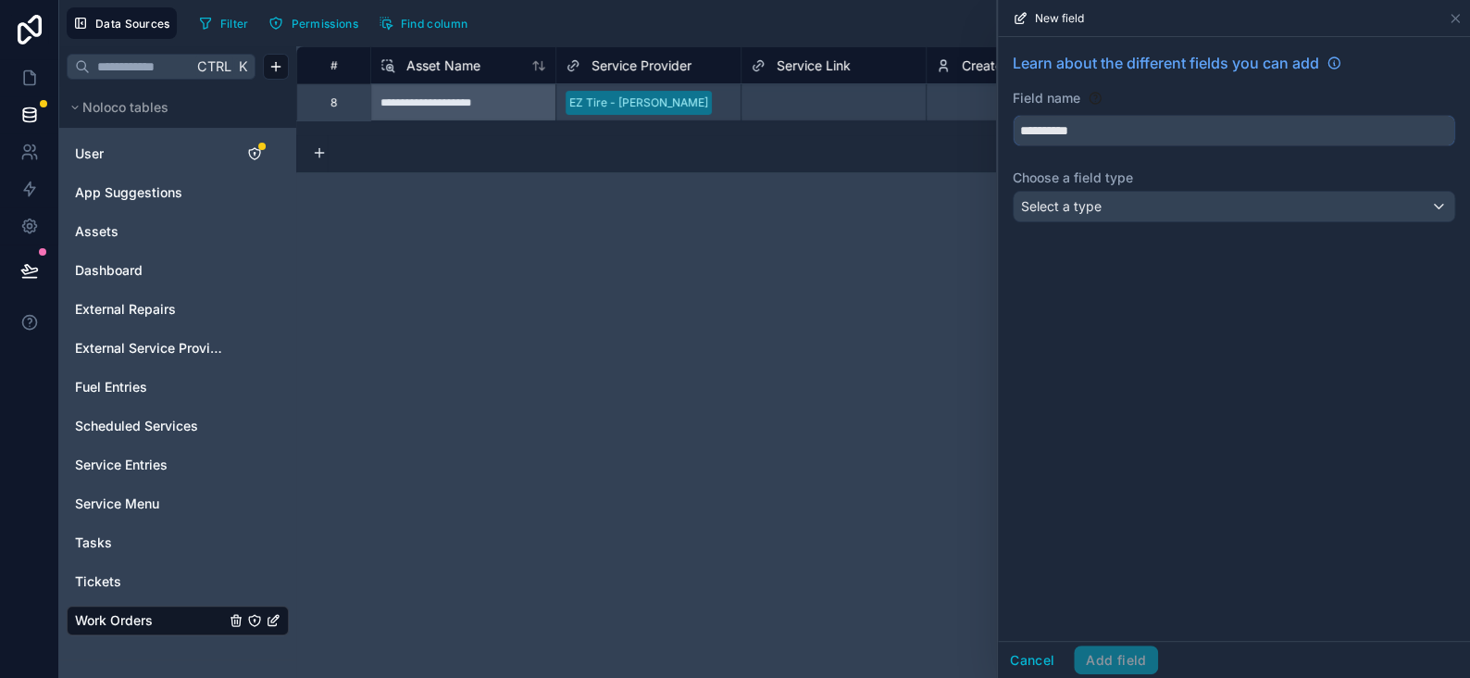
type input "**********"
click at [1113, 211] on div "Select a type" at bounding box center [1234, 207] width 441 height 30
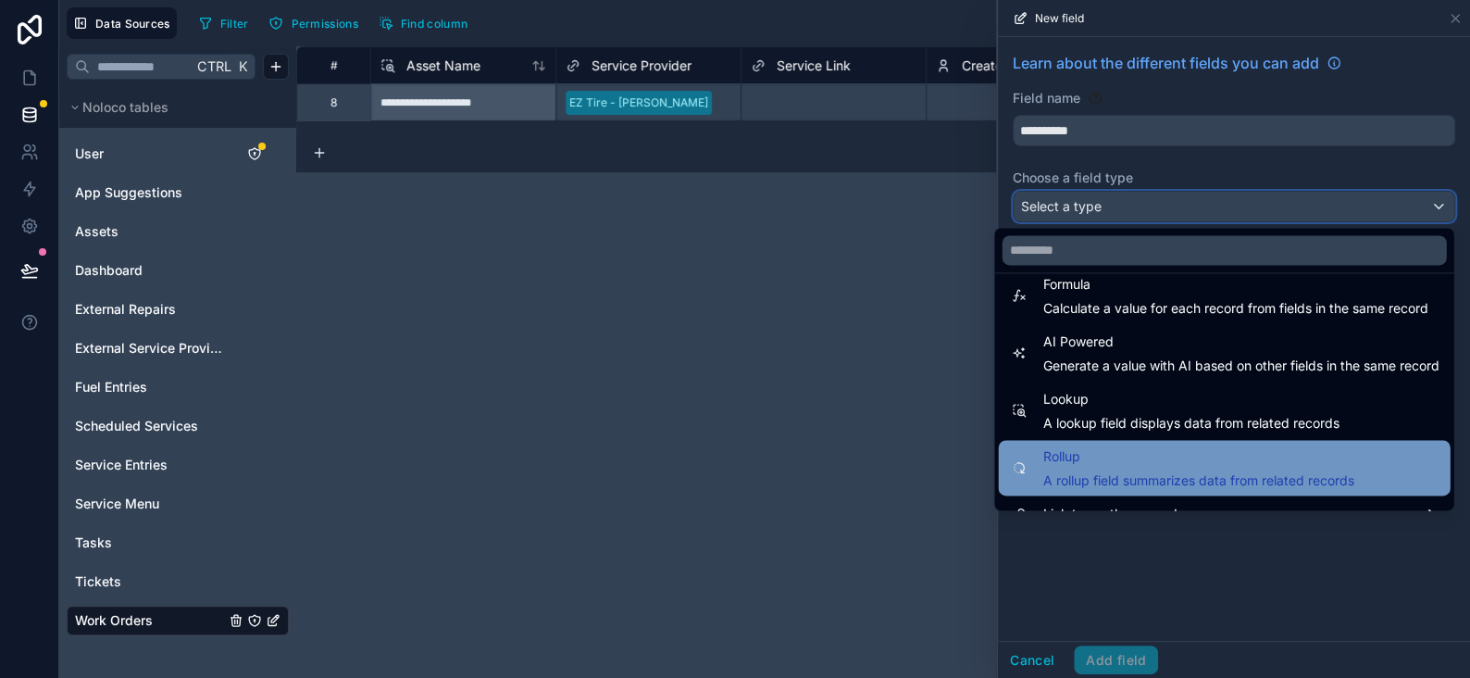
scroll to position [536, 0]
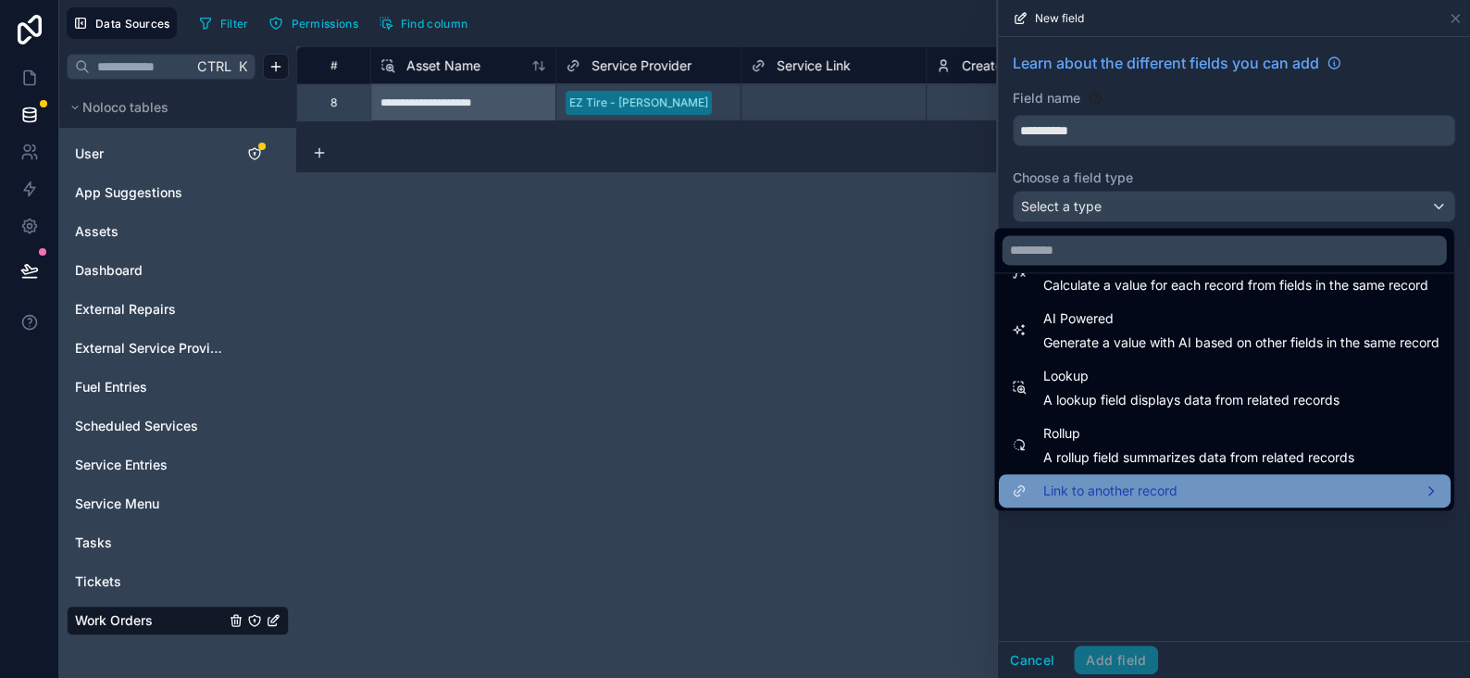
click at [1065, 492] on span "Link to another record" at bounding box center [1109, 491] width 134 height 22
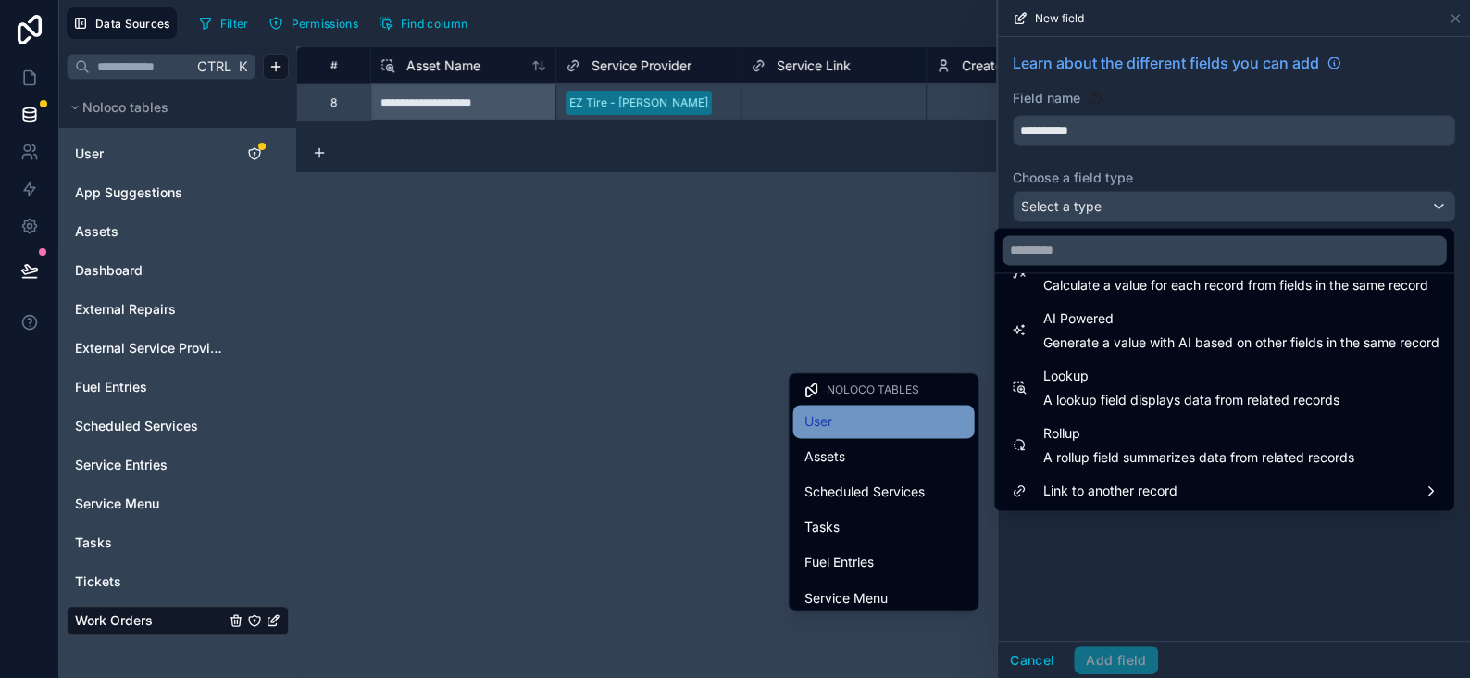
click at [843, 430] on div "User" at bounding box center [883, 421] width 159 height 22
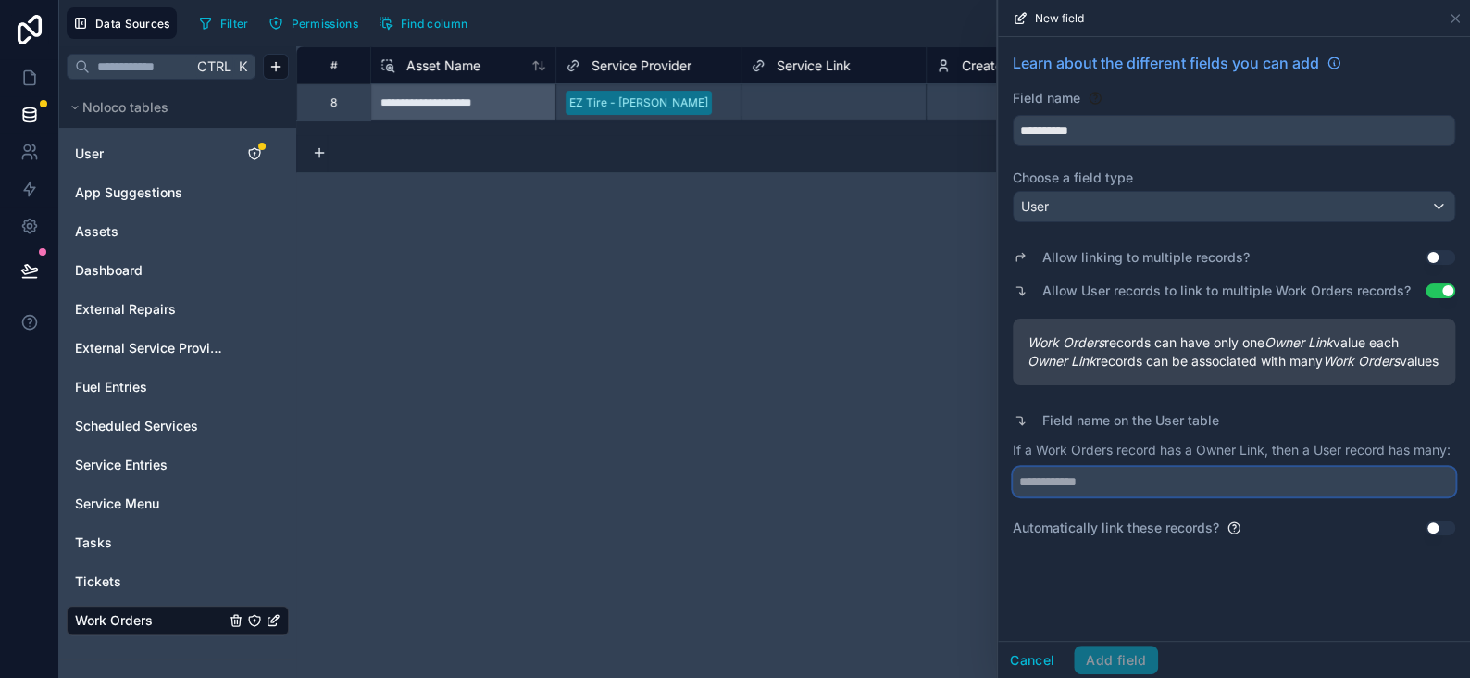
click at [1054, 496] on input "text" at bounding box center [1234, 482] width 443 height 30
type input "**********"
click at [1116, 656] on button "Add field" at bounding box center [1116, 660] width 84 height 30
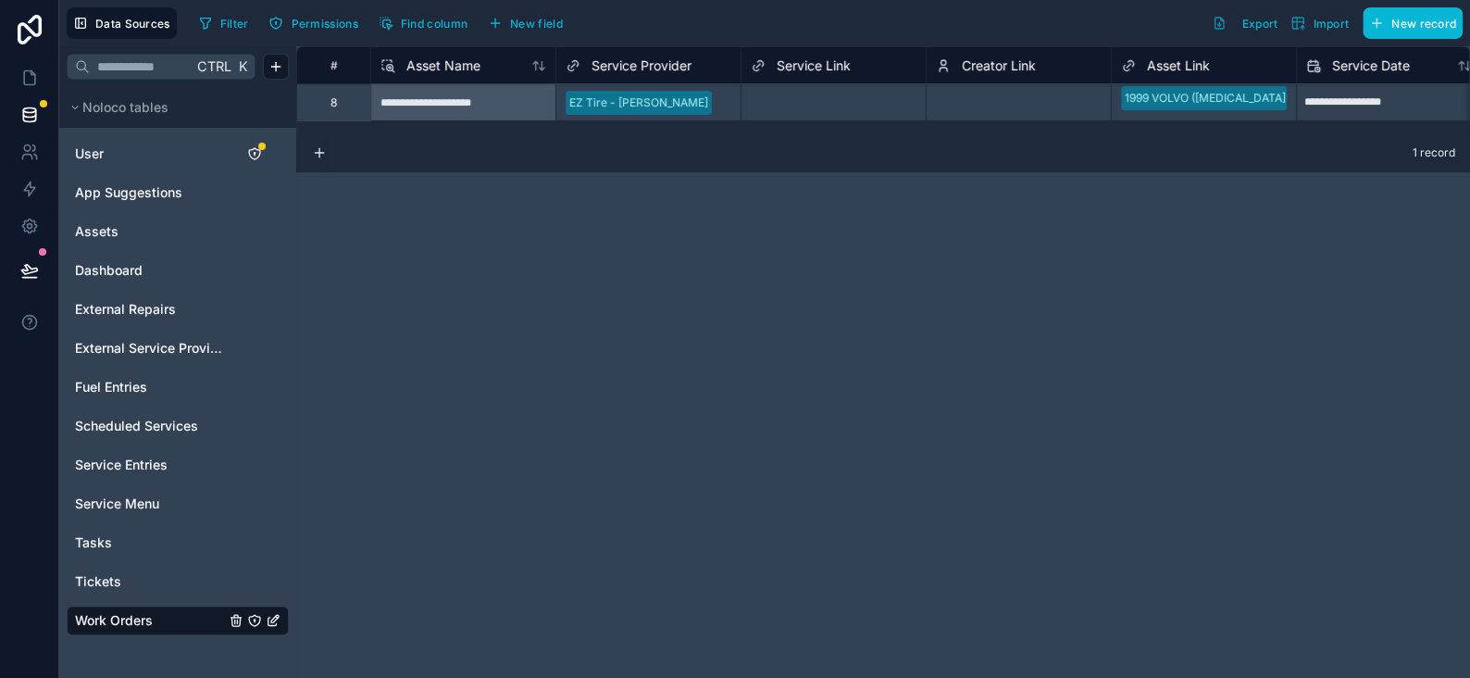
click at [1003, 67] on span "Creator Link" at bounding box center [999, 65] width 74 height 19
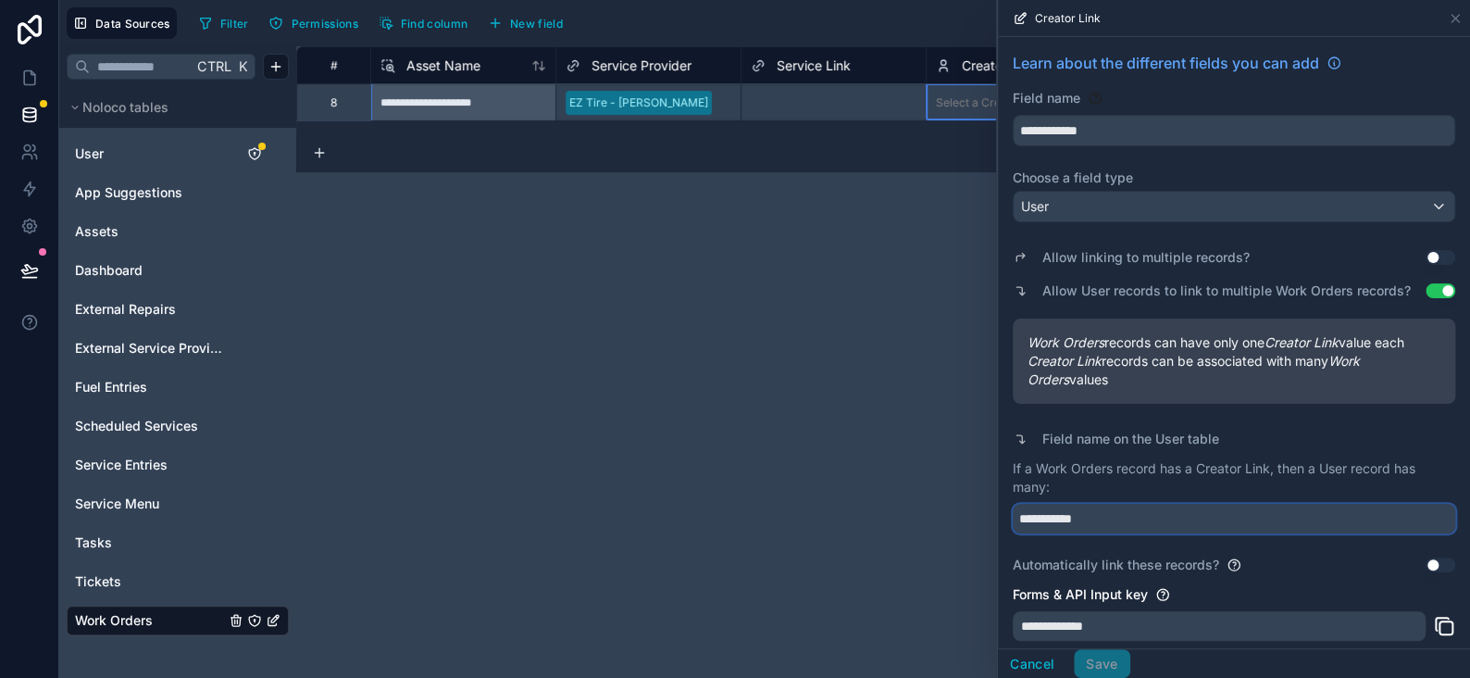
click at [1132, 512] on input "**********" at bounding box center [1234, 519] width 443 height 30
type input "**********"
click at [1091, 658] on button "Save" at bounding box center [1102, 664] width 56 height 30
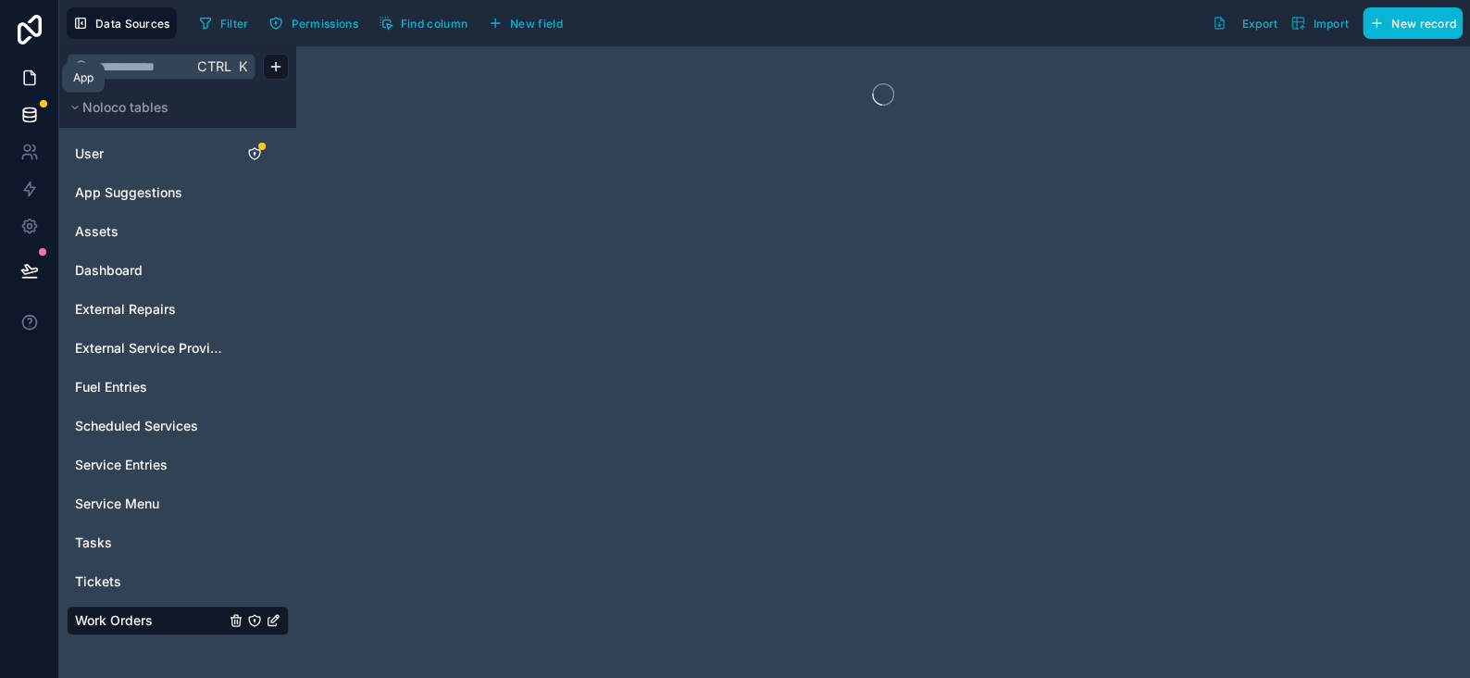
click at [26, 71] on icon at bounding box center [29, 78] width 11 height 14
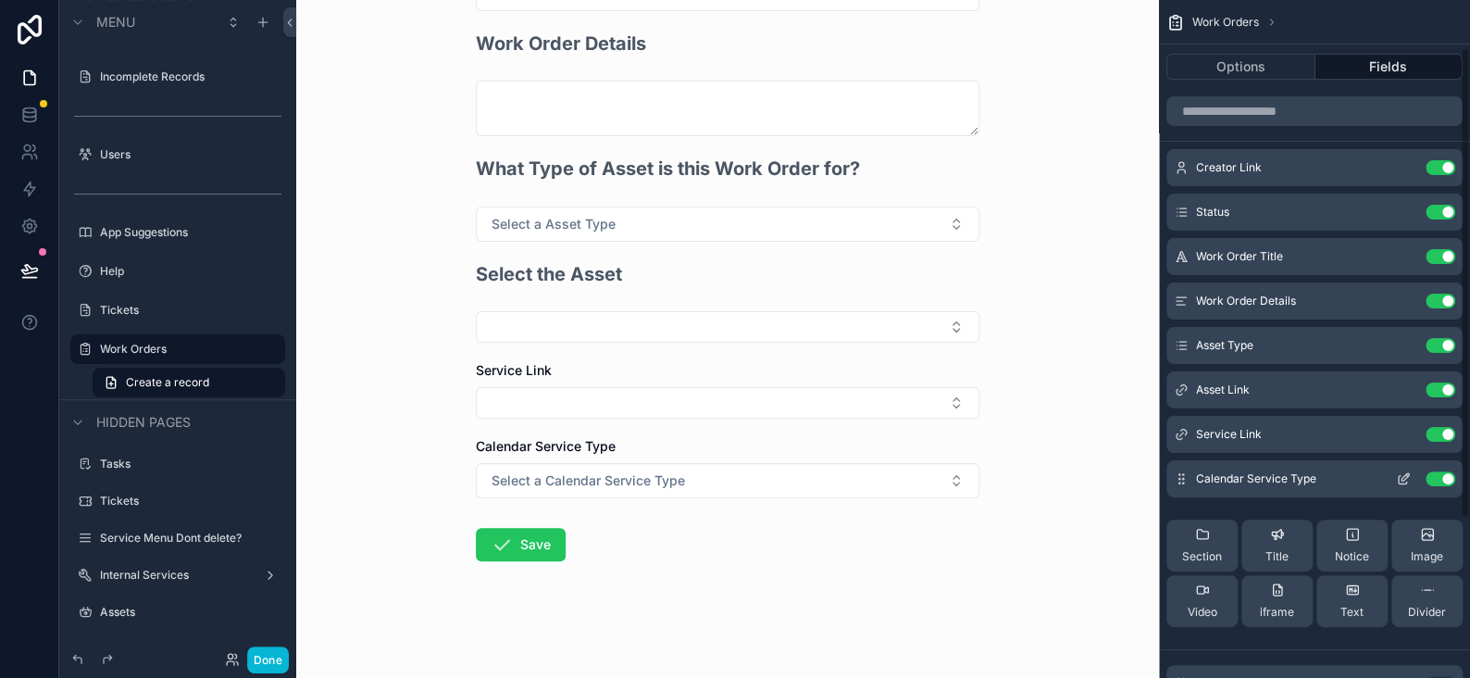
scroll to position [297, 0]
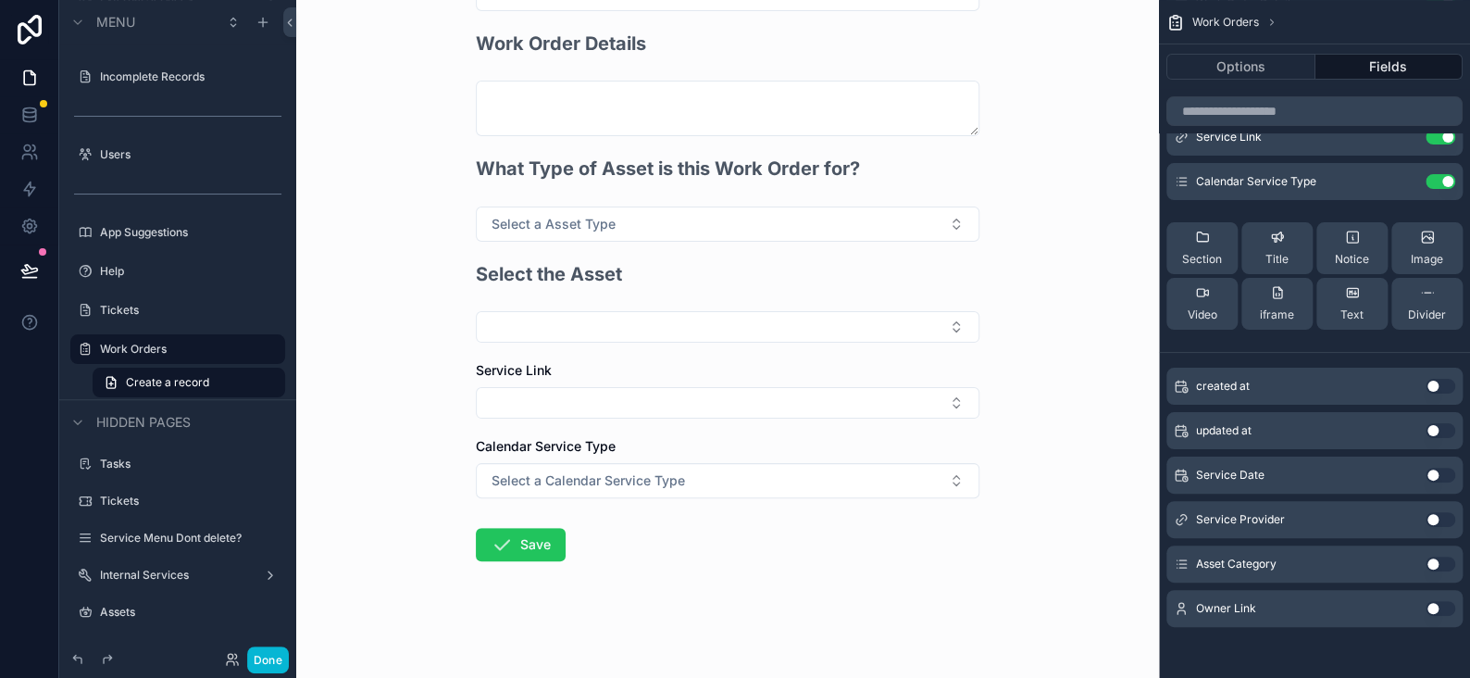
drag, startPoint x: 1183, startPoint y: 607, endPoint x: 1183, endPoint y: 592, distance: 15.7
click at [1183, 592] on div "Owner Link Use setting" at bounding box center [1314, 608] width 296 height 37
click at [1436, 606] on button "Use setting" at bounding box center [1441, 608] width 30 height 15
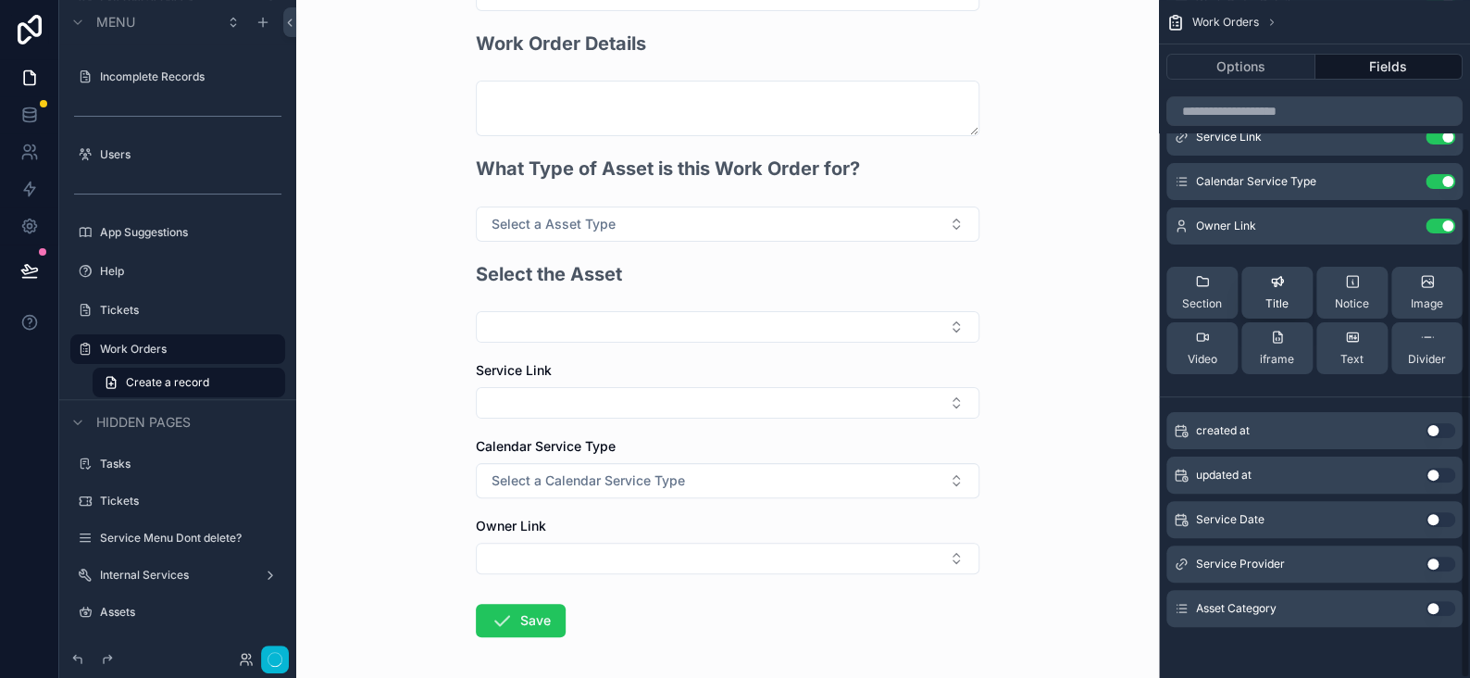
scroll to position [0, 0]
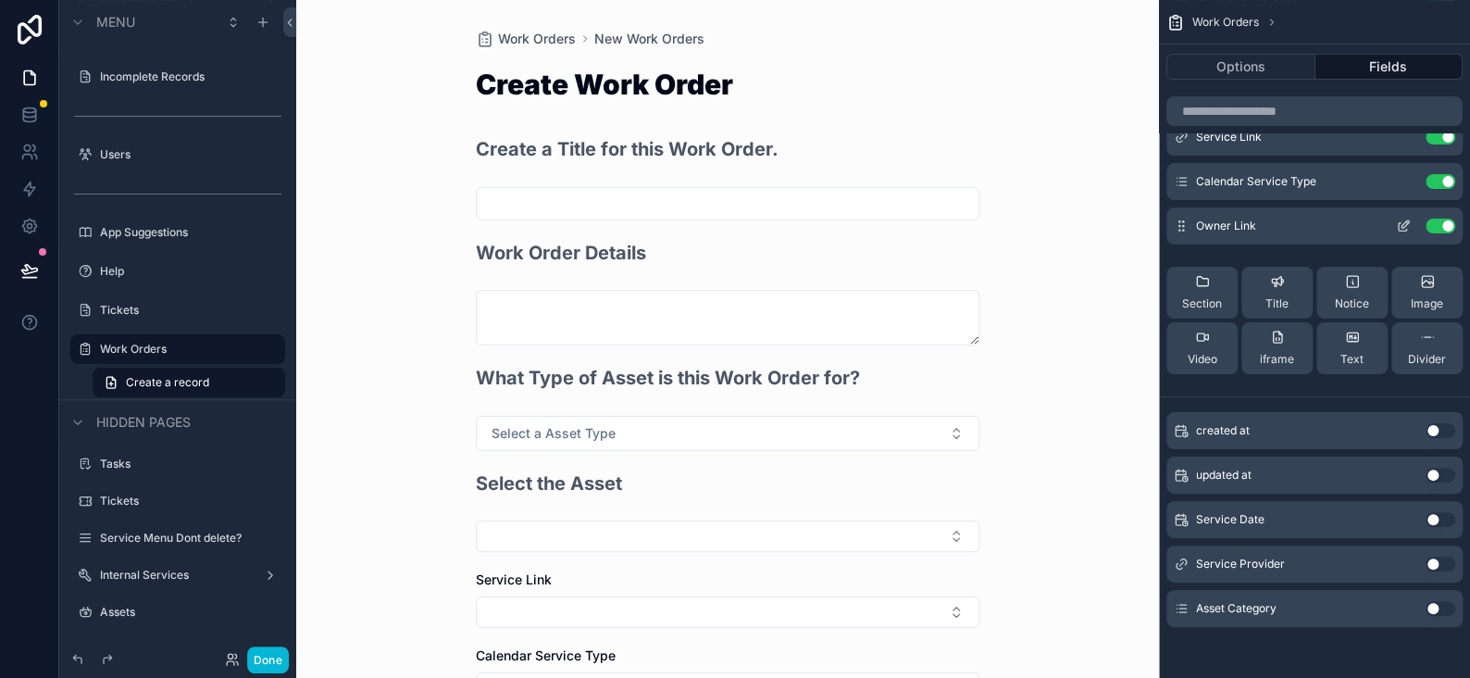
click at [1402, 227] on icon "scrollable content" at bounding box center [1403, 225] width 15 height 15
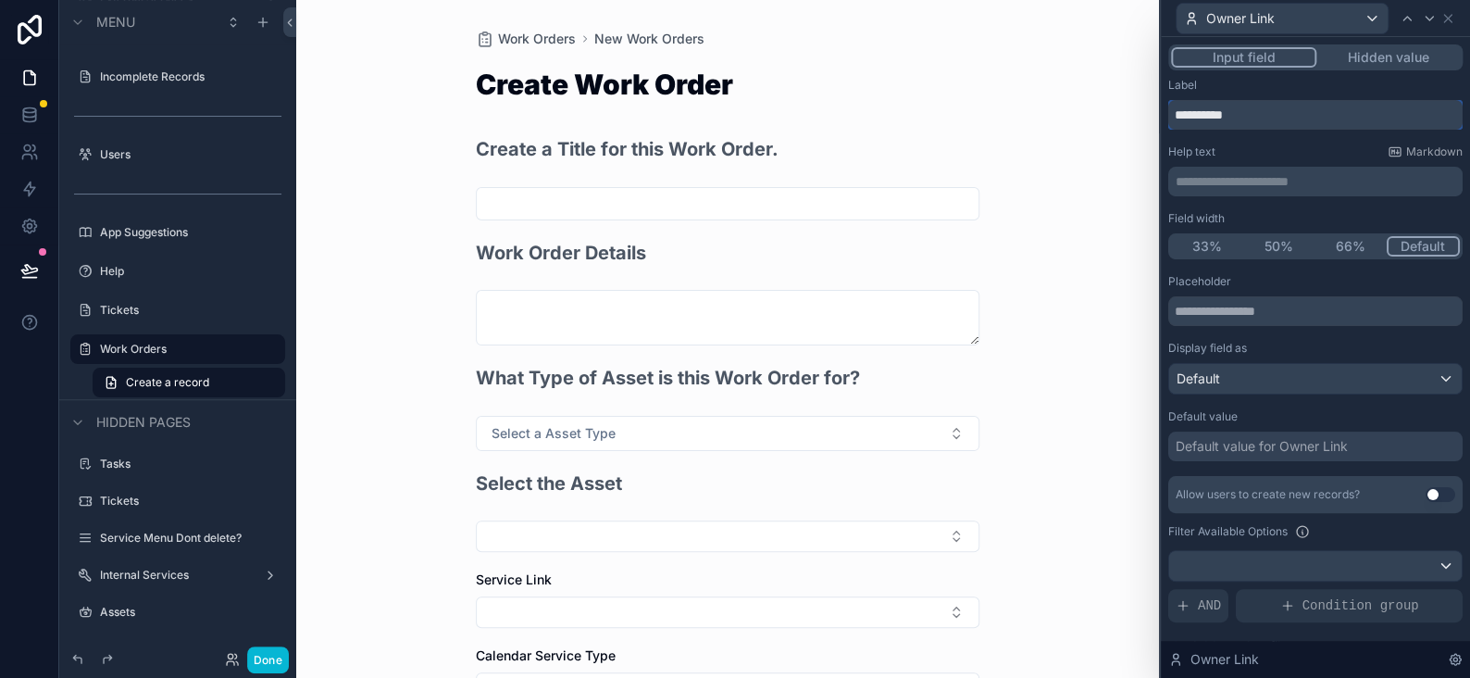
drag, startPoint x: 1266, startPoint y: 116, endPoint x: 1112, endPoint y: 109, distance: 154.7
click at [1112, 109] on div "**********" at bounding box center [735, 339] width 1470 height 678
click at [1220, 183] on p "﻿" at bounding box center [1317, 181] width 283 height 19
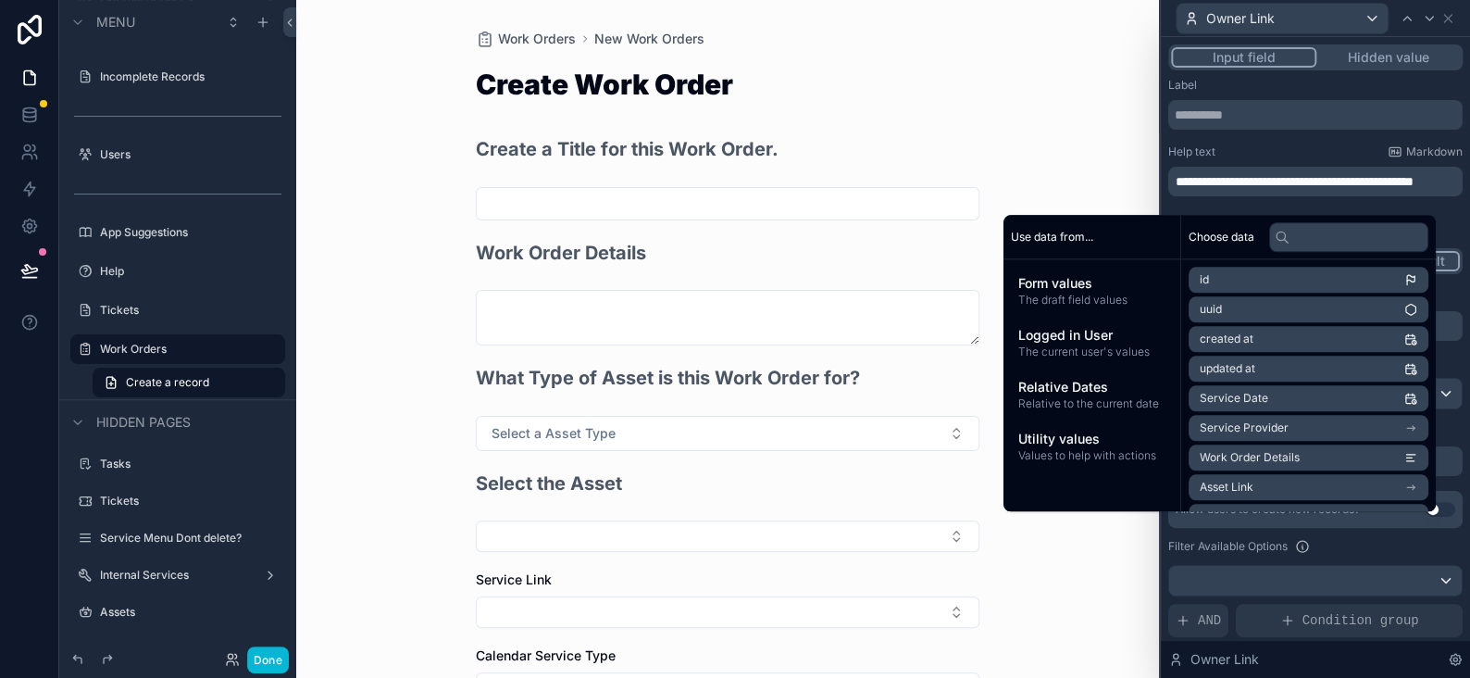
click at [1104, 147] on div "Work Orders New Work Orders Create Work Order Create a Title for this Work Orde…" at bounding box center [727, 339] width 863 height 678
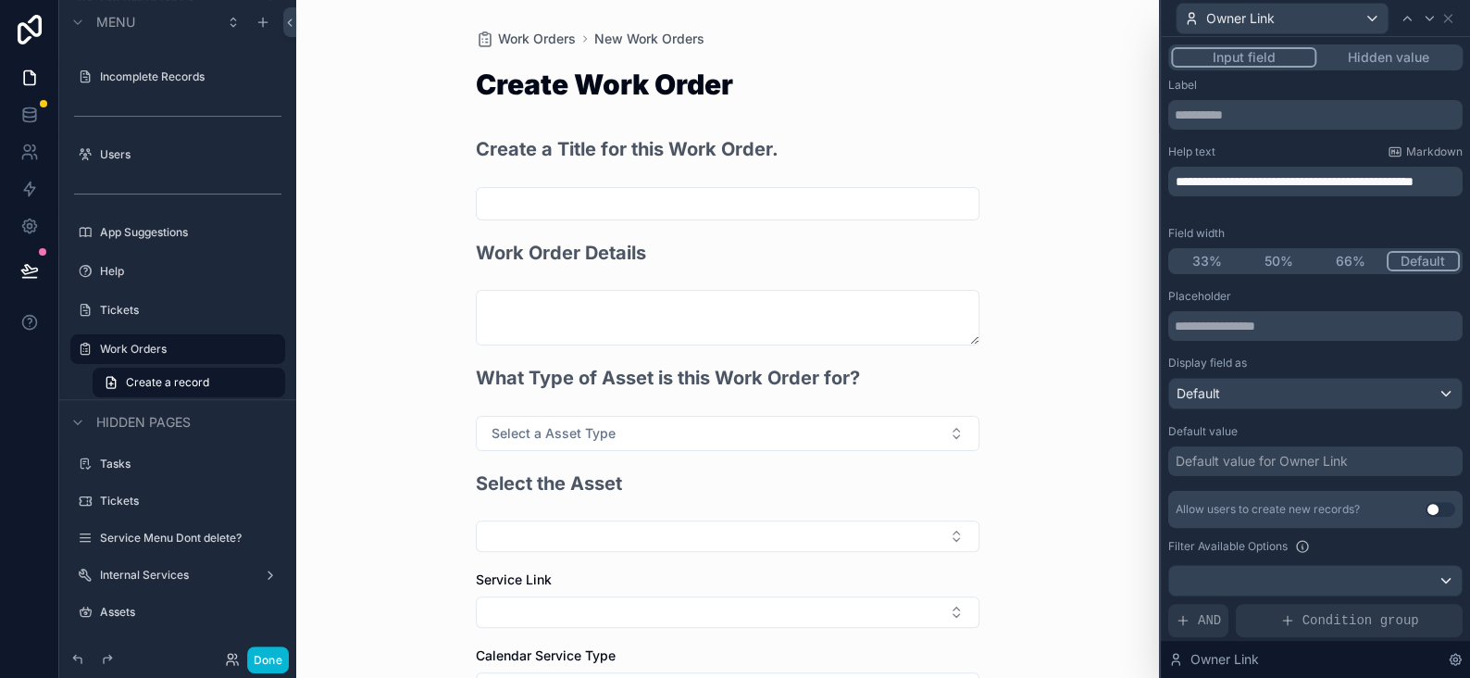
click at [1266, 191] on p "**********" at bounding box center [1317, 181] width 283 height 19
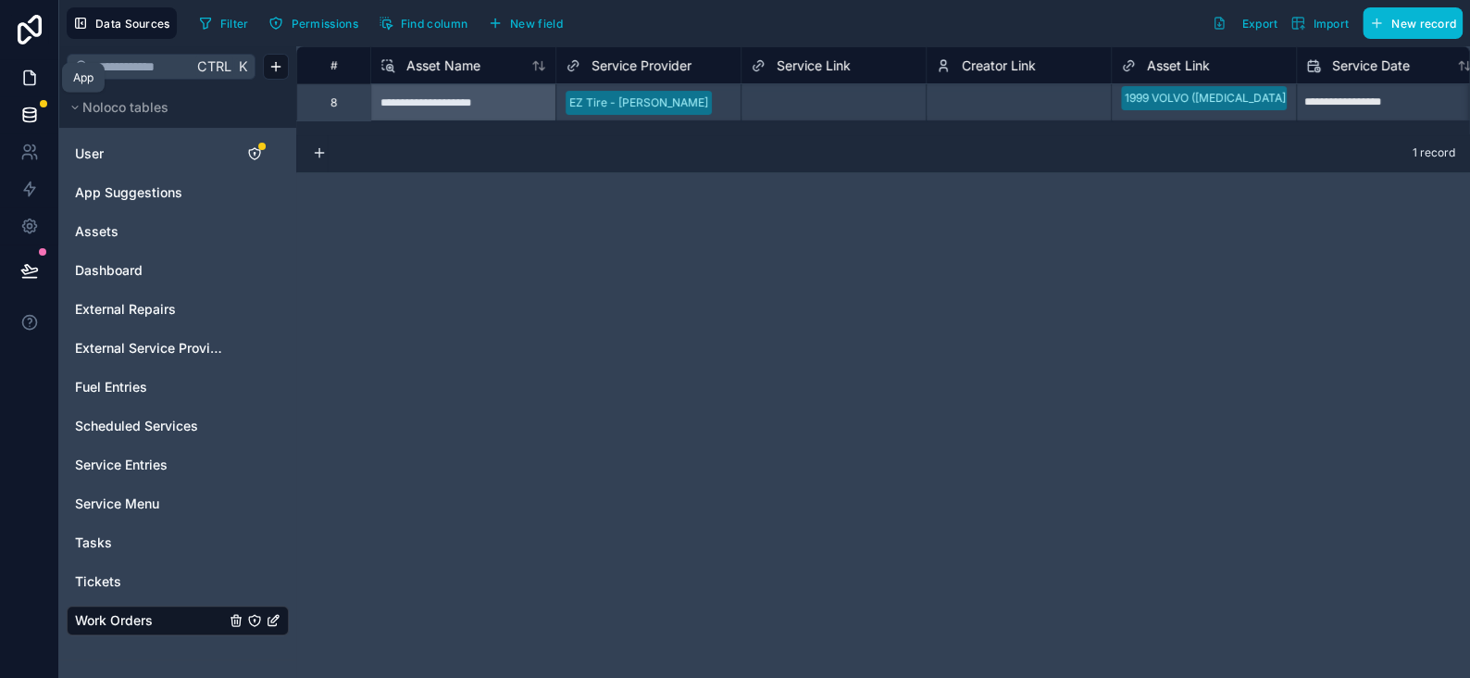
click at [37, 79] on icon at bounding box center [29, 78] width 19 height 19
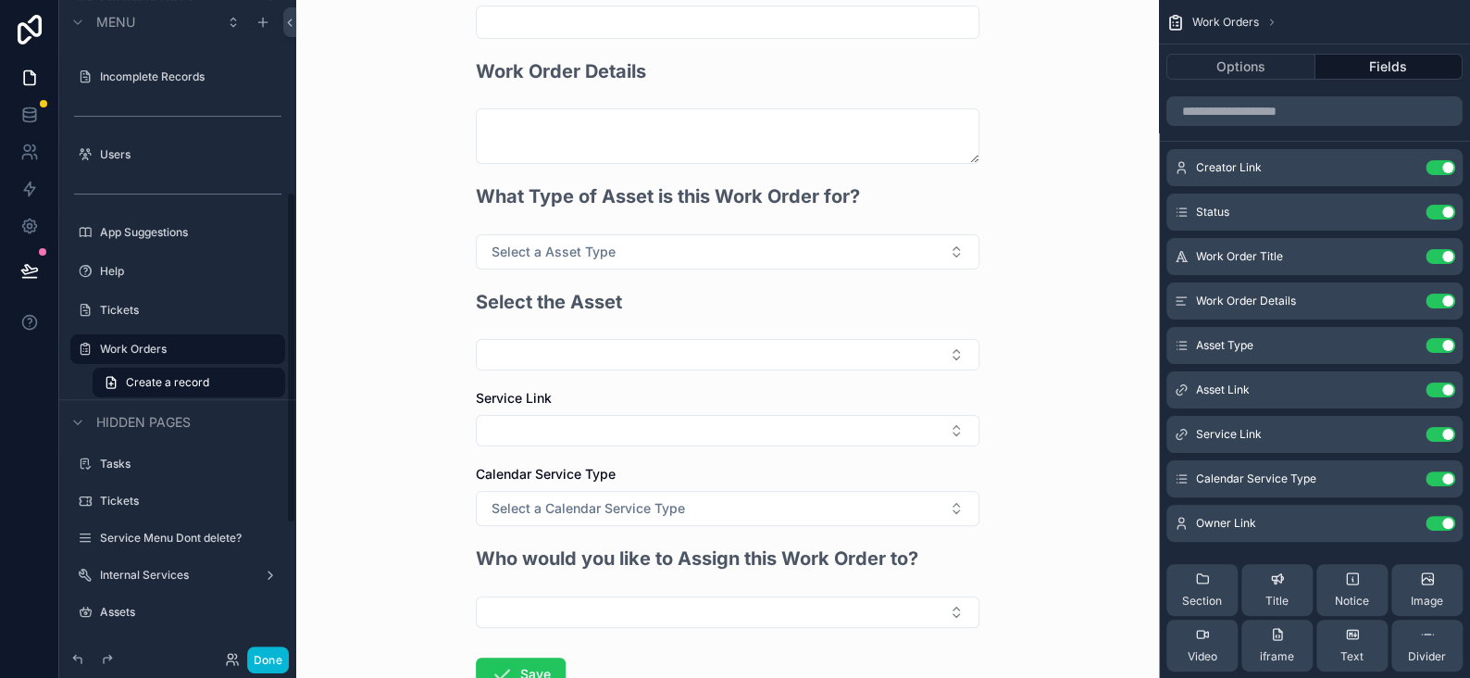
scroll to position [185, 0]
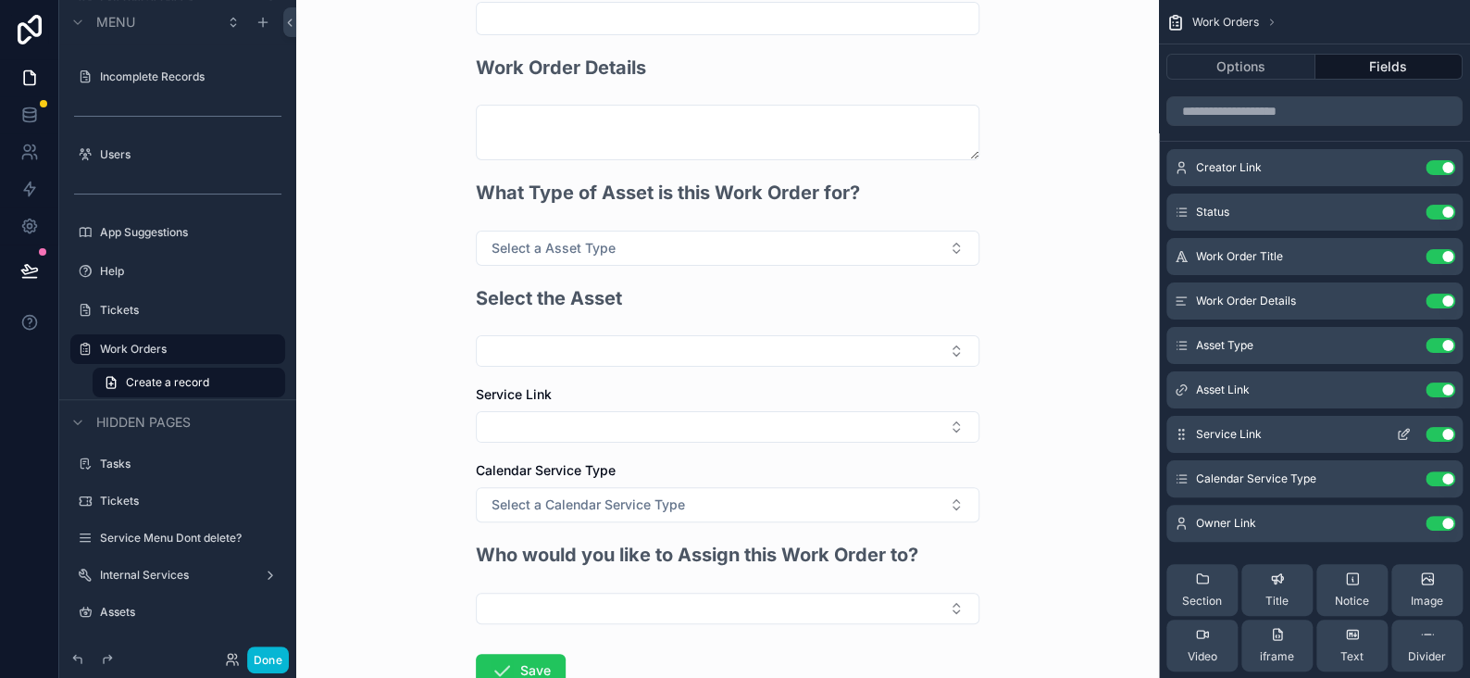
click at [1435, 430] on button "Use setting" at bounding box center [1441, 434] width 30 height 15
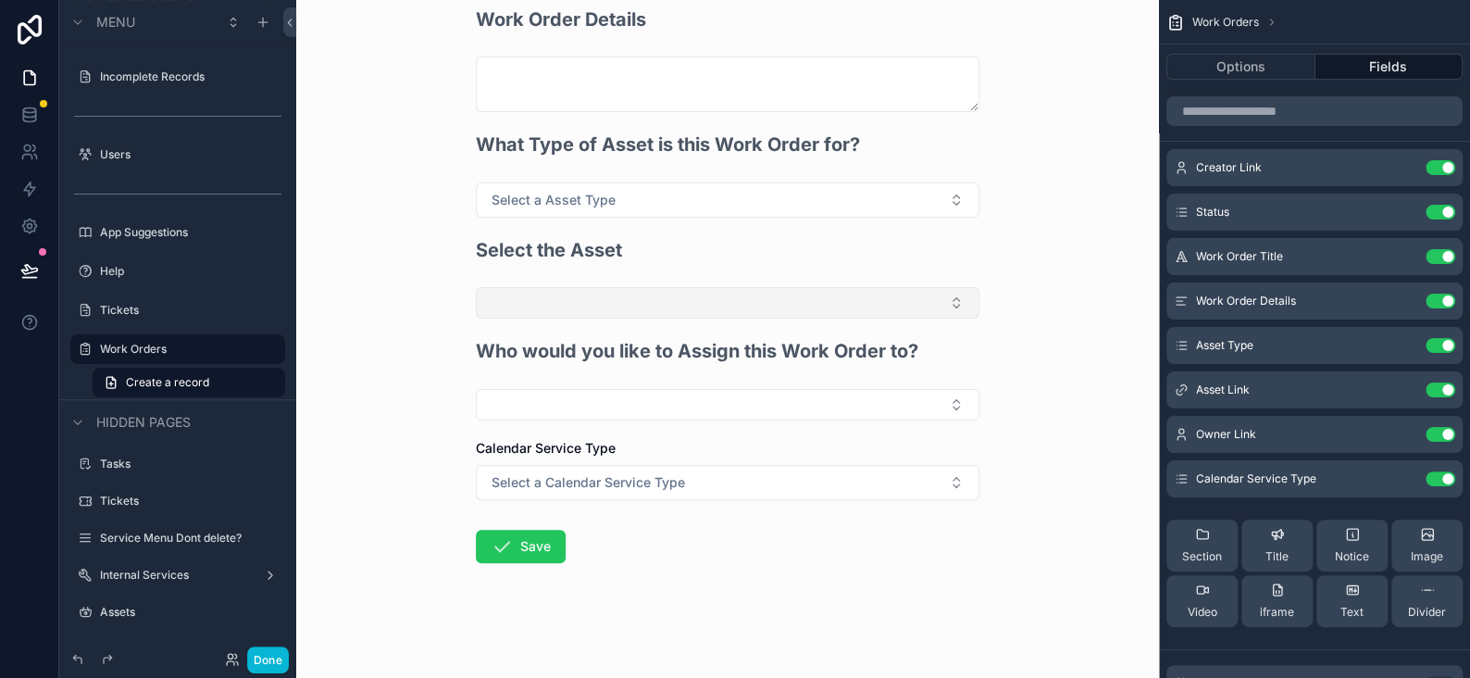
scroll to position [234, 0]
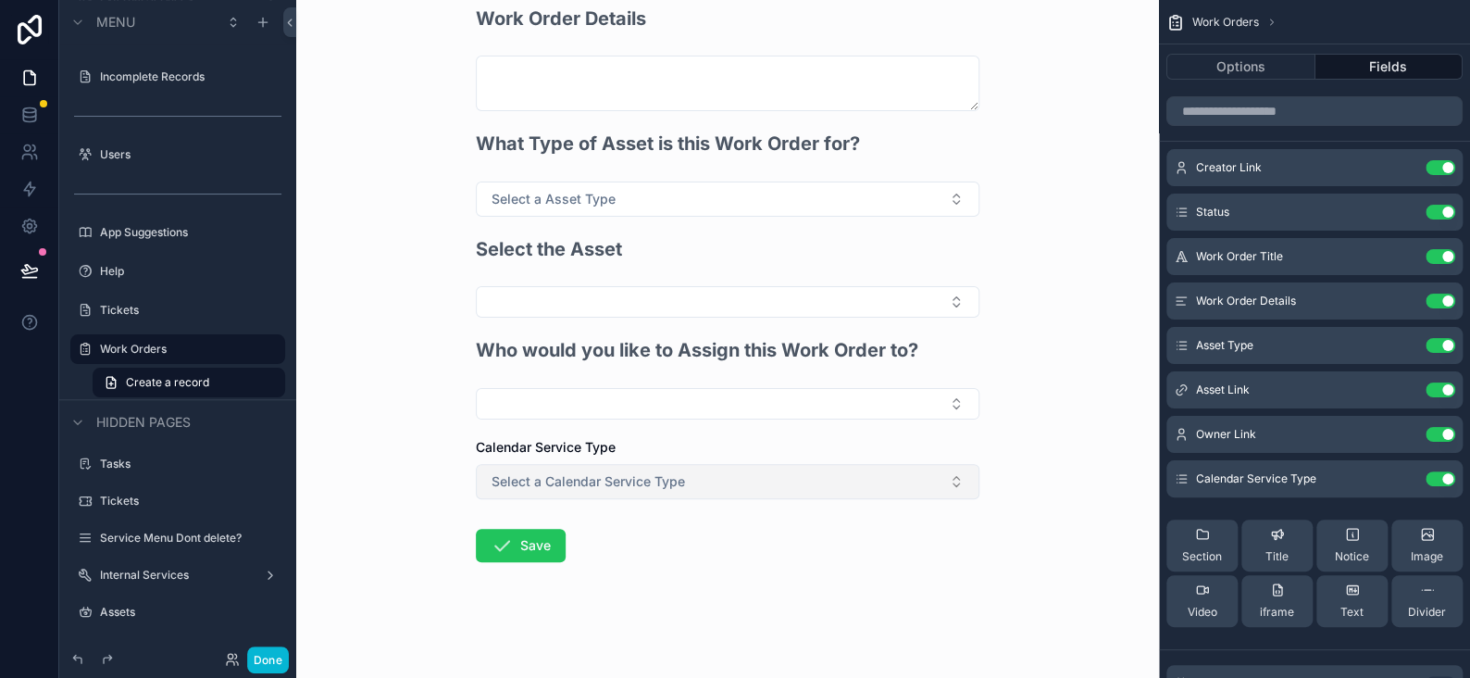
click at [556, 481] on span "Select a Calendar Service Type" at bounding box center [588, 481] width 193 height 19
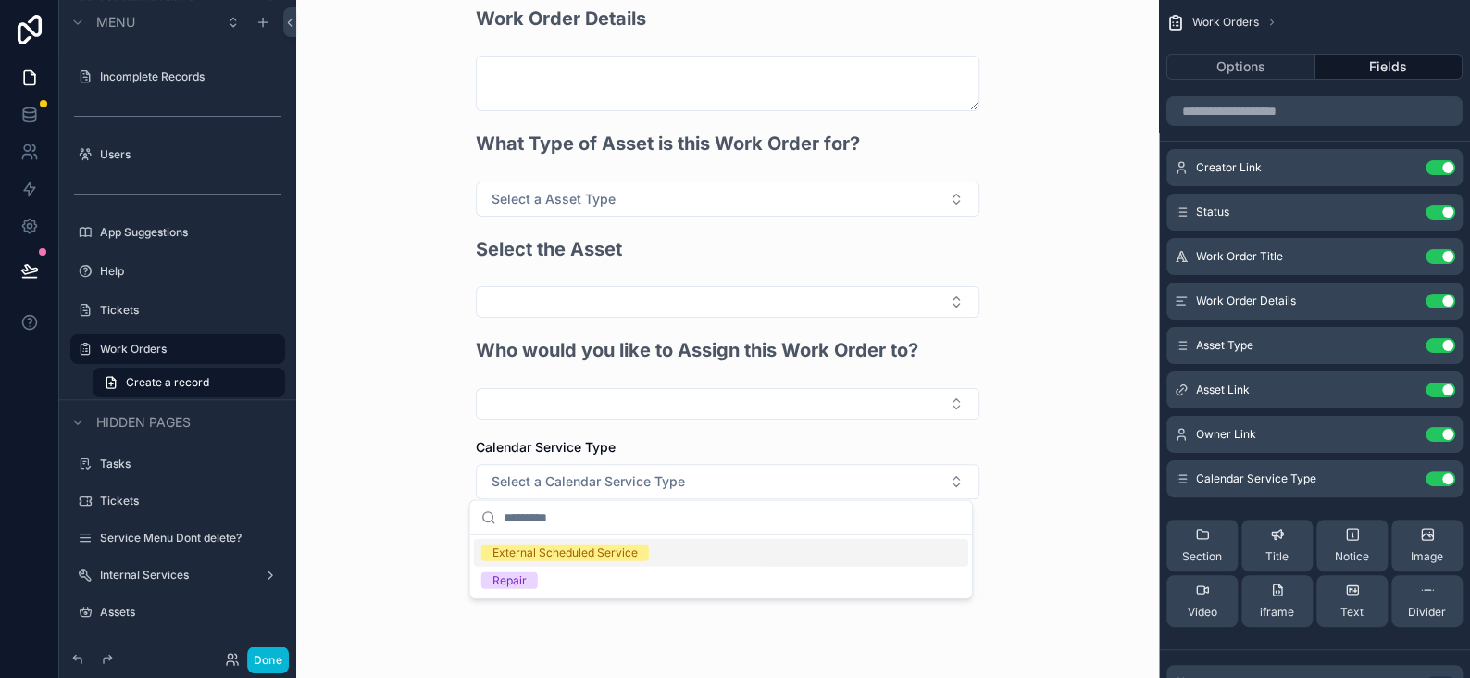
click at [382, 447] on div "Work Orders New Work Orders Create Work Order Create a Title for this Work Orde…" at bounding box center [727, 339] width 863 height 678
click at [28, 119] on icon at bounding box center [29, 115] width 19 height 19
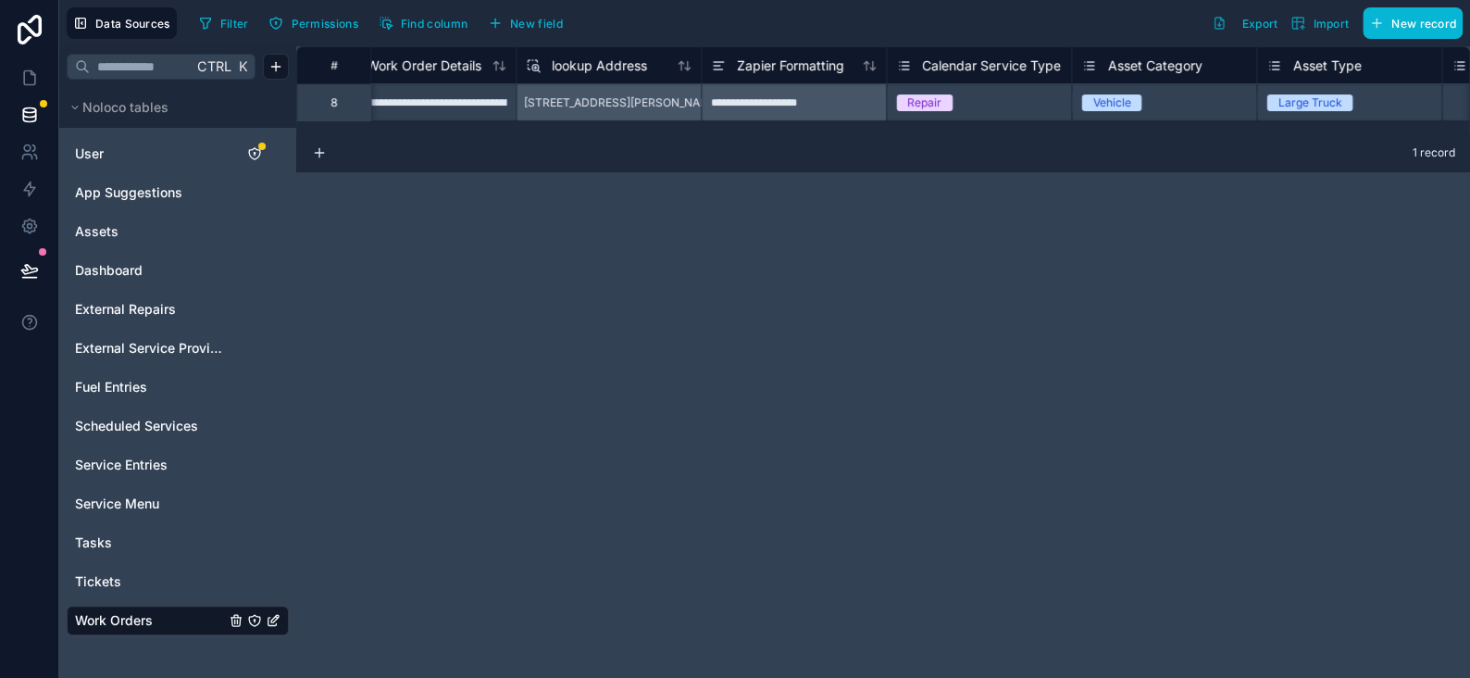
scroll to position [0, 1359]
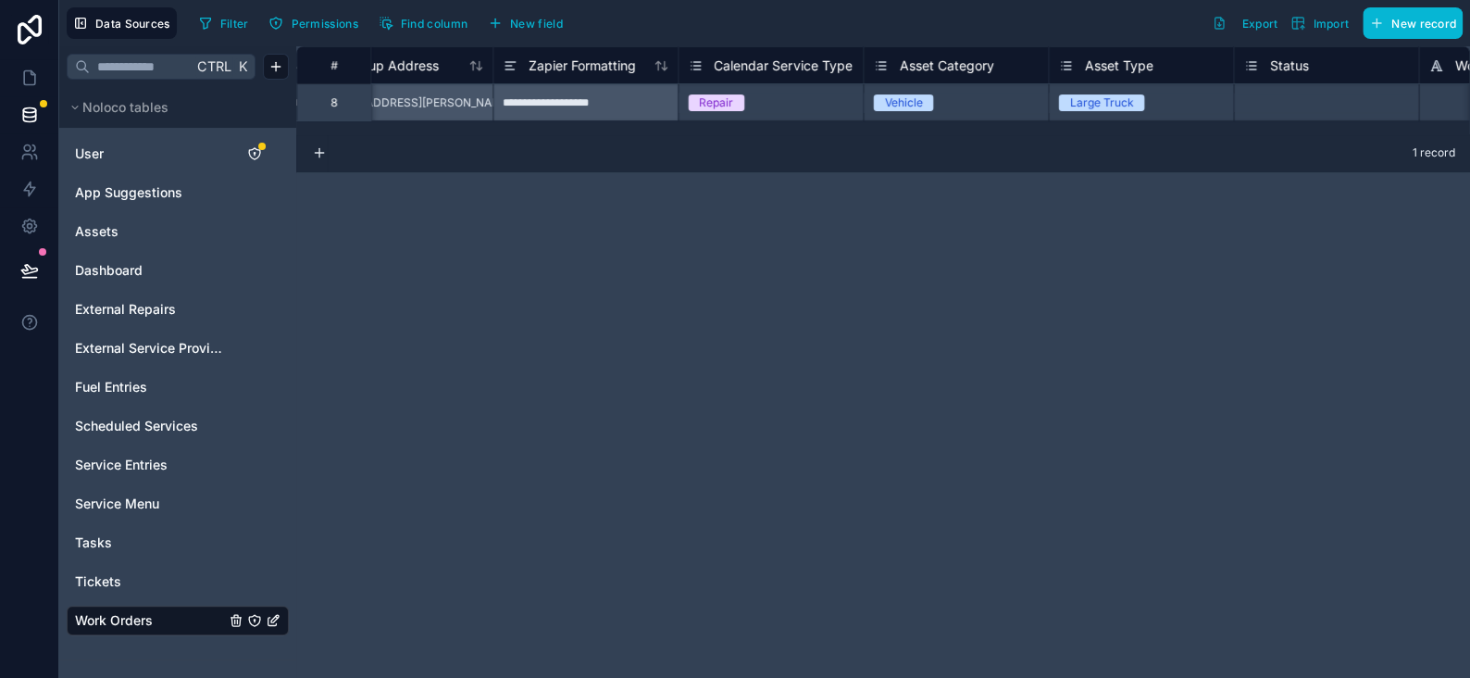
click at [762, 65] on span "Calendar Service Type" at bounding box center [783, 65] width 138 height 19
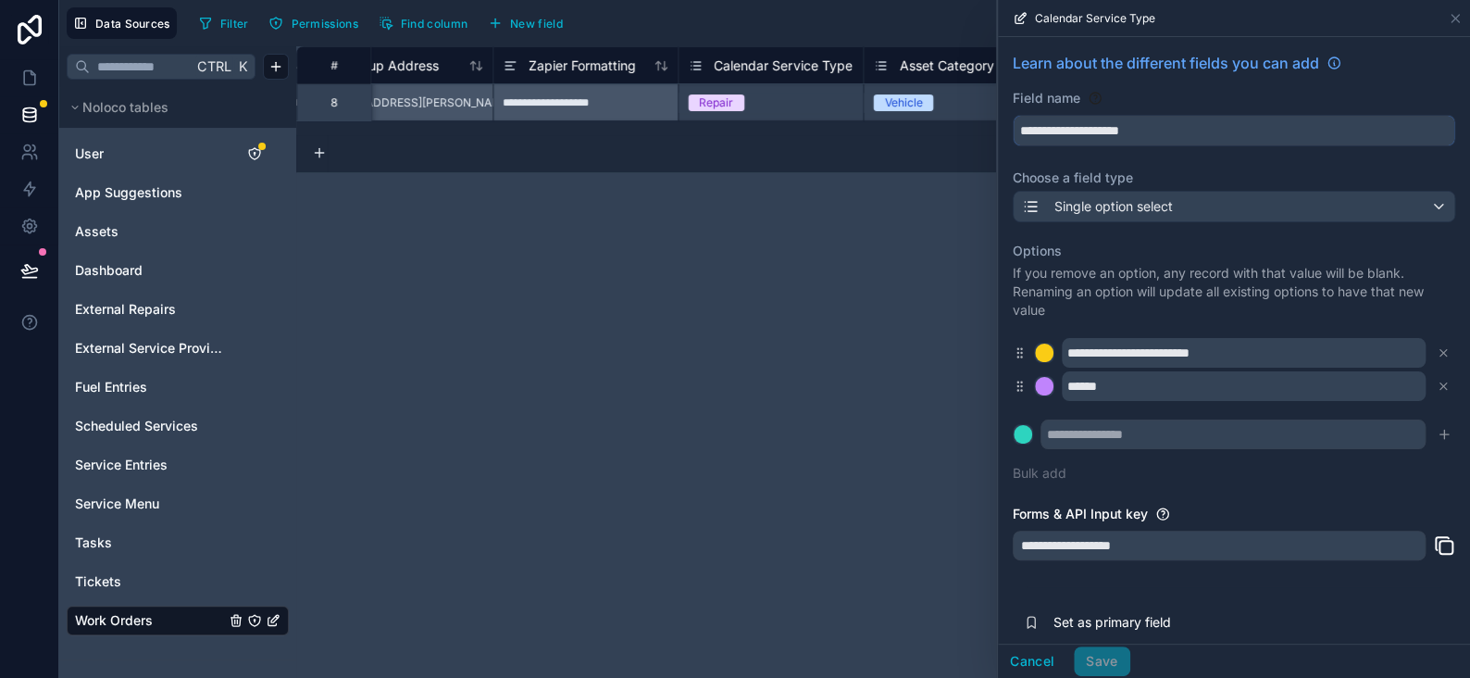
drag, startPoint x: 1124, startPoint y: 131, endPoint x: 949, endPoint y: 131, distance: 175.0
click at [949, 131] on div "**********" at bounding box center [764, 339] width 1411 height 678
click at [1111, 127] on input "**********" at bounding box center [1234, 131] width 441 height 30
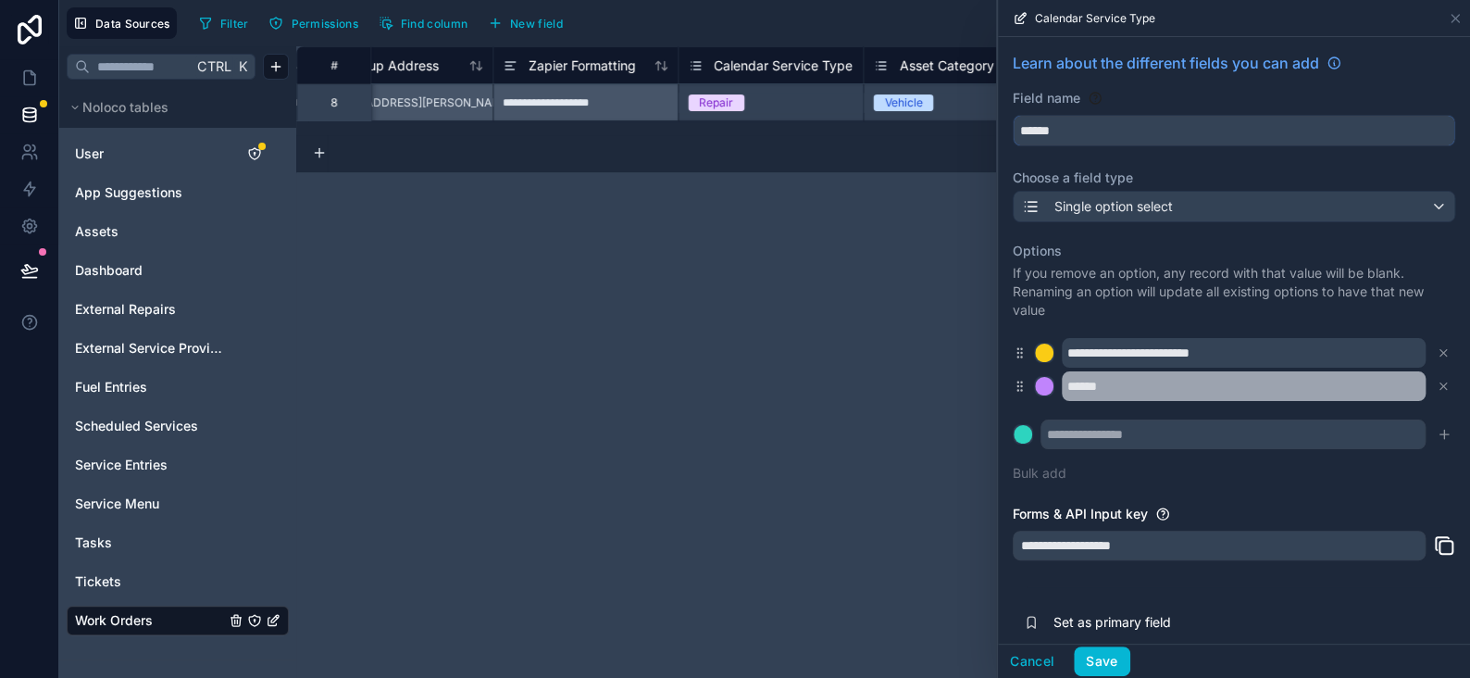
type input "******"
click at [1089, 388] on input "******" at bounding box center [1244, 386] width 364 height 30
click at [1121, 392] on input "******" at bounding box center [1244, 386] width 364 height 30
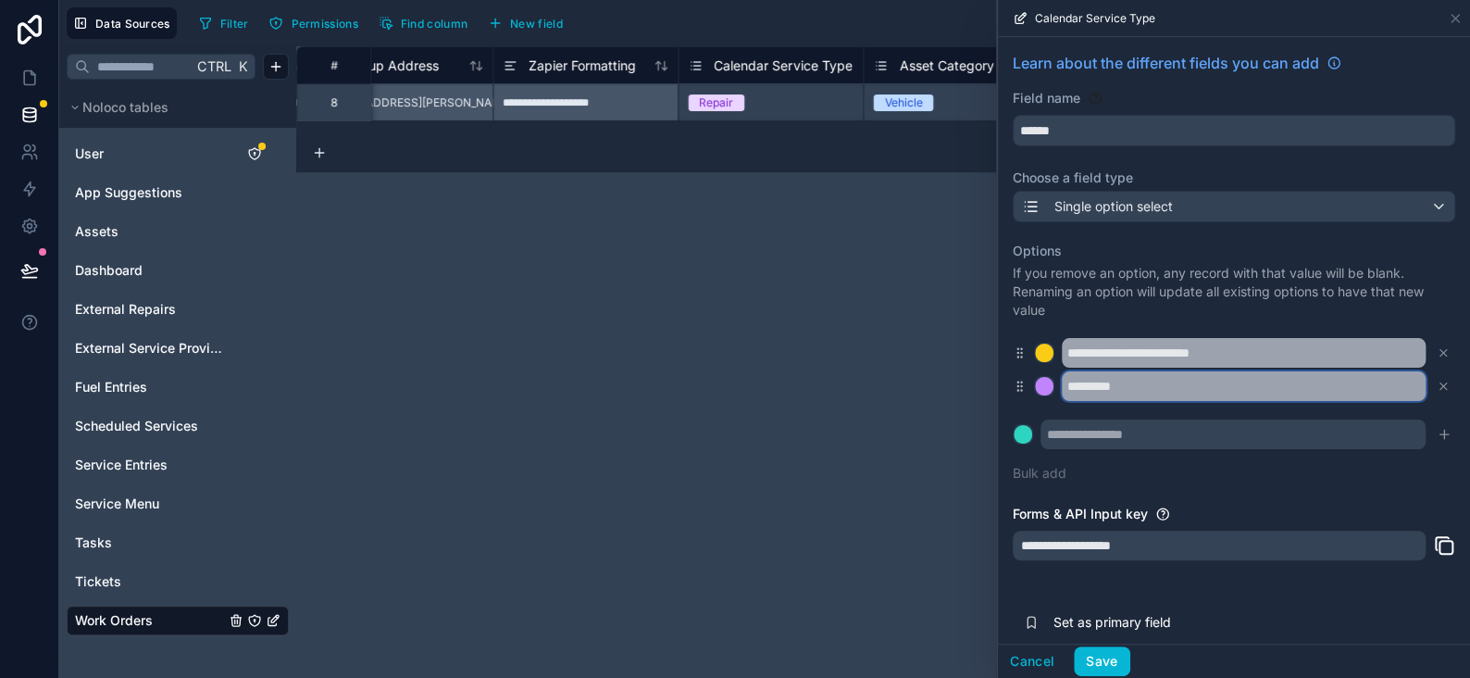
type input "********"
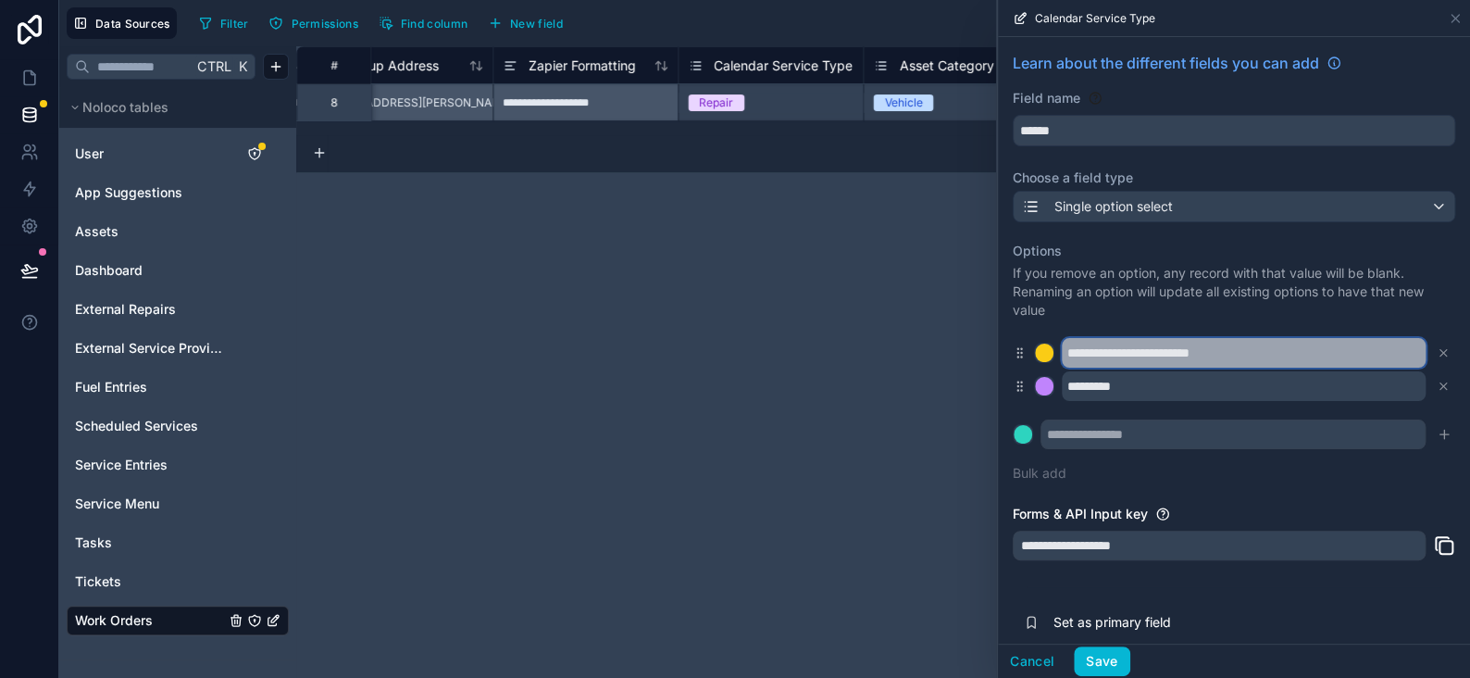
click at [1184, 355] on input "**********" at bounding box center [1244, 353] width 364 height 30
click at [1188, 355] on input "**********" at bounding box center [1244, 353] width 364 height 30
click at [1229, 355] on input "**********" at bounding box center [1244, 353] width 364 height 30
type input "**********"
